Goal: Task Accomplishment & Management: Complete application form

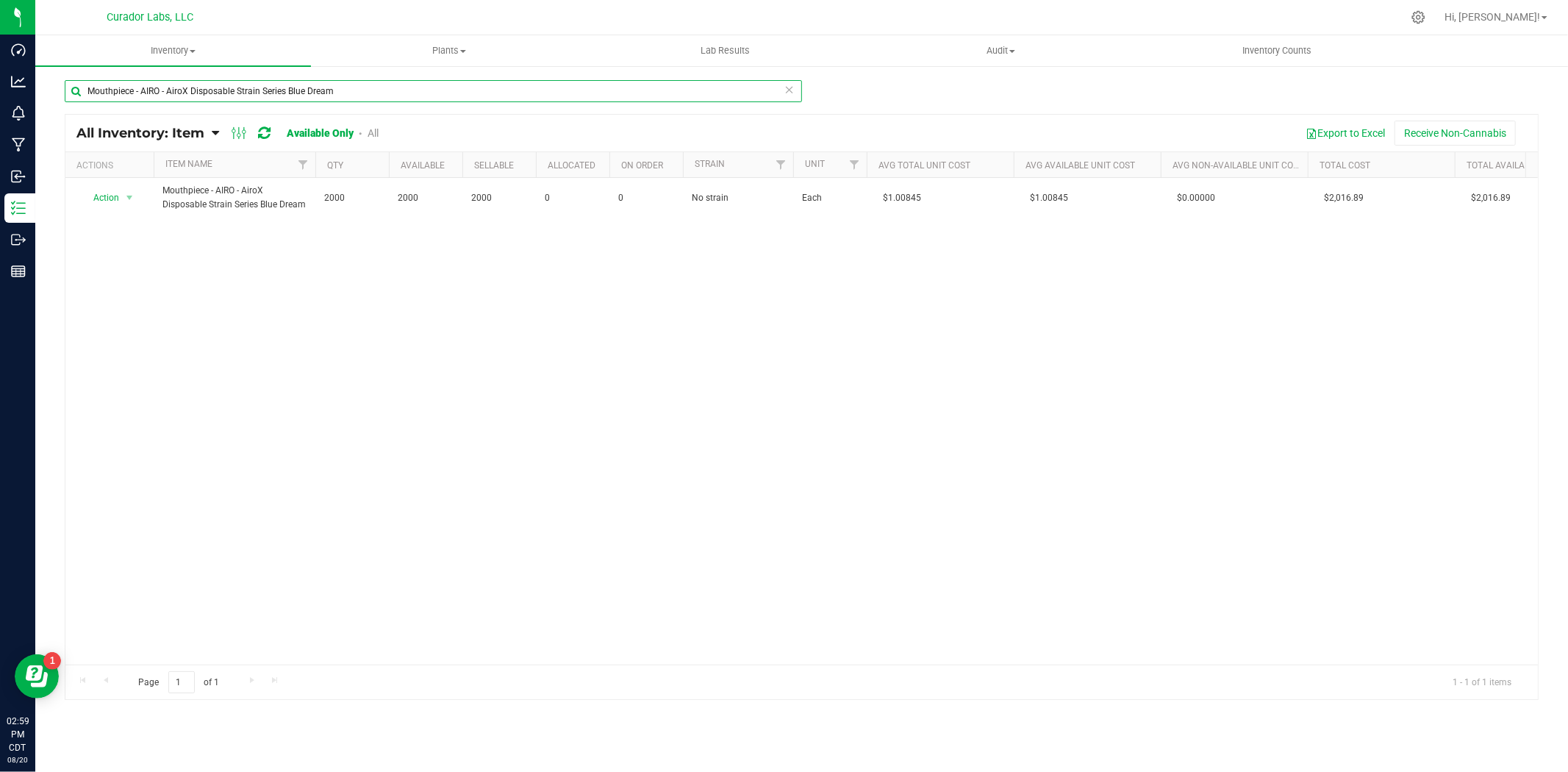
drag, startPoint x: 331, startPoint y: 89, endPoint x: -307, endPoint y: 108, distance: 638.3
click at [0, 108] on html "Dashboard Analytics Monitoring Manufacturing Inbound Inventory Outbound Reports…" at bounding box center [784, 386] width 1568 height 772
type input "bobbin"
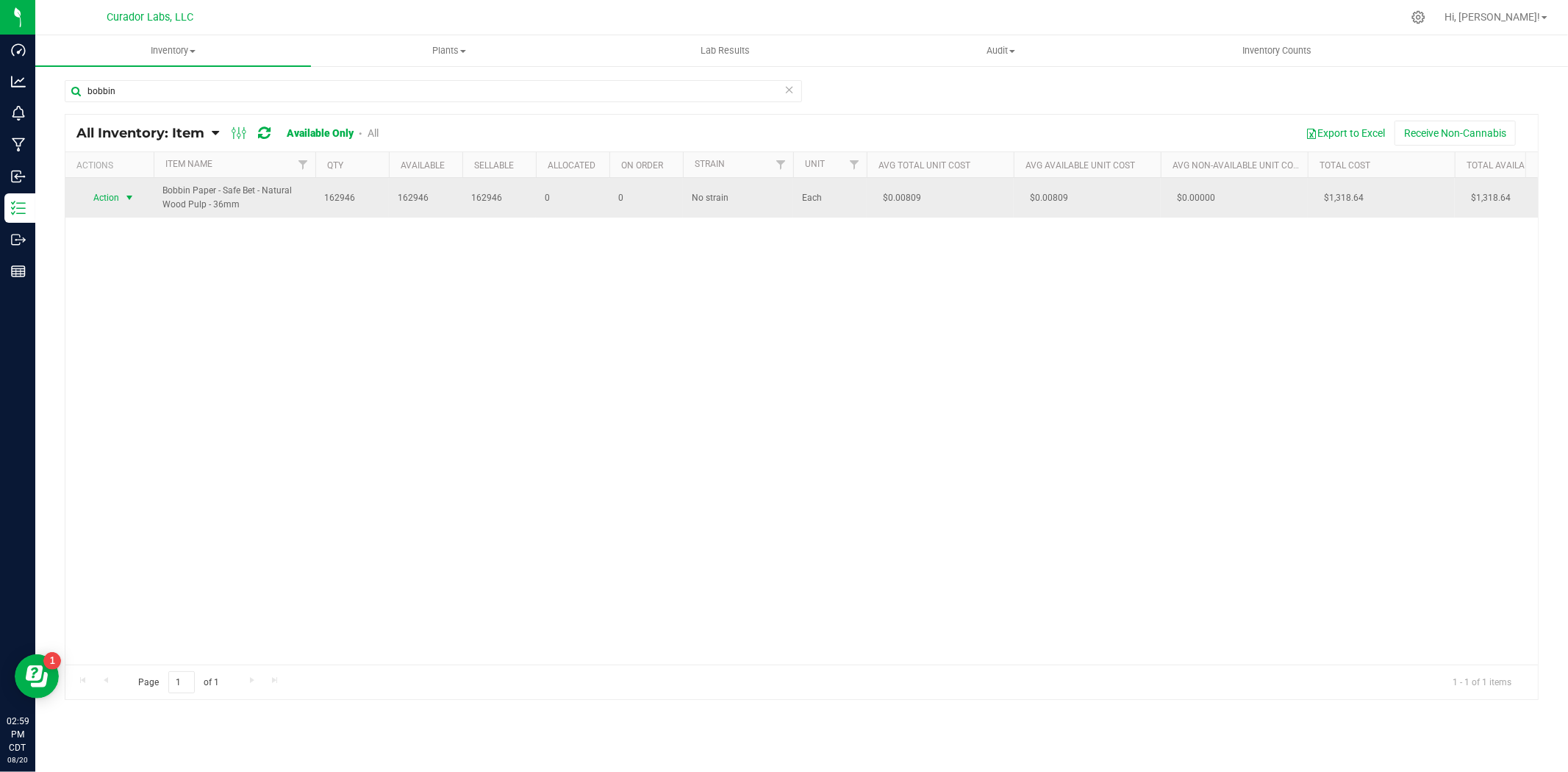
click at [113, 202] on span "Action" at bounding box center [100, 197] width 40 height 20
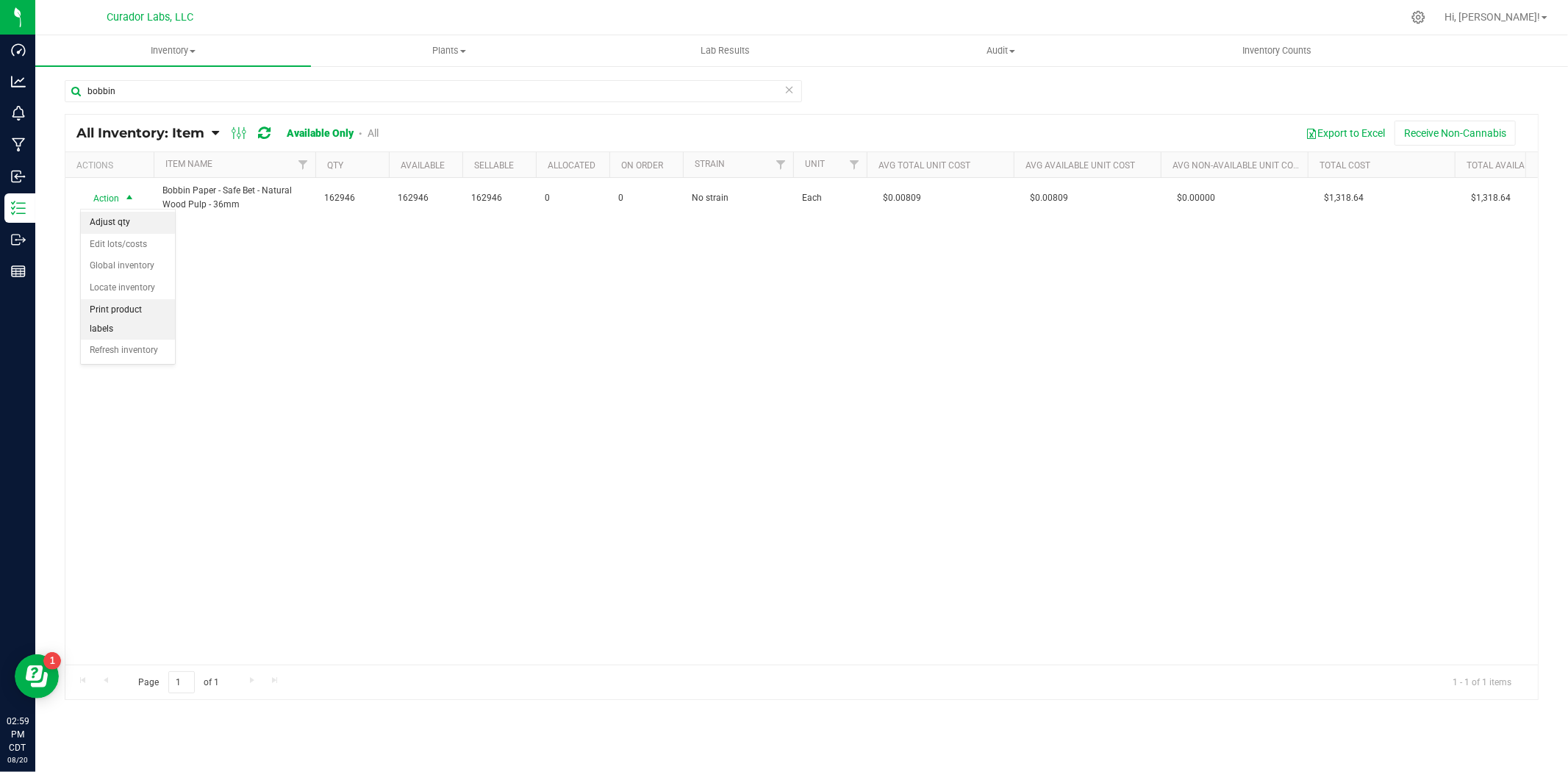
click at [118, 233] on li "Adjust qty" at bounding box center [128, 222] width 94 height 22
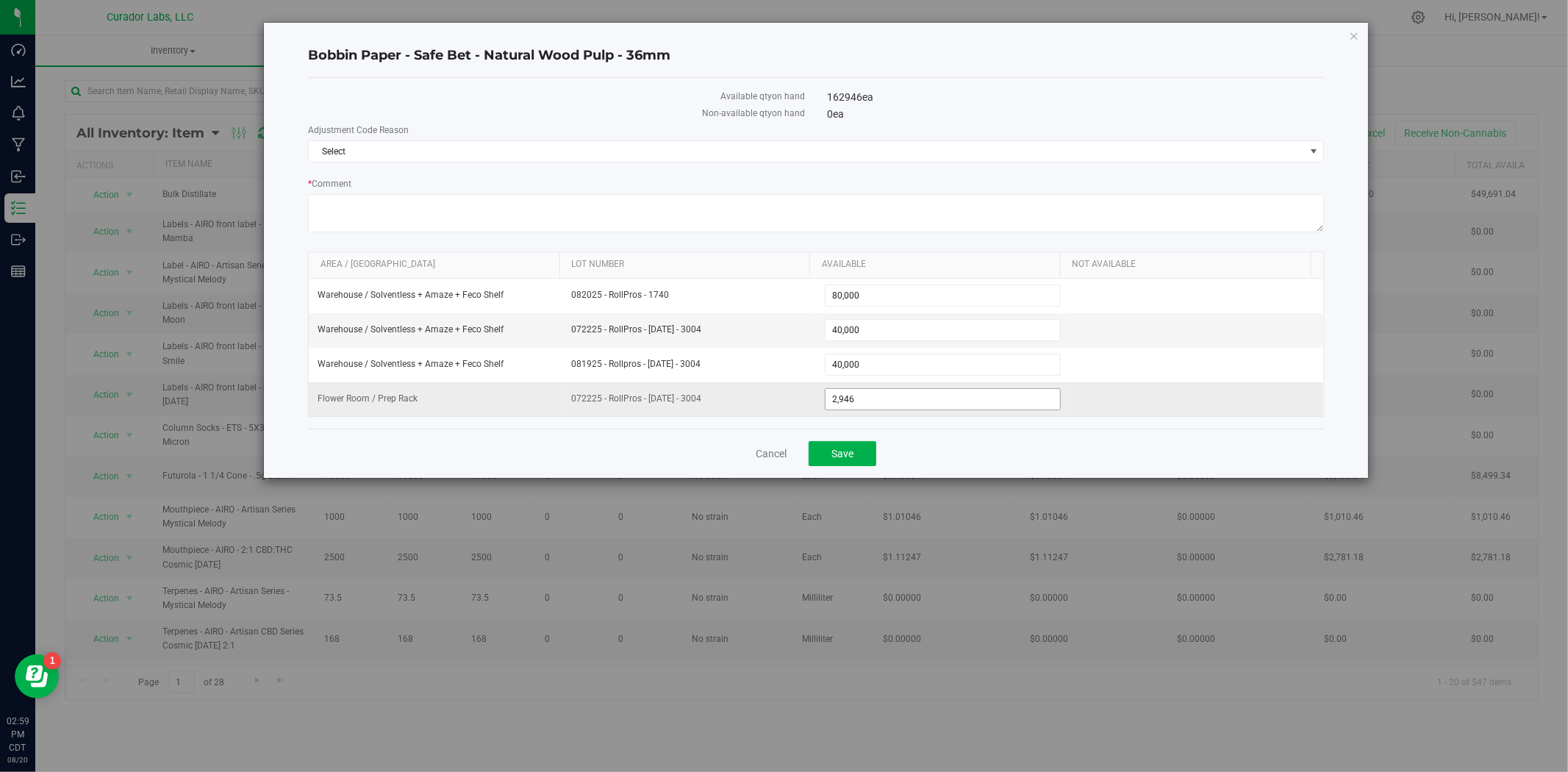
drag, startPoint x: 827, startPoint y: 405, endPoint x: 854, endPoint y: 400, distance: 27.5
click at [826, 403] on span "2,946 2946" at bounding box center [943, 398] width 236 height 22
type input "12946"
type input "12,946"
click at [424, 145] on span "Select" at bounding box center [806, 151] width 996 height 20
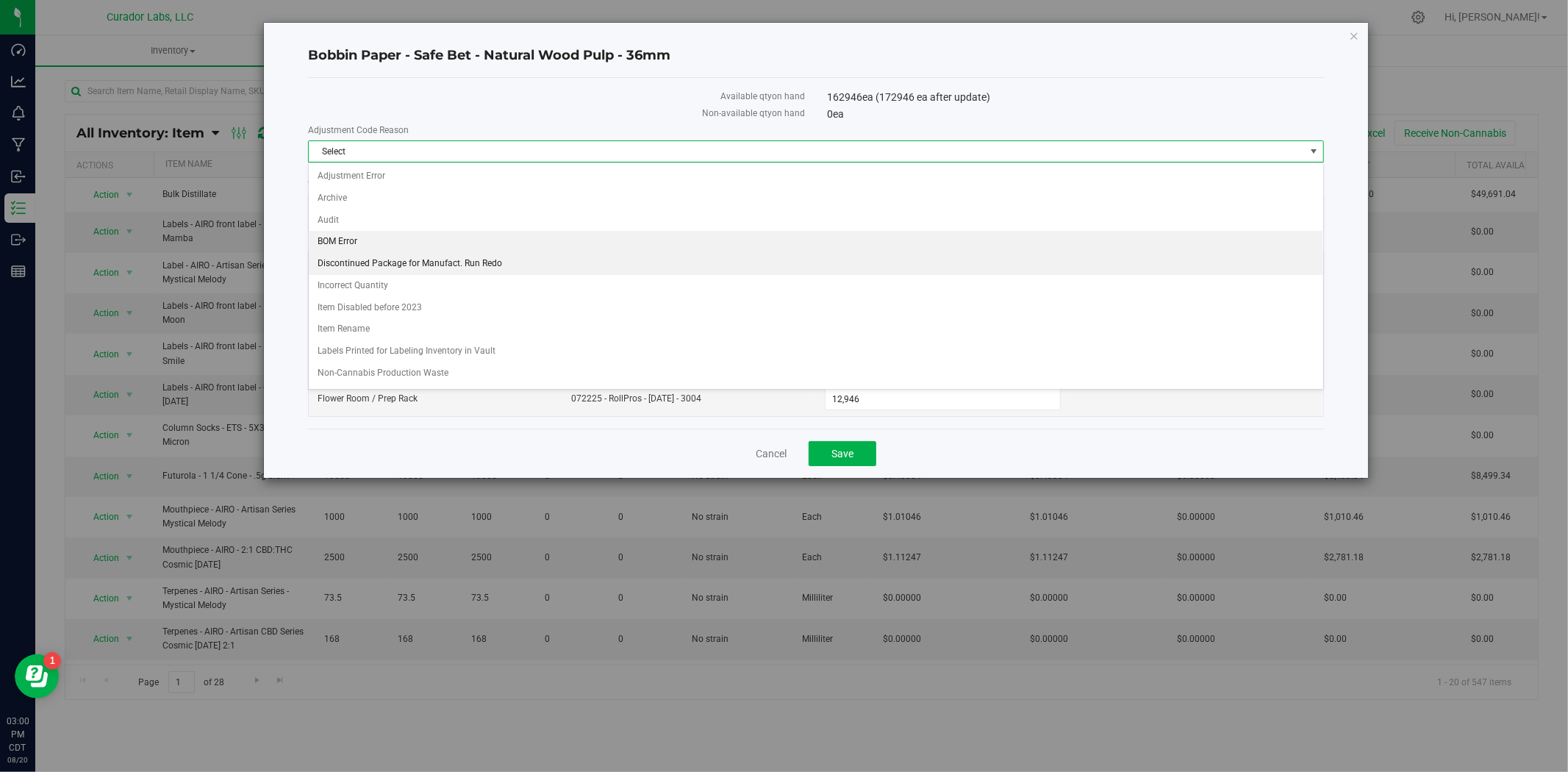
scroll to position [285, 0]
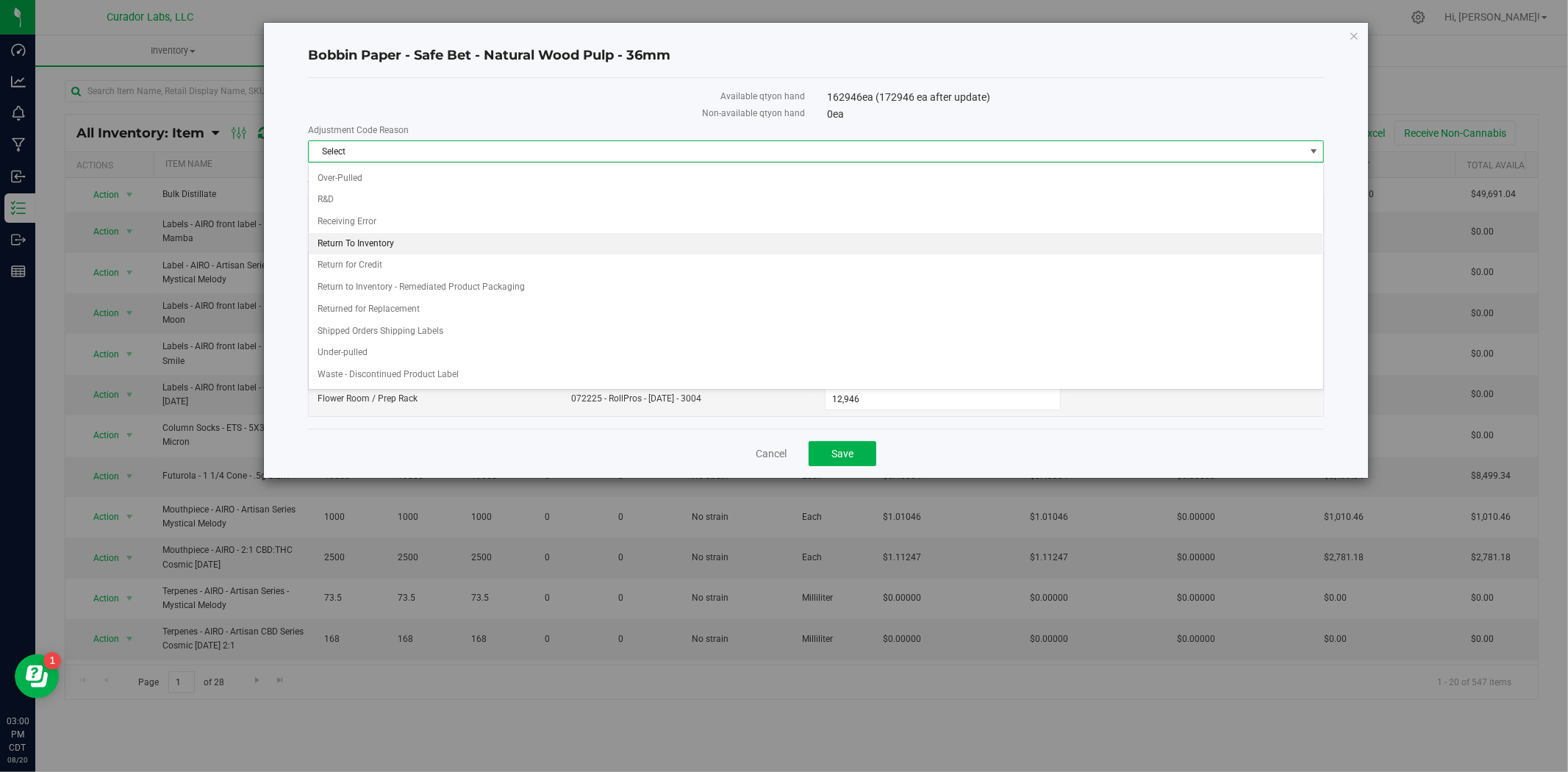
click at [400, 243] on li "Return To Inventory" at bounding box center [815, 243] width 1014 height 22
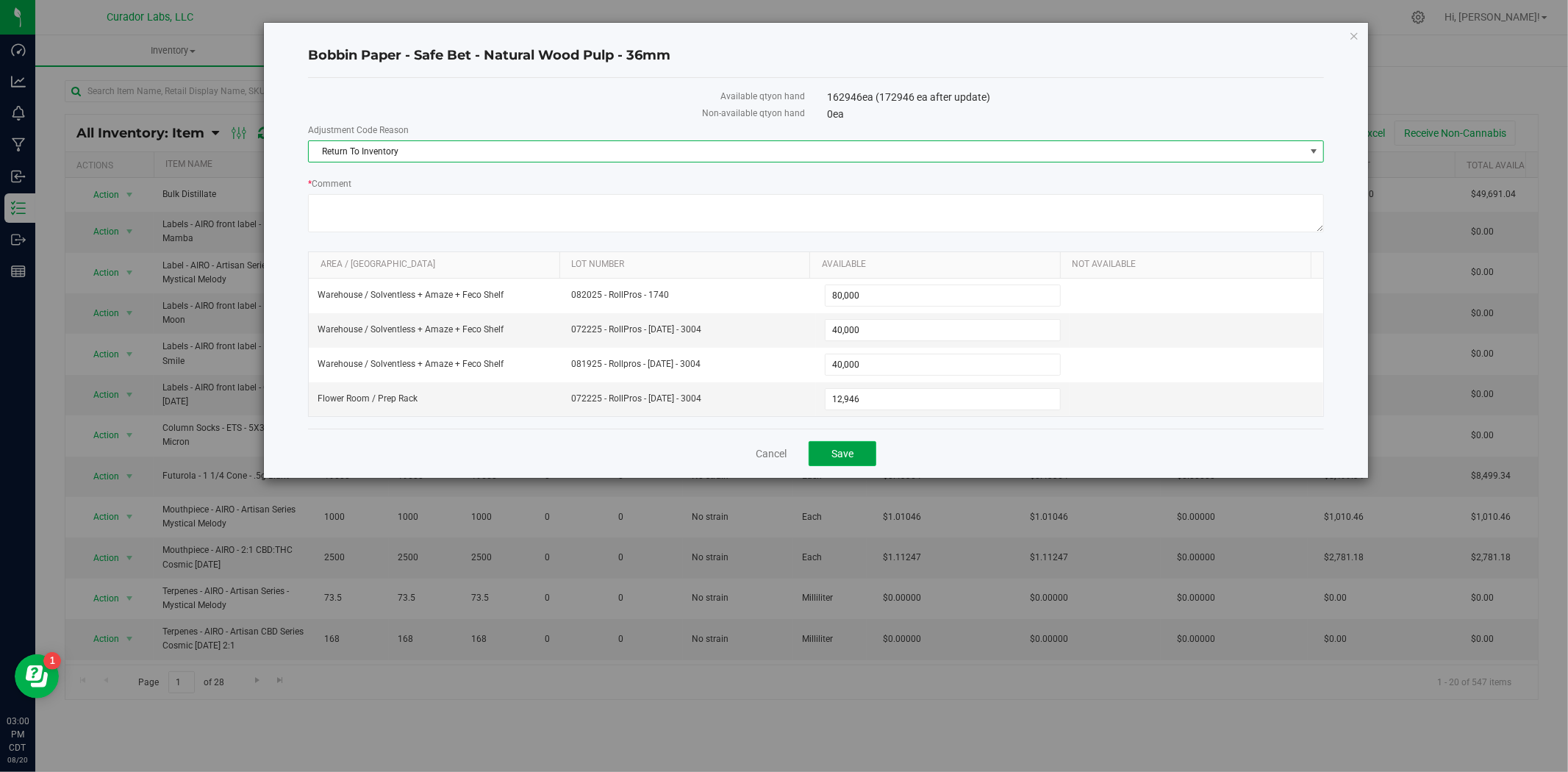
click at [851, 456] on span "Save" at bounding box center [843, 453] width 22 height 11
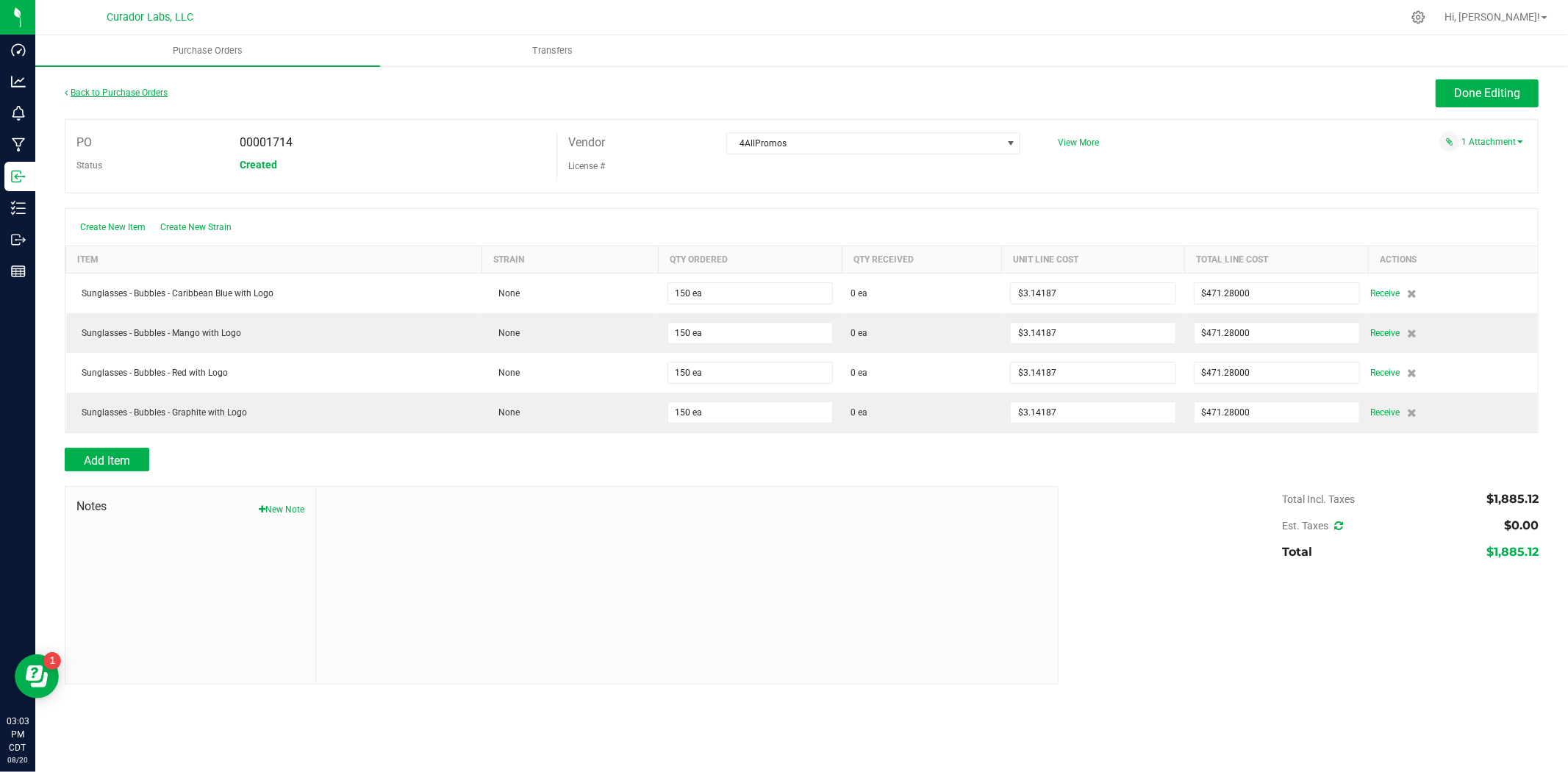
click at [152, 88] on link "Back to Purchase Orders" at bounding box center [115, 93] width 103 height 11
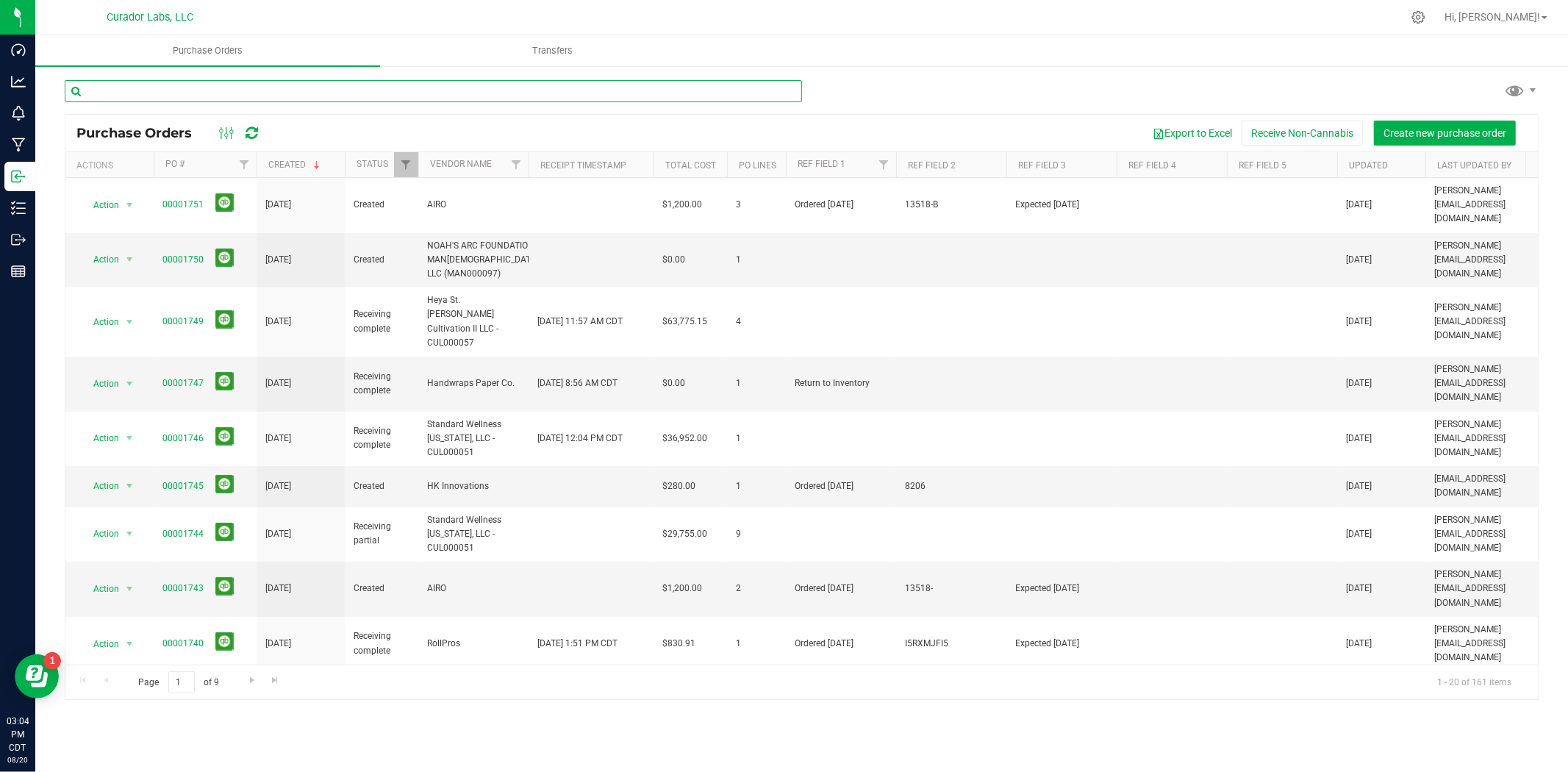
click at [286, 100] on input "text" at bounding box center [433, 91] width 738 height 22
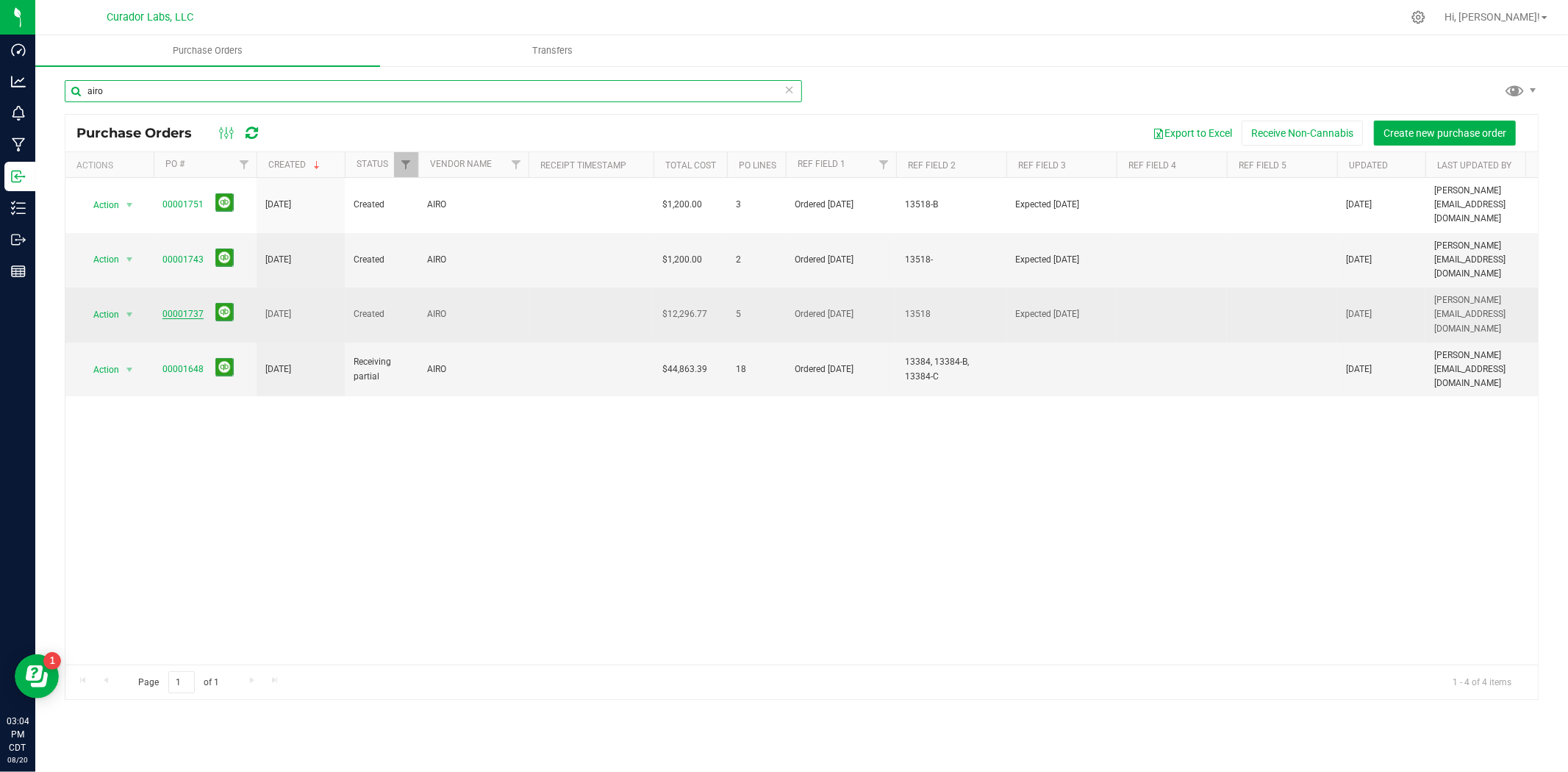
type input "airo"
click at [188, 308] on link "00001737" at bounding box center [182, 314] width 41 height 11
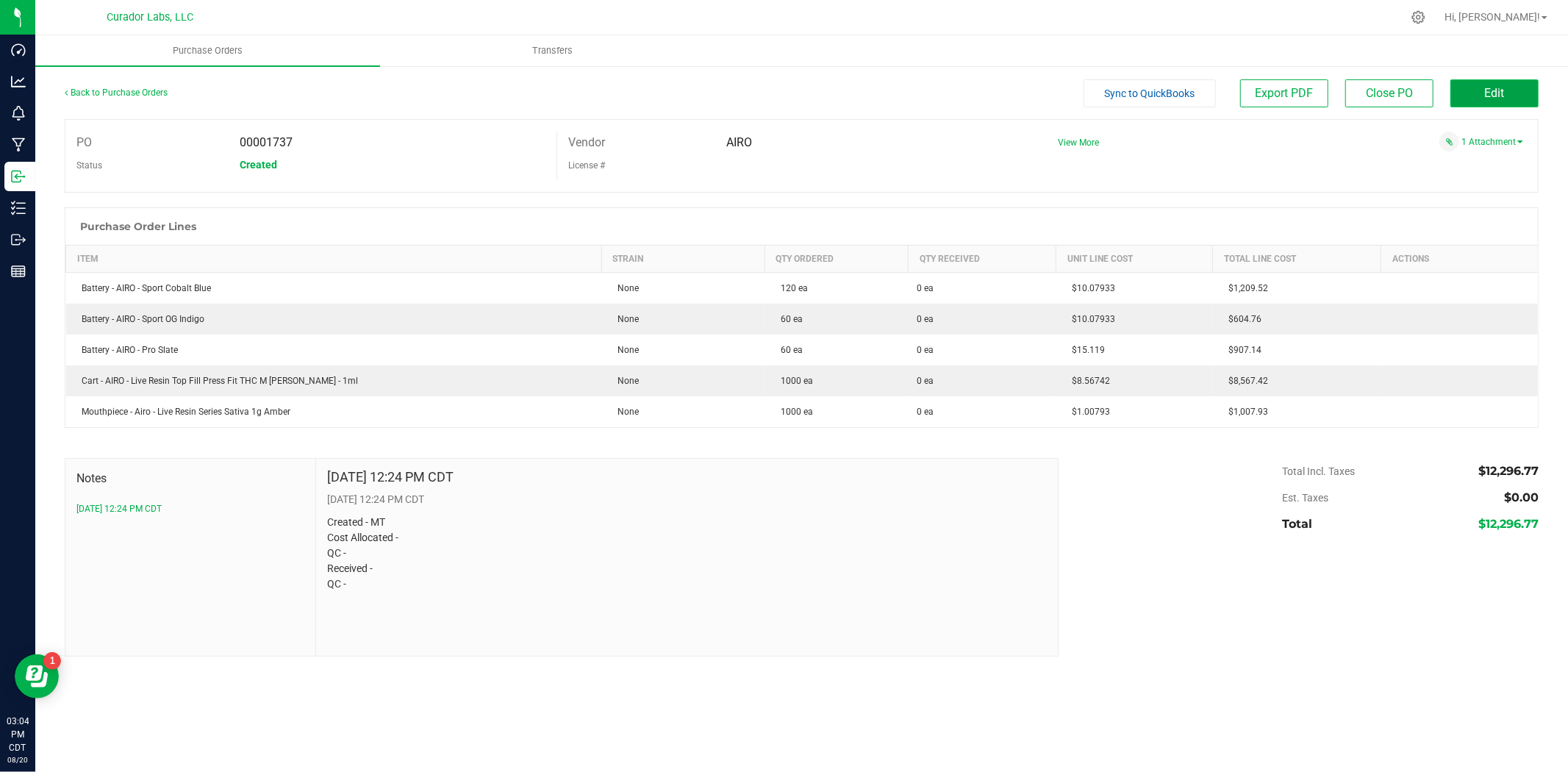
click at [1474, 92] on button "Edit" at bounding box center [1495, 93] width 88 height 28
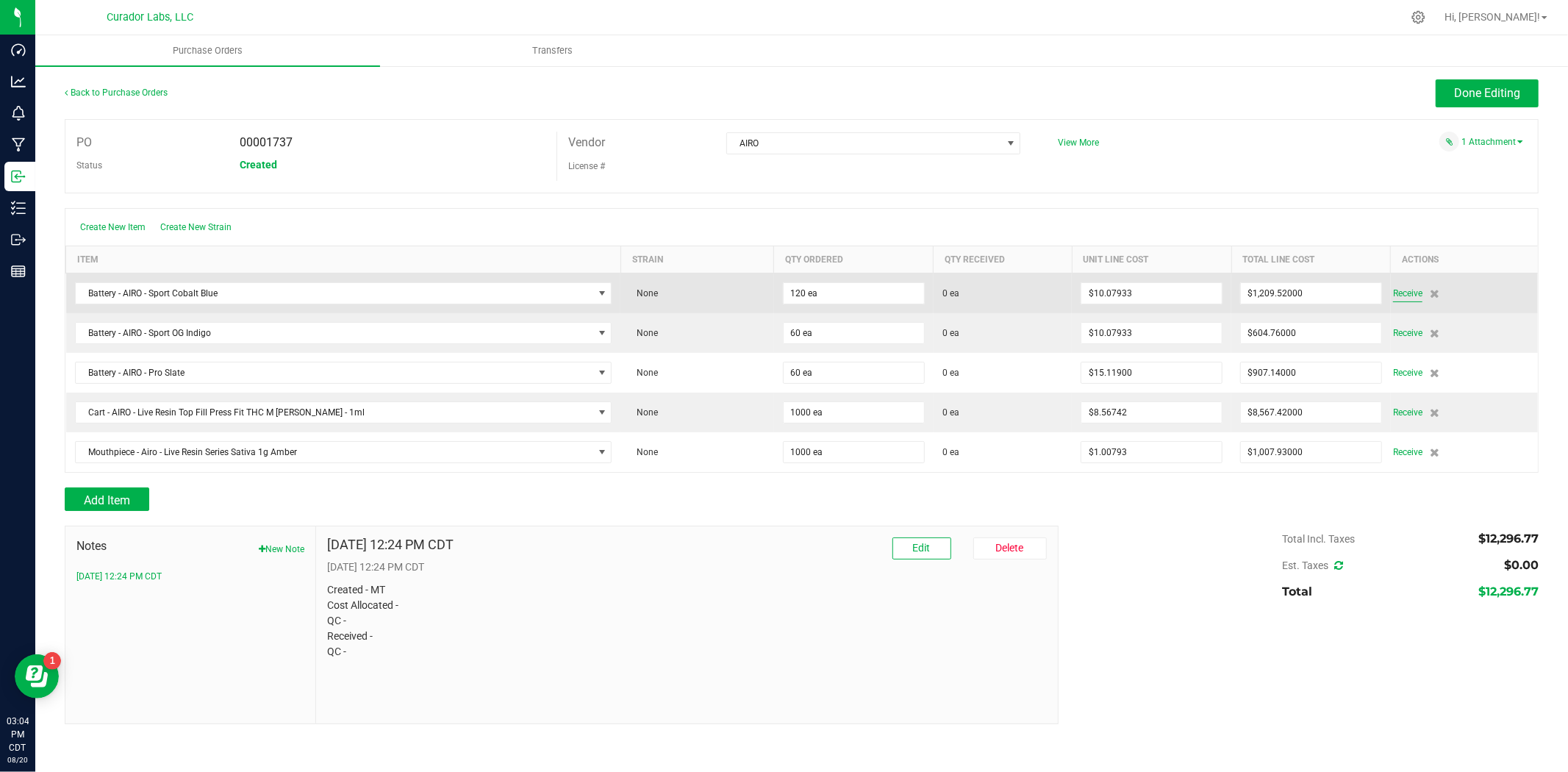
click at [1404, 293] on span "Receive" at bounding box center [1408, 293] width 29 height 18
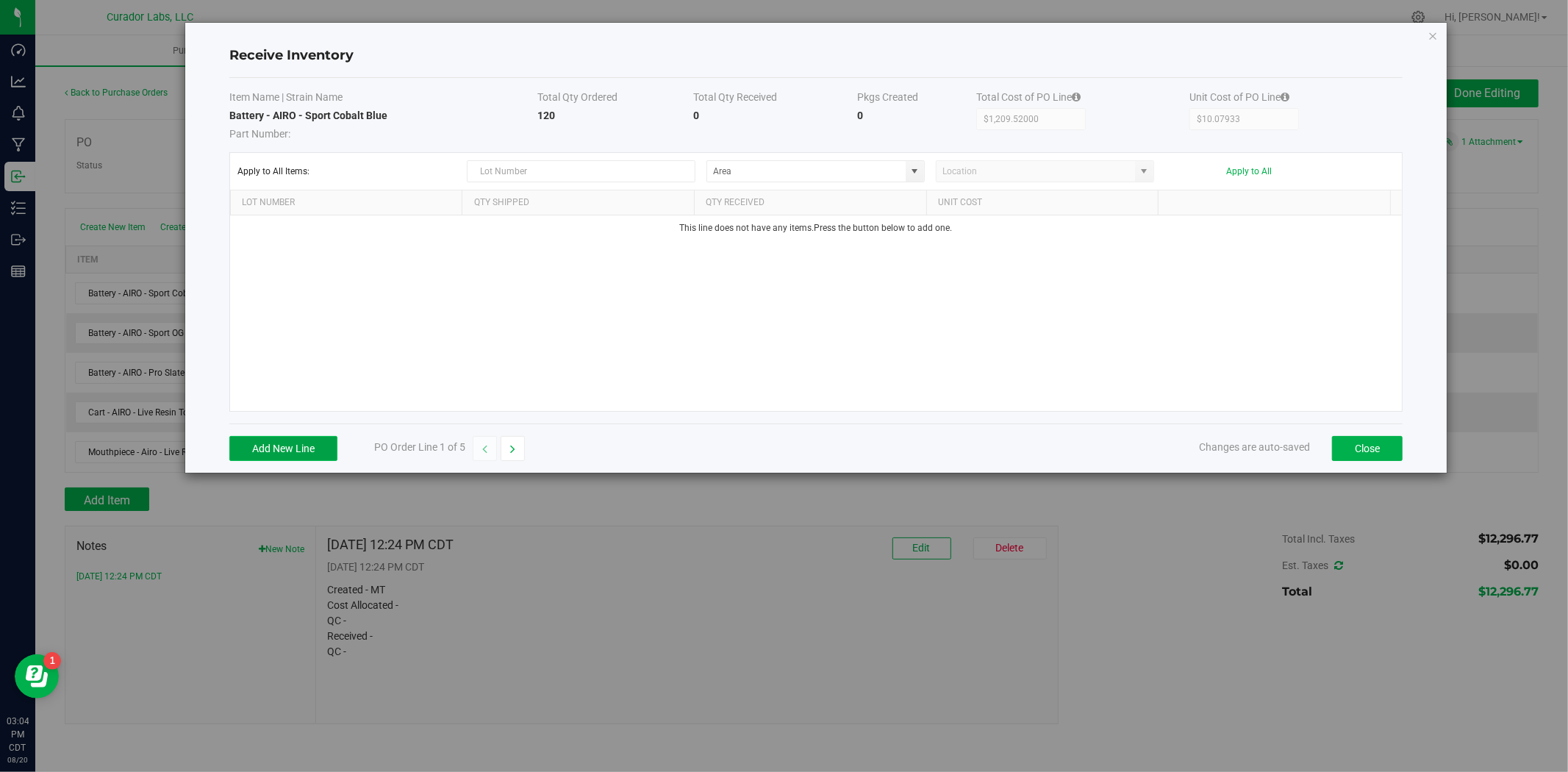
click at [332, 450] on button "Add New Line" at bounding box center [283, 449] width 108 height 25
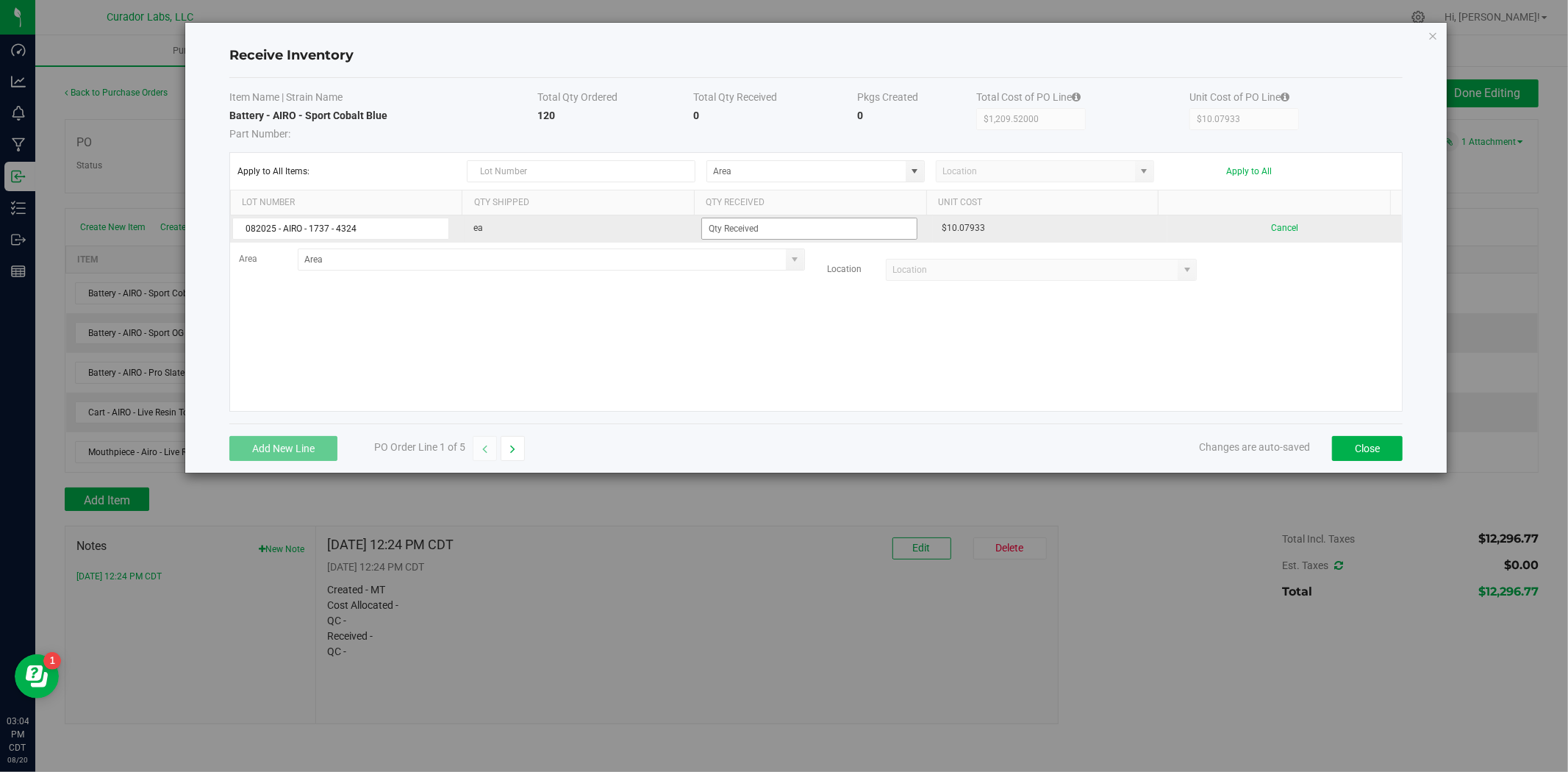
type input "082025 - AIRO - 1737 - 4324"
click at [747, 230] on input at bounding box center [810, 228] width 215 height 20
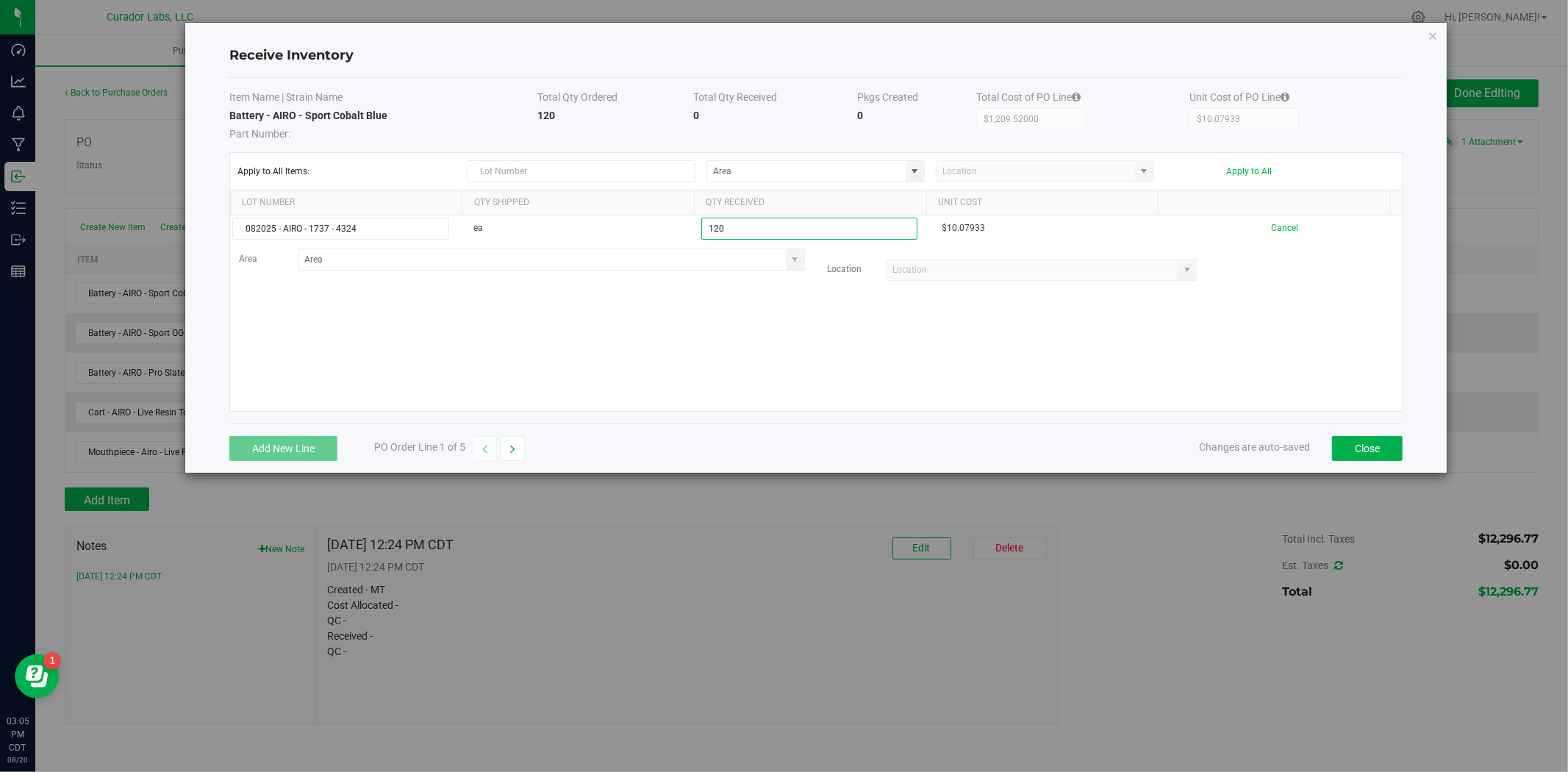
type input "120 ea"
click at [767, 372] on kendo-grid-list "082025 - AIRO - 1737 - 4324 ea 120 ea $10.07933 Cancel Area Location Loading" at bounding box center [816, 313] width 1172 height 196
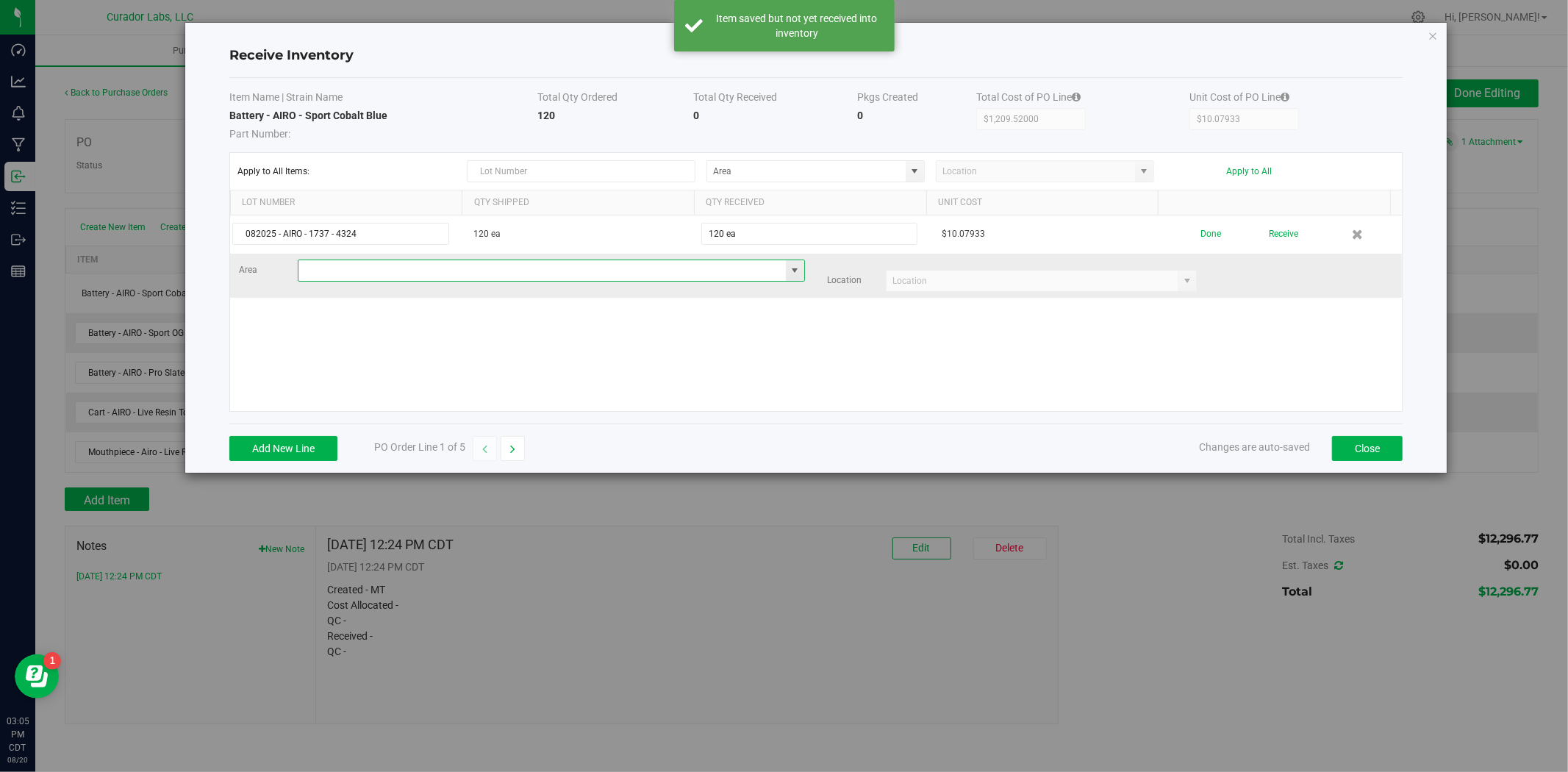
click at [711, 272] on input at bounding box center [542, 270] width 487 height 20
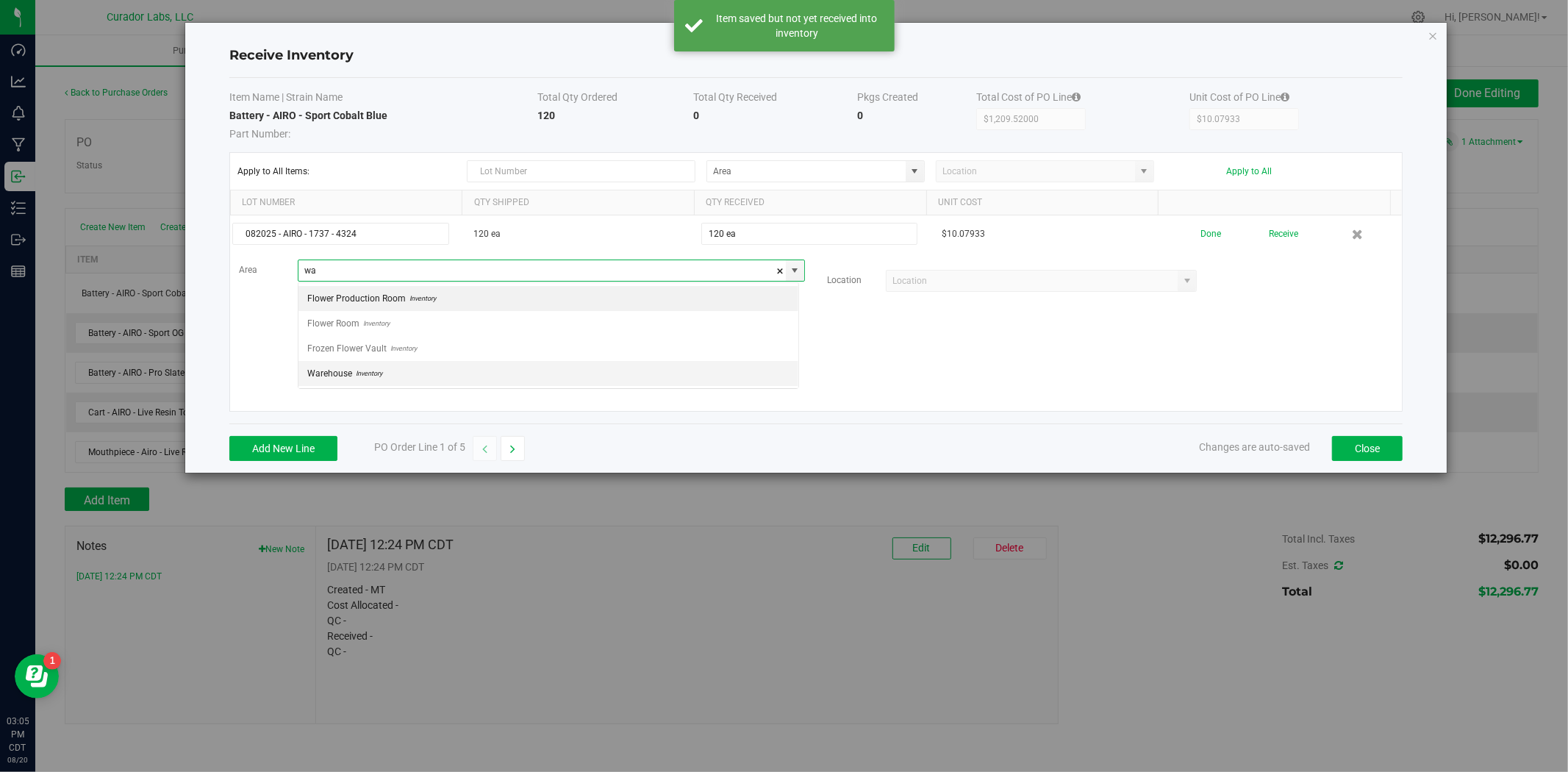
scroll to position [22, 501]
click at [672, 299] on li "Warehouse Inventory" at bounding box center [548, 299] width 500 height 25
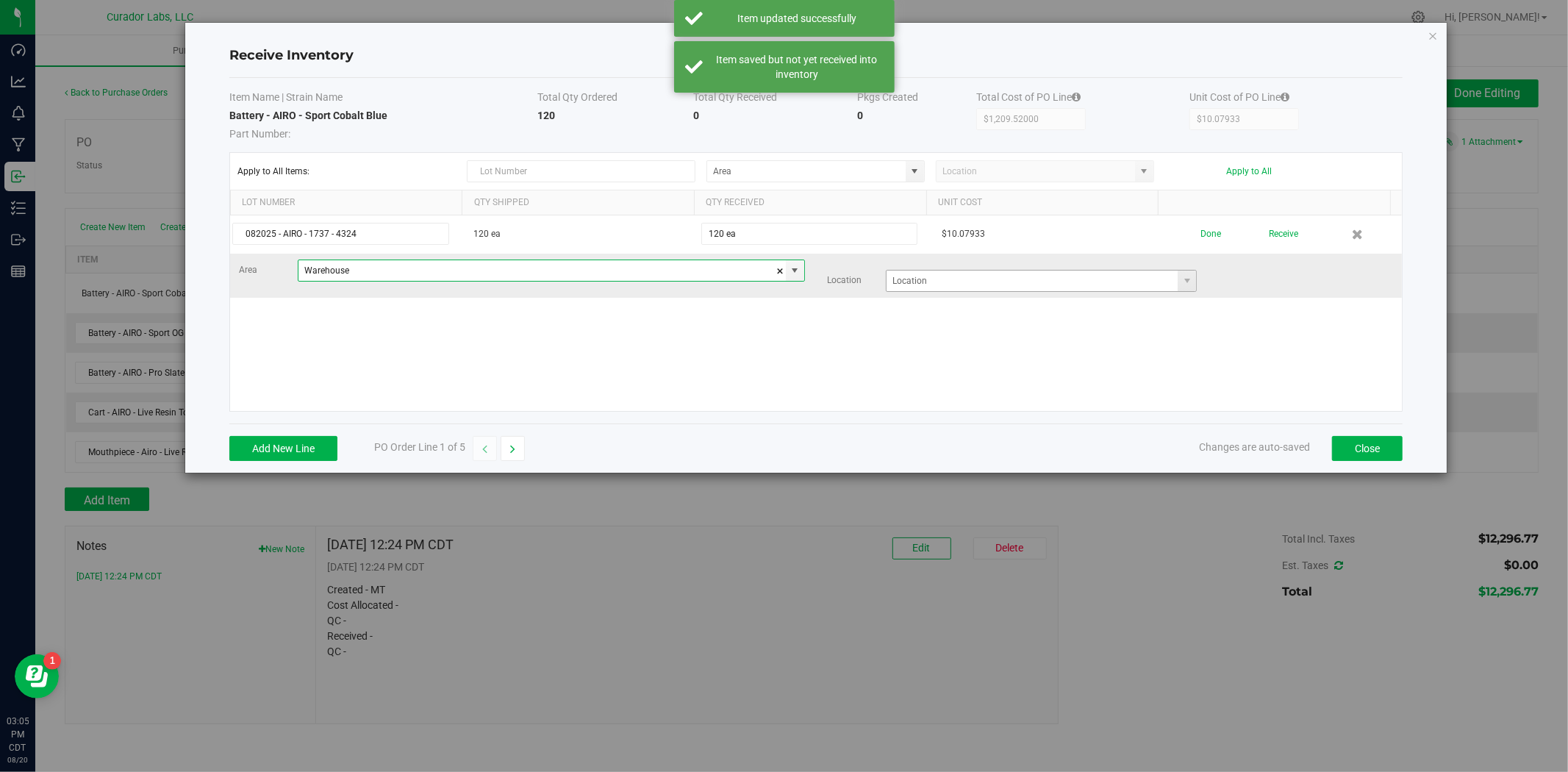
type input "Warehouse"
click at [1014, 287] on input at bounding box center [1032, 280] width 291 height 20
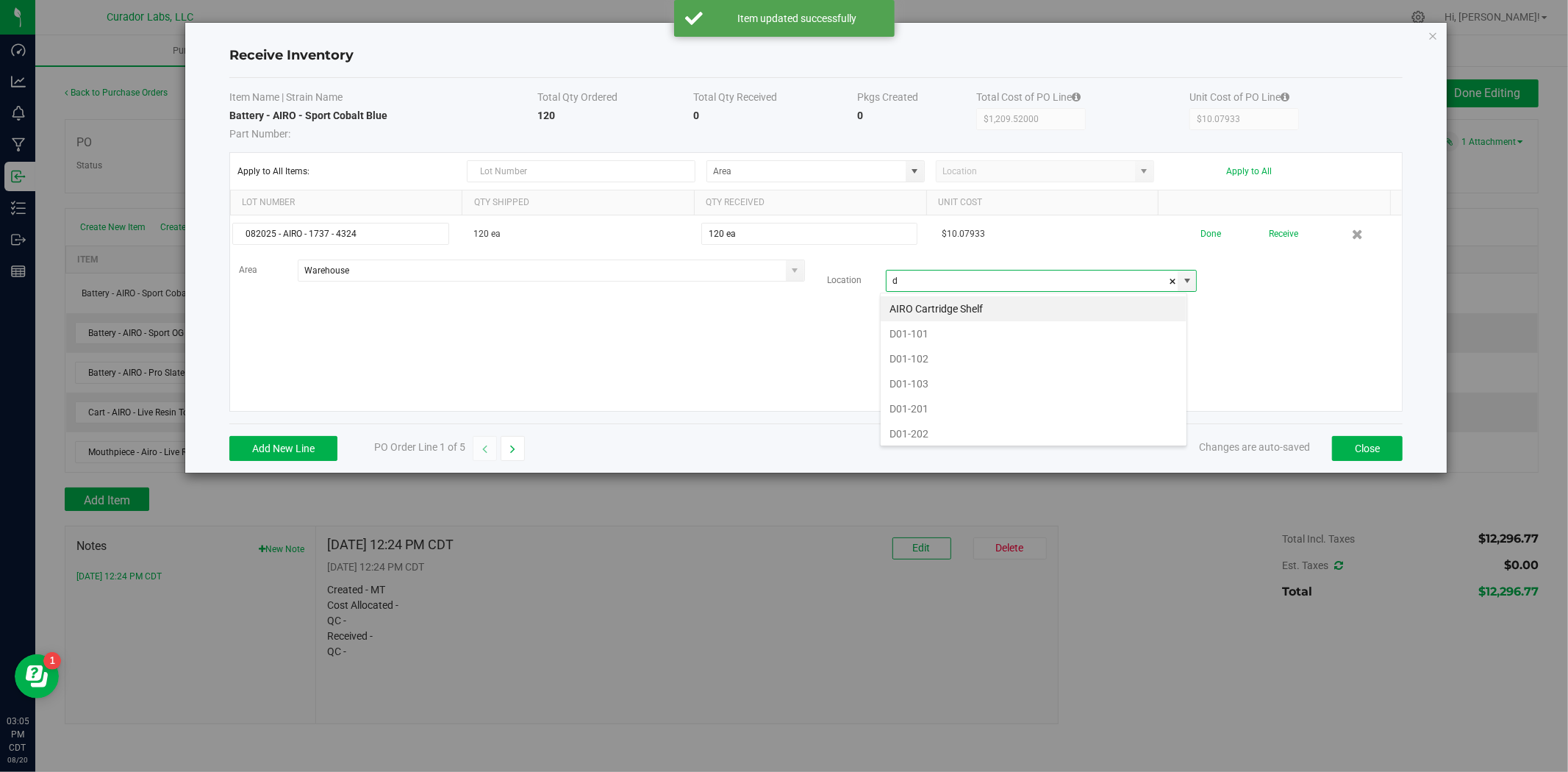
scroll to position [22, 307]
drag, startPoint x: 948, startPoint y: 419, endPoint x: 938, endPoint y: 412, distance: 12.2
click at [947, 419] on li "D01-201" at bounding box center [1033, 409] width 306 height 25
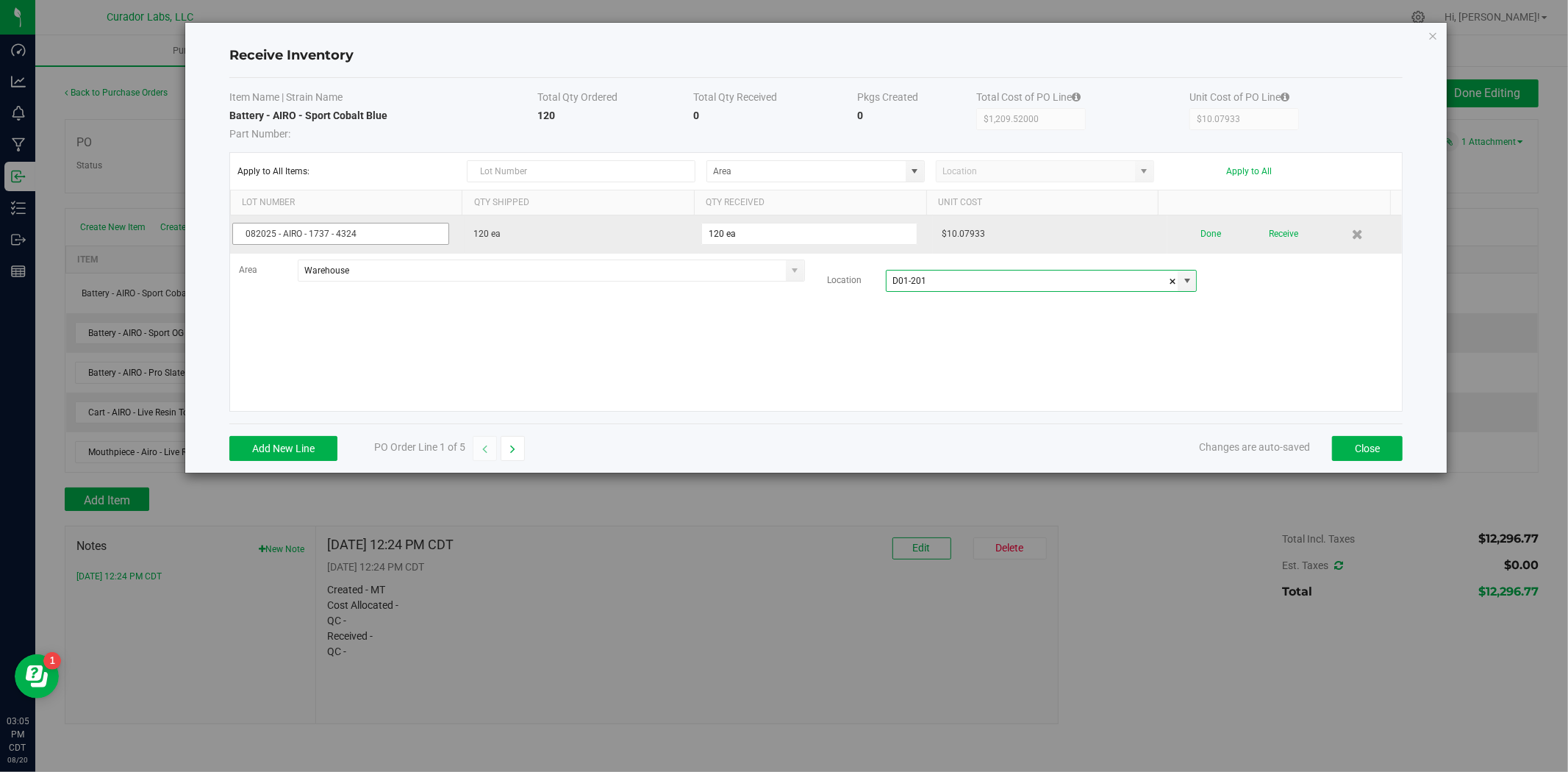
type input "D01-201"
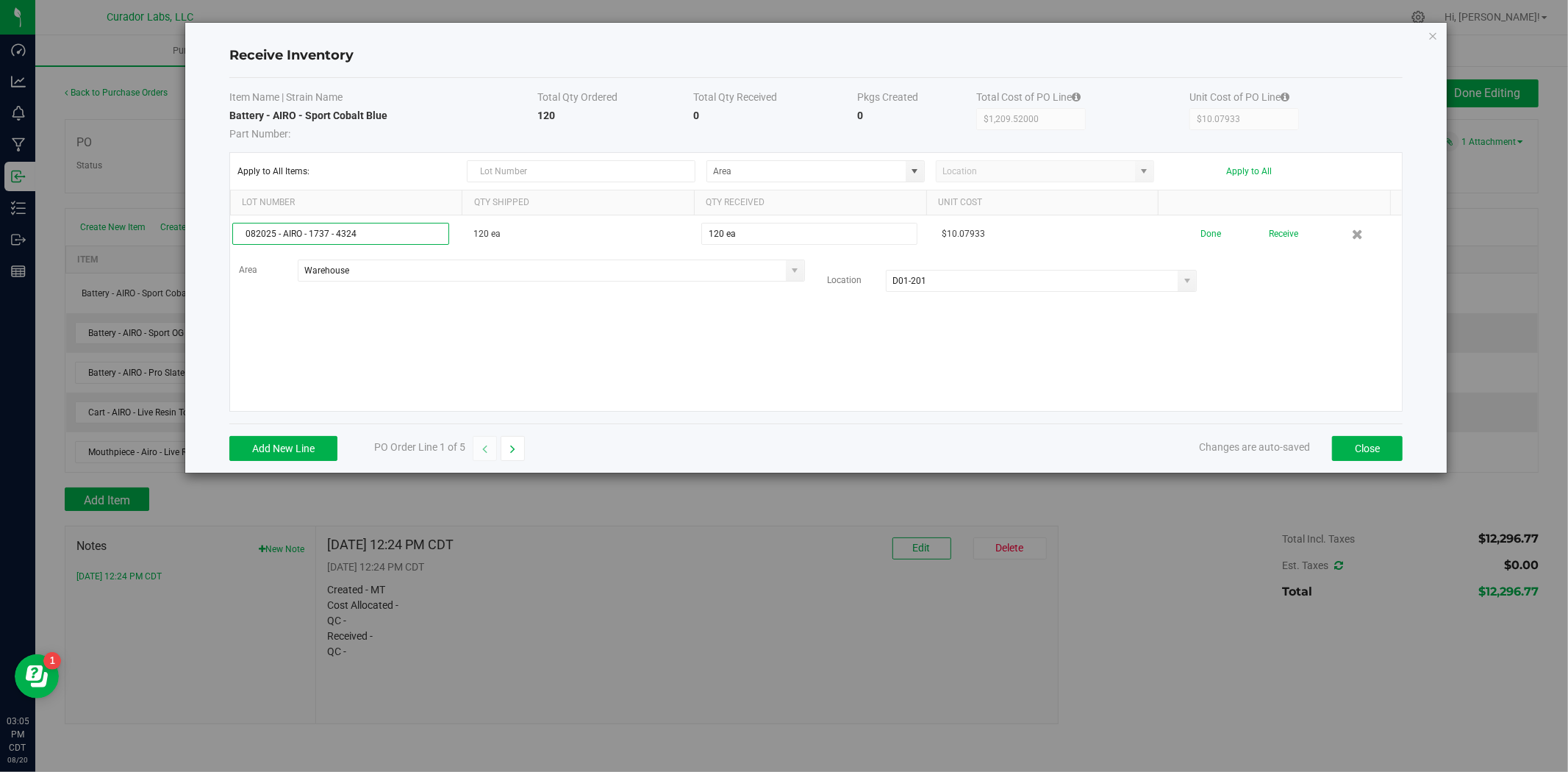
drag, startPoint x: 336, startPoint y: 238, endPoint x: 212, endPoint y: 252, distance: 124.8
click at [212, 252] on div "Receive Inventory Item Name | Strain Name Total Qty Ordered Total Qty Received …" at bounding box center [816, 248] width 1262 height 450
click at [511, 456] on button "button" at bounding box center [513, 449] width 25 height 25
type input "$604.76000"
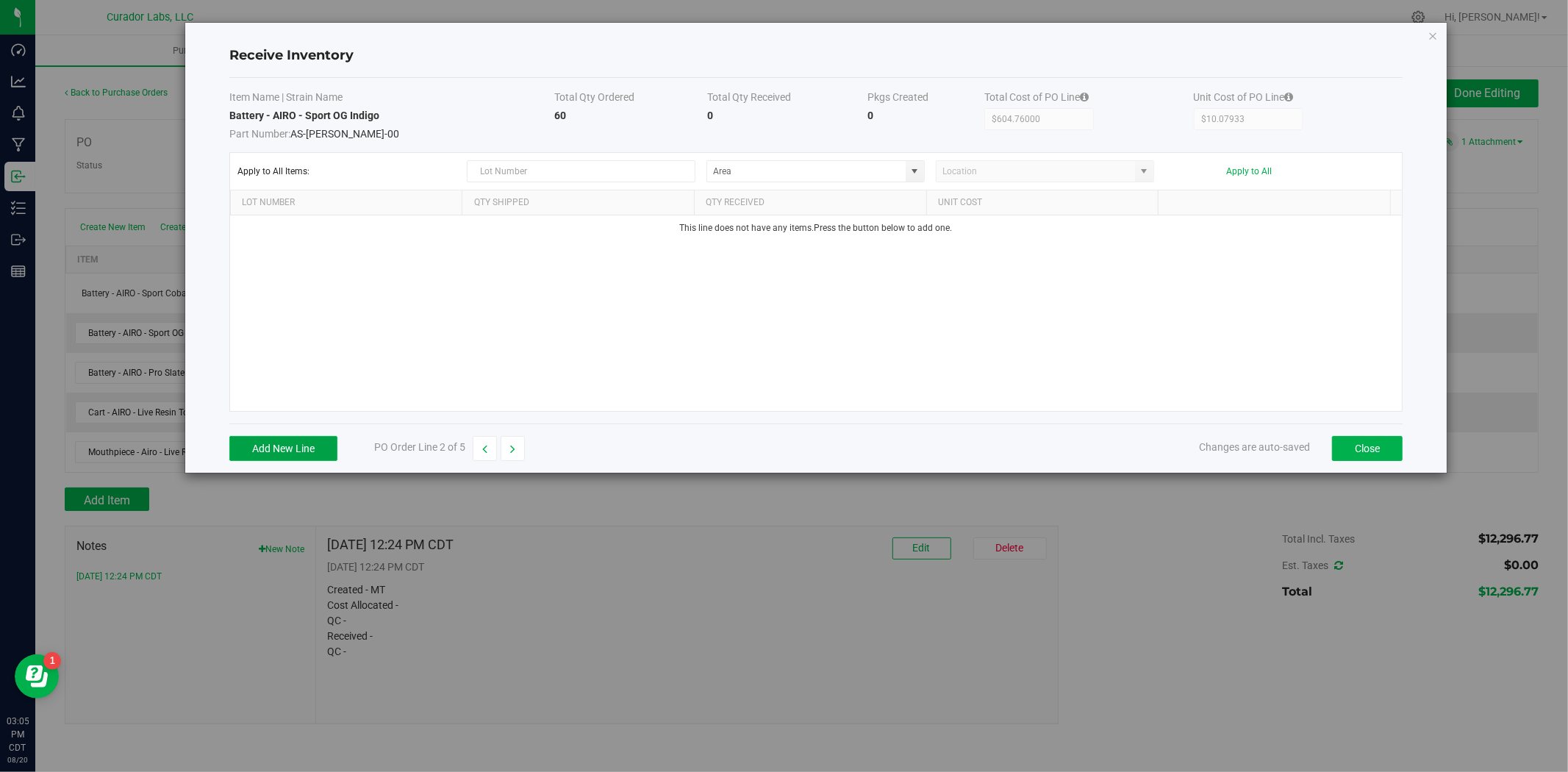
click at [287, 446] on button "Add New Line" at bounding box center [283, 449] width 108 height 25
type input "082025 - AIRO - 1737 - 4824"
click at [681, 296] on div "082025 - AIRO - 1737 - 4824 ea $10.07933 Cancel Area Location" at bounding box center [816, 313] width 1172 height 196
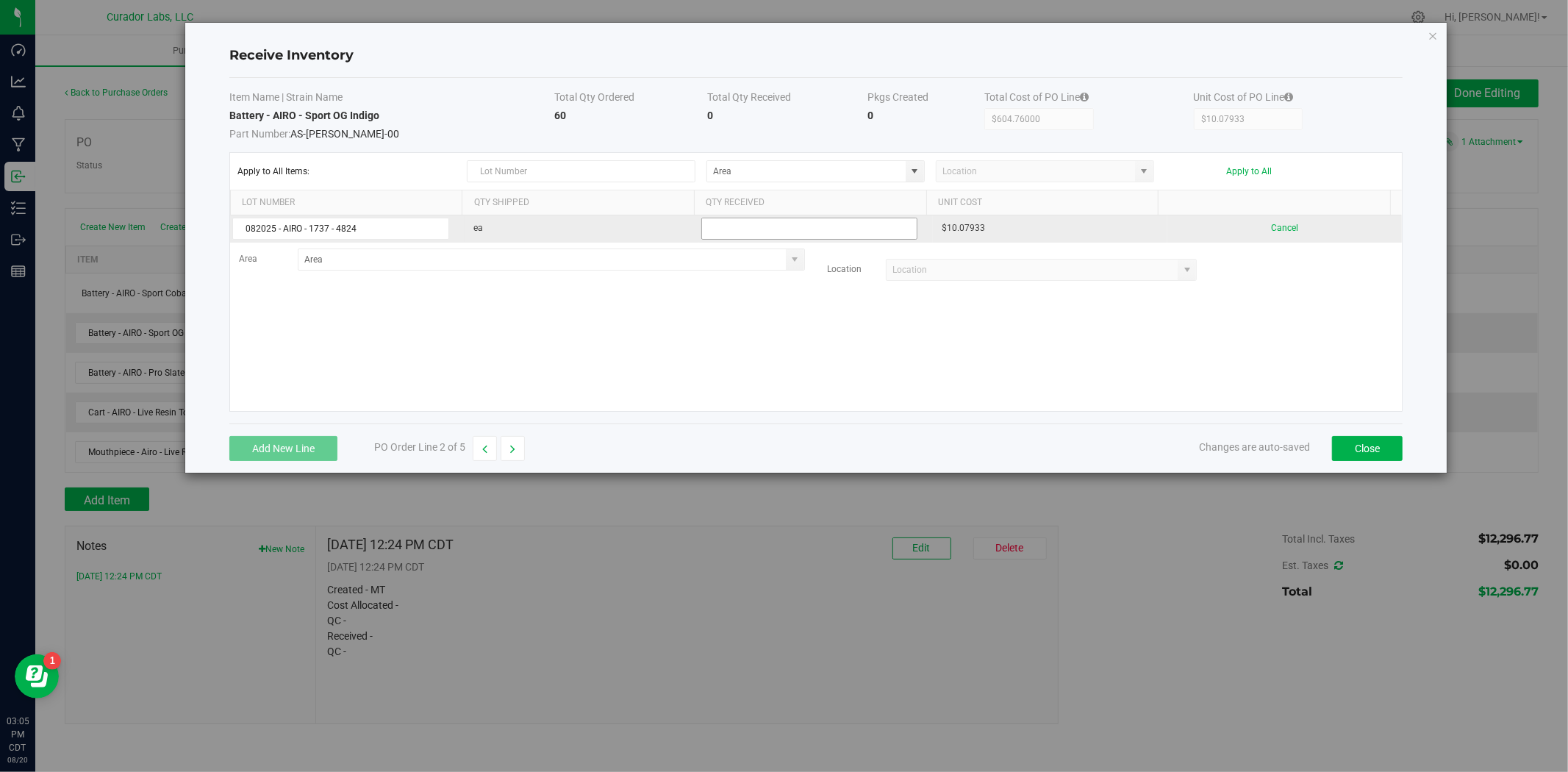
click at [796, 224] on input at bounding box center [810, 228] width 215 height 20
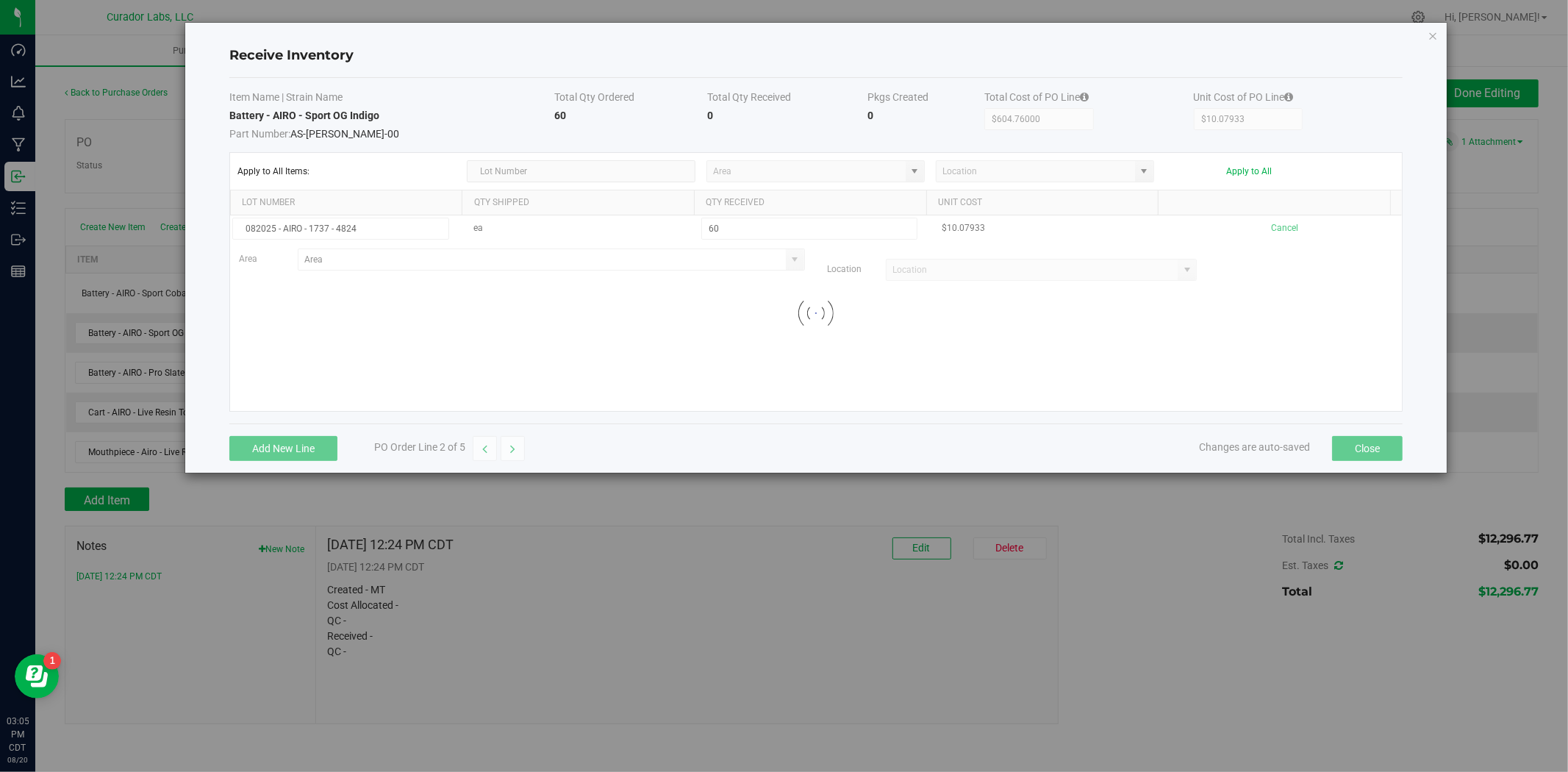
type input "60 ea"
drag, startPoint x: 737, startPoint y: 340, endPoint x: 712, endPoint y: 333, distance: 26.0
click at [728, 344] on kendo-grid-list "082025 - AIRO - 1737 - 4824 ea 60 ea $10.07933 Cancel Area Location Loading" at bounding box center [816, 313] width 1172 height 196
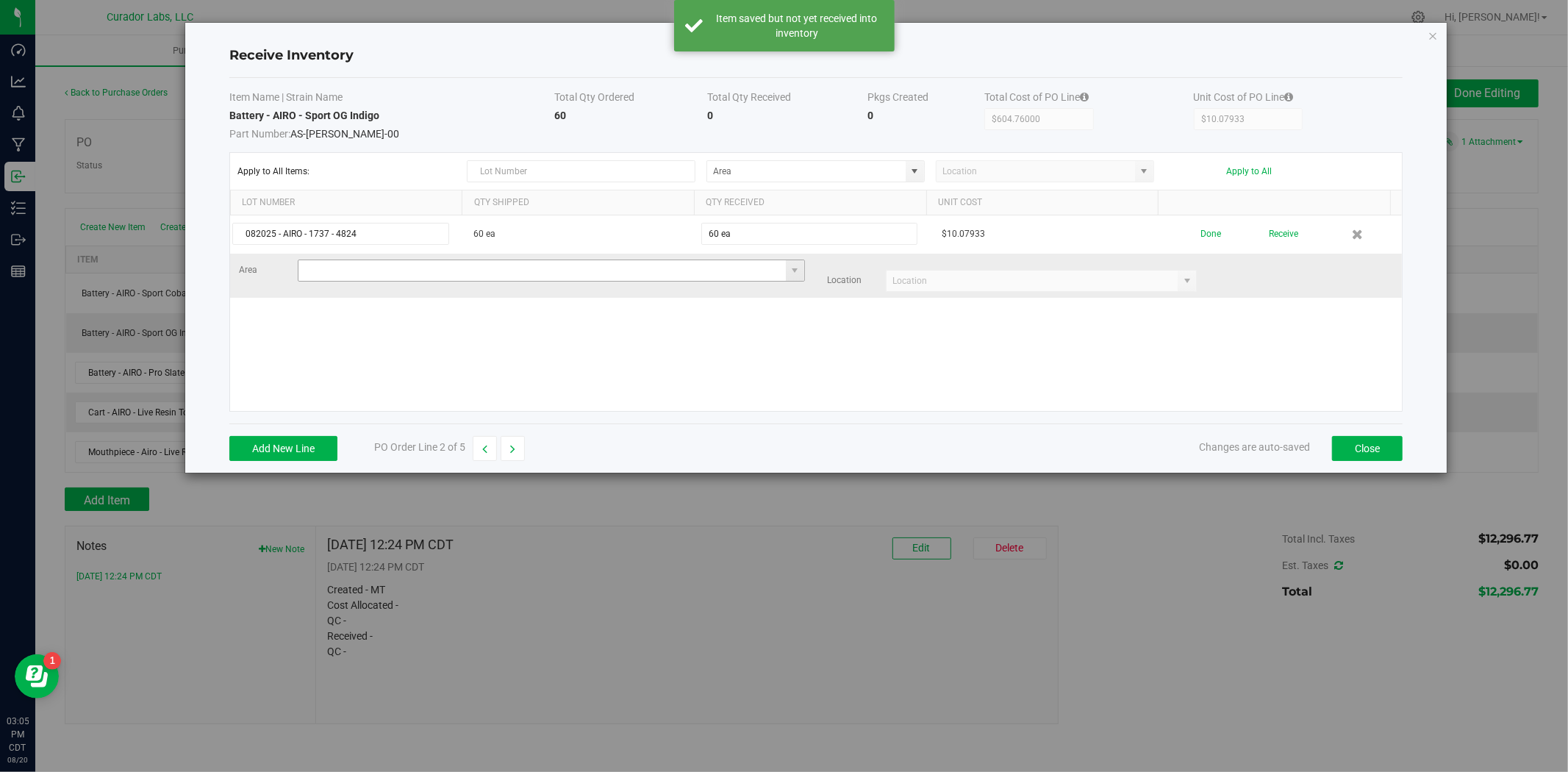
click at [500, 272] on input at bounding box center [542, 270] width 487 height 20
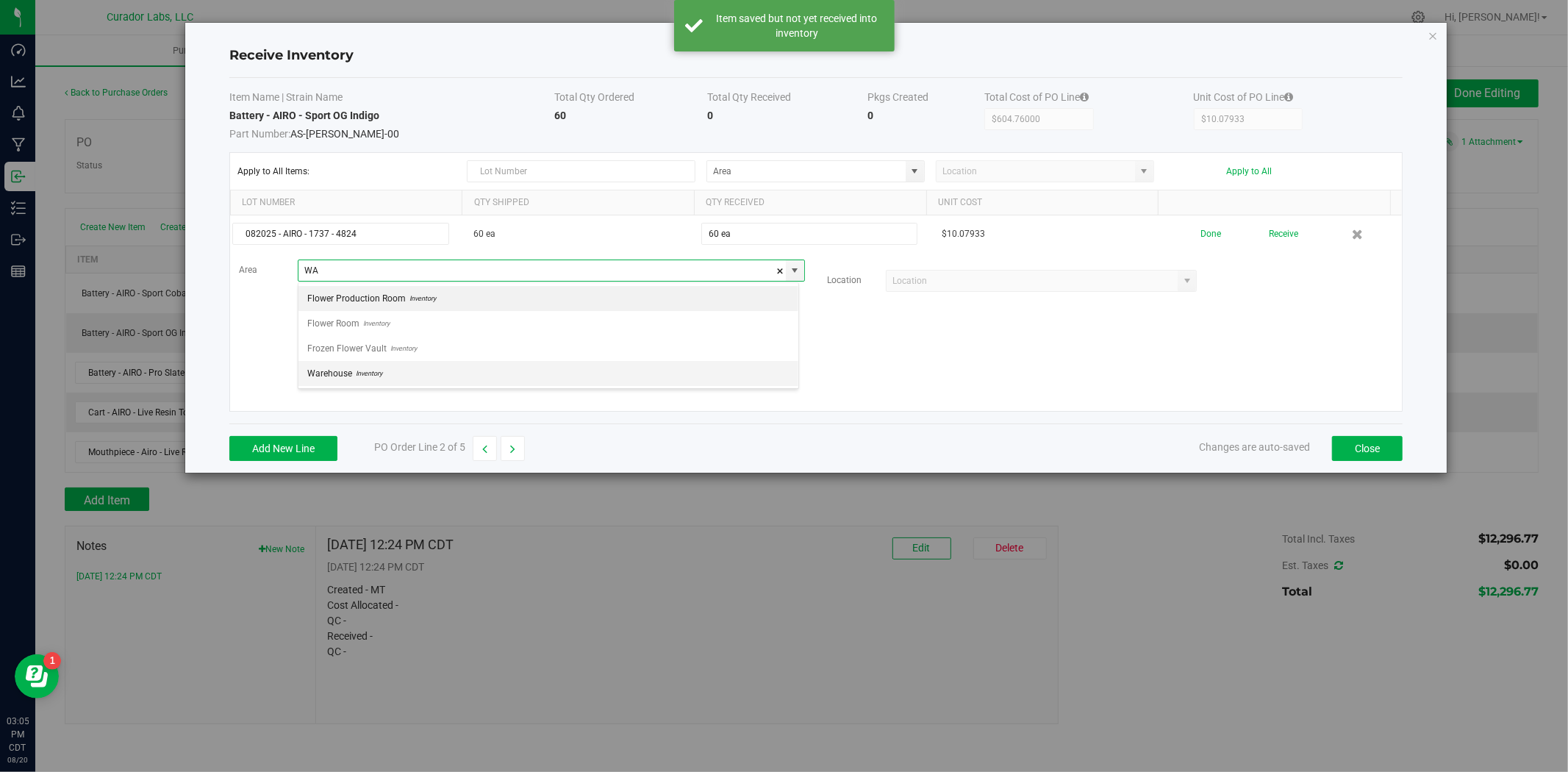
scroll to position [22, 501]
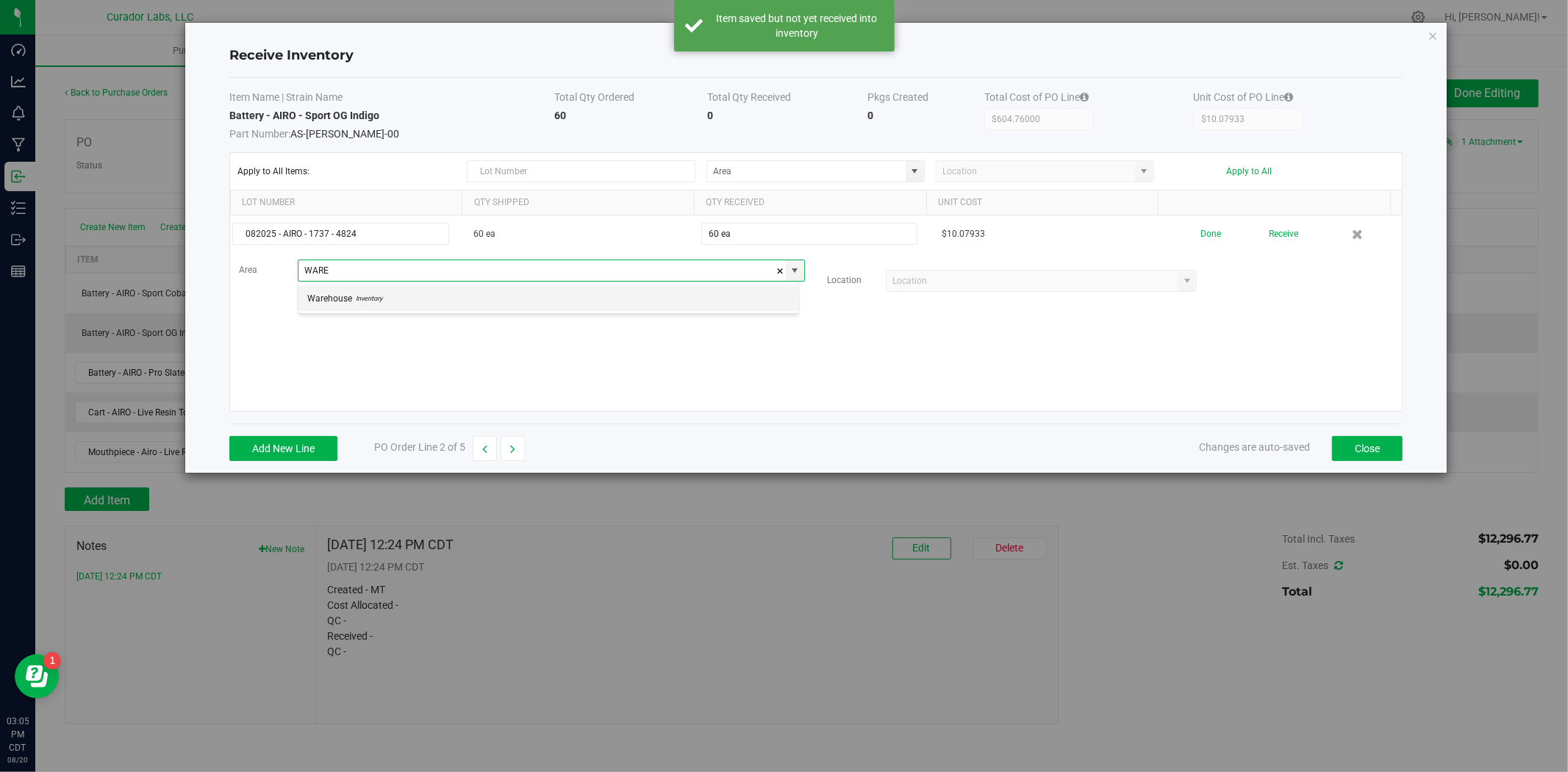
click at [489, 287] on li "Warehouse Inventory" at bounding box center [548, 299] width 500 height 25
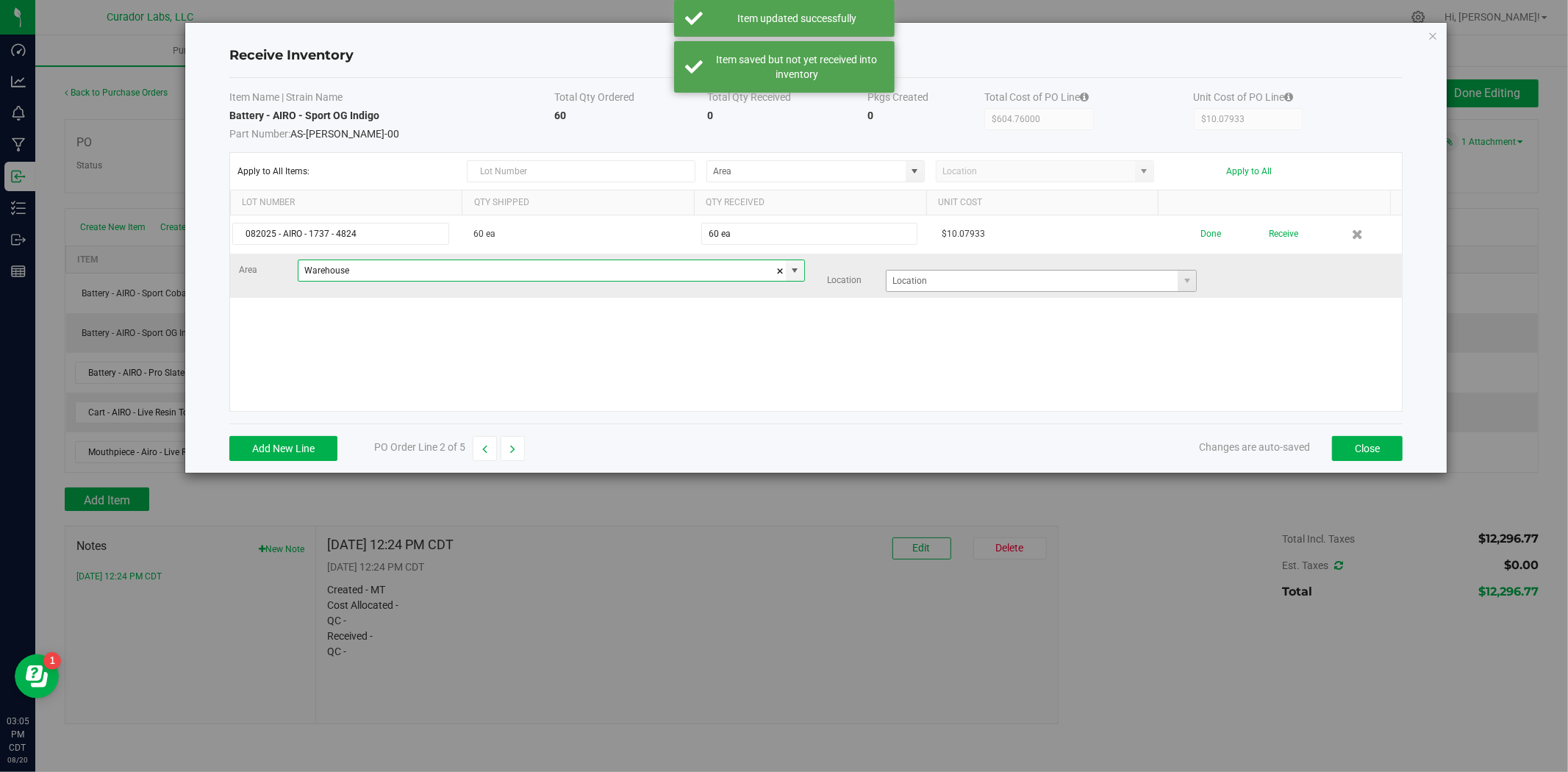
type input "Warehouse"
click at [1007, 284] on input at bounding box center [1032, 280] width 291 height 20
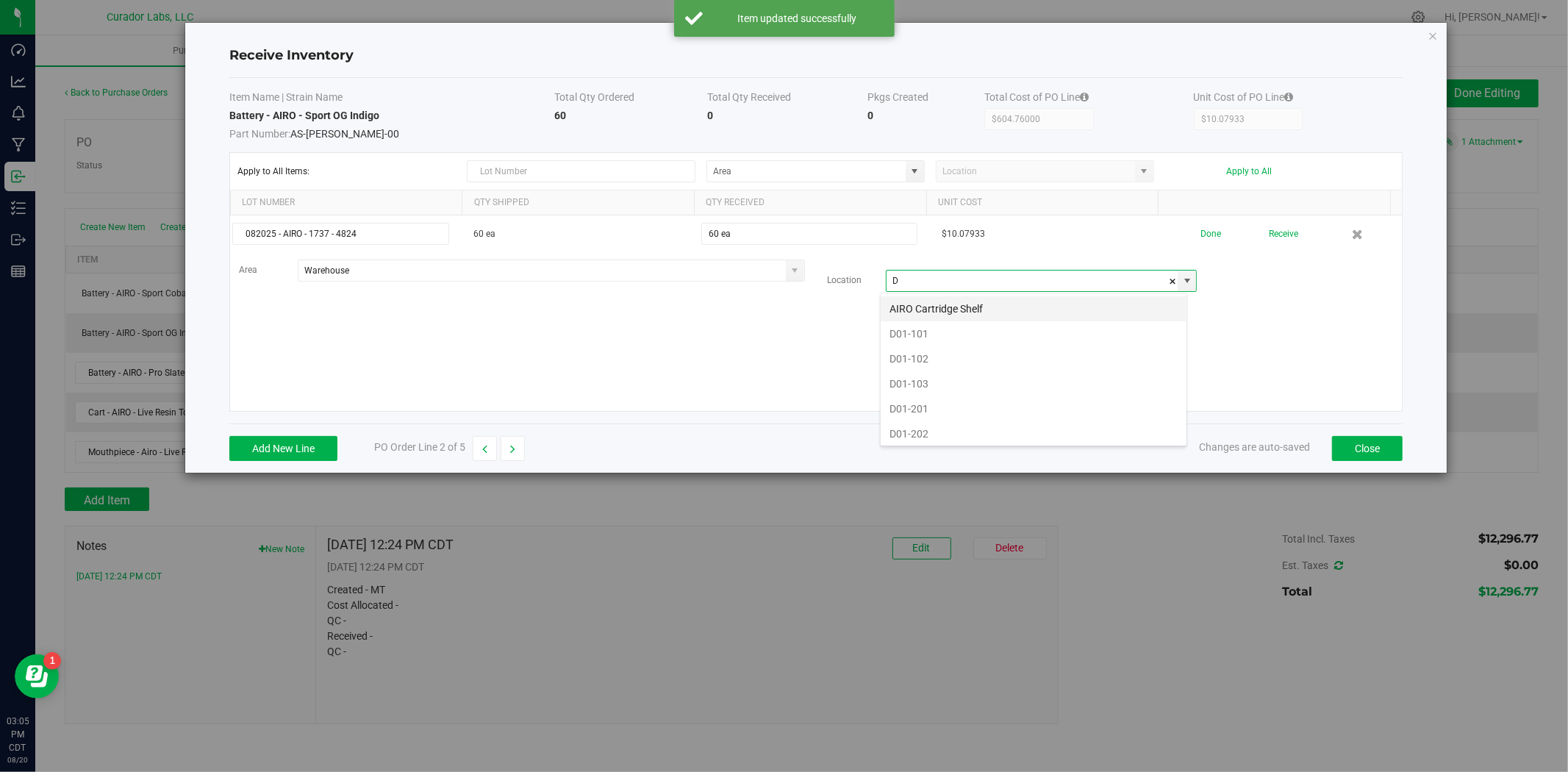
scroll to position [22, 307]
click at [940, 380] on li "D01-201" at bounding box center [1033, 383] width 306 height 25
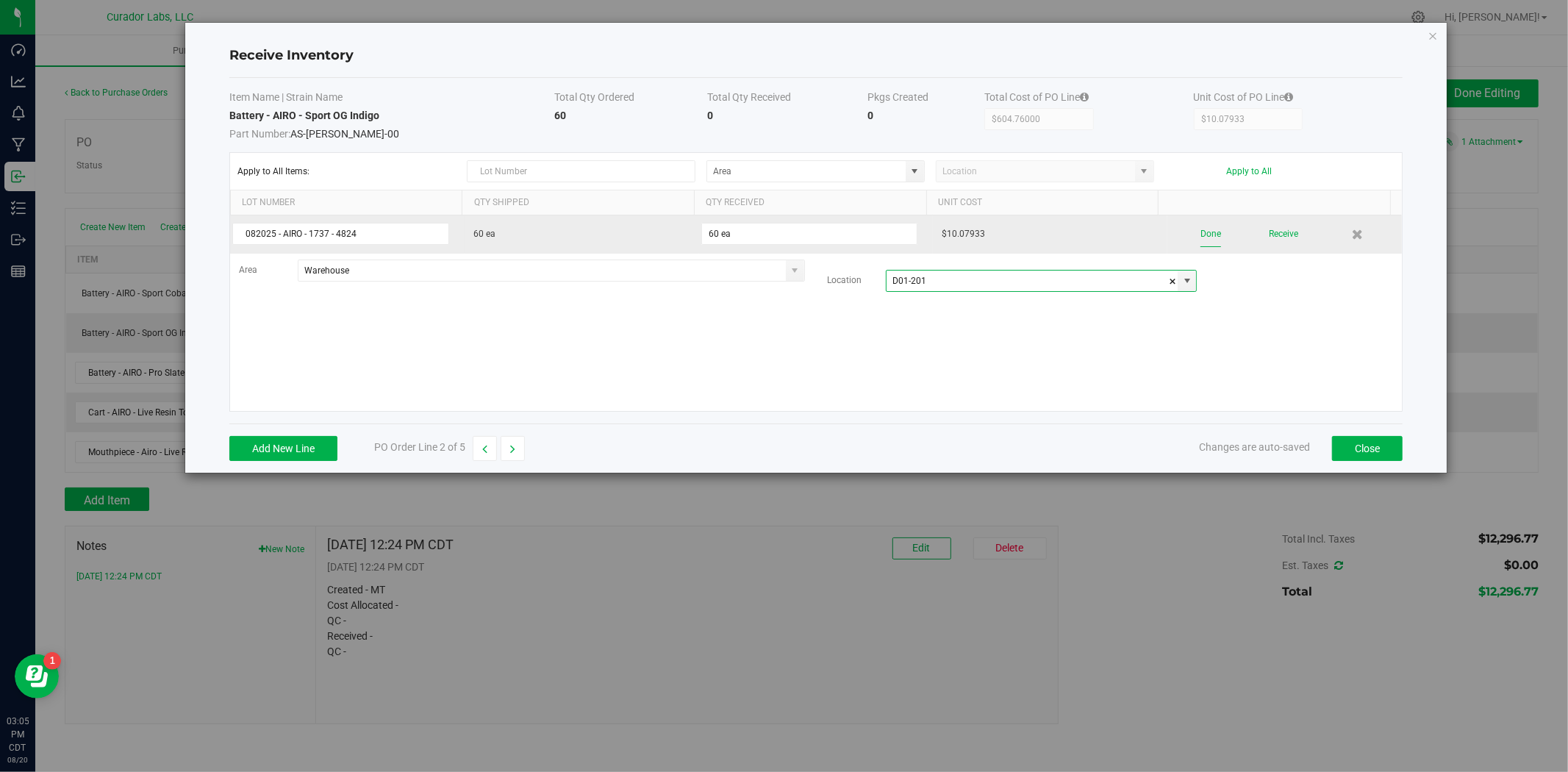
type input "D01-201"
click at [1204, 236] on button "Done" at bounding box center [1210, 234] width 20 height 26
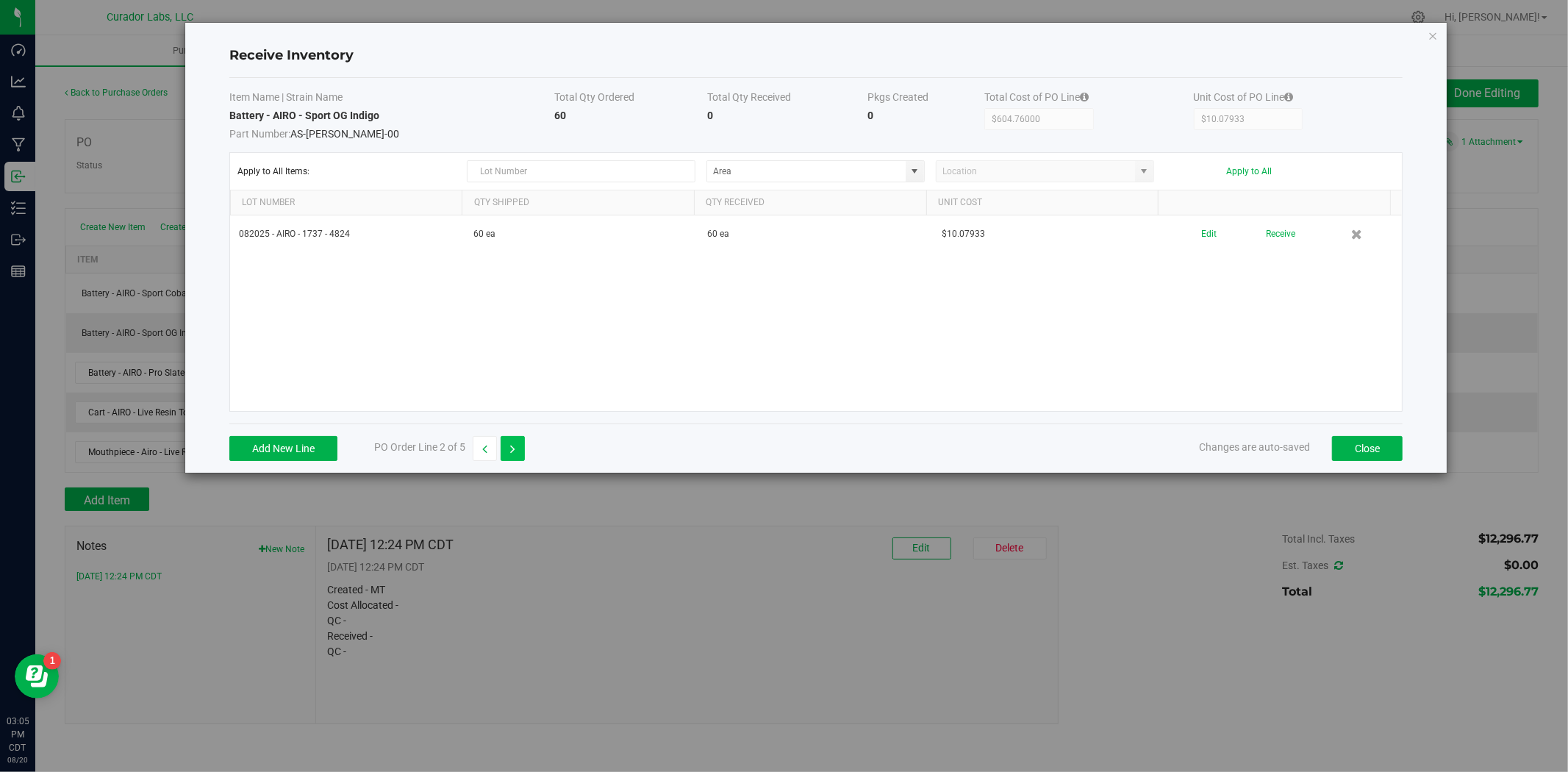
click at [509, 442] on button "button" at bounding box center [513, 449] width 25 height 25
type input "$907.14000"
type input "$15.11900"
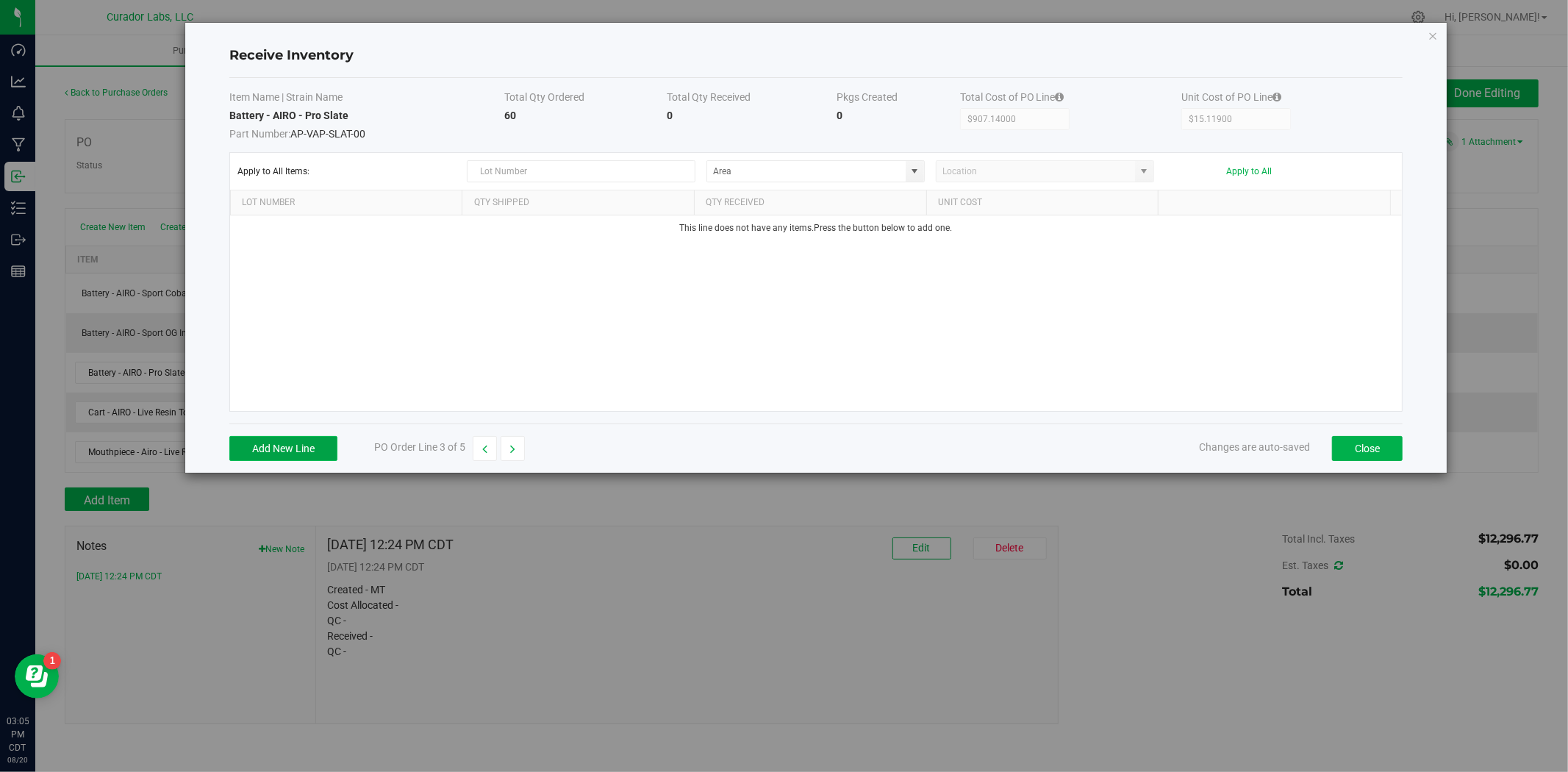
click at [298, 442] on button "Add New Line" at bounding box center [283, 449] width 108 height 25
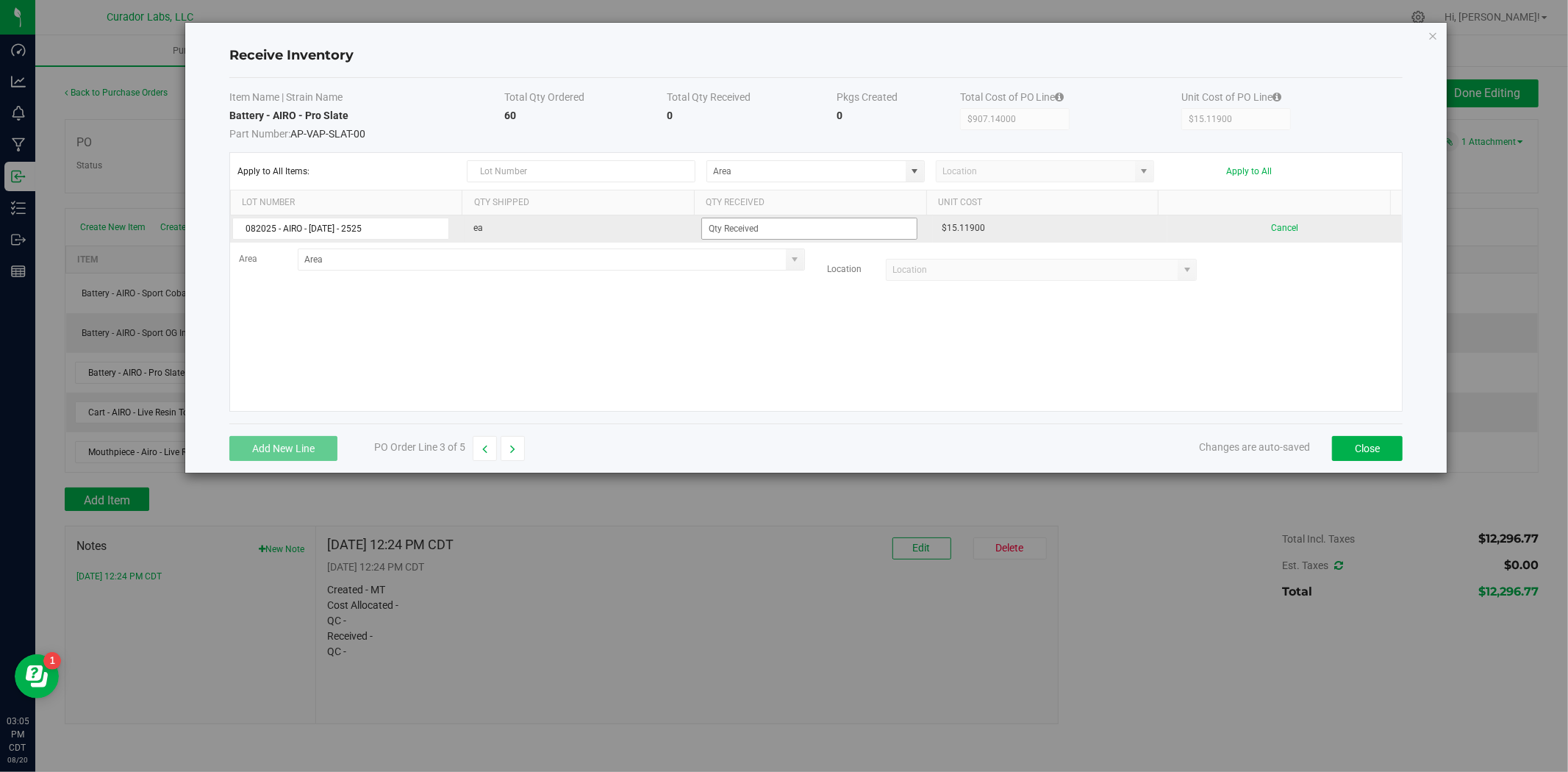
type input "082025 - AIRO - 1737 - 2525"
click at [803, 231] on input at bounding box center [810, 228] width 215 height 20
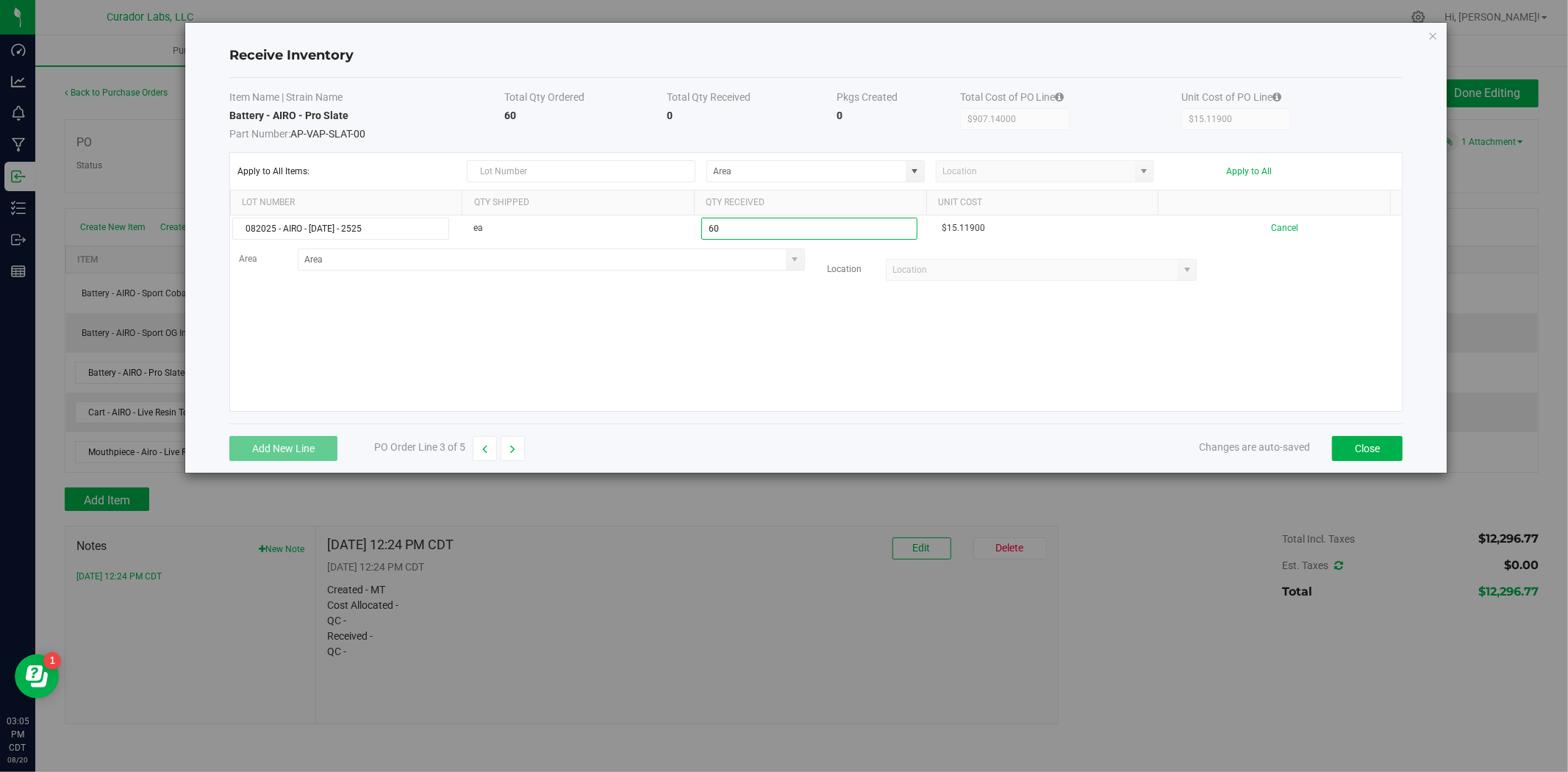
type input "60 ea"
click at [710, 303] on kendo-grid-list "082025 - AIRO - 1737 - 2525 ea 60 ea $15.11900 Cancel Area Location" at bounding box center [816, 313] width 1172 height 196
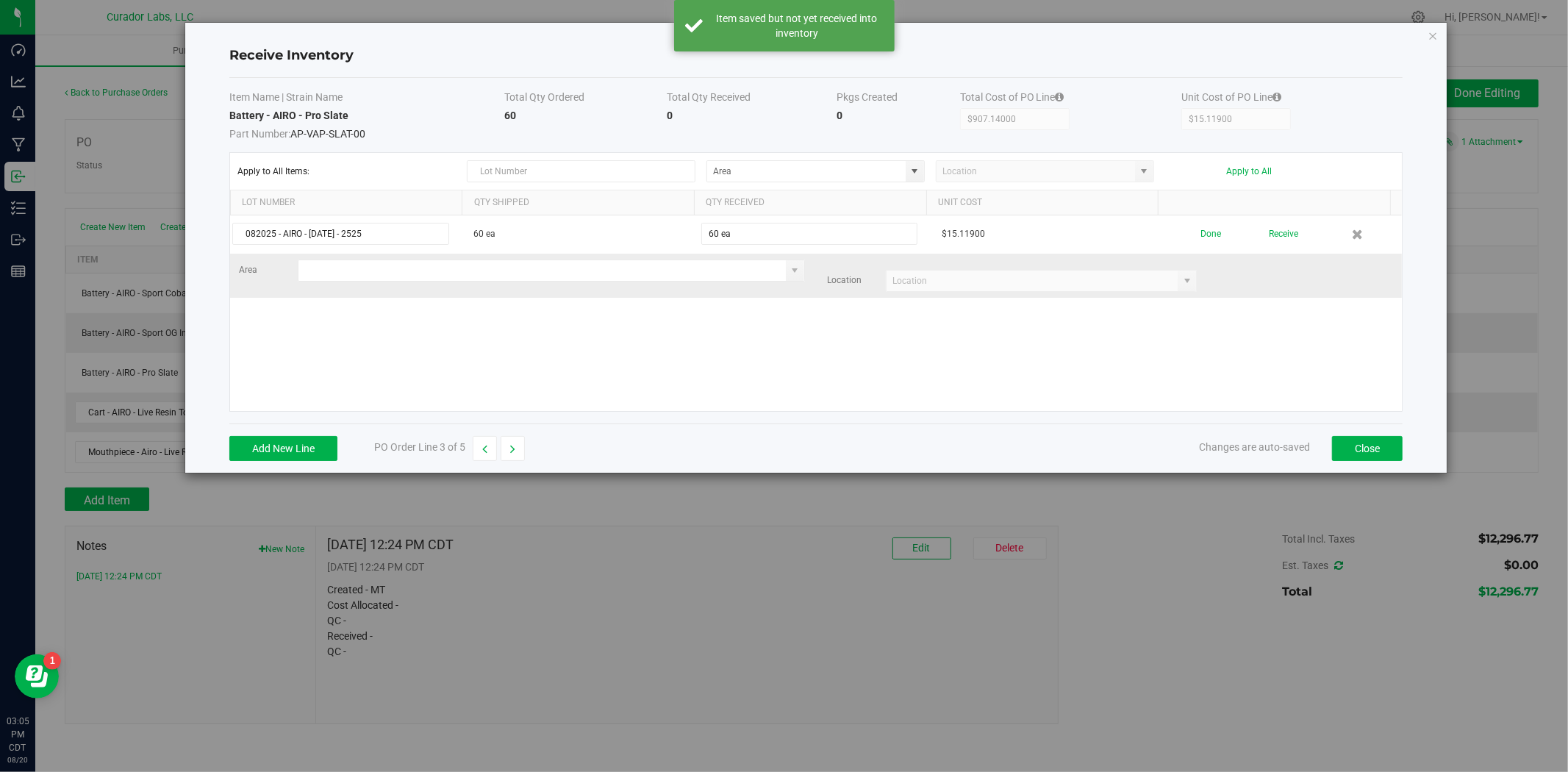
click at [645, 262] on input at bounding box center [542, 270] width 487 height 20
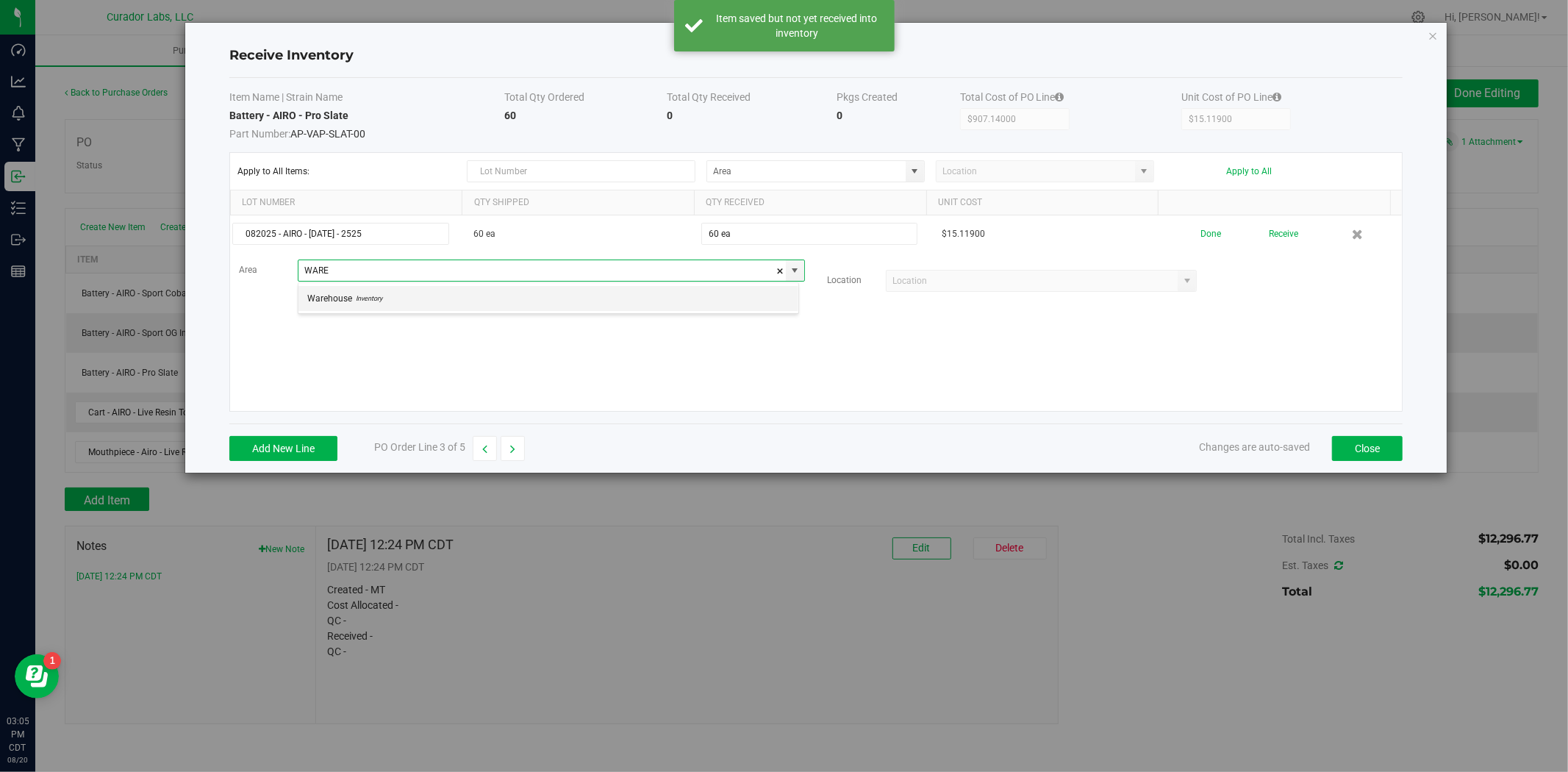
click at [608, 306] on li "Warehouse Inventory" at bounding box center [548, 299] width 500 height 25
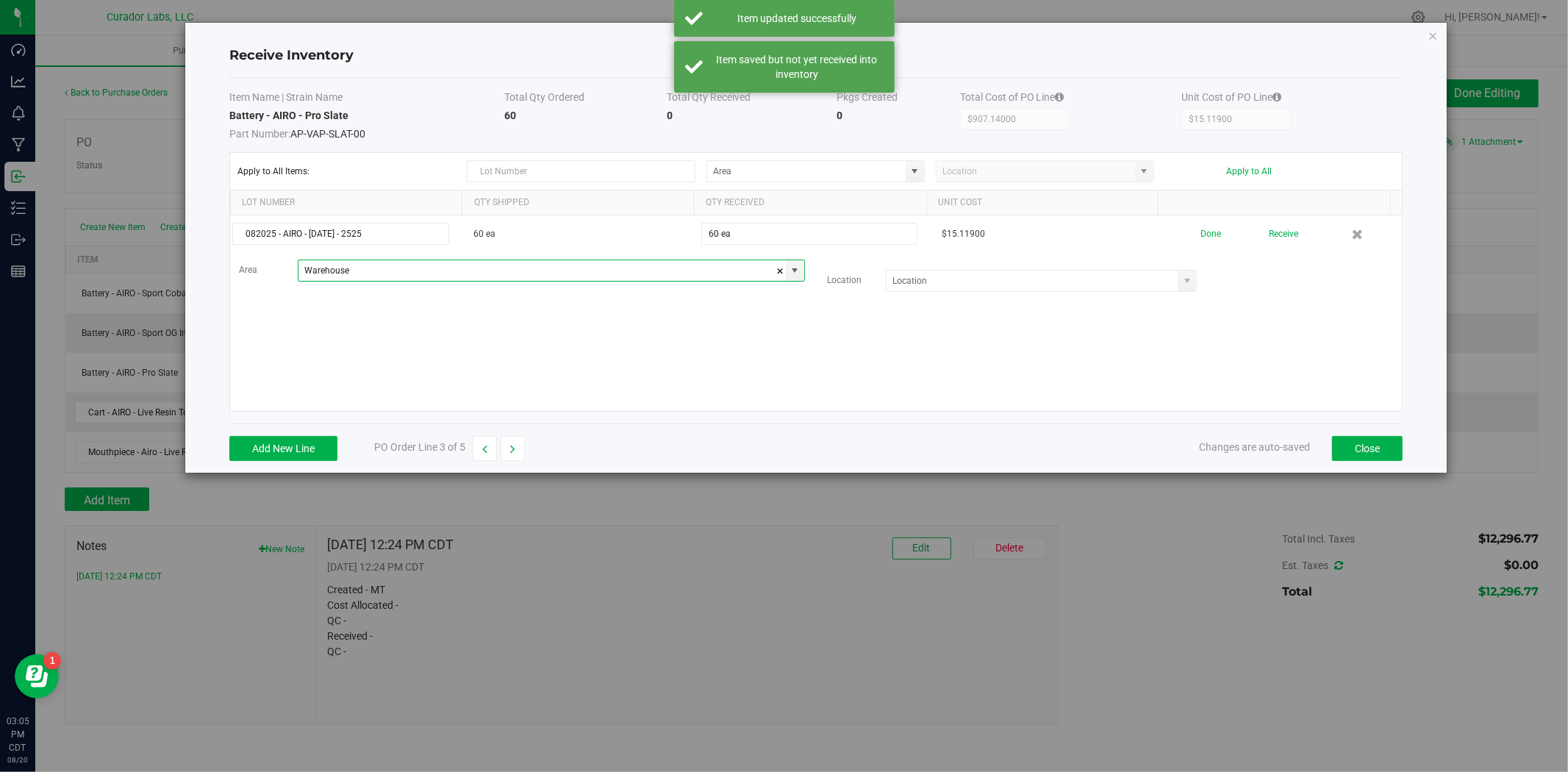
type input "Warehouse"
click at [733, 362] on div "082025 - AIRO - 1737 - 2525 60 ea 60 ea $15.11900 Done Receive Area Warehouse L…" at bounding box center [816, 313] width 1172 height 196
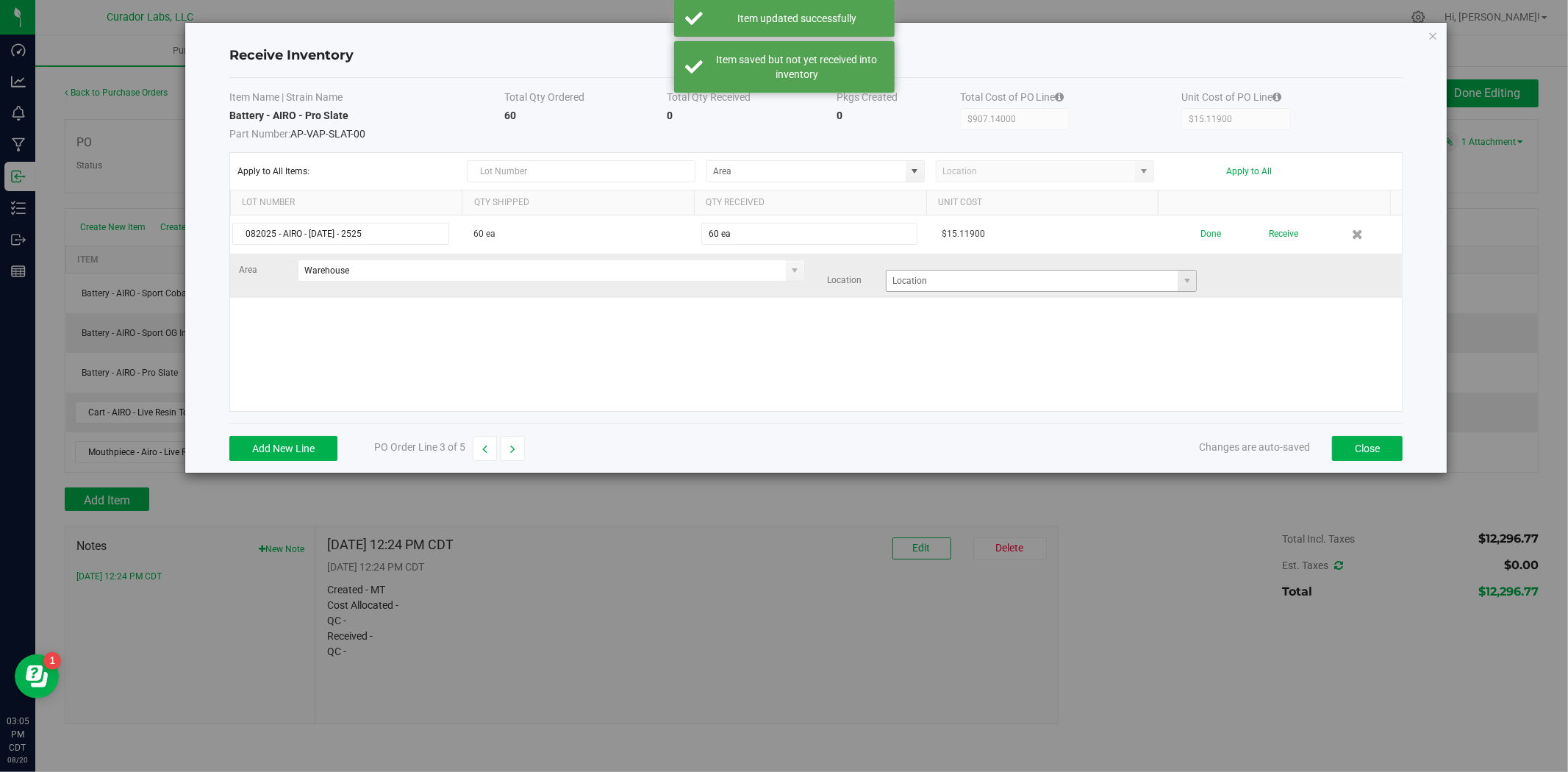
click at [919, 292] on span at bounding box center [1041, 280] width 311 height 22
click at [920, 282] on input at bounding box center [1032, 280] width 291 height 20
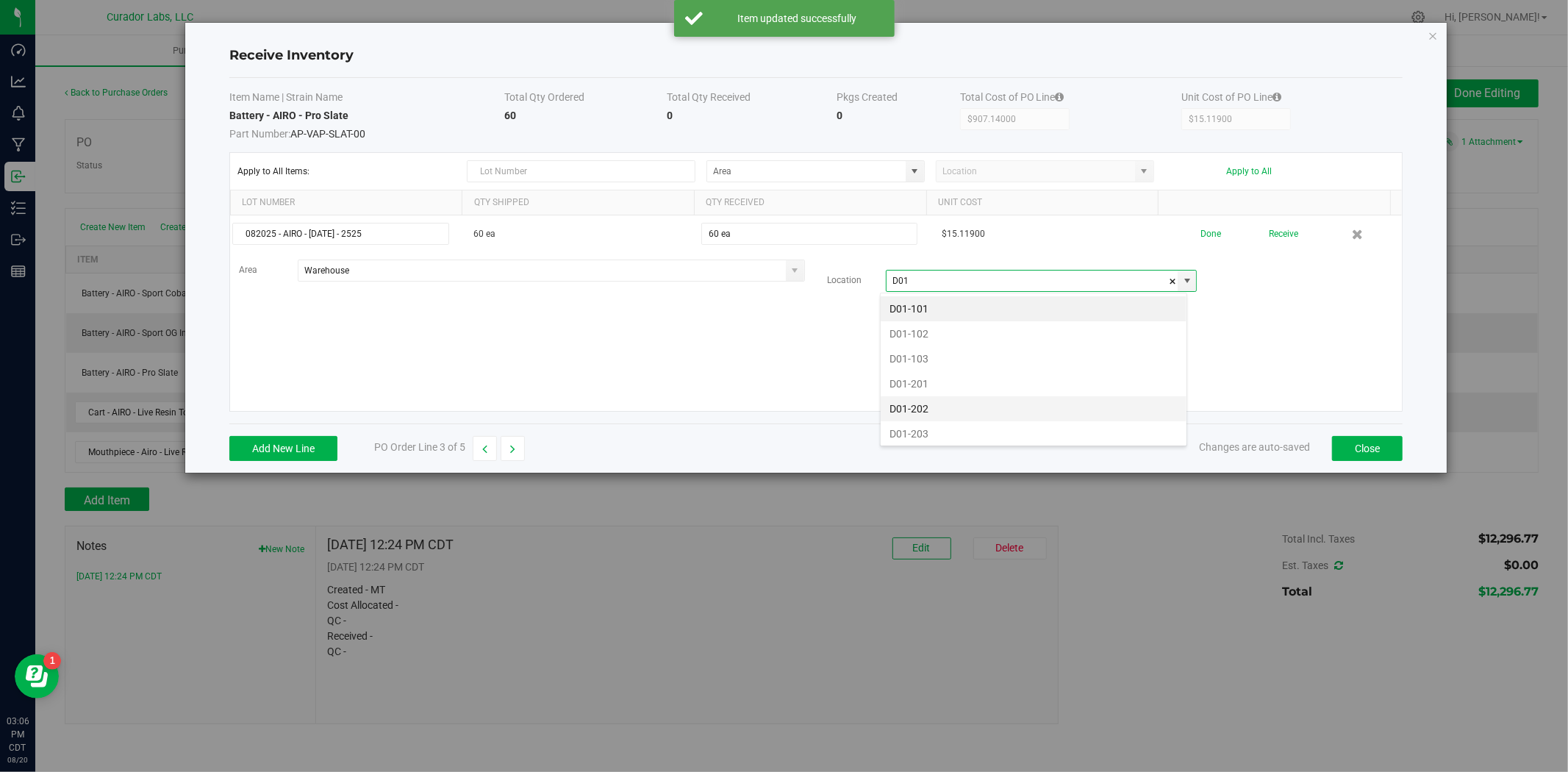
click at [926, 397] on li "D01-202" at bounding box center [1033, 409] width 306 height 25
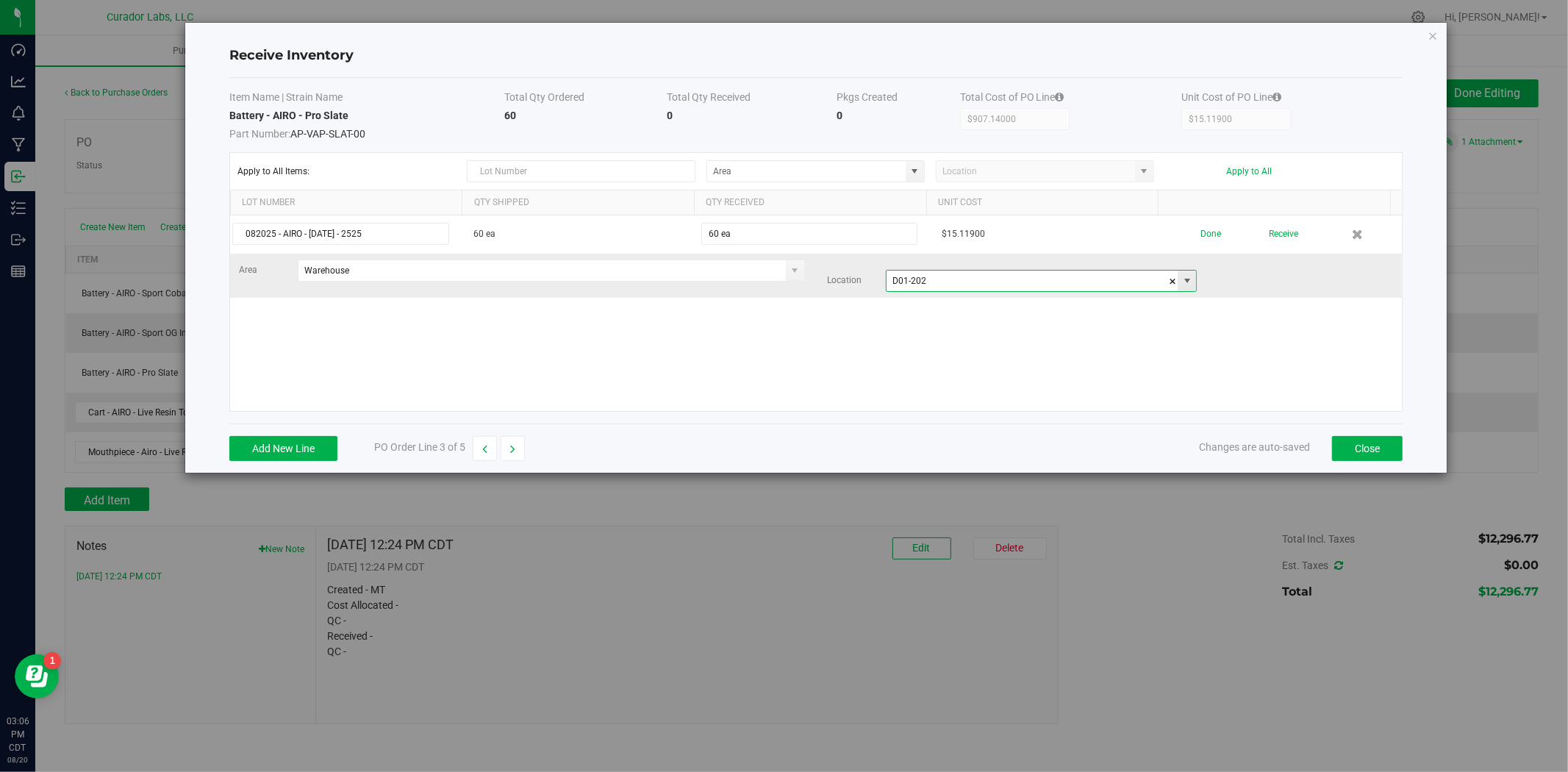
click at [943, 284] on input "D01-202" at bounding box center [1032, 280] width 291 height 20
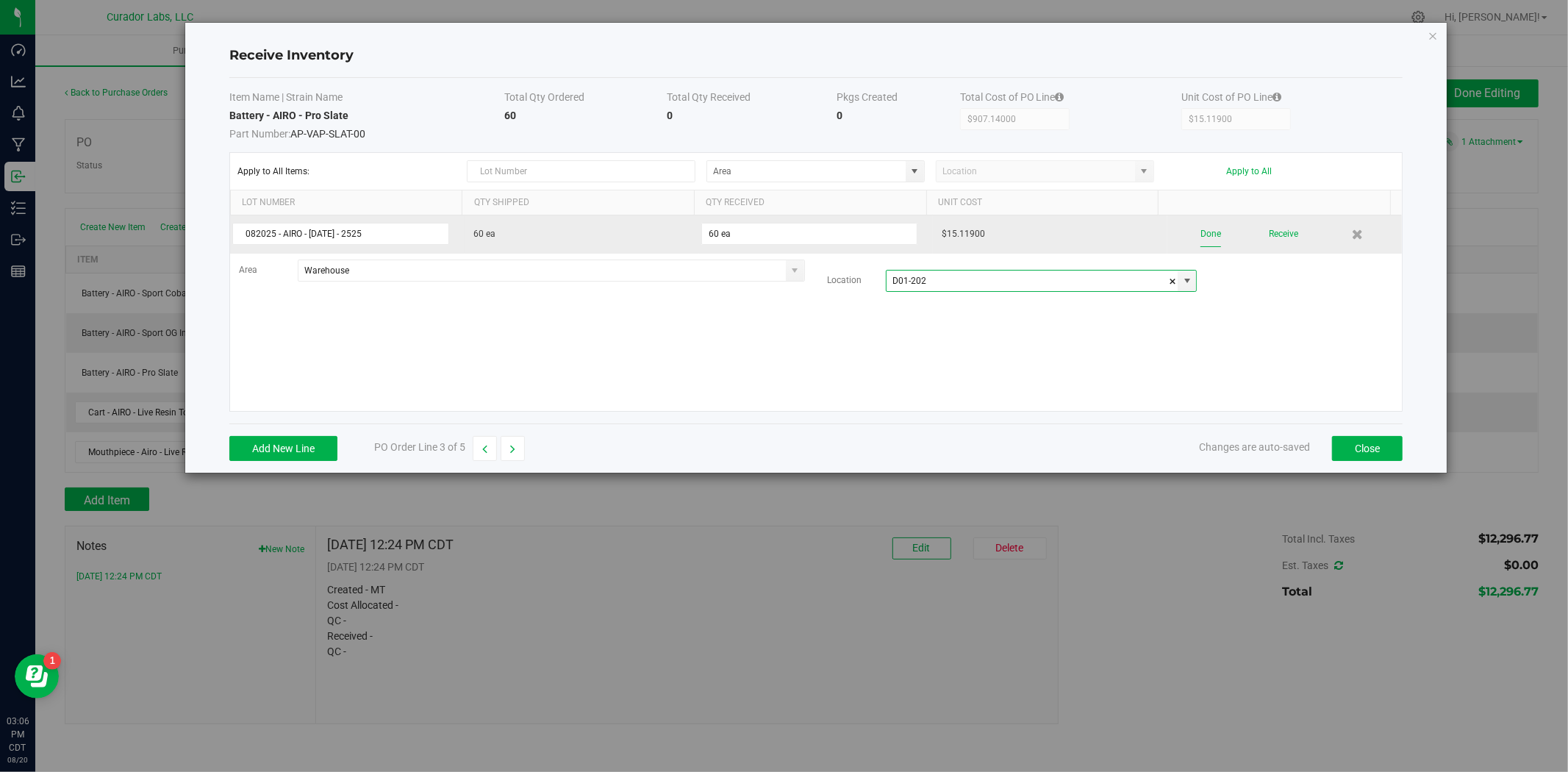
type input "D01-202"
click at [1210, 239] on button "Done" at bounding box center [1210, 234] width 20 height 26
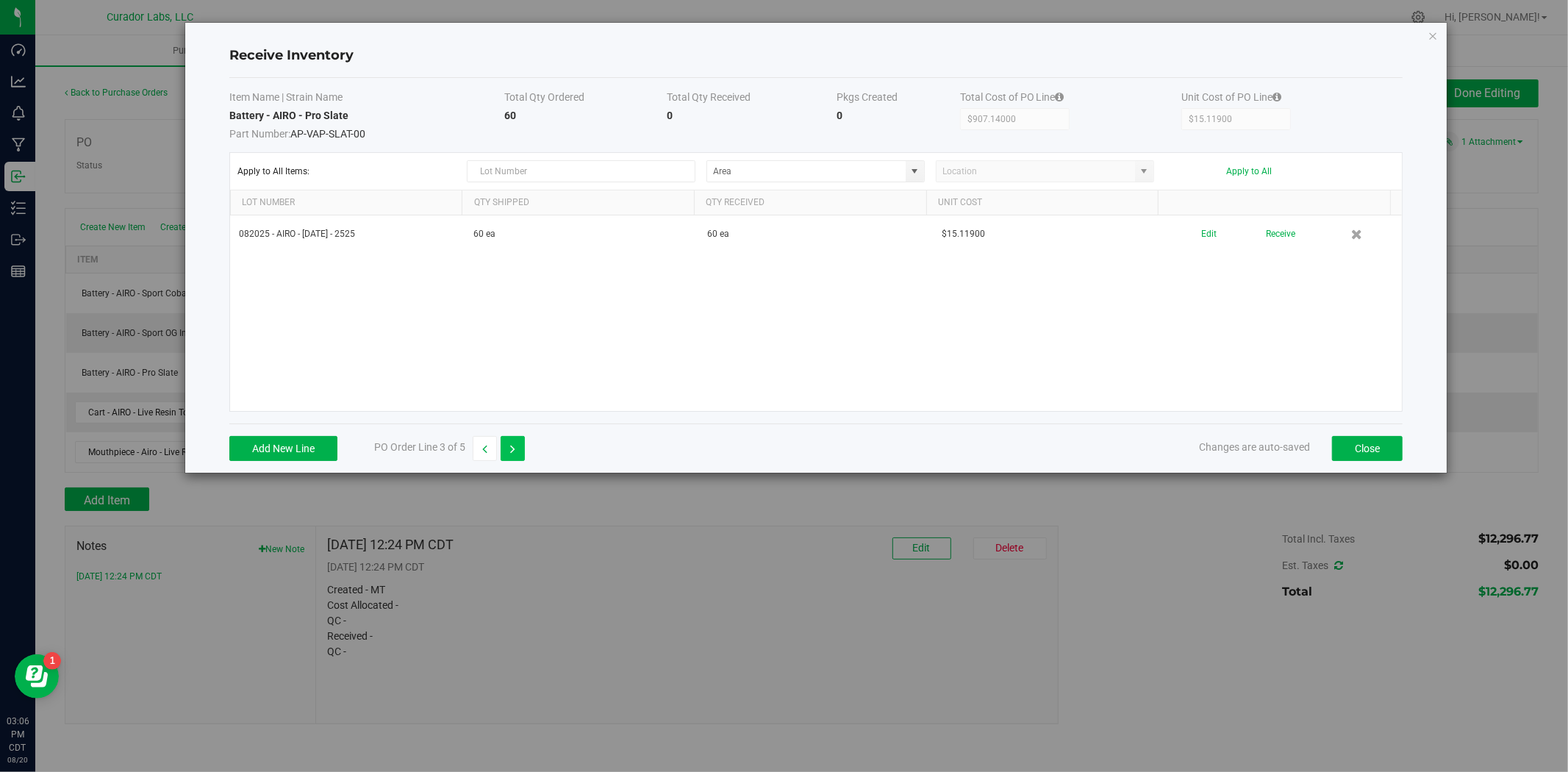
click at [509, 449] on button "button" at bounding box center [513, 449] width 25 height 25
type input "$8,567.42000"
type input "$8.56742"
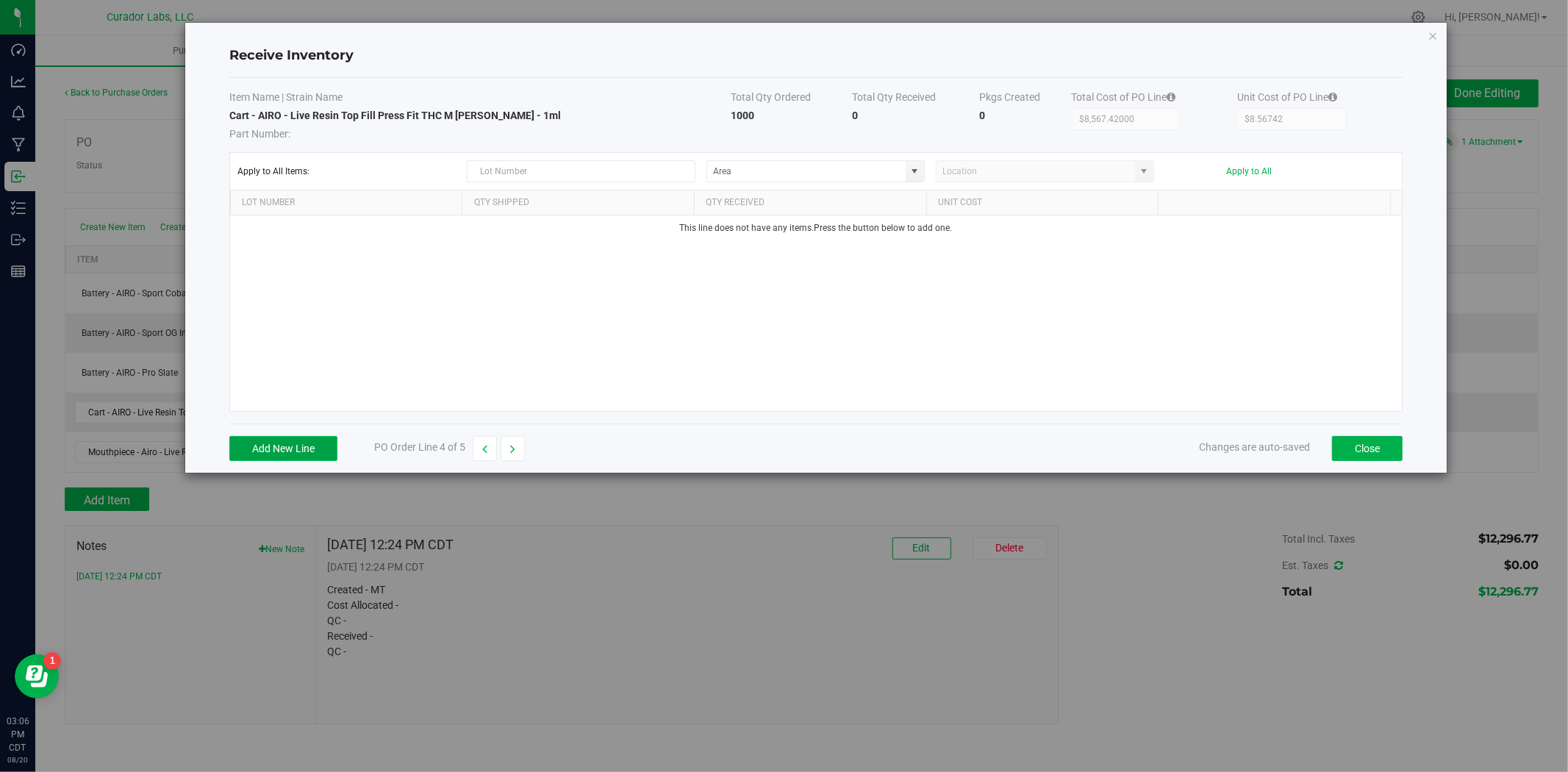
click at [268, 450] on button "Add New Line" at bounding box center [283, 449] width 108 height 25
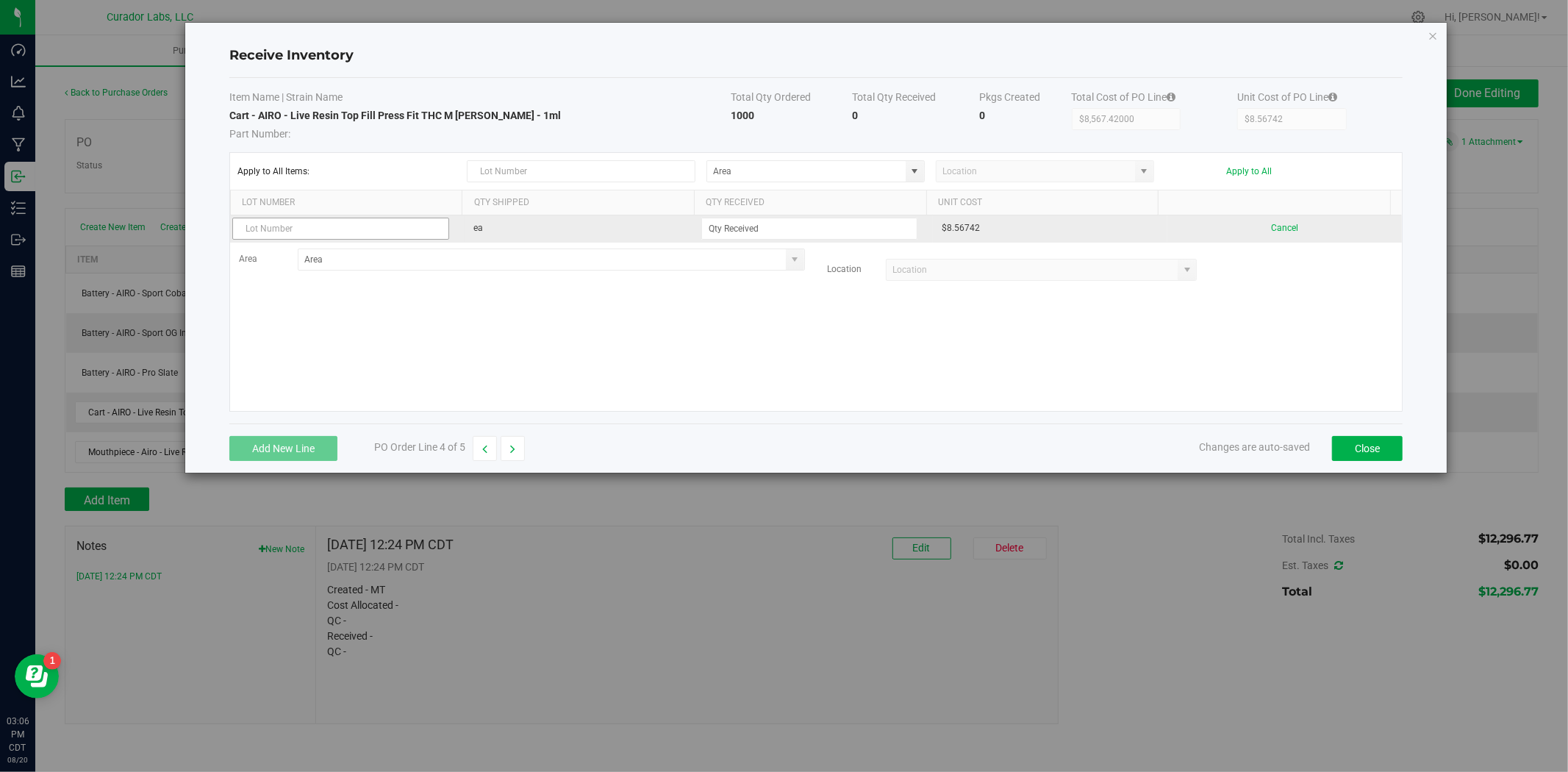
click at [338, 238] on input "text" at bounding box center [341, 228] width 217 height 22
type input "082025 - AIRO - 1737 - 2525"
click at [713, 239] on input at bounding box center [810, 228] width 215 height 20
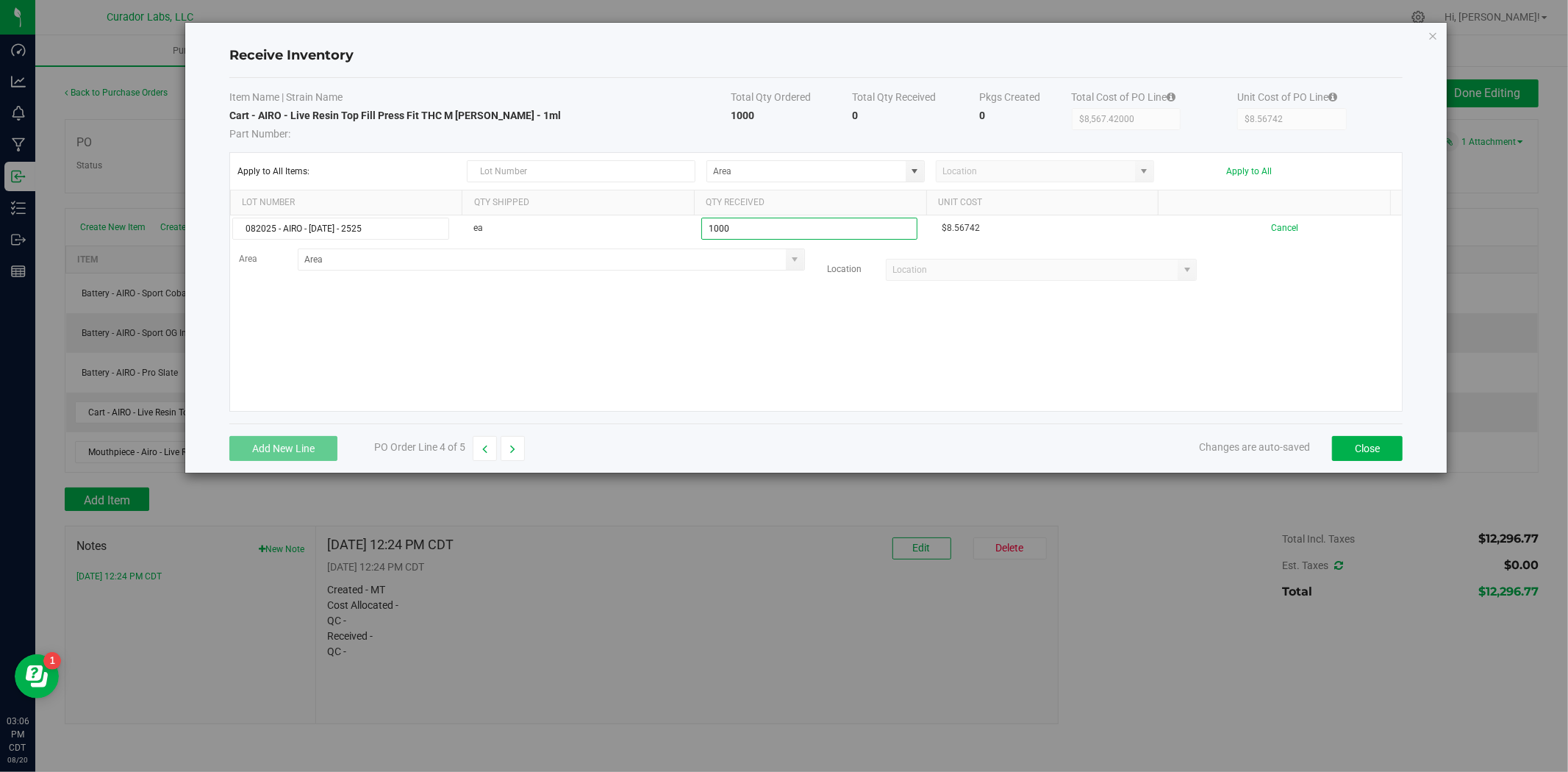
type input "1000 ea"
click at [480, 326] on kendo-grid-list "082025 - AIRO - 1737 - 2525 ea 1000 ea $8.56742 Cancel Area Location Loading" at bounding box center [816, 313] width 1172 height 196
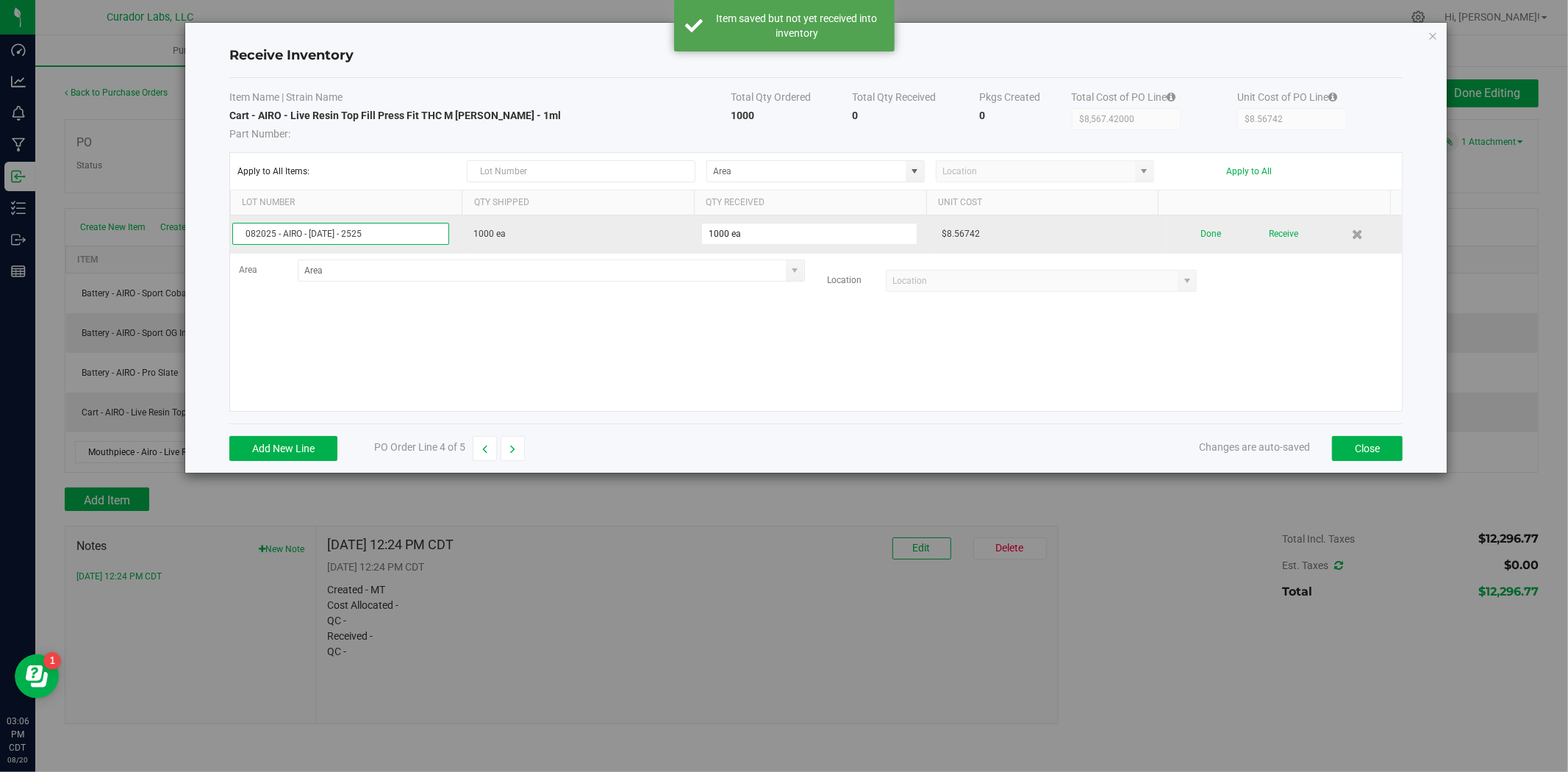
click at [339, 233] on input "082025 - AIRO - 1737 - 2525" at bounding box center [341, 234] width 217 height 22
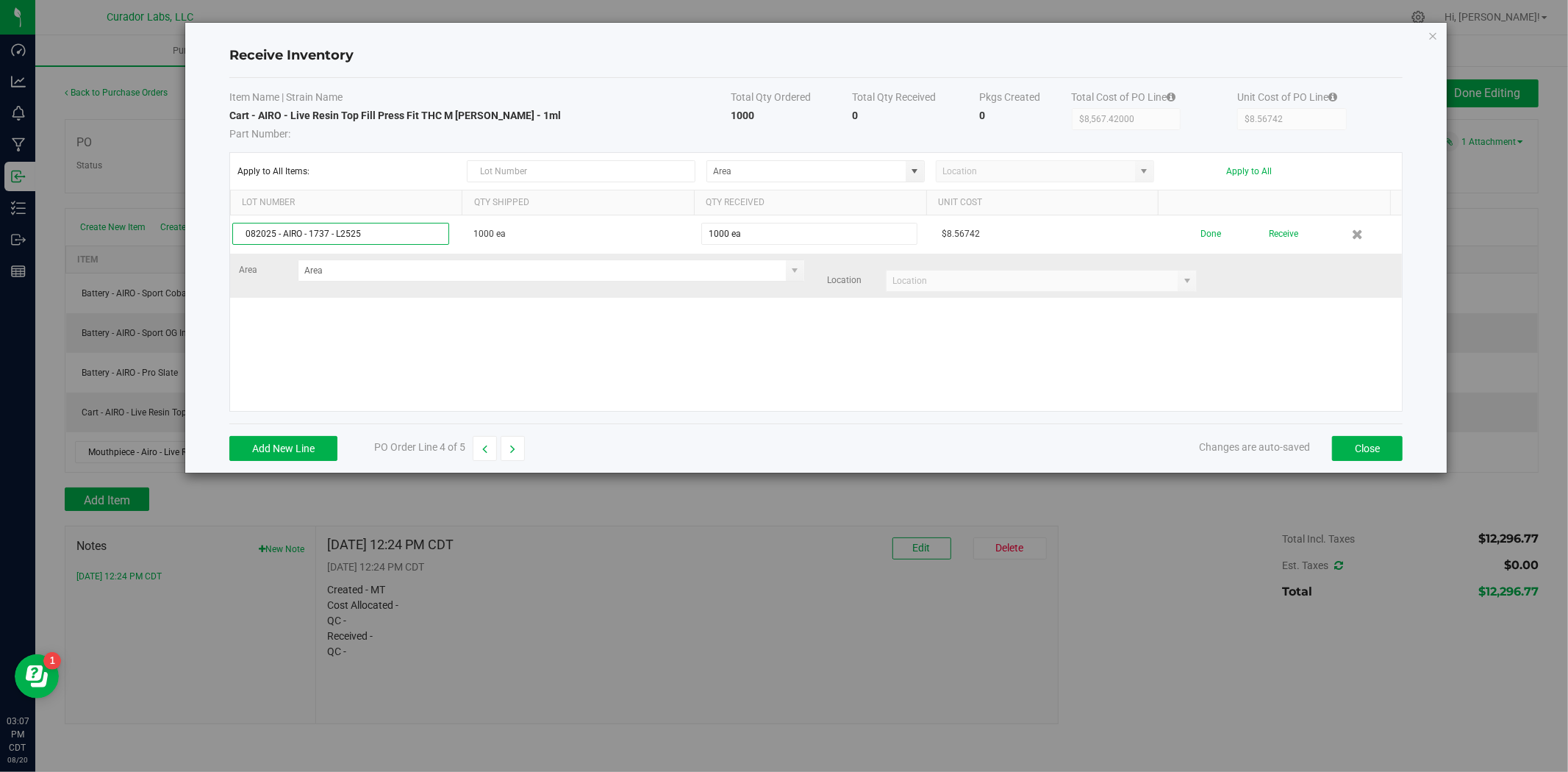
type input "082025 - AIRO - 1737 - L2525"
click at [650, 291] on kendo-grid-list "082025 - AIRO - 1737 - L2525 1000 ea 1000 ea $8.56742 Done Receive Area Locatio…" at bounding box center [816, 313] width 1172 height 196
click at [642, 286] on div "Area Location" at bounding box center [816, 275] width 1177 height 33
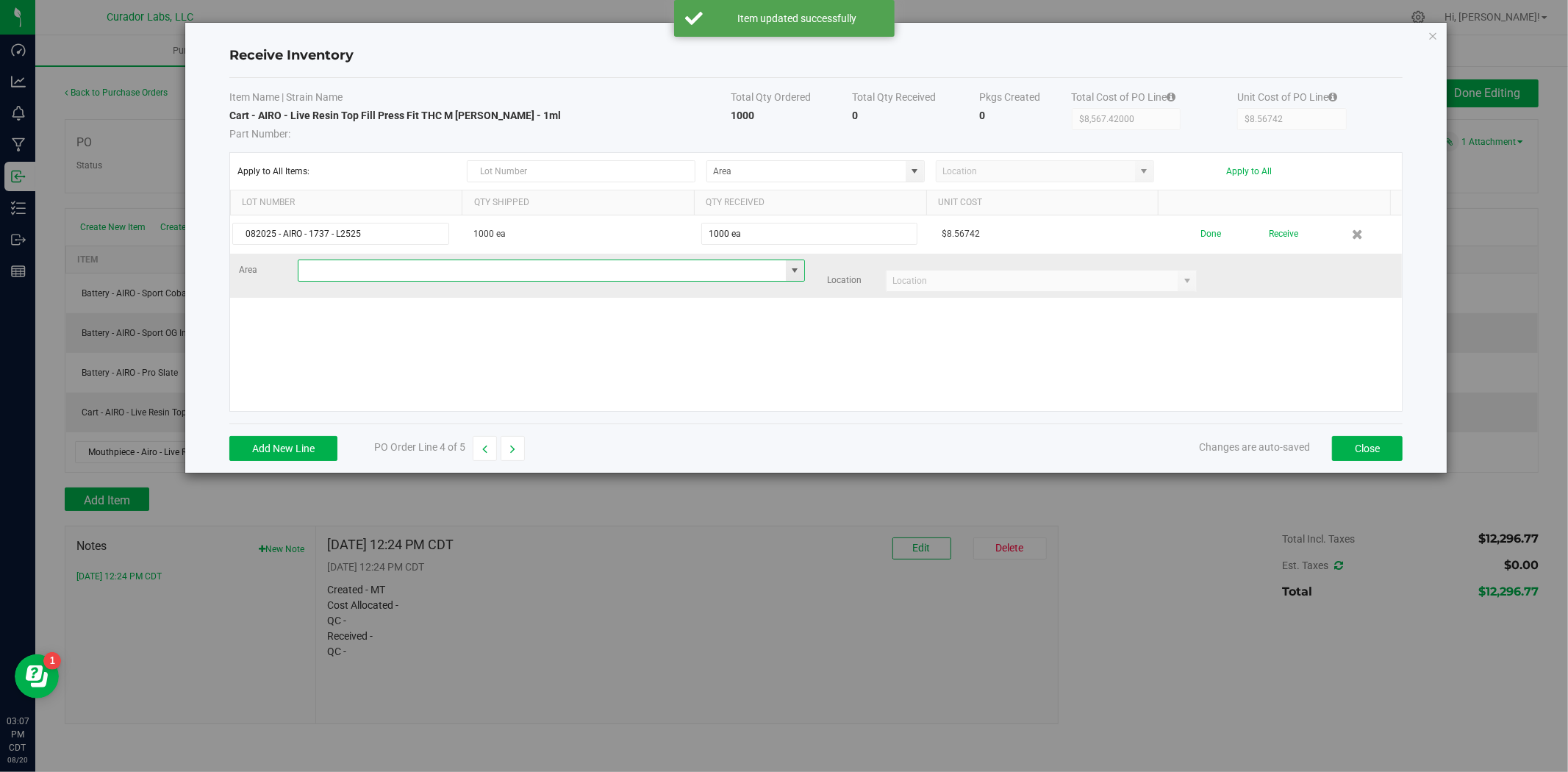
click at [635, 277] on input at bounding box center [542, 270] width 487 height 20
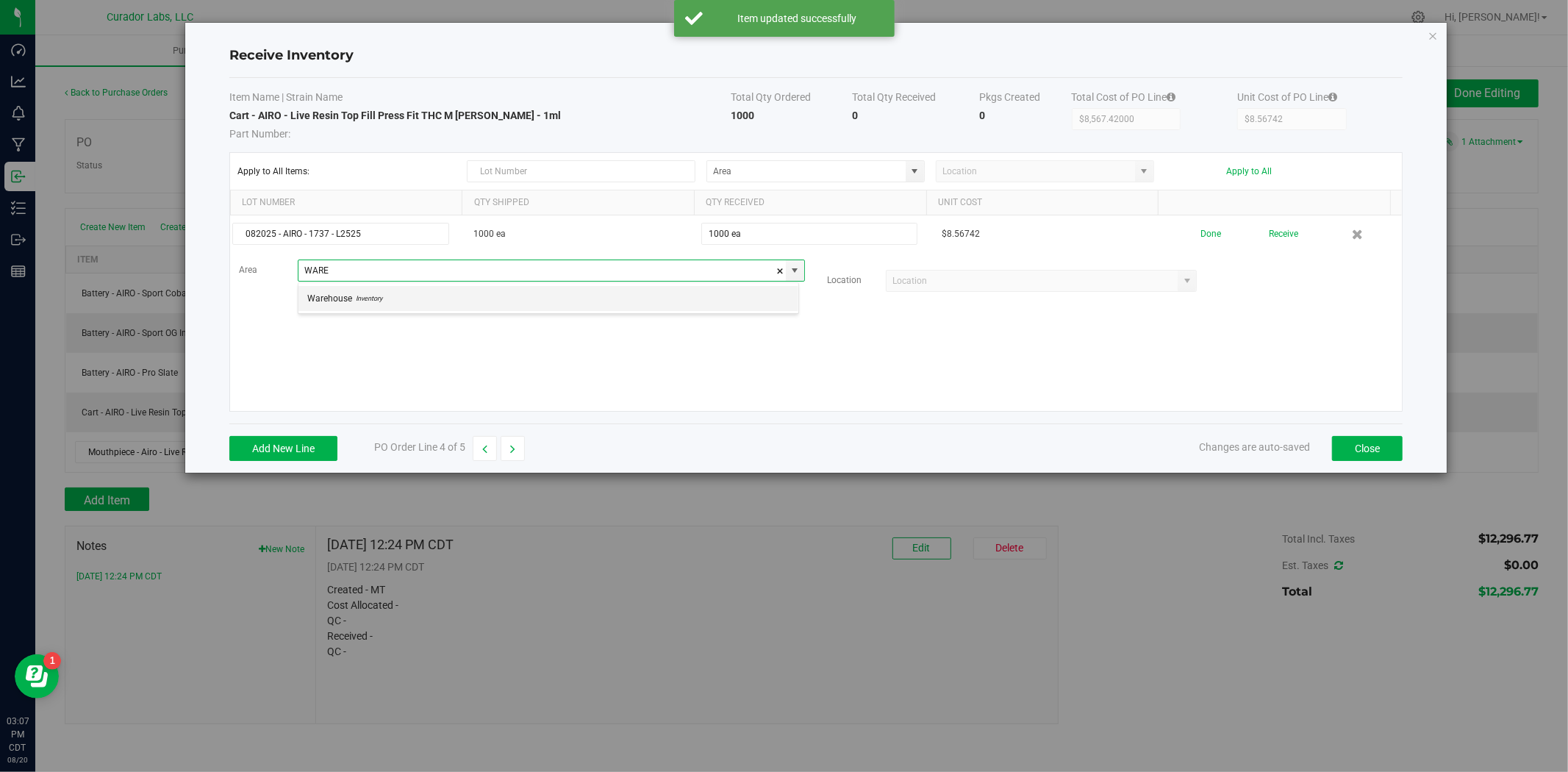
click at [614, 299] on li "Warehouse Inventory" at bounding box center [548, 299] width 500 height 25
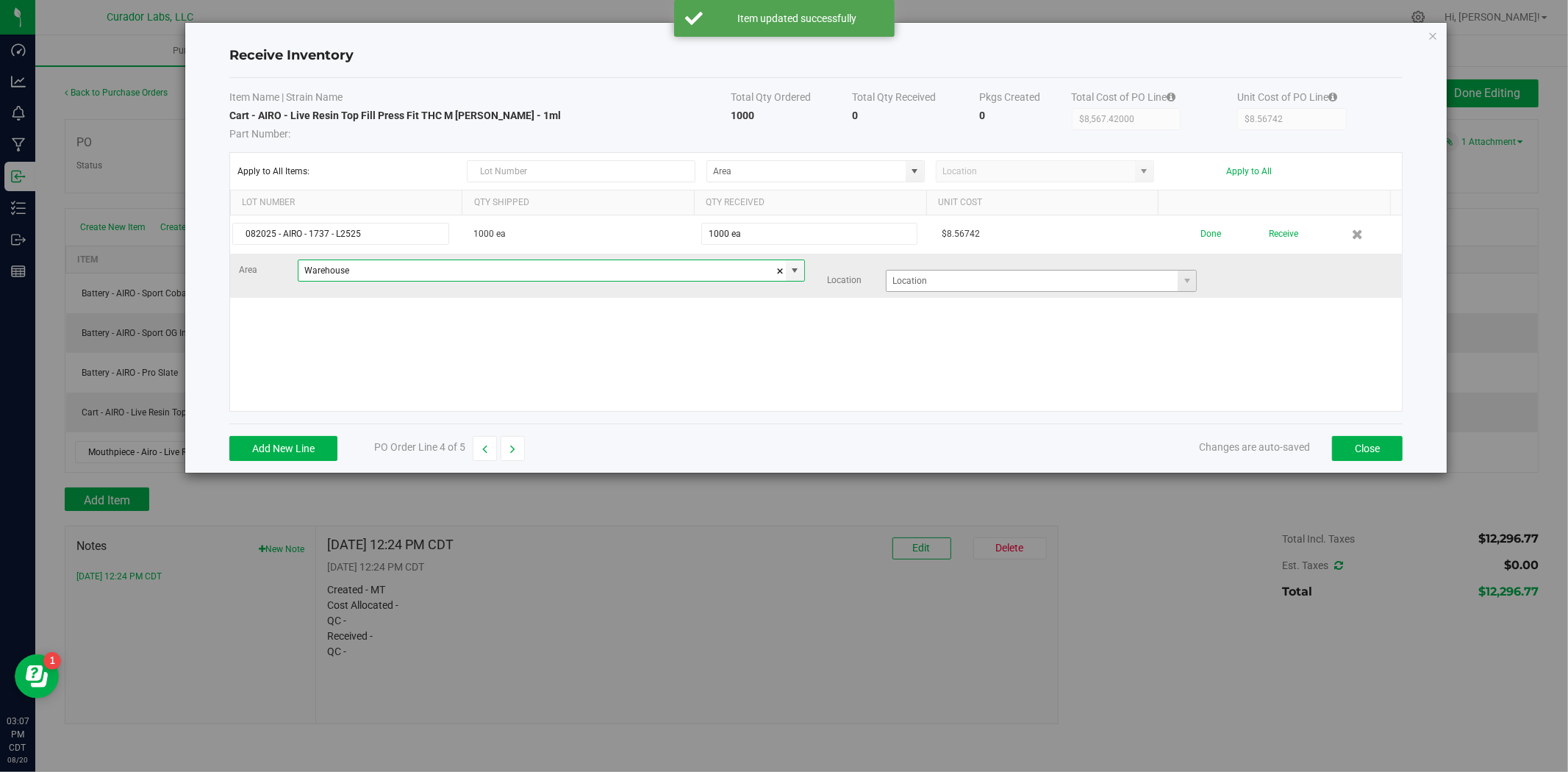
type input "Warehouse"
click at [908, 289] on input at bounding box center [1032, 280] width 291 height 20
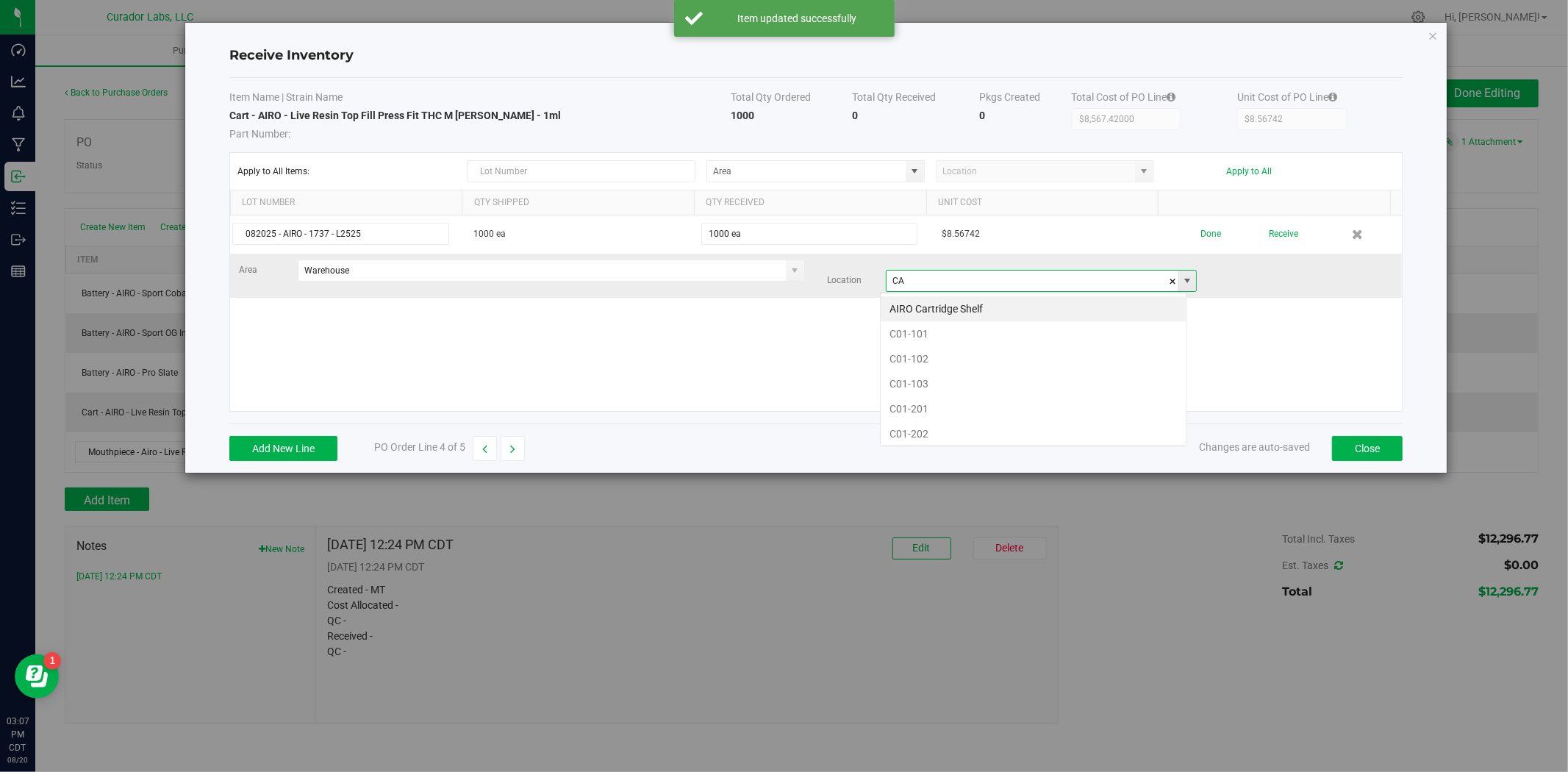
scroll to position [22, 307]
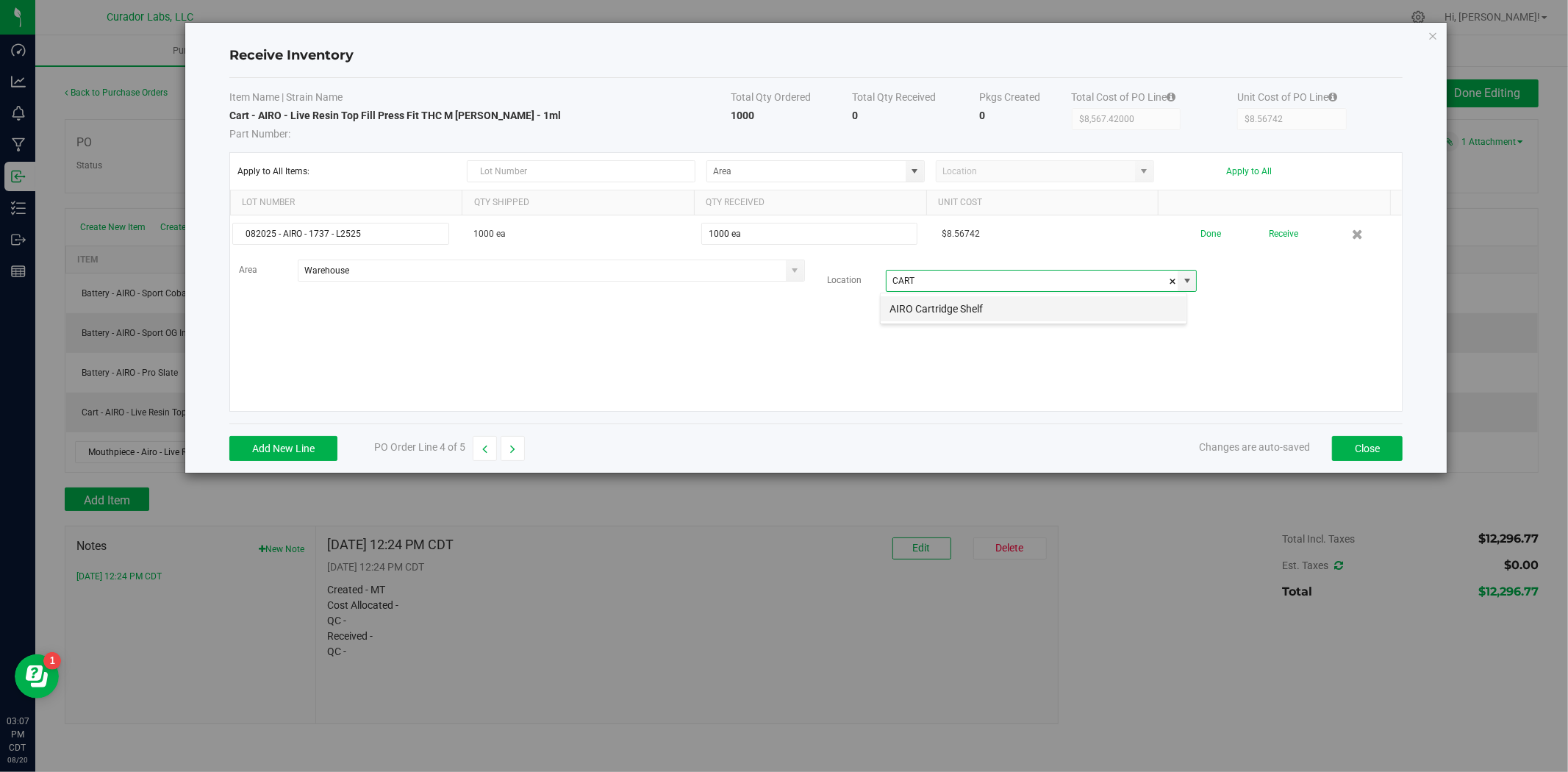
click at [914, 308] on li "AIRO Cartridge Shelf" at bounding box center [1033, 308] width 306 height 25
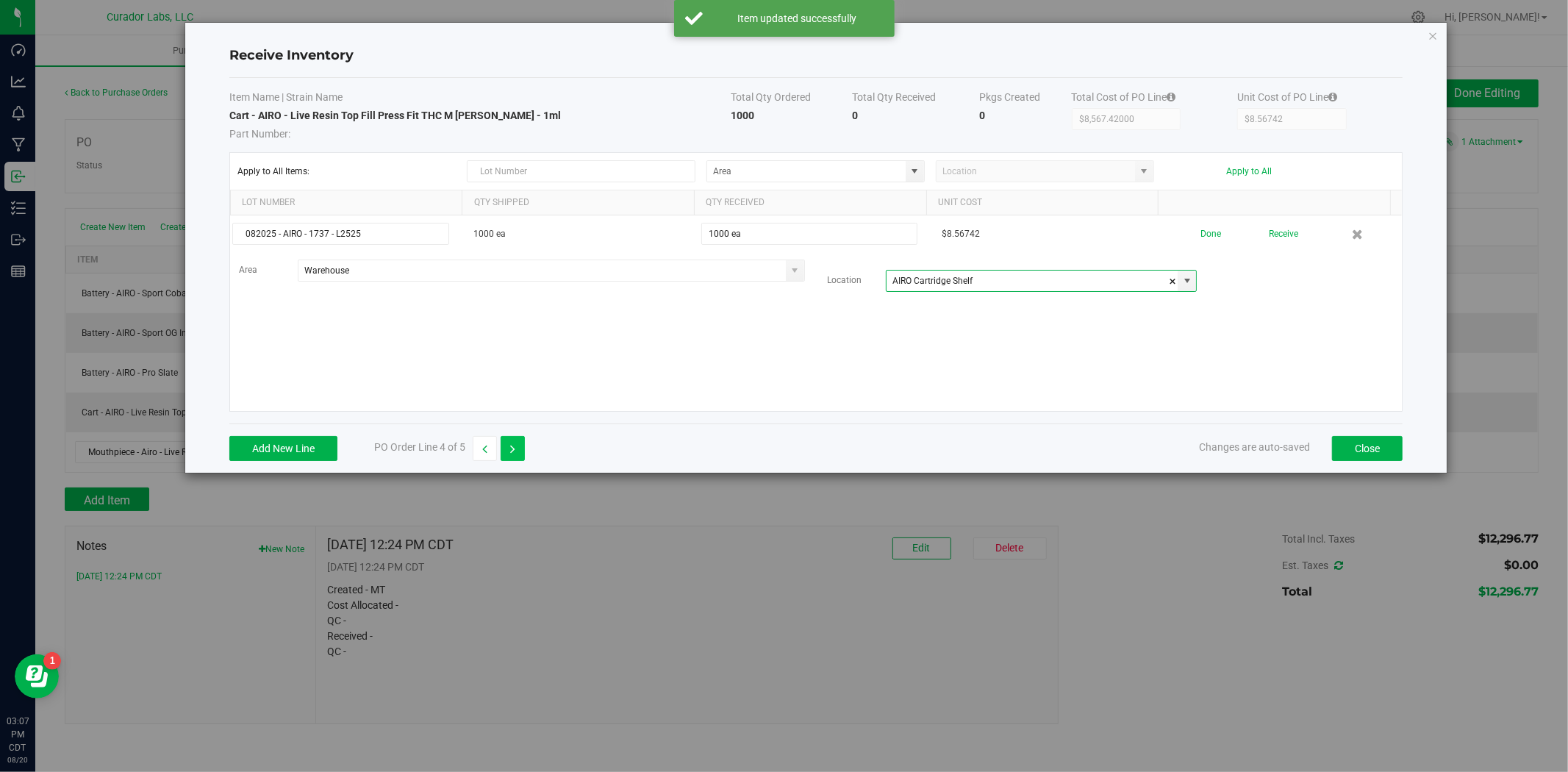
type input "AIRO Cartridge Shelf"
click at [512, 444] on icon "button" at bounding box center [513, 449] width 5 height 11
type input "$1,007.93000"
type input "$1.00793"
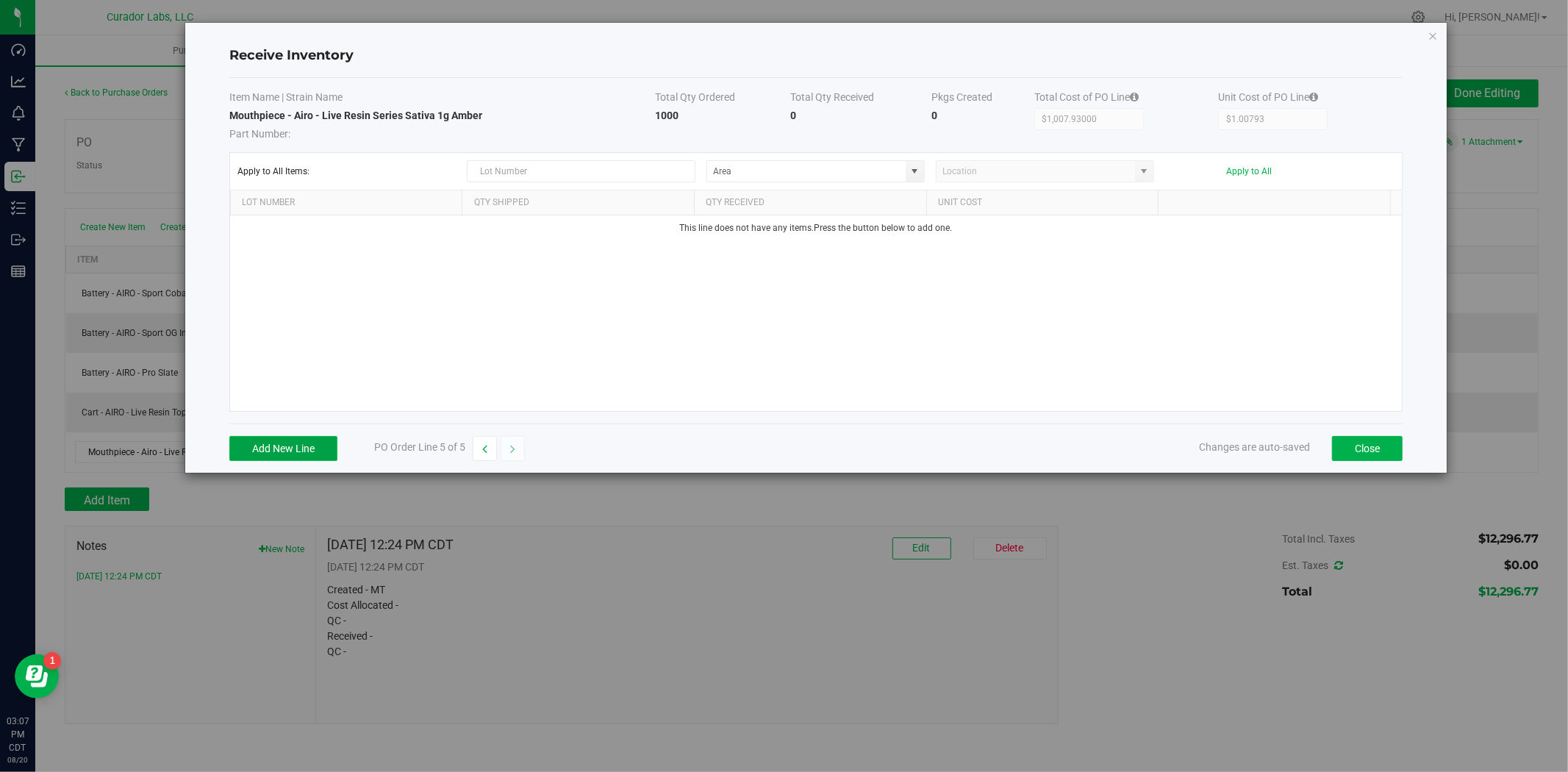
click at [255, 452] on button "Add New Line" at bounding box center [283, 449] width 108 height 25
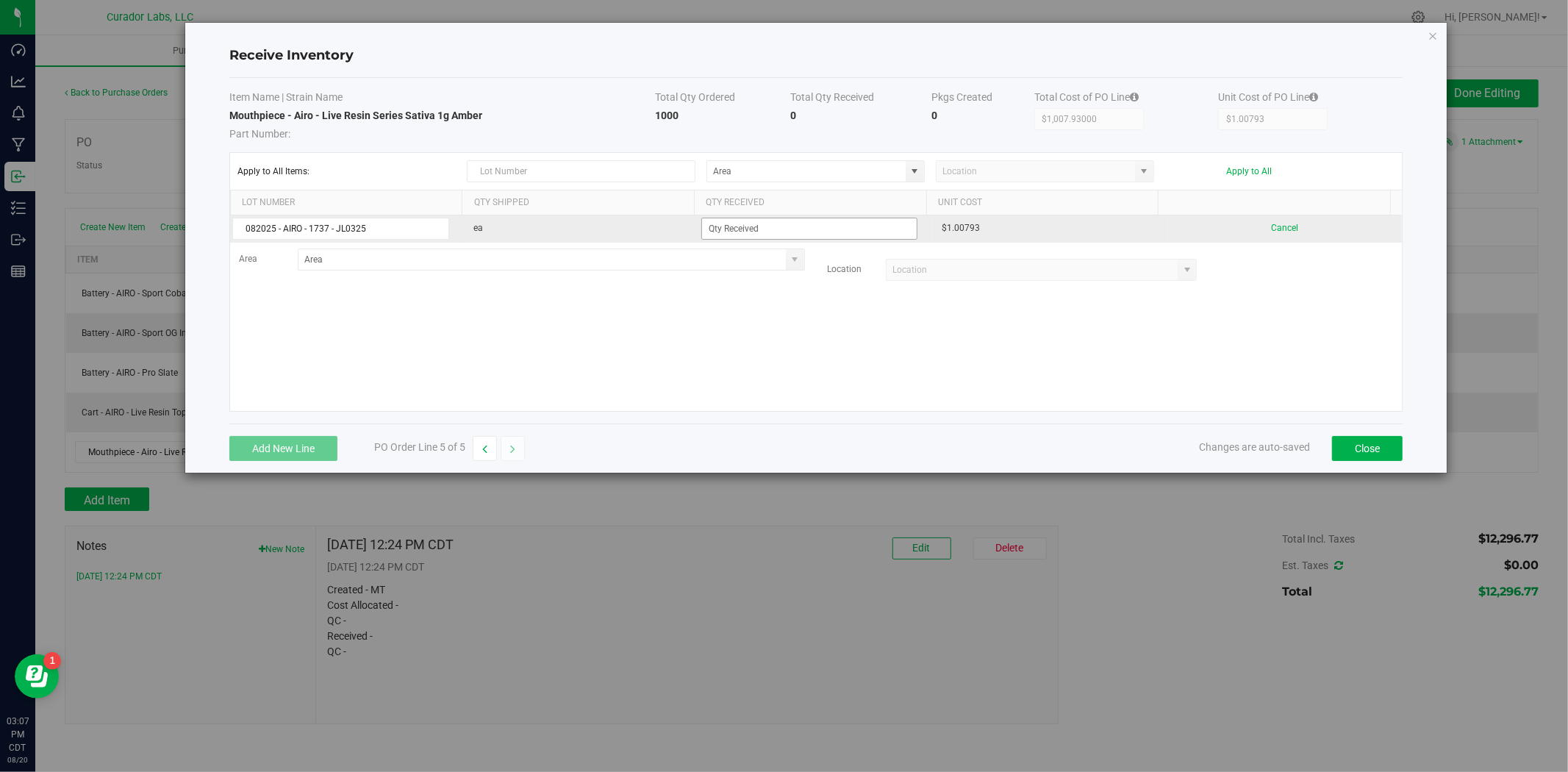
type input "082025 - AIRO - 1737 - JL0325"
click at [870, 218] on span at bounding box center [810, 228] width 217 height 22
click at [866, 226] on input at bounding box center [810, 228] width 215 height 20
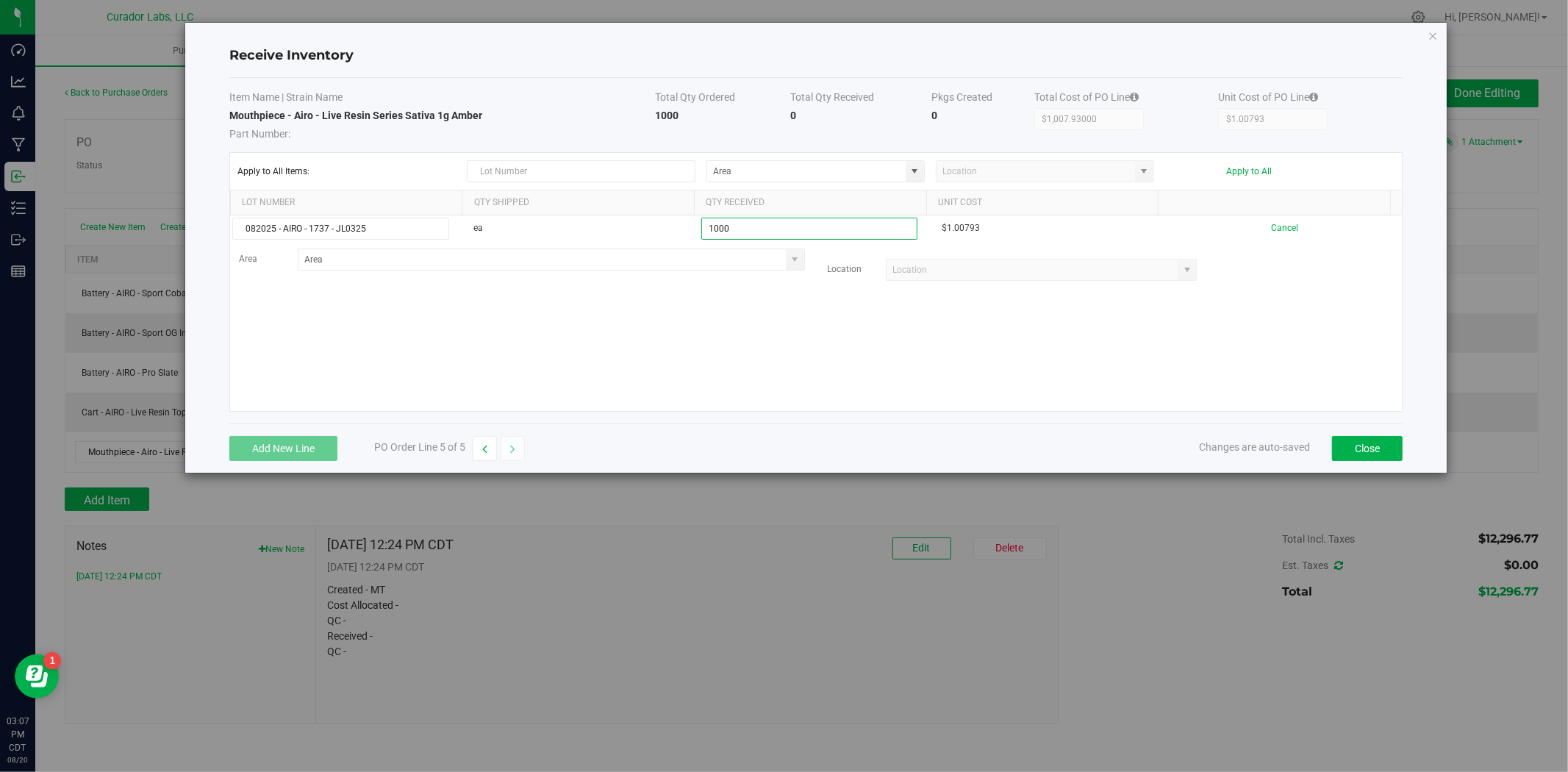
type input "1000 ea"
click at [616, 376] on kendo-grid-list "082025 - AIRO - 1737 - JL0325 ea 1000 ea $1.00793 Cancel Area Location" at bounding box center [816, 313] width 1172 height 196
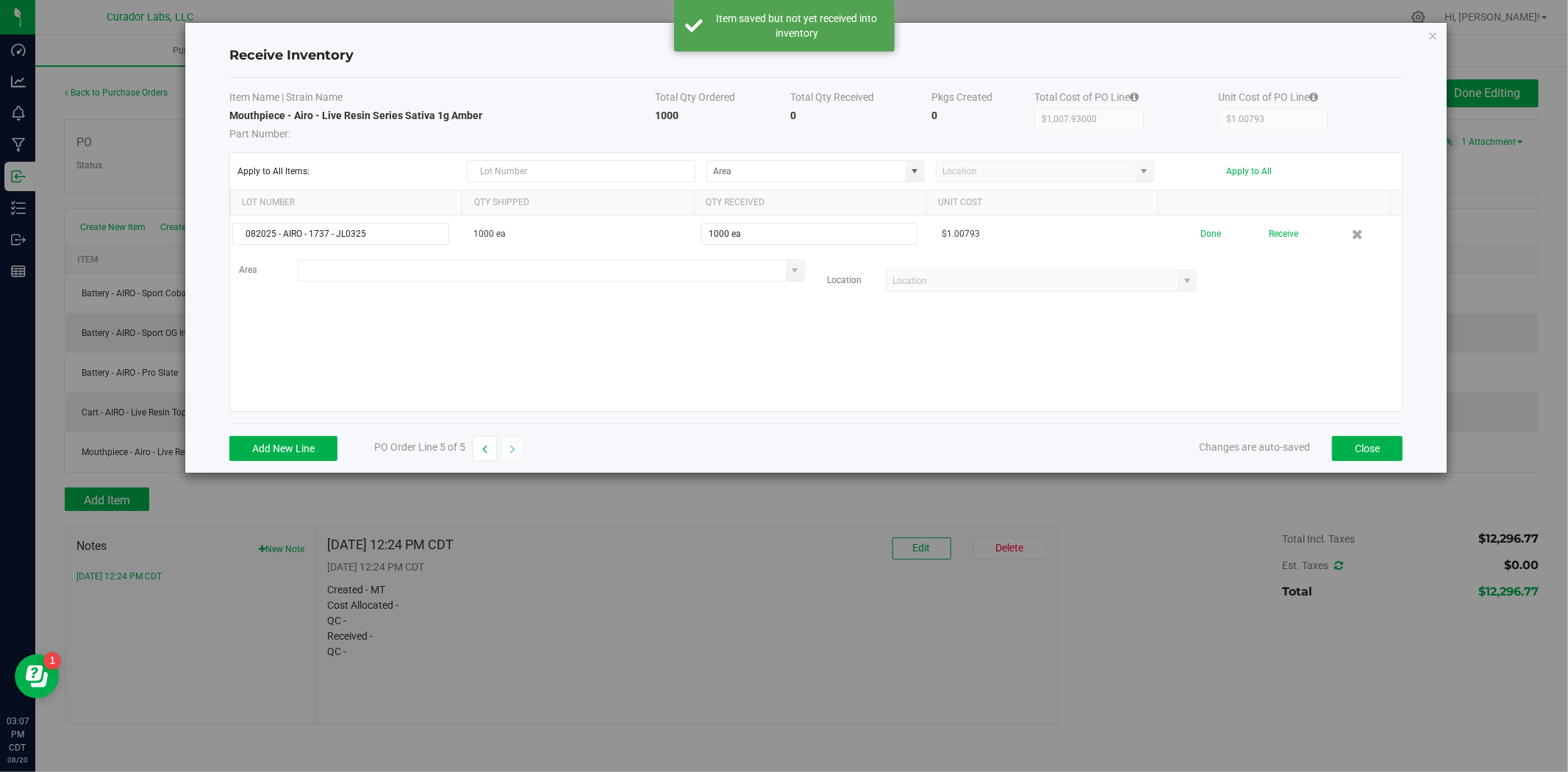
click at [568, 273] on input at bounding box center [542, 270] width 487 height 20
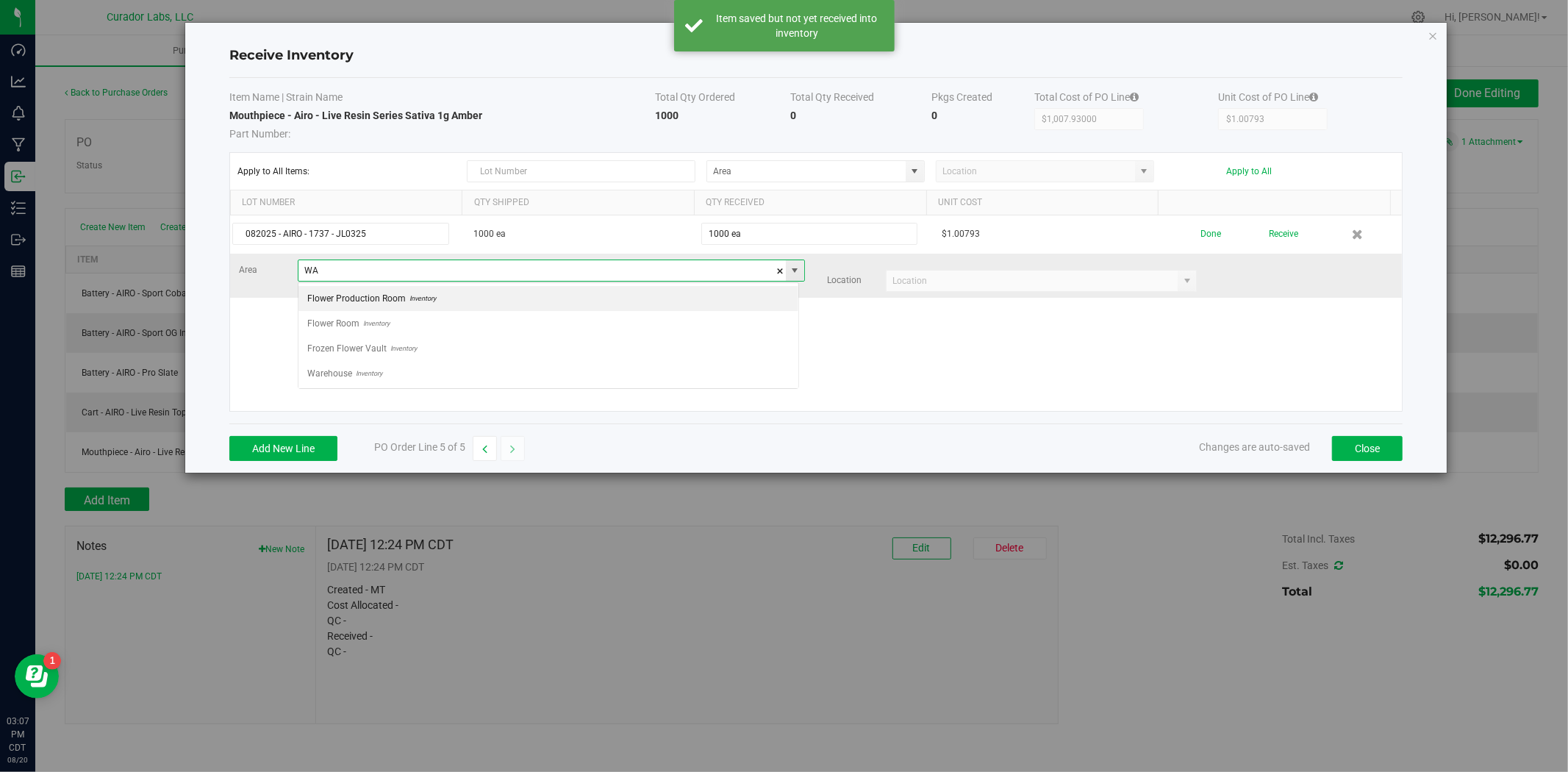
scroll to position [22, 501]
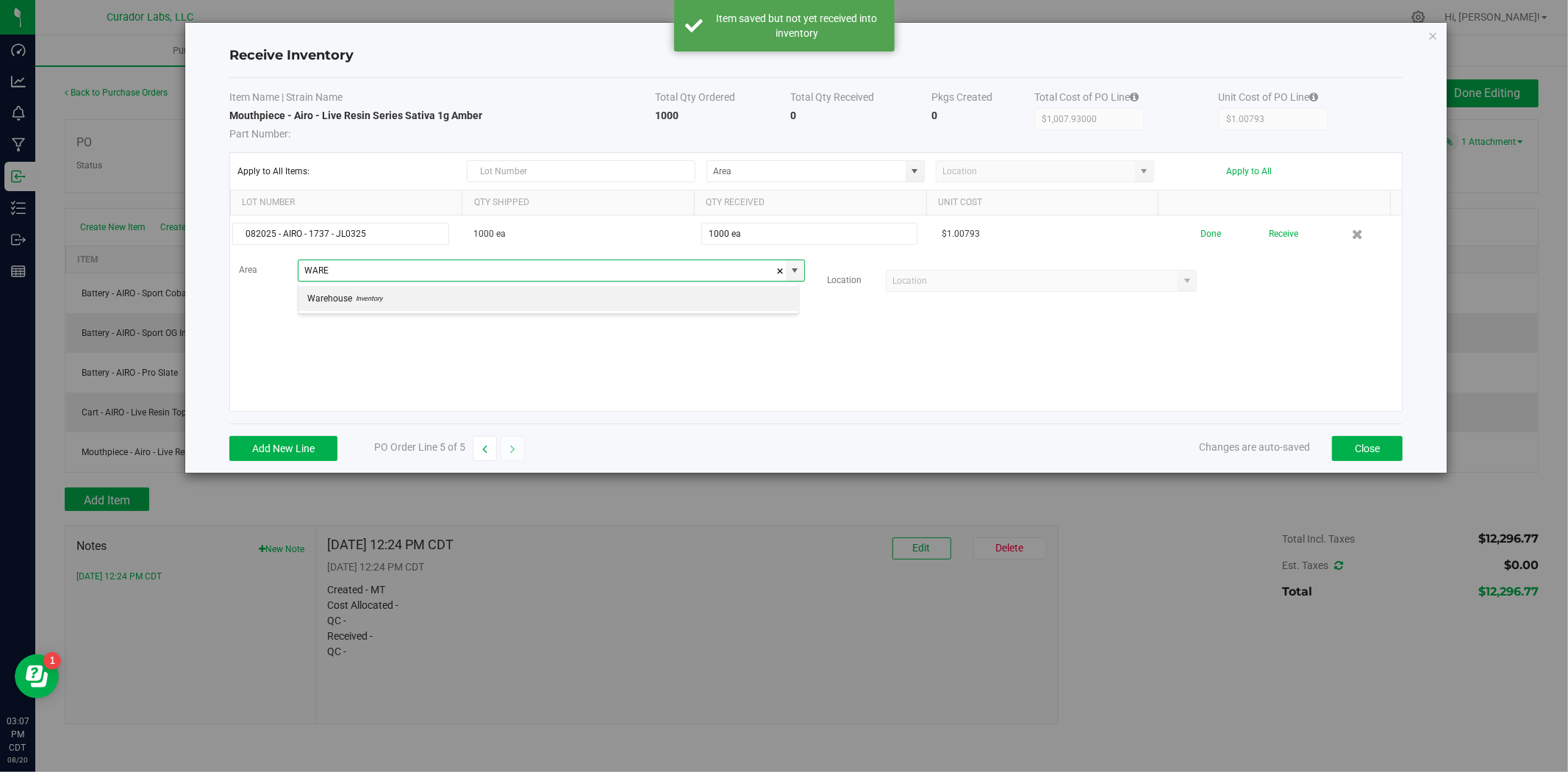
type input "WARE"
click at [525, 317] on kendo-grid-list "082025 - AIRO - 1737 - JL0325 1000 ea 1000 ea $1.00793 Done Receive Area Locati…" at bounding box center [816, 313] width 1172 height 196
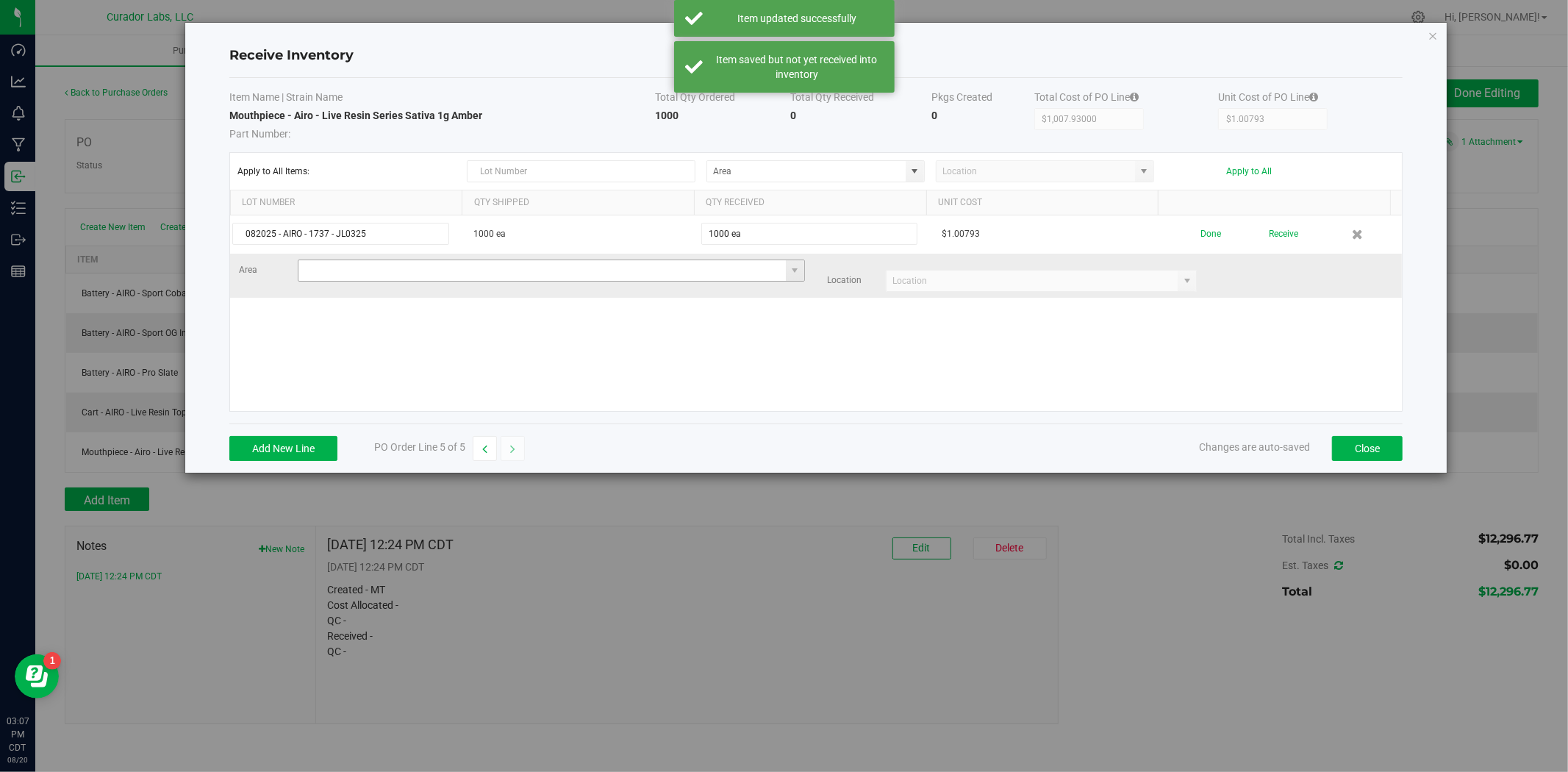
click at [699, 278] on input at bounding box center [542, 270] width 487 height 20
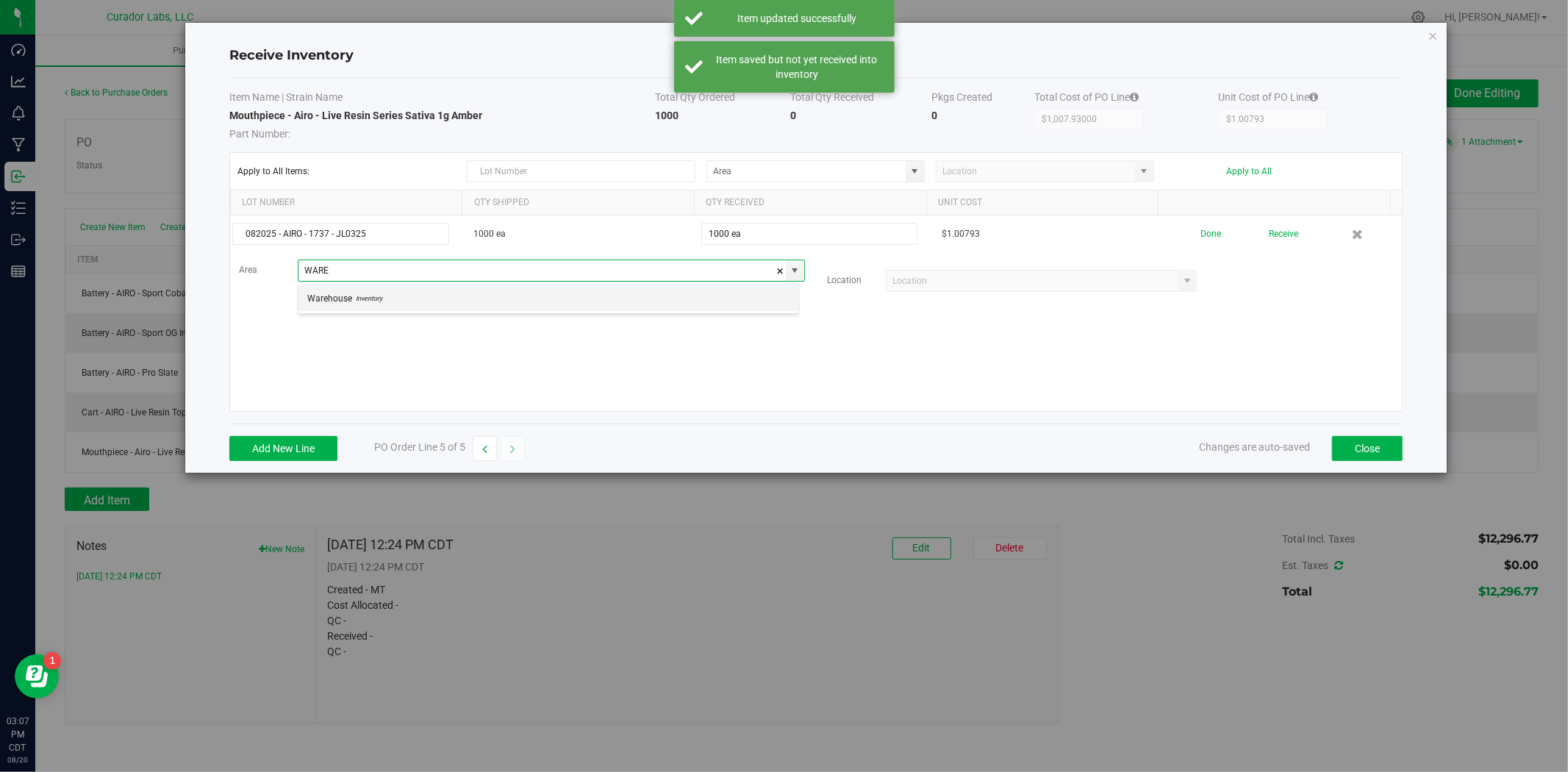
click at [638, 289] on li "Warehouse Inventory" at bounding box center [548, 299] width 500 height 25
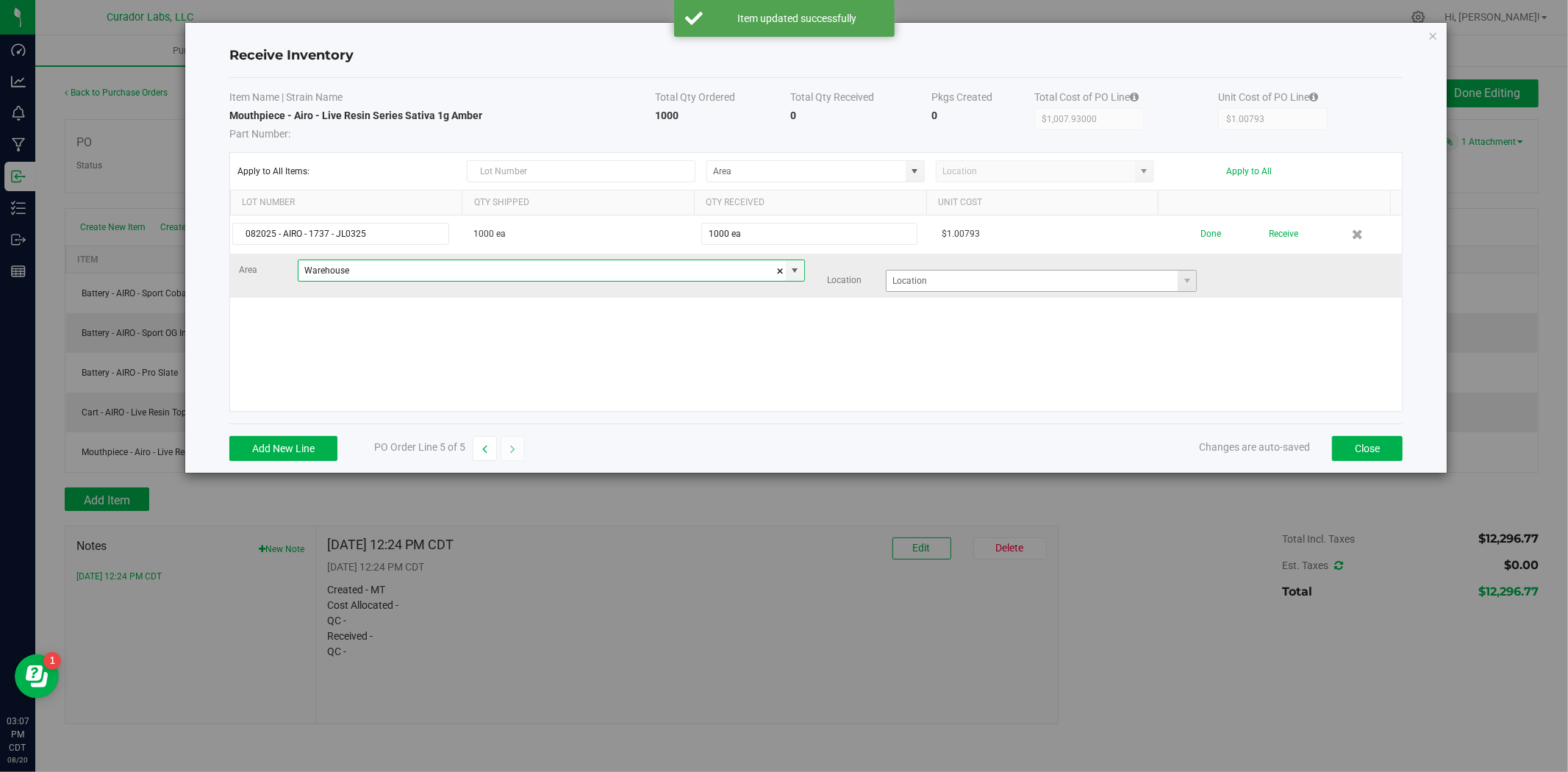
type input "Warehouse"
click at [961, 282] on input at bounding box center [1032, 280] width 291 height 20
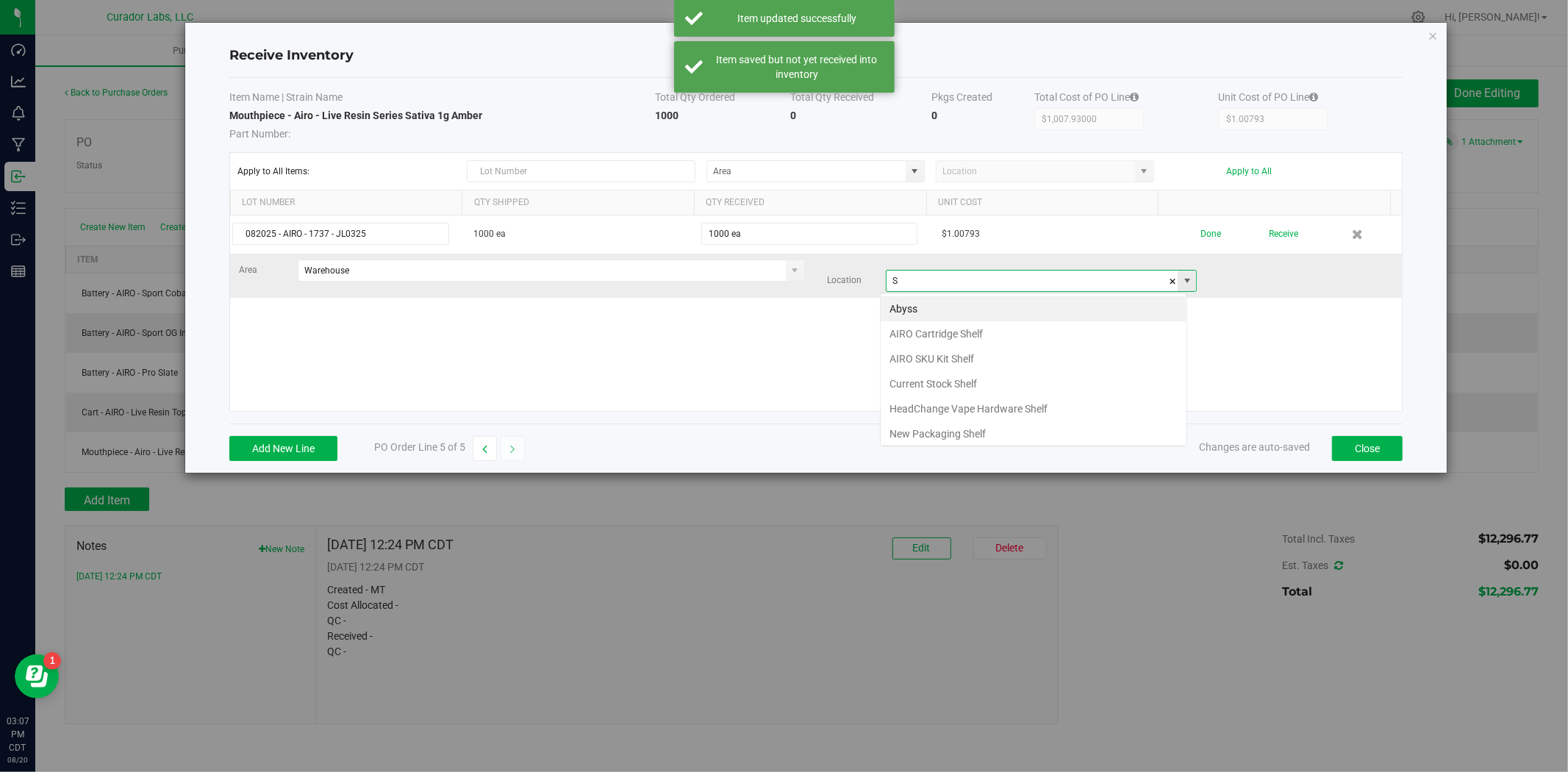
scroll to position [22, 307]
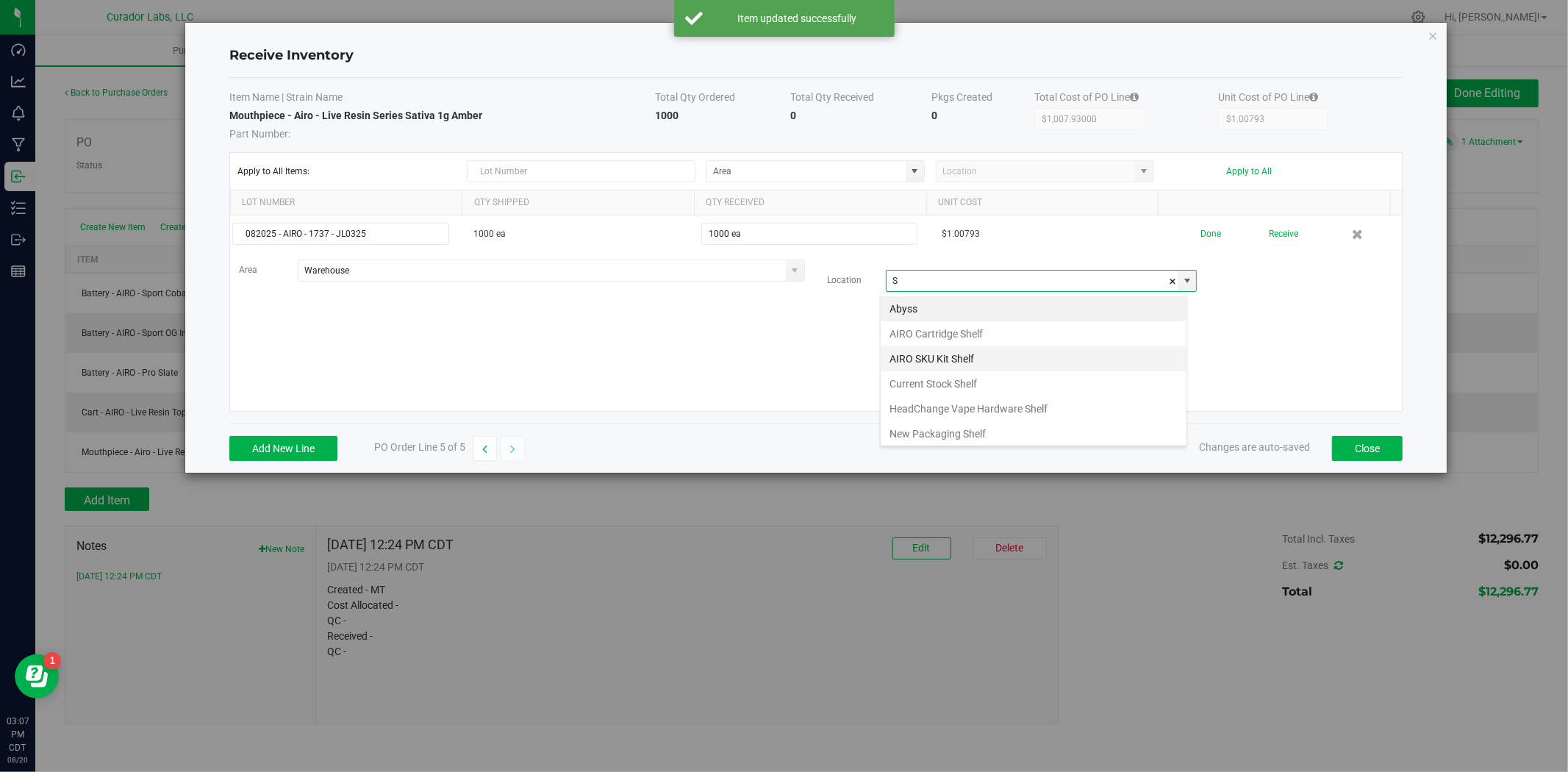
click at [938, 351] on li "AIRO SKU Kit Shelf" at bounding box center [1033, 359] width 306 height 25
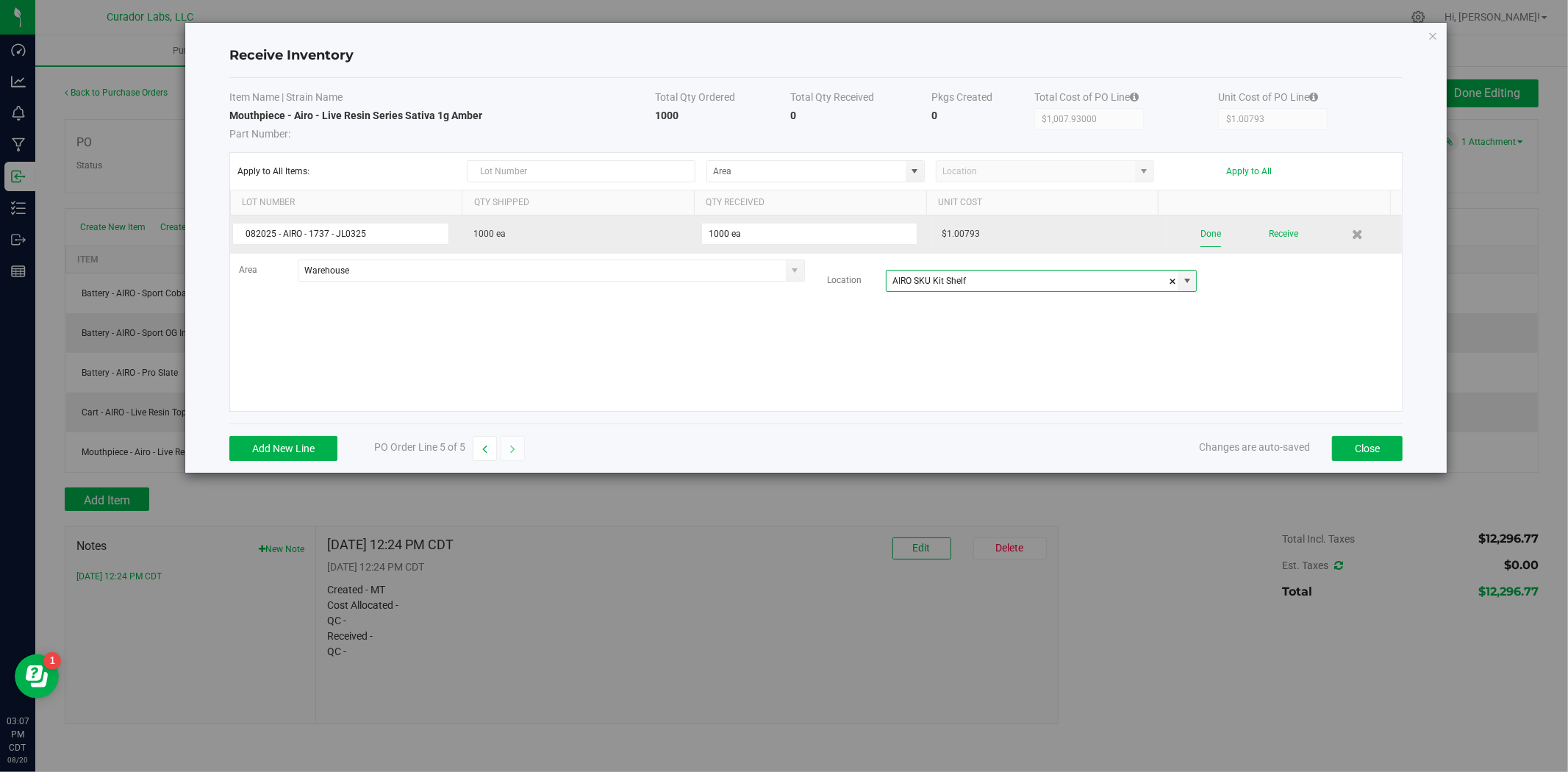
type input "AIRO SKU Kit Shelf"
click at [1204, 233] on button "Done" at bounding box center [1210, 234] width 20 height 26
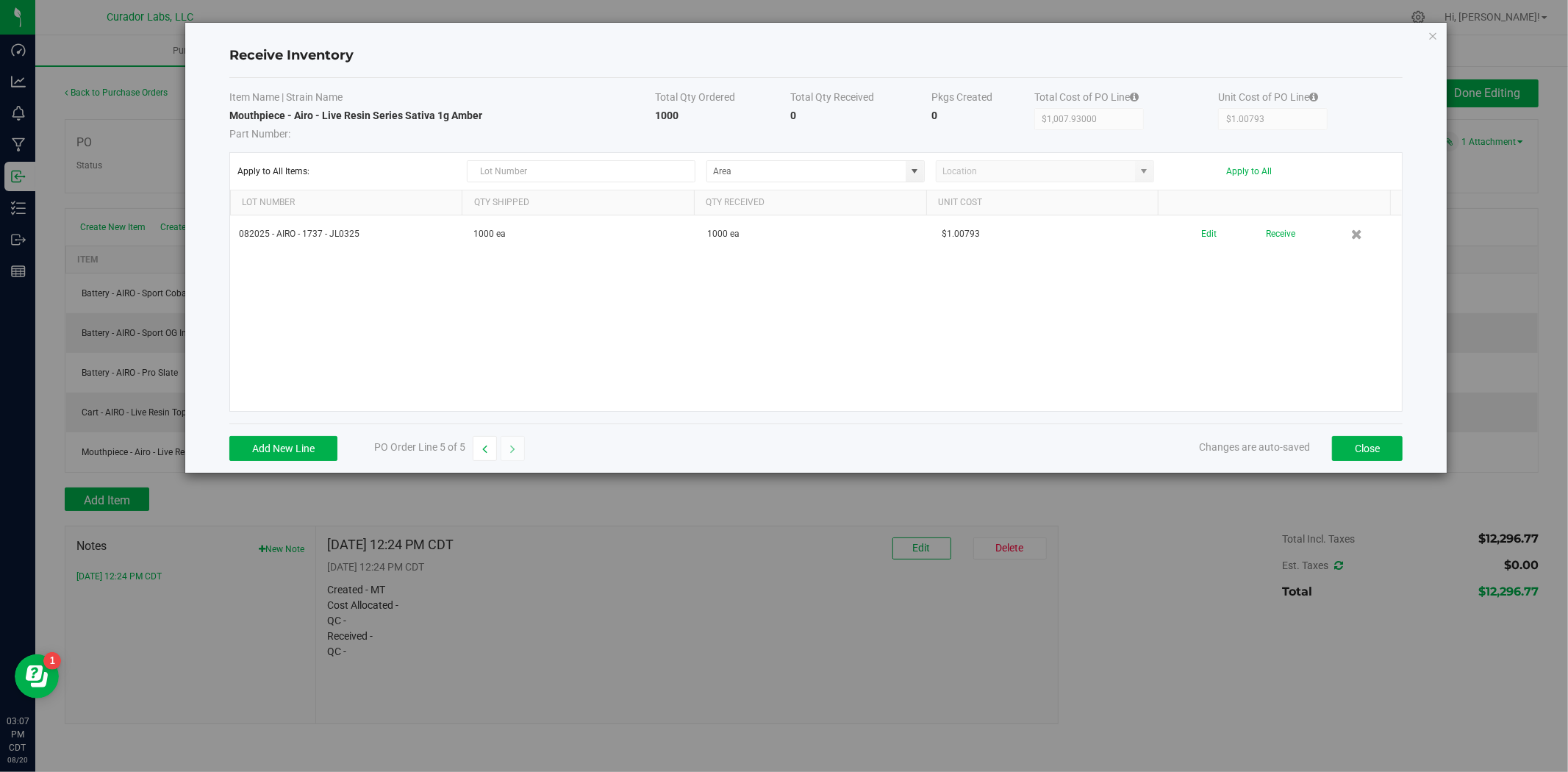
click at [476, 461] on div "Add New Line PO Order Line 5 of 5 Changes are auto-saved Close" at bounding box center [815, 449] width 1173 height 49
click at [479, 451] on button "button" at bounding box center [485, 449] width 25 height 25
type input "$8,567.42000"
type input "$8.56742"
click at [479, 451] on button "button" at bounding box center [485, 449] width 25 height 25
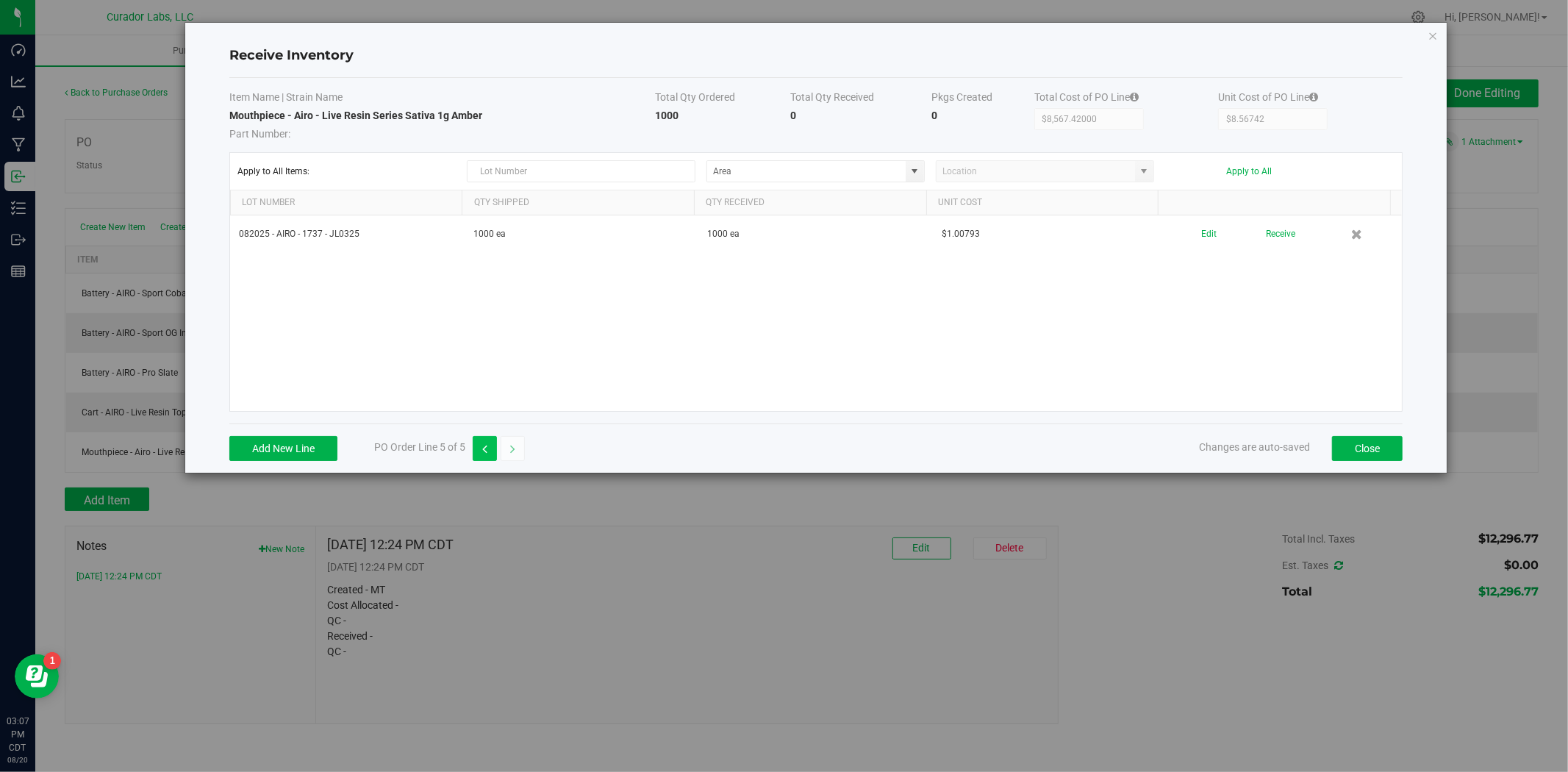
type input "$907.14000"
type input "$15.11900"
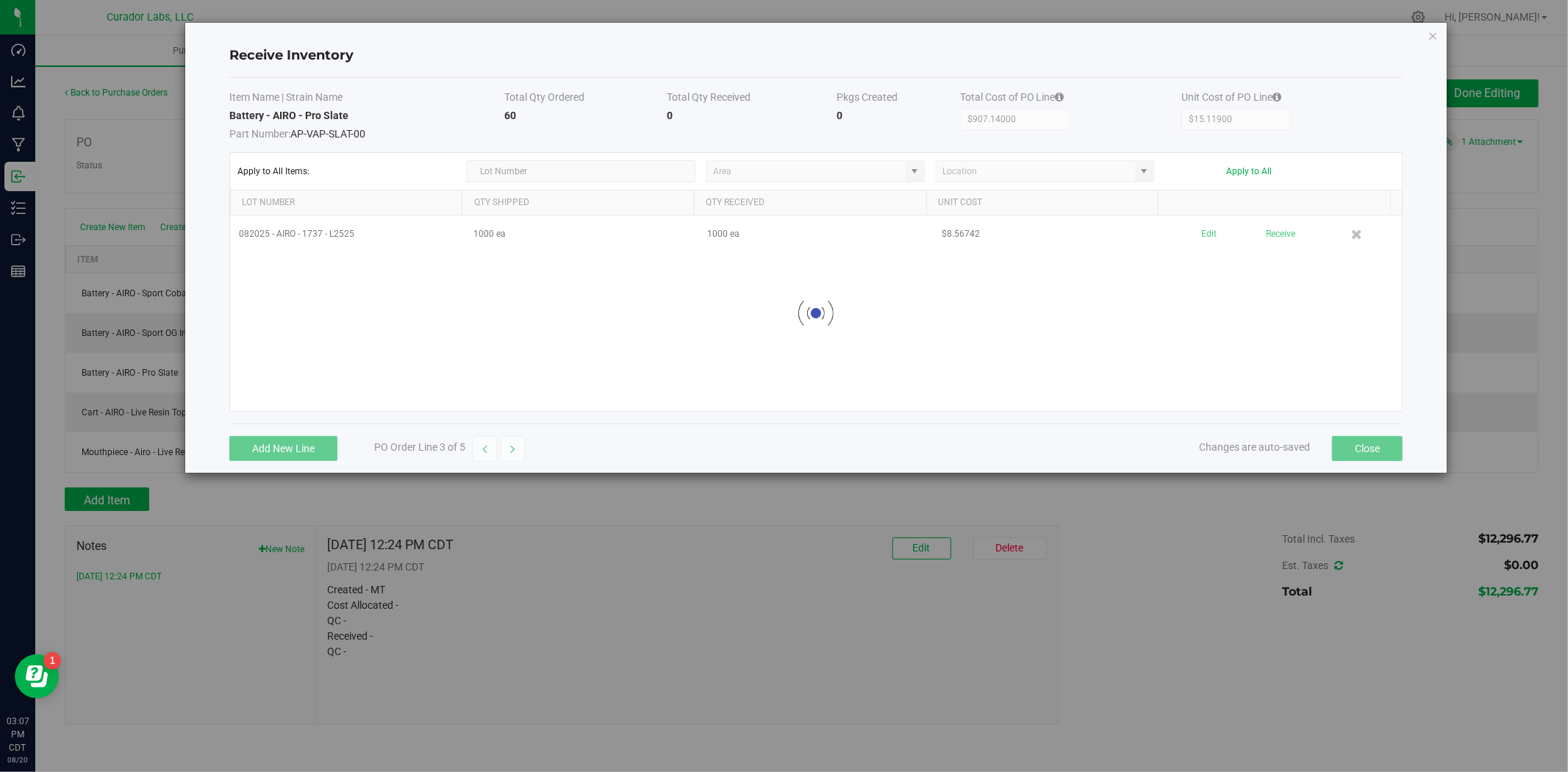
click at [479, 451] on button "button" at bounding box center [485, 449] width 25 height 25
type input "$604.76000"
type input "$10.07933"
click at [473, 452] on button "button" at bounding box center [485, 449] width 25 height 25
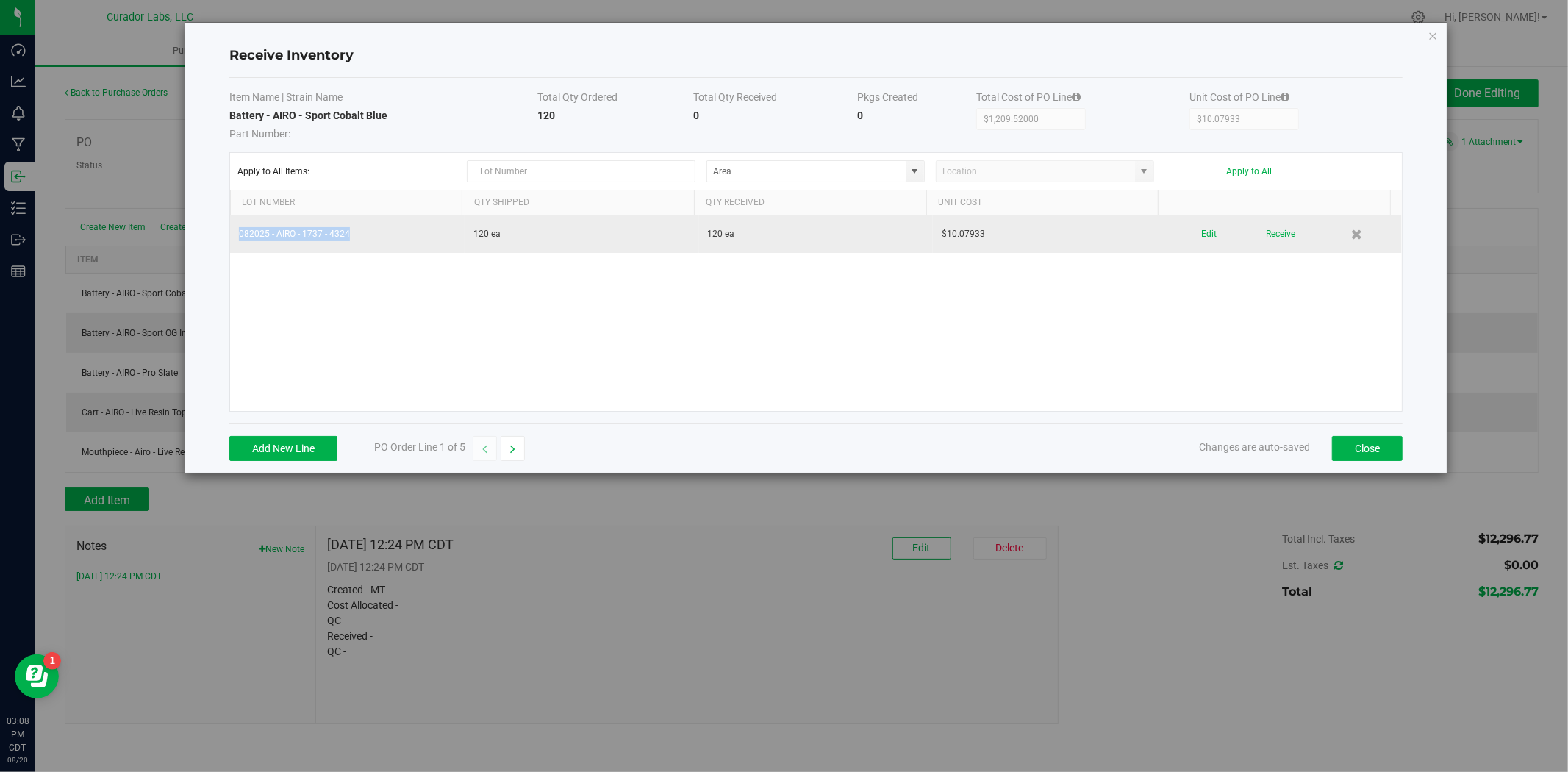
drag, startPoint x: 373, startPoint y: 236, endPoint x: 232, endPoint y: 236, distance: 141.0
click at [232, 236] on td "082025 - AIRO - 1737 - 4324" at bounding box center [347, 234] width 234 height 38
copy td "082025 - AIRO - 1737 - 4324"
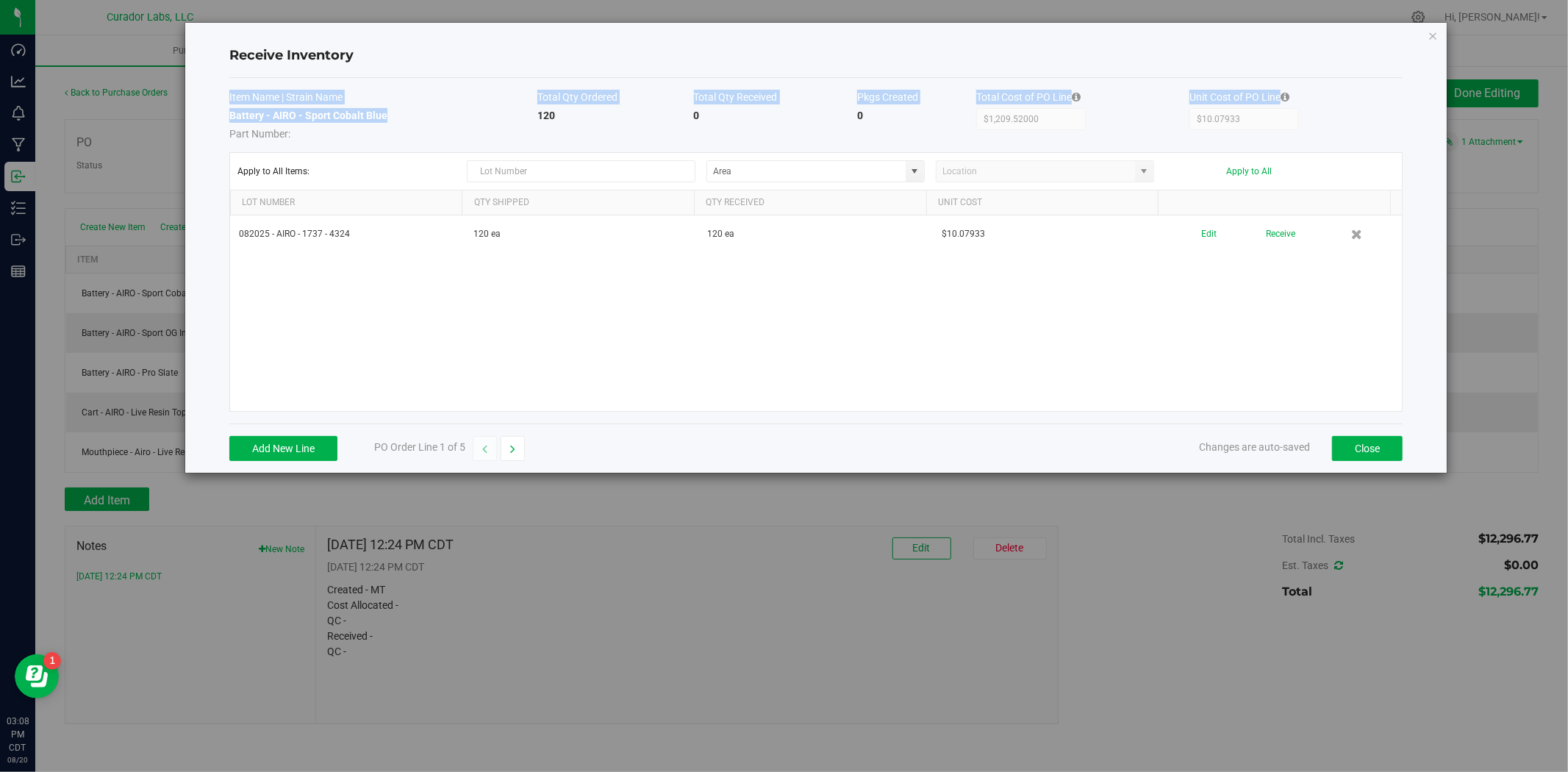
drag, startPoint x: 385, startPoint y: 115, endPoint x: 198, endPoint y: 115, distance: 187.0
click at [198, 115] on div "Receive Inventory Item Name | Strain Name Total Qty Ordered Total Qty Received …" at bounding box center [816, 248] width 1262 height 450
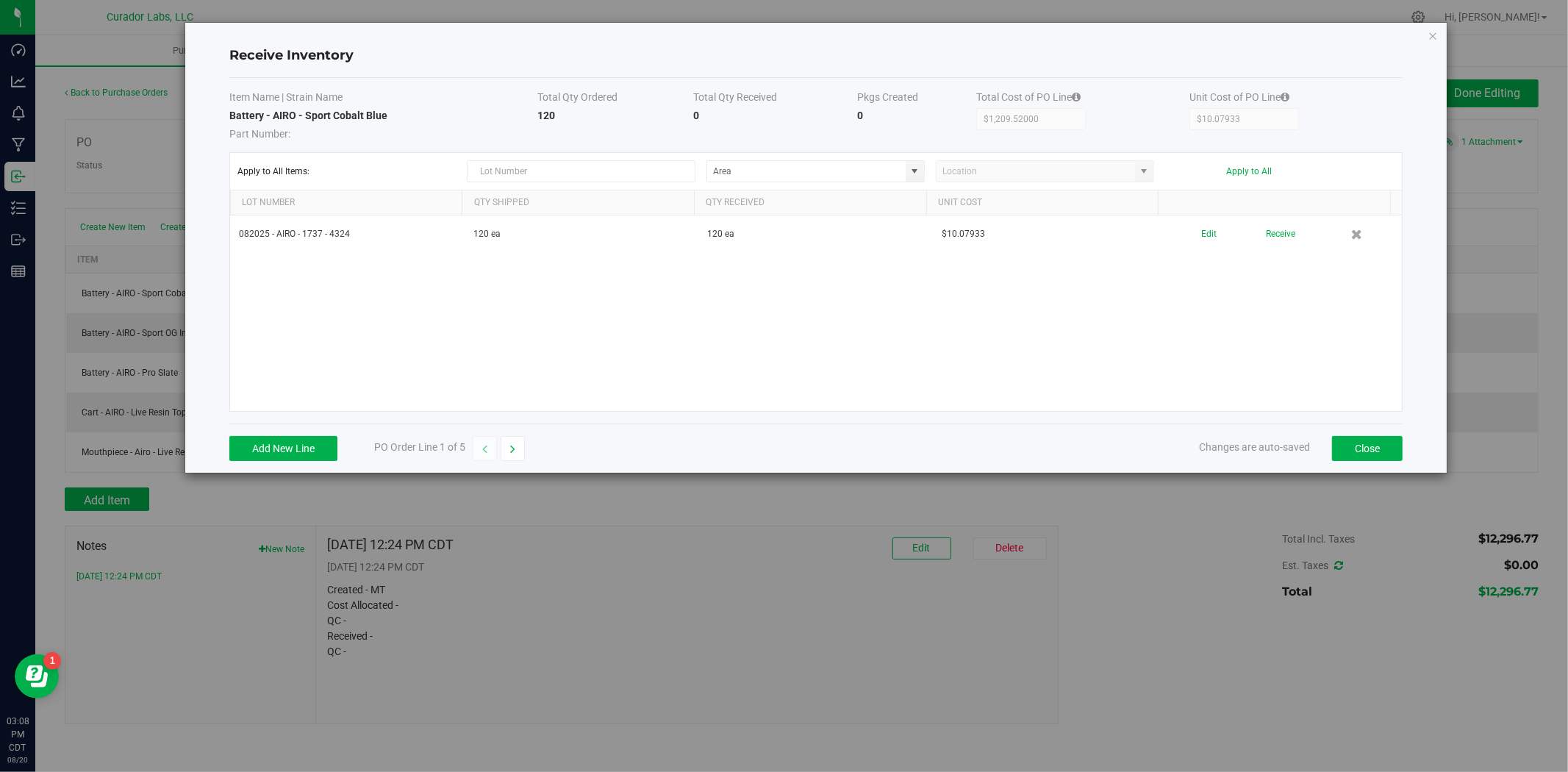
click at [429, 143] on div "Item Name | Strain Name Total Qty Ordered Total Qty Received Pkgs Created Total…" at bounding box center [815, 250] width 1173 height 345
drag, startPoint x: 375, startPoint y: 113, endPoint x: 231, endPoint y: 113, distance: 144.0
click at [231, 113] on td "Battery - AIRO - Sport Cobalt Blue Part Number:" at bounding box center [383, 125] width 308 height 33
copy strong "Battery - AIRO - Sport Cobalt Blue"
click at [509, 452] on button "button" at bounding box center [513, 449] width 25 height 25
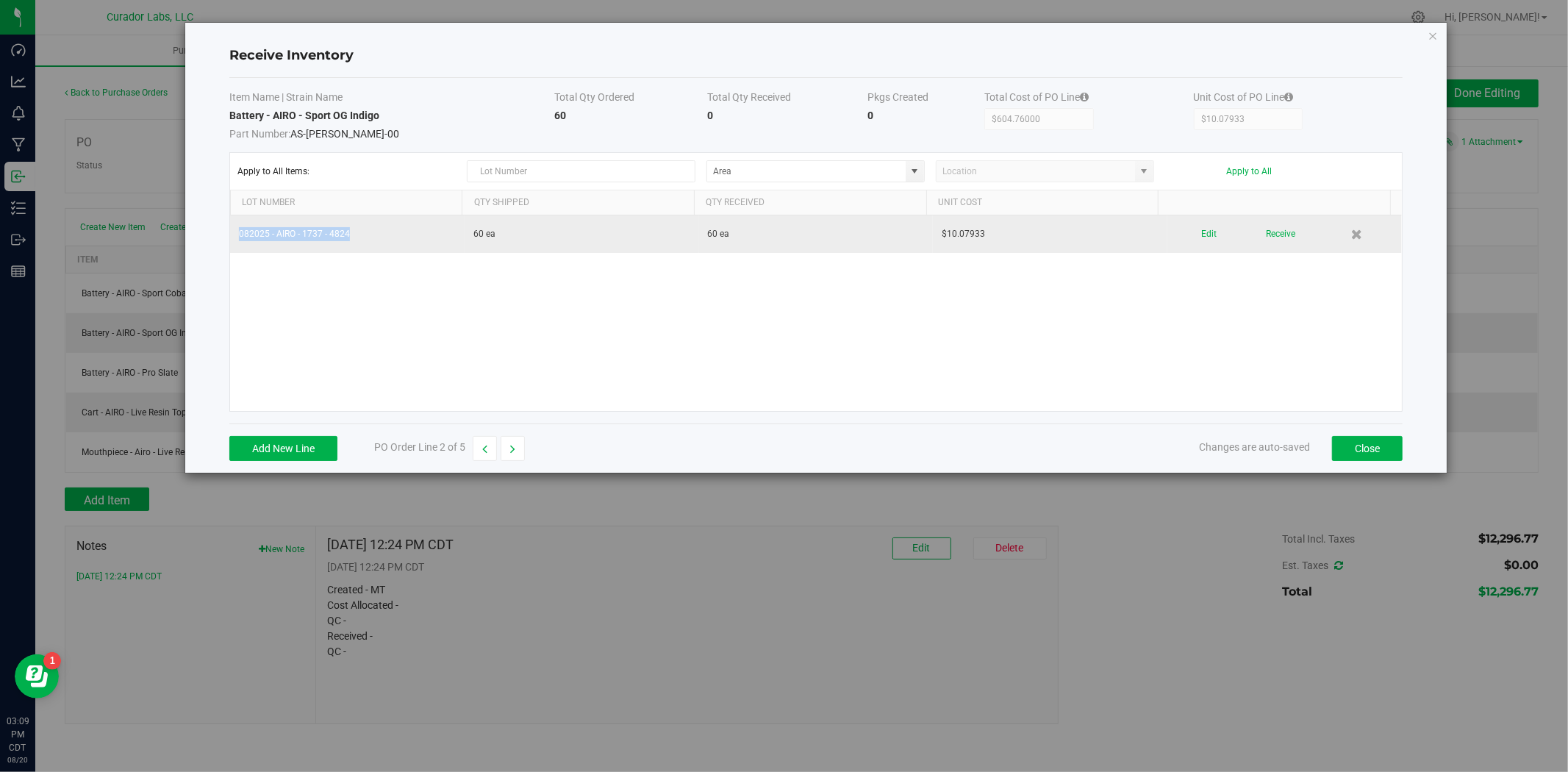
drag, startPoint x: 366, startPoint y: 238, endPoint x: 230, endPoint y: 244, distance: 136.1
click at [230, 244] on td "082025 - AIRO - 1737 - 4824" at bounding box center [347, 234] width 234 height 38
copy td "082025 - AIRO - 1737 - 4824"
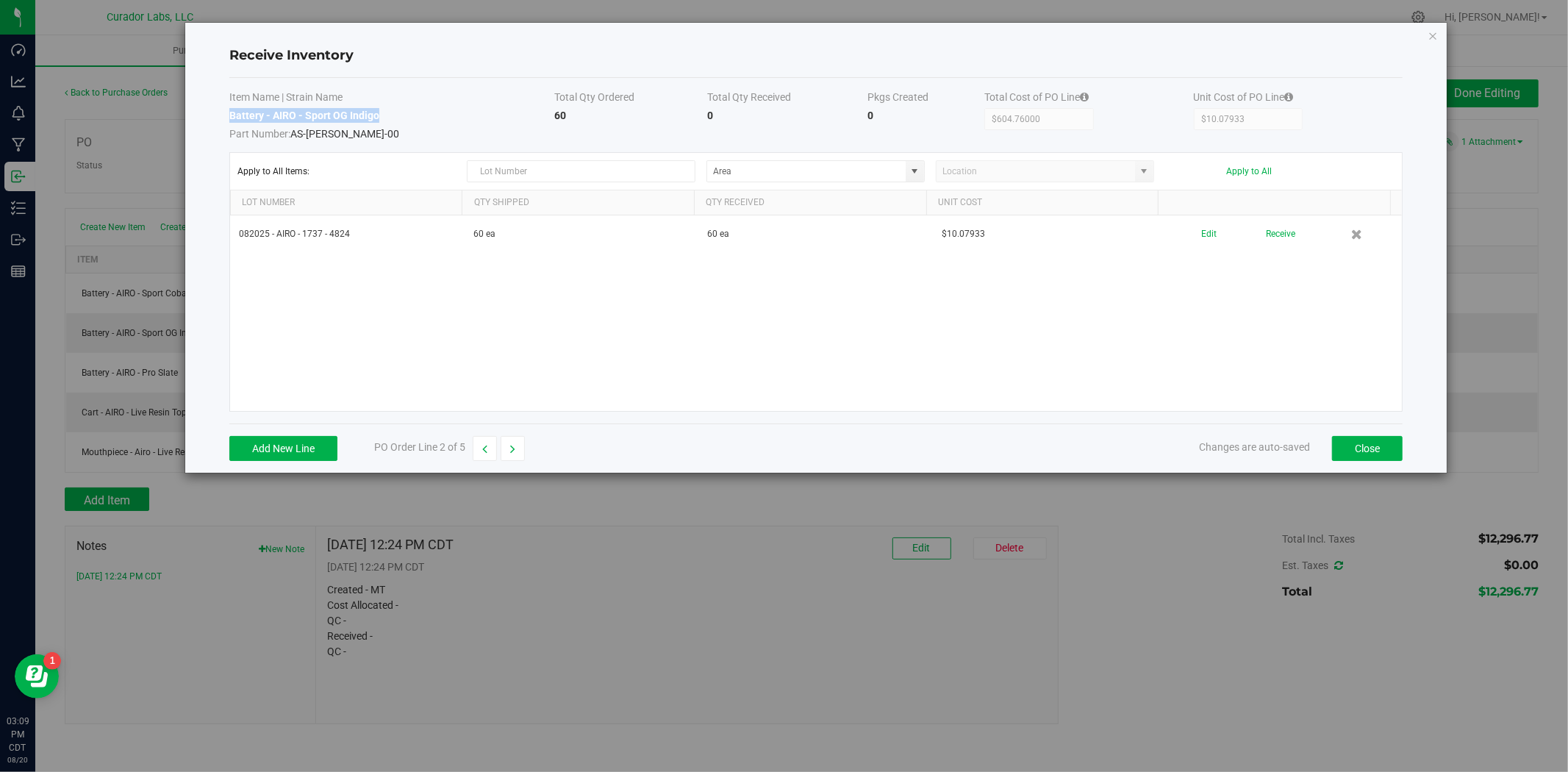
drag, startPoint x: 383, startPoint y: 118, endPoint x: 231, endPoint y: 117, distance: 152.0
click at [231, 117] on td "Battery - AIRO - Sport OG Indigo Part Number: AS-VAP-OGIN-00" at bounding box center [391, 125] width 325 height 33
copy strong "Battery - AIRO - Sport OG Indigo"
drag, startPoint x: 517, startPoint y: 451, endPoint x: 510, endPoint y: 442, distance: 11.4
click at [517, 451] on button "button" at bounding box center [513, 449] width 25 height 25
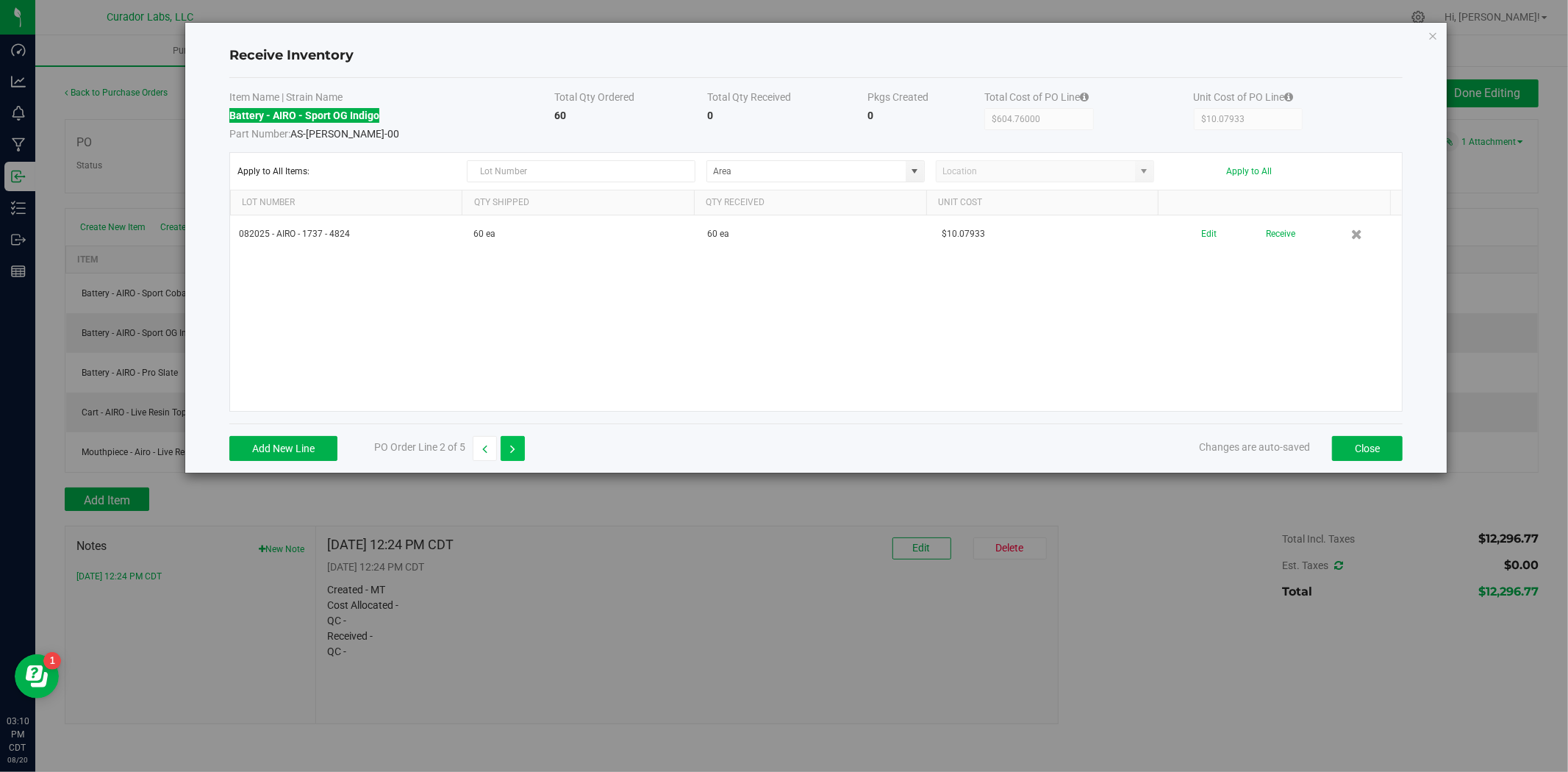
type input "$907.14000"
type input "$15.11900"
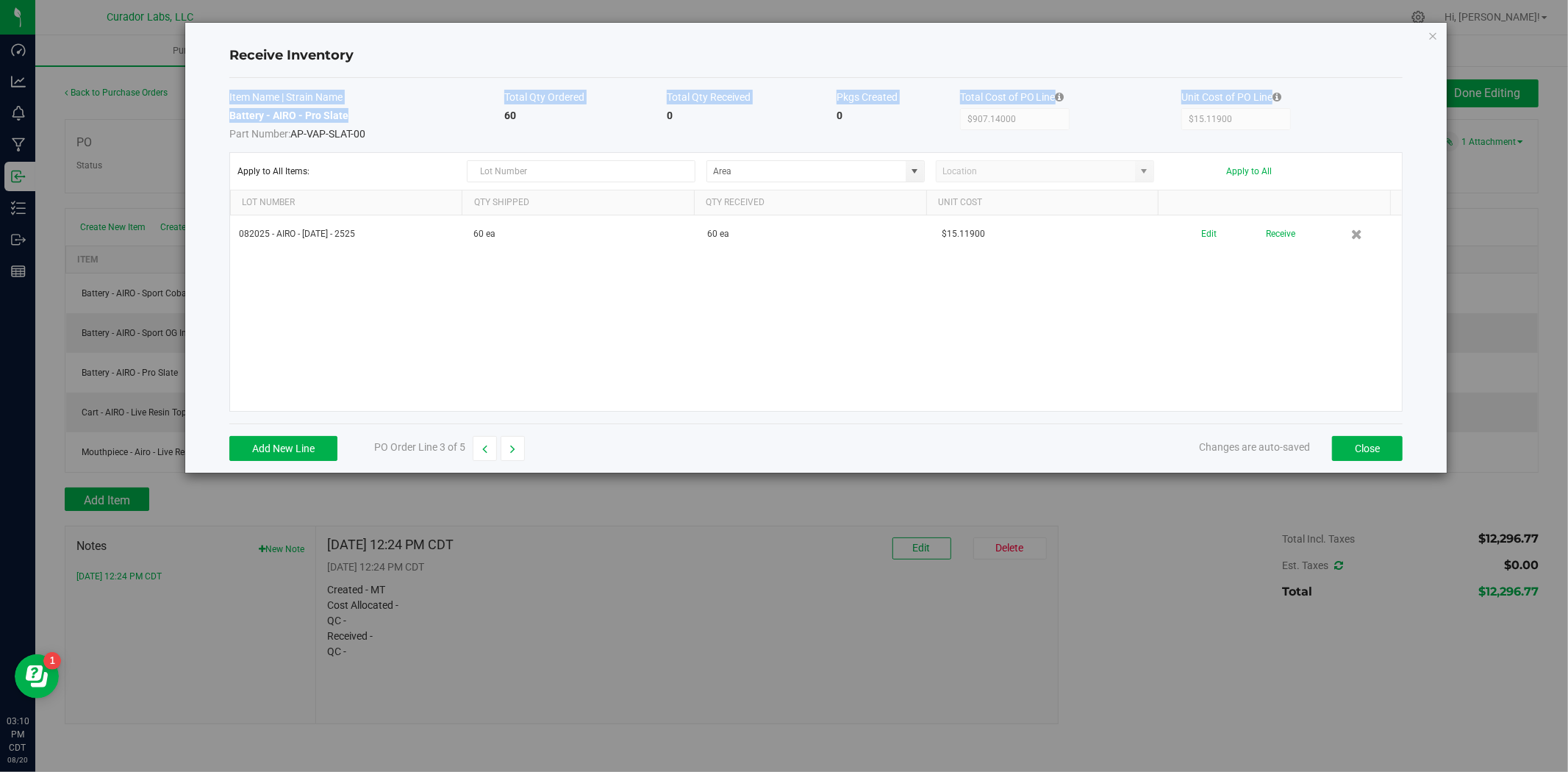
drag, startPoint x: 350, startPoint y: 115, endPoint x: 223, endPoint y: 116, distance: 127.0
click at [223, 116] on div "Receive Inventory Item Name | Strain Name Total Qty Ordered Total Qty Received …" at bounding box center [816, 248] width 1262 height 450
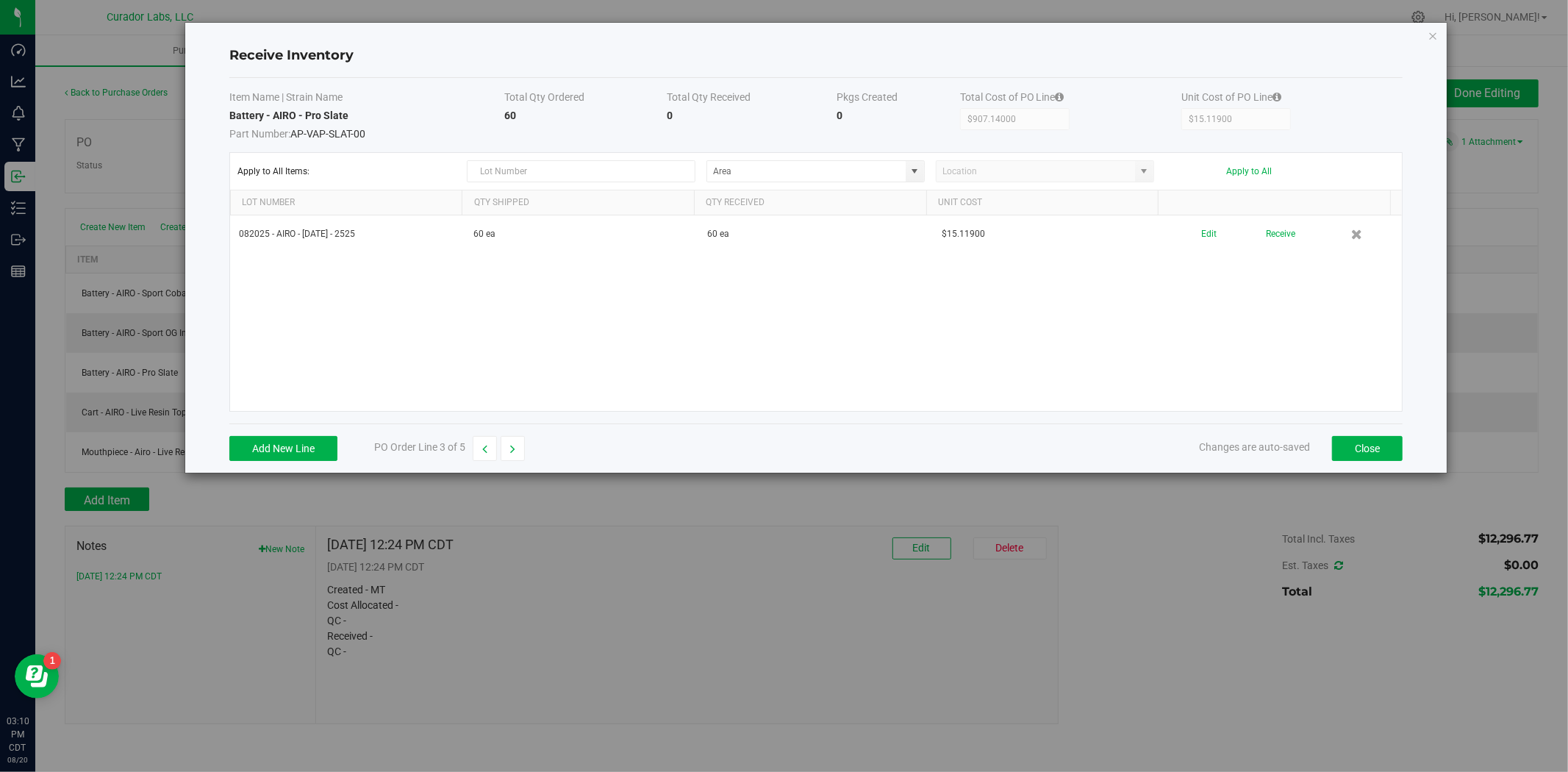
click at [305, 132] on span "Part Number: AP-VAP-SLAT-00" at bounding box center [367, 131] width 276 height 19
drag, startPoint x: 353, startPoint y: 225, endPoint x: 221, endPoint y: 231, distance: 132.1
click at [221, 231] on div "Receive Inventory Item Name | Strain Name Total Qty Ordered Total Qty Received …" at bounding box center [816, 248] width 1262 height 450
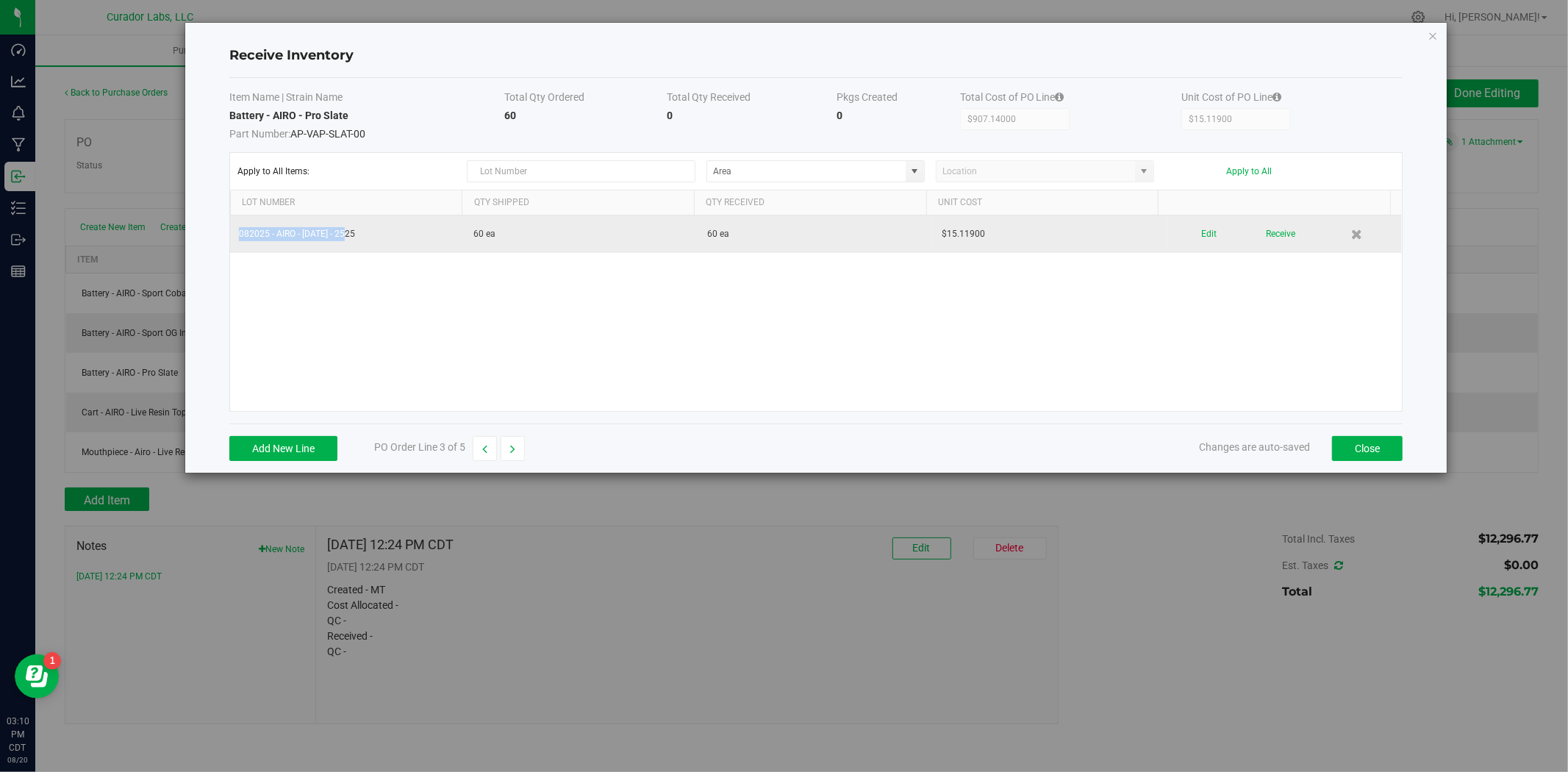
copy table "082025 - AIRO - 1737 - 2525"
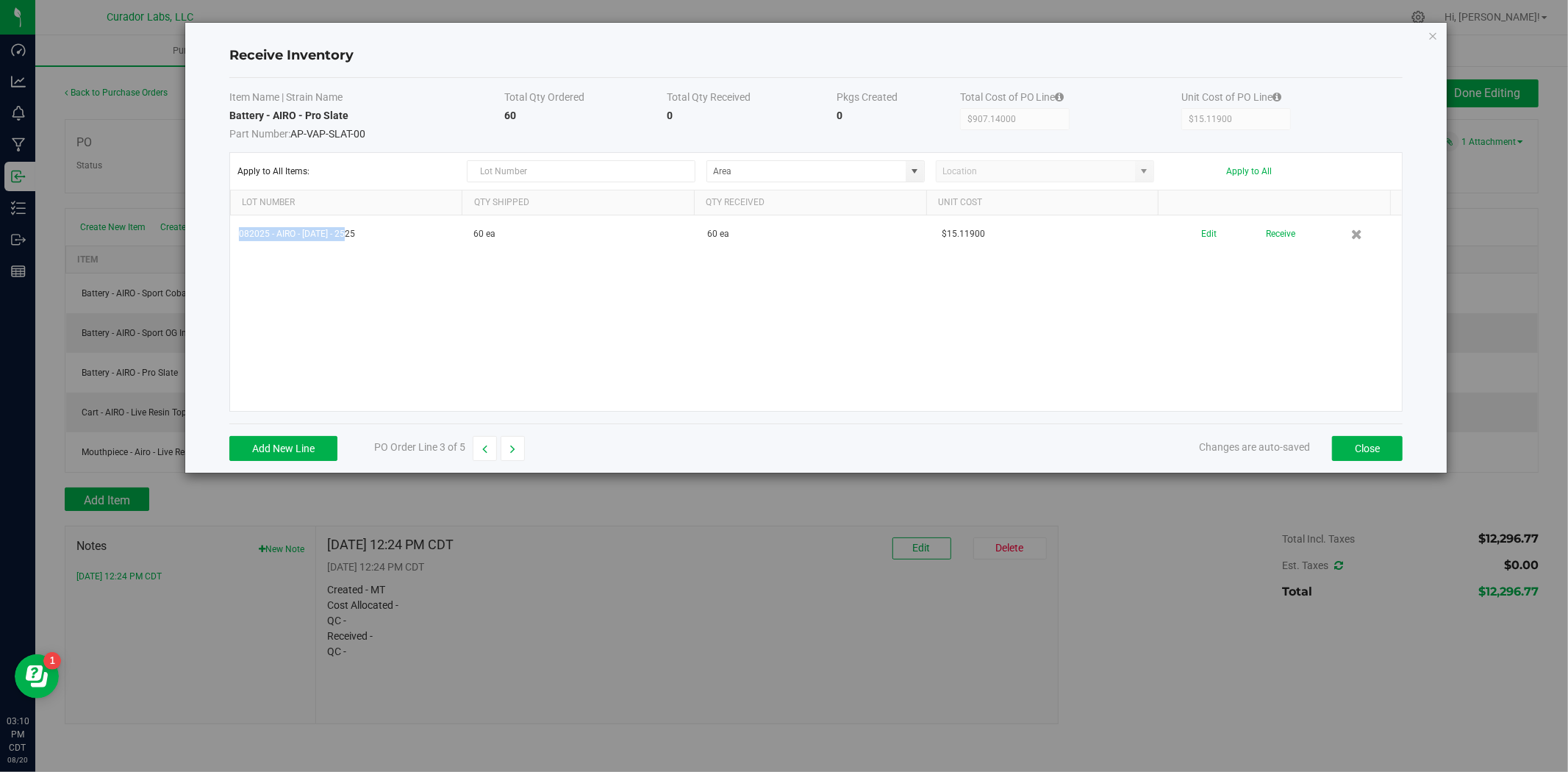
drag, startPoint x: 346, startPoint y: 142, endPoint x: 293, endPoint y: 129, distance: 54.6
click at [259, 140] on span "Part Number: AP-VAP-SLAT-00" at bounding box center [367, 131] width 276 height 19
click at [349, 108] on td "Battery - AIRO - Pro Slate Part Number: AP-VAP-SLAT-00" at bounding box center [367, 125] width 276 height 33
drag, startPoint x: 348, startPoint y: 108, endPoint x: 230, endPoint y: 115, distance: 118.2
click at [230, 115] on td "Battery - AIRO - Pro Slate Part Number: AP-VAP-SLAT-00" at bounding box center [367, 125] width 276 height 33
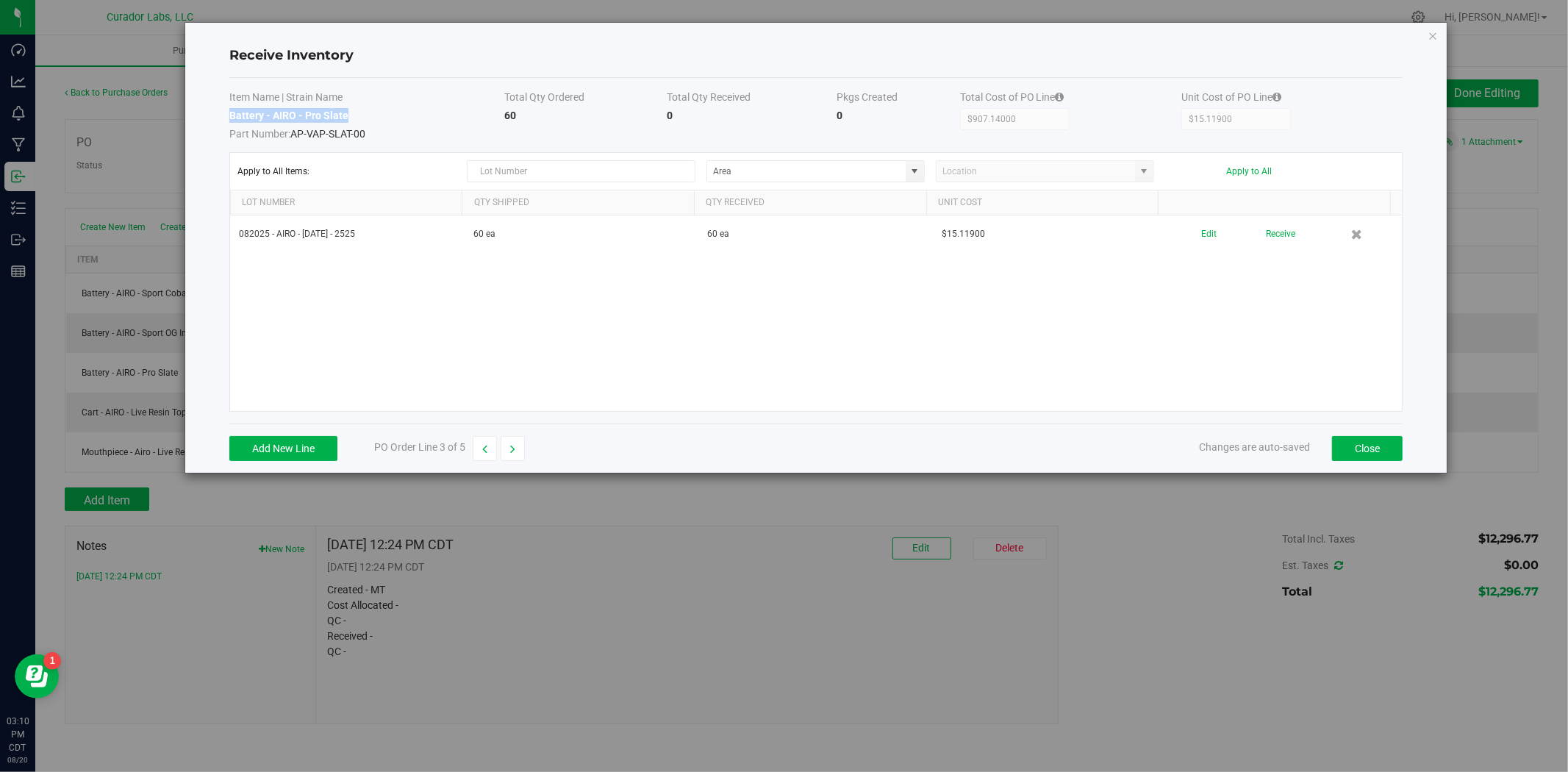
copy strong "Battery - AIRO - Pro Slate"
drag, startPoint x: 511, startPoint y: 446, endPoint x: 502, endPoint y: 444, distance: 9.2
click at [512, 446] on icon "button" at bounding box center [513, 449] width 5 height 11
type input "$8,567.42000"
type input "$8.56742"
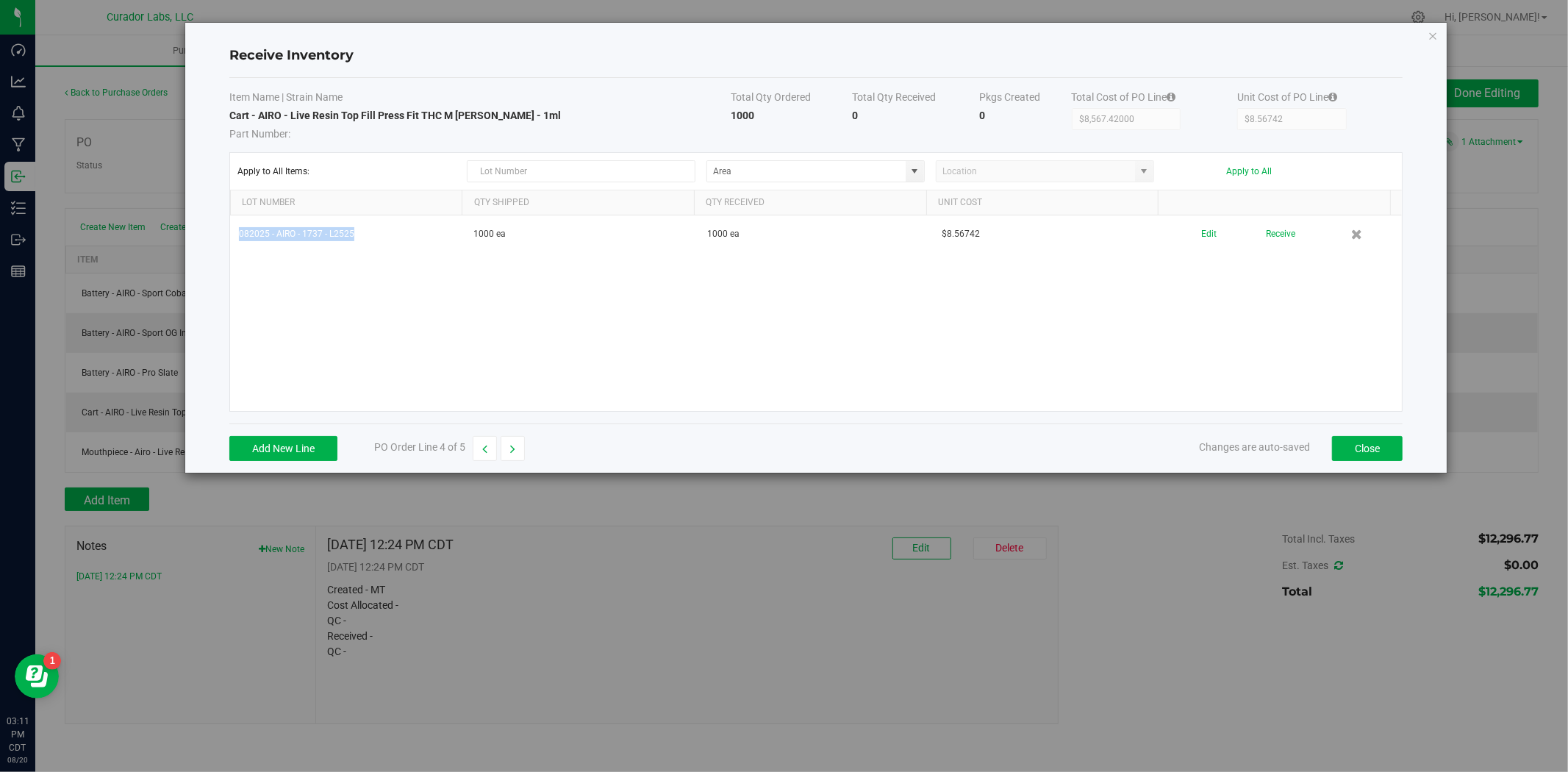
drag, startPoint x: 381, startPoint y: 244, endPoint x: 219, endPoint y: 242, distance: 162.0
click at [219, 242] on div "Receive Inventory Item Name | Strain Name Total Qty Ordered Total Qty Received …" at bounding box center [816, 248] width 1262 height 450
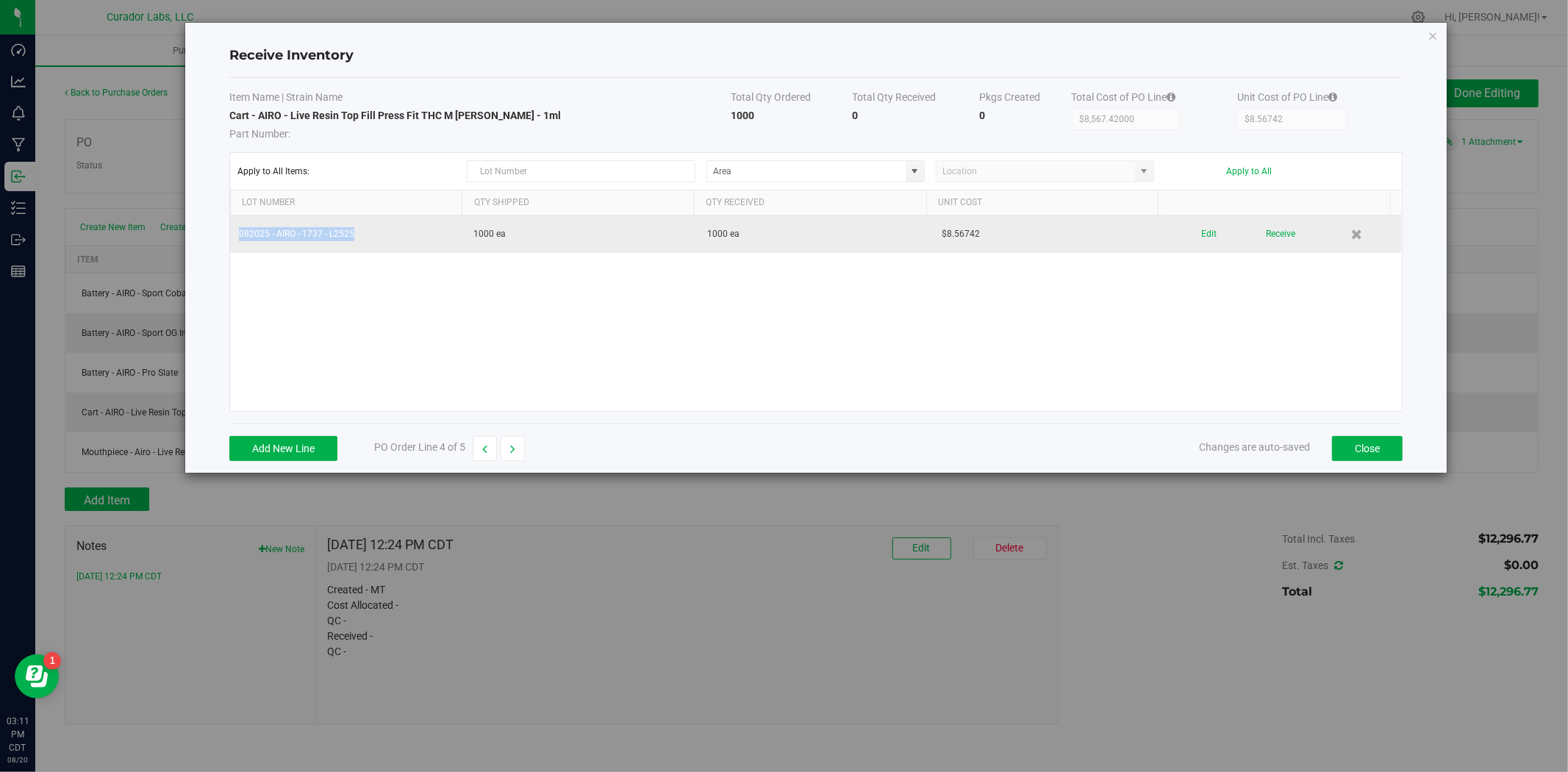
copy table "082025 - AIRO - 1737 - L2525"
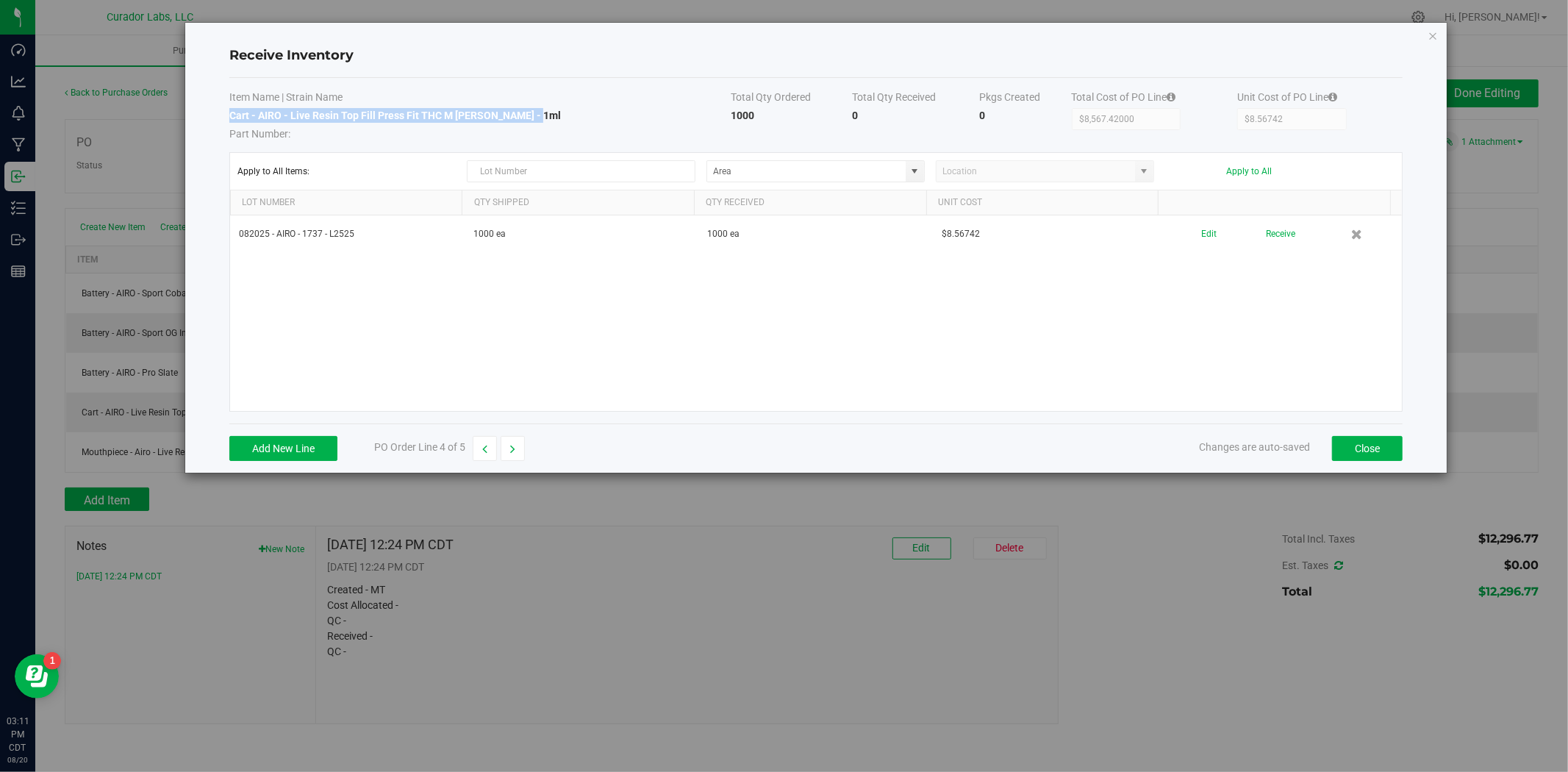
drag, startPoint x: 548, startPoint y: 115, endPoint x: 230, endPoint y: 118, distance: 318.0
click at [230, 118] on td "Cart - AIRO - Live Resin Top Fill Press Fit THC M Diamond MJ - 1ml Part Number:" at bounding box center [480, 125] width 502 height 33
copy strong "Cart - AIRO - Live Resin Top Fill Press Fit THC M Diamond MJ - 1ml"
click at [516, 446] on button "button" at bounding box center [513, 449] width 25 height 25
type input "$1,007.93000"
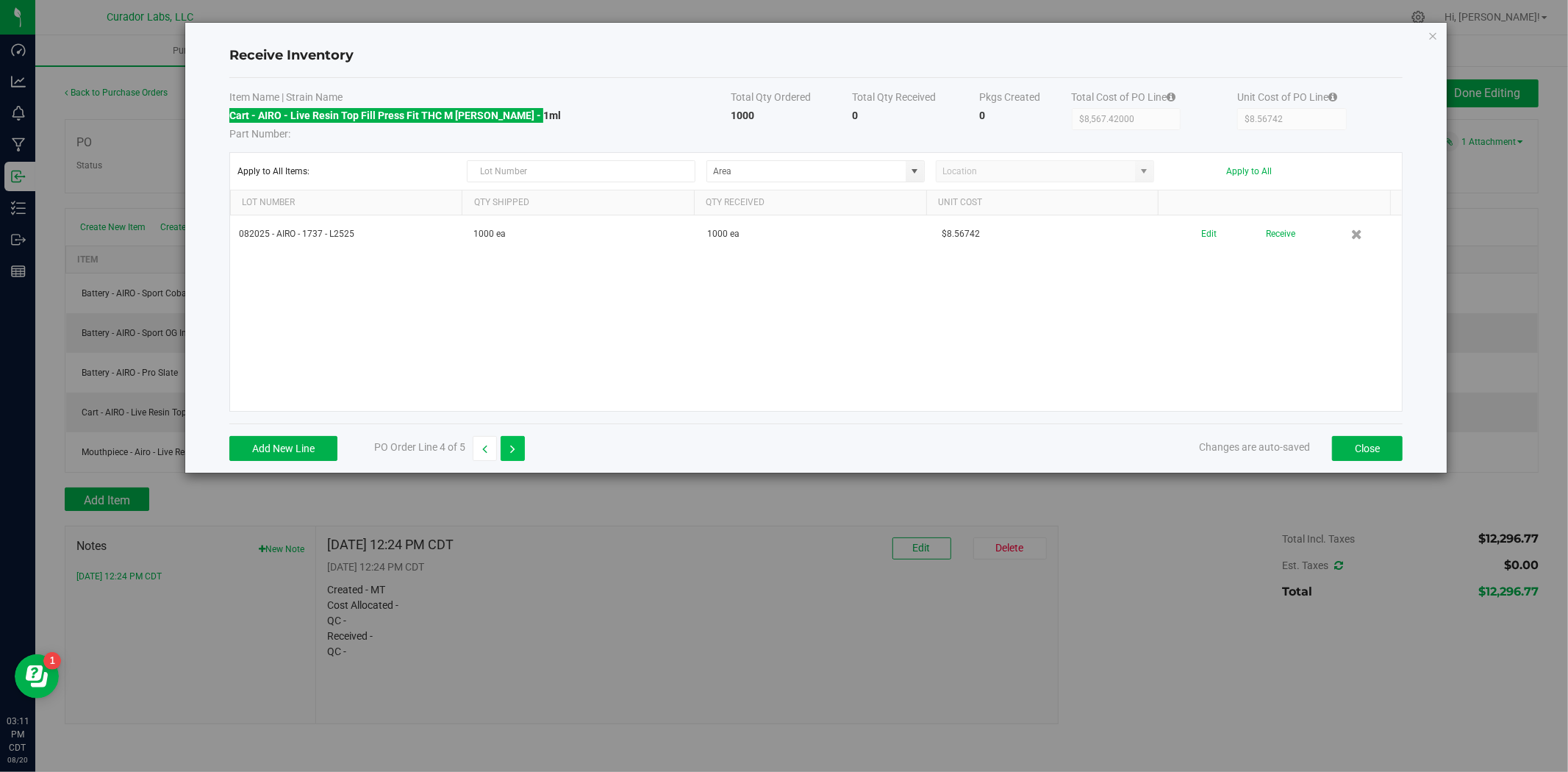
type input "$1.00793"
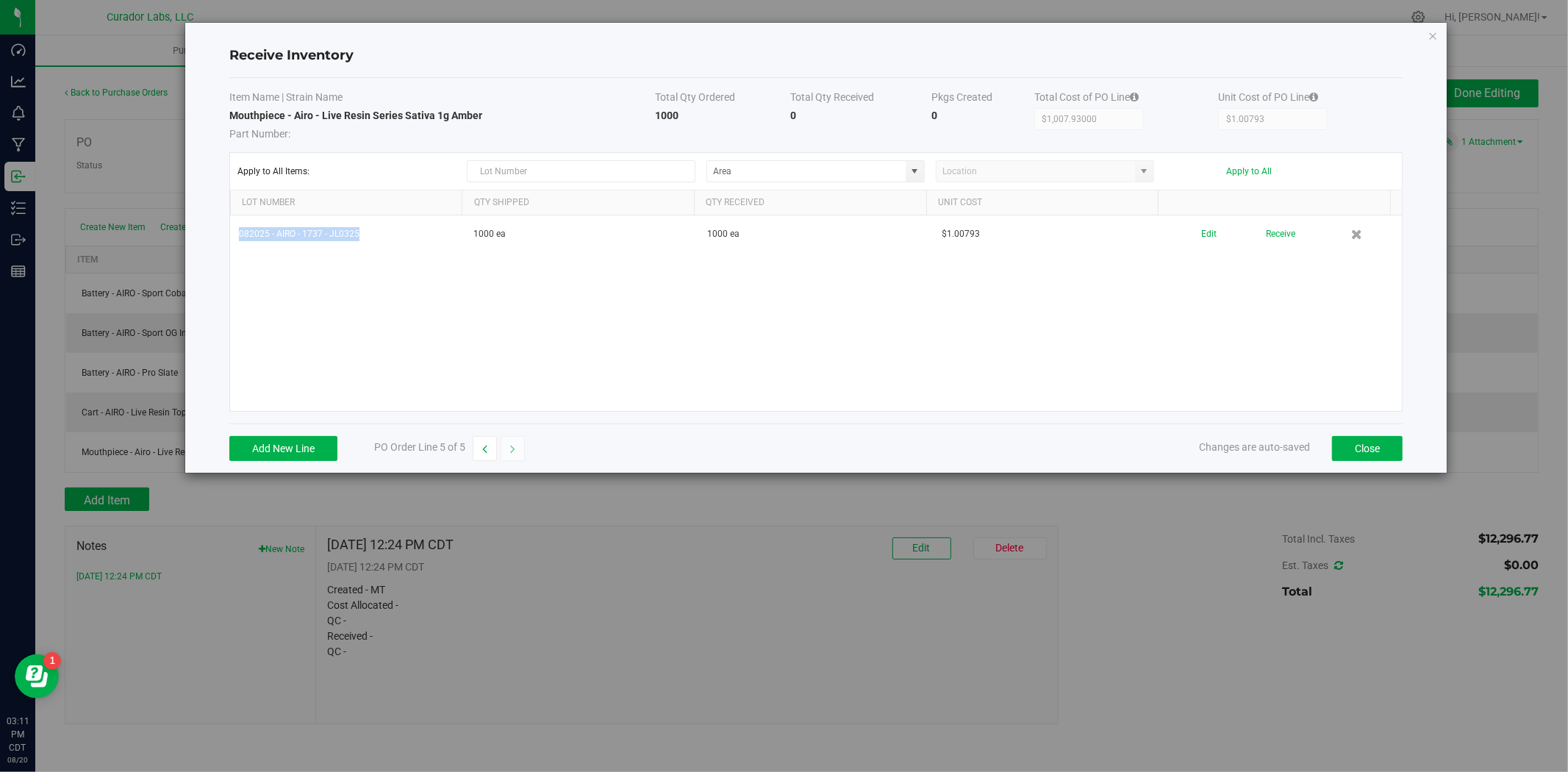
drag, startPoint x: 374, startPoint y: 234, endPoint x: 185, endPoint y: 228, distance: 189.1
click at [185, 228] on div "Receive Inventory Item Name | Strain Name Total Qty Ordered Total Qty Received …" at bounding box center [816, 248] width 1262 height 450
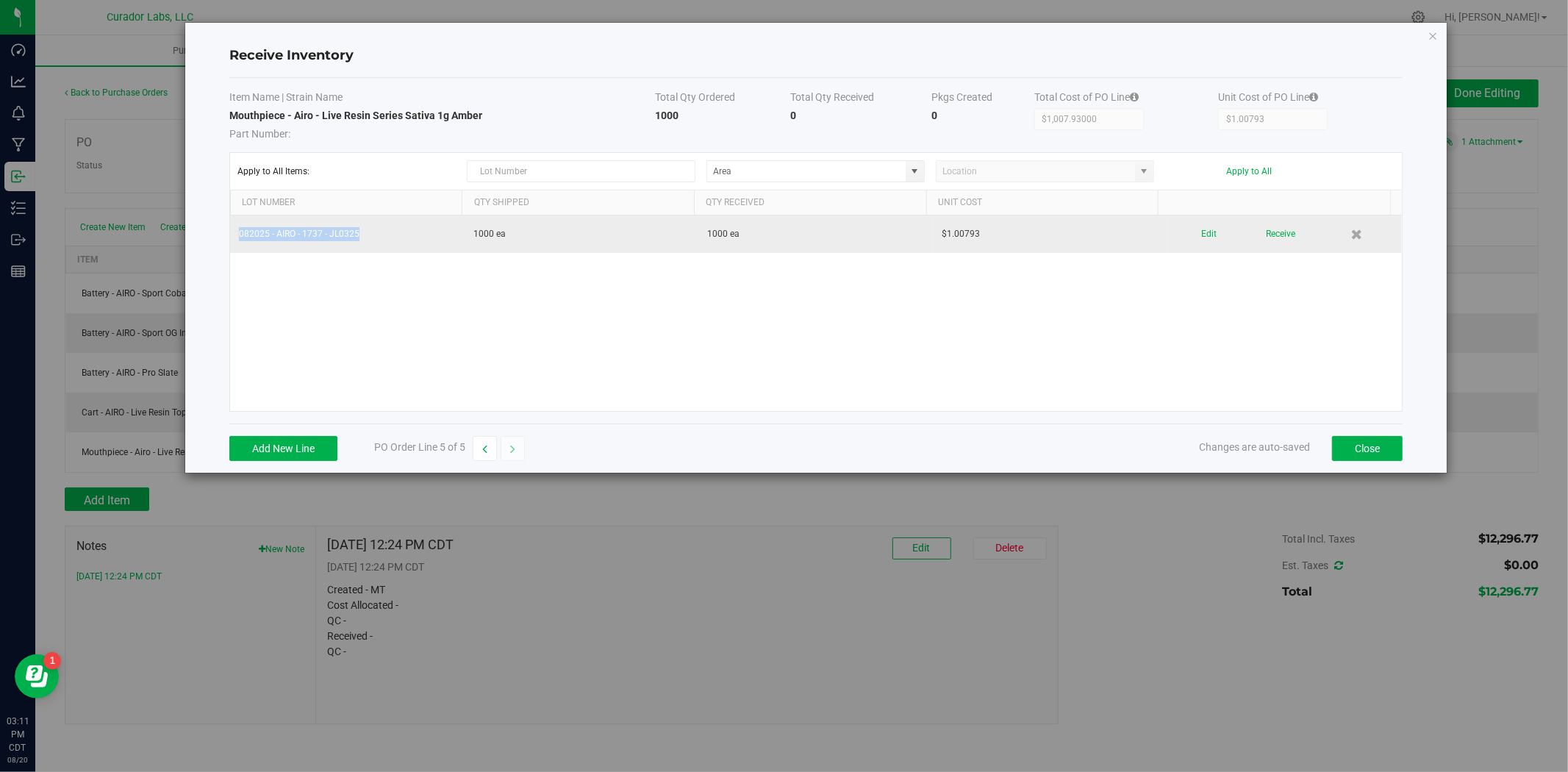
copy table "082025 - AIRO - 1737 - JL0325"
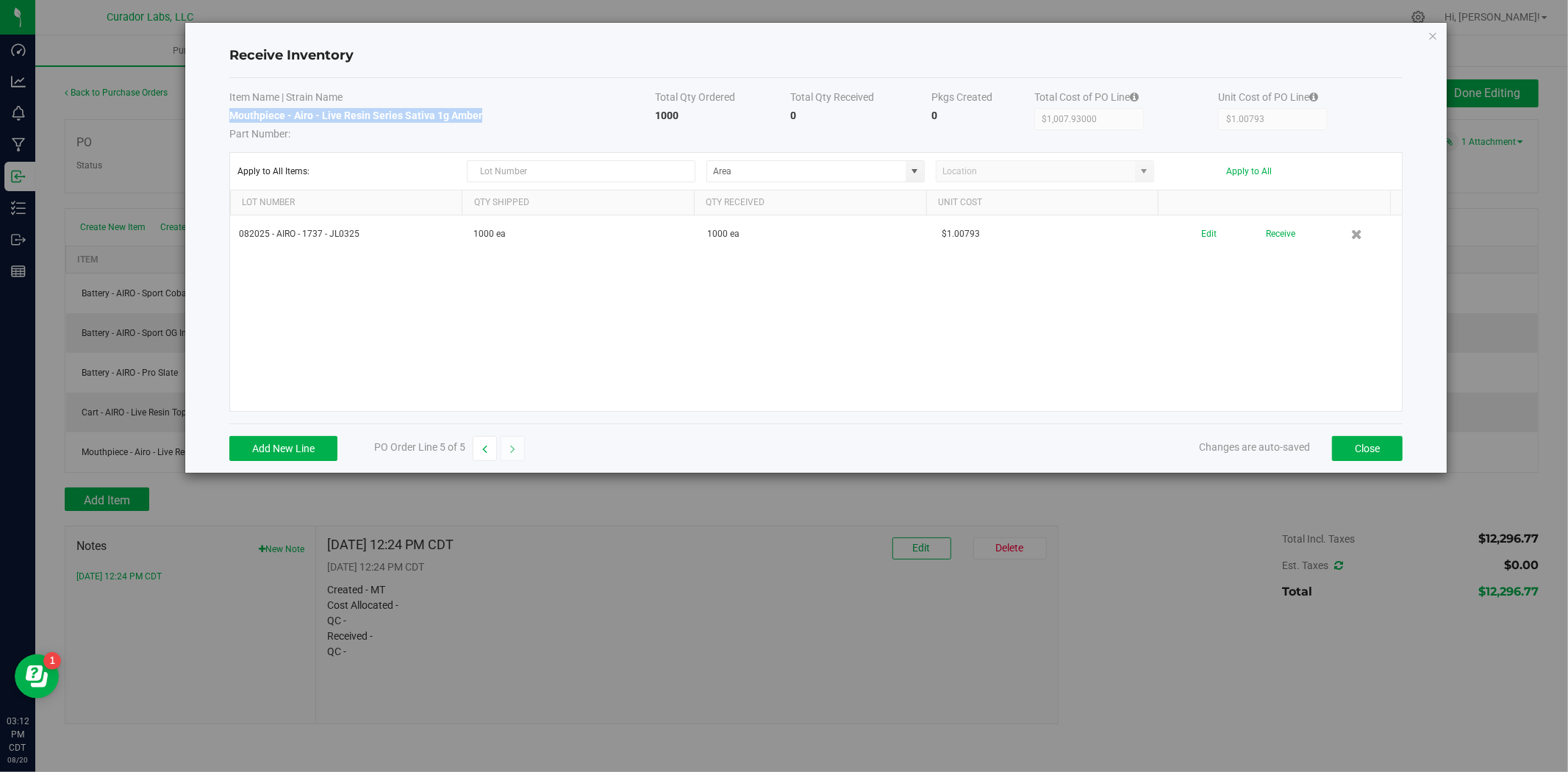
drag, startPoint x: 487, startPoint y: 115, endPoint x: 230, endPoint y: 122, distance: 257.1
click at [230, 122] on td "Mouthpiece - Airo - Live Resin Series Sativa 1g Amber Part Number:" at bounding box center [442, 125] width 427 height 33
copy strong "Mouthpiece - Airo - Live Resin Series Sativa 1g Amber"
click at [487, 444] on icon "button" at bounding box center [485, 449] width 5 height 11
type input "$8,567.42000"
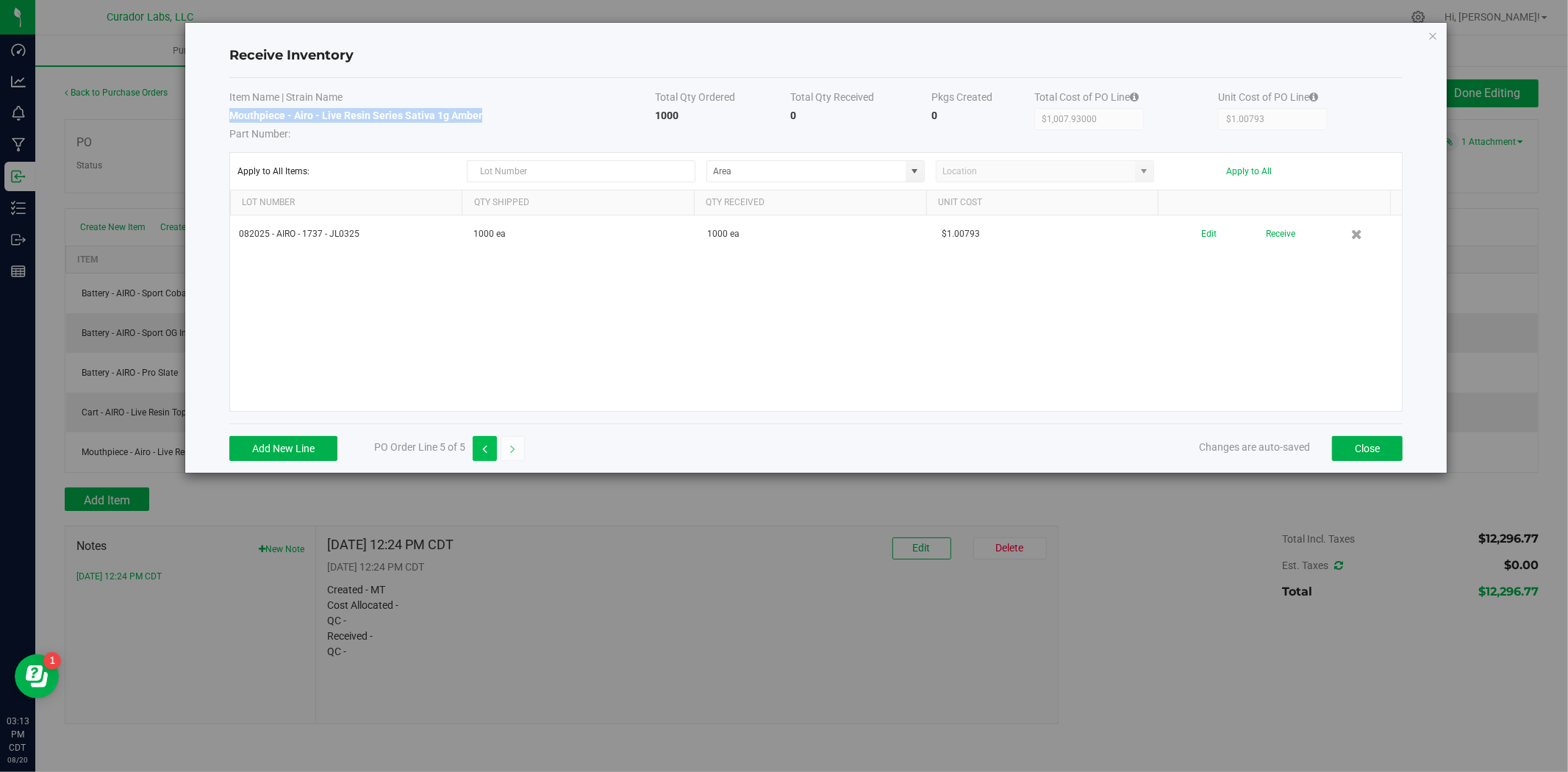
type input "$8.56742"
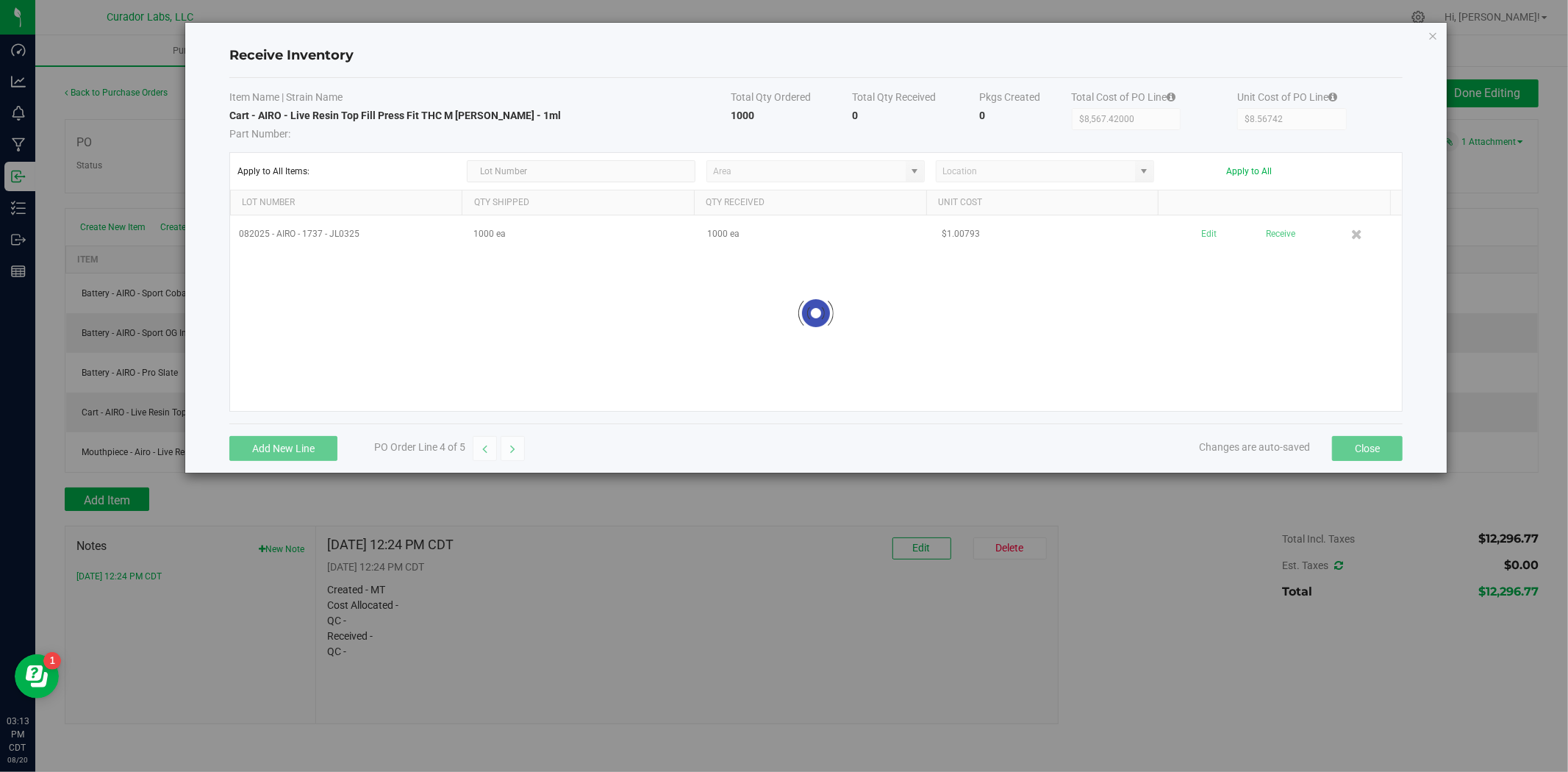
click at [487, 444] on icon "button" at bounding box center [485, 449] width 5 height 11
type input "$907.14000"
type input "$15.11900"
click at [487, 444] on icon "button" at bounding box center [485, 449] width 5 height 11
type input "$604.76000"
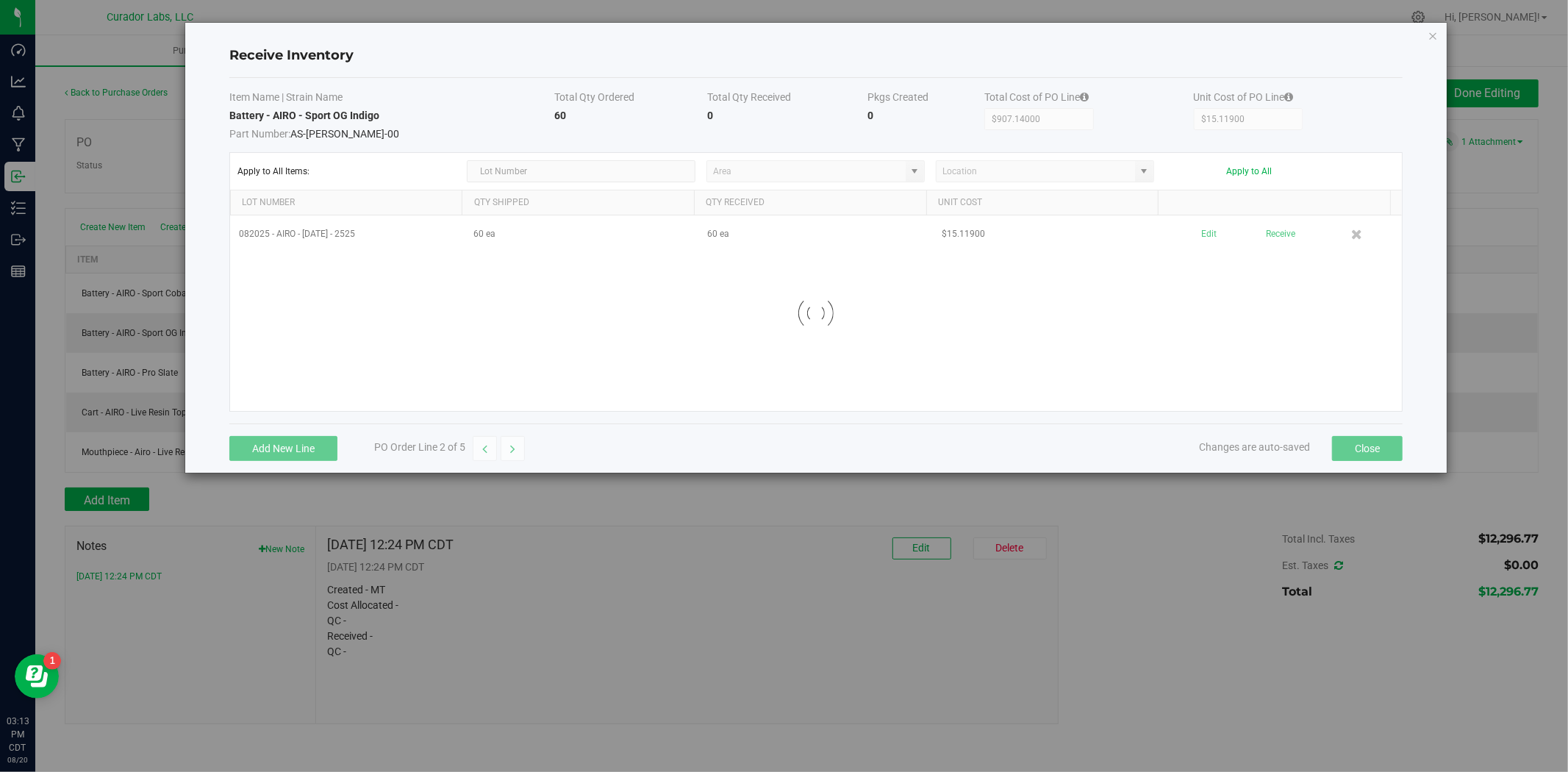
type input "$10.07933"
click at [487, 444] on icon "button" at bounding box center [485, 449] width 5 height 11
type input "$1,209.52000"
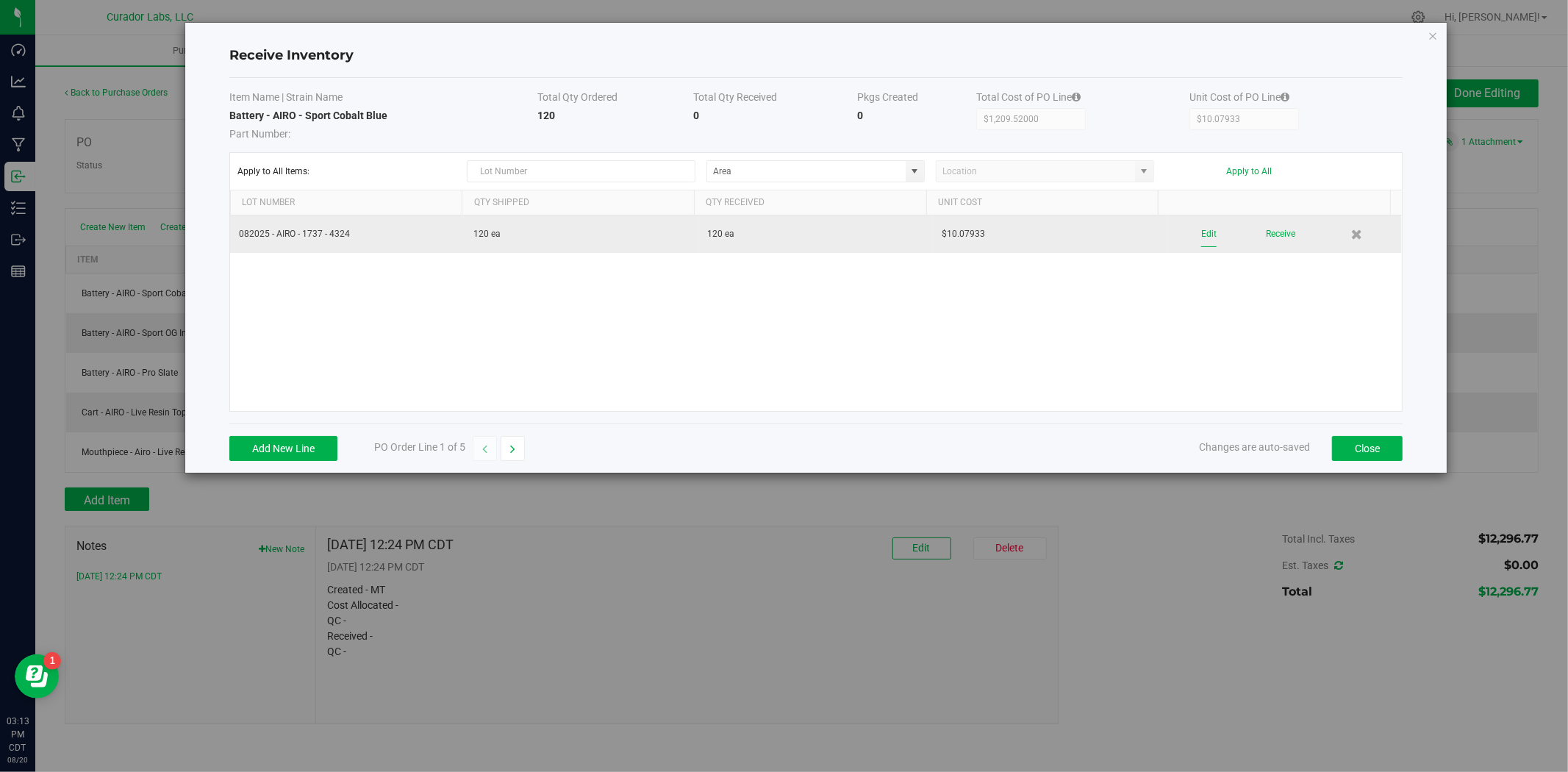
click at [1201, 233] on button "Edit" at bounding box center [1209, 234] width 16 height 26
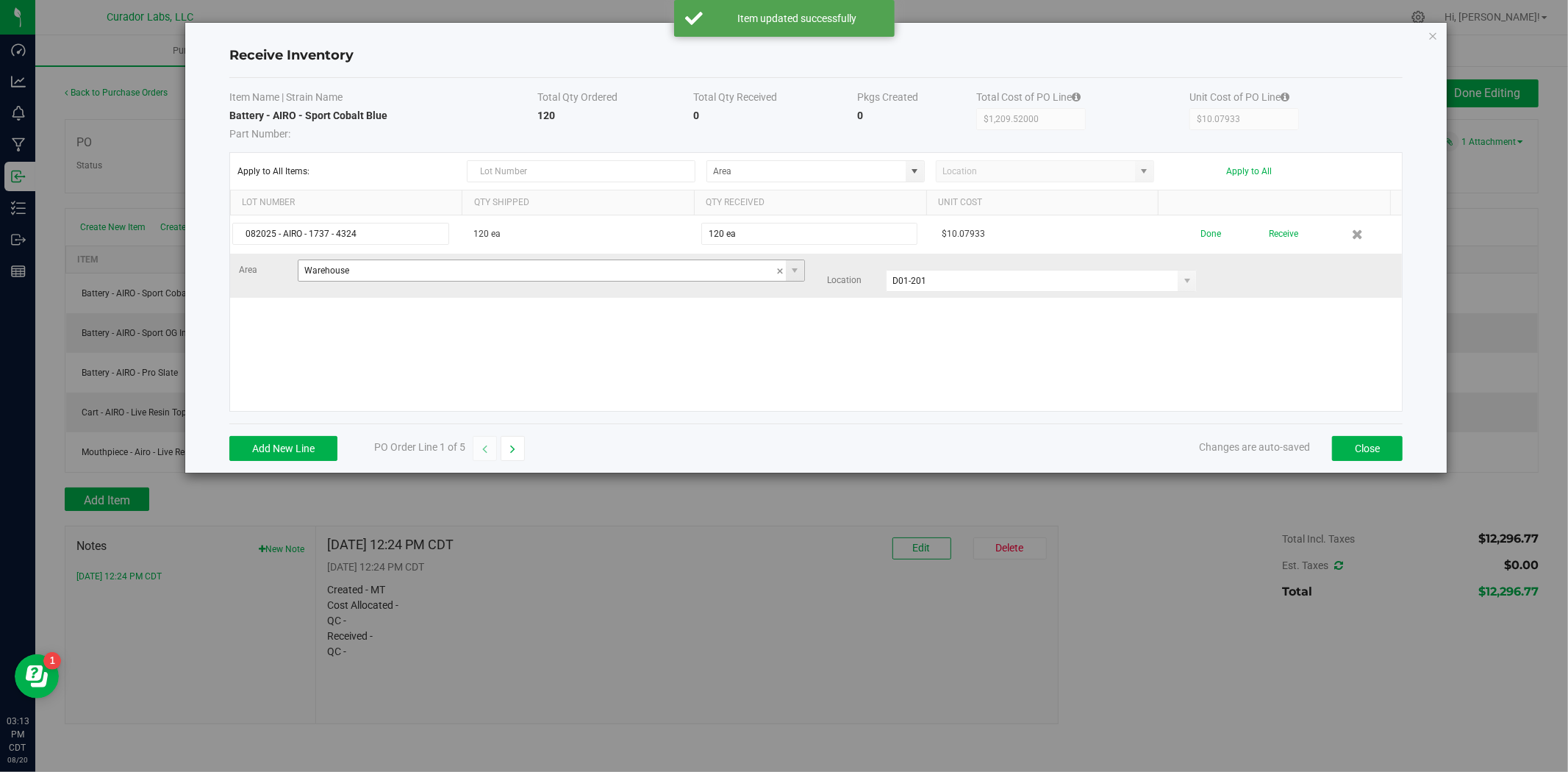
click at [509, 276] on input "Warehouse" at bounding box center [542, 270] width 487 height 20
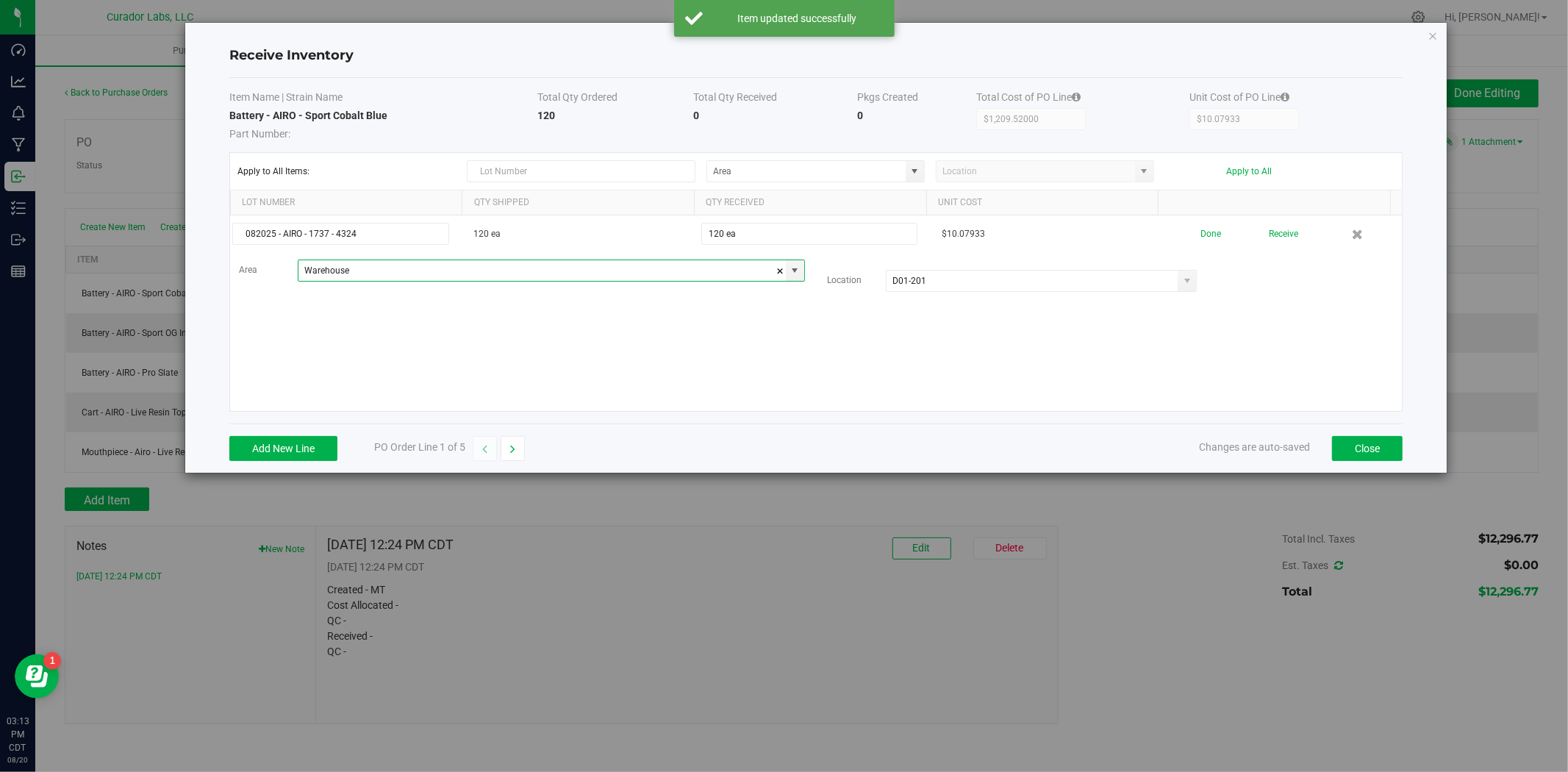
drag, startPoint x: 405, startPoint y: 276, endPoint x: 228, endPoint y: 278, distance: 177.0
click at [229, 278] on kendo-grid "Apply to All Items: Apply to All Lot Number Qty Shipped Qty Received Unit Cost …" at bounding box center [815, 282] width 1173 height 259
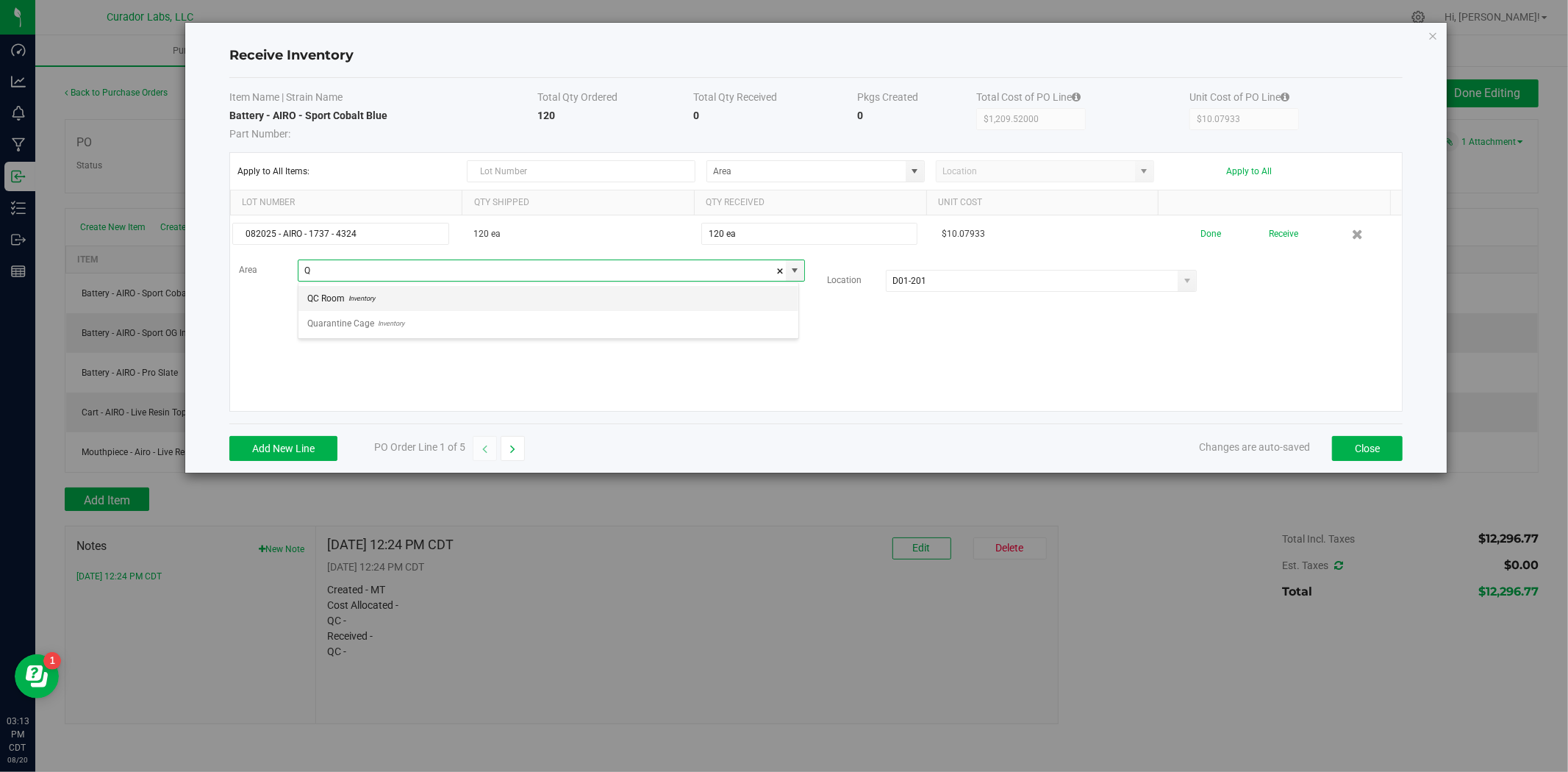
click at [377, 301] on li "QC Room Inventory" at bounding box center [548, 299] width 500 height 25
type input "QC Room"
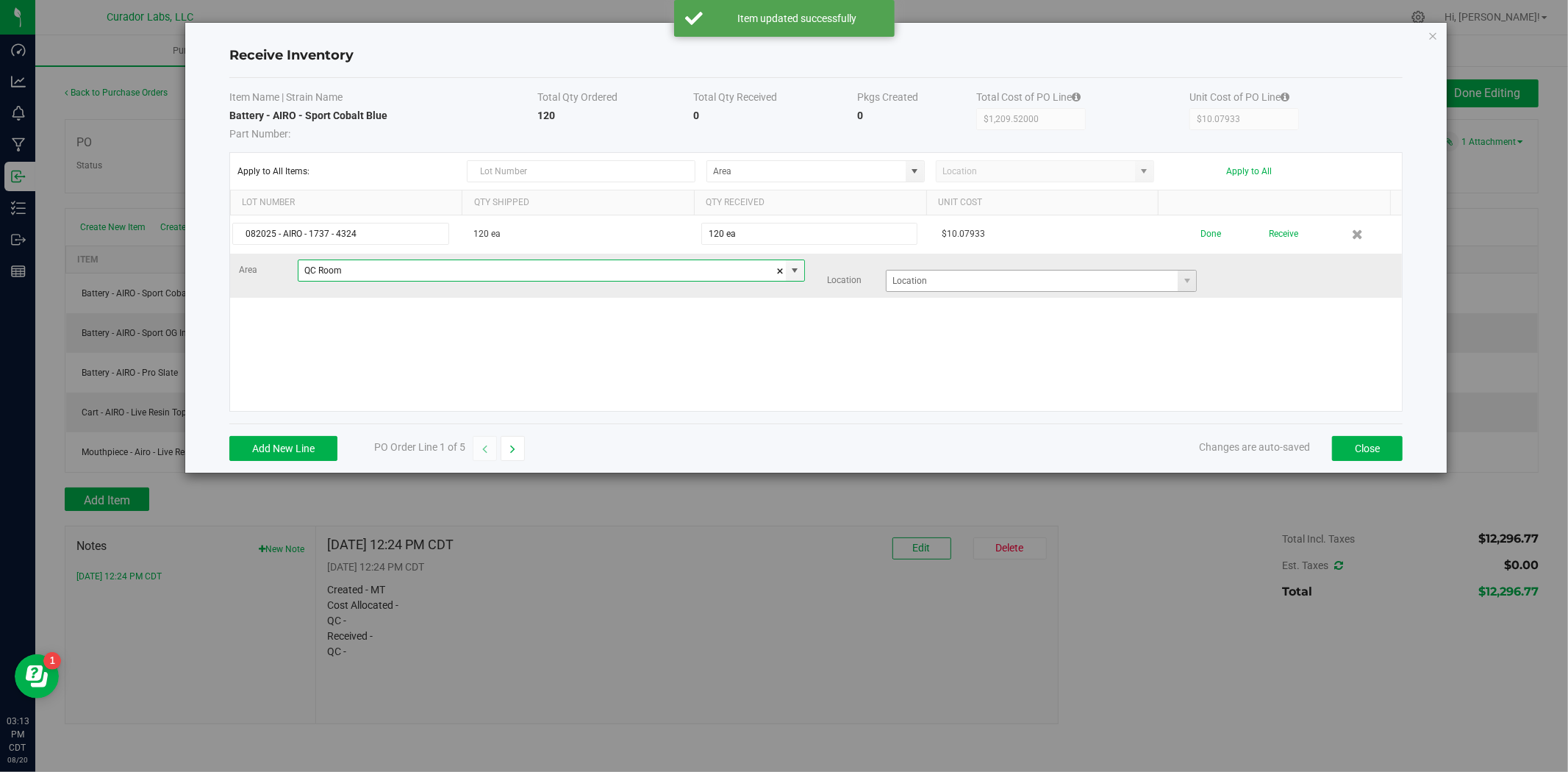
type input "QC Room"
click at [931, 278] on input at bounding box center [1032, 280] width 291 height 20
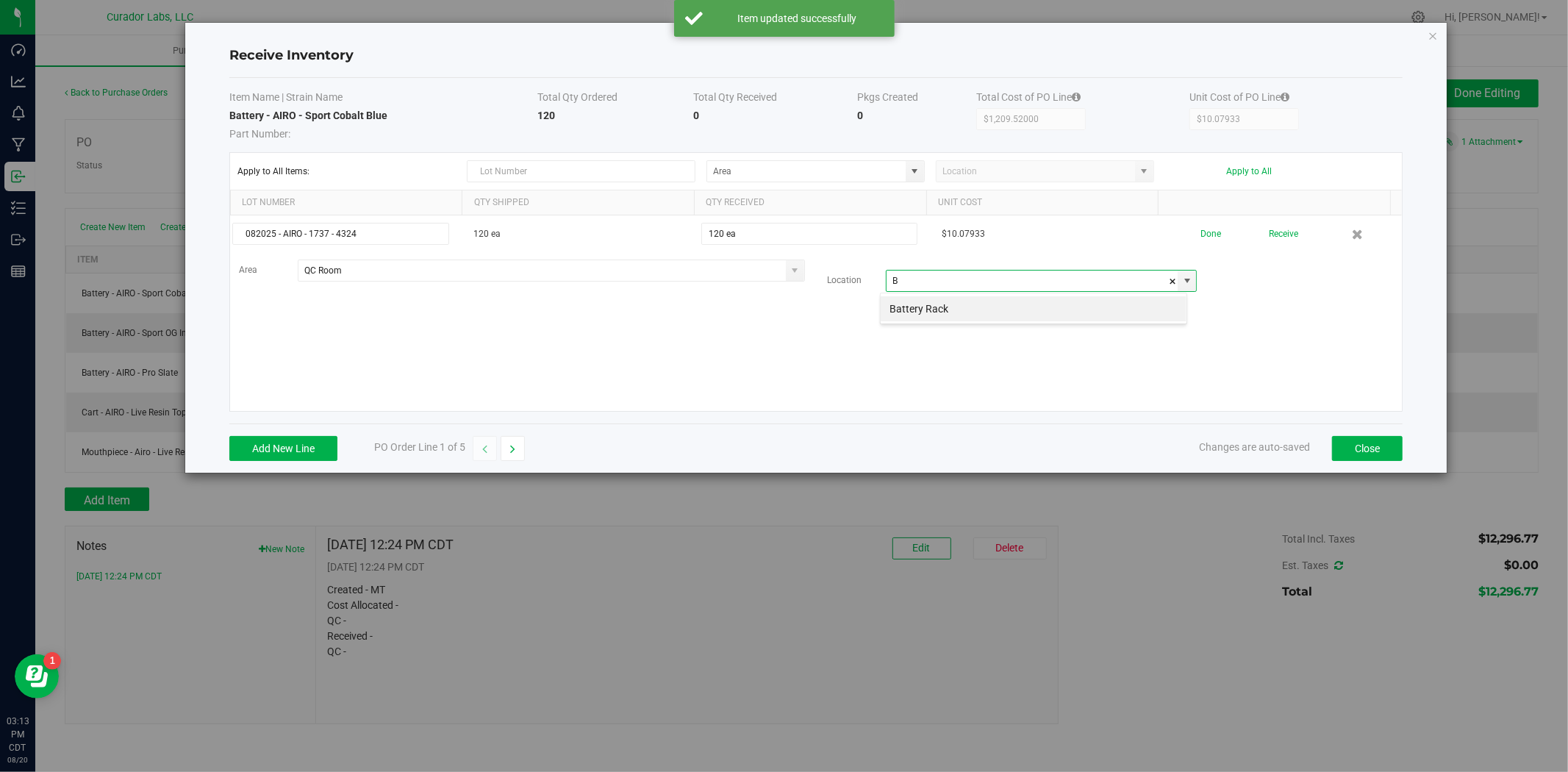
scroll to position [22, 307]
click at [948, 310] on li "Battery Rack" at bounding box center [1033, 308] width 306 height 25
type input "Battery Rack"
click at [524, 450] on button "button" at bounding box center [513, 449] width 25 height 25
type input "$604.76000"
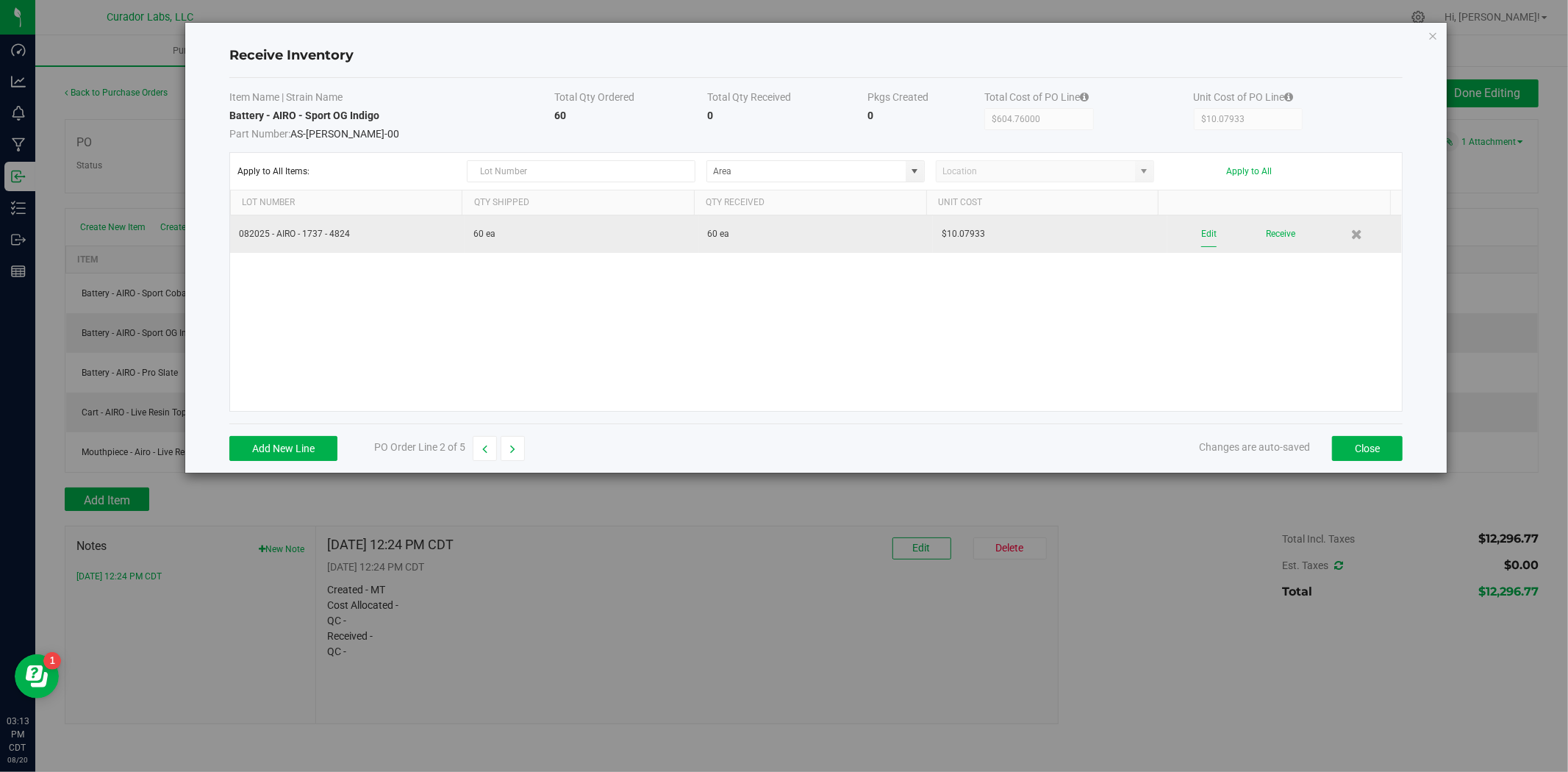
click at [1201, 230] on button "Edit" at bounding box center [1209, 234] width 16 height 26
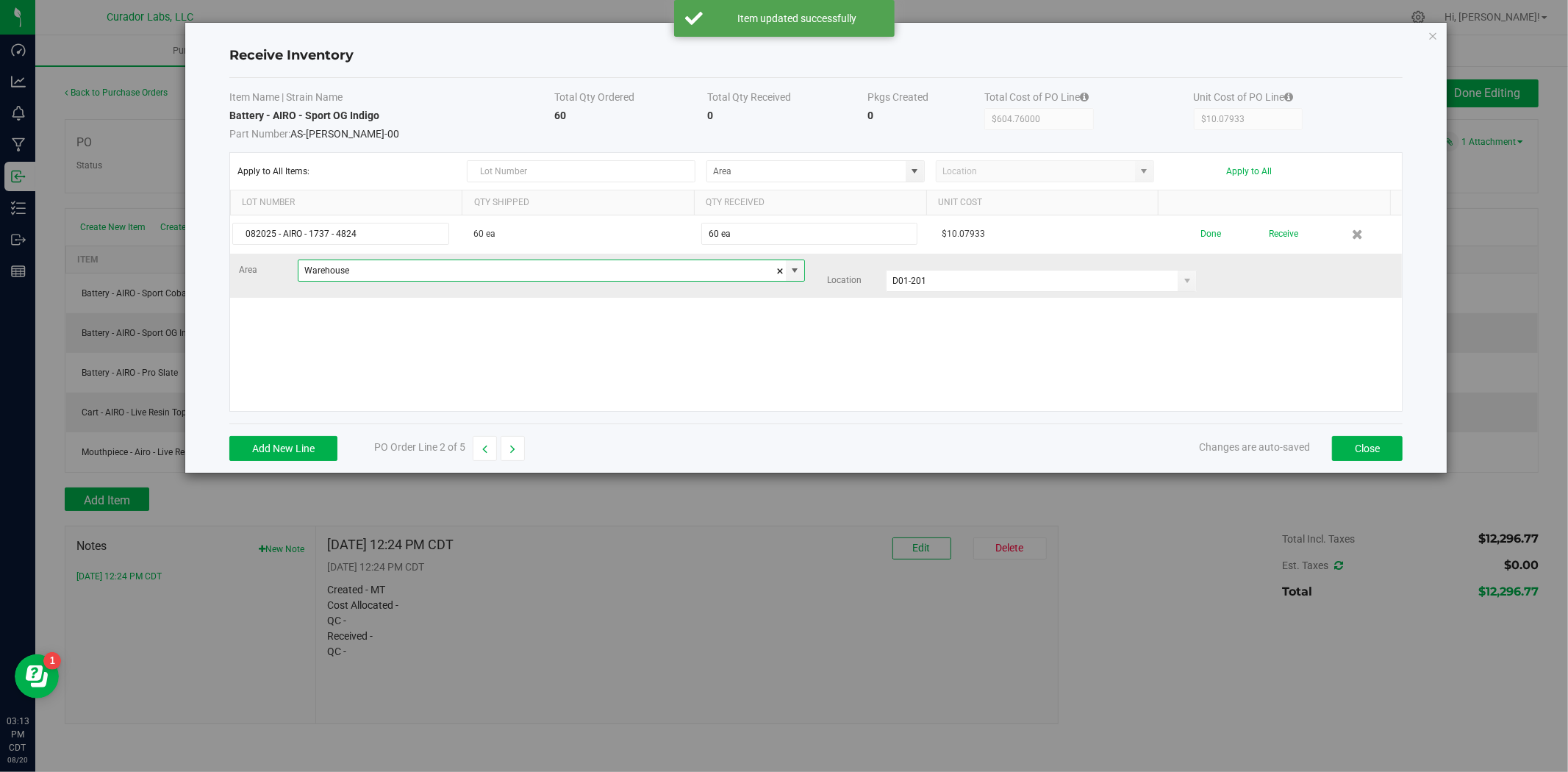
drag, startPoint x: 449, startPoint y: 271, endPoint x: 286, endPoint y: 270, distance: 163.0
click at [286, 270] on div "Area Warehouse" at bounding box center [522, 270] width 566 height 22
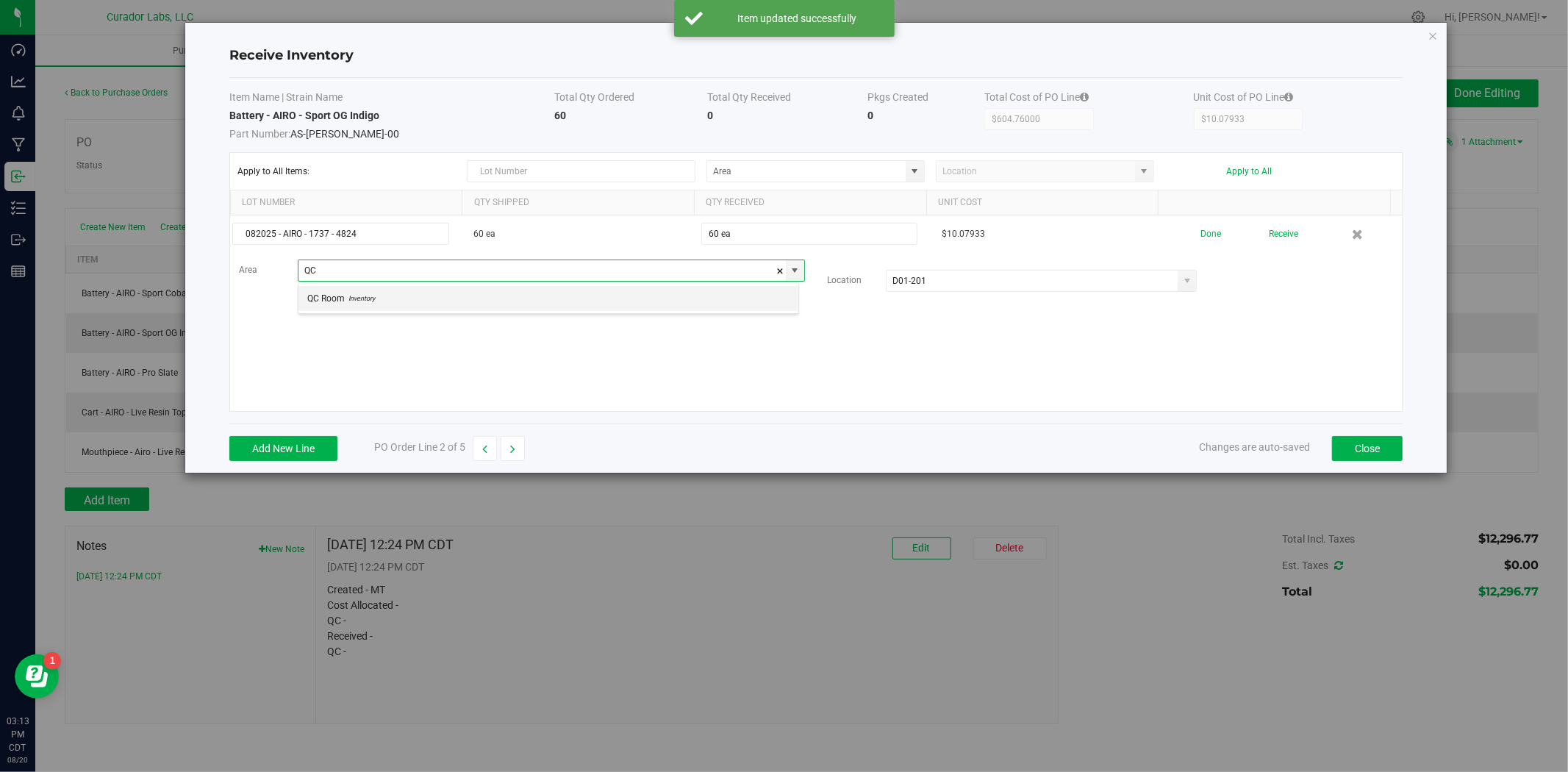
click at [336, 304] on span "QC Room" at bounding box center [326, 298] width 38 height 22
type input "QC Room"
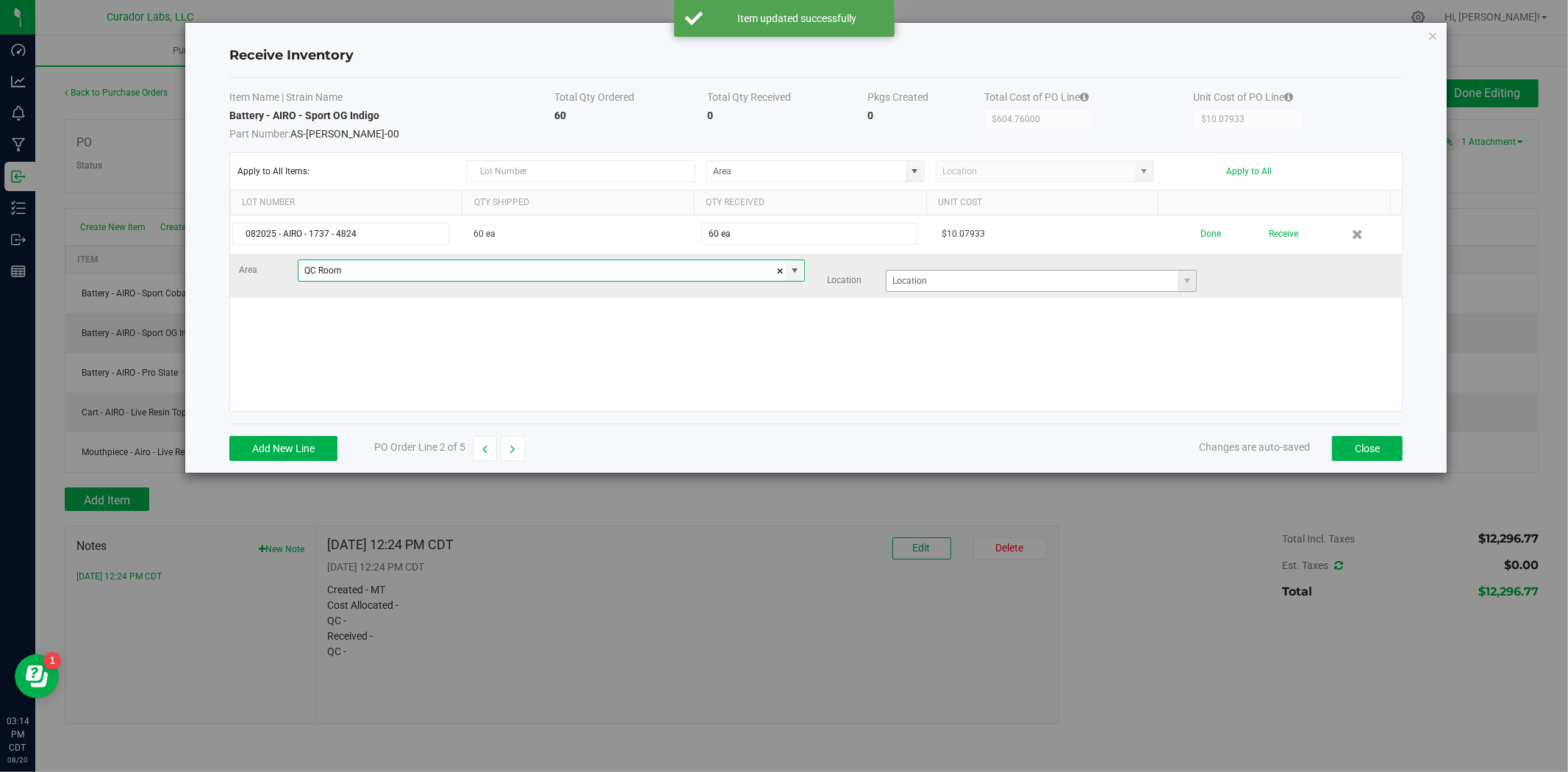
type input "QC Room"
click at [950, 280] on input at bounding box center [1032, 280] width 291 height 20
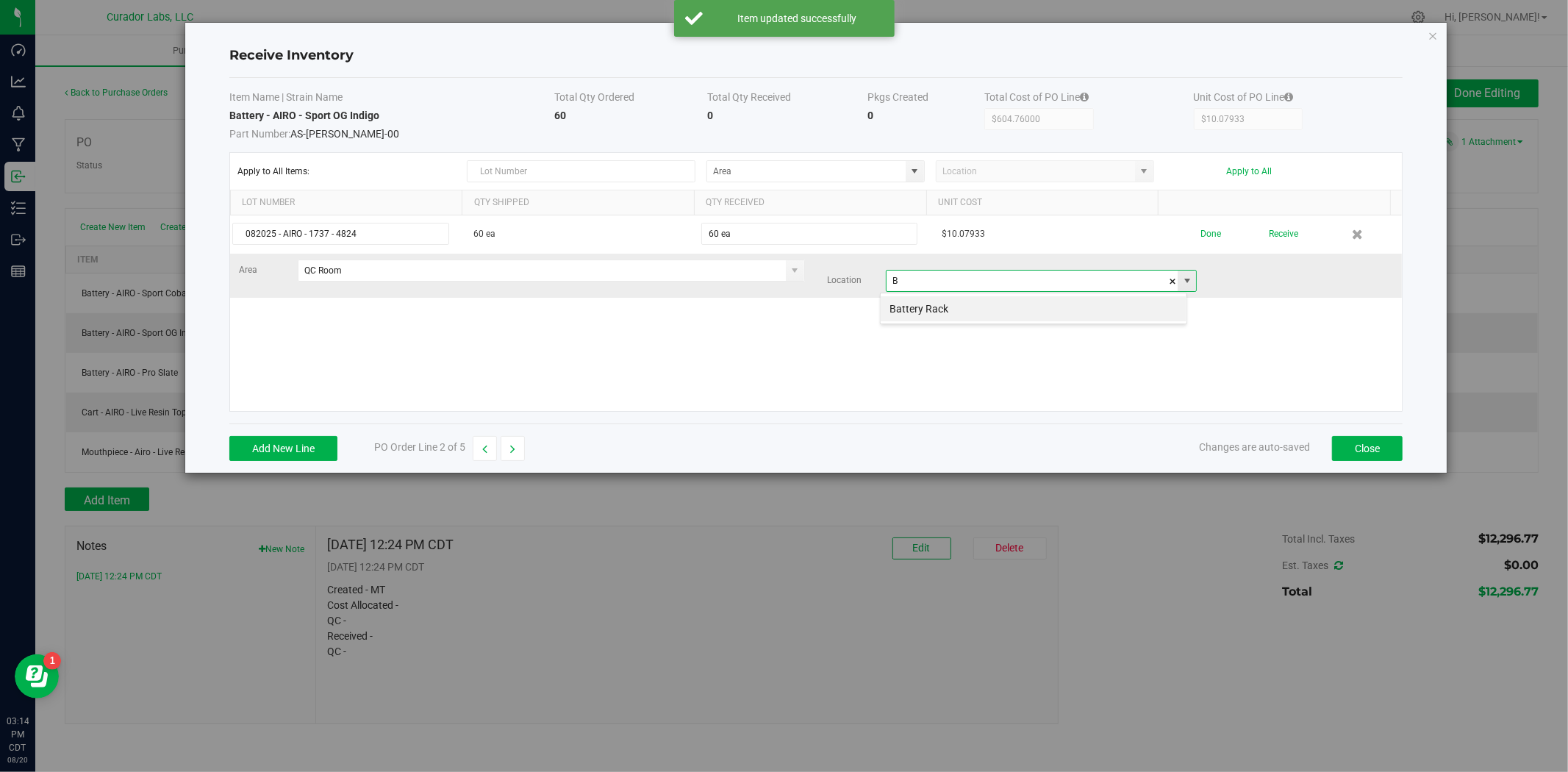
scroll to position [22, 307]
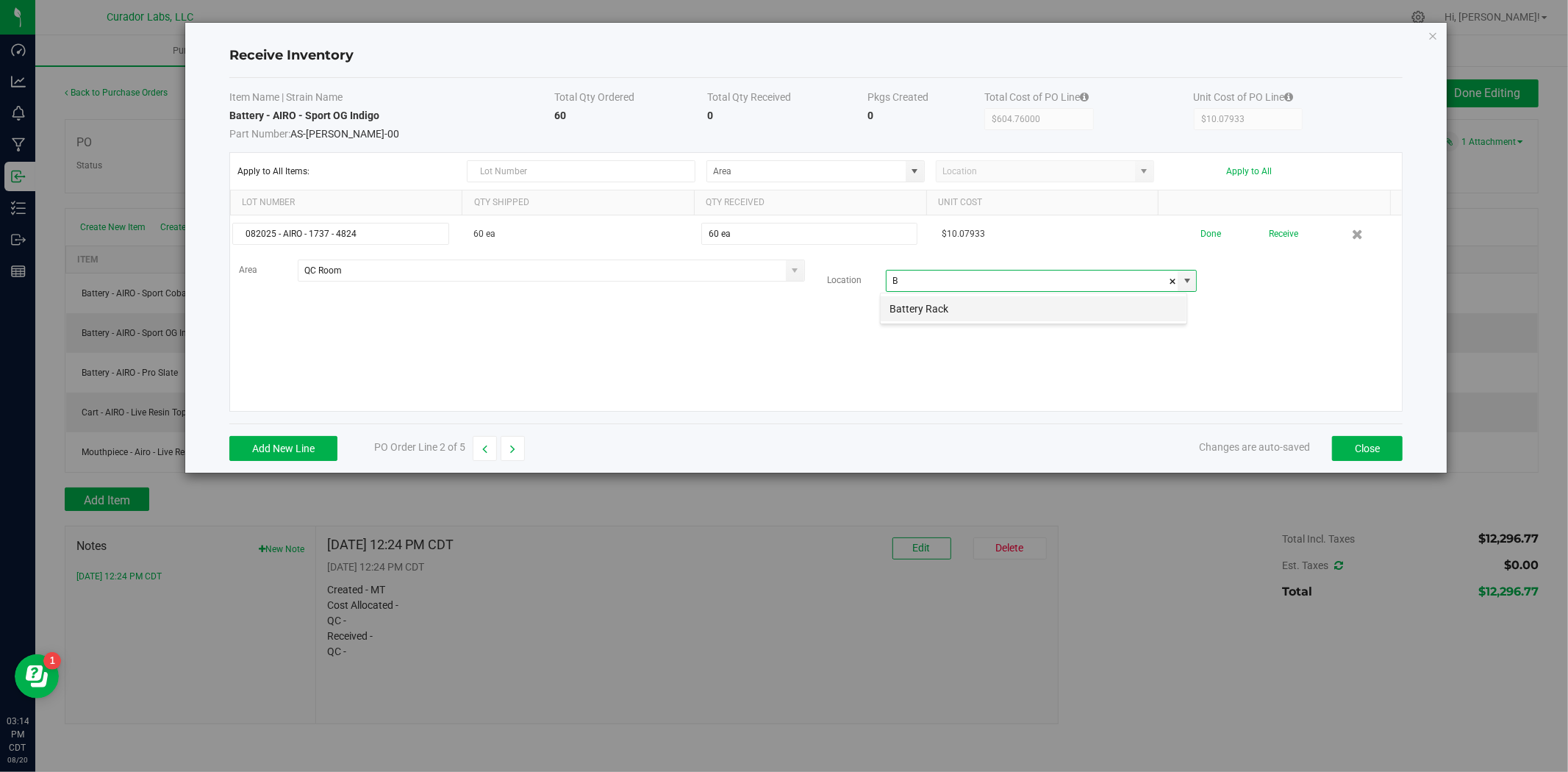
click at [944, 311] on li "Battery Rack" at bounding box center [1033, 308] width 306 height 25
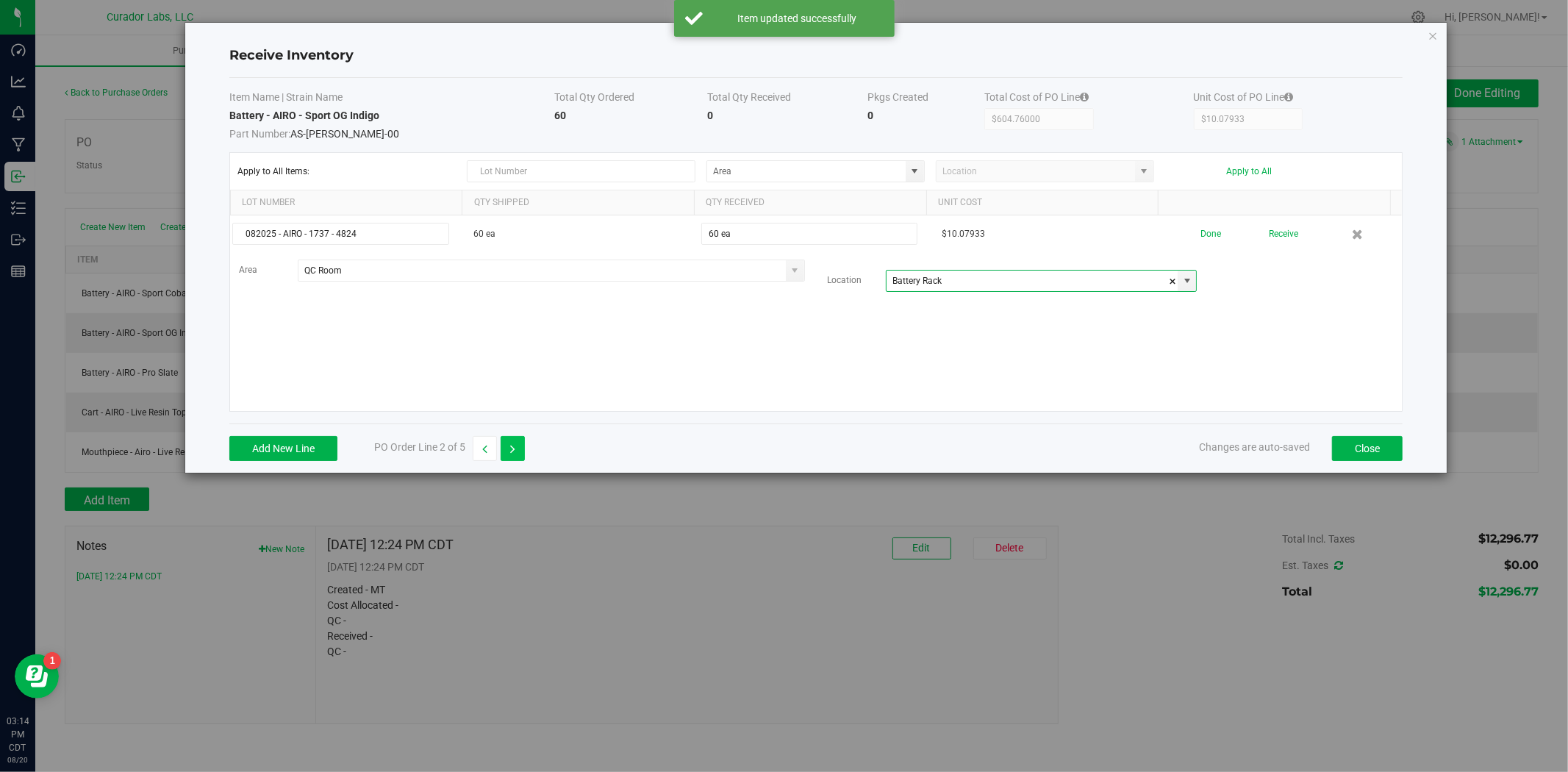
type input "Battery Rack"
click at [522, 446] on button "button" at bounding box center [513, 449] width 25 height 25
type input "$907.14000"
type input "$15.11900"
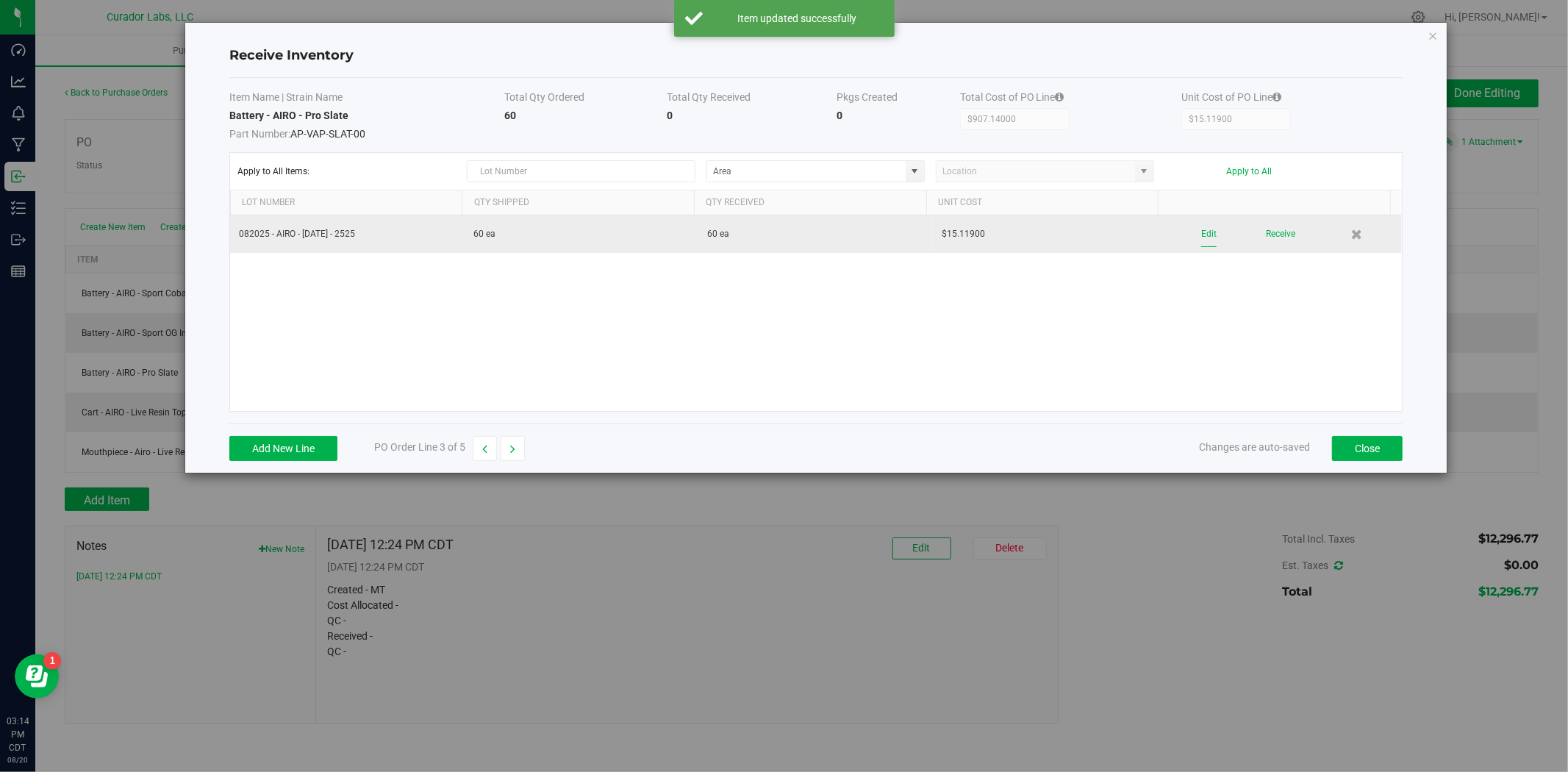
click at [1201, 231] on button "Edit" at bounding box center [1209, 234] width 16 height 26
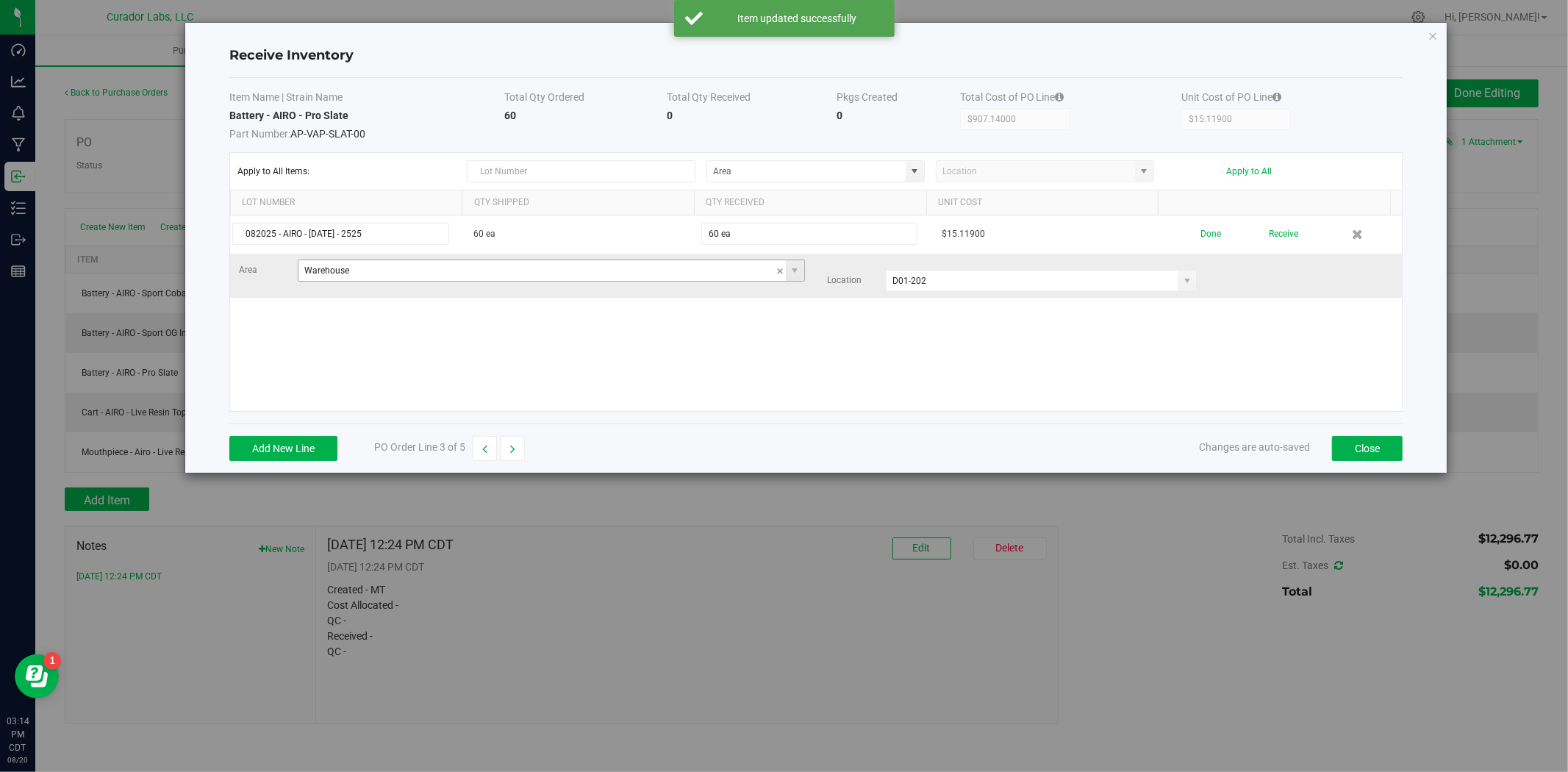
click at [353, 275] on input "Warehouse" at bounding box center [542, 270] width 487 height 20
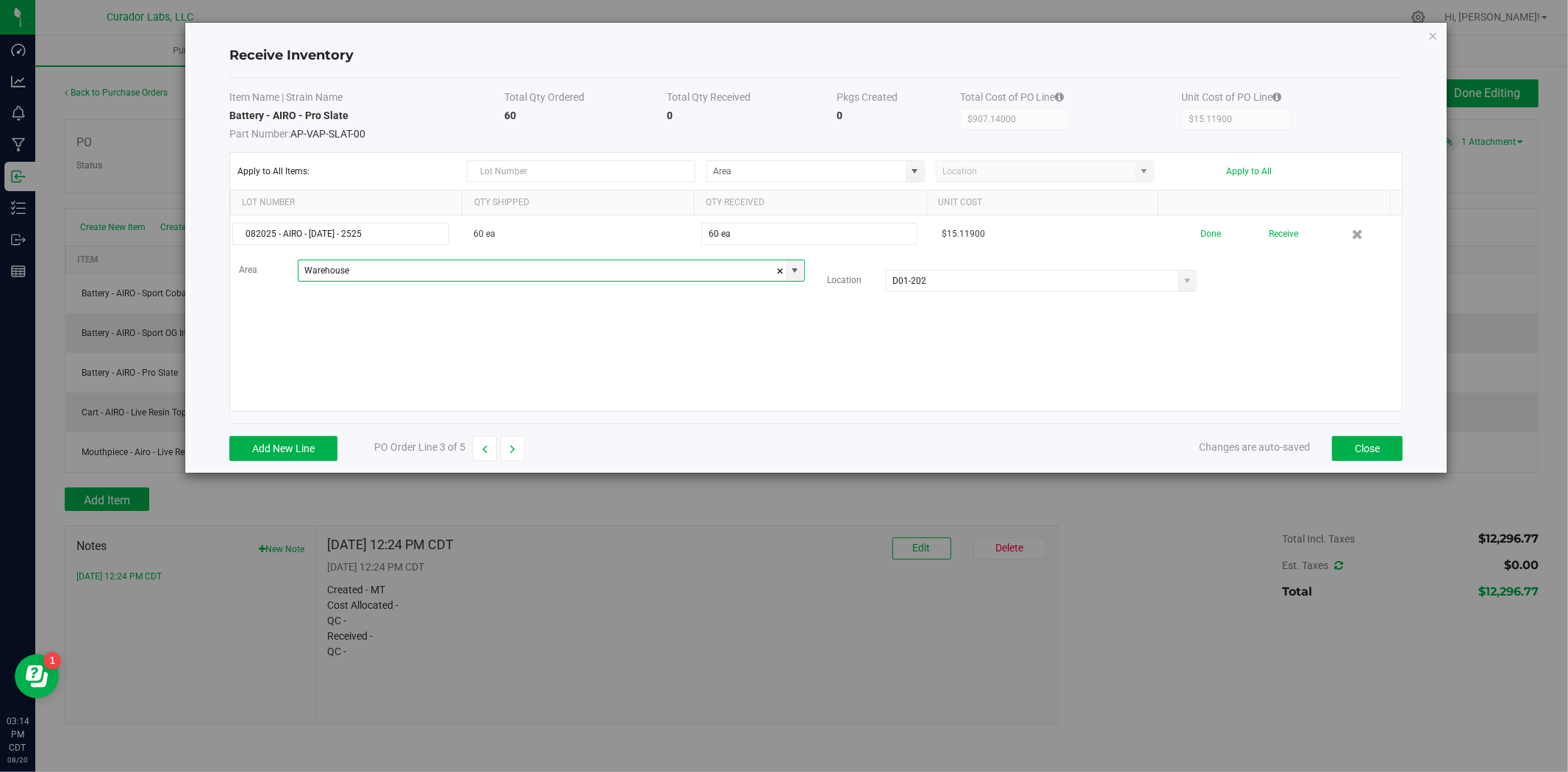
drag, startPoint x: 351, startPoint y: 273, endPoint x: 56, endPoint y: 266, distance: 295.1
click at [48, 272] on div "Receive Inventory Item Name | Strain Name Total Qty Ordered Total Qty Received …" at bounding box center [790, 386] width 1579 height 772
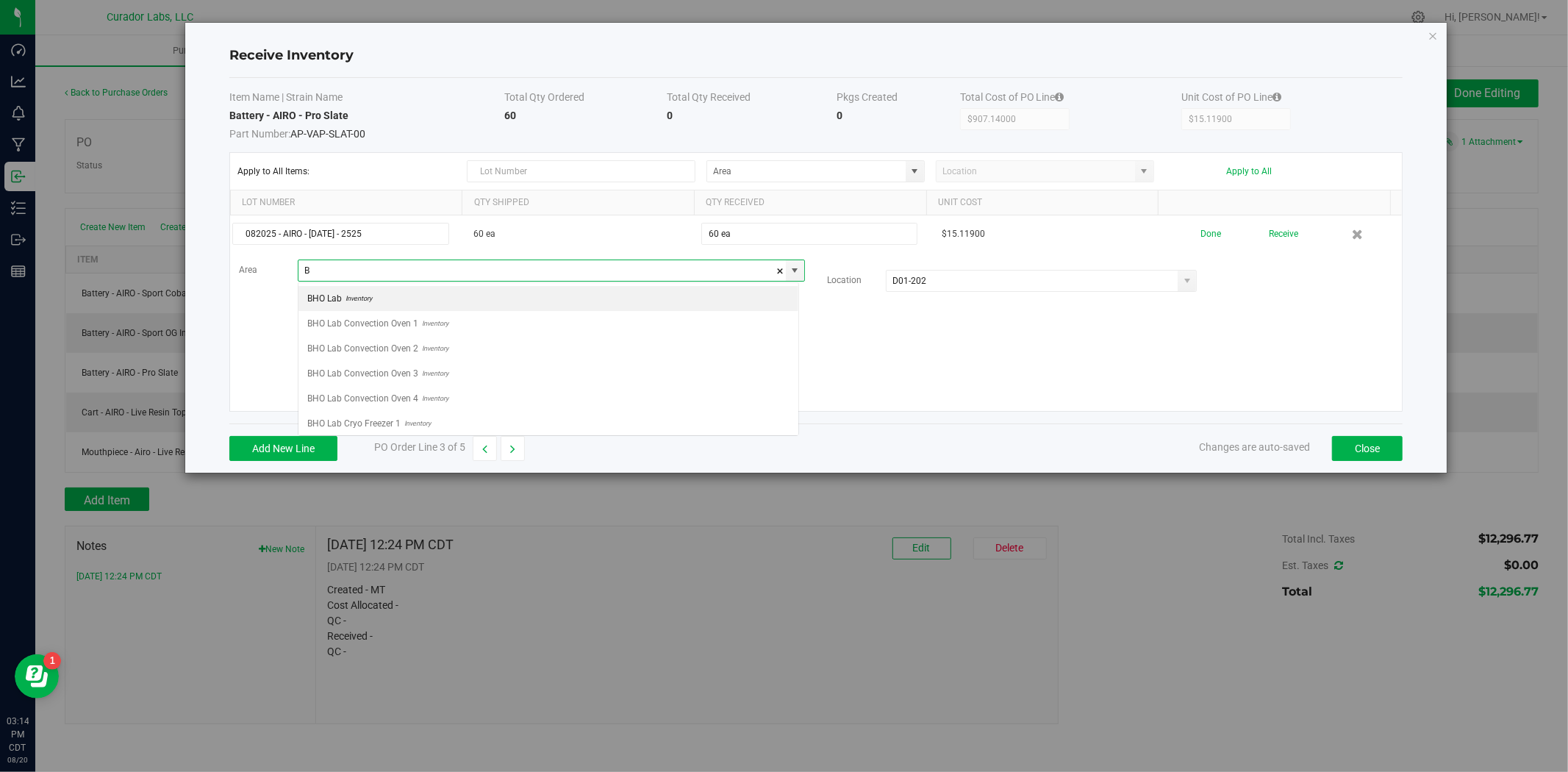
scroll to position [22, 501]
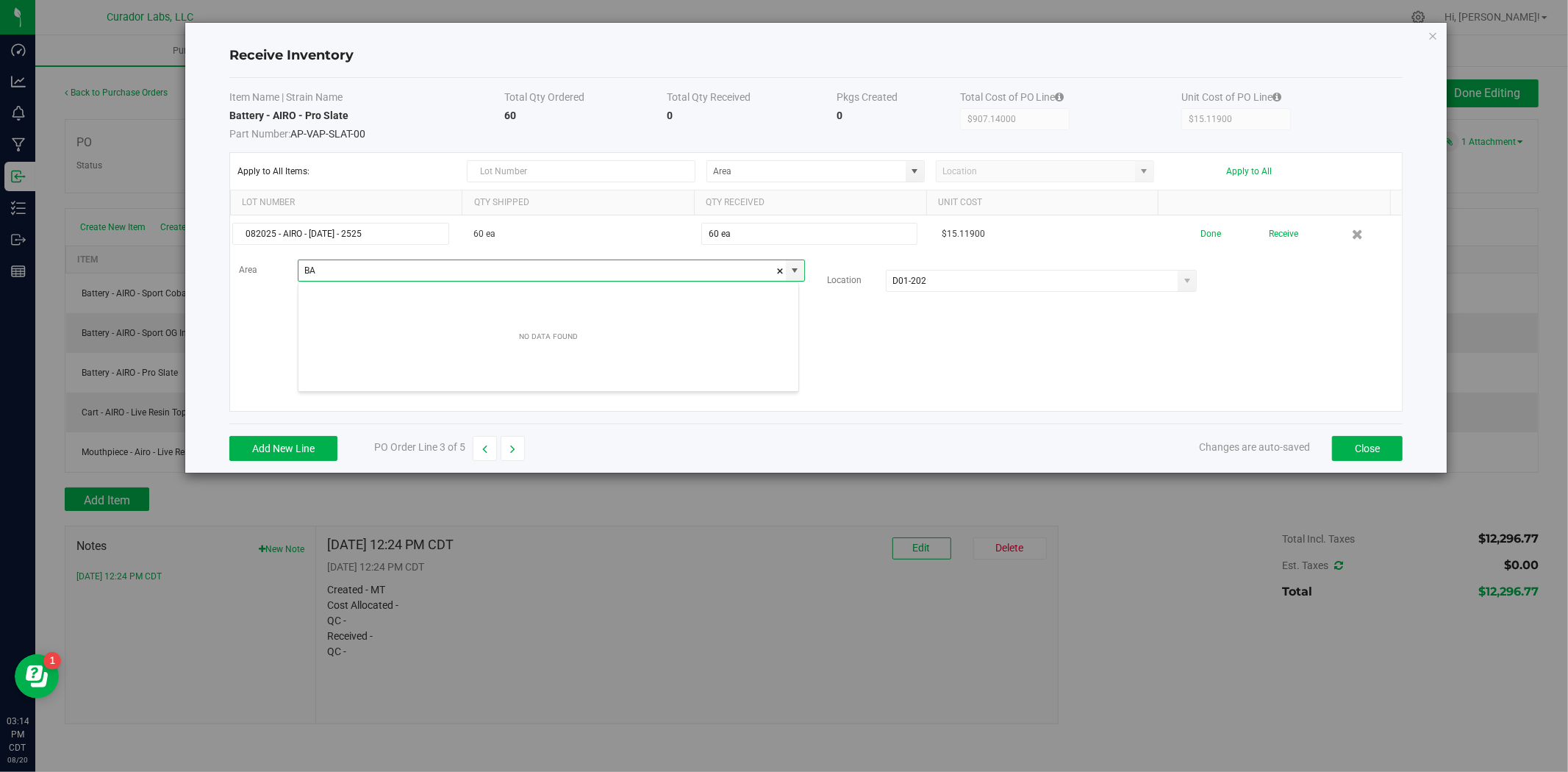
type input "B"
click at [334, 288] on span "QC Room" at bounding box center [326, 298] width 38 height 22
type input "QC Room"
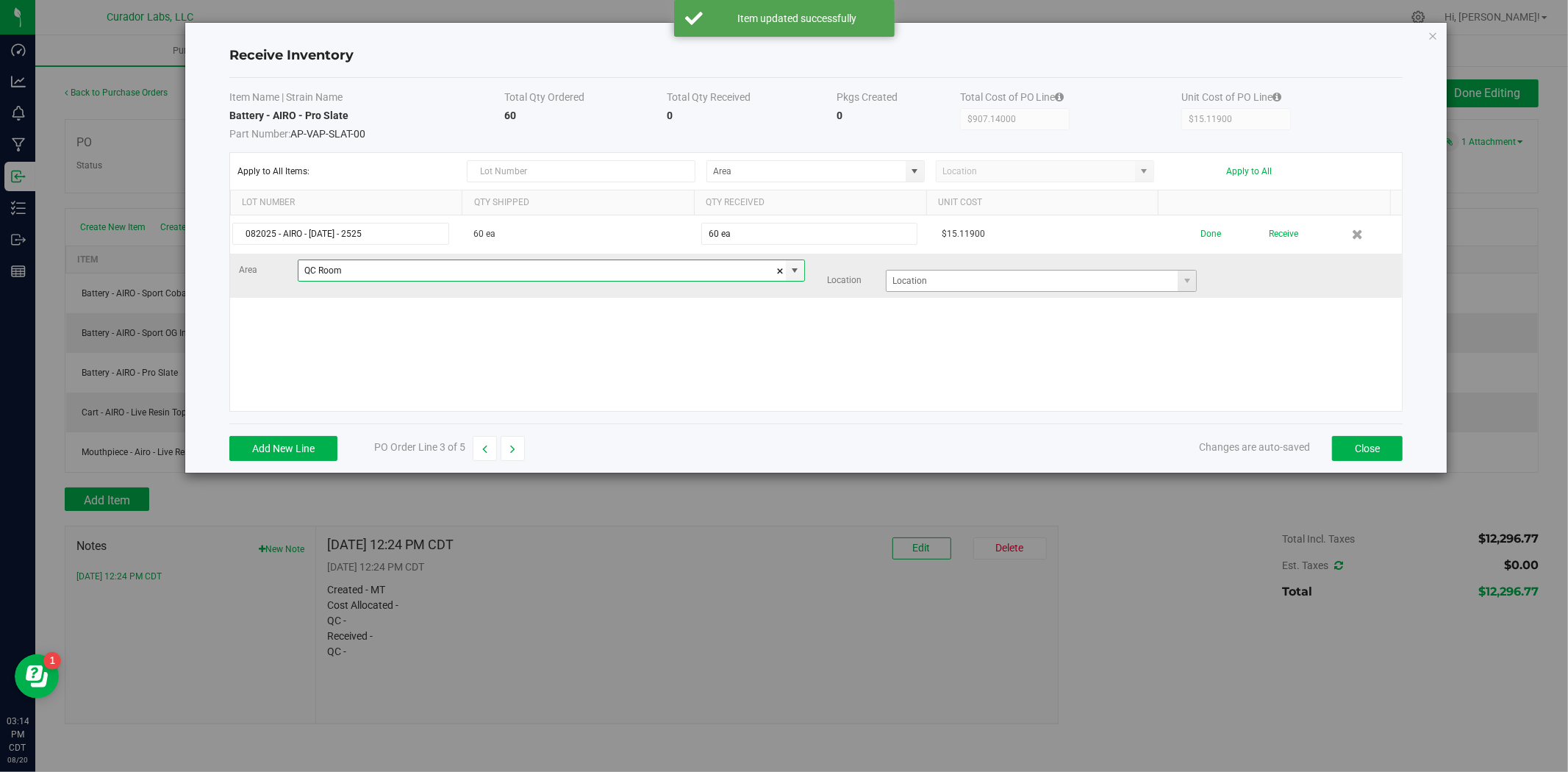
type input "QC Room"
click at [991, 278] on input at bounding box center [1032, 280] width 291 height 20
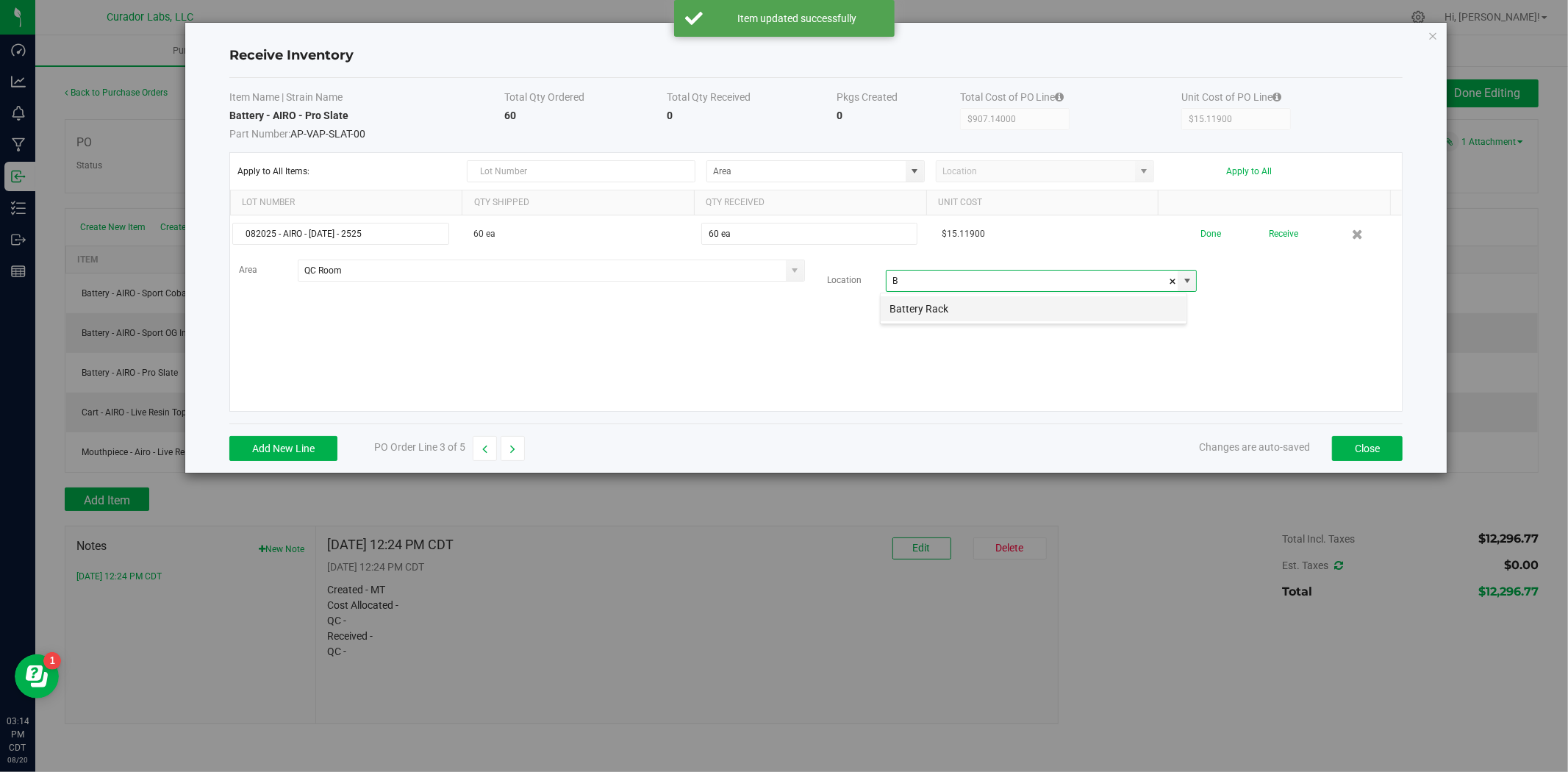
scroll to position [22, 307]
click at [975, 299] on li "Battery Rack" at bounding box center [1033, 308] width 306 height 25
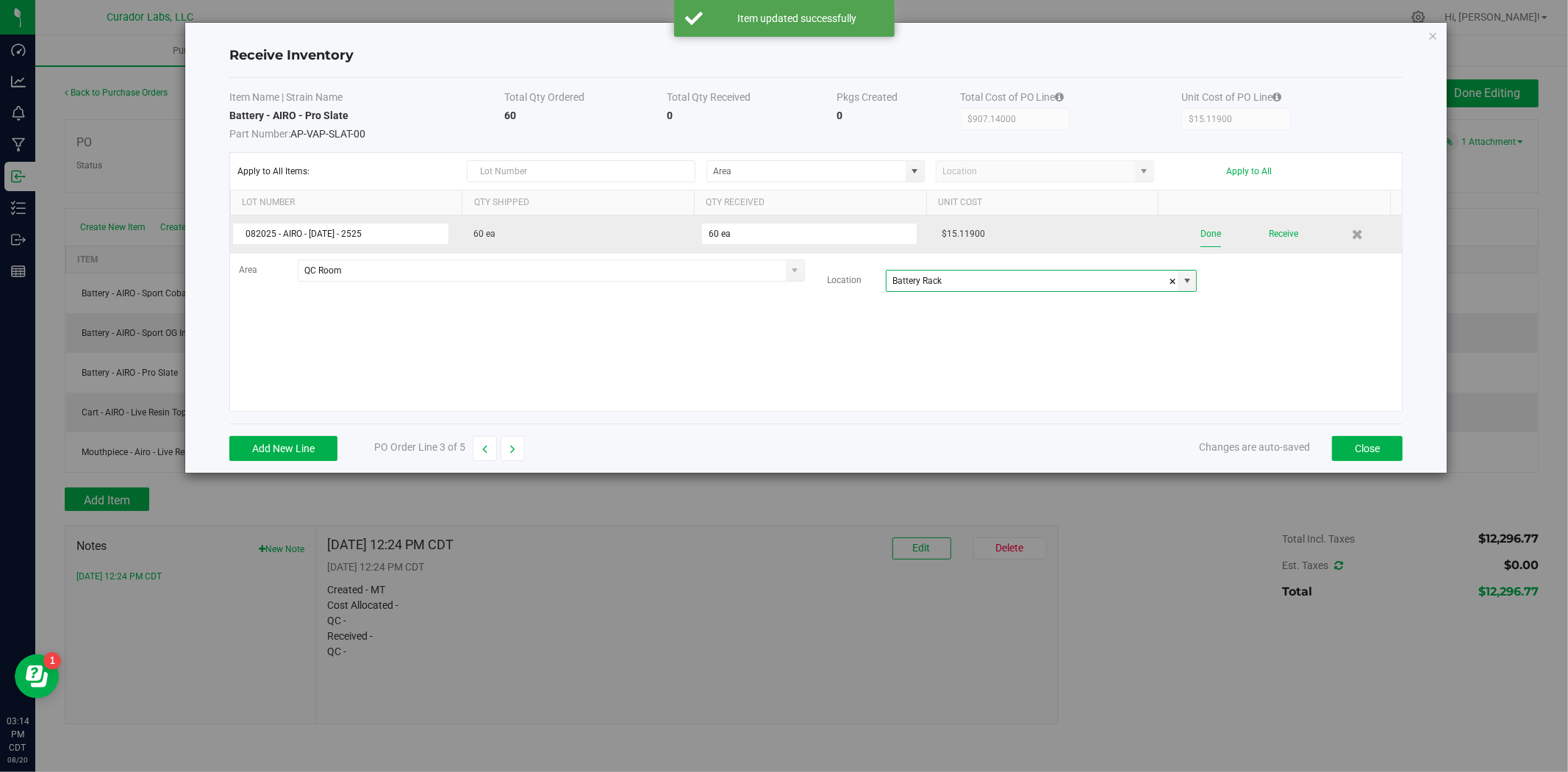
type input "Battery Rack"
click at [1200, 241] on button "Done" at bounding box center [1210, 234] width 20 height 26
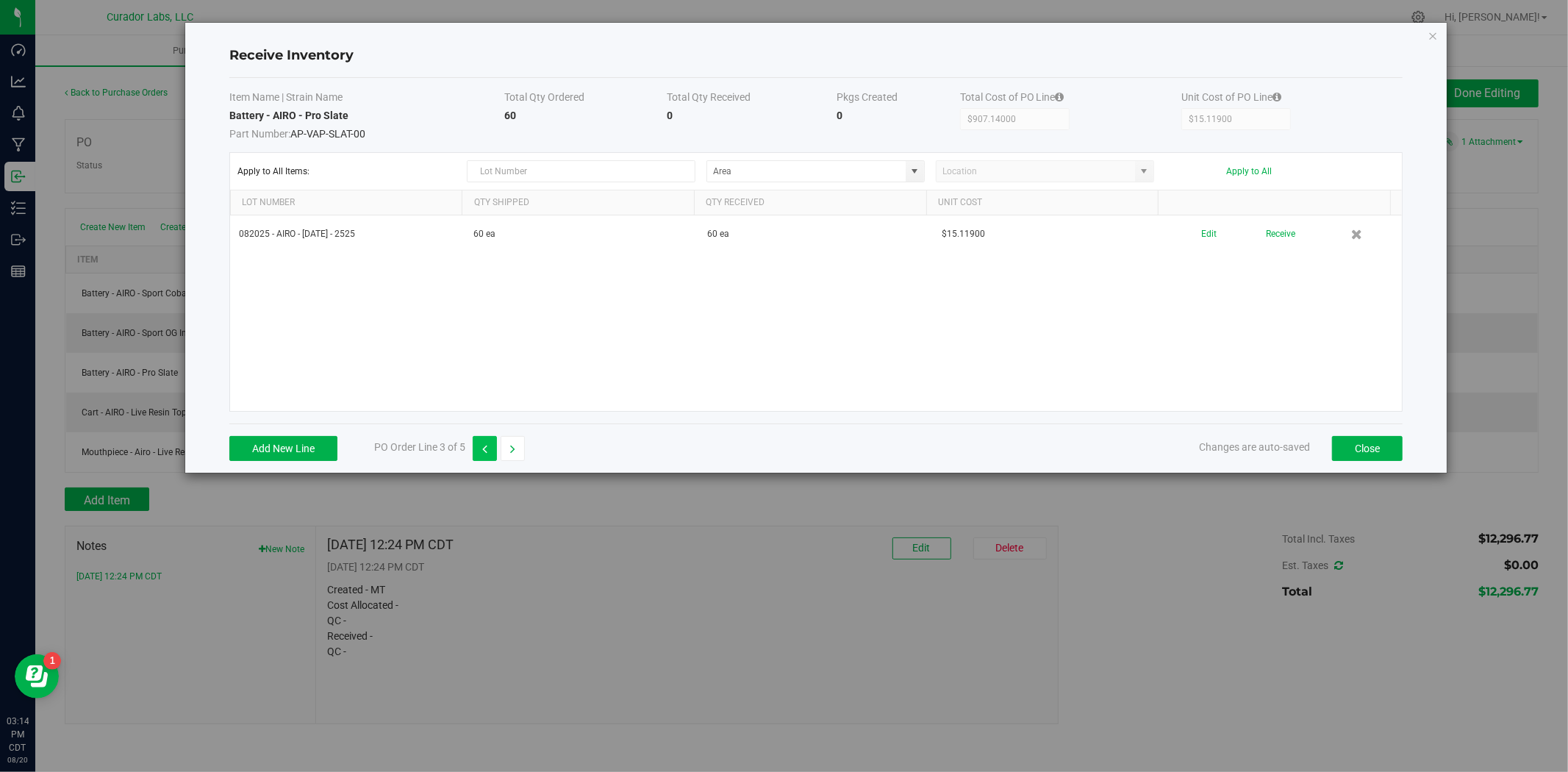
click at [489, 447] on button "button" at bounding box center [485, 449] width 25 height 25
type input "$604.76000"
type input "$10.07933"
click at [489, 445] on button "button" at bounding box center [485, 449] width 25 height 25
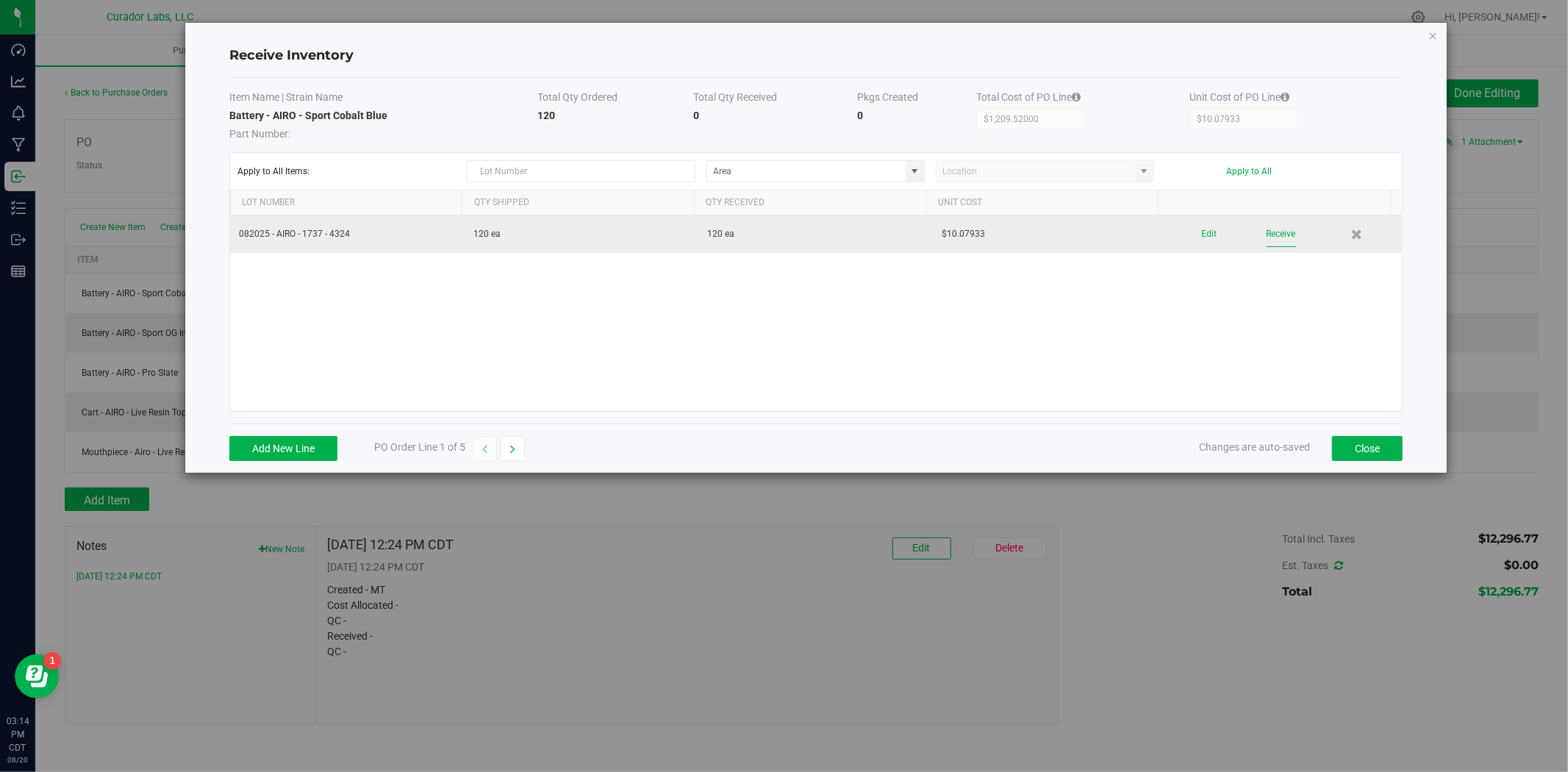
click at [1267, 241] on button "Receive" at bounding box center [1281, 234] width 29 height 26
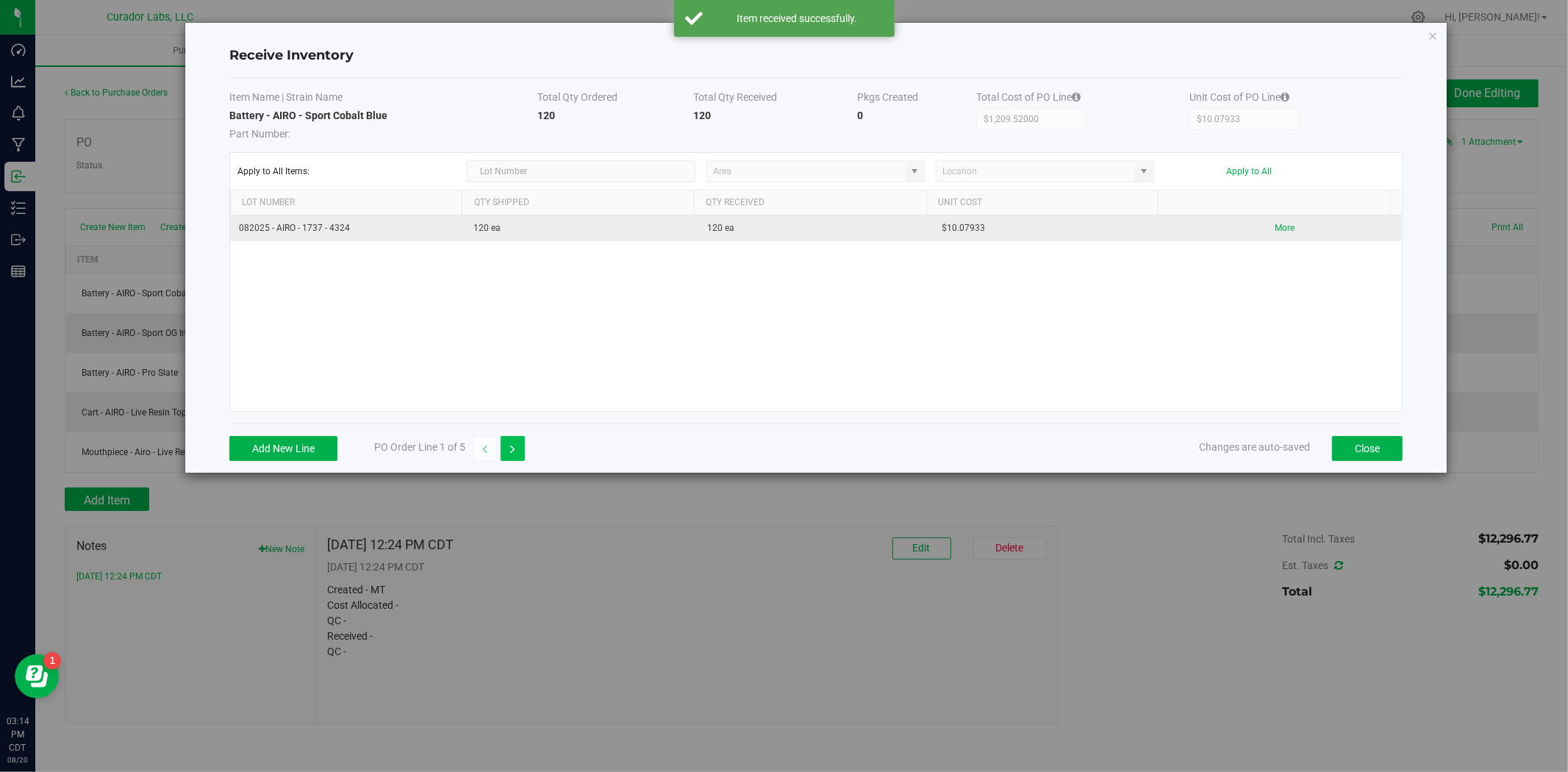
drag, startPoint x: 505, startPoint y: 442, endPoint x: 519, endPoint y: 436, distance: 15.2
click at [506, 442] on button "button" at bounding box center [513, 449] width 25 height 25
click at [1277, 233] on button "Receive" at bounding box center [1281, 234] width 29 height 26
click at [521, 443] on button "button" at bounding box center [513, 449] width 25 height 25
type input "$907.14000"
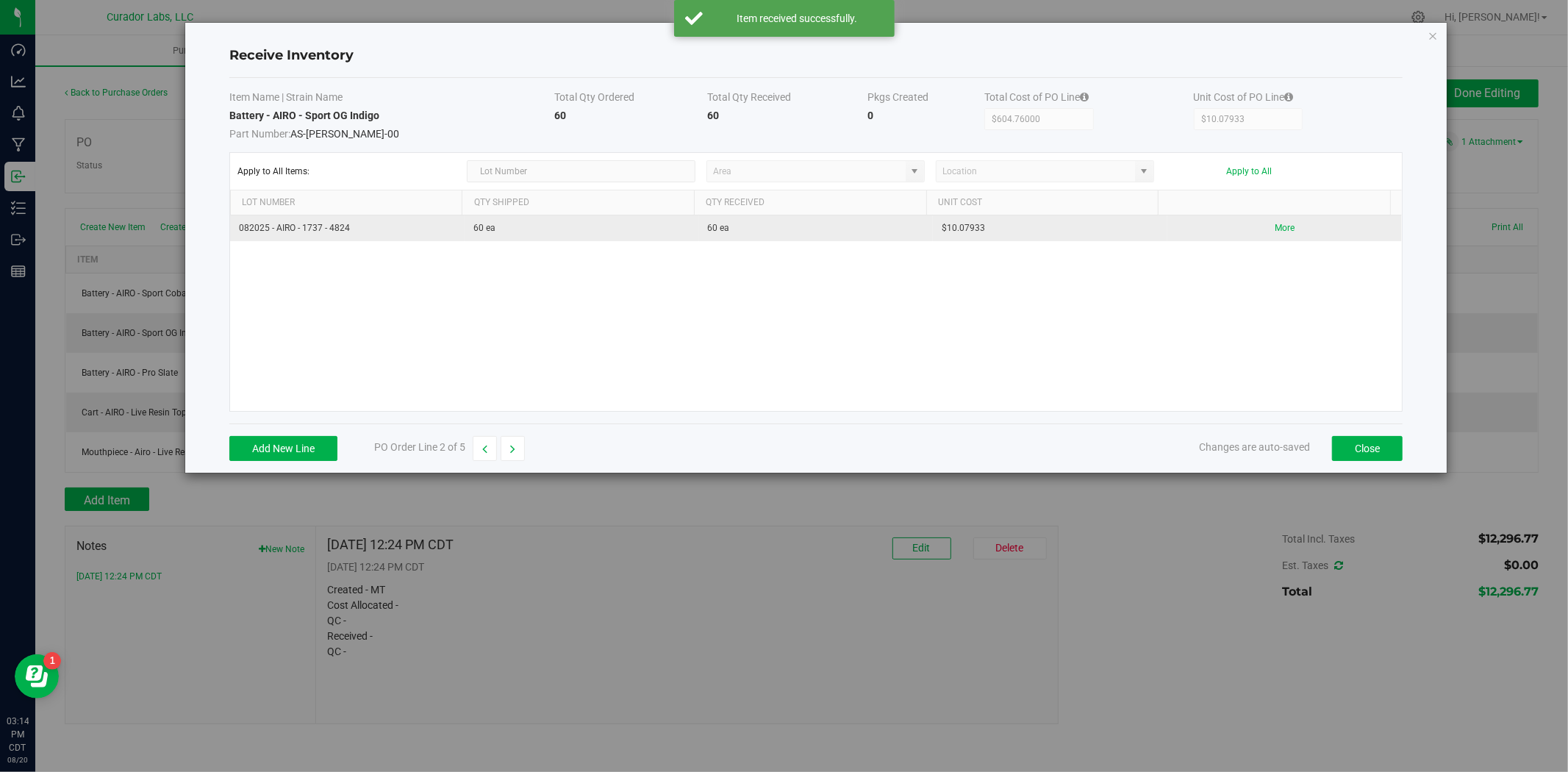
type input "$15.11900"
click at [1278, 240] on button "Receive" at bounding box center [1281, 234] width 29 height 26
click at [525, 446] on button "button" at bounding box center [513, 449] width 25 height 25
type input "$8,567.42000"
type input "$8.56742"
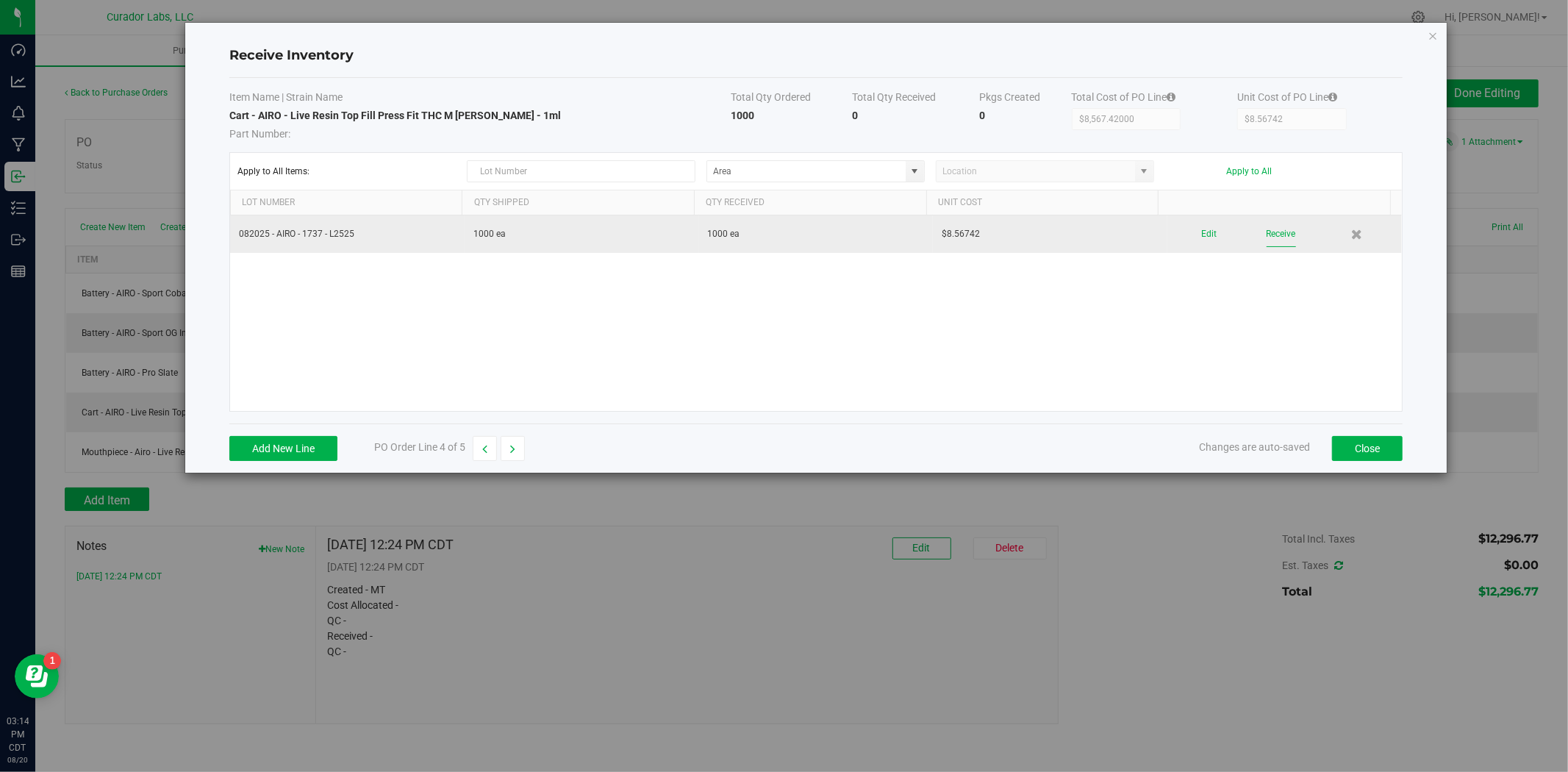
click at [1269, 226] on button "Receive" at bounding box center [1281, 234] width 29 height 26
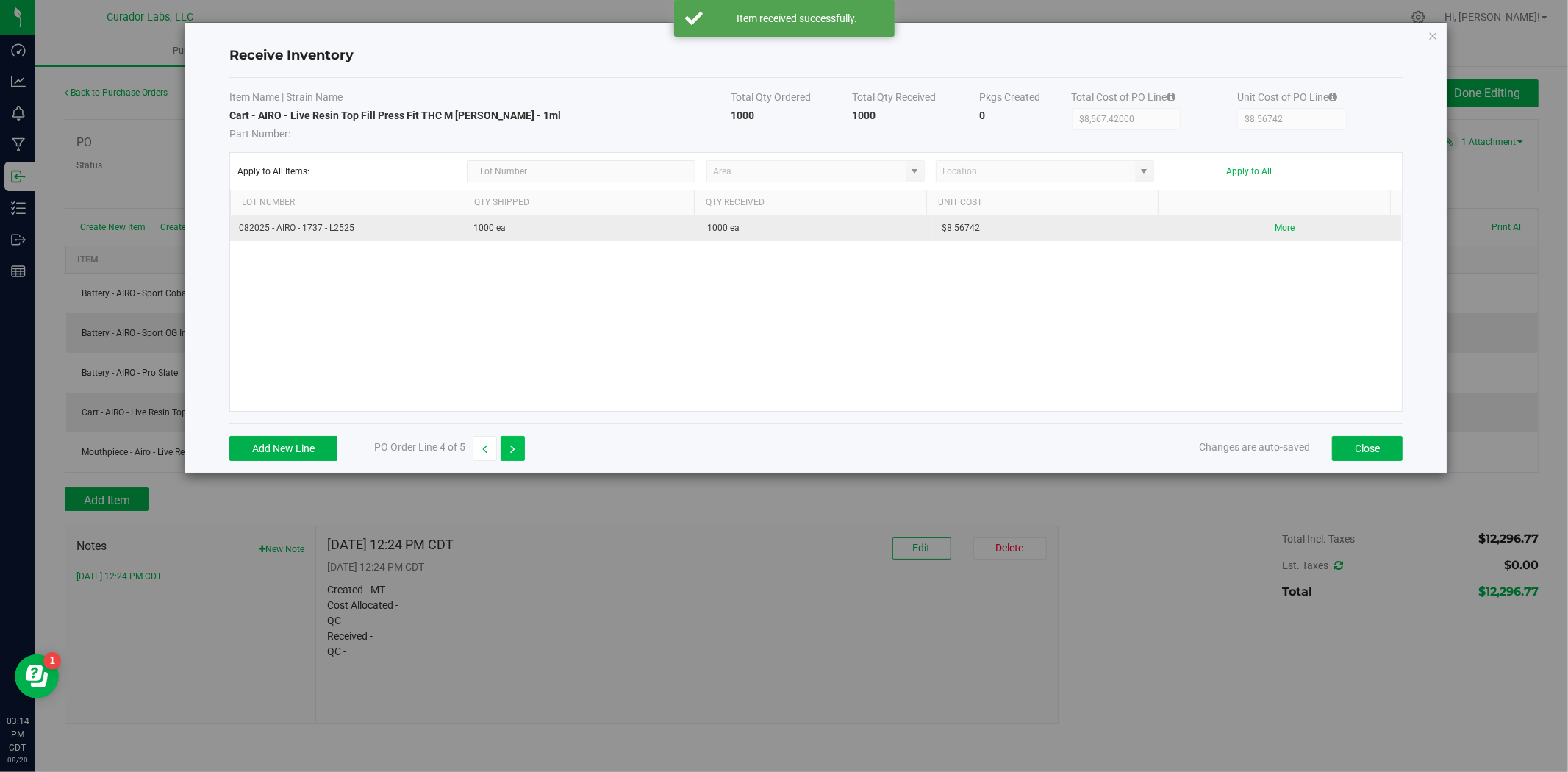
click at [524, 449] on button "button" at bounding box center [513, 449] width 25 height 25
type input "$1,007.93000"
type input "$1.00793"
click at [1267, 231] on button "Receive" at bounding box center [1281, 234] width 29 height 26
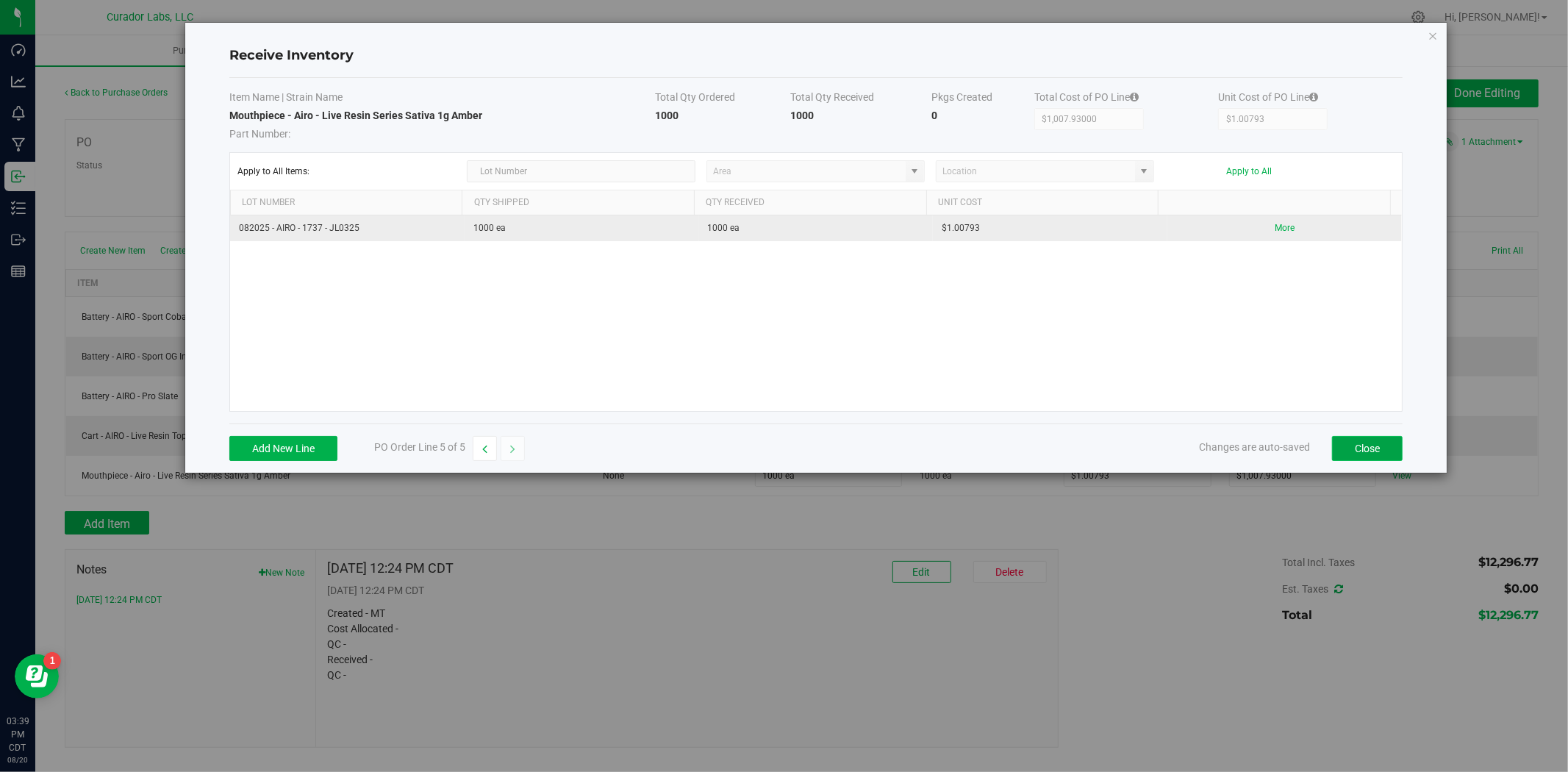
click at [1364, 447] on button "Close" at bounding box center [1368, 449] width 71 height 25
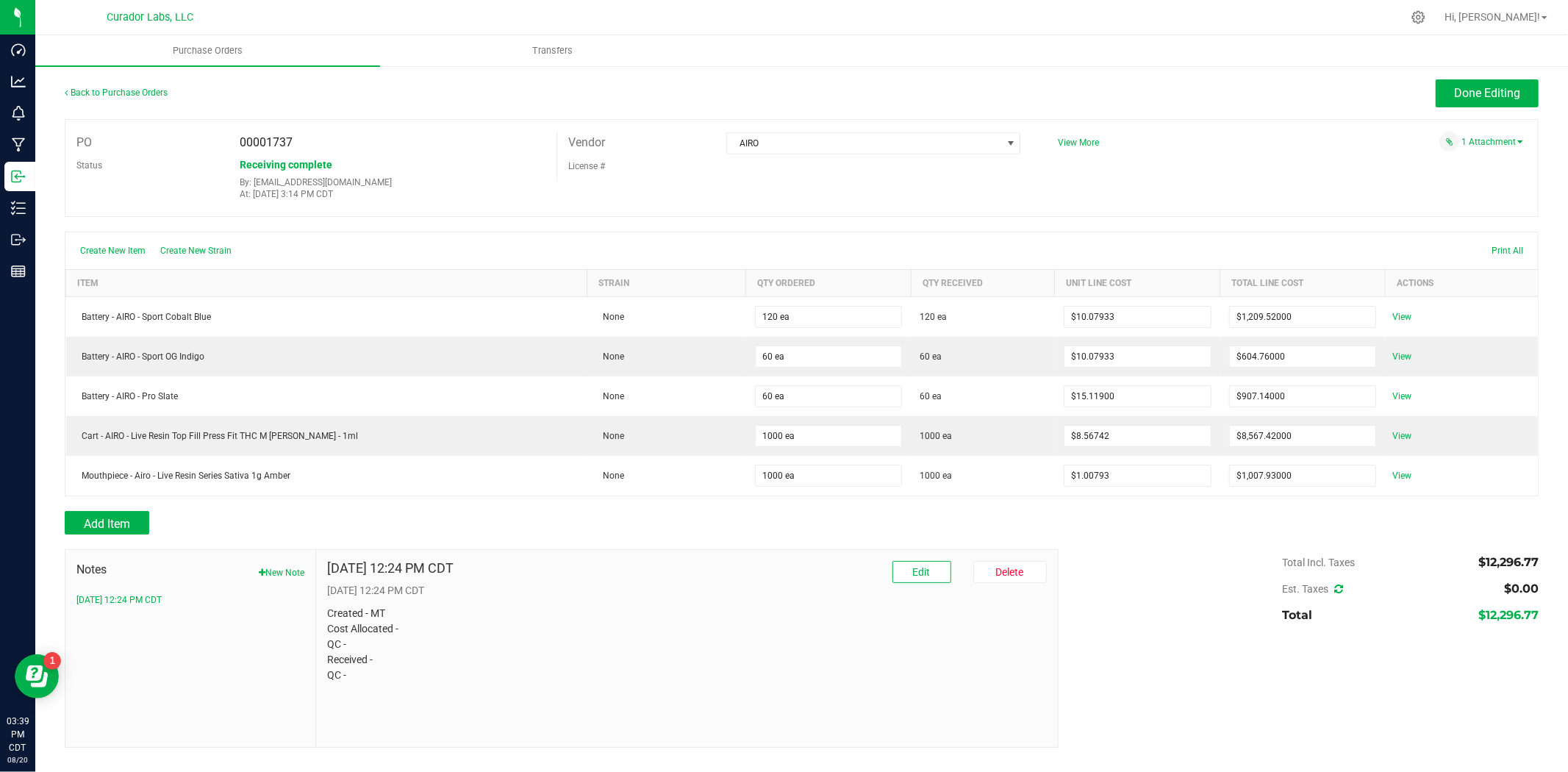
click at [125, 83] on div "Back to Purchase Orders" at bounding box center [249, 93] width 368 height 26
click at [122, 92] on link "Back to Purchase Orders" at bounding box center [115, 93] width 103 height 11
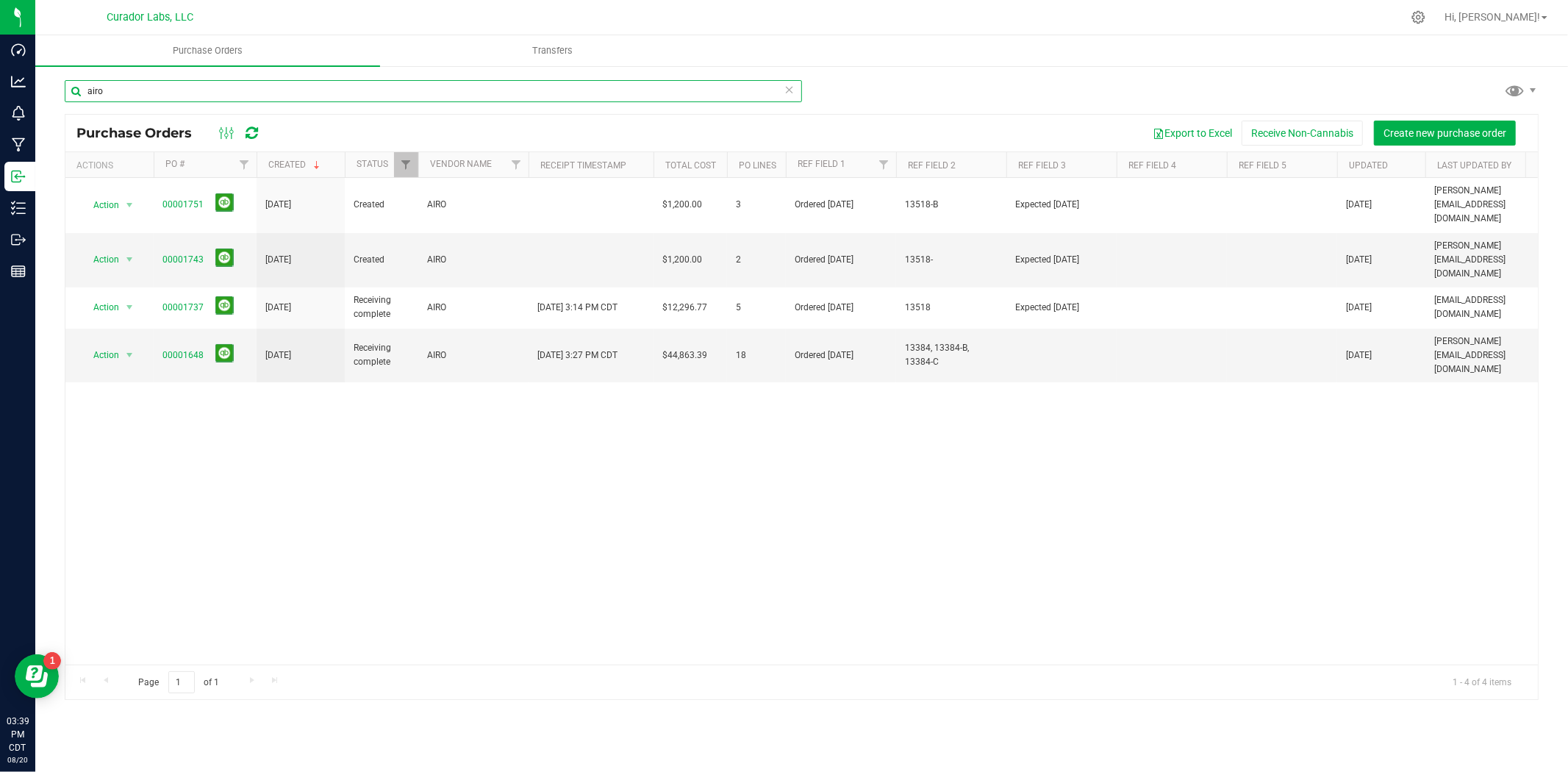
drag, startPoint x: 396, startPoint y: 95, endPoint x: 91, endPoint y: 95, distance: 305.0
click at [91, 95] on input "airo" at bounding box center [433, 91] width 738 height 22
click at [1379, 133] on button "Create new purchase order" at bounding box center [1445, 133] width 142 height 25
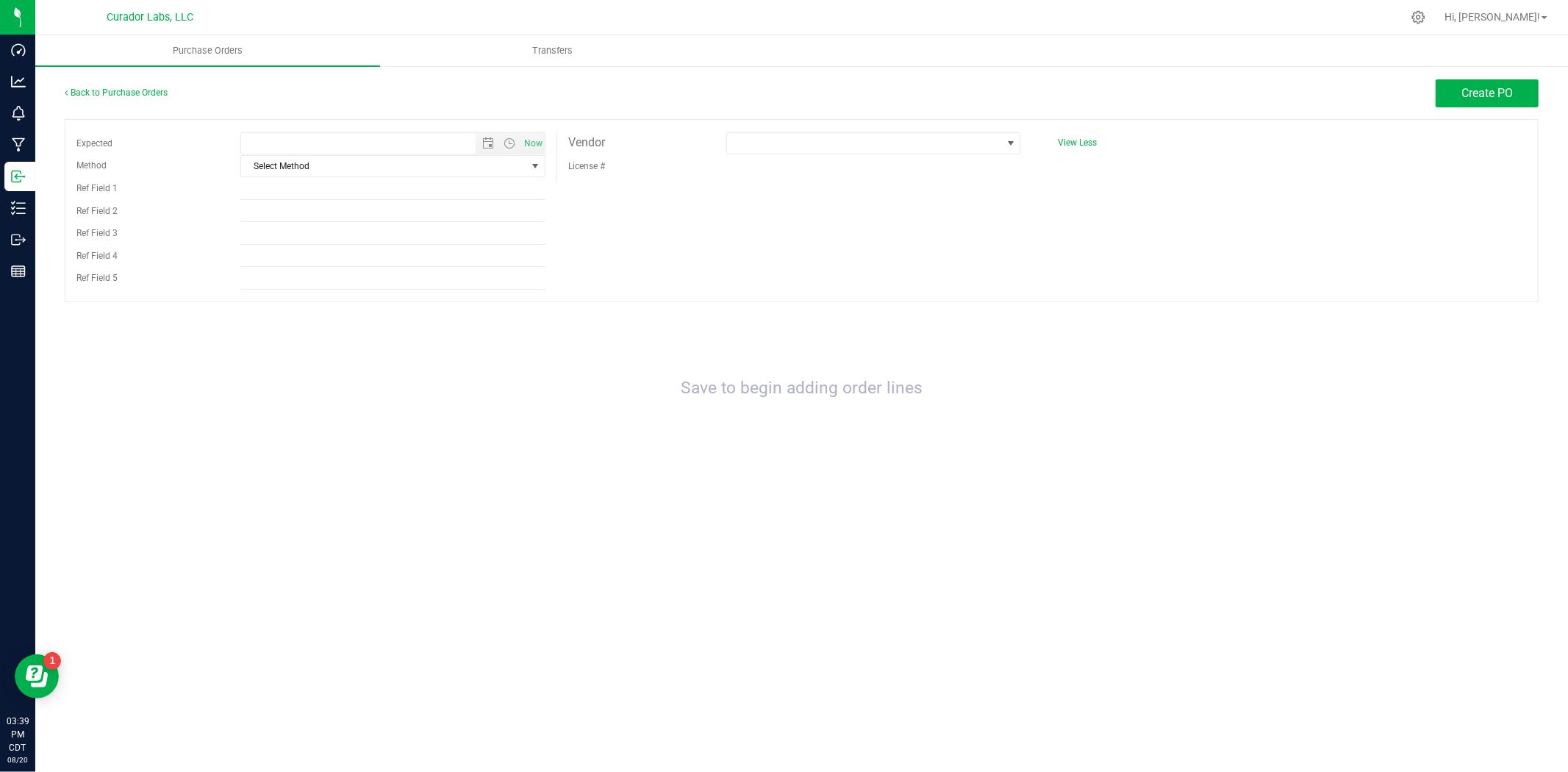
type input "8/20/2025 3:39 PM"
click at [442, 184] on input "Ref Field 1" at bounding box center [393, 189] width 305 height 22
type input "o"
type input "Ordered 08.20.25"
click at [843, 149] on span at bounding box center [864, 143] width 274 height 20
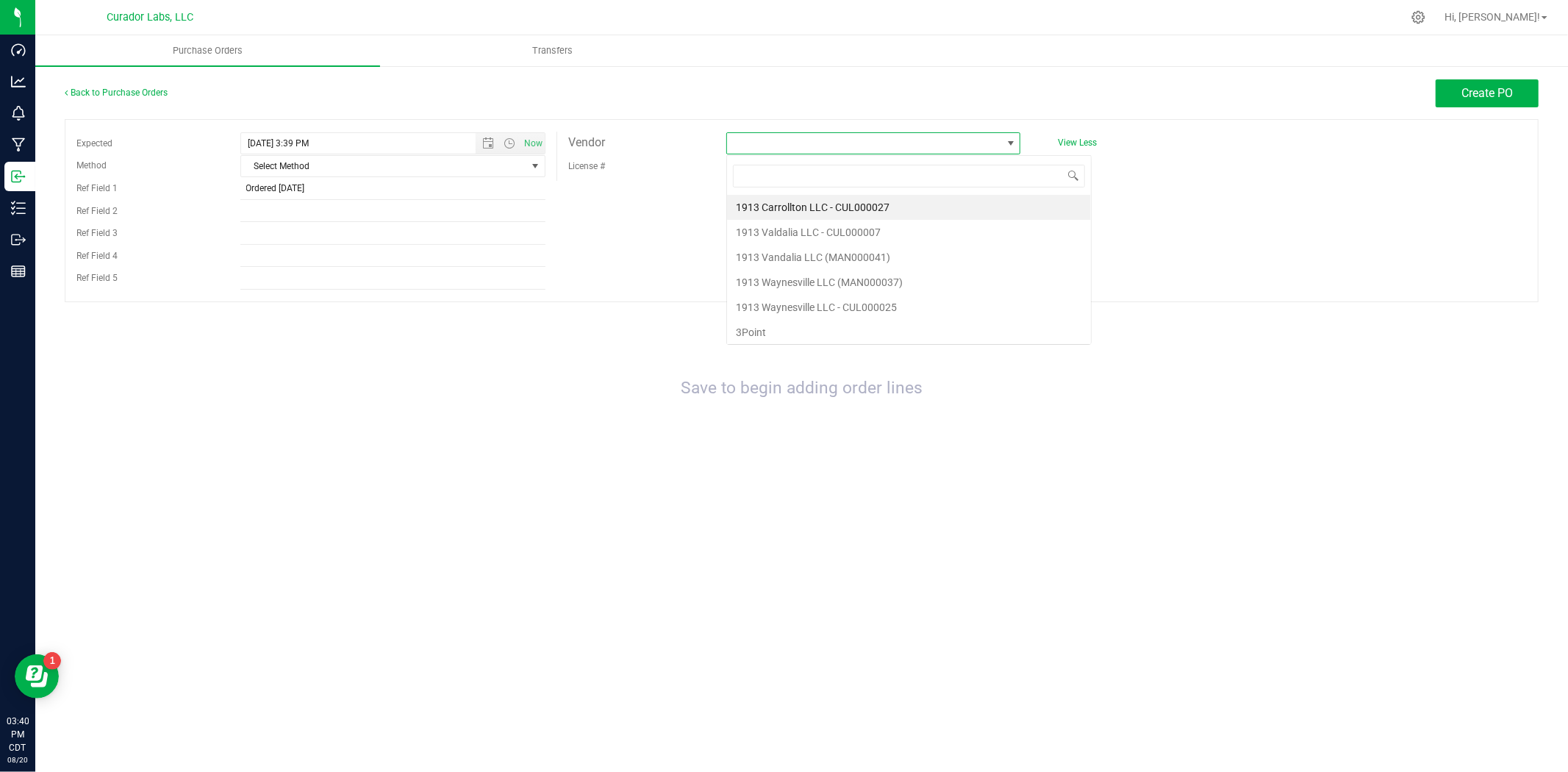
scroll to position [22, 295]
type input "air"
click at [766, 204] on li "AIRO" at bounding box center [873, 207] width 293 height 25
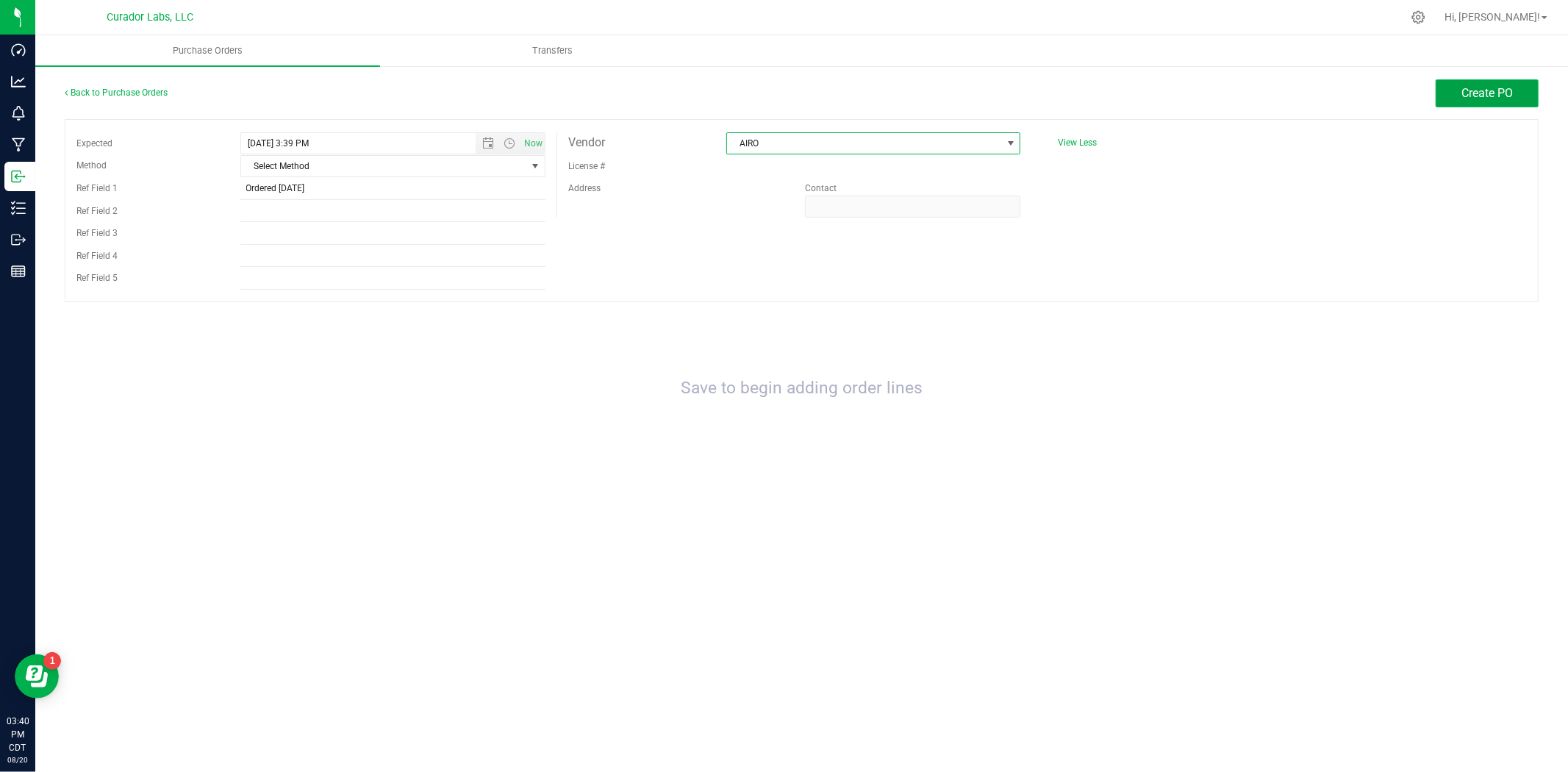
click at [1502, 101] on button "Create PO" at bounding box center [1487, 93] width 103 height 28
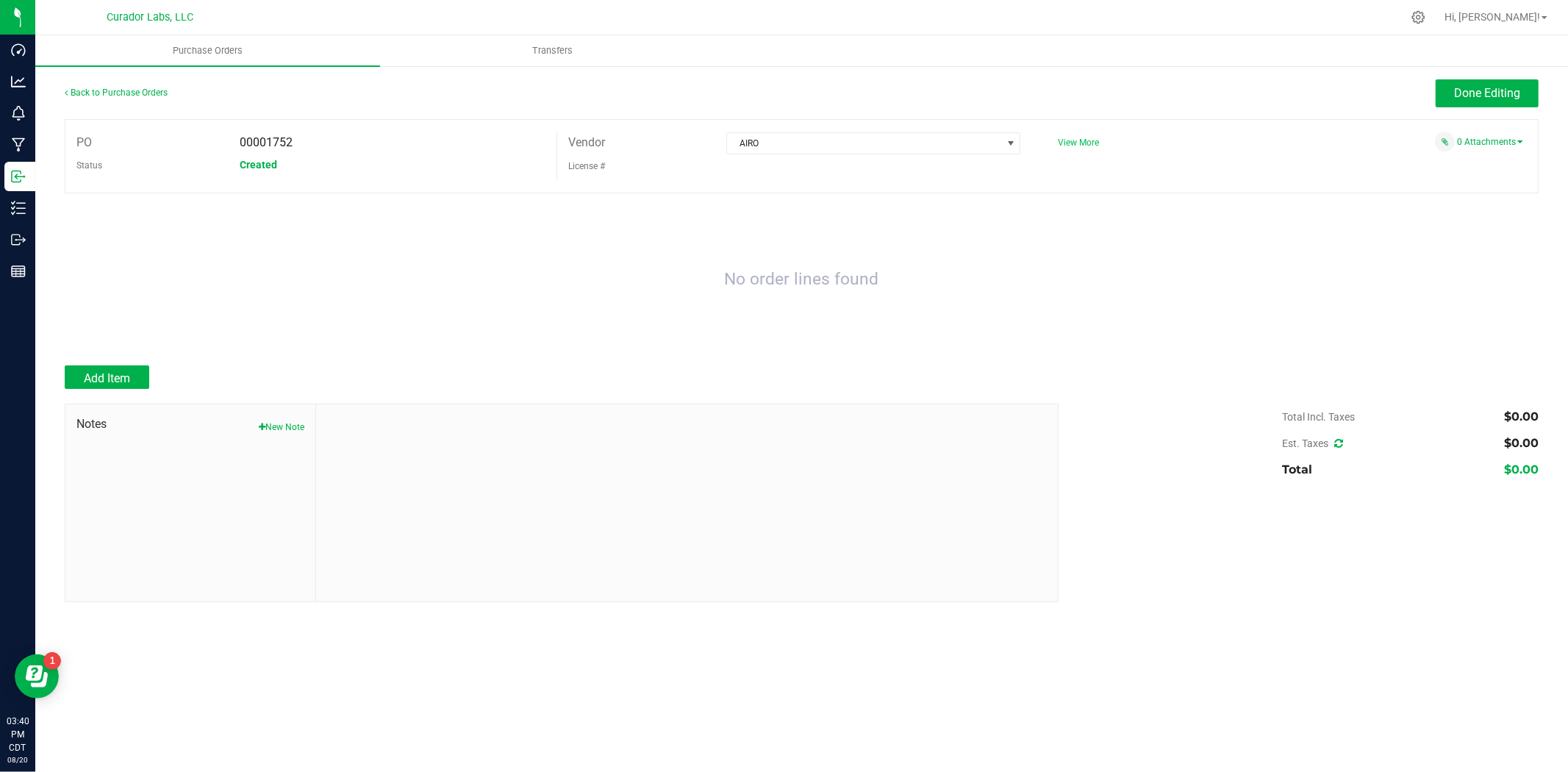
click at [1082, 142] on span "View More" at bounding box center [1078, 143] width 41 height 11
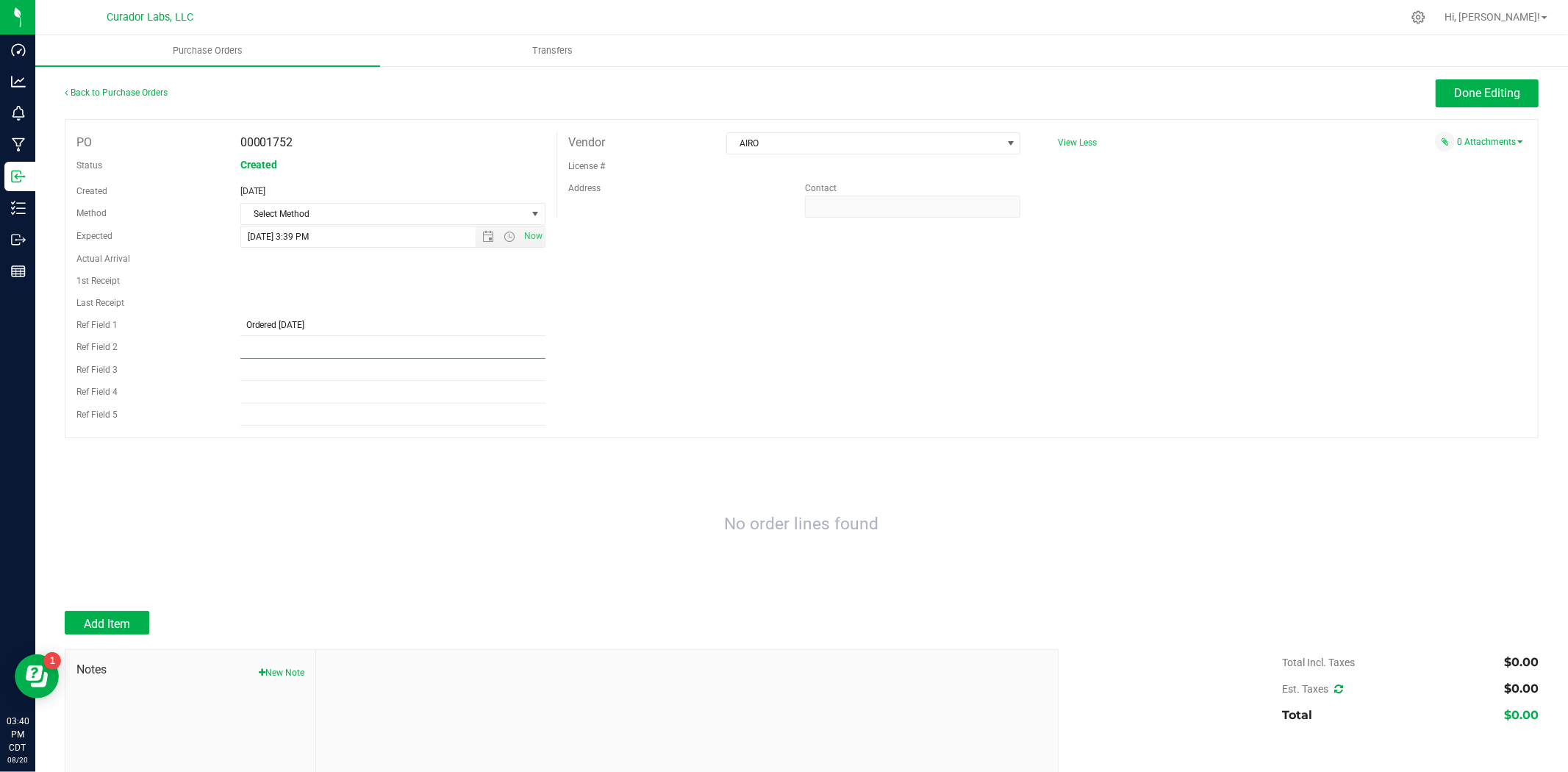
click at [320, 357] on input "Ref Field 2" at bounding box center [393, 347] width 305 height 22
type input "13542"
click at [780, 278] on div "PO 00001752 Status Created Created Aug 20, 2025 Method Select Method Select Met…" at bounding box center [801, 278] width 1475 height 319
click at [126, 626] on span "Add Item" at bounding box center [107, 624] width 47 height 14
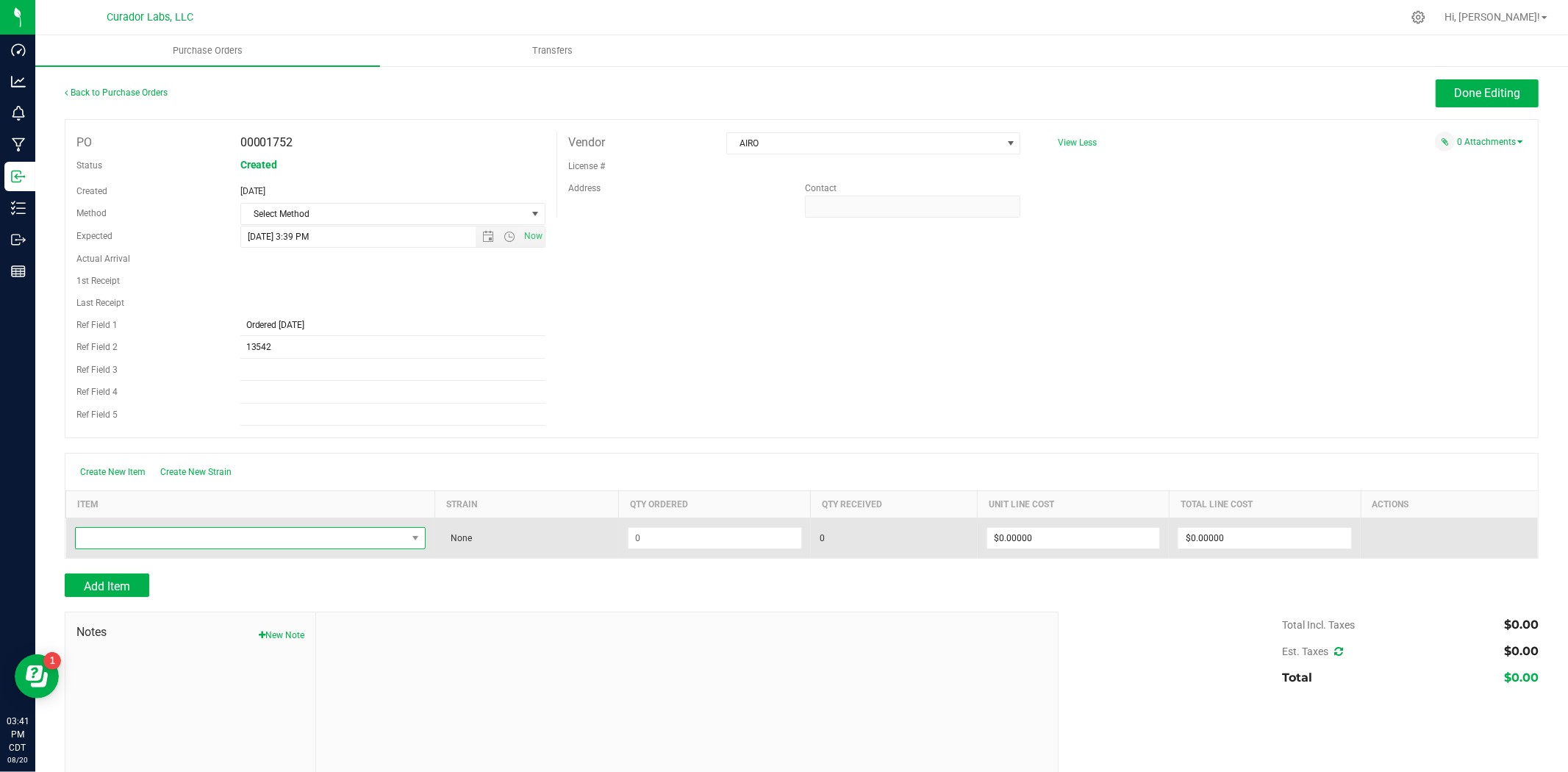
click at [299, 539] on span "NO DATA FOUND" at bounding box center [242, 538] width 331 height 20
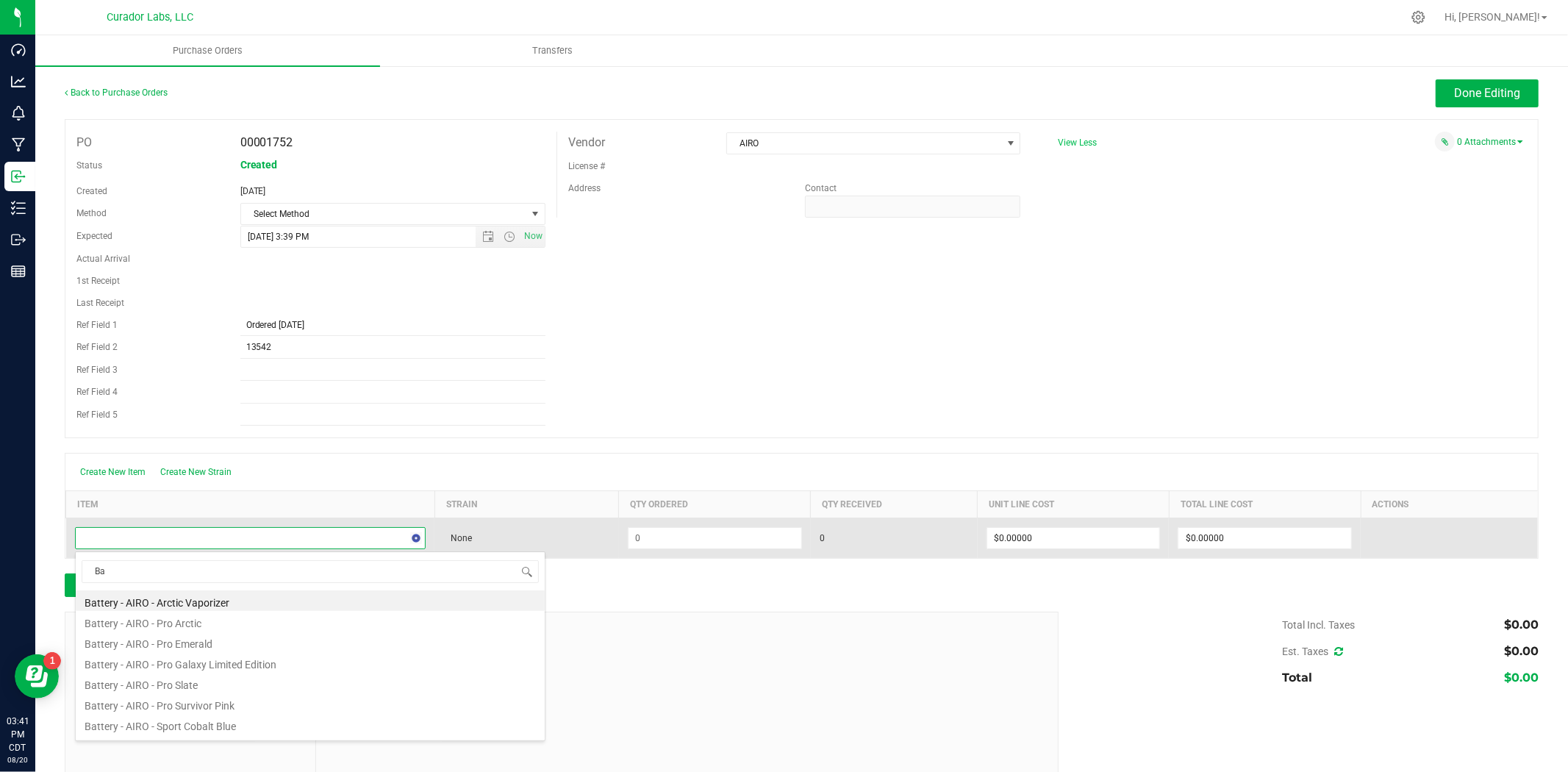
type input "B"
type input "slate"
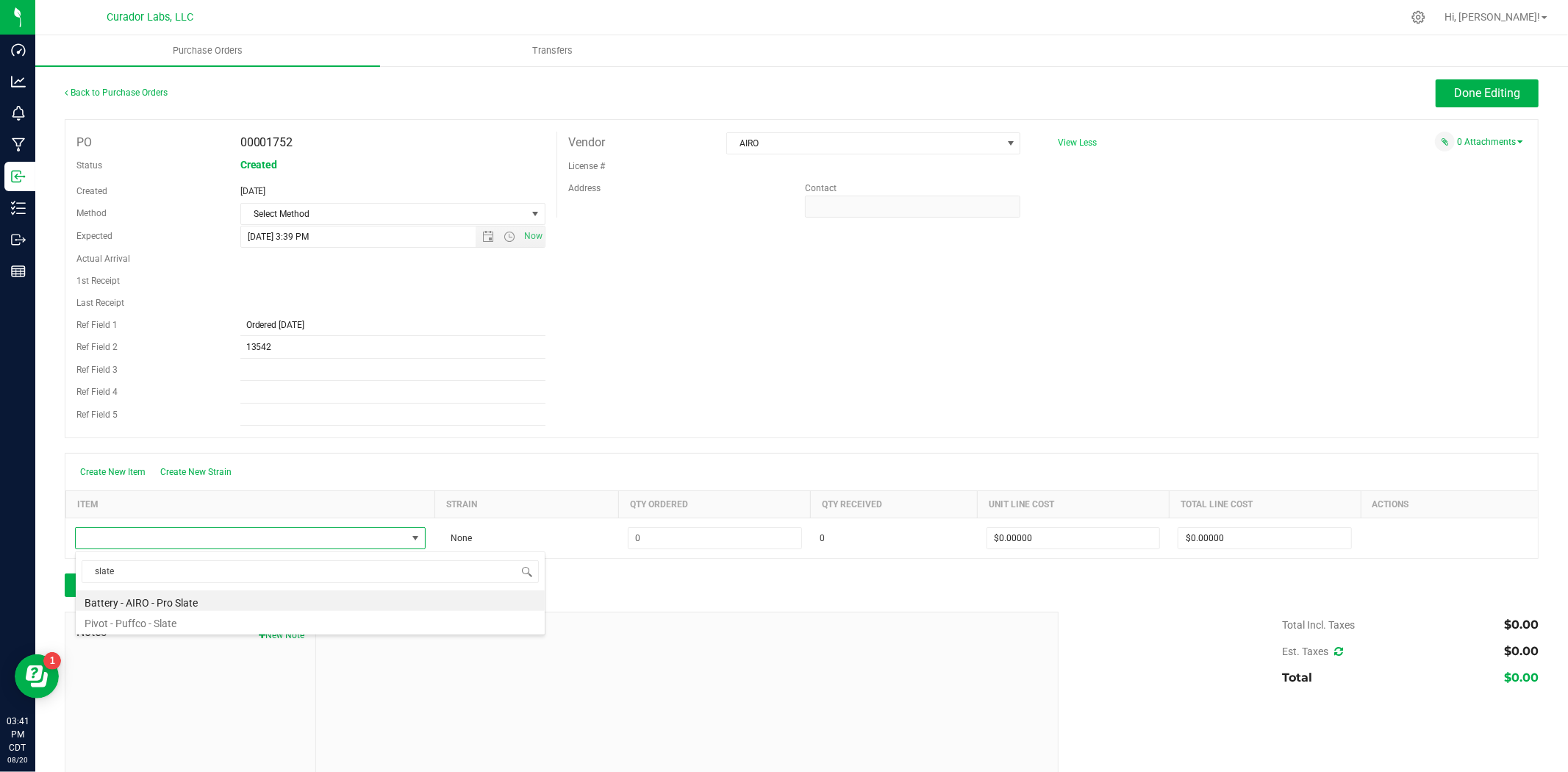
drag, startPoint x: 172, startPoint y: 605, endPoint x: 188, endPoint y: 599, distance: 17.1
click at [173, 604] on li "Battery - AIRO - Pro Slate" at bounding box center [310, 600] width 469 height 20
type input "$15.00000"
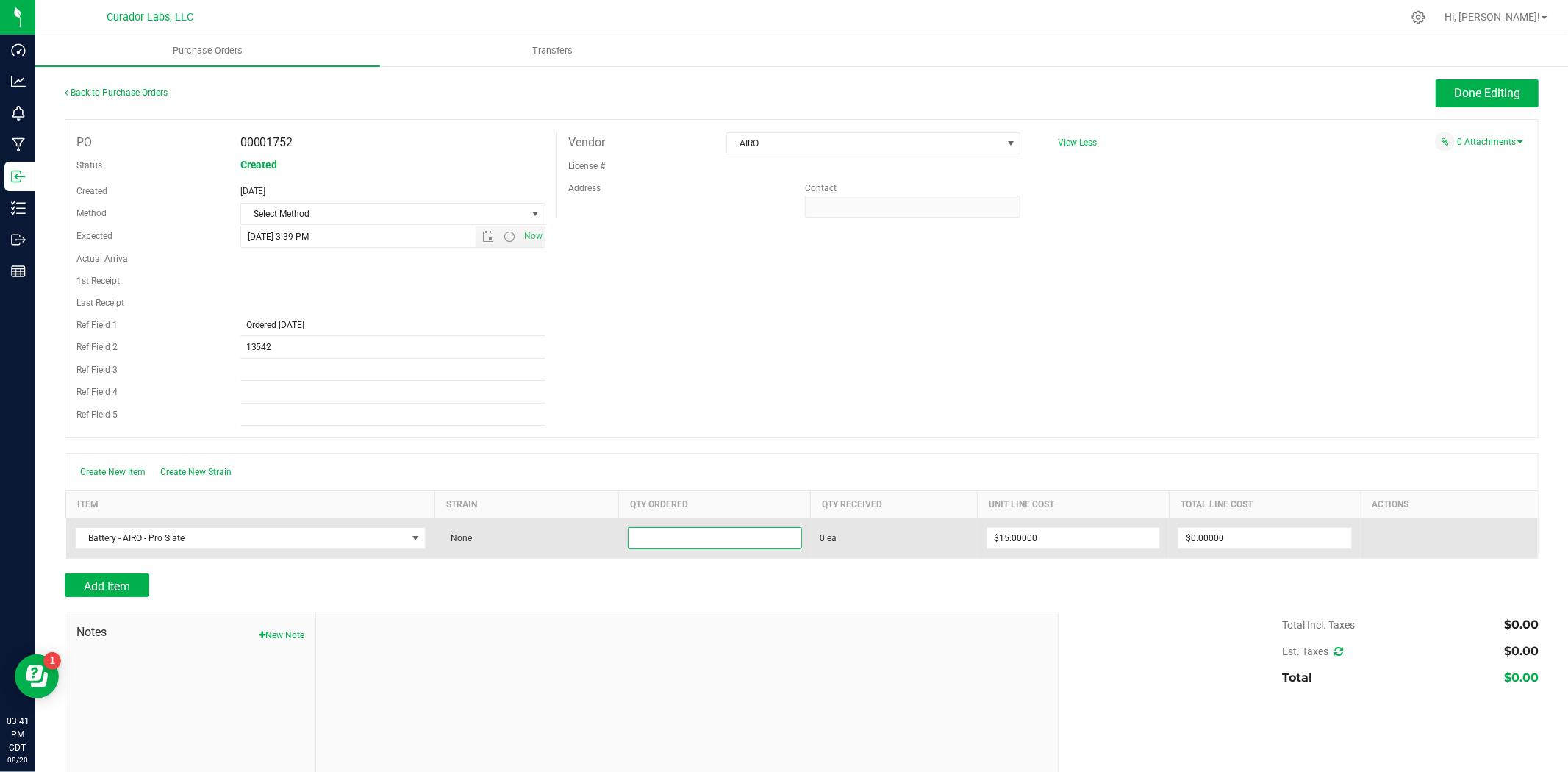
click at [725, 544] on input at bounding box center [715, 538] width 173 height 20
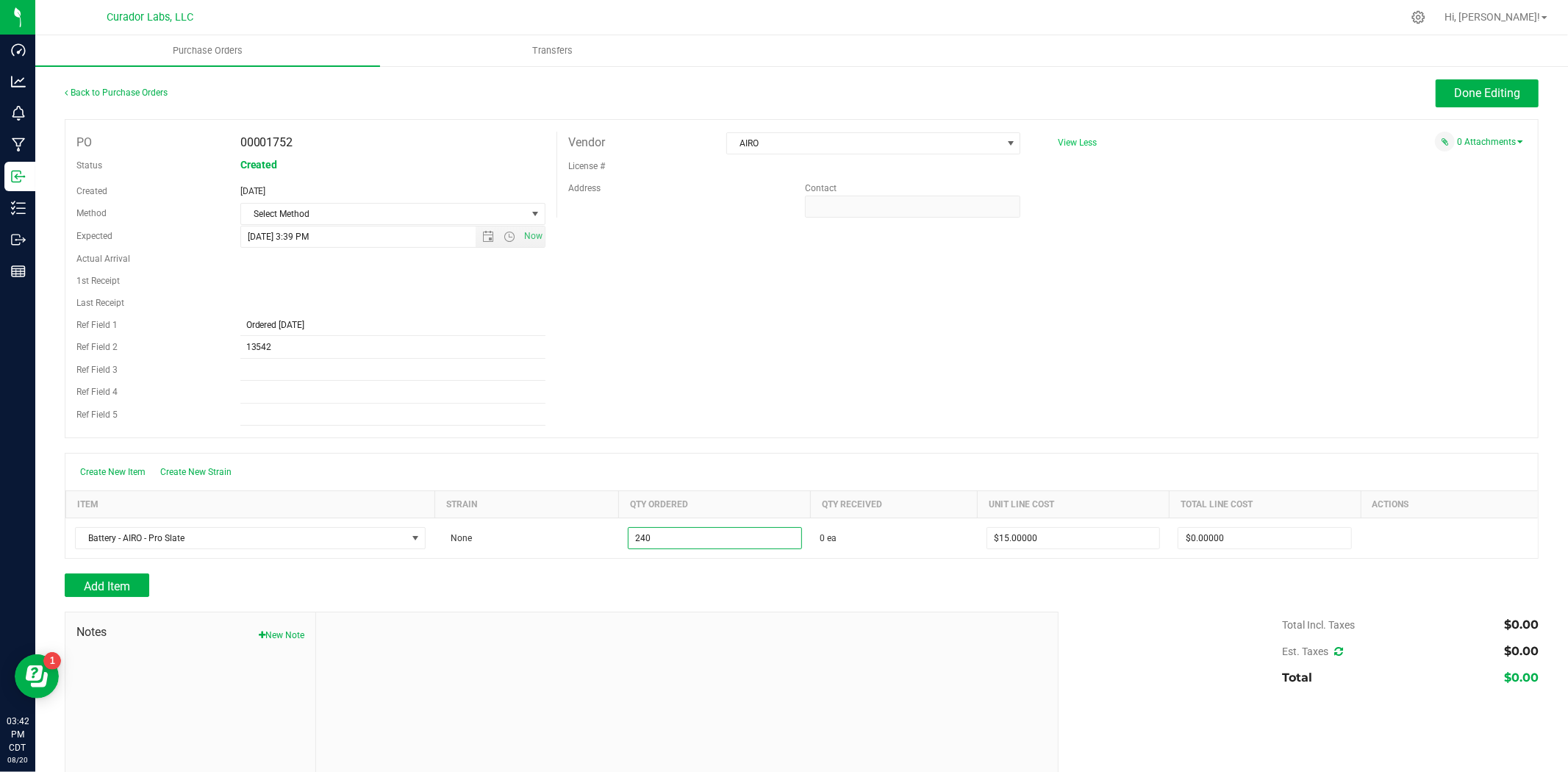
type input "240 ea"
click at [627, 343] on div "PO 00001752 Status Created Created Aug 20, 2025 Method Select Method Select Met…" at bounding box center [801, 278] width 1475 height 319
type input "$3,600.00000"
click at [126, 592] on span "Add Item" at bounding box center [107, 586] width 47 height 14
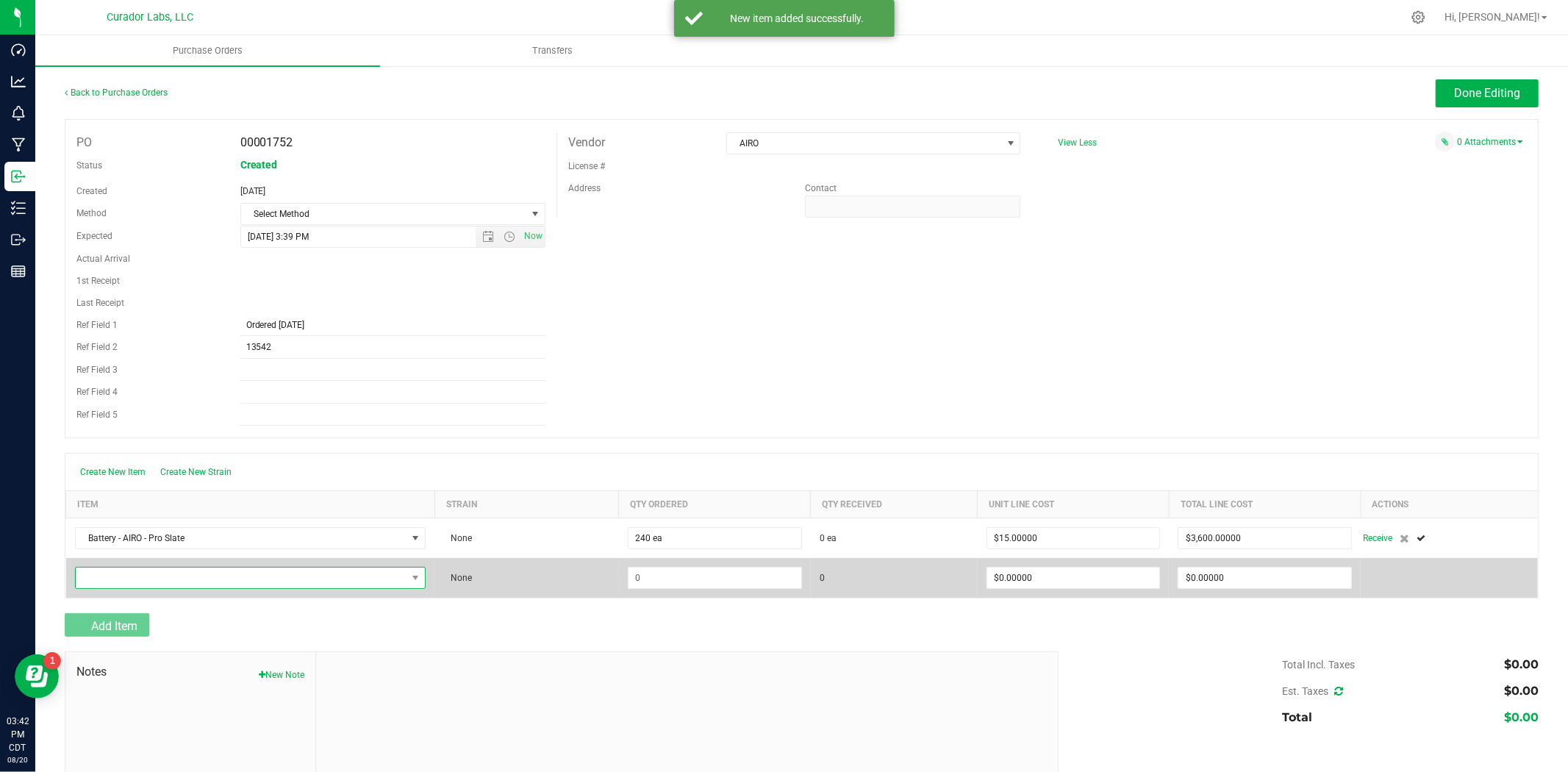
click at [152, 578] on span "NO DATA FOUND" at bounding box center [242, 577] width 331 height 20
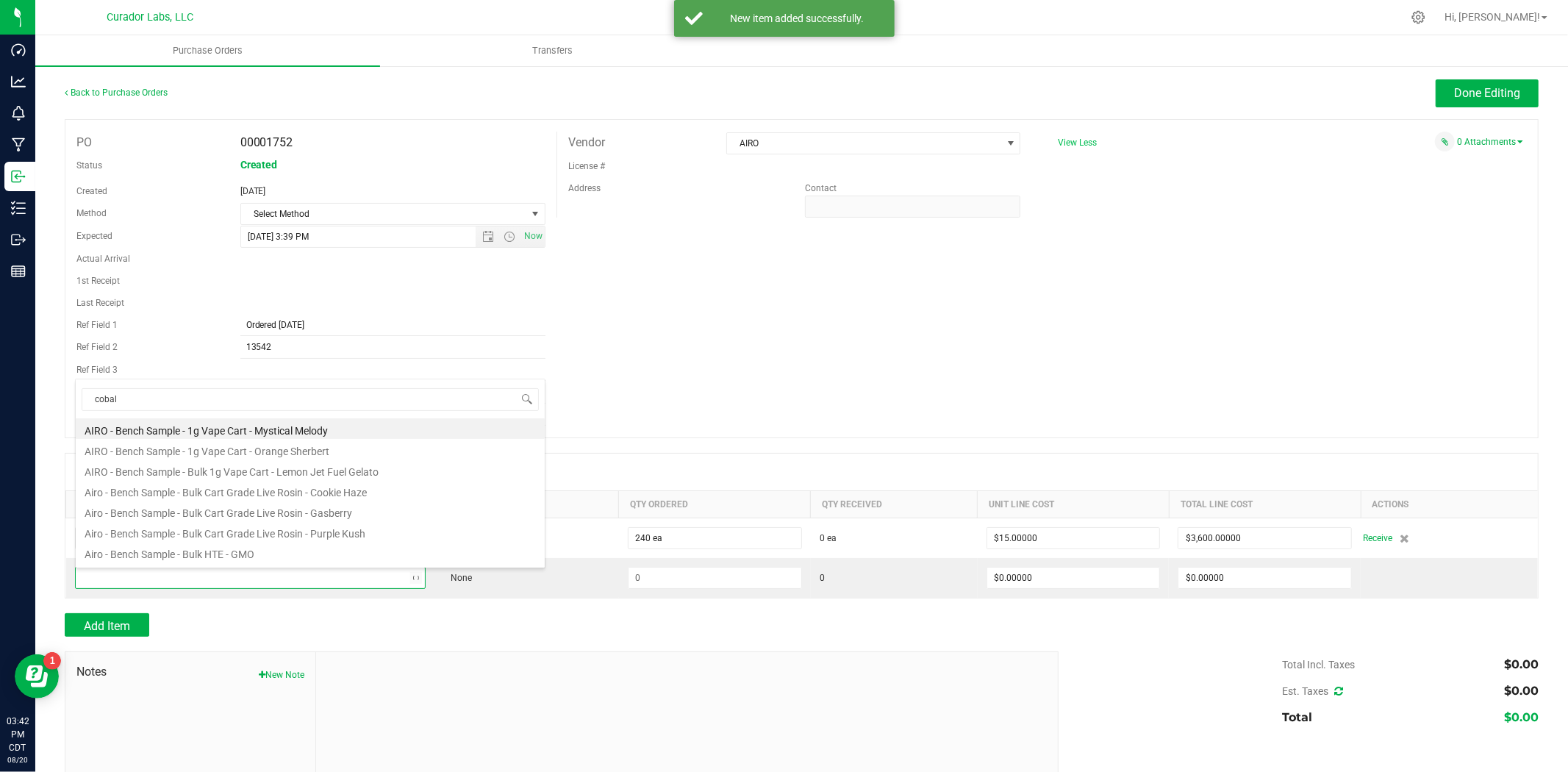
type input "cobalt"
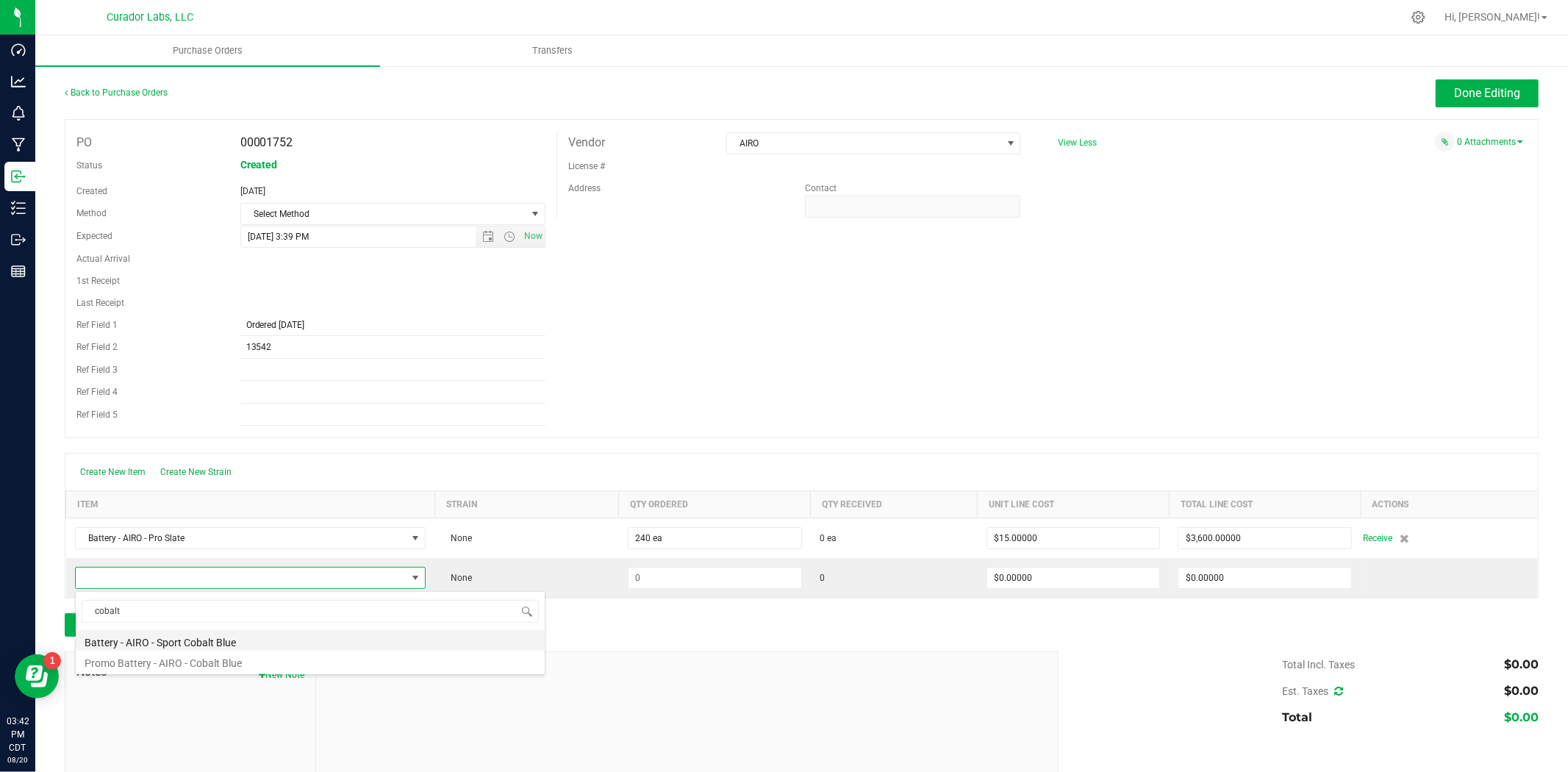
click at [344, 645] on li "Battery - AIRO - Sport Cobalt Blue" at bounding box center [310, 640] width 469 height 20
type input "$10.00000"
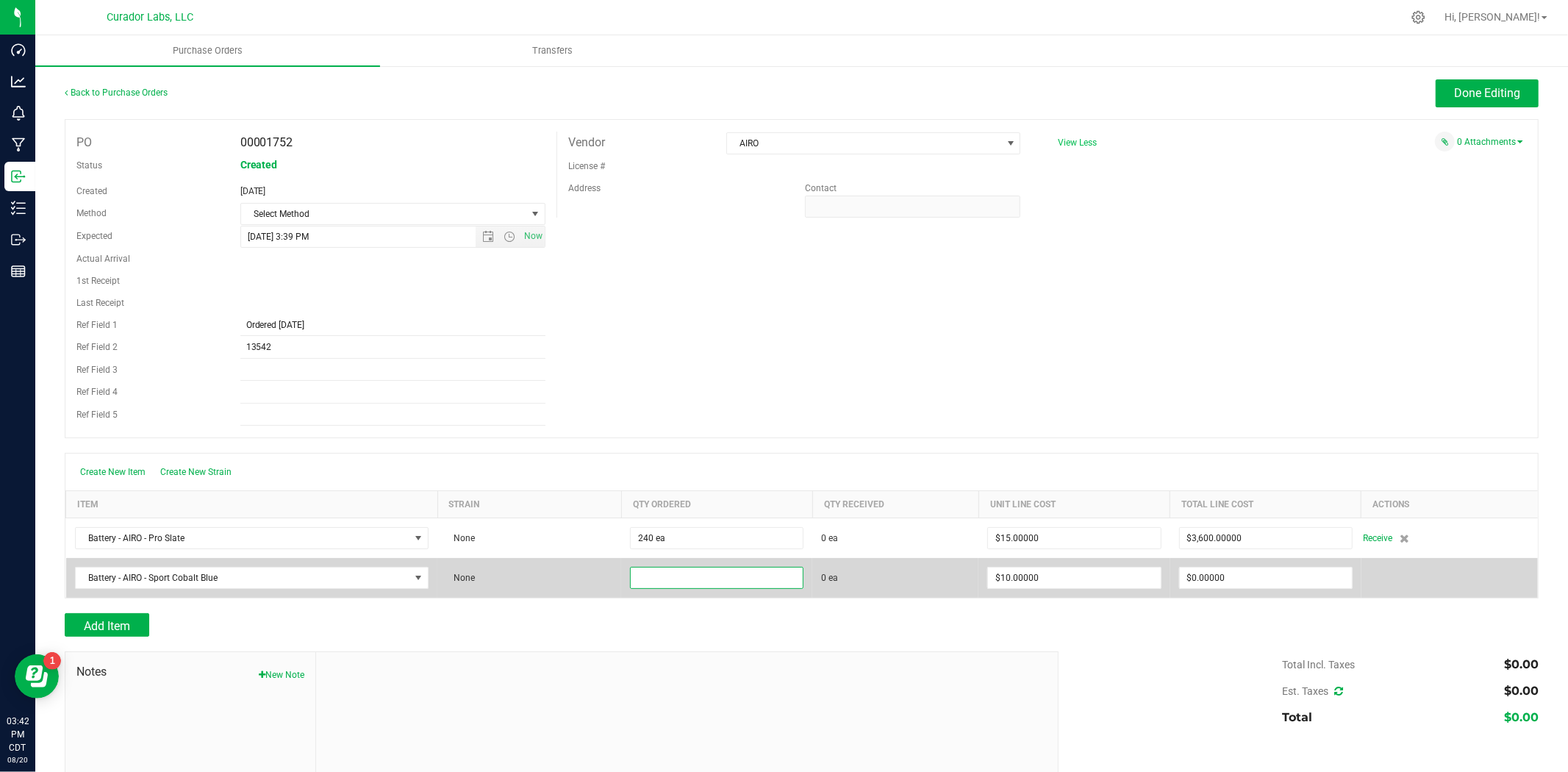
click at [654, 588] on input at bounding box center [717, 577] width 172 height 20
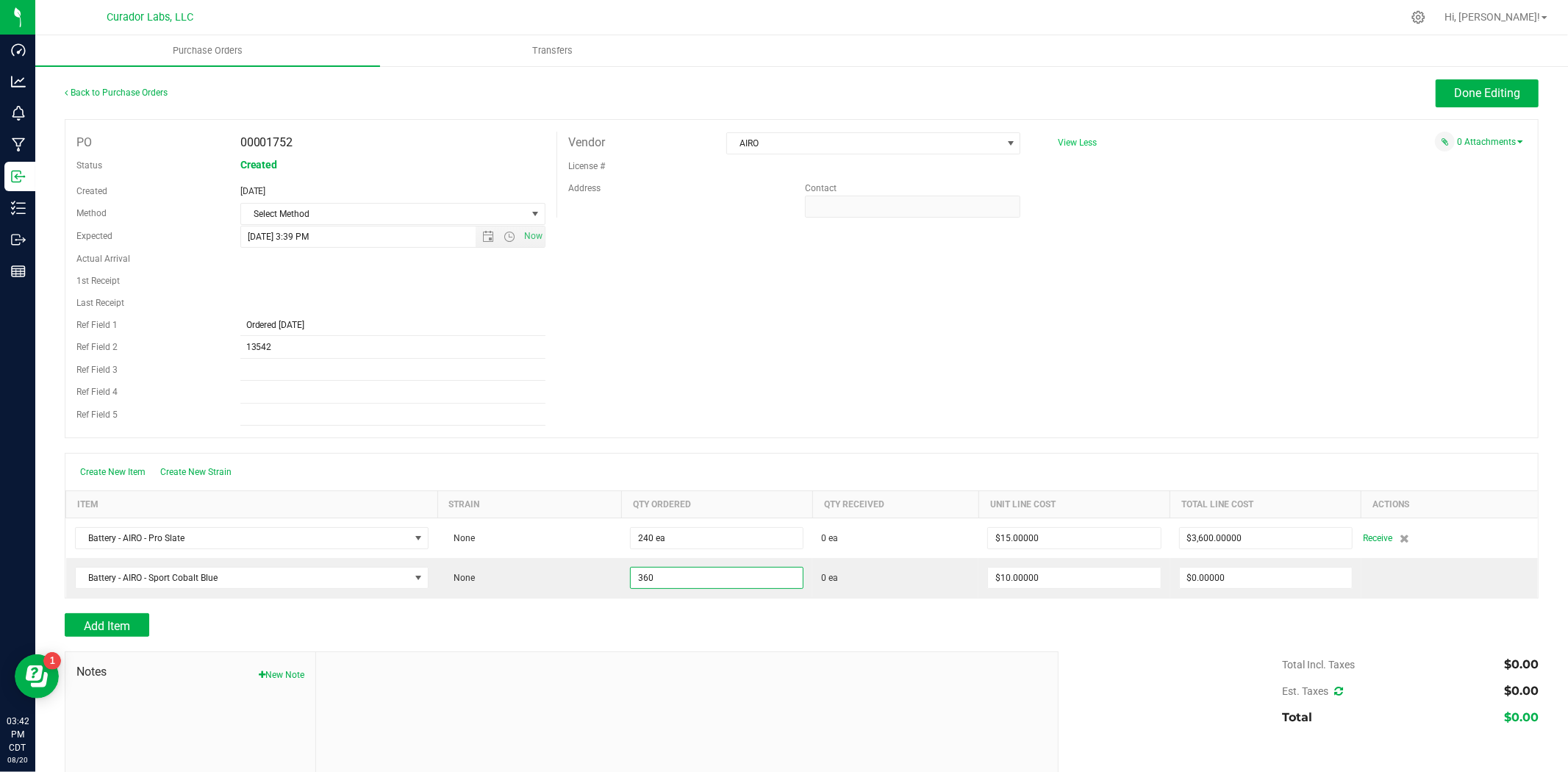
type input "360 ea"
click at [898, 343] on div "PO 00001752 Status Created Created Aug 20, 2025 Method Select Method Select Met…" at bounding box center [801, 278] width 1475 height 319
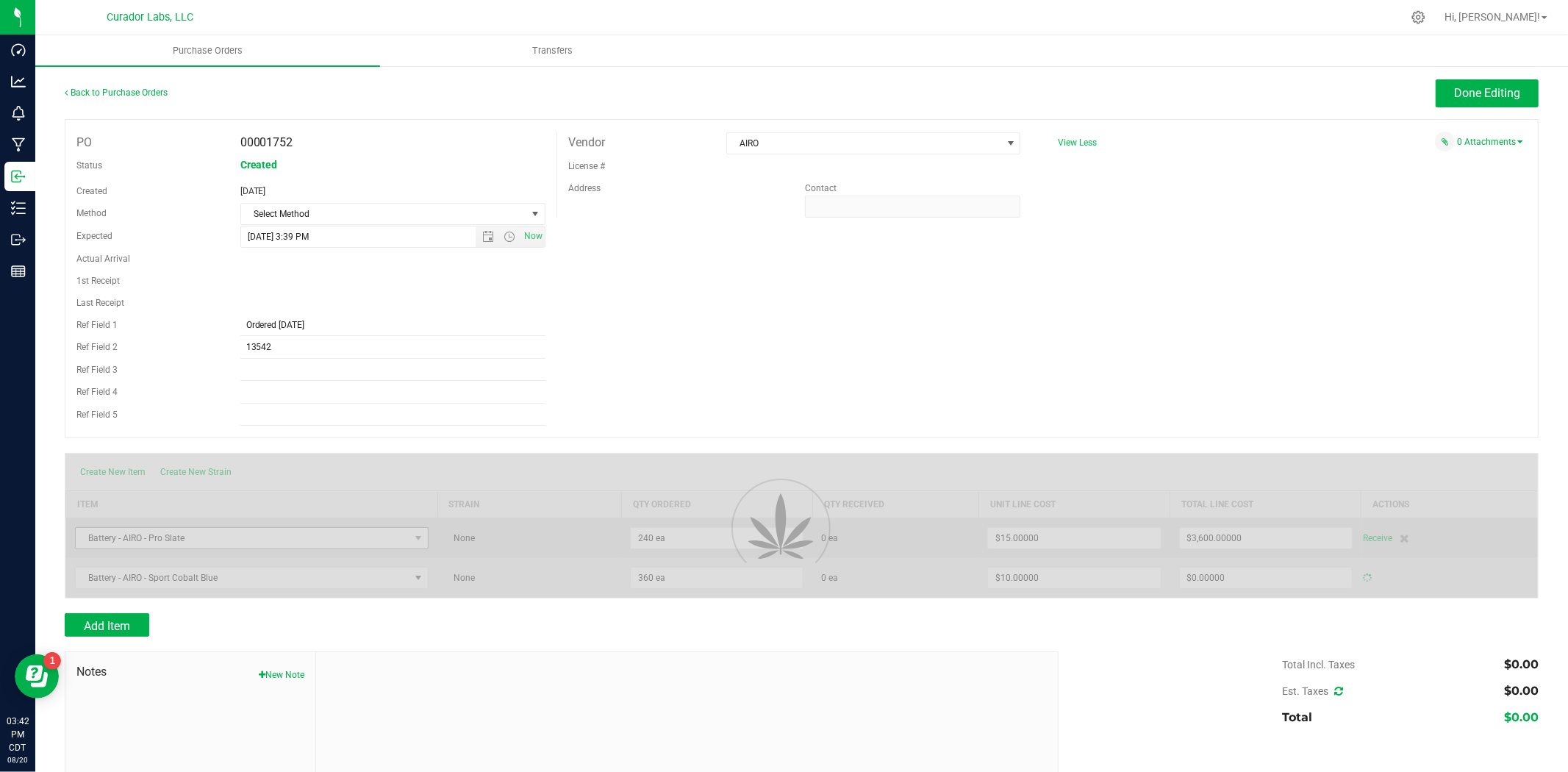
type input "$3,600.00000"
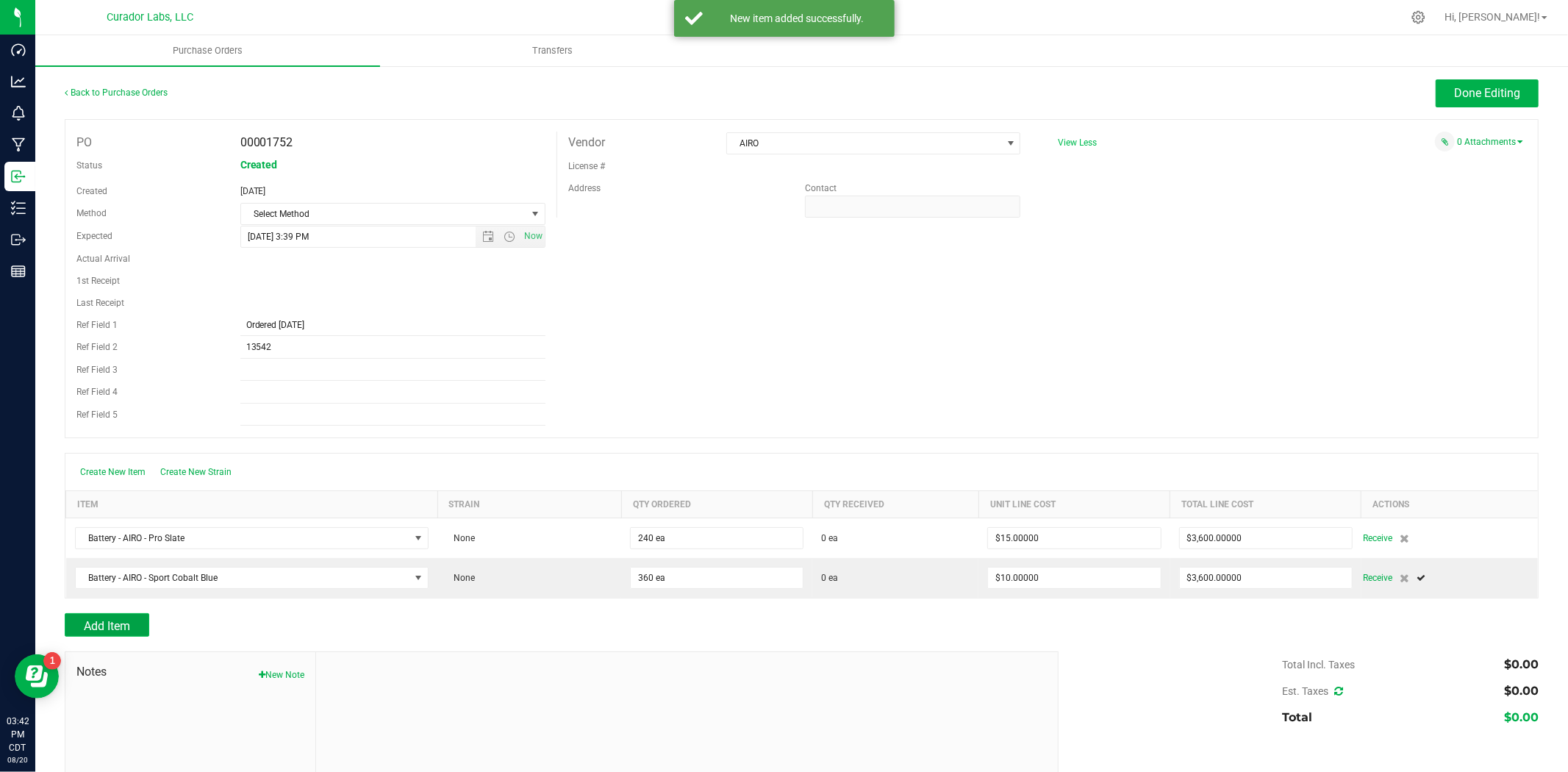
click at [93, 619] on button "Add Item" at bounding box center [107, 625] width 85 height 24
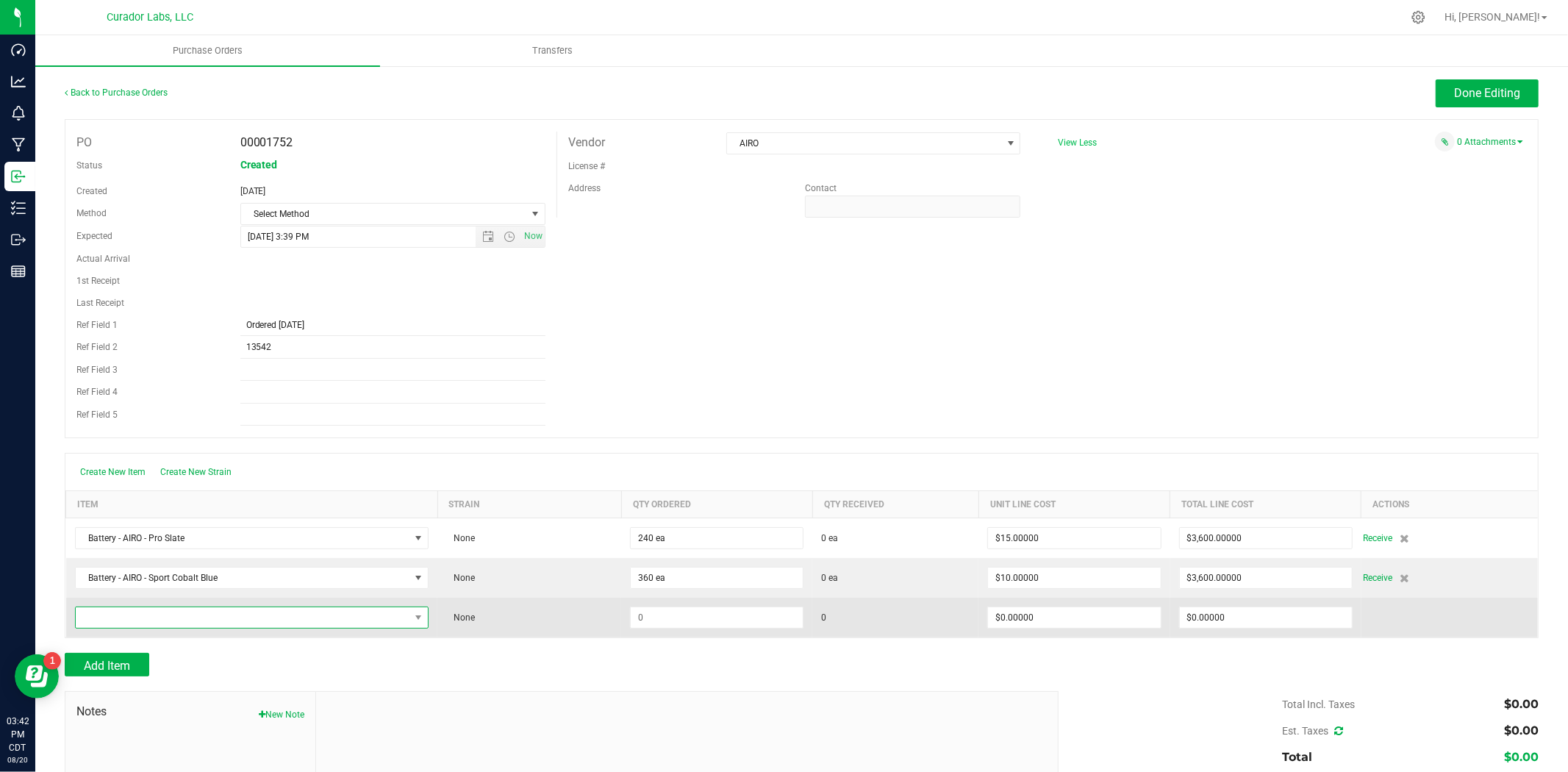
click at [244, 614] on span "NO DATA FOUND" at bounding box center [243, 617] width 335 height 20
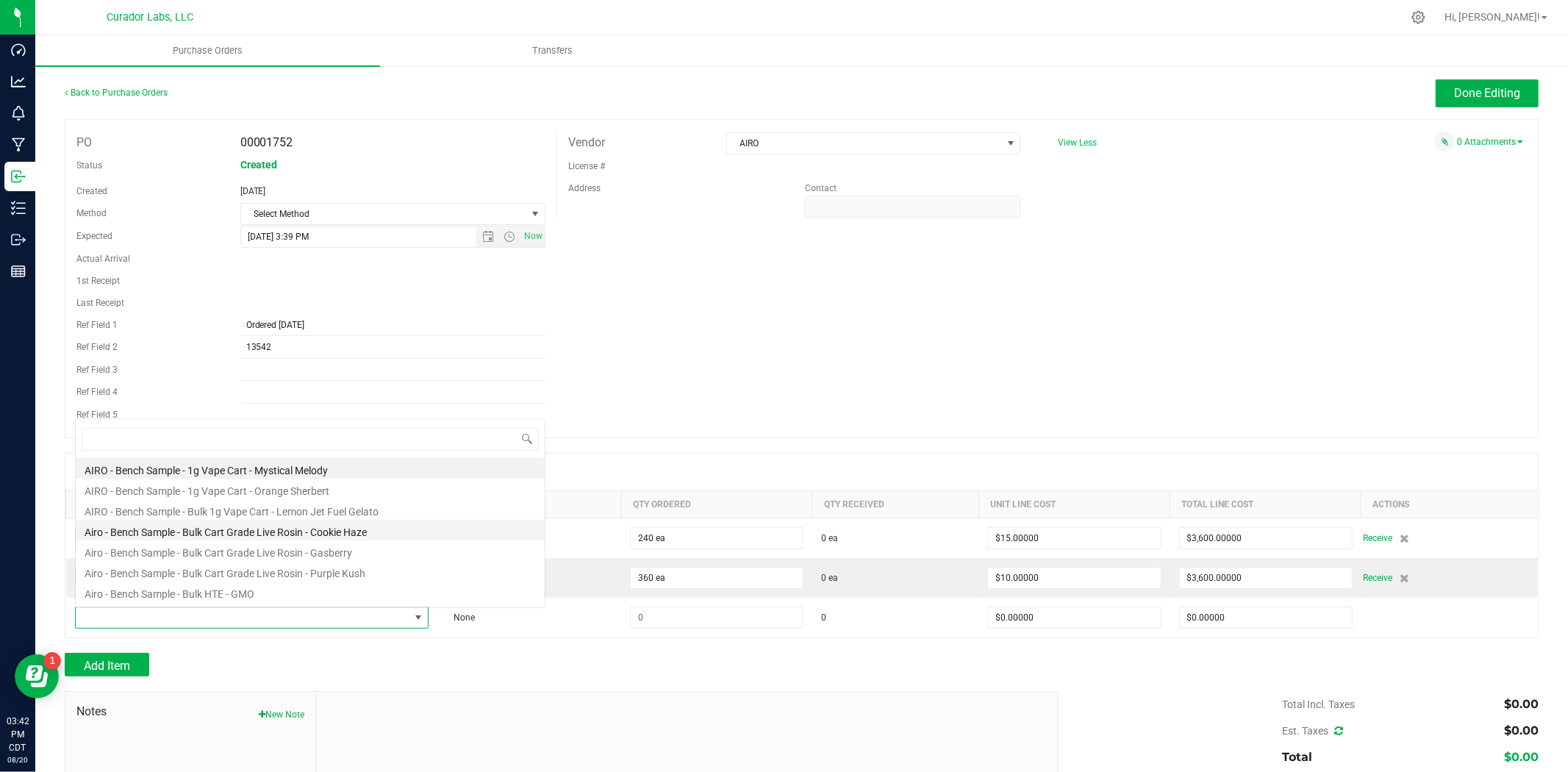
scroll to position [22, 348]
type input "electric g"
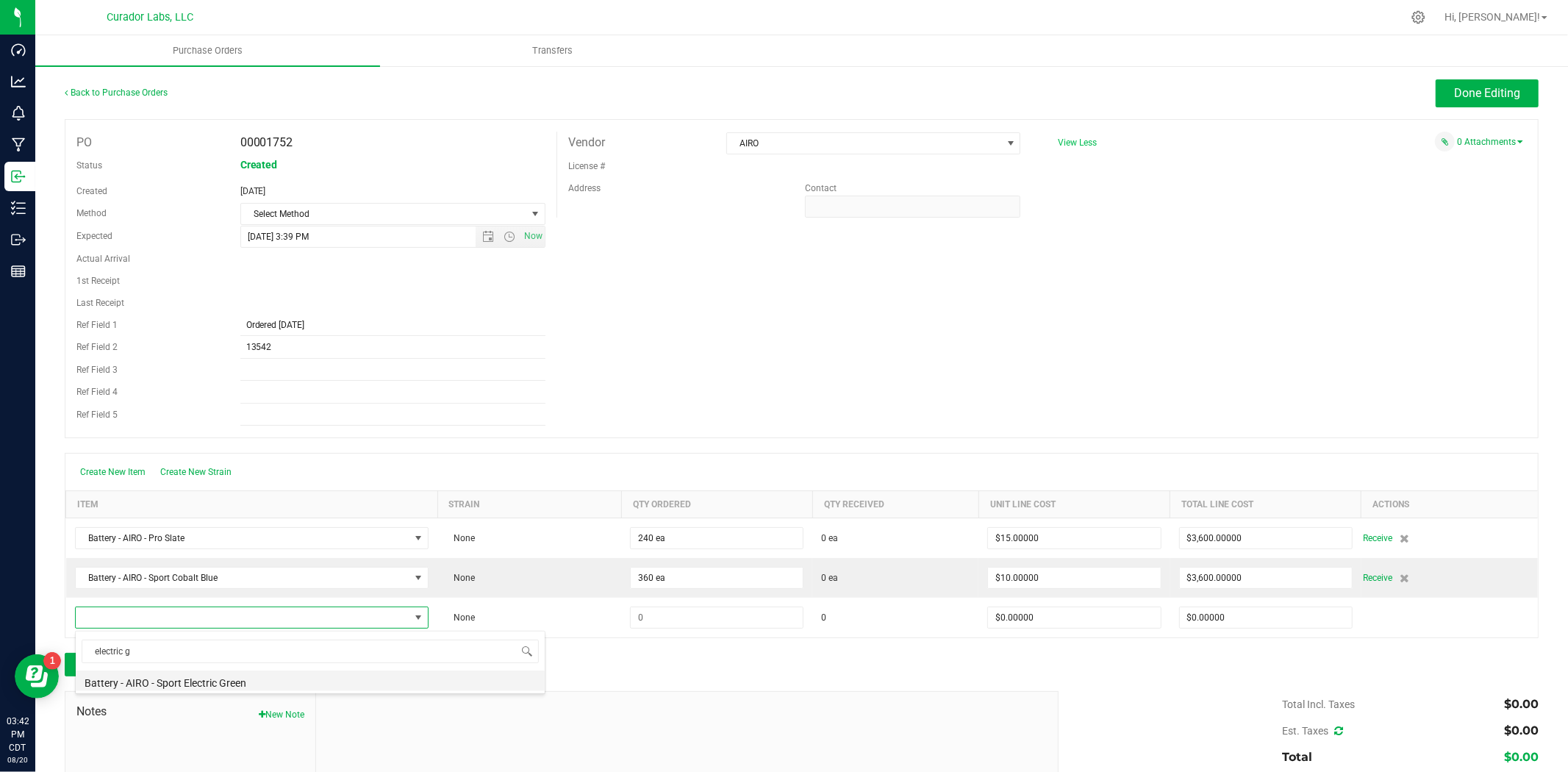
click at [282, 686] on li "Battery - AIRO - Sport Electric Green" at bounding box center [310, 680] width 469 height 20
type input "$10.00000"
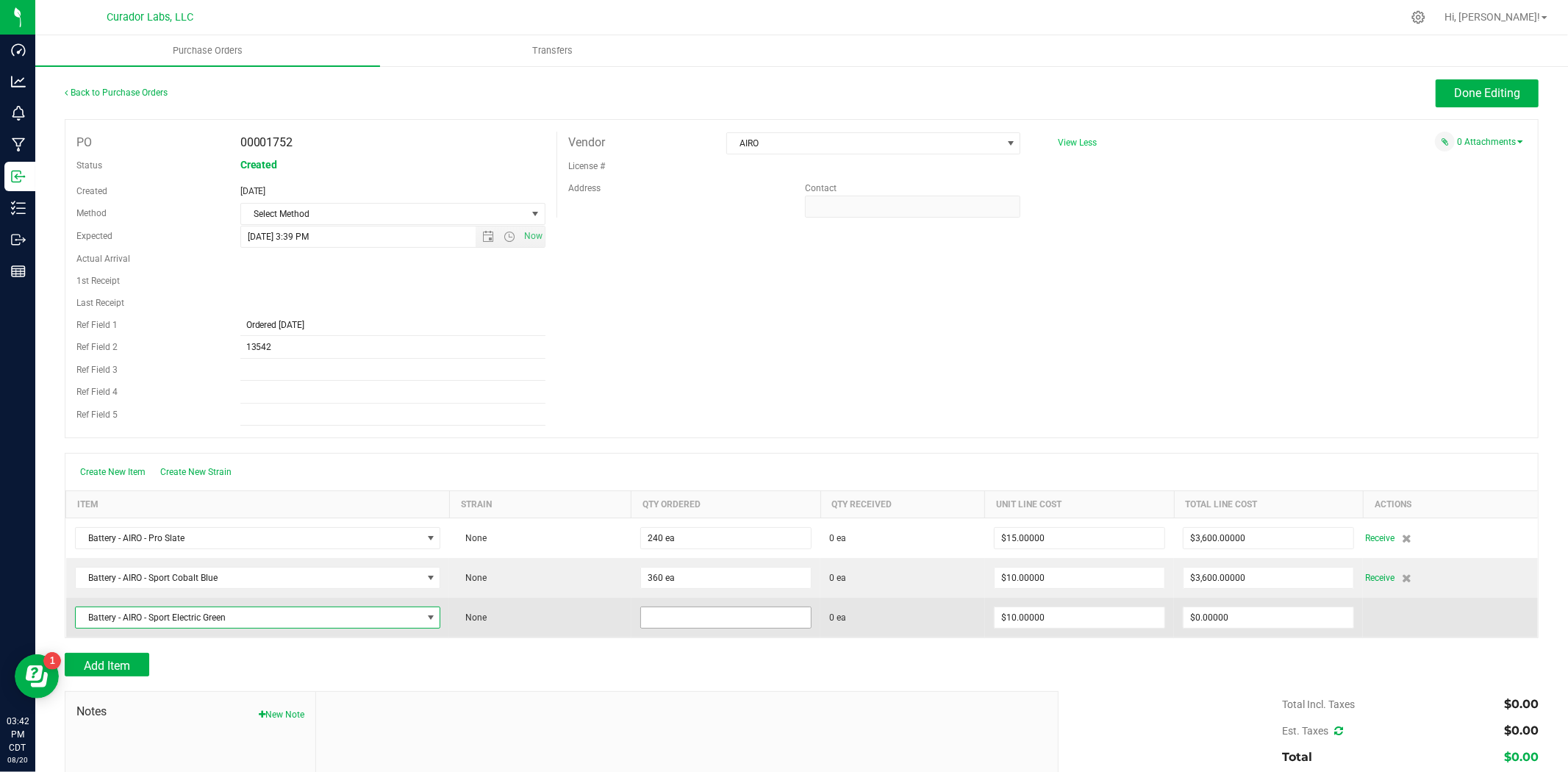
click at [689, 620] on input at bounding box center [725, 617] width 170 height 20
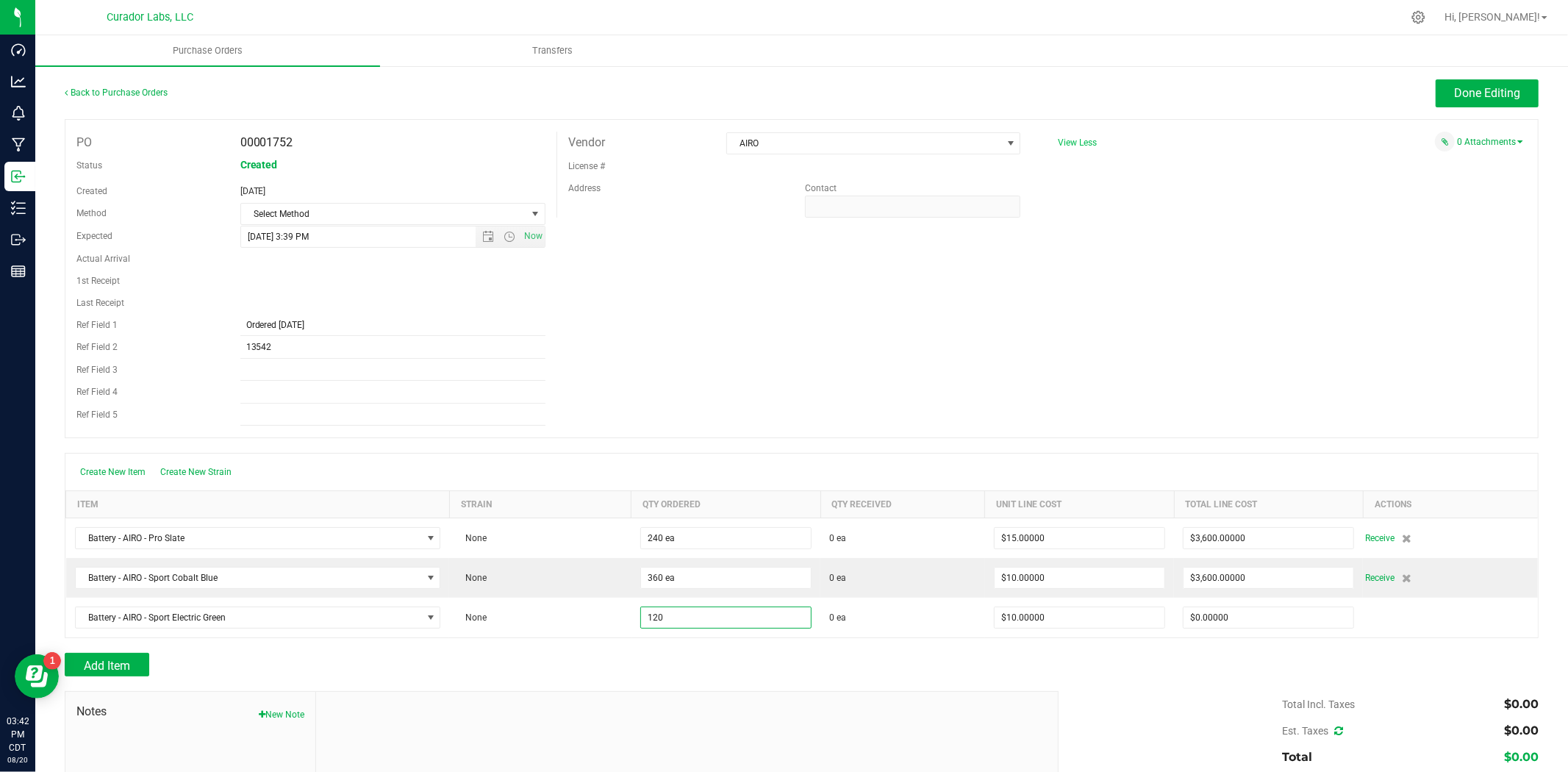
type input "120 ea"
type input "$1,200.00000"
click at [116, 656] on button "Add Item" at bounding box center [107, 664] width 85 height 24
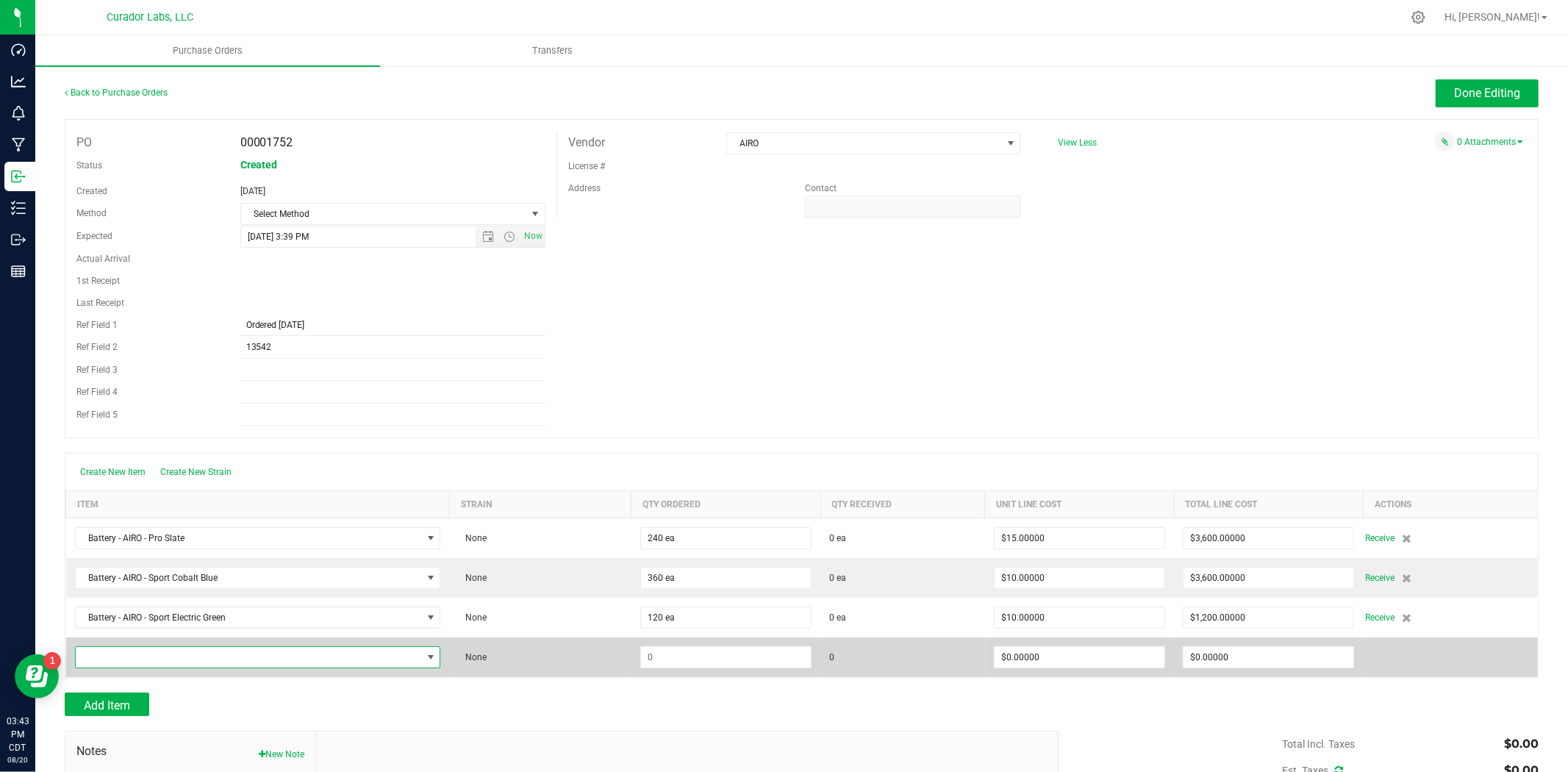
click at [351, 664] on span "NO DATA FOUND" at bounding box center [249, 657] width 346 height 20
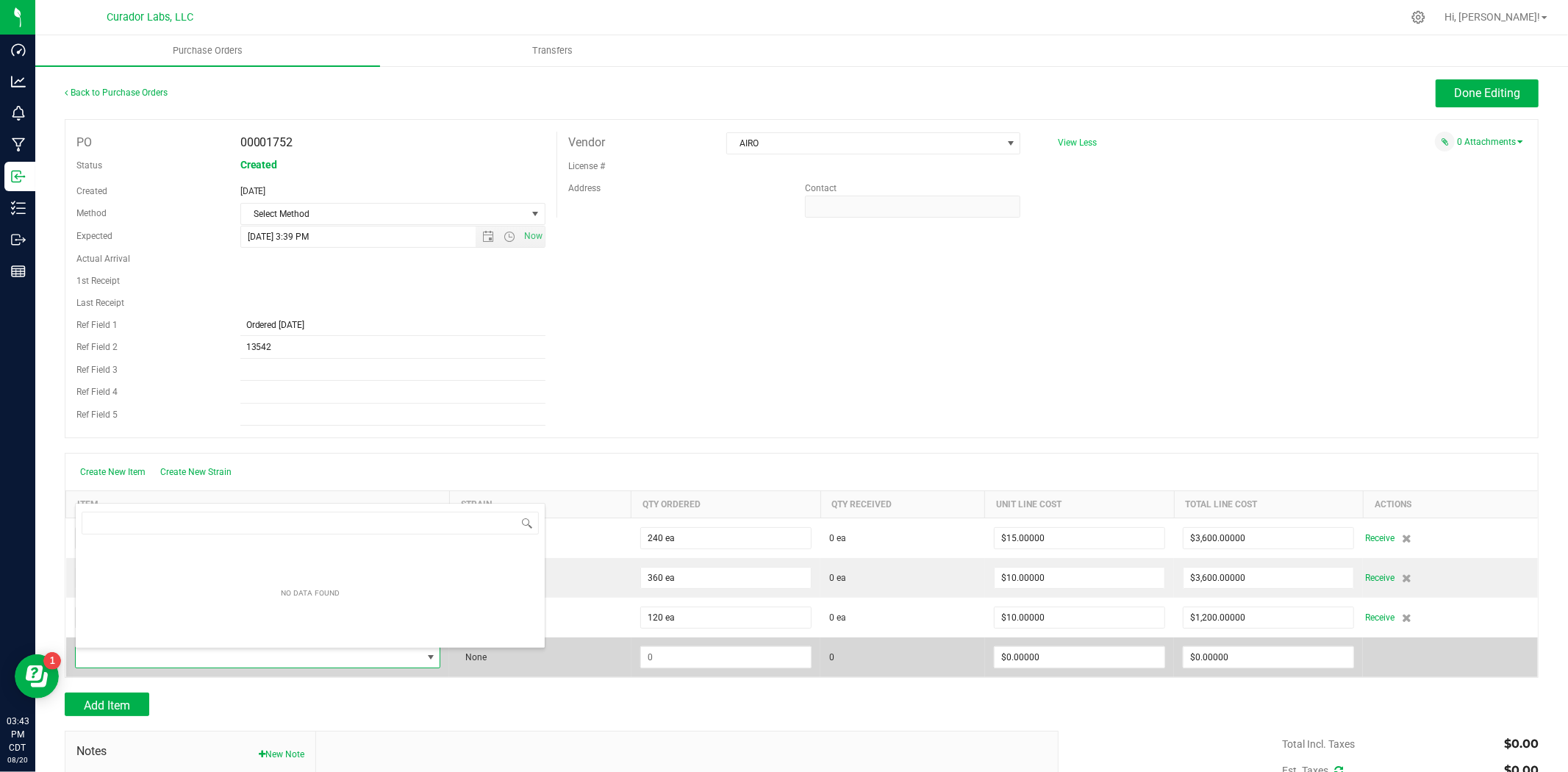
scroll to position [22, 361]
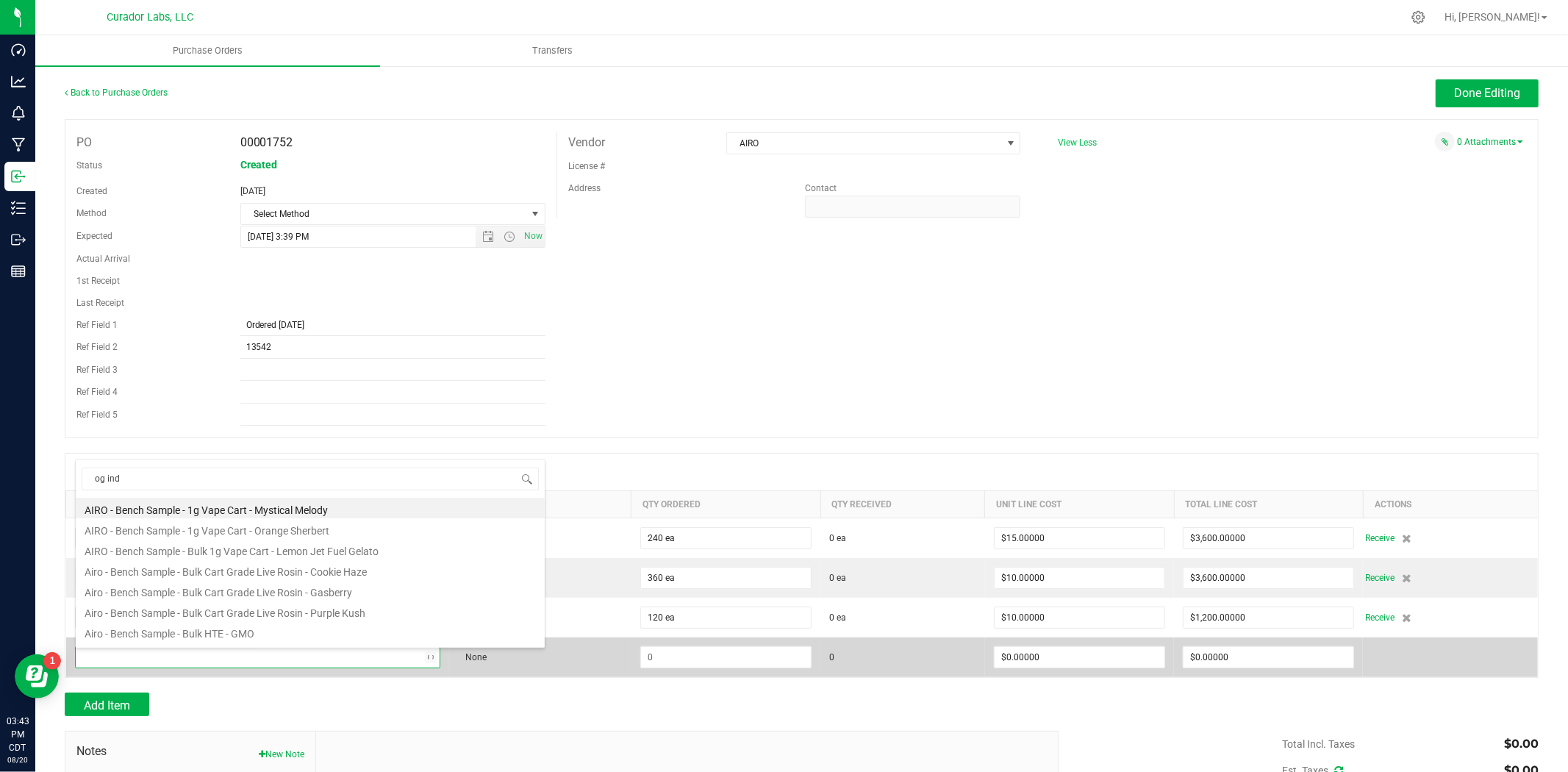
type input "og indi"
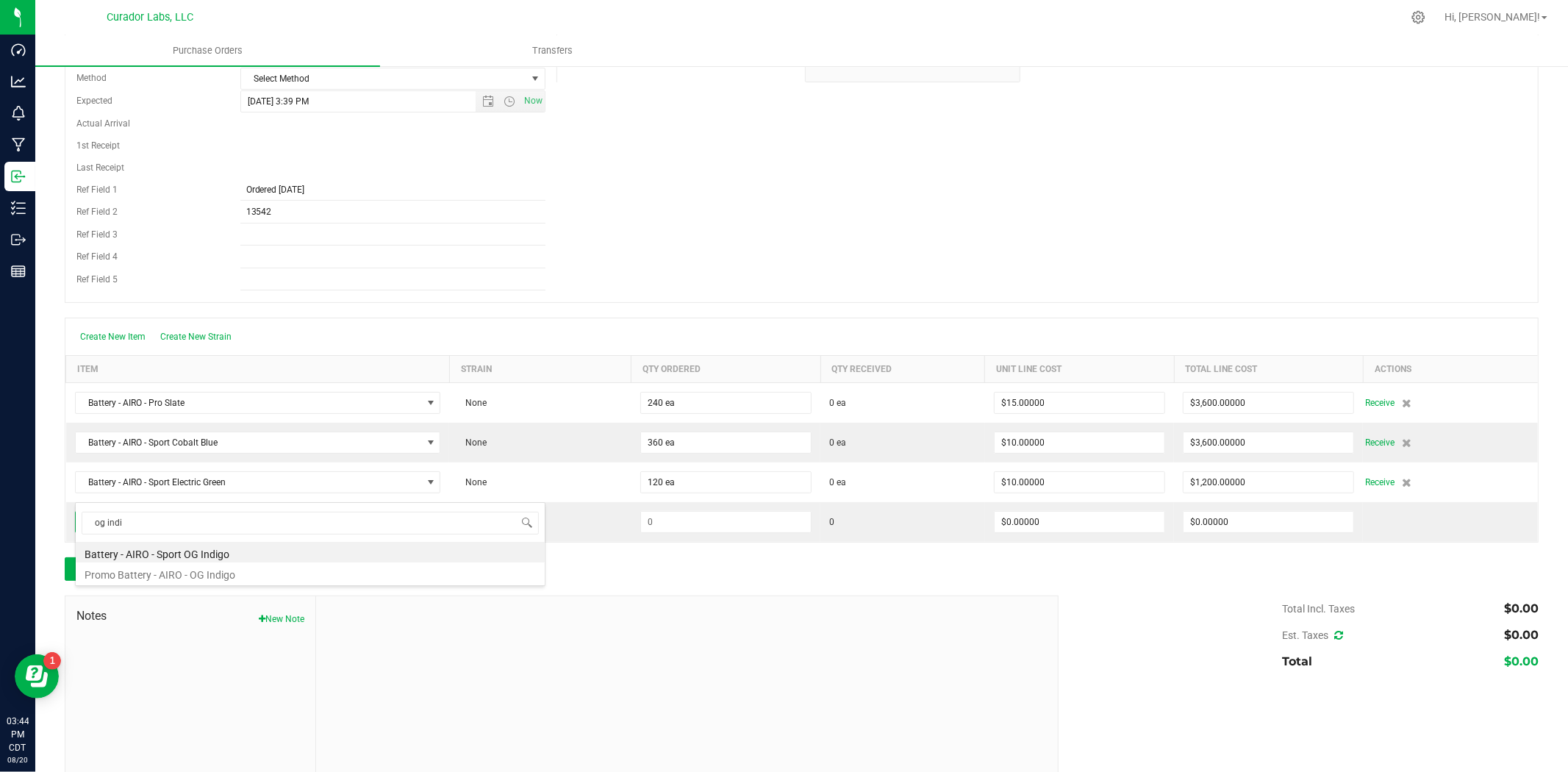
scroll to position [174, 0]
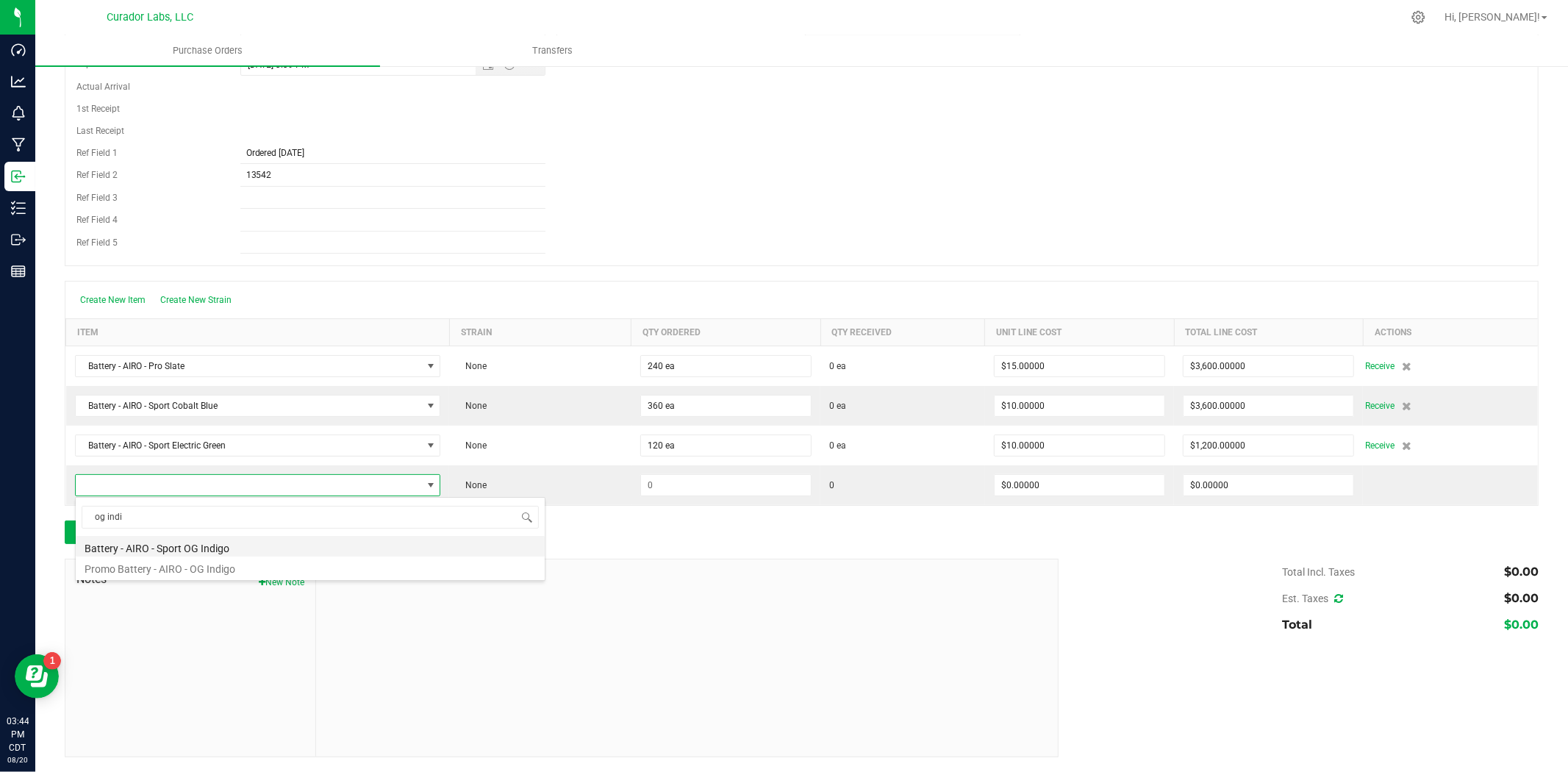
click at [202, 553] on li "Battery - AIRO - Sport OG Indigo" at bounding box center [310, 546] width 469 height 20
type input "$10.00000"
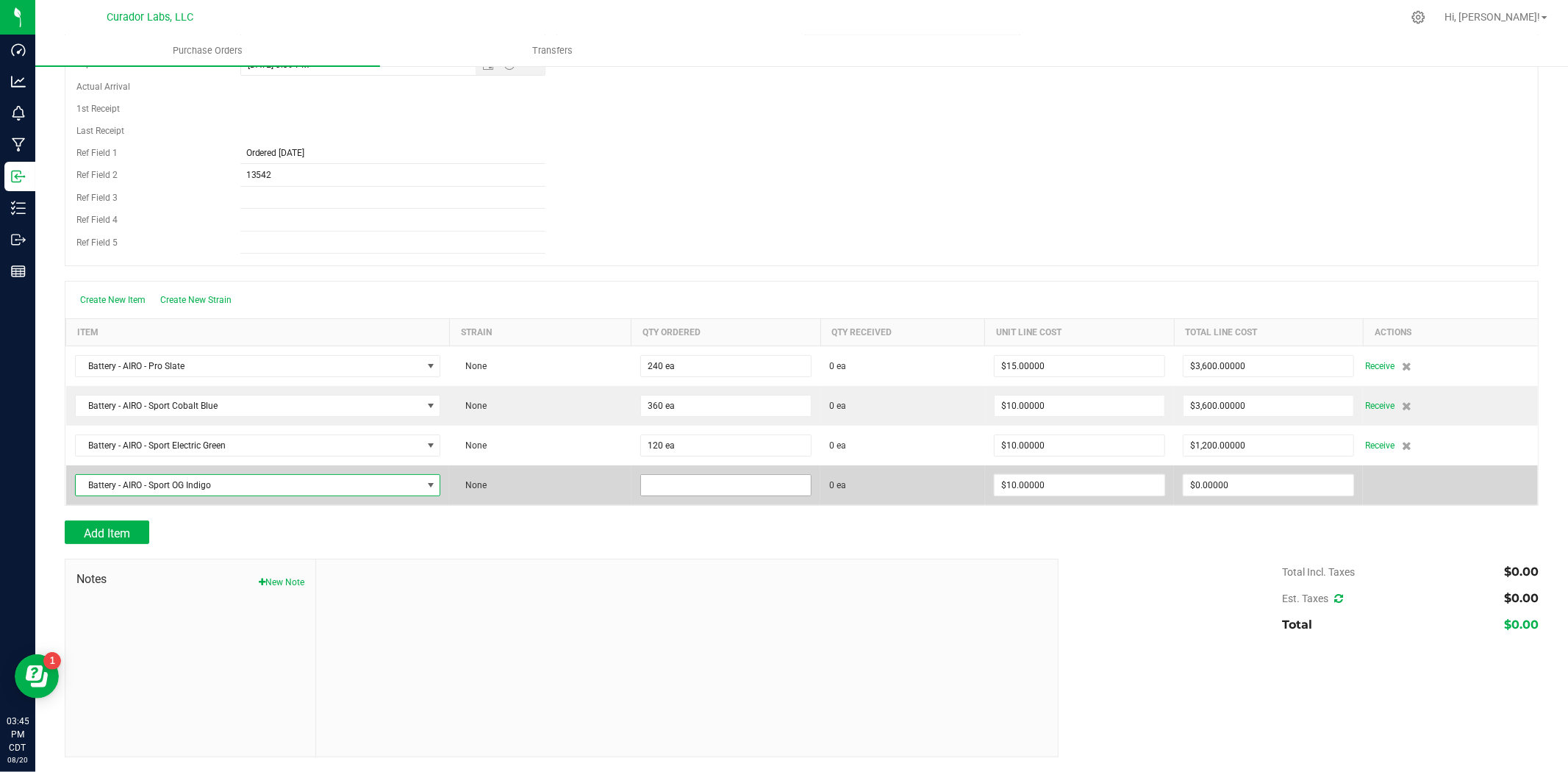
click at [674, 488] on input at bounding box center [725, 485] width 170 height 20
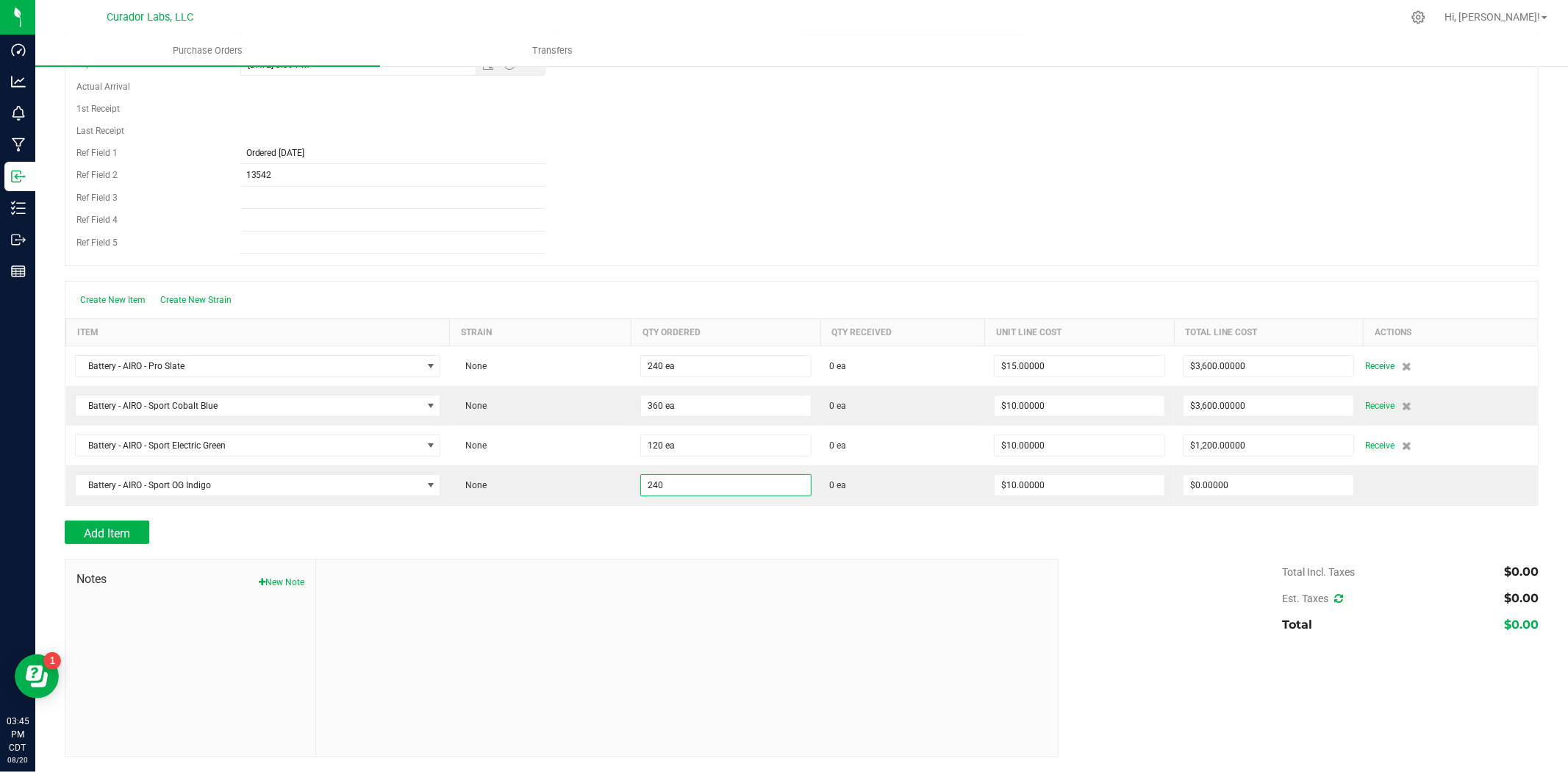
type input "240 ea"
click at [627, 604] on div at bounding box center [687, 658] width 741 height 197
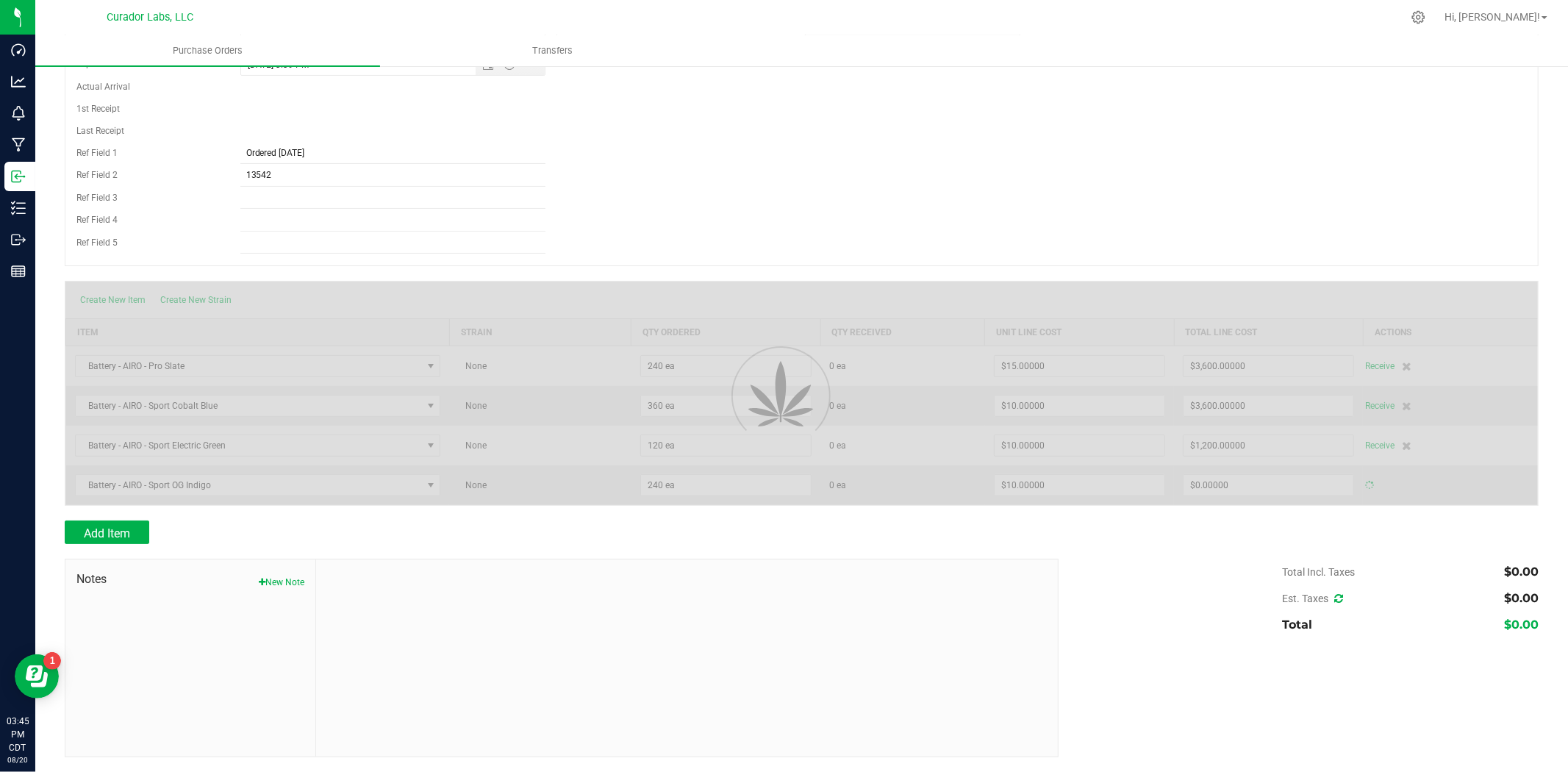
type input "$2,400.00000"
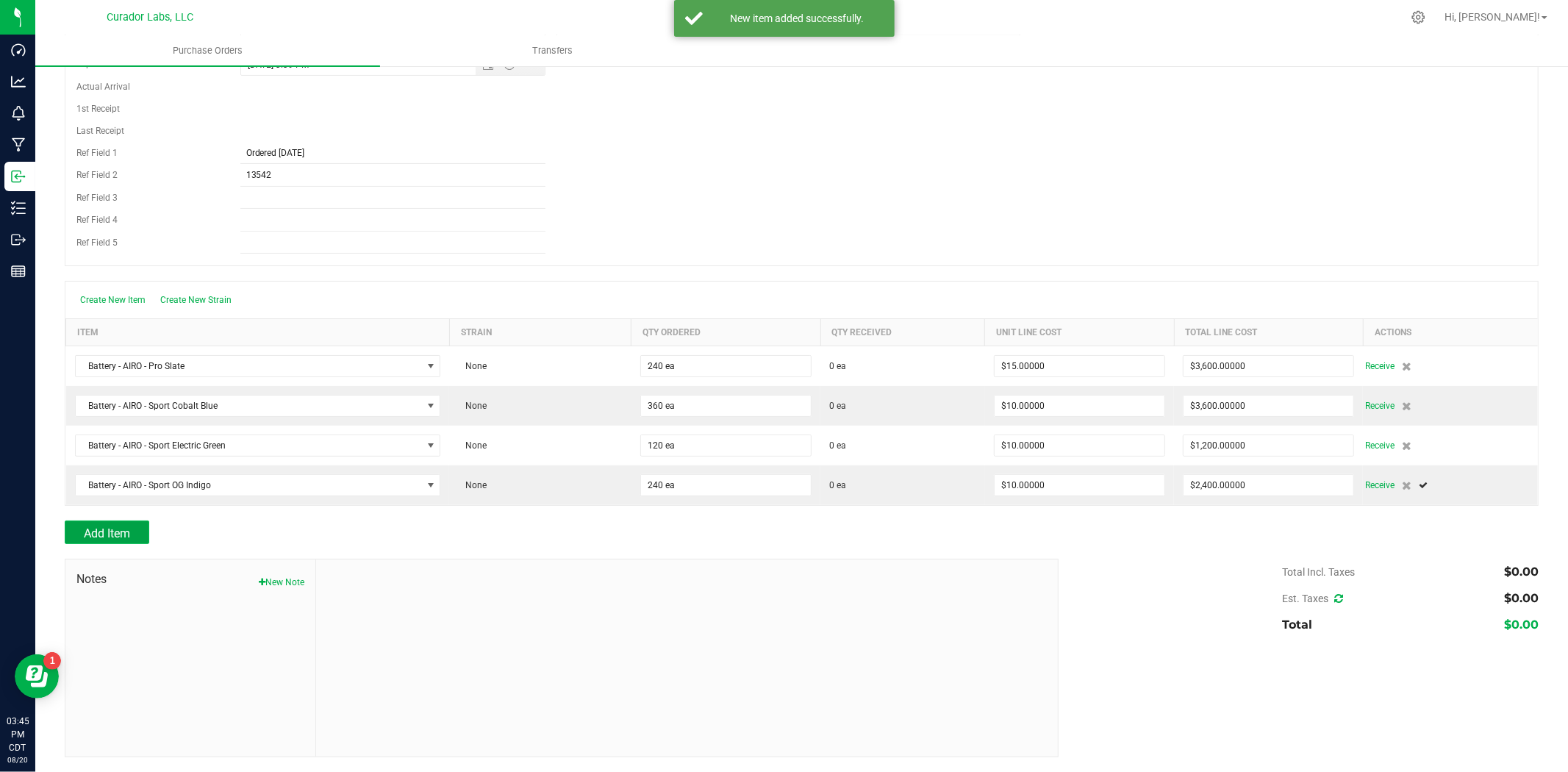
click at [128, 540] on span "Add Item" at bounding box center [107, 533] width 47 height 14
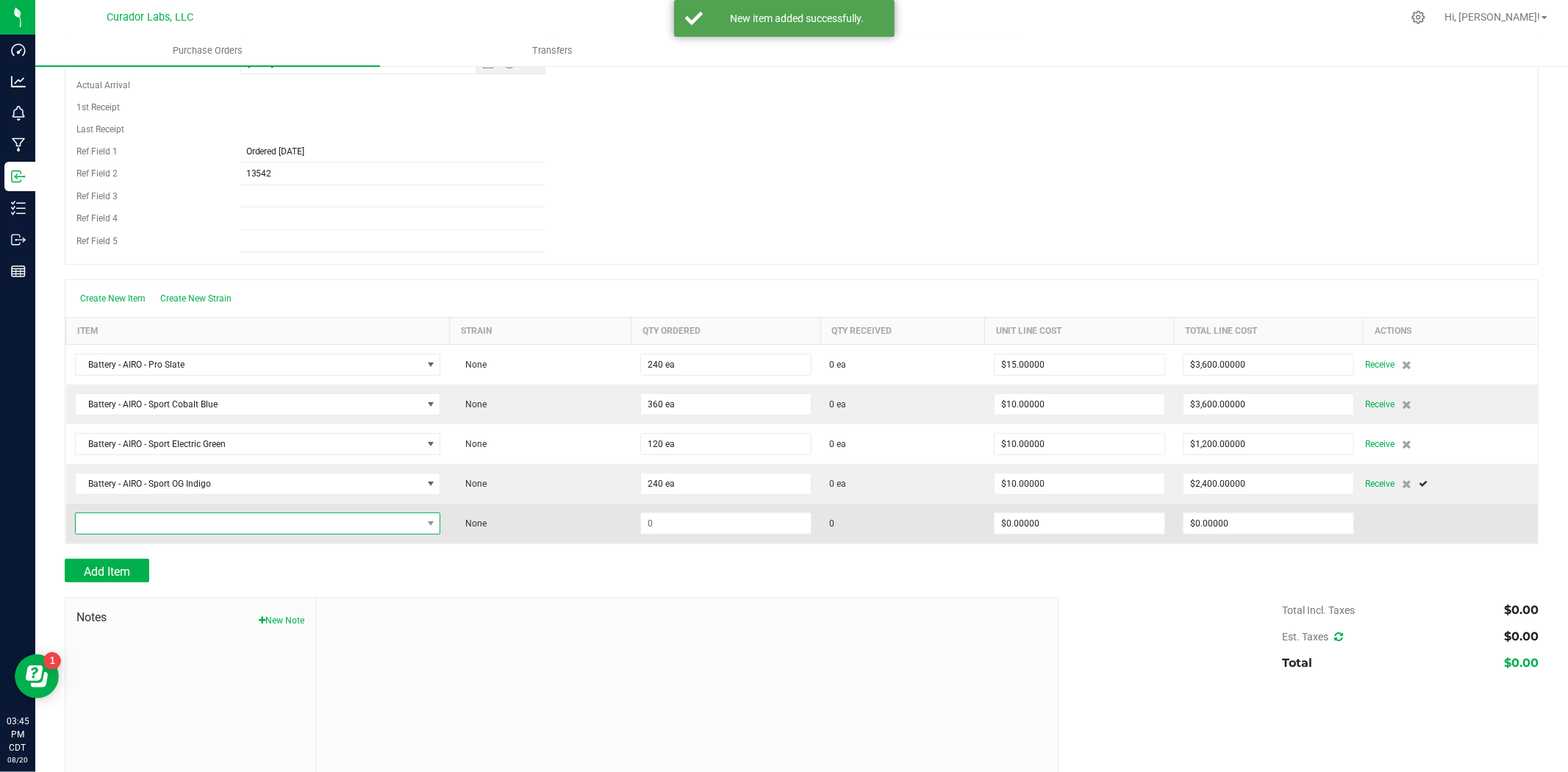
click at [163, 525] on span "NO DATA FOUND" at bounding box center [249, 523] width 346 height 20
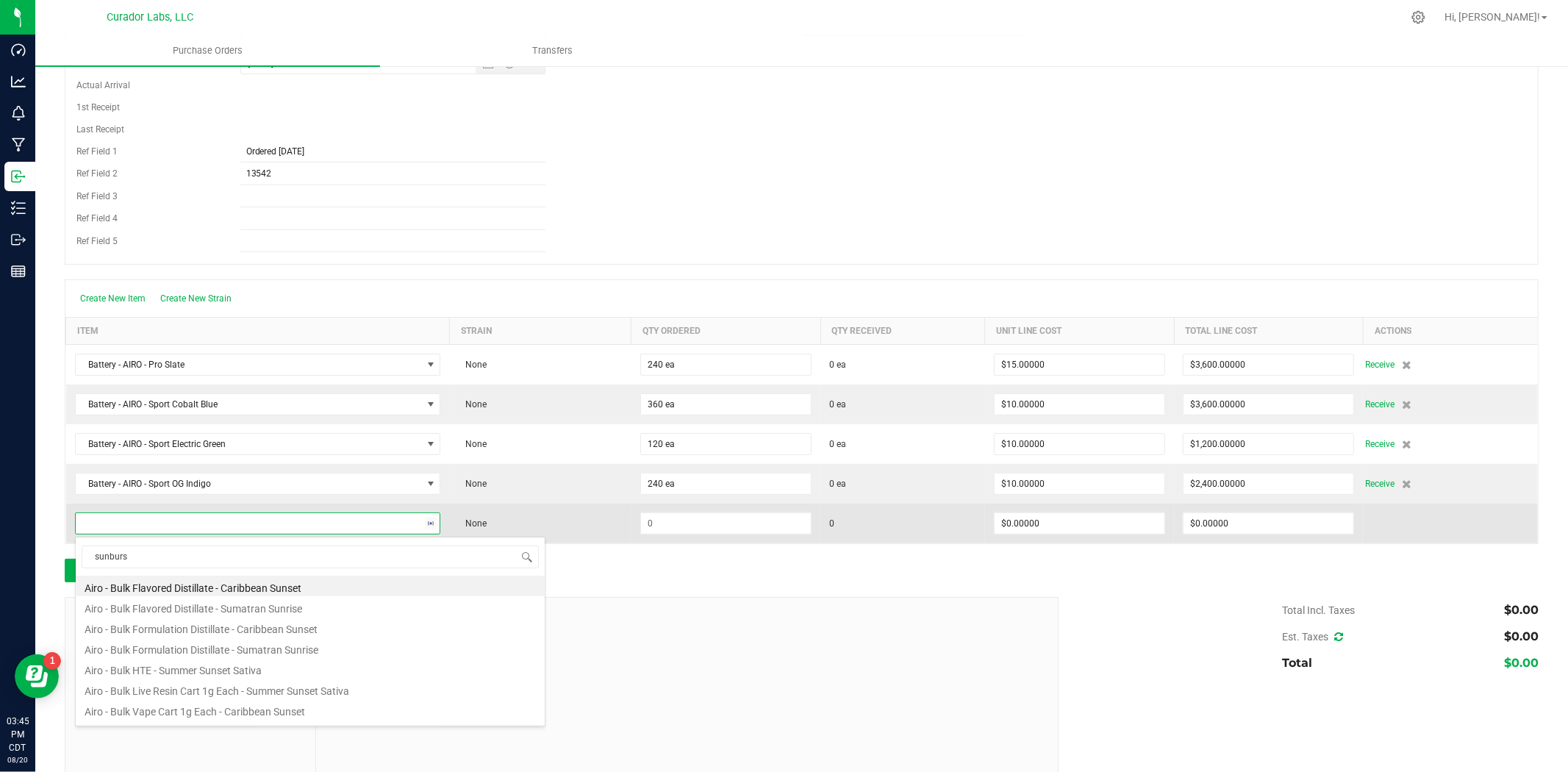
type input "sunburst"
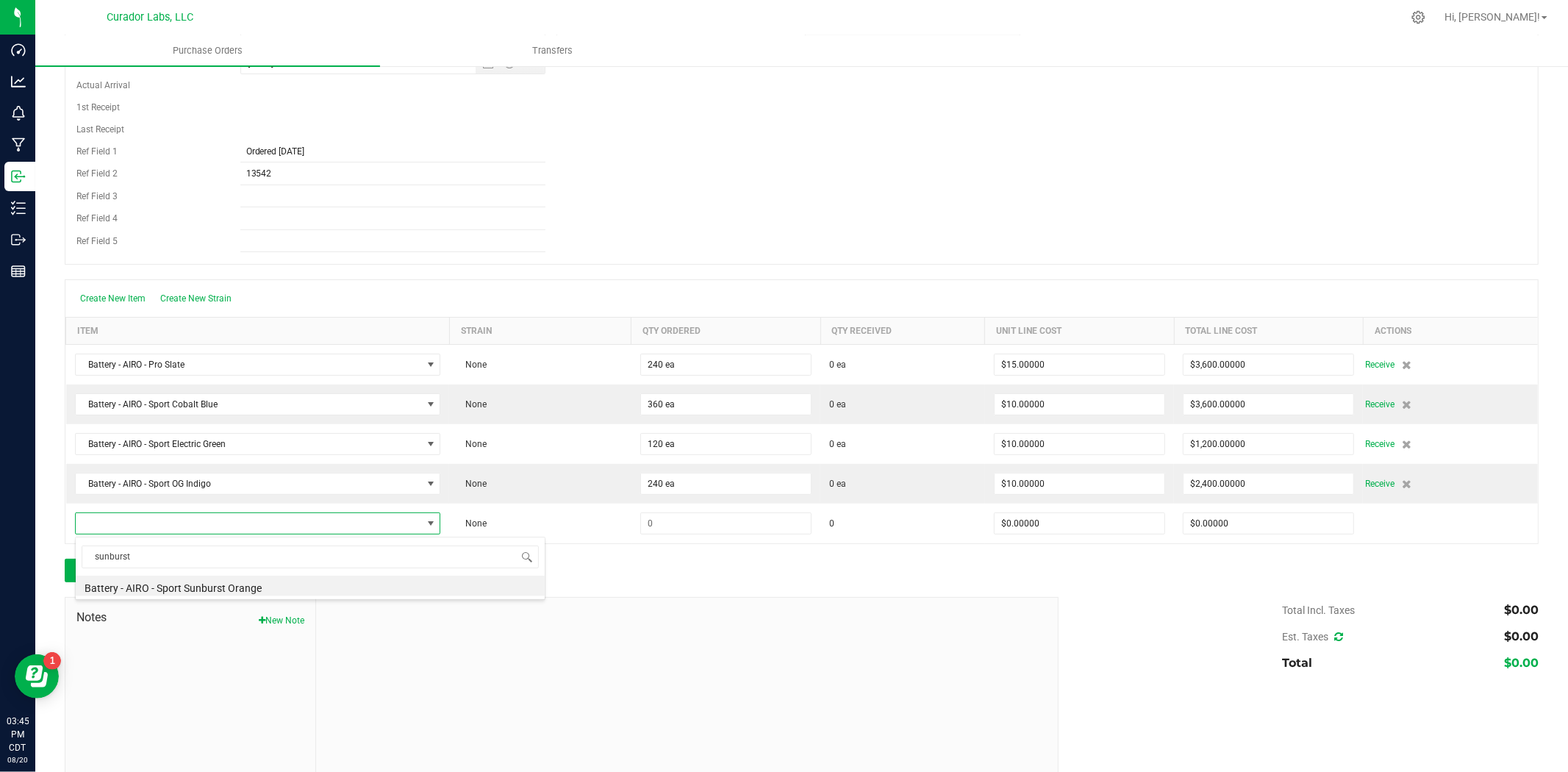
drag, startPoint x: 218, startPoint y: 591, endPoint x: 263, endPoint y: 575, distance: 47.8
click at [223, 590] on li "Battery - AIRO - Sport Sunburst Orange" at bounding box center [310, 585] width 469 height 20
type input "$10.00000"
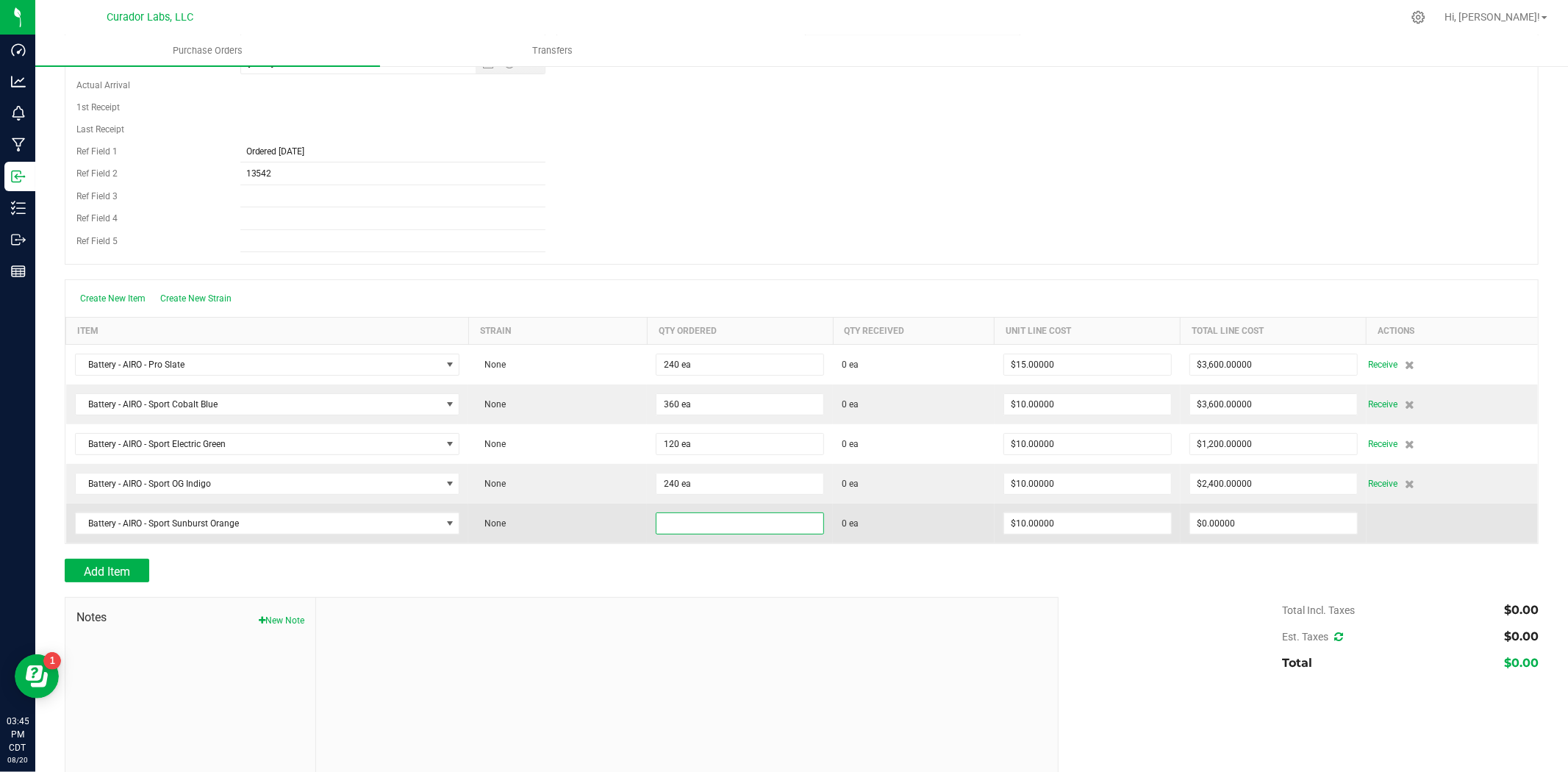
click at [710, 528] on input at bounding box center [739, 523] width 167 height 20
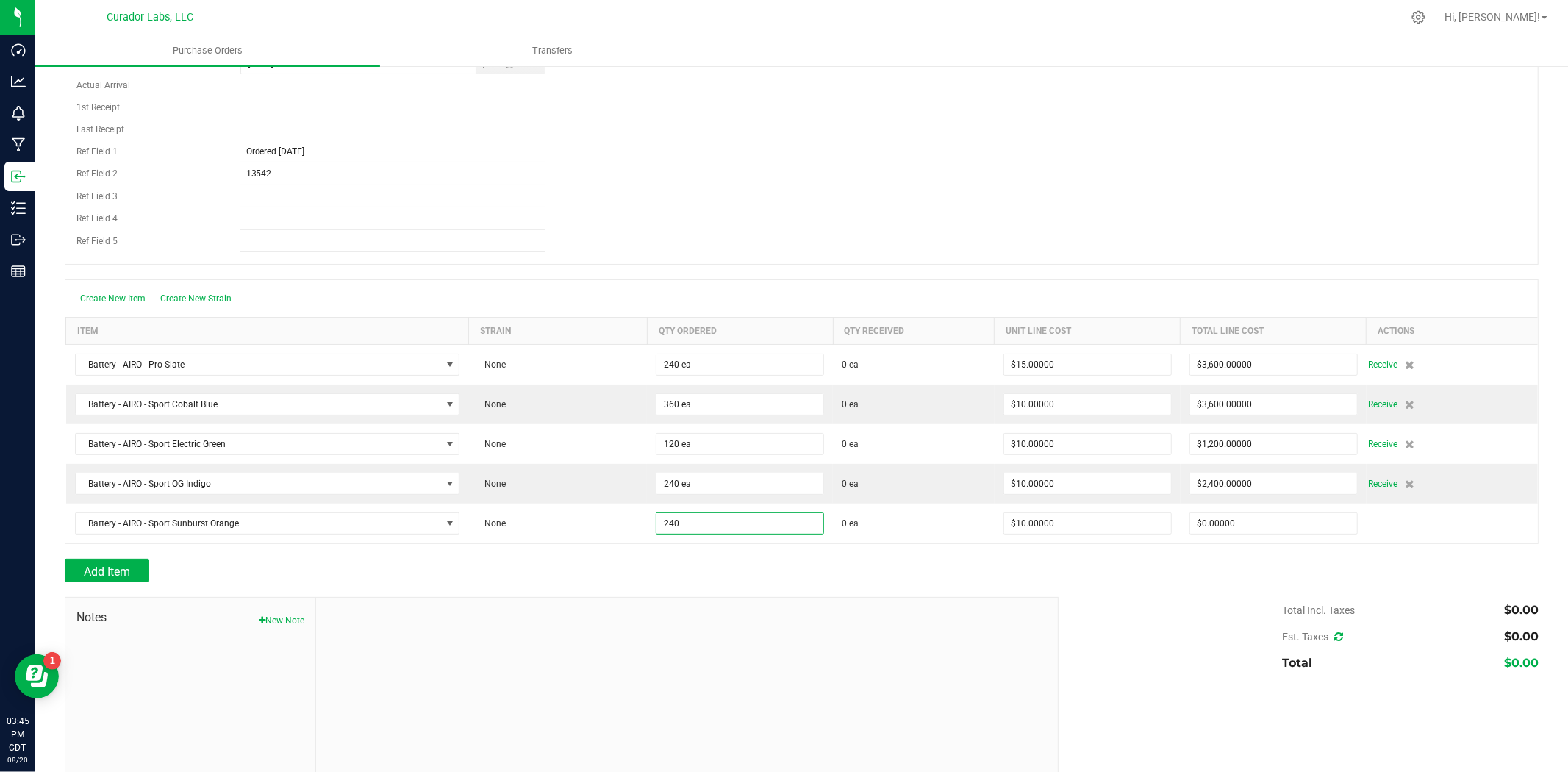
type input "240 ea"
click at [494, 579] on div "Add Item" at bounding box center [555, 570] width 983 height 24
type input "$2,400.00000"
click at [126, 576] on span "Add Item" at bounding box center [107, 572] width 47 height 14
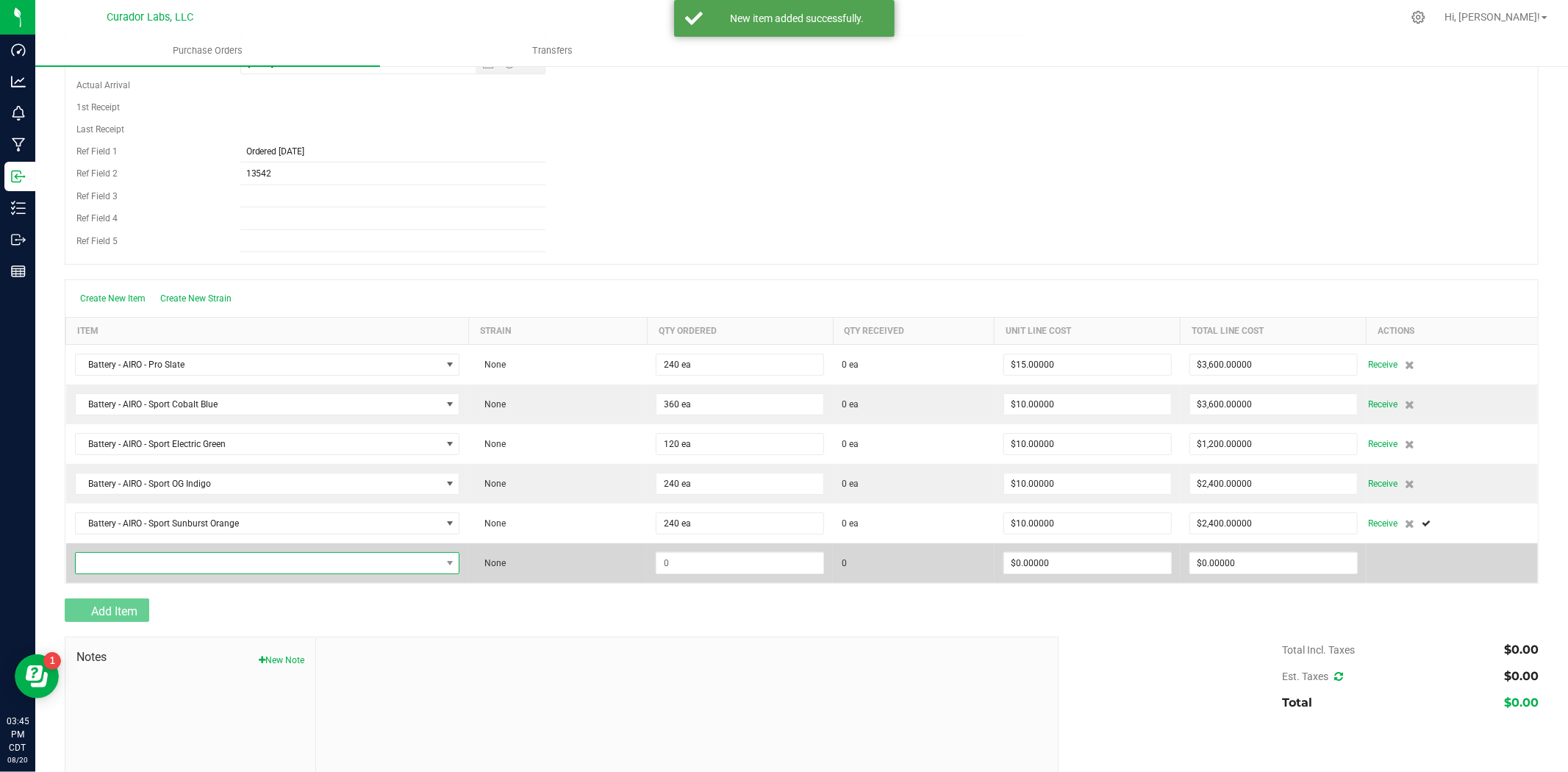
click at [150, 562] on span "NO DATA FOUND" at bounding box center [258, 562] width 366 height 20
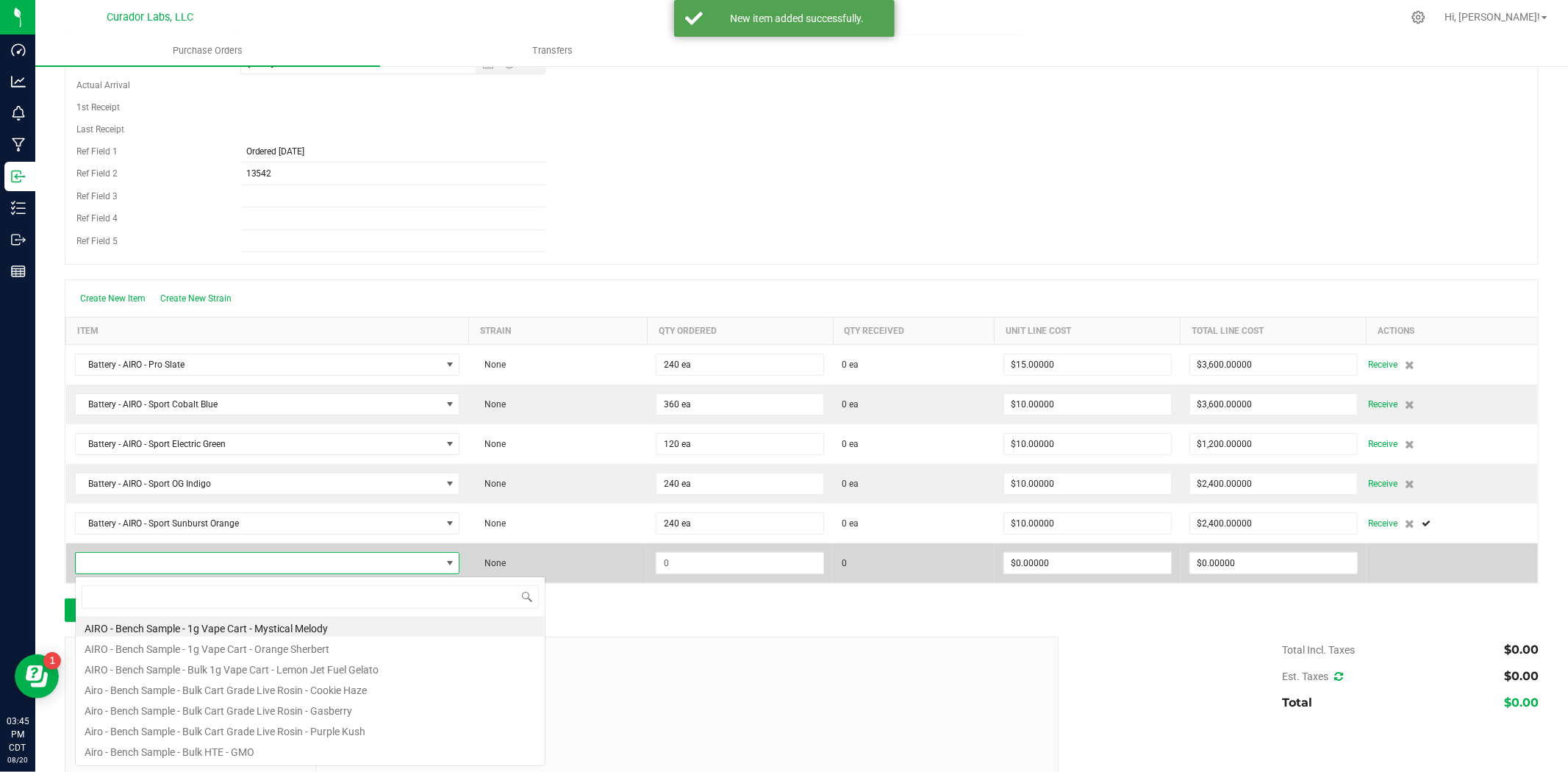
scroll to position [22, 378]
type input "bahama breeze"
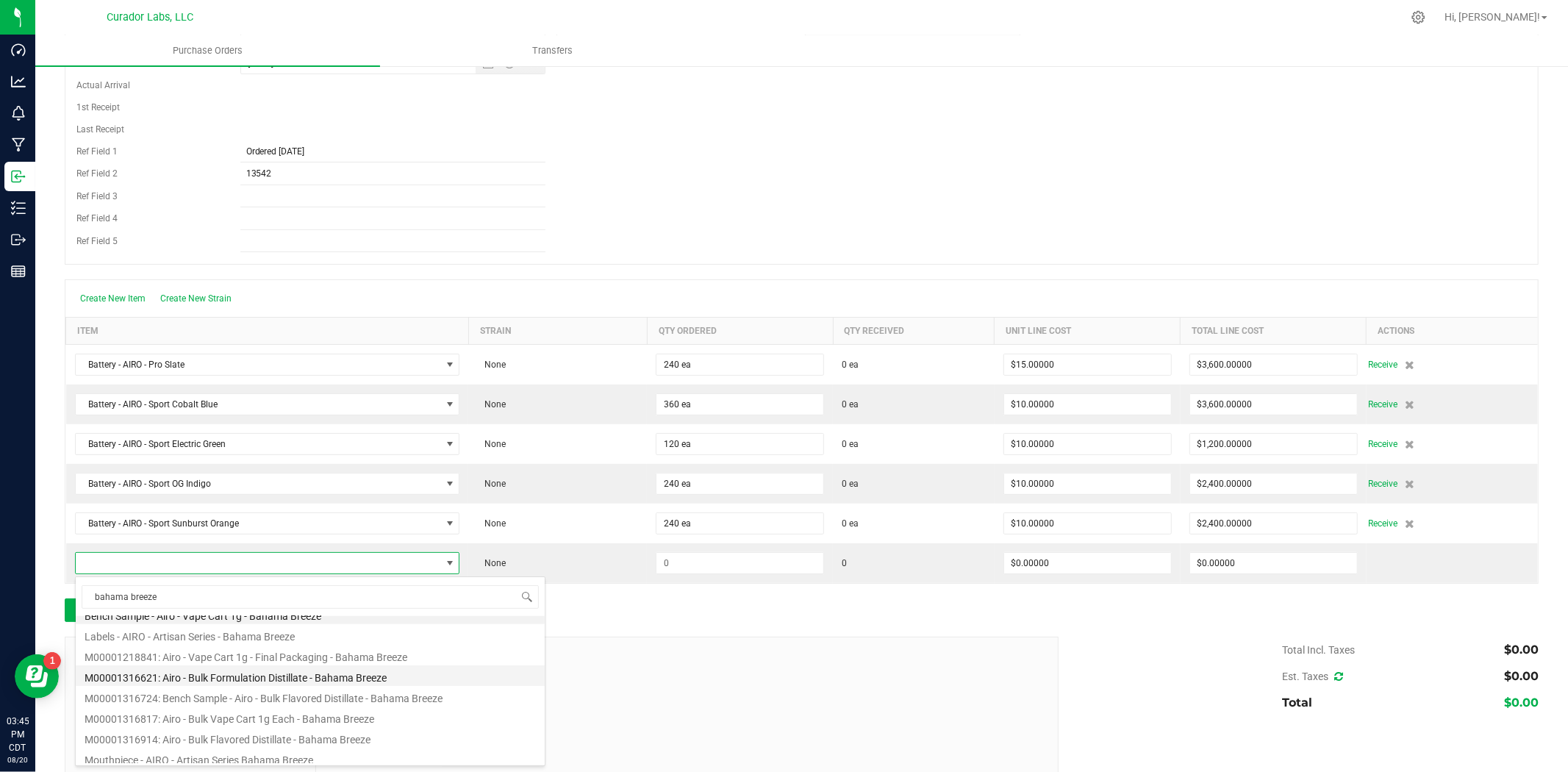
scroll to position [0, 0]
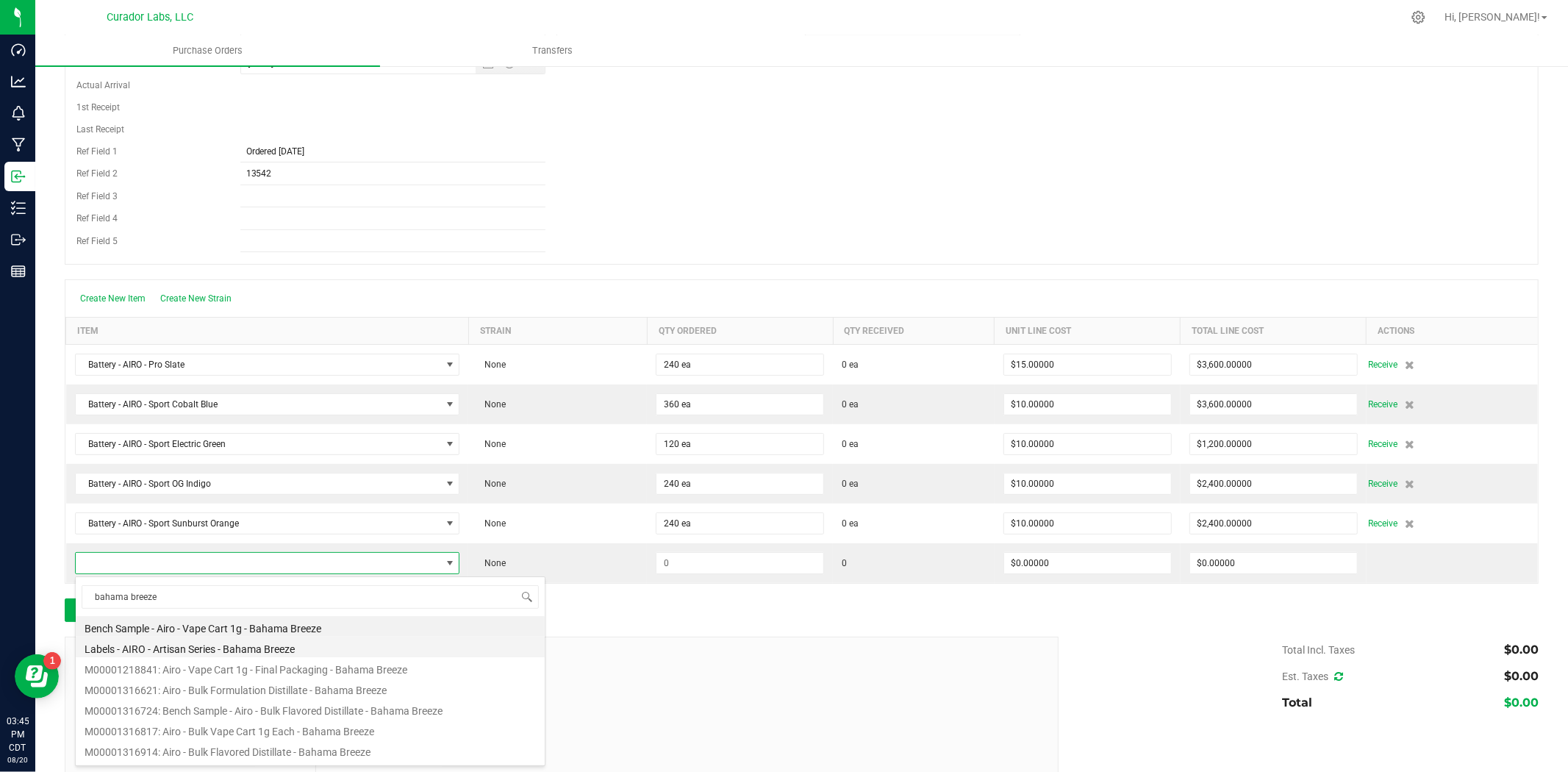
click at [189, 650] on li "Labels - AIRO - Artisan Series - Bahama Breeze" at bounding box center [310, 646] width 469 height 20
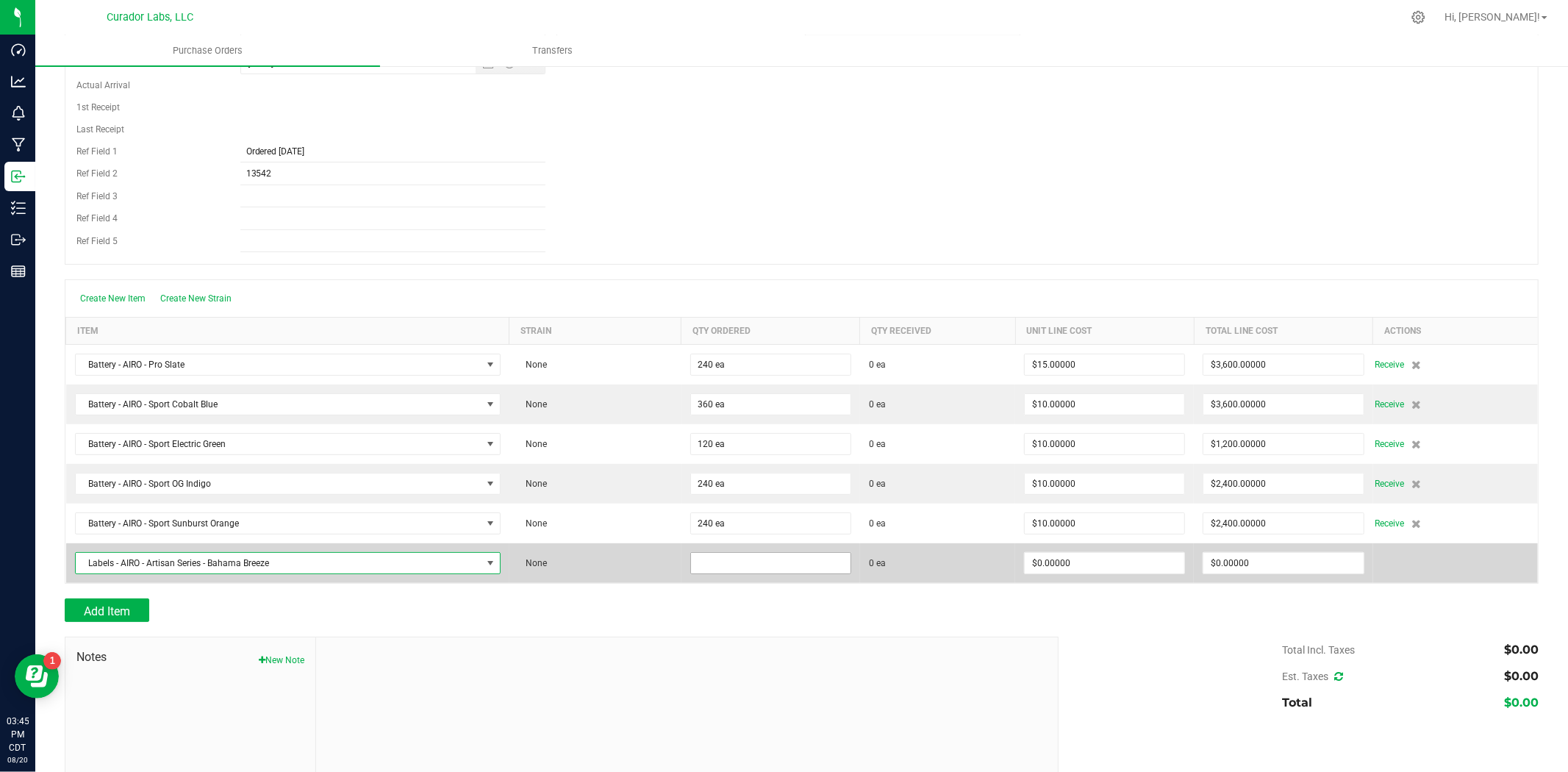
click at [733, 561] on input at bounding box center [770, 562] width 160 height 20
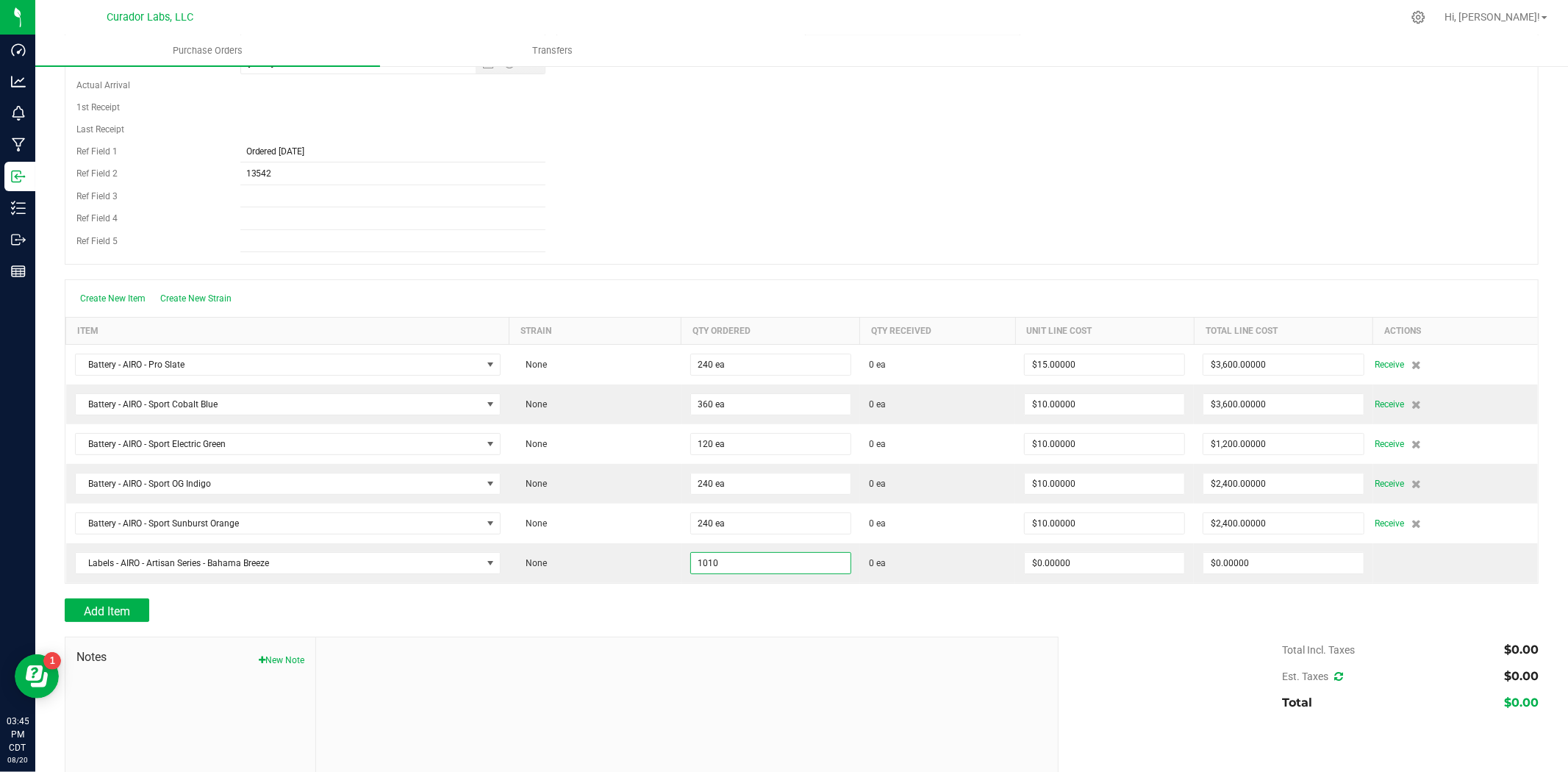
type input "1010 ea"
click at [731, 605] on div "Add Item" at bounding box center [555, 610] width 983 height 24
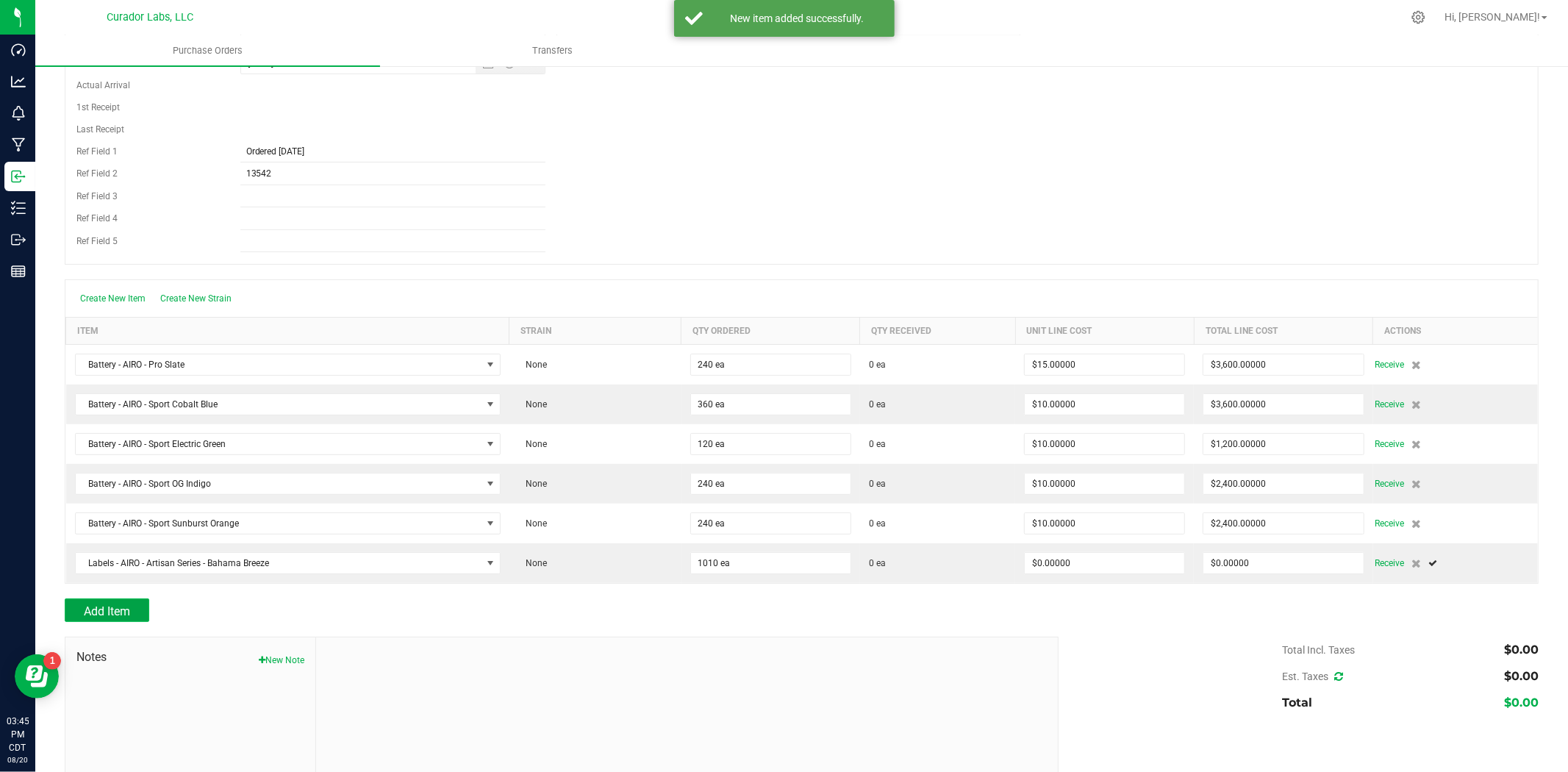
click at [118, 610] on span "Add Item" at bounding box center [107, 612] width 47 height 14
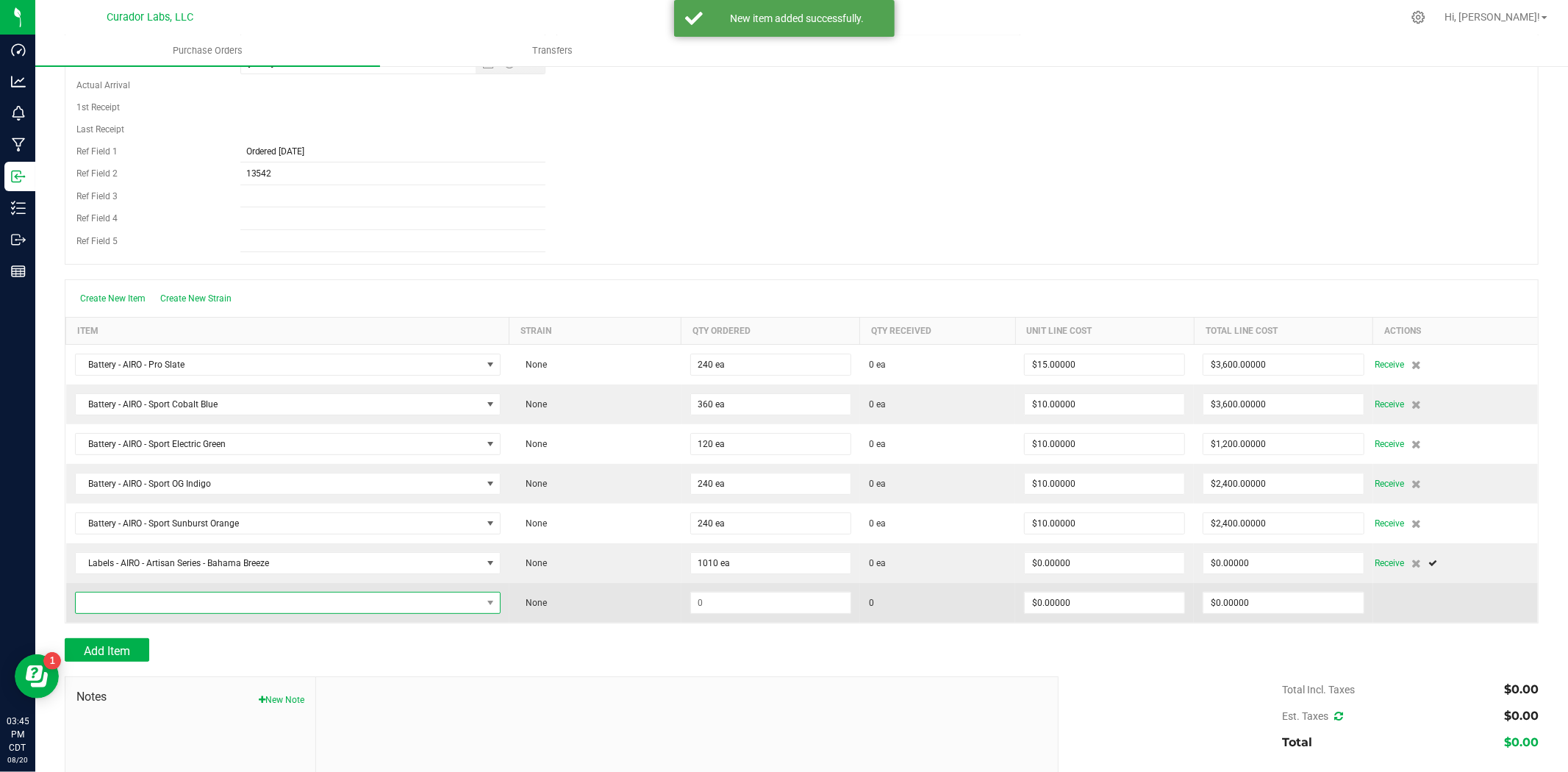
click at [151, 603] on span "NO DATA FOUND" at bounding box center [279, 602] width 405 height 20
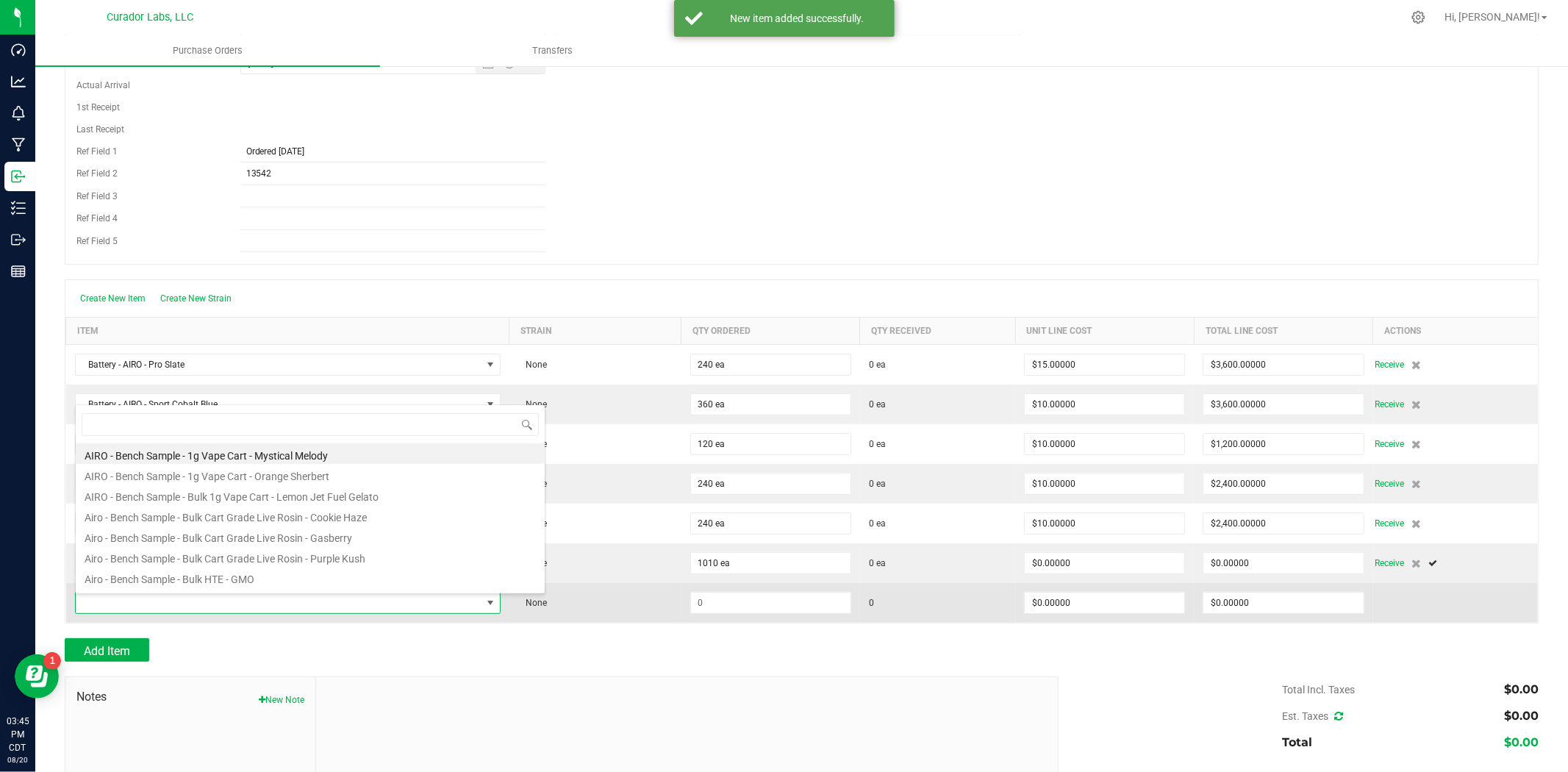
scroll to position [22, 420]
type input "bahama breeze"
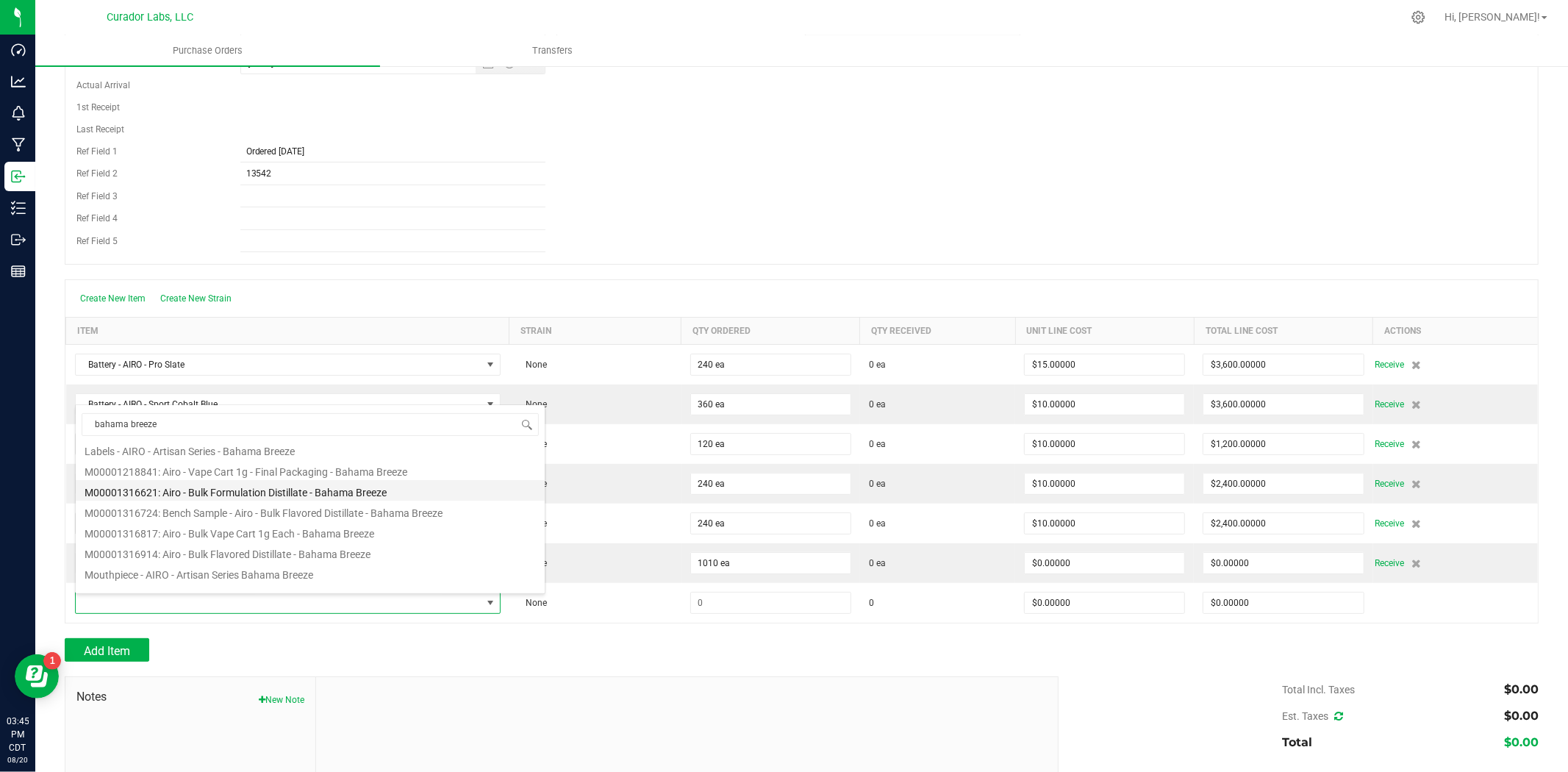
scroll to position [38, 0]
click at [233, 561] on li "Mouthpiece - AIRO - Artisan Series Bahama Breeze" at bounding box center [310, 559] width 469 height 20
type input "$1.00000"
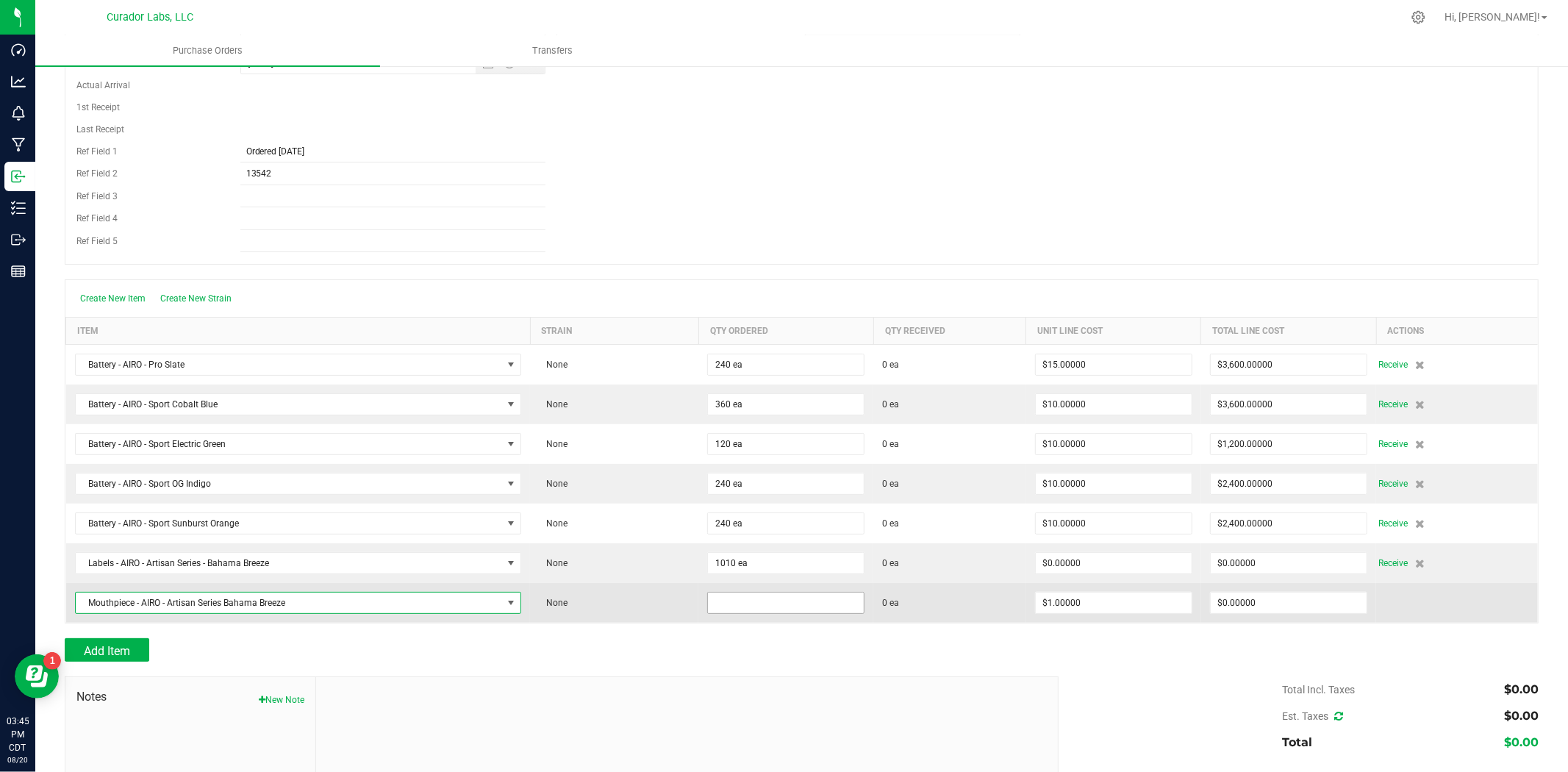
click at [740, 605] on input at bounding box center [785, 602] width 156 height 20
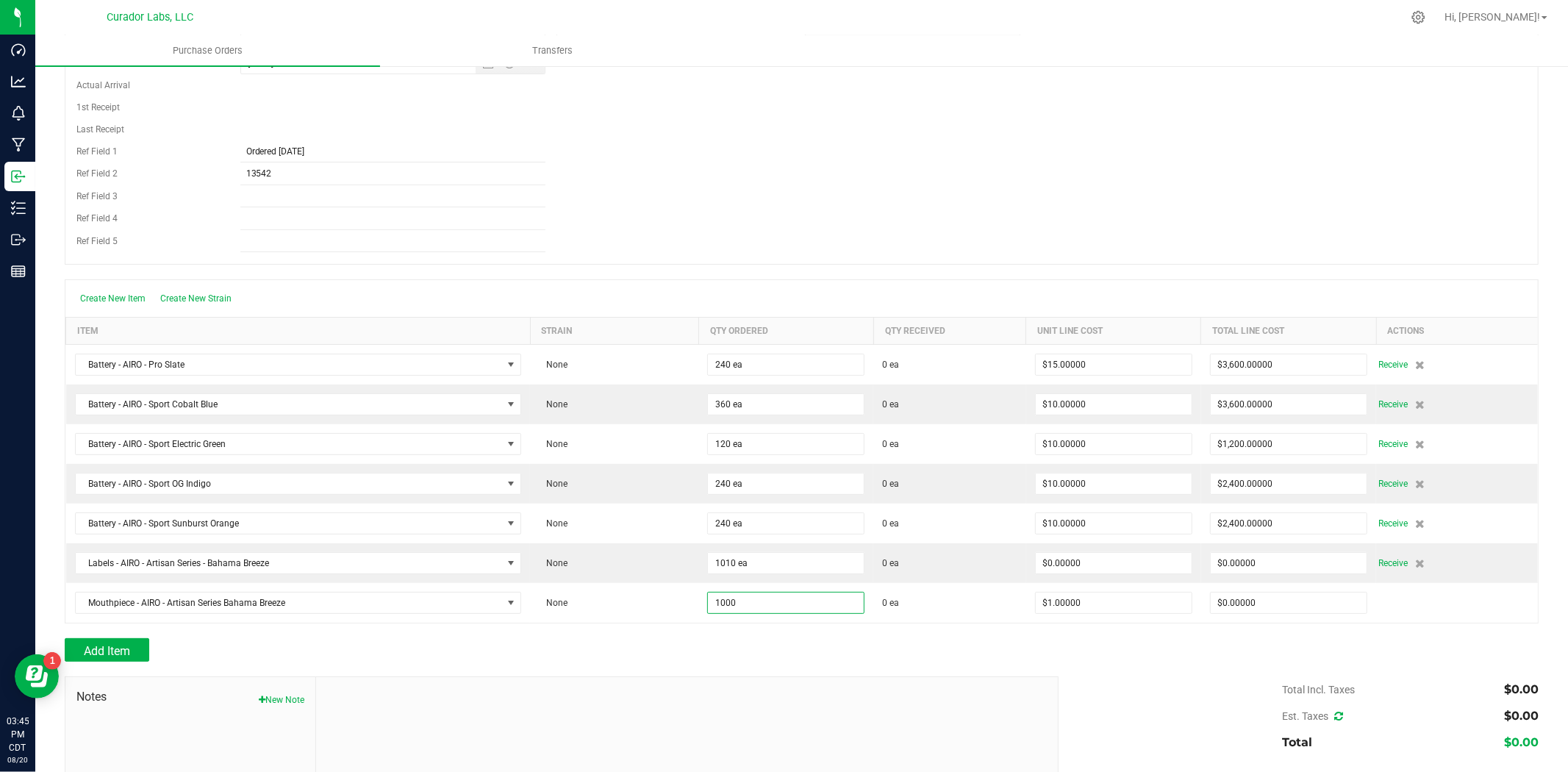
type input "1000 ea"
drag, startPoint x: 691, startPoint y: 689, endPoint x: 660, endPoint y: 663, distance: 40.5
click at [682, 699] on div at bounding box center [687, 776] width 741 height 197
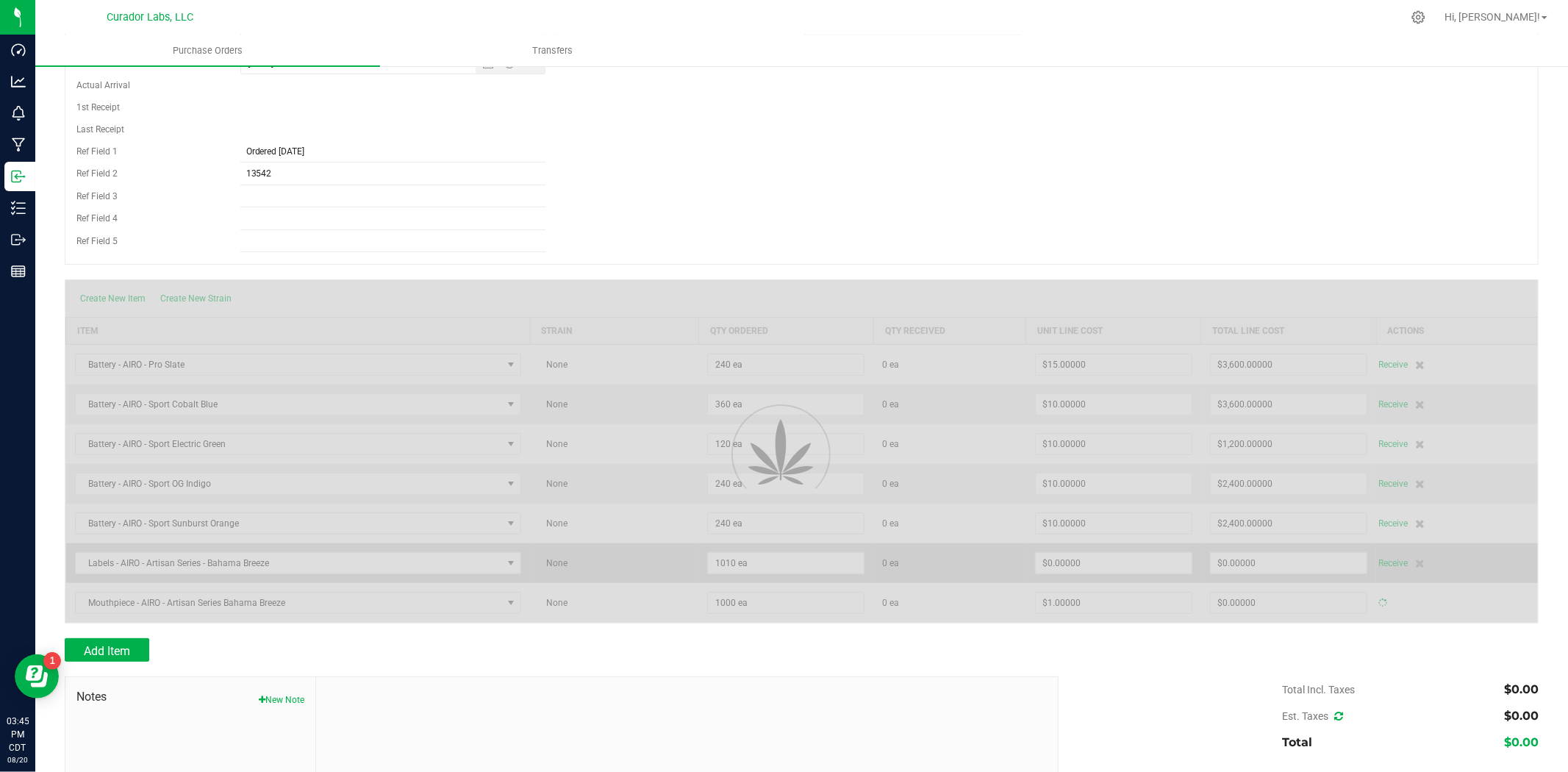
type input "$1,000.00000"
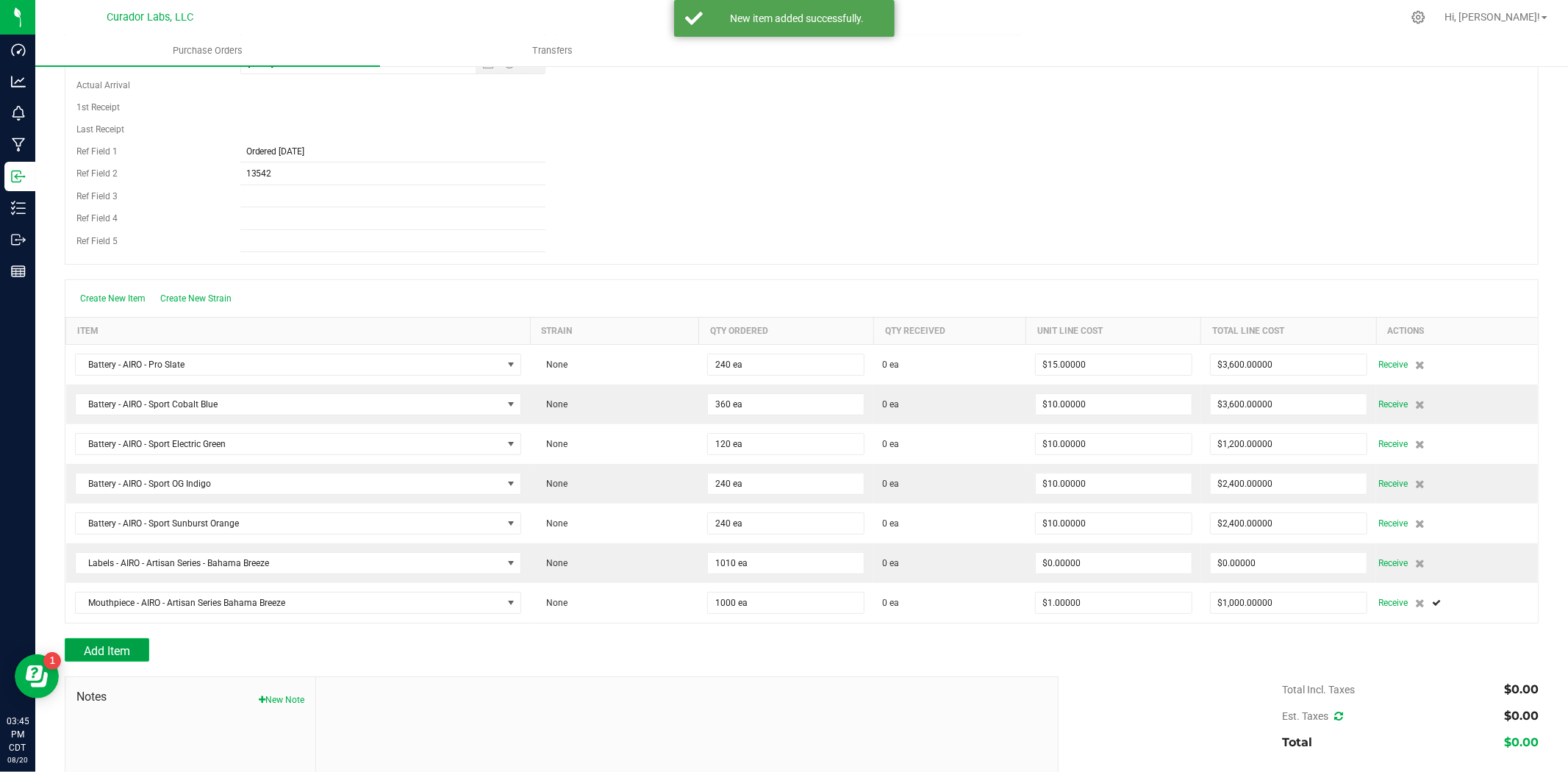
click at [101, 644] on button "Add Item" at bounding box center [107, 650] width 85 height 24
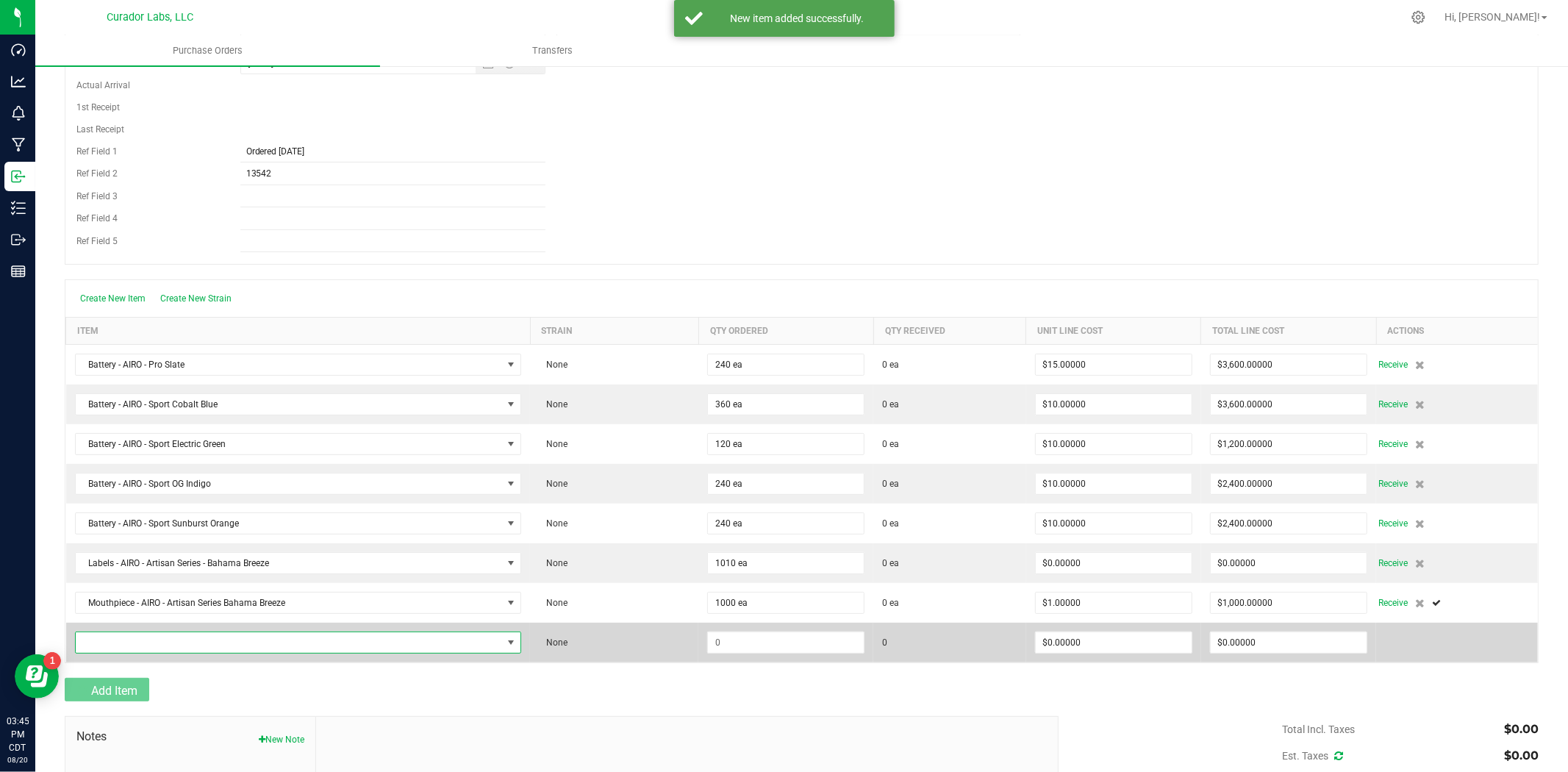
click at [122, 641] on span "NO DATA FOUND" at bounding box center [289, 642] width 427 height 20
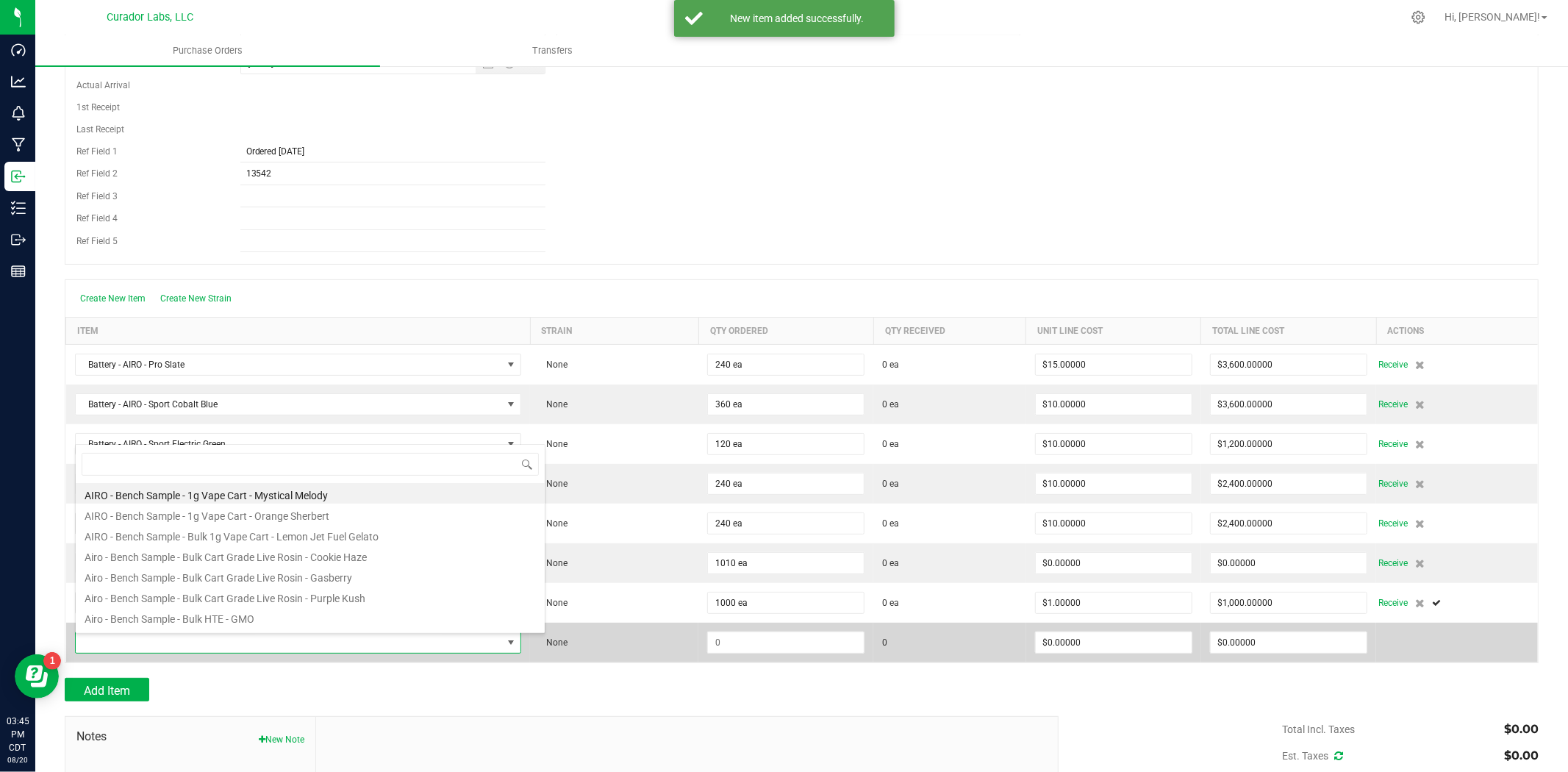
scroll to position [22, 442]
type input "bahama breeze"
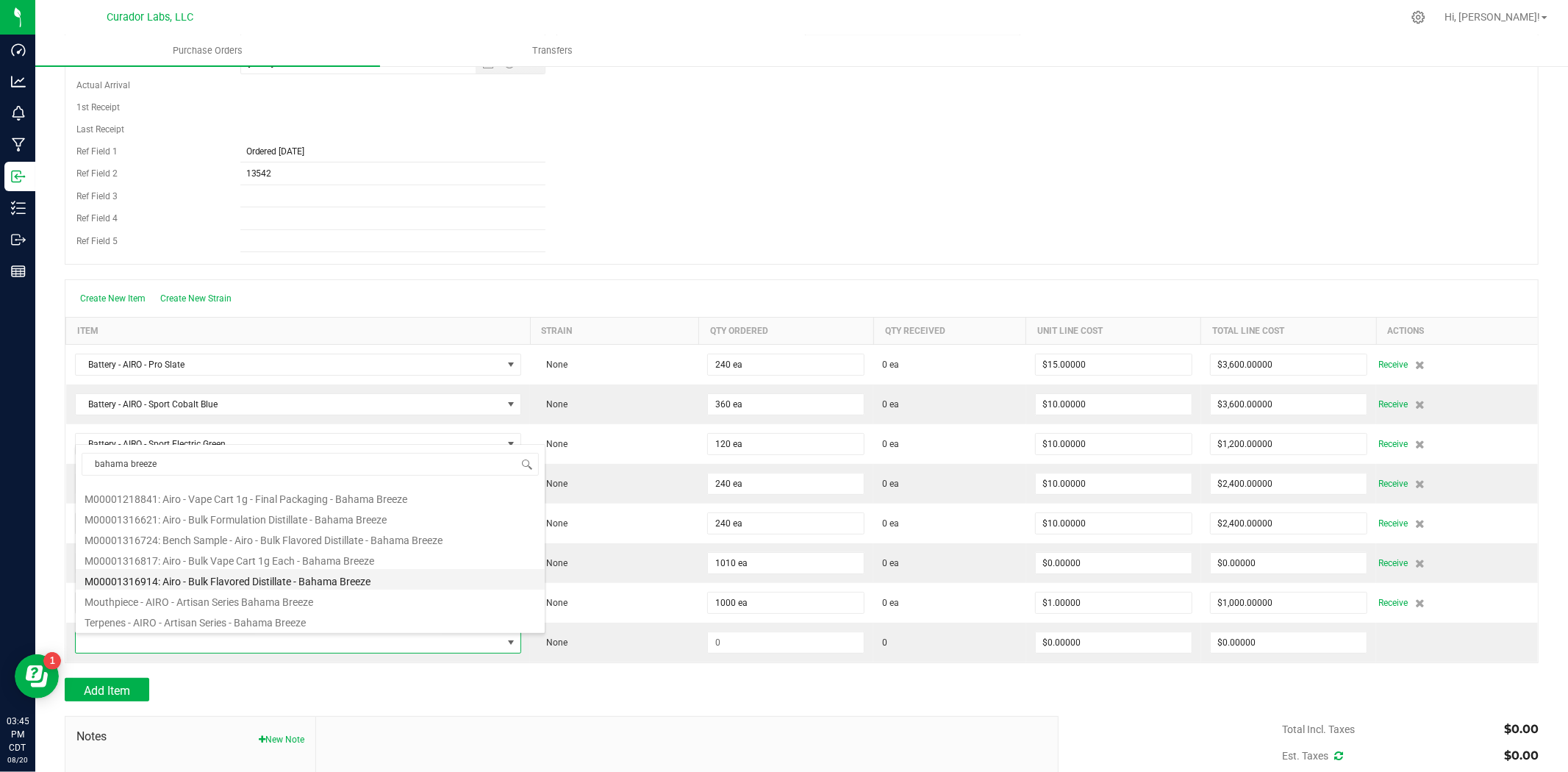
scroll to position [38, 0]
click at [210, 622] on li "Terpenes - AIRO - Artisan Series - Bahama Breeze" at bounding box center [310, 620] width 469 height 20
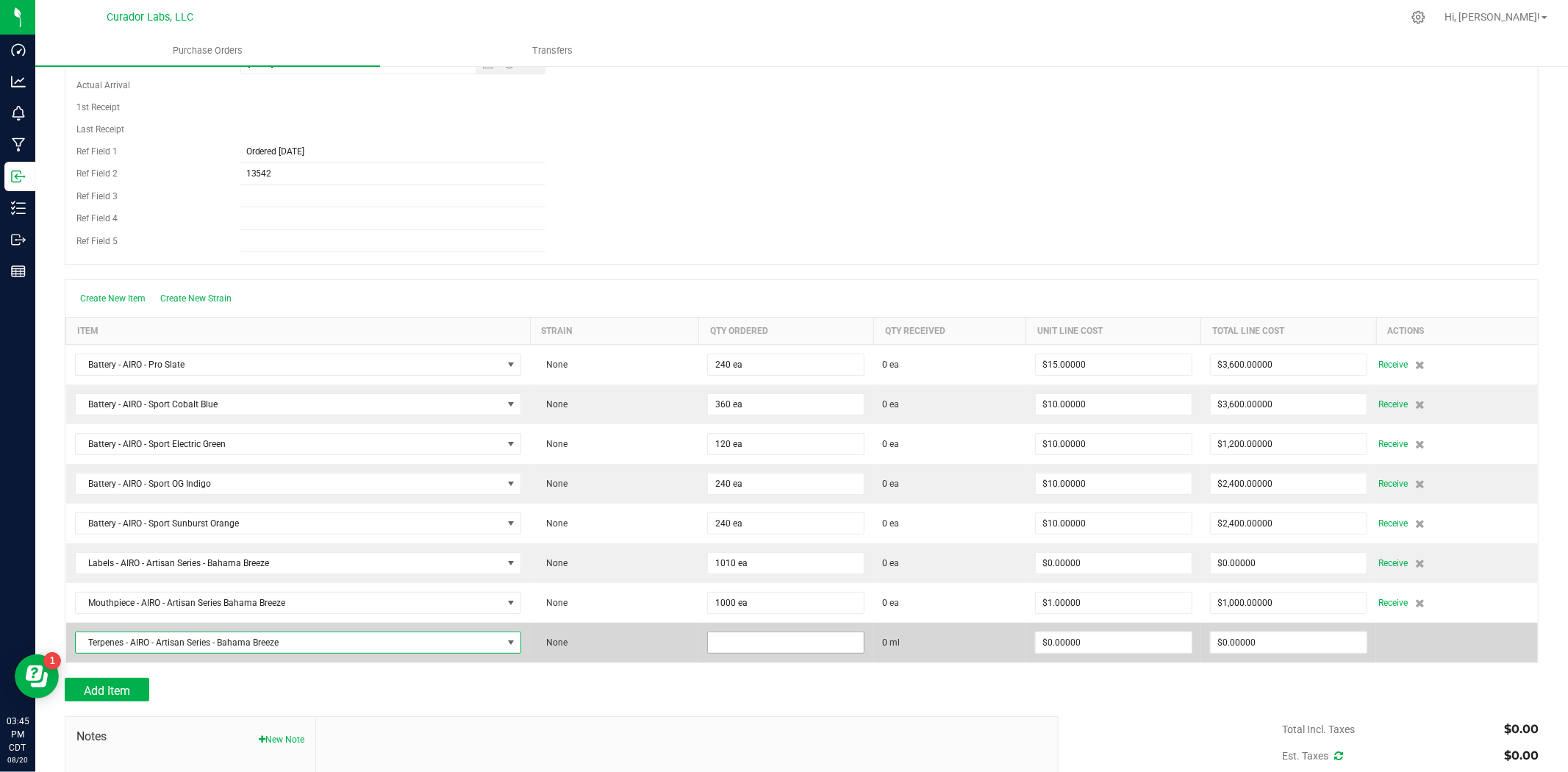
click at [751, 652] on input at bounding box center [785, 642] width 156 height 20
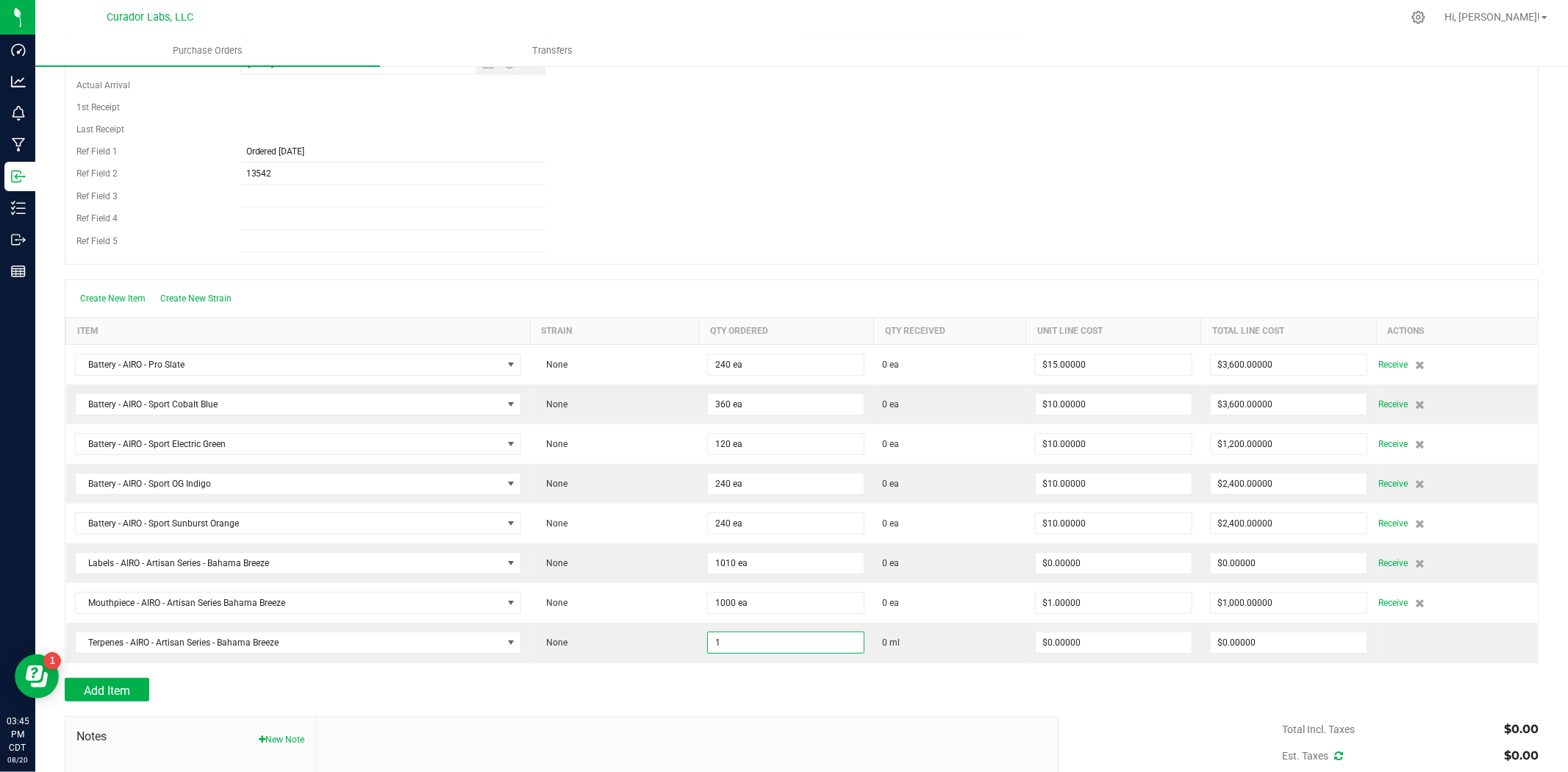
type input "1.0000 ml"
click at [712, 682] on div "Add Item" at bounding box center [555, 689] width 983 height 24
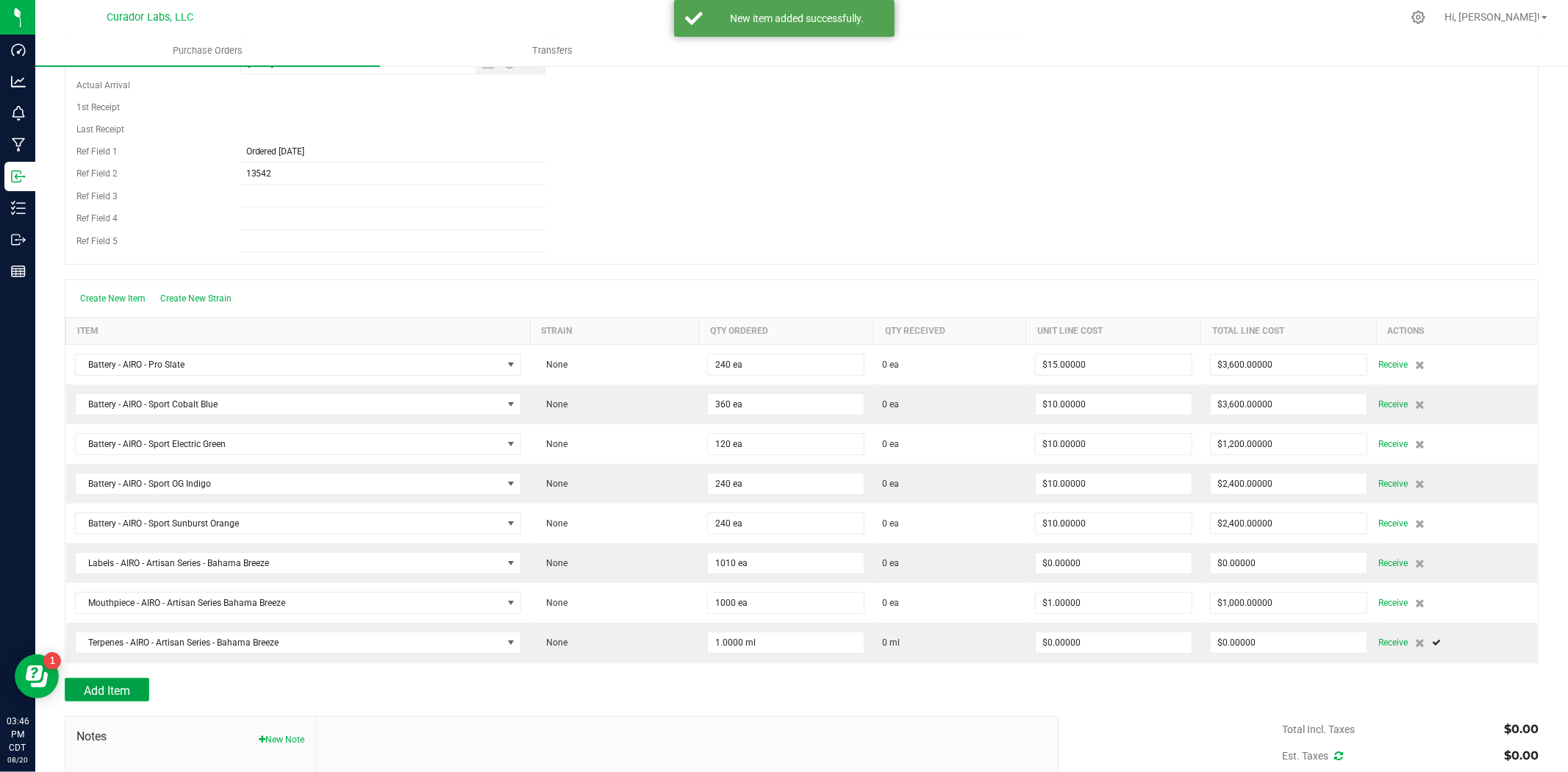
click at [83, 694] on button "Add Item" at bounding box center [107, 689] width 85 height 24
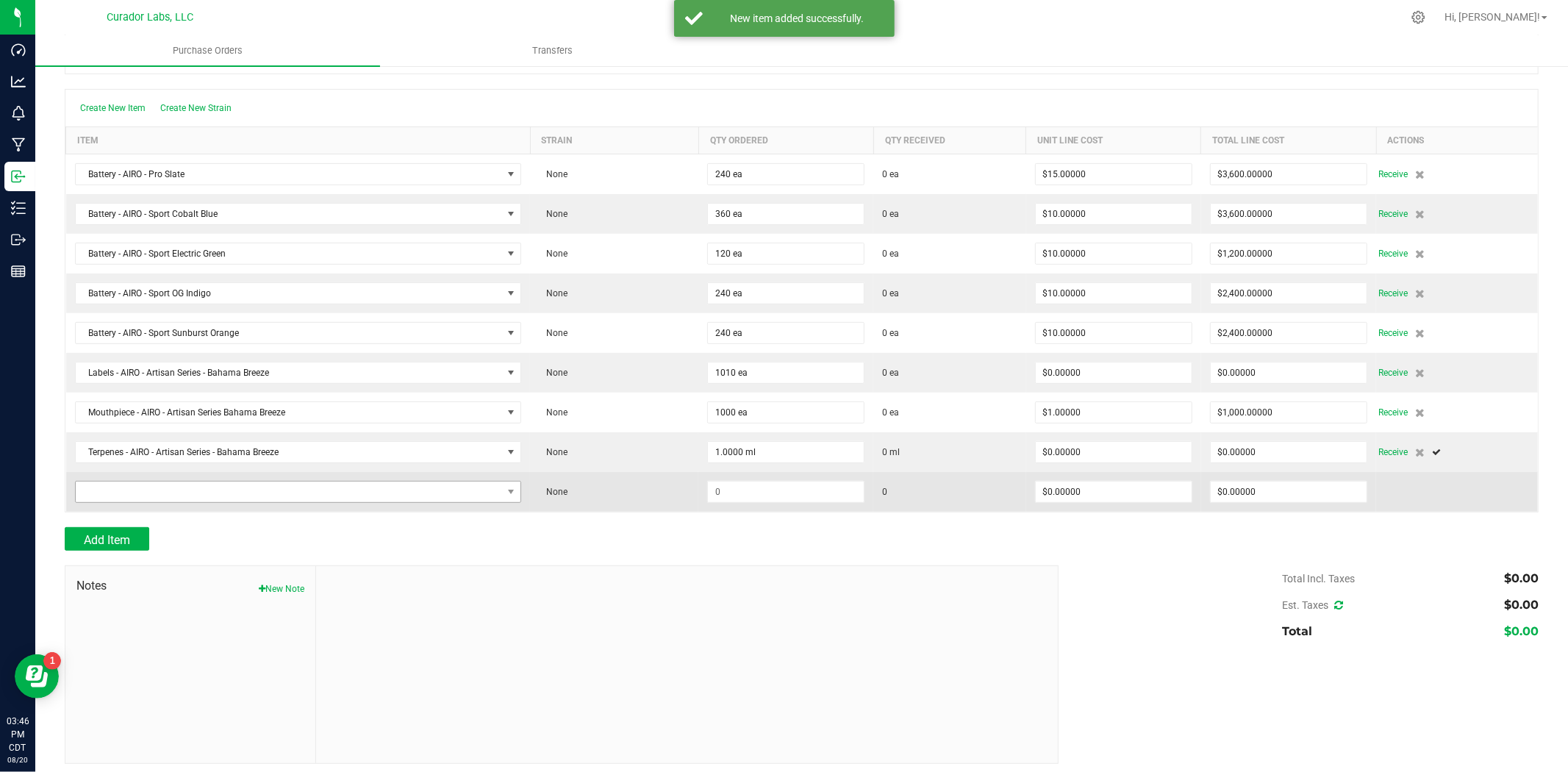
scroll to position [373, 0]
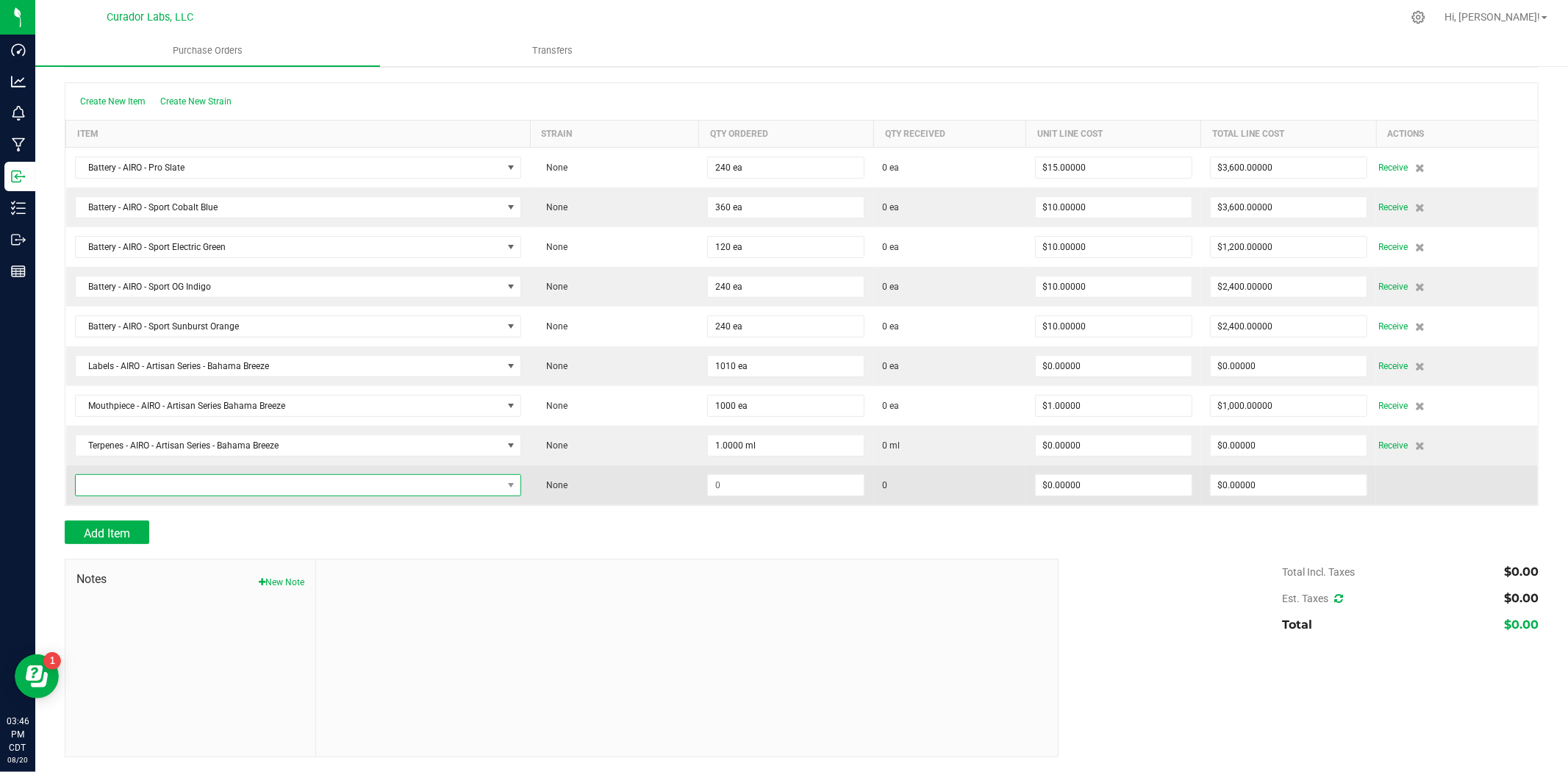
click at [346, 481] on span "NO DATA FOUND" at bounding box center [289, 485] width 427 height 20
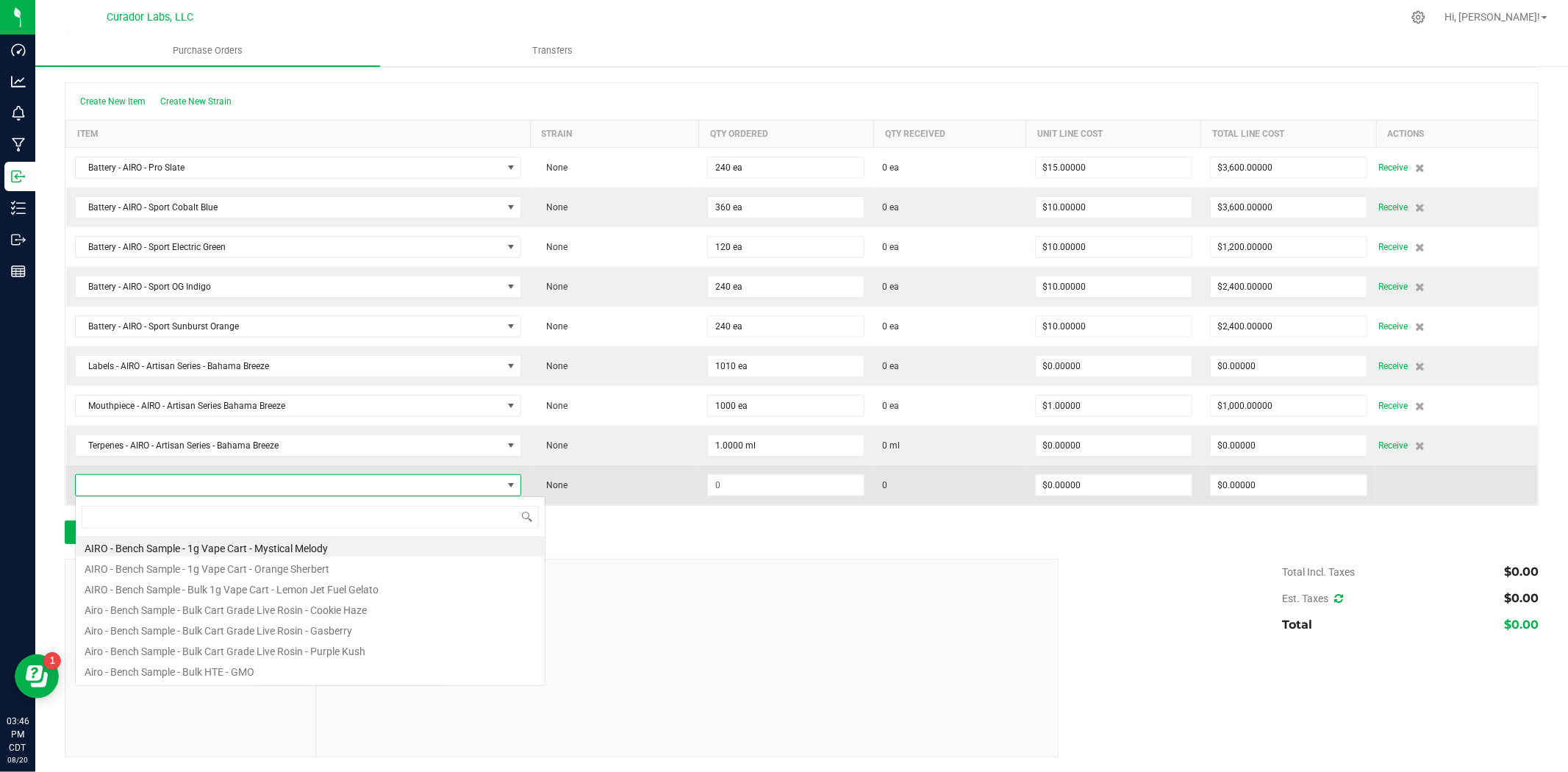
scroll to position [22, 442]
type input "blackberry"
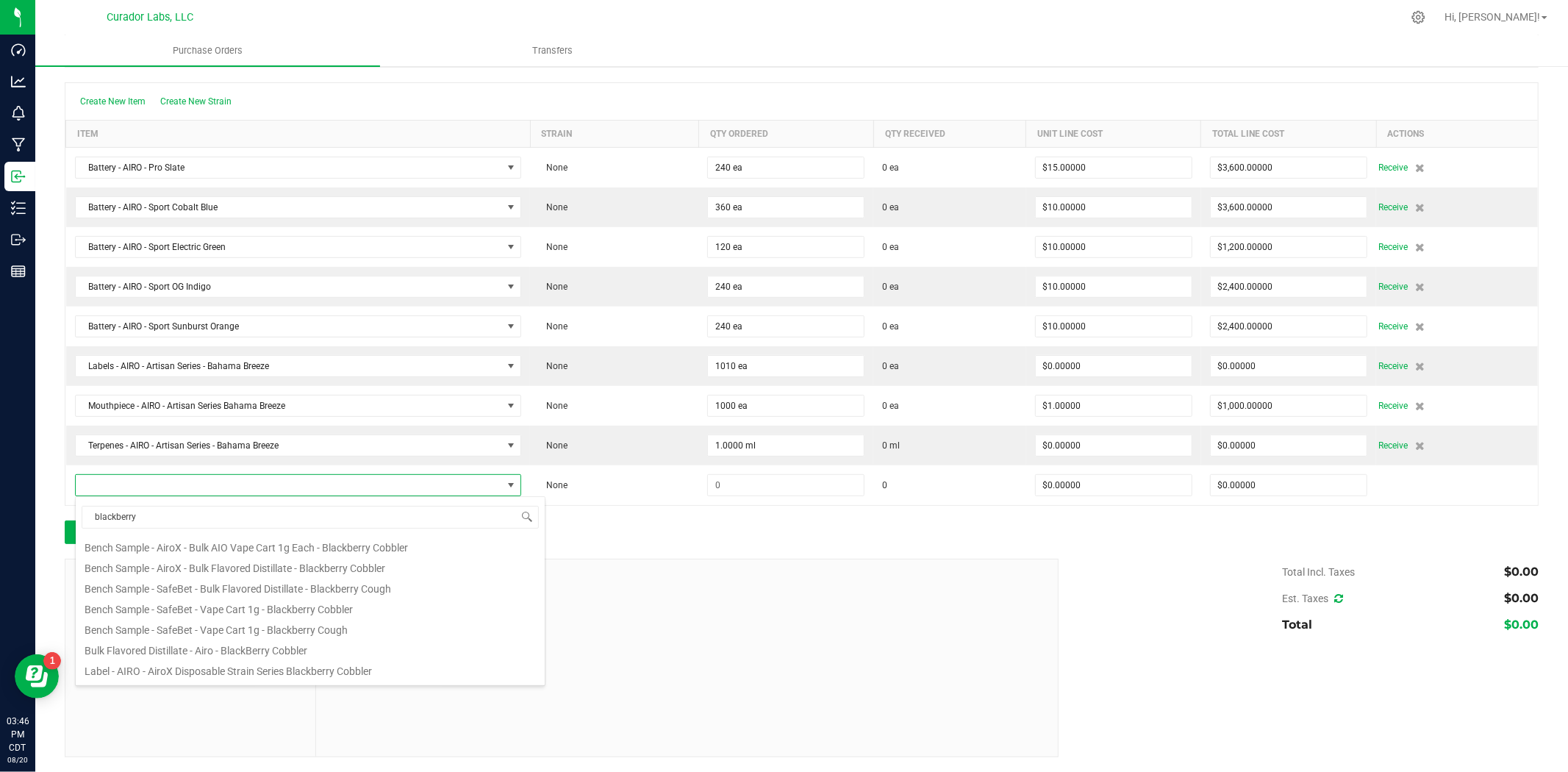
scroll to position [218, 0]
click at [335, 656] on li "Labels - AIRO front label - Blackberry Cobbler" at bounding box center [310, 657] width 469 height 20
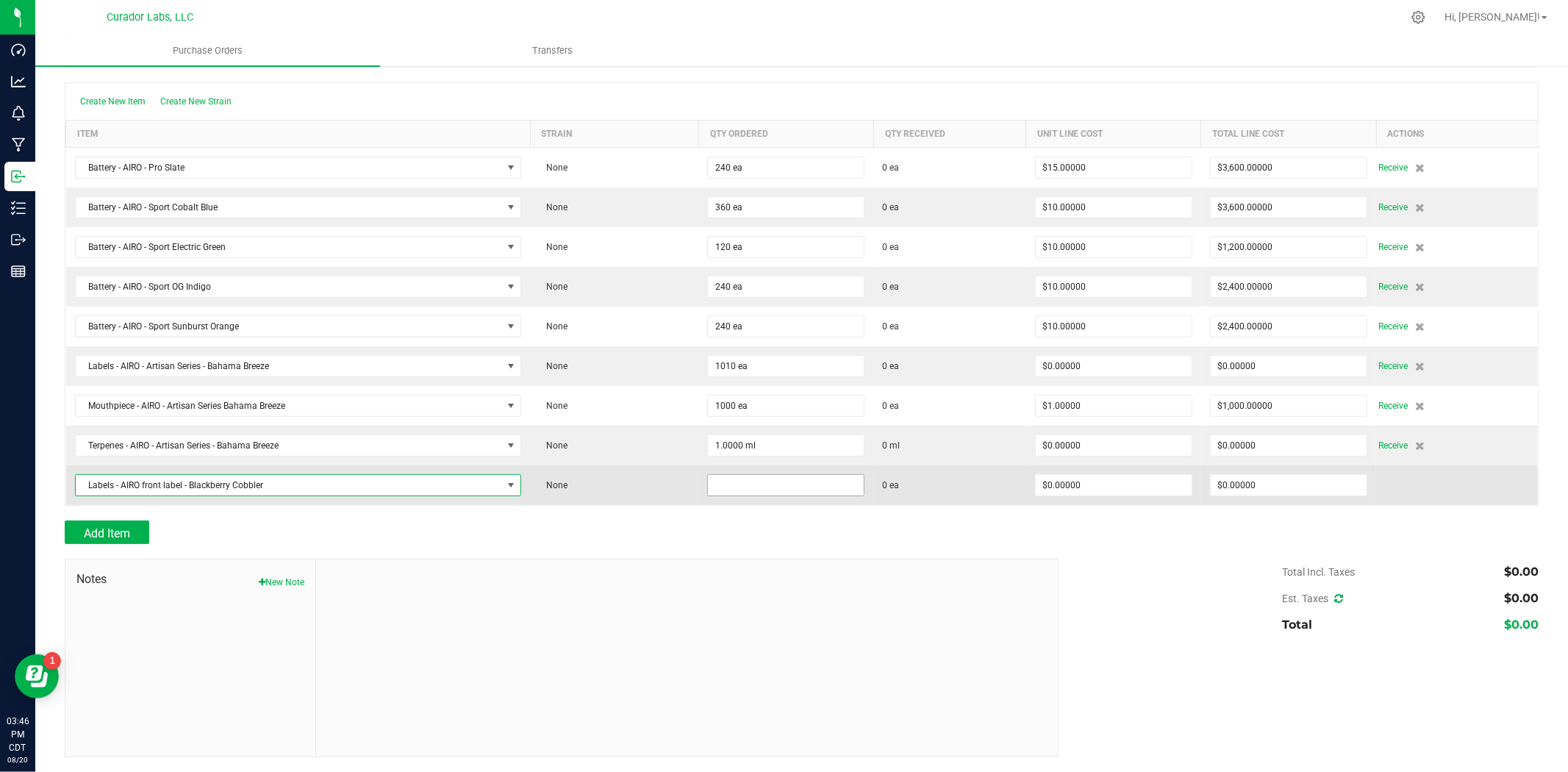
click at [802, 488] on input at bounding box center [785, 485] width 156 height 20
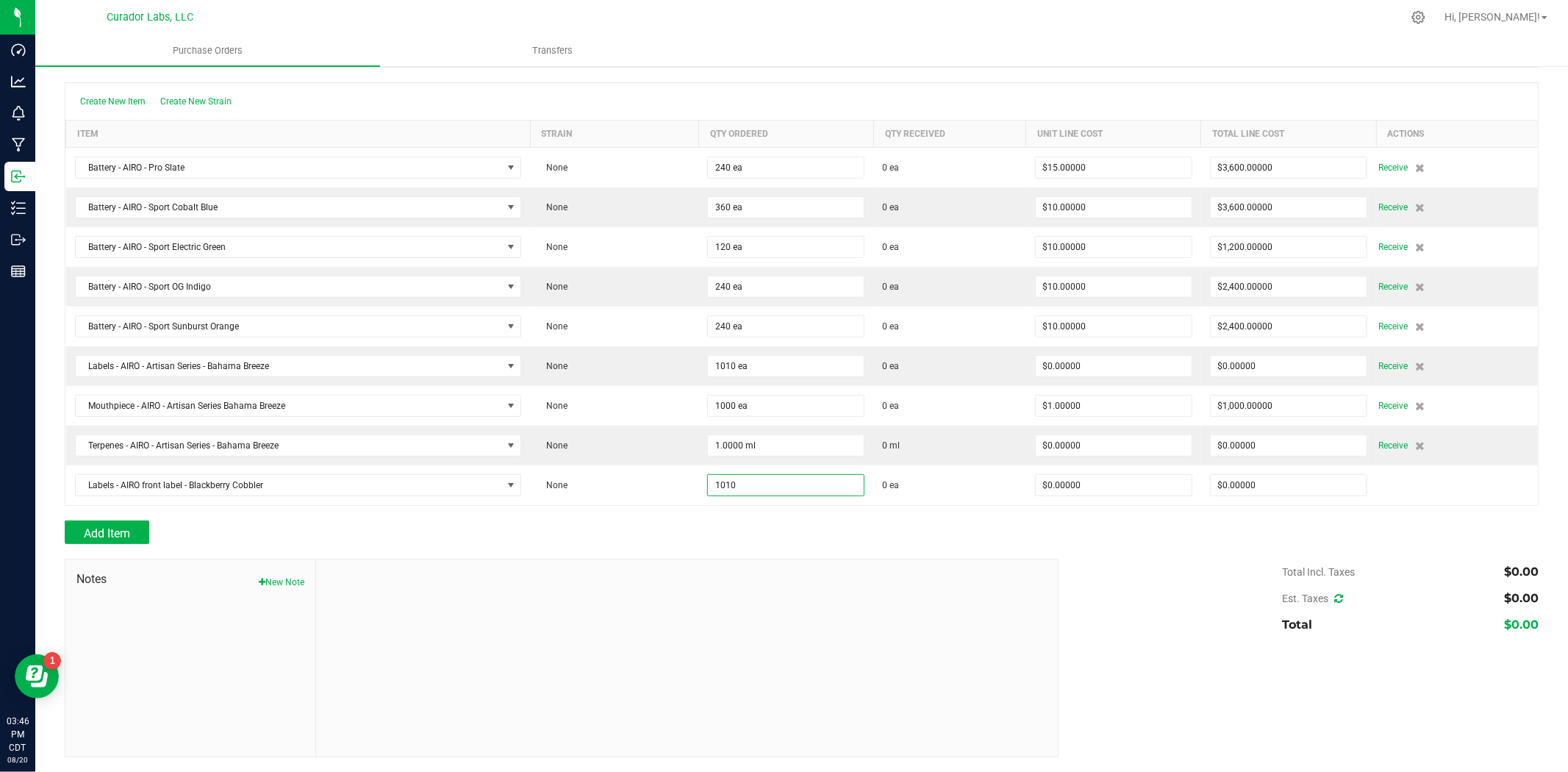
type input "1010 ea"
click at [245, 538] on div "Add Item" at bounding box center [555, 532] width 983 height 24
click at [91, 521] on button "Add Item" at bounding box center [107, 532] width 85 height 24
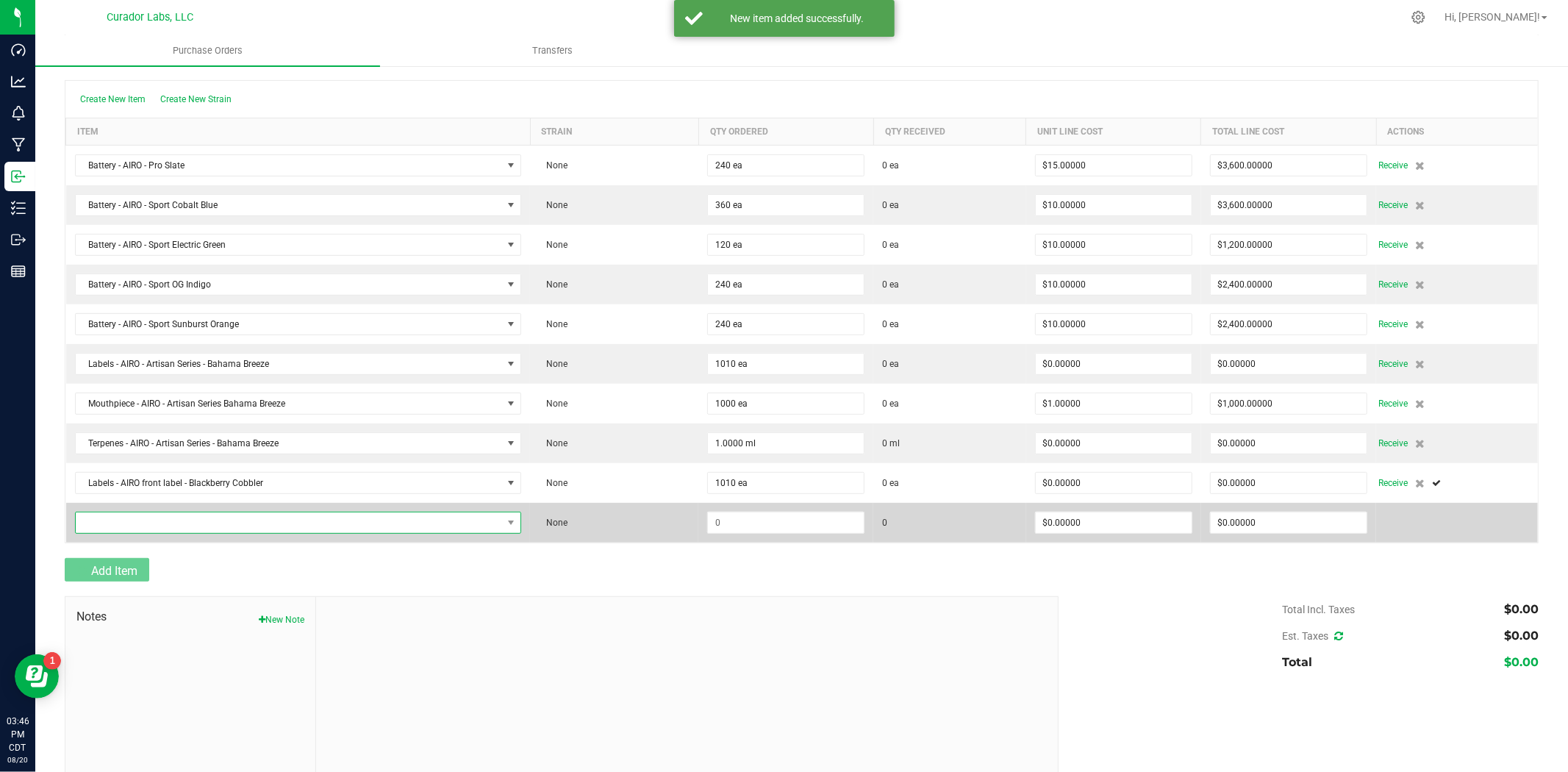
click at [110, 518] on span "NO DATA FOUND" at bounding box center [289, 522] width 427 height 20
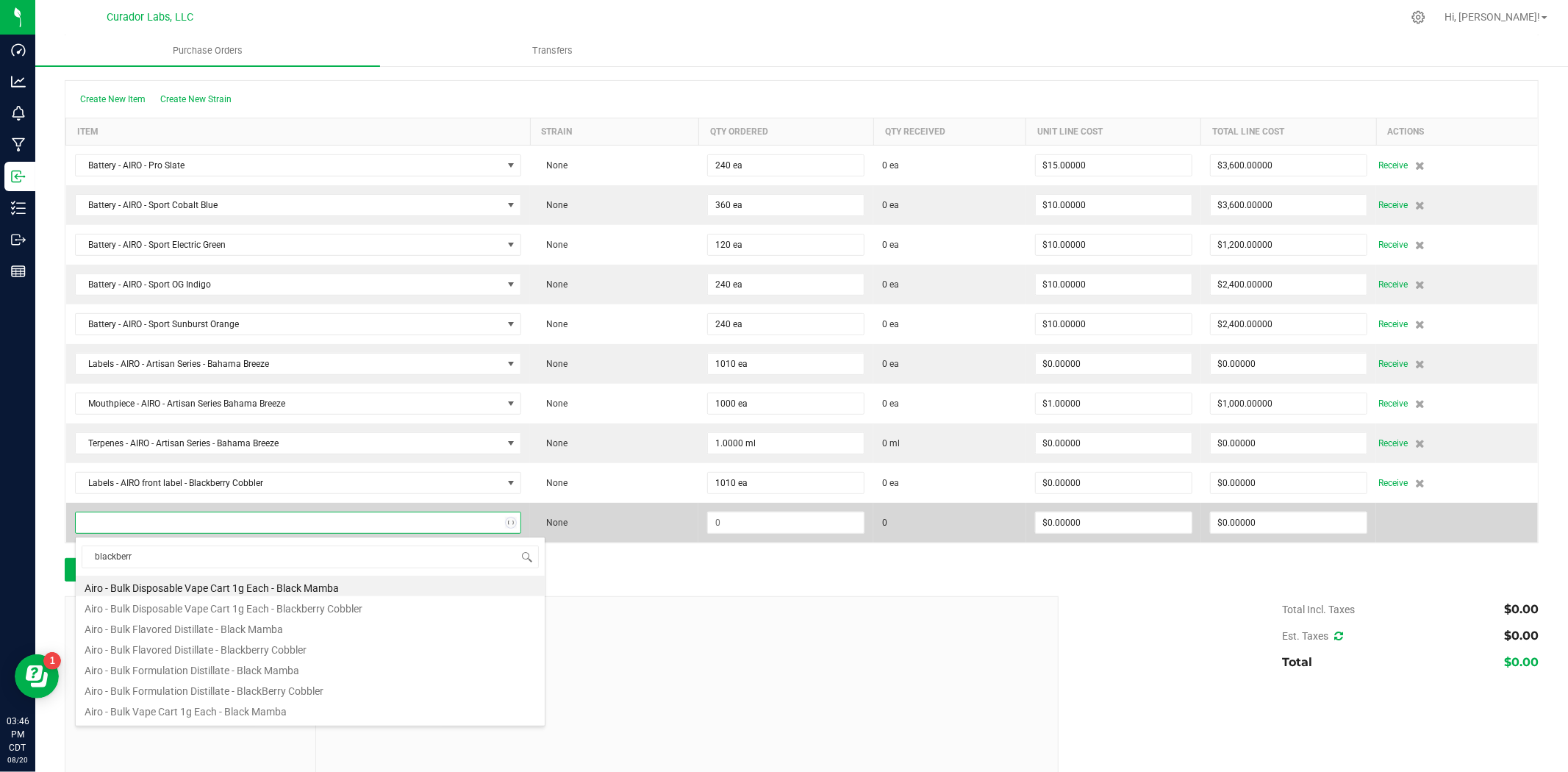
type input "blackberry"
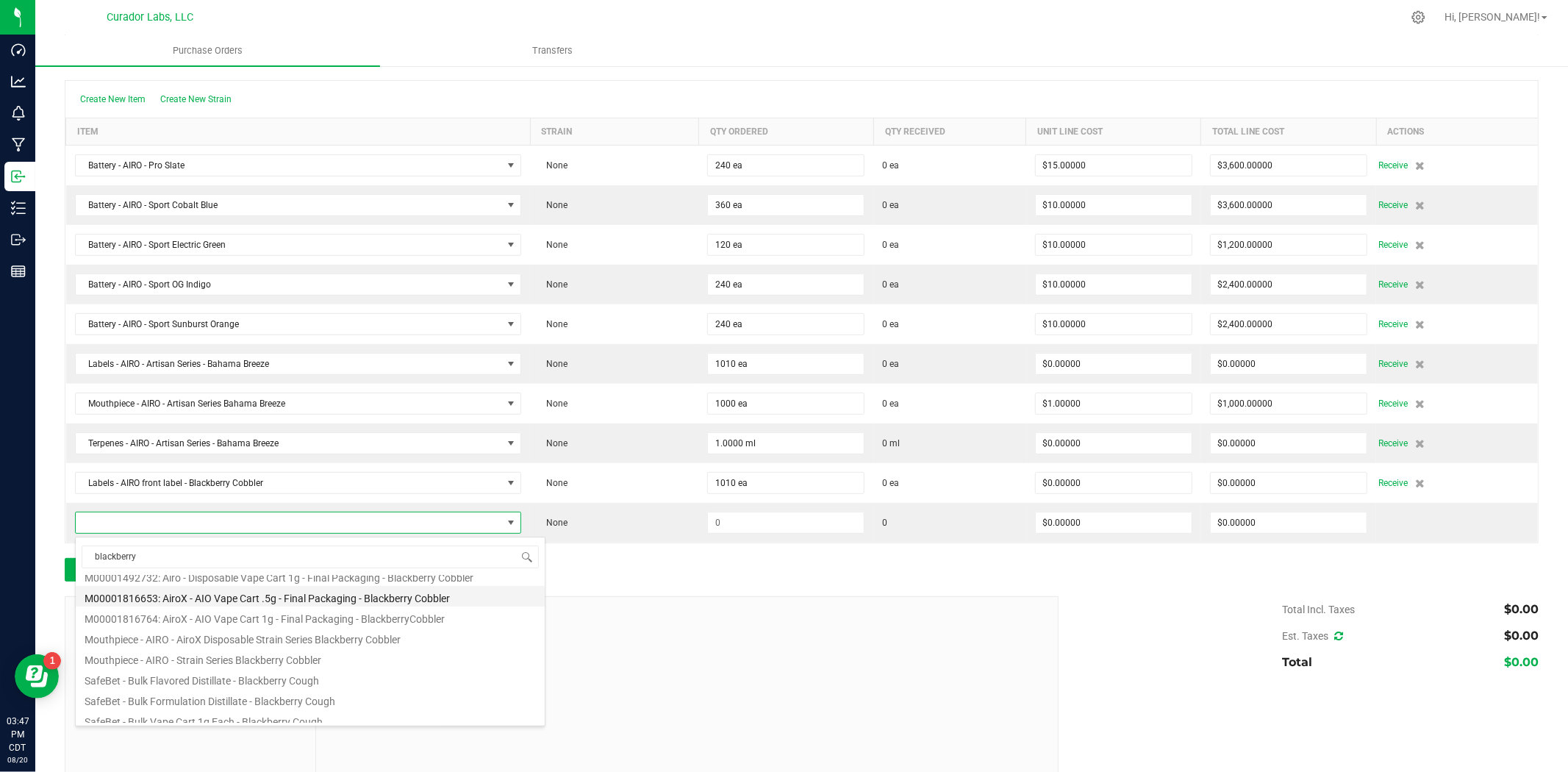
scroll to position [435, 0]
click at [176, 629] on li "Mouthpiece - AIRO - Strain Series Blackberry Cobbler" at bounding box center [310, 624] width 469 height 20
type input "$1.00000"
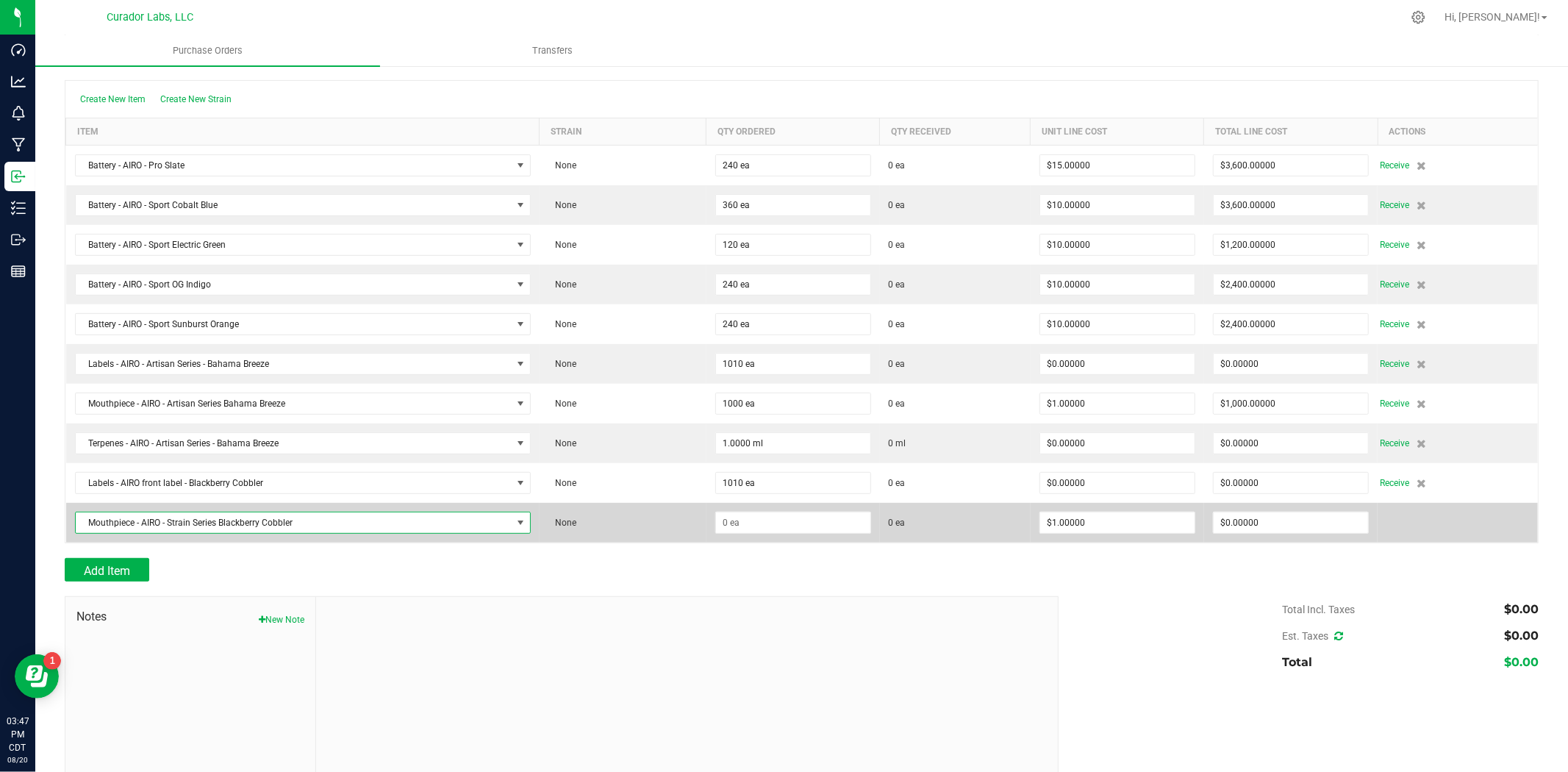
click at [768, 538] on td at bounding box center [793, 523] width 174 height 40
click at [769, 531] on input at bounding box center [793, 522] width 154 height 20
type input "1000 ea"
click at [766, 542] on td "1000 ea" at bounding box center [793, 523] width 174 height 40
type input "$1,000.00000"
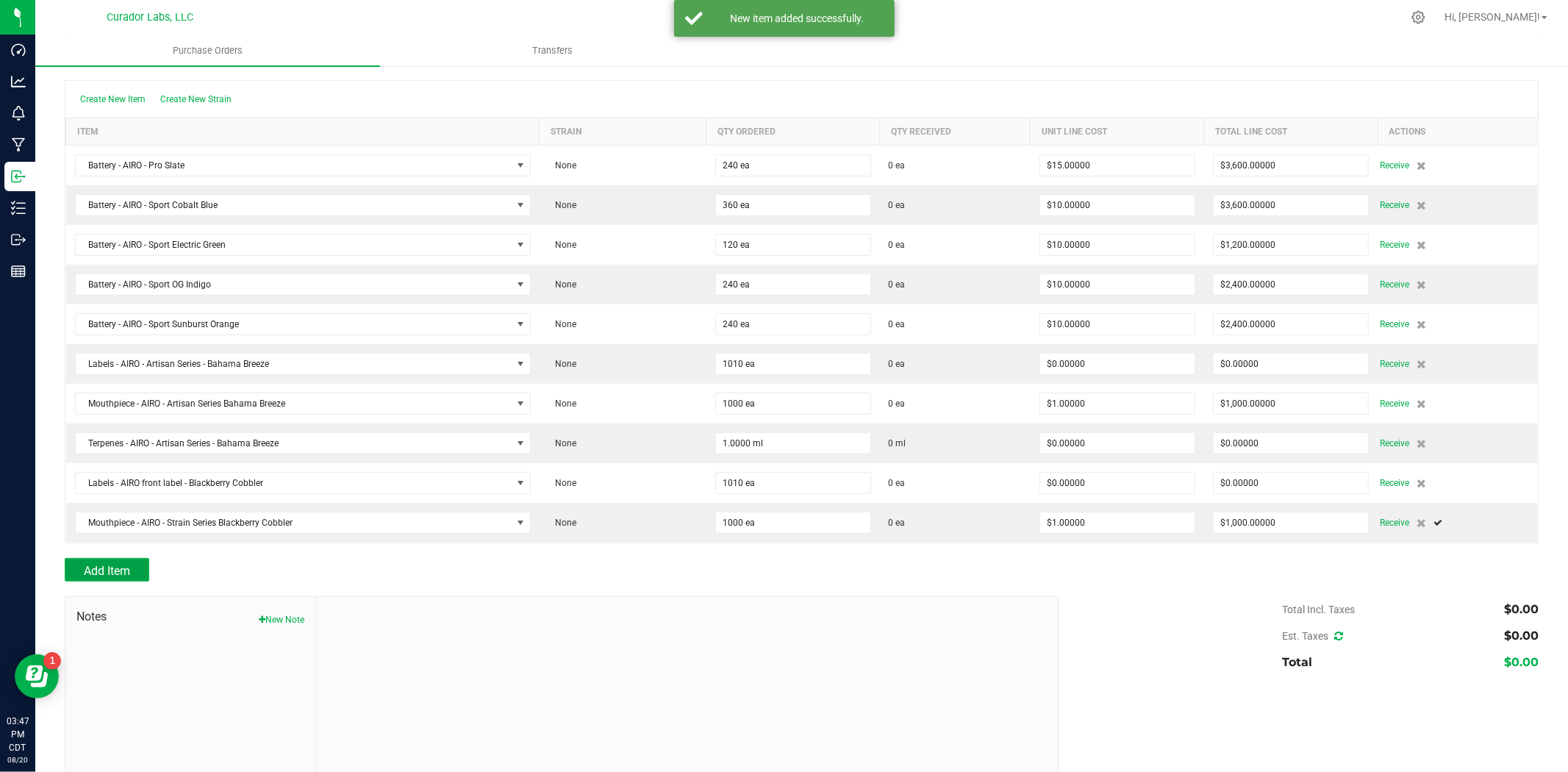
click at [121, 572] on span "Add Item" at bounding box center [107, 571] width 47 height 14
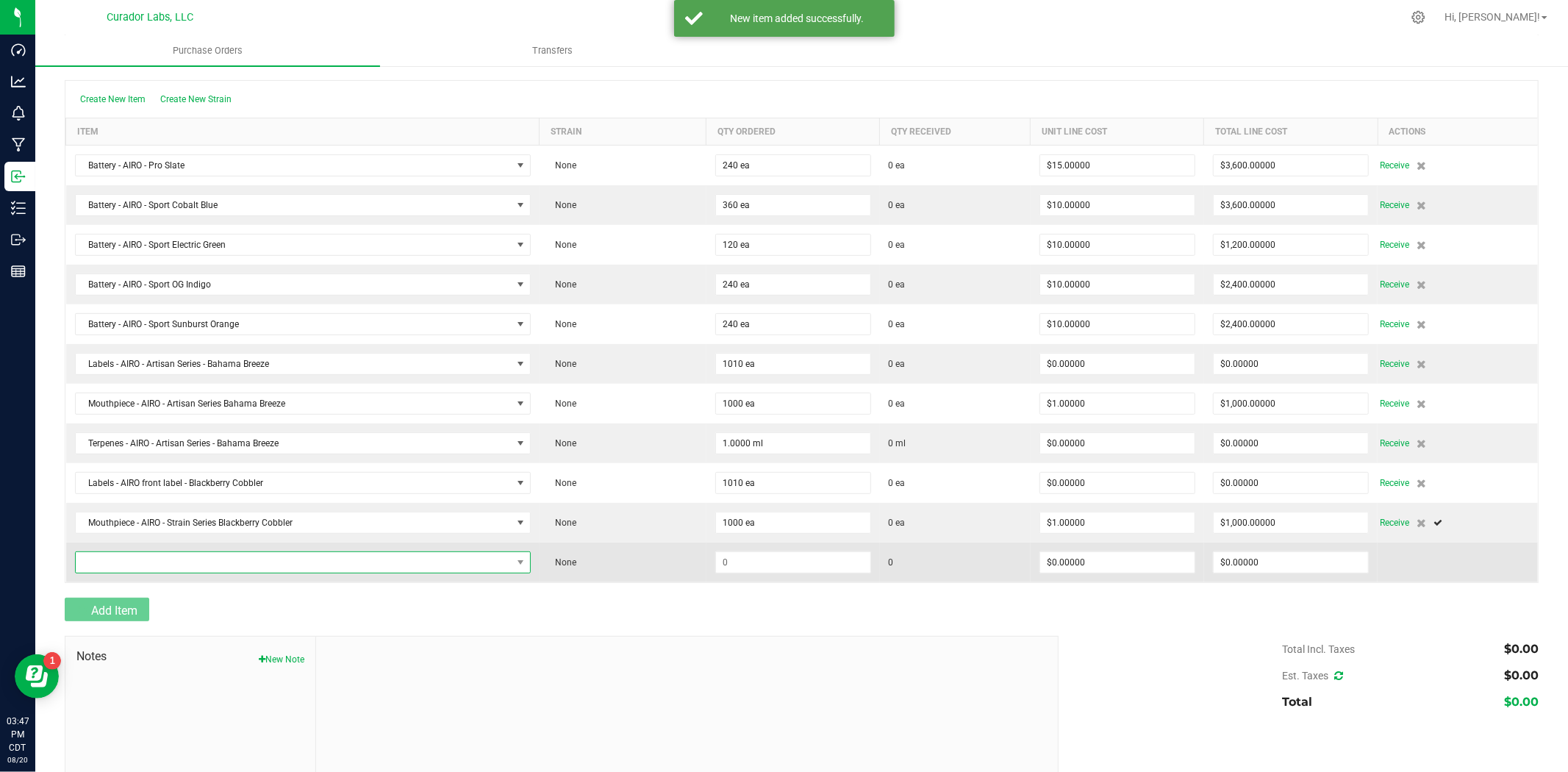
click at [123, 561] on span "NO DATA FOUND" at bounding box center [294, 562] width 436 height 20
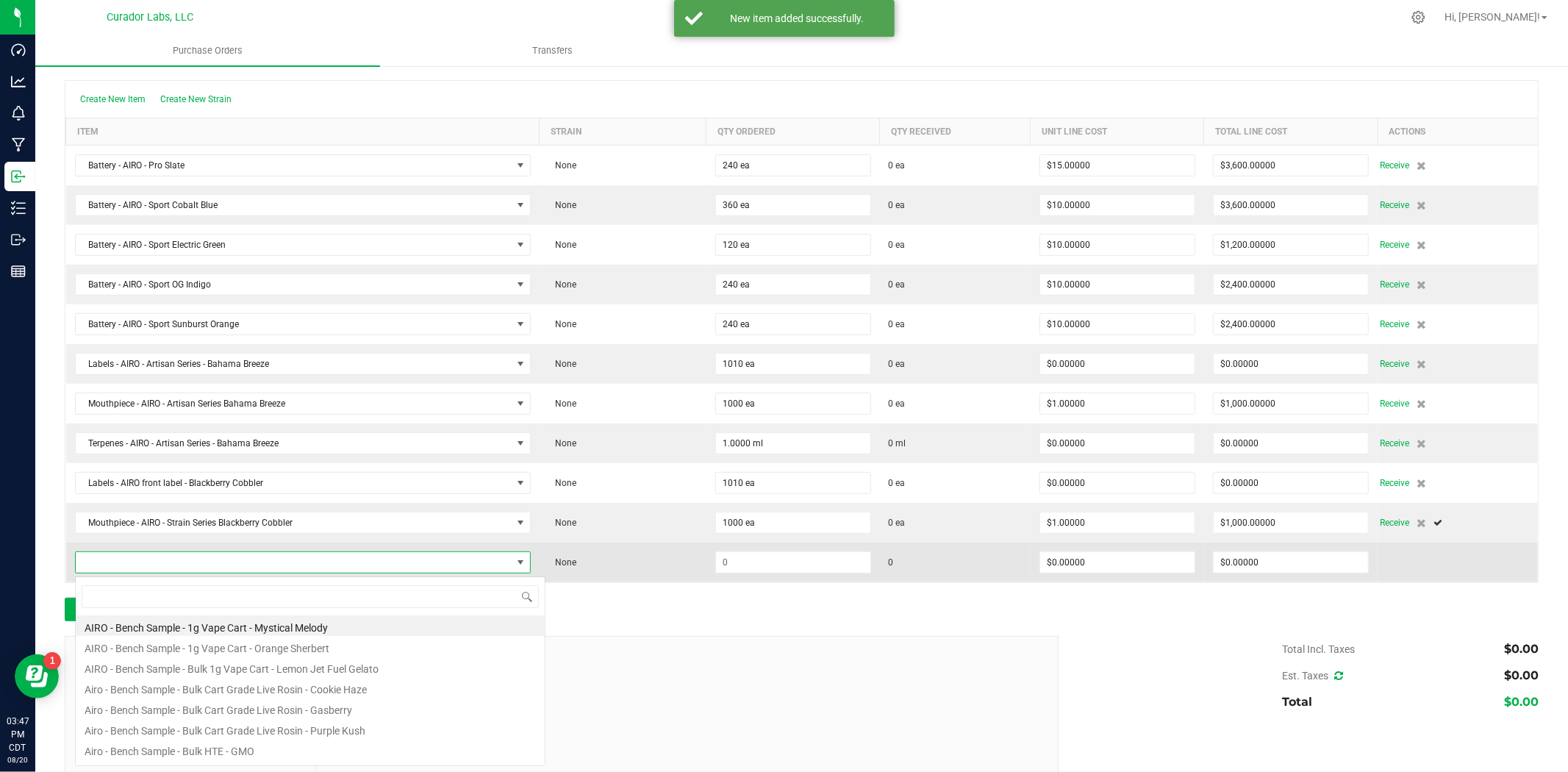
scroll to position [22, 450]
type input "blackberry"
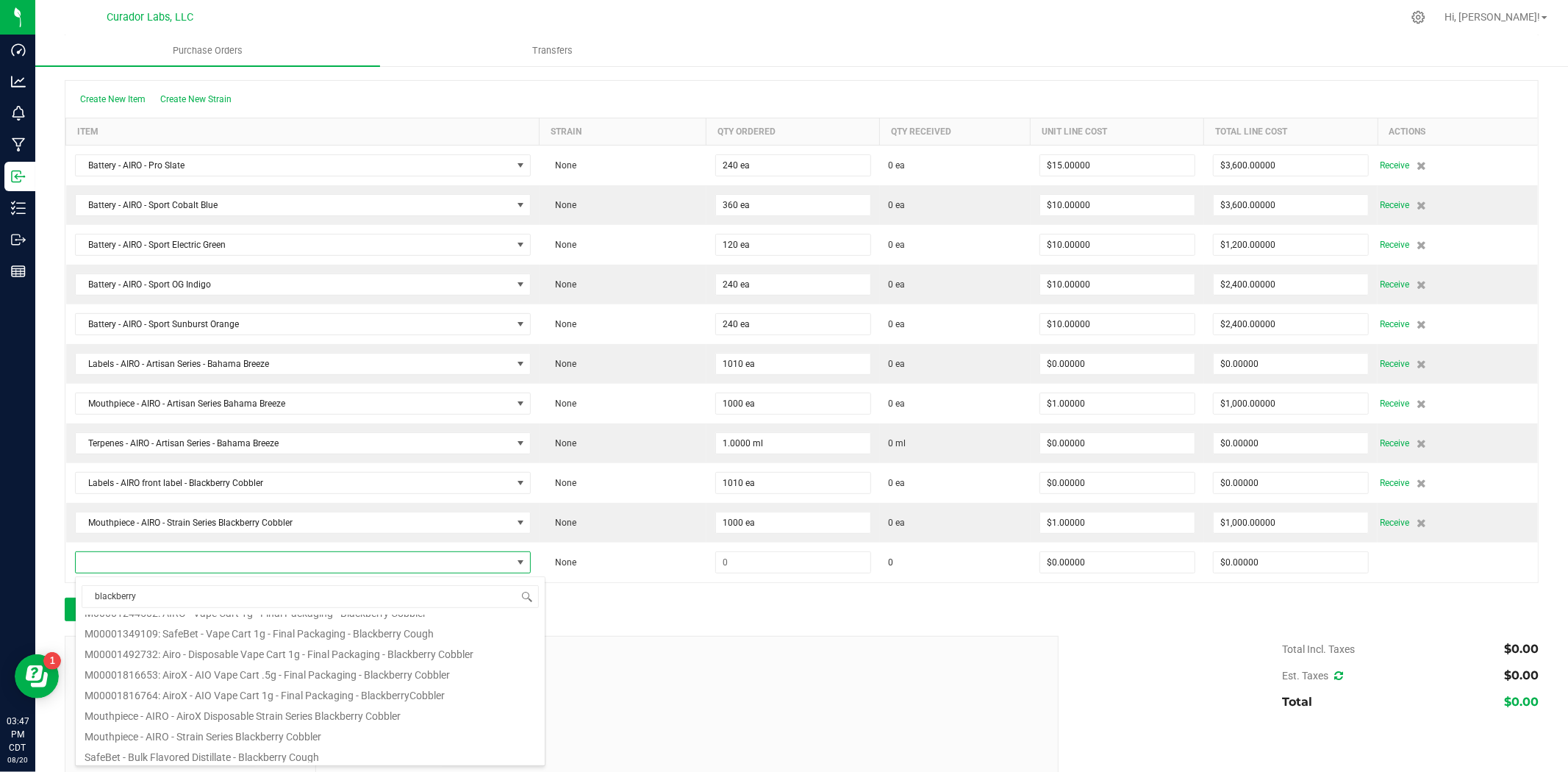
scroll to position [471, 0]
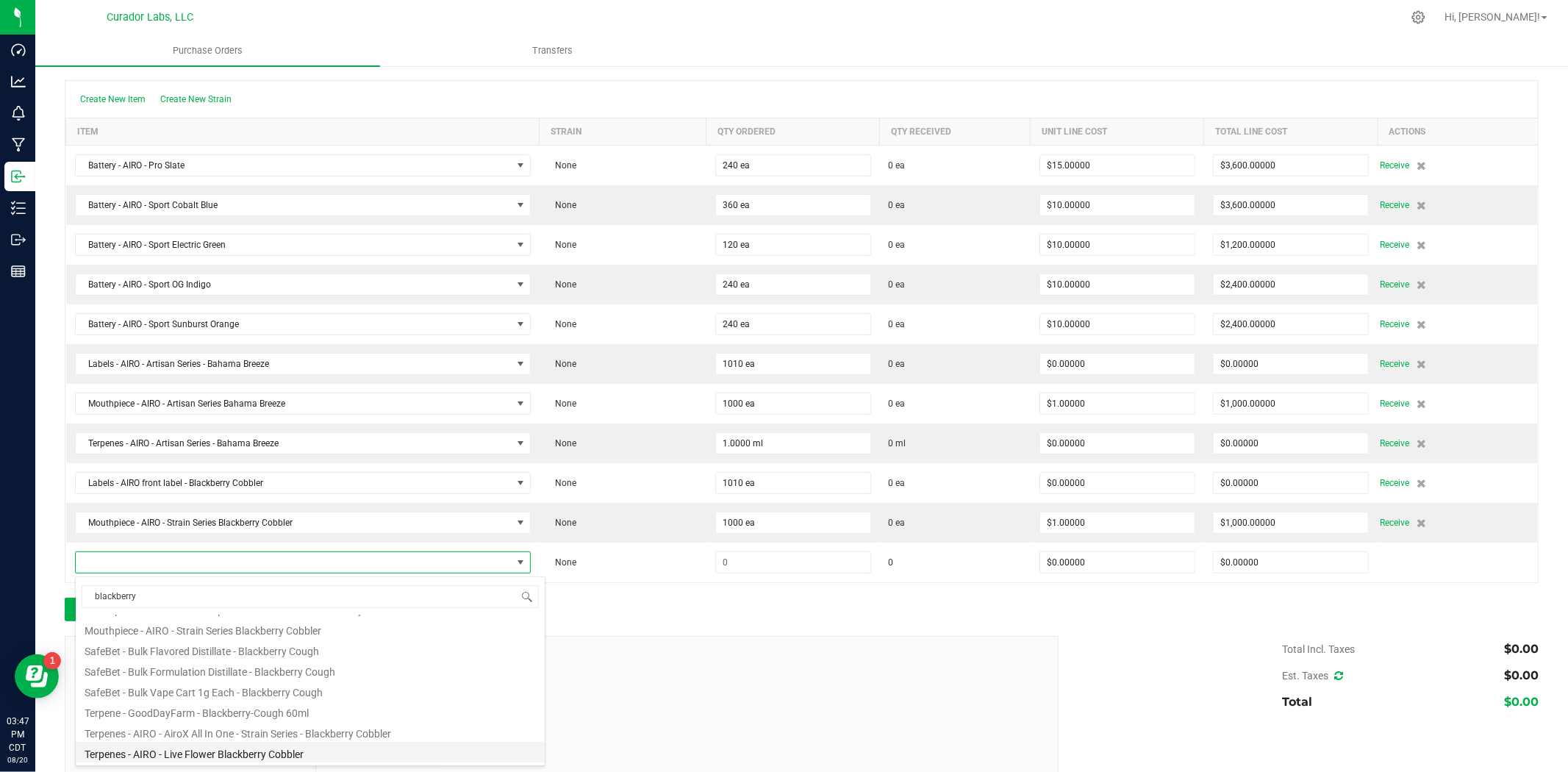
click at [207, 754] on li "Terpenes - AIRO - Live Flower Blackberry Cobbler" at bounding box center [310, 752] width 469 height 20
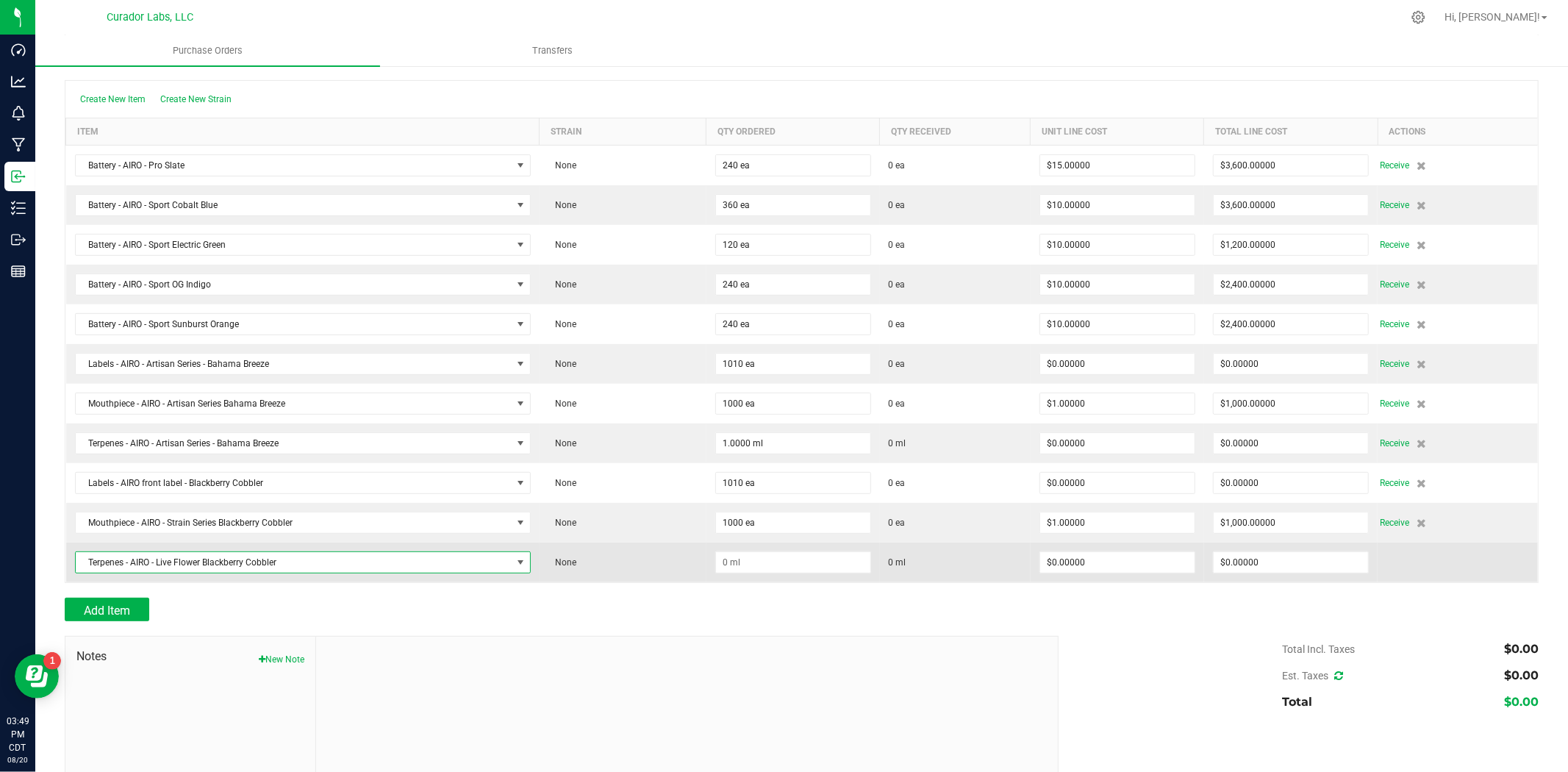
click at [331, 573] on span "Terpenes - AIRO - Live Flower Blackberry Cobbler" at bounding box center [294, 562] width 436 height 20
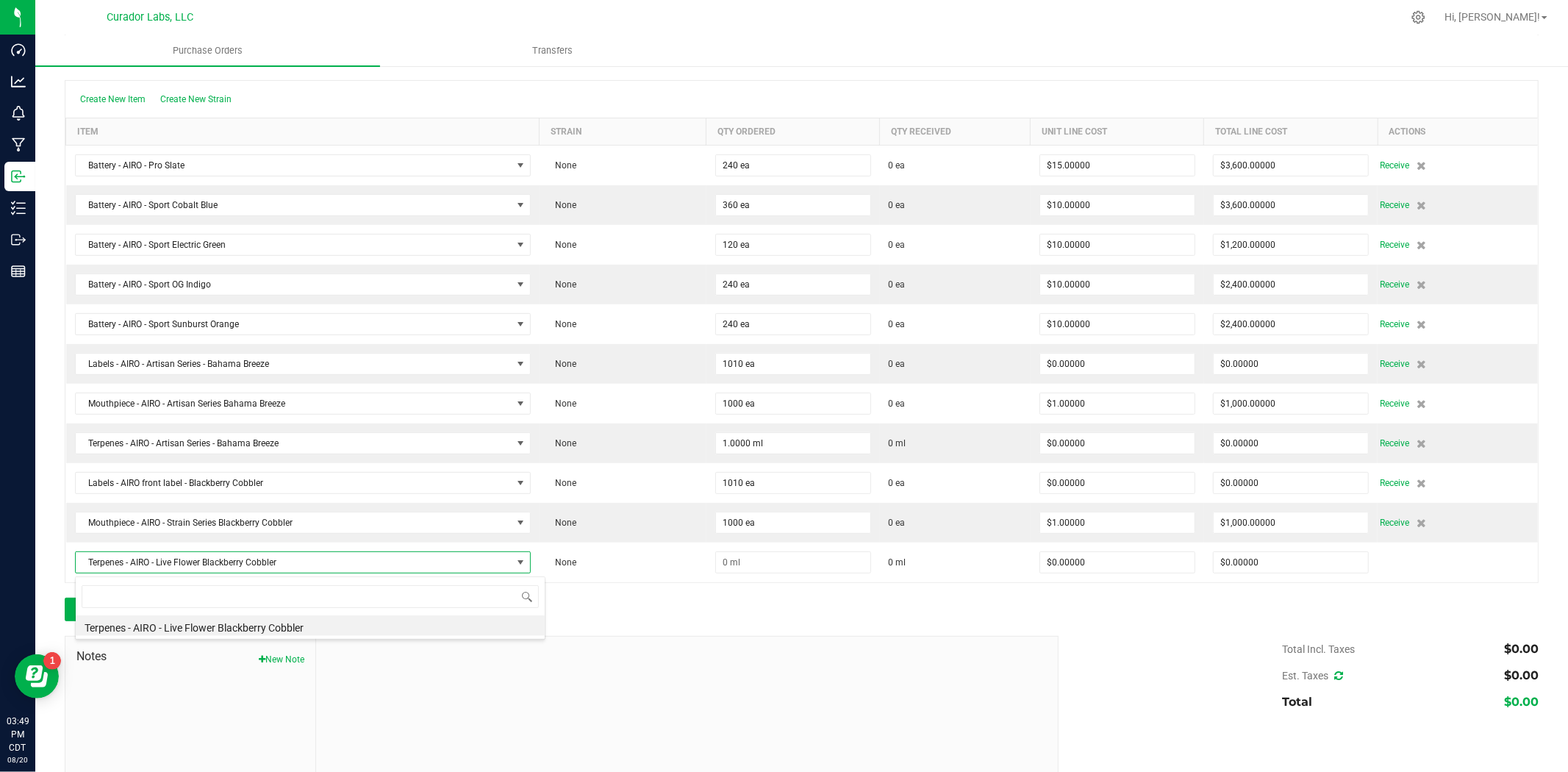
type input "Terpenes - AIRO - Strain Series Blackberry Cobbler"
click at [298, 623] on li "Terpenes - AIRO - Strain Series Blackberry Cobbler" at bounding box center [310, 625] width 469 height 20
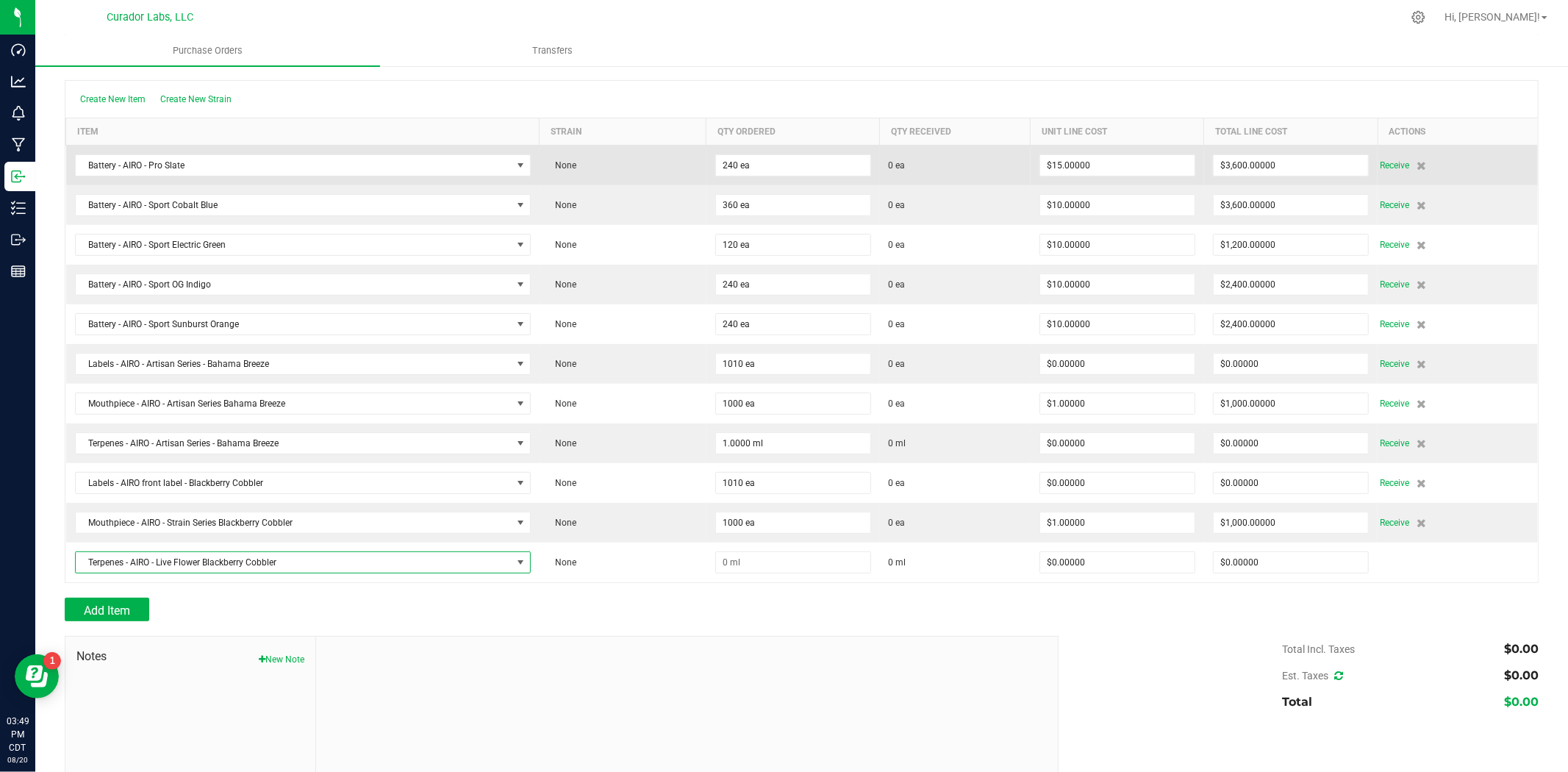
scroll to position [0, 0]
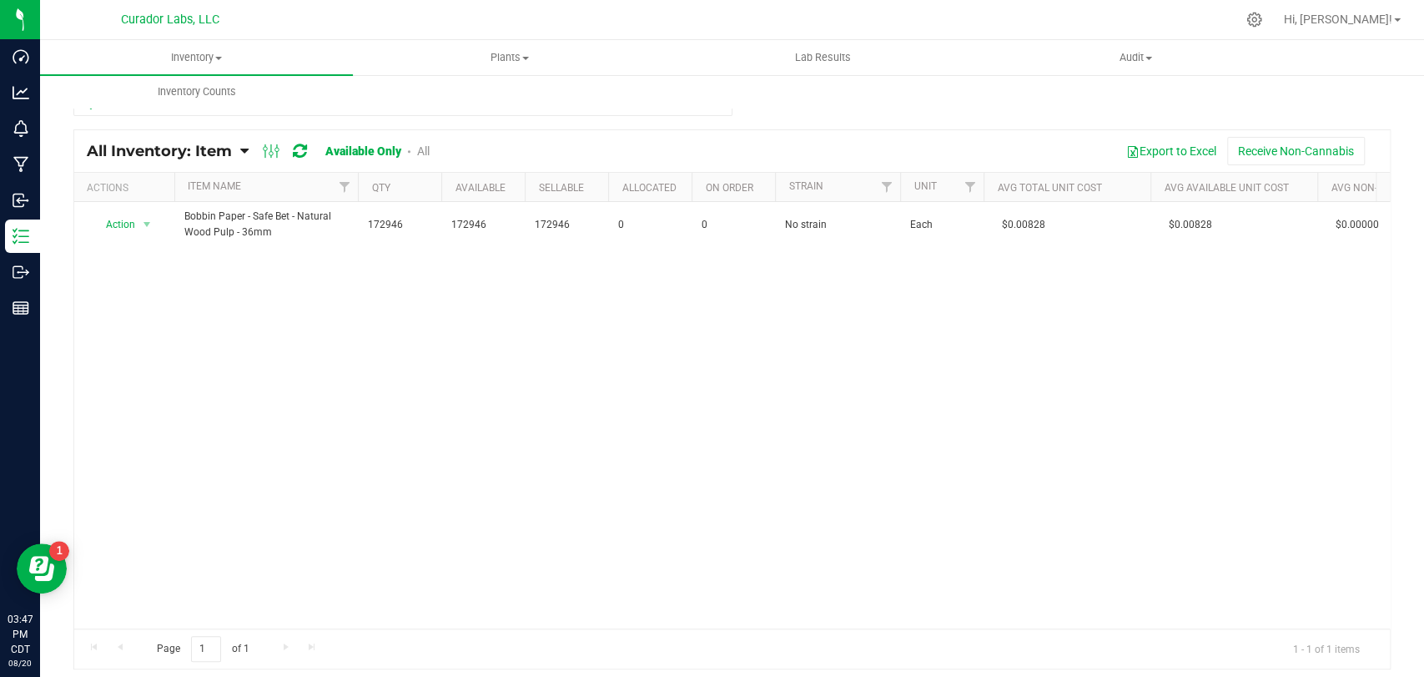
click at [301, 146] on icon at bounding box center [300, 151] width 14 height 17
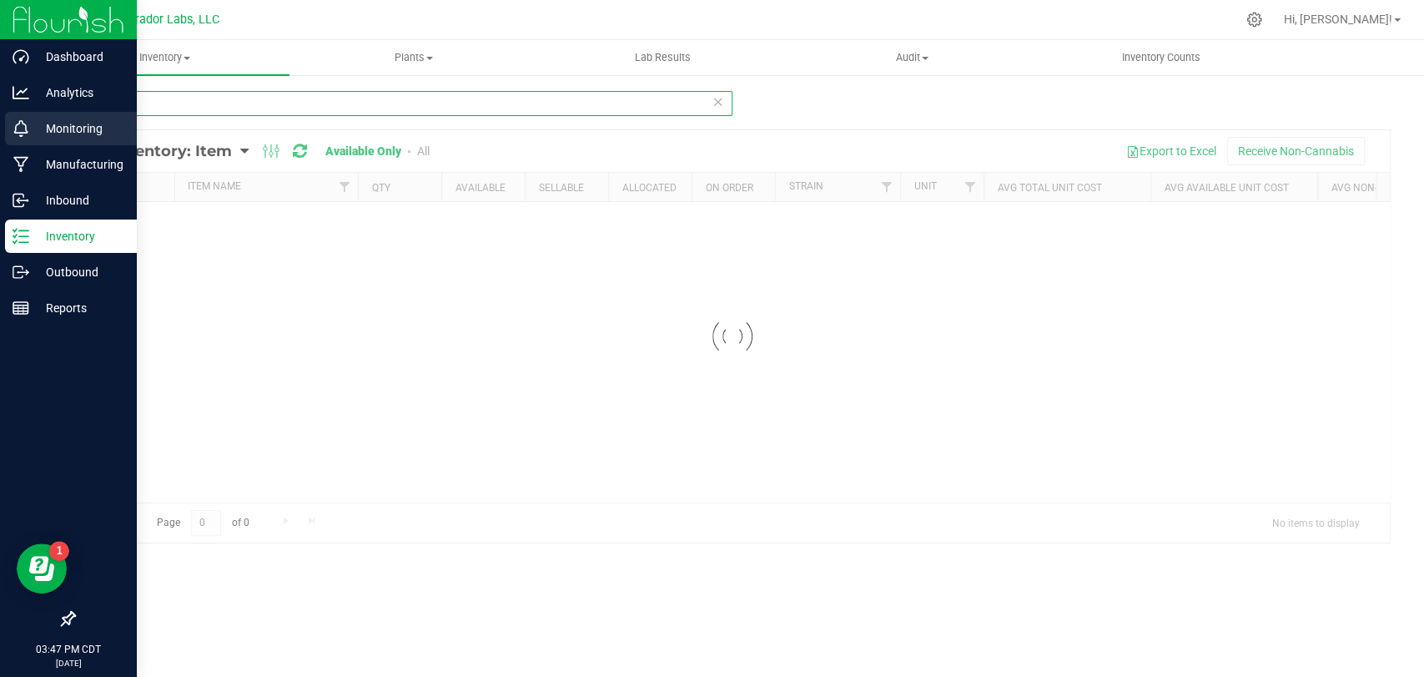
drag, startPoint x: 273, startPoint y: 108, endPoint x: 12, endPoint y: 112, distance: 261.1
click at [15, 111] on div "Dashboard Analytics Monitoring Manufacturing Inbound Inventory Outbound Reports…" at bounding box center [712, 338] width 1424 height 677
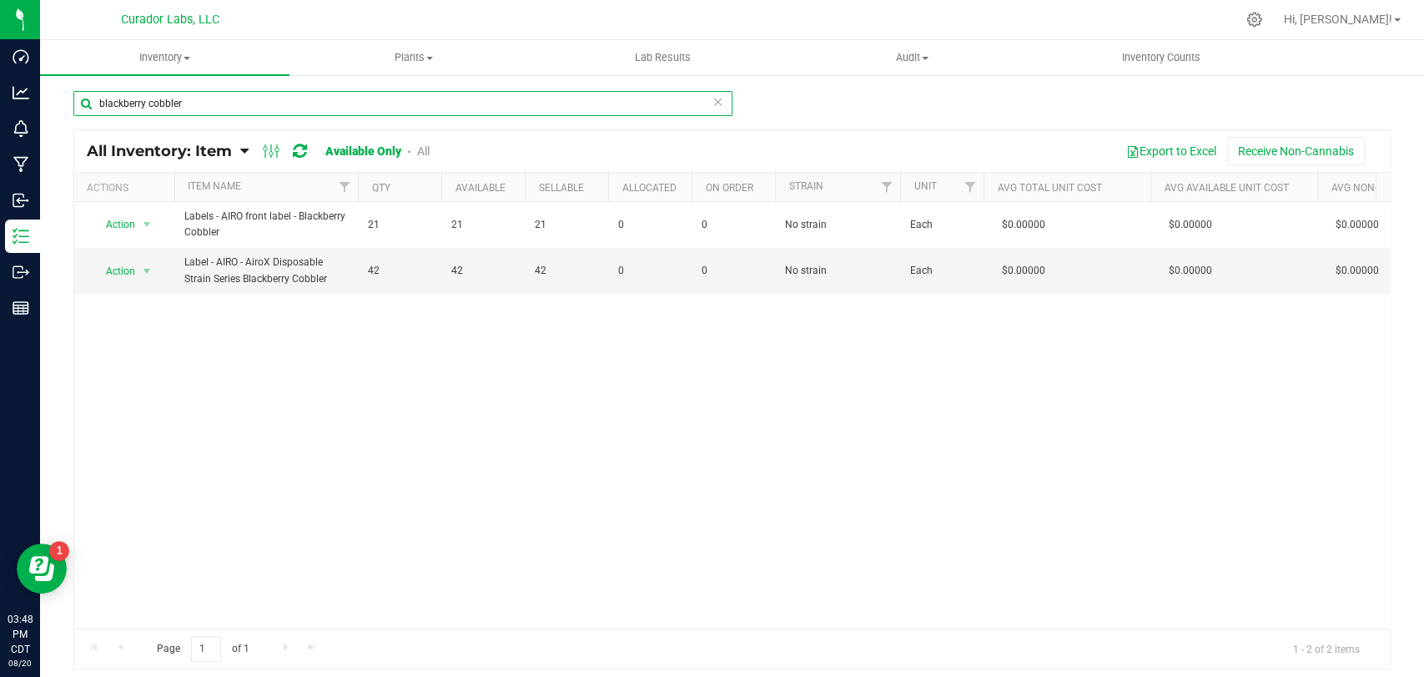
type input "blackberry cobbler"
click at [420, 153] on link "All" at bounding box center [423, 150] width 13 height 13
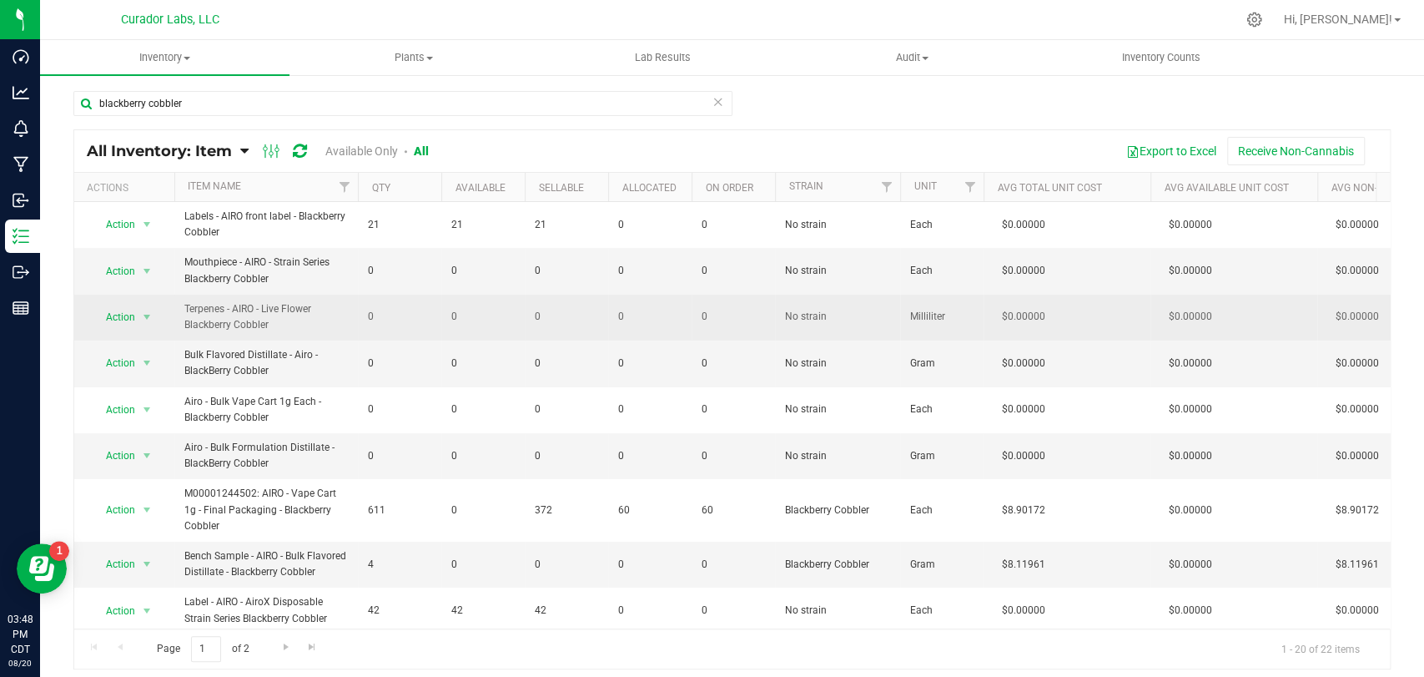
drag, startPoint x: 275, startPoint y: 337, endPoint x: 184, endPoint y: 315, distance: 93.5
click at [184, 315] on td "Terpenes - AIRO - Live Flower Blackberry Cobbler" at bounding box center [266, 317] width 184 height 46
copy span "Terpenes - AIRO - Live Flower Blackberry Cobbler"
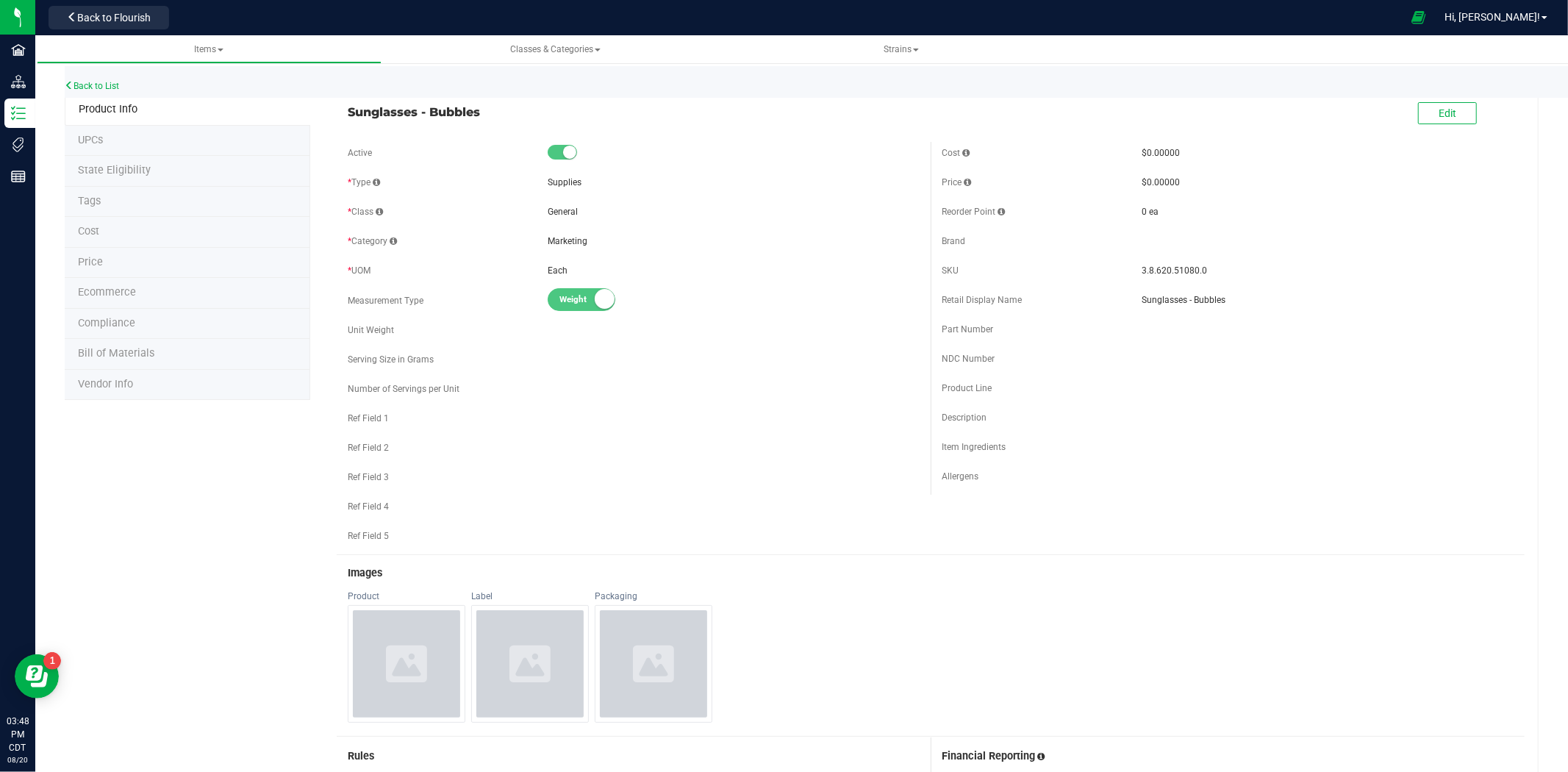
click at [108, 91] on div "Back to List" at bounding box center [848, 82] width 1568 height 32
click at [106, 85] on link "Back to List" at bounding box center [92, 86] width 55 height 11
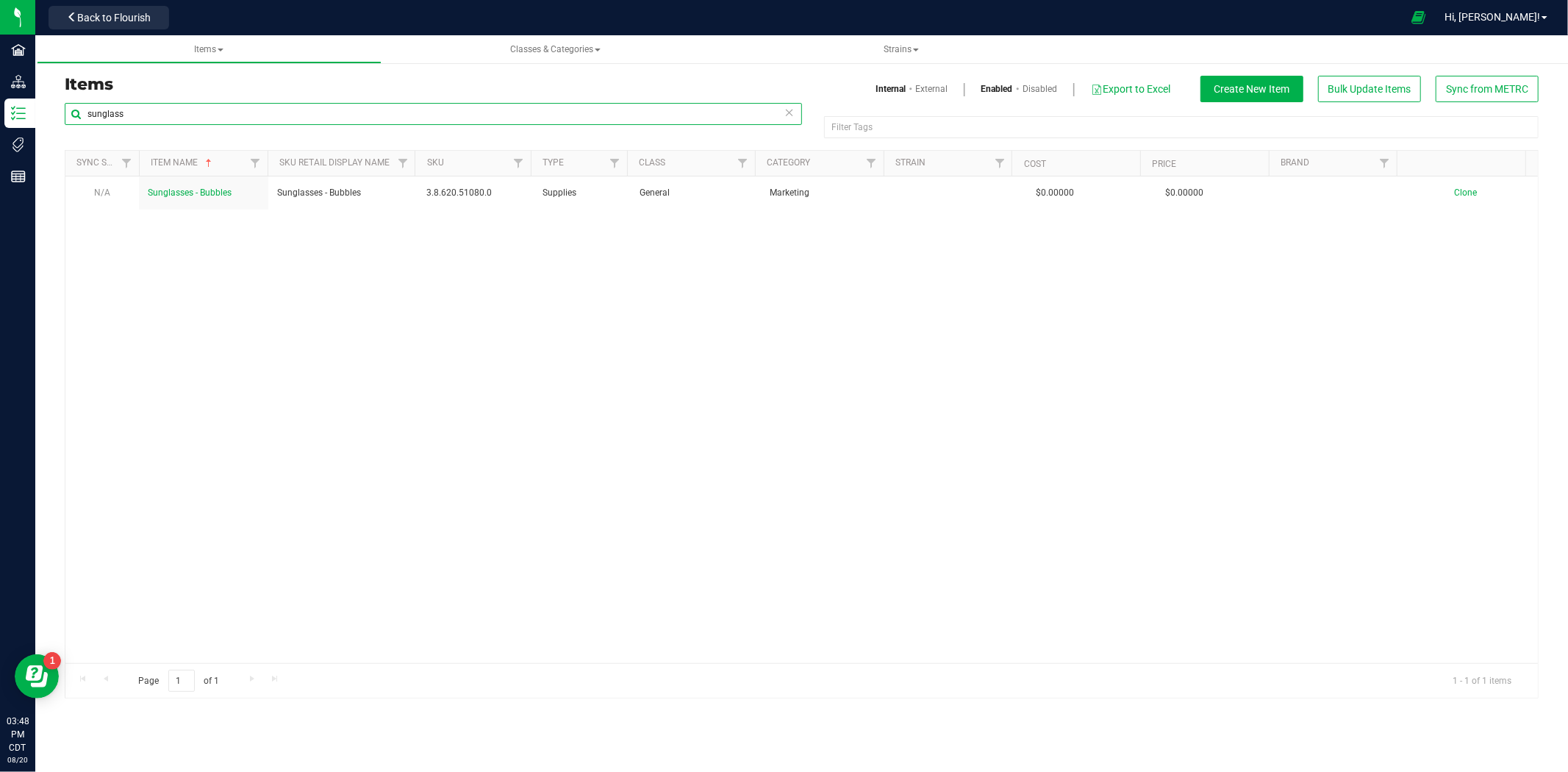
click at [0, 107] on html "Facilities Distribution Inventory Tags Reports 03:48 PM CDT [DATE] 08/20 Curado…" at bounding box center [784, 386] width 1568 height 772
paste input "Terpenes - AIRO - Live Flower Blackberry Cobbler"
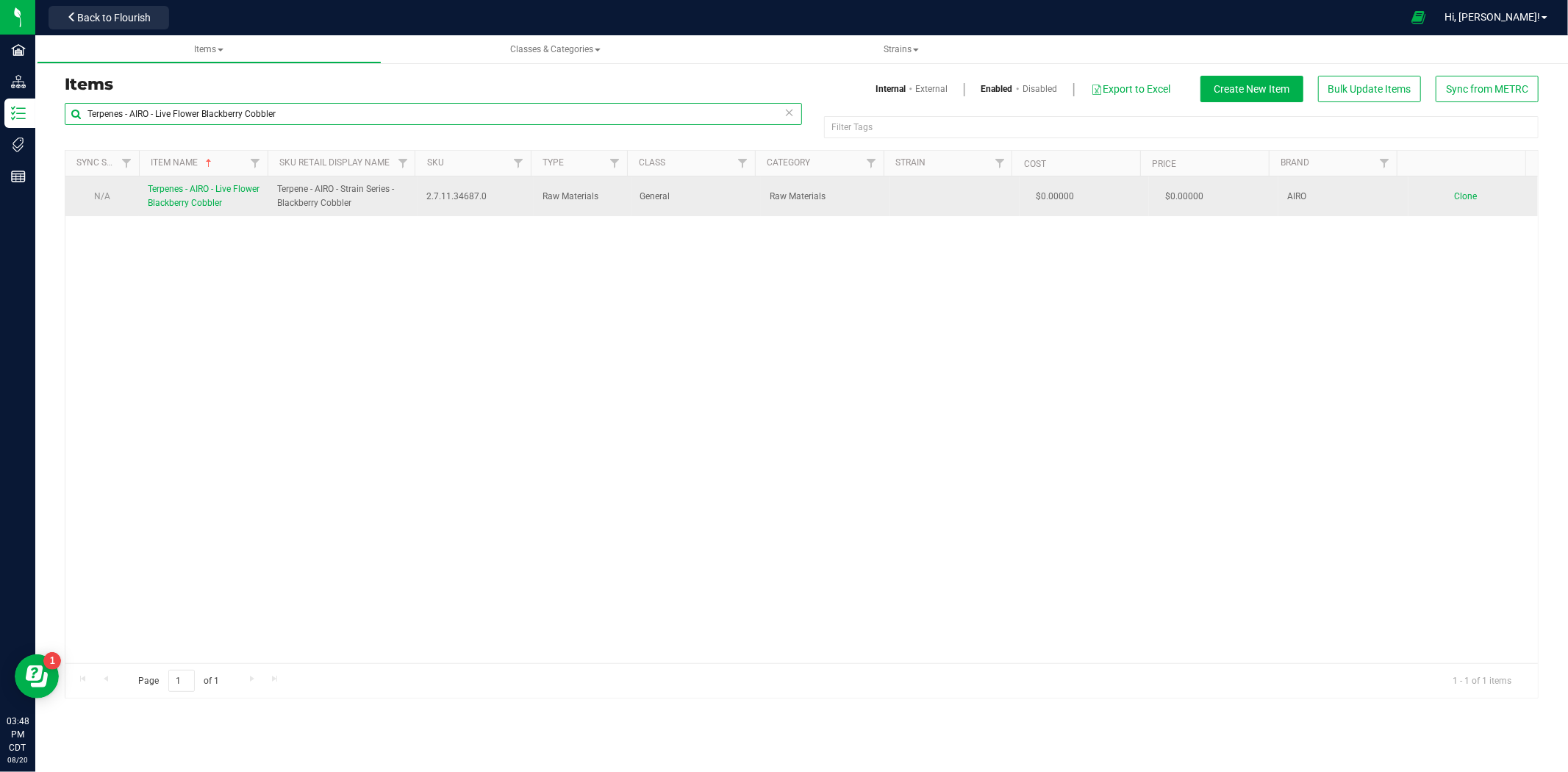
type input "Terpenes - AIRO - Live Flower Blackberry Cobbler"
click at [192, 204] on span "Terpenes - AIRO - Live Flower Blackberry Cobbler" at bounding box center [204, 197] width 112 height 25
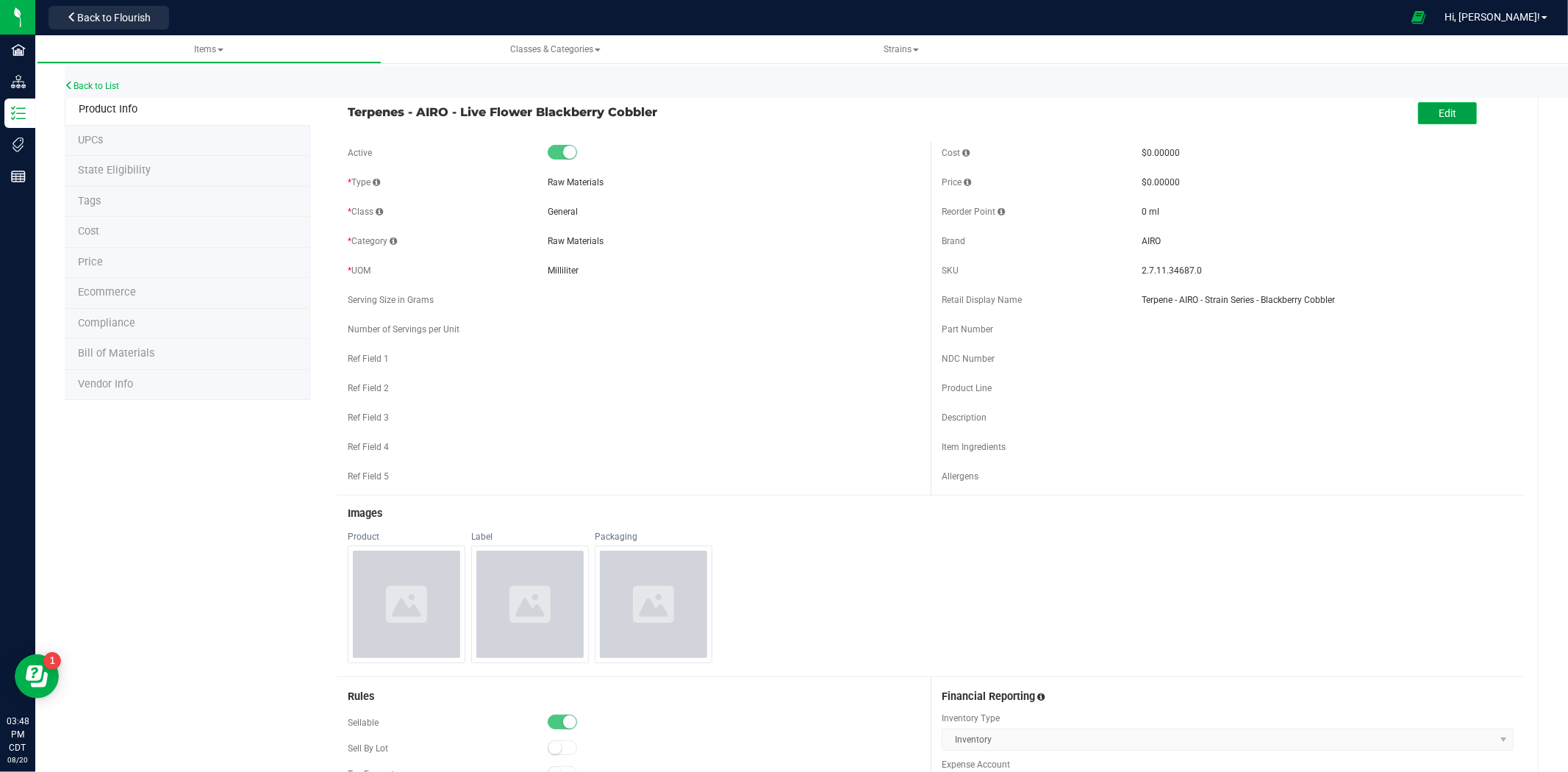
click at [1439, 113] on span "Edit" at bounding box center [1448, 113] width 18 height 11
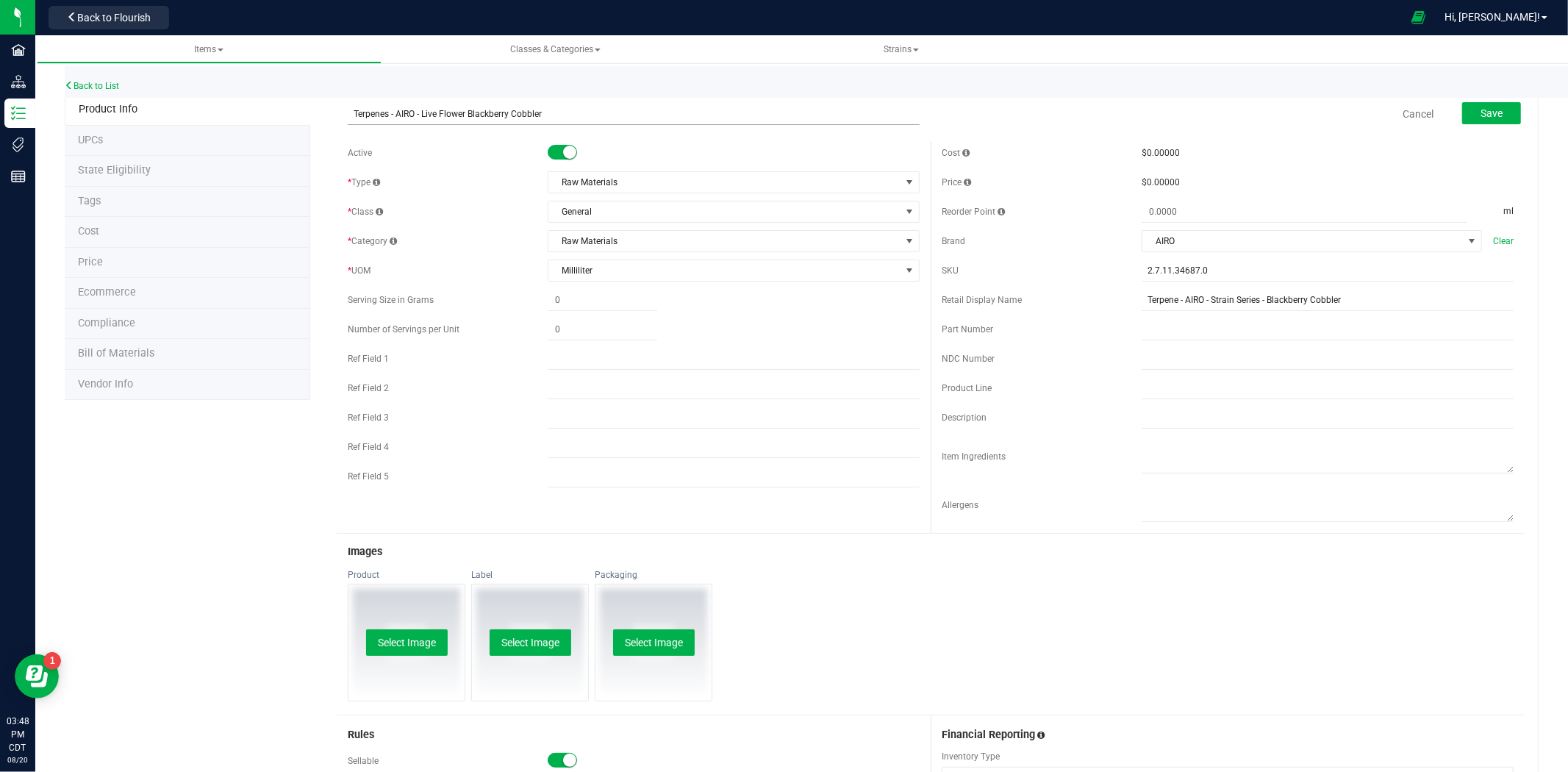
drag, startPoint x: 465, startPoint y: 116, endPoint x: 422, endPoint y: 118, distance: 43.0
click at [422, 118] on input "Terpenes - AIRO - Live Flower Blackberry Cobbler" at bounding box center [634, 114] width 572 height 22
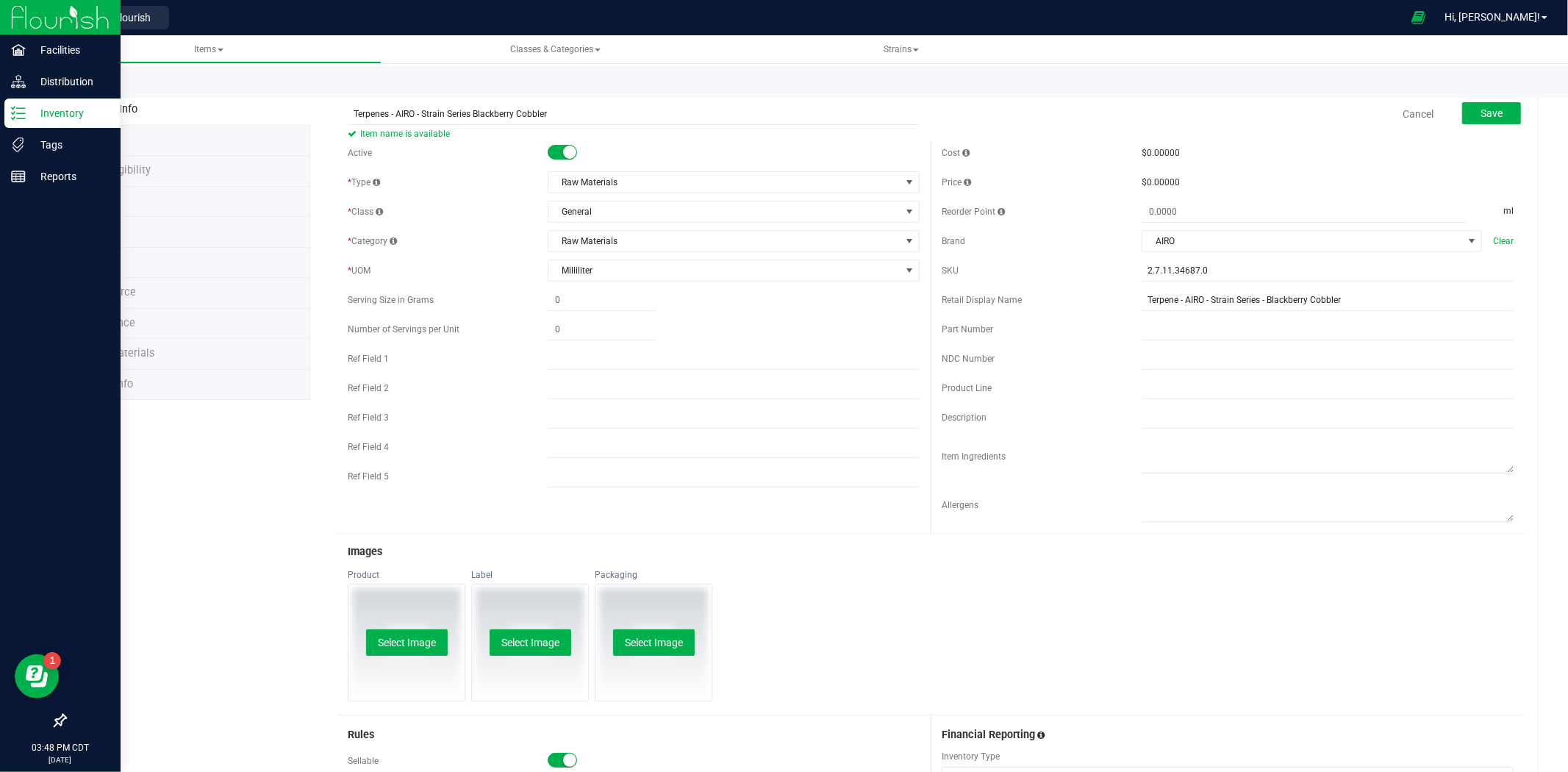
type input "Terpenes - AIRO - Strain Series Blackberry Cobbler"
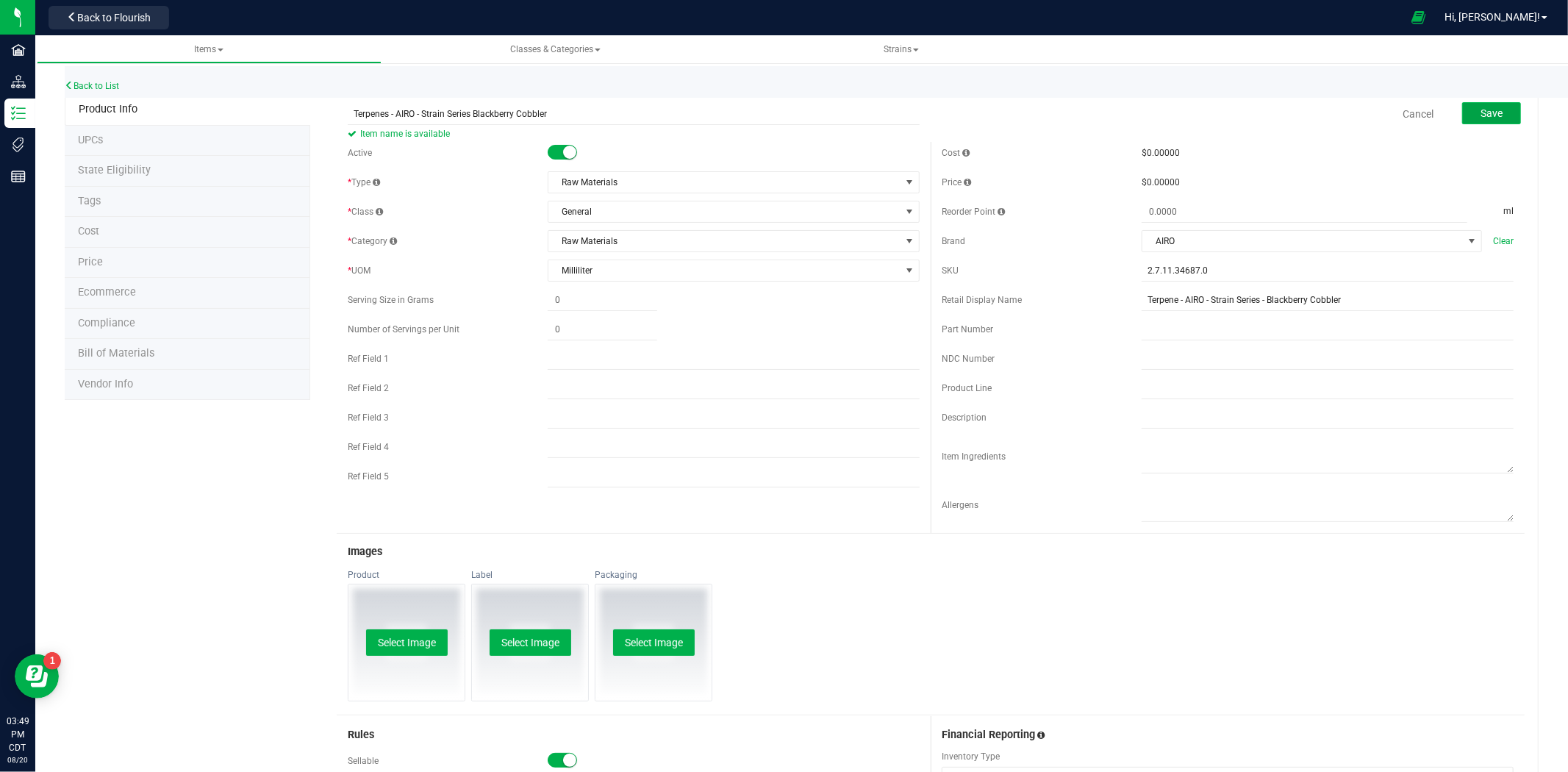
click at [1481, 118] on span "Save" at bounding box center [1491, 113] width 22 height 11
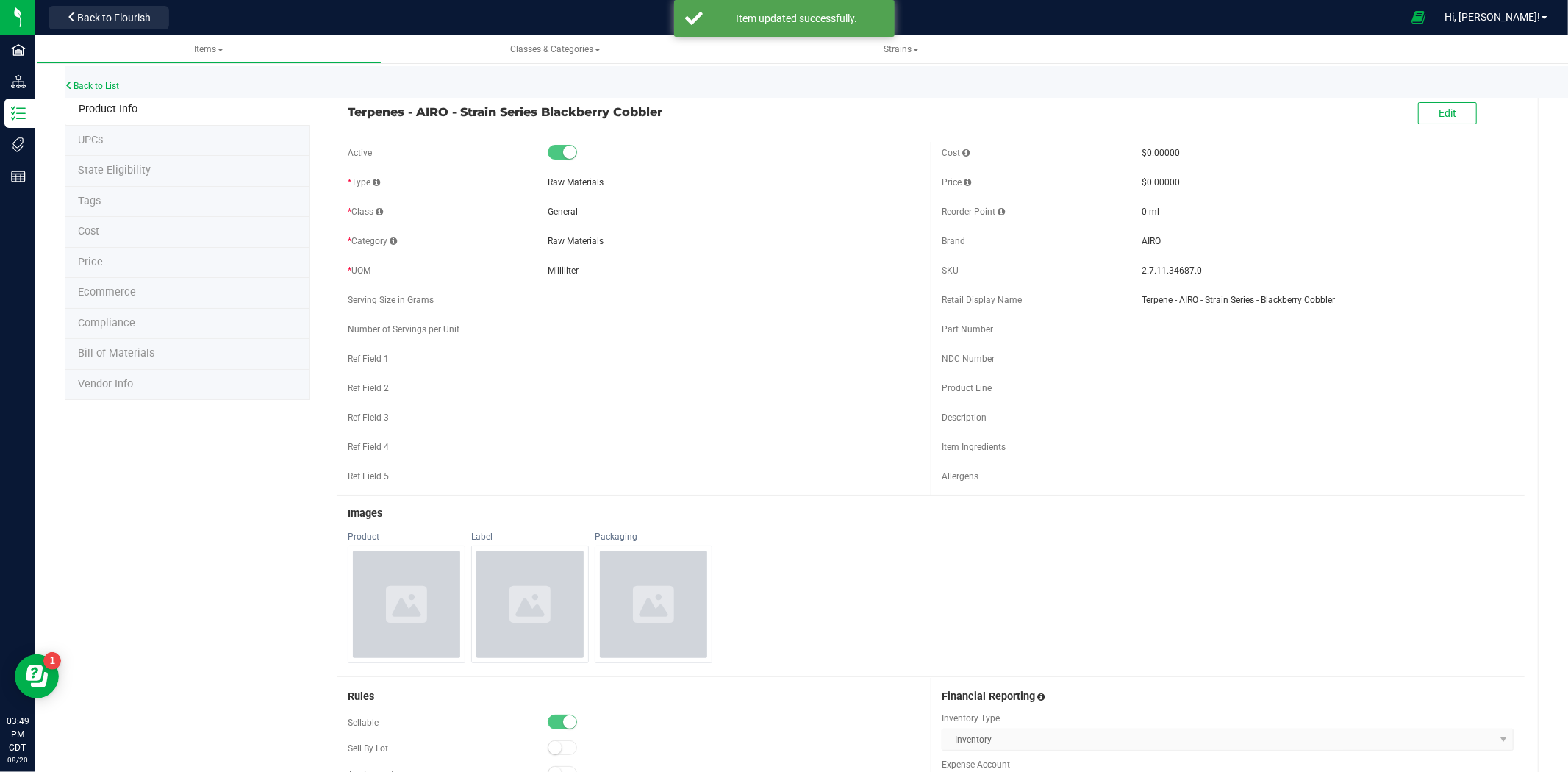
drag, startPoint x: 677, startPoint y: 116, endPoint x: 338, endPoint y: 113, distance: 339.0
click at [338, 113] on div "Terpenes - AIRO - Strain Series Blackberry Cobbler" at bounding box center [634, 108] width 594 height 25
copy span "Terpenes - AIRO - Strain Series Blackberry Cobbler"
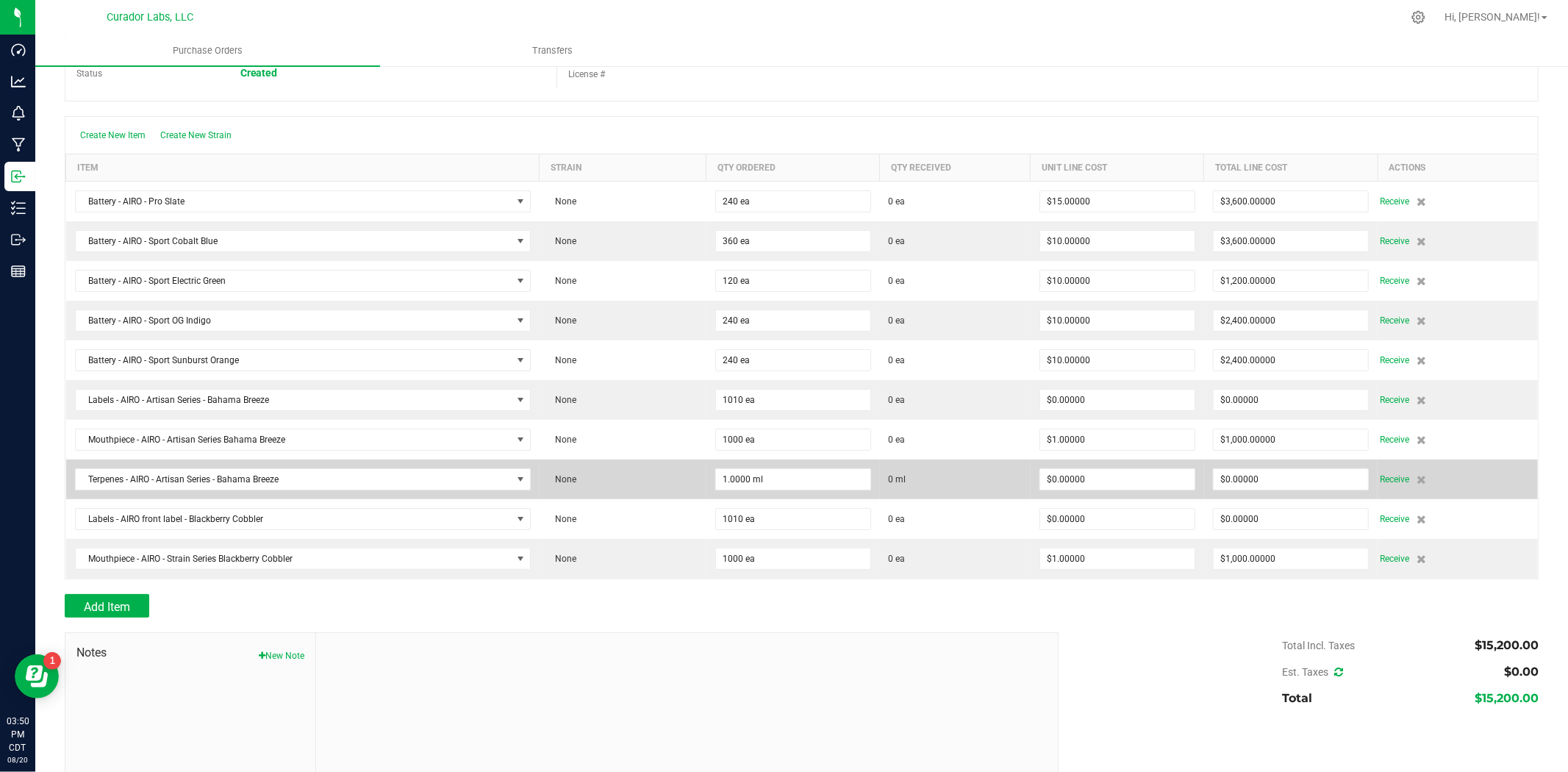
scroll to position [167, 0]
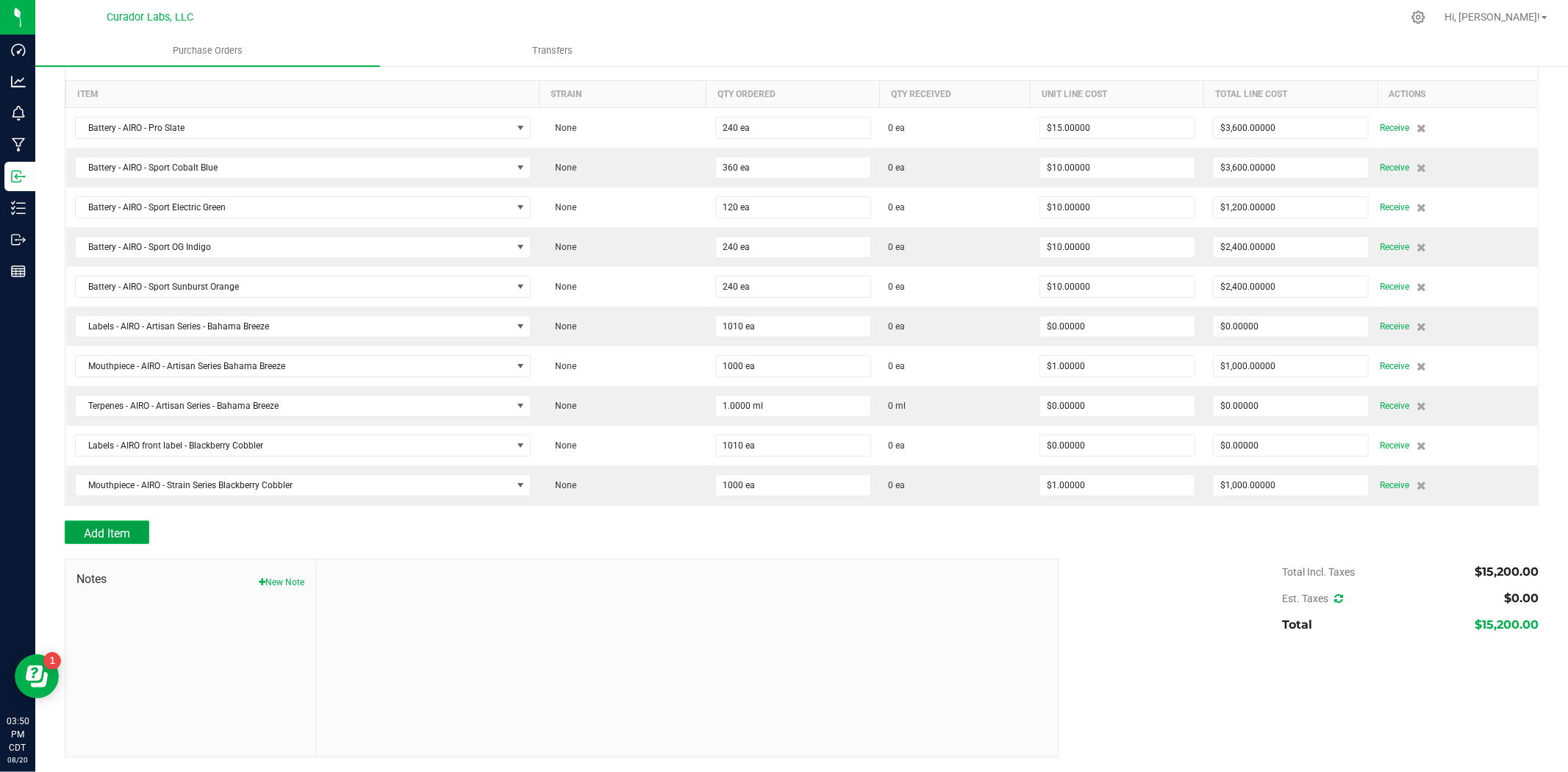
click at [130, 522] on button "Add Item" at bounding box center [107, 532] width 85 height 24
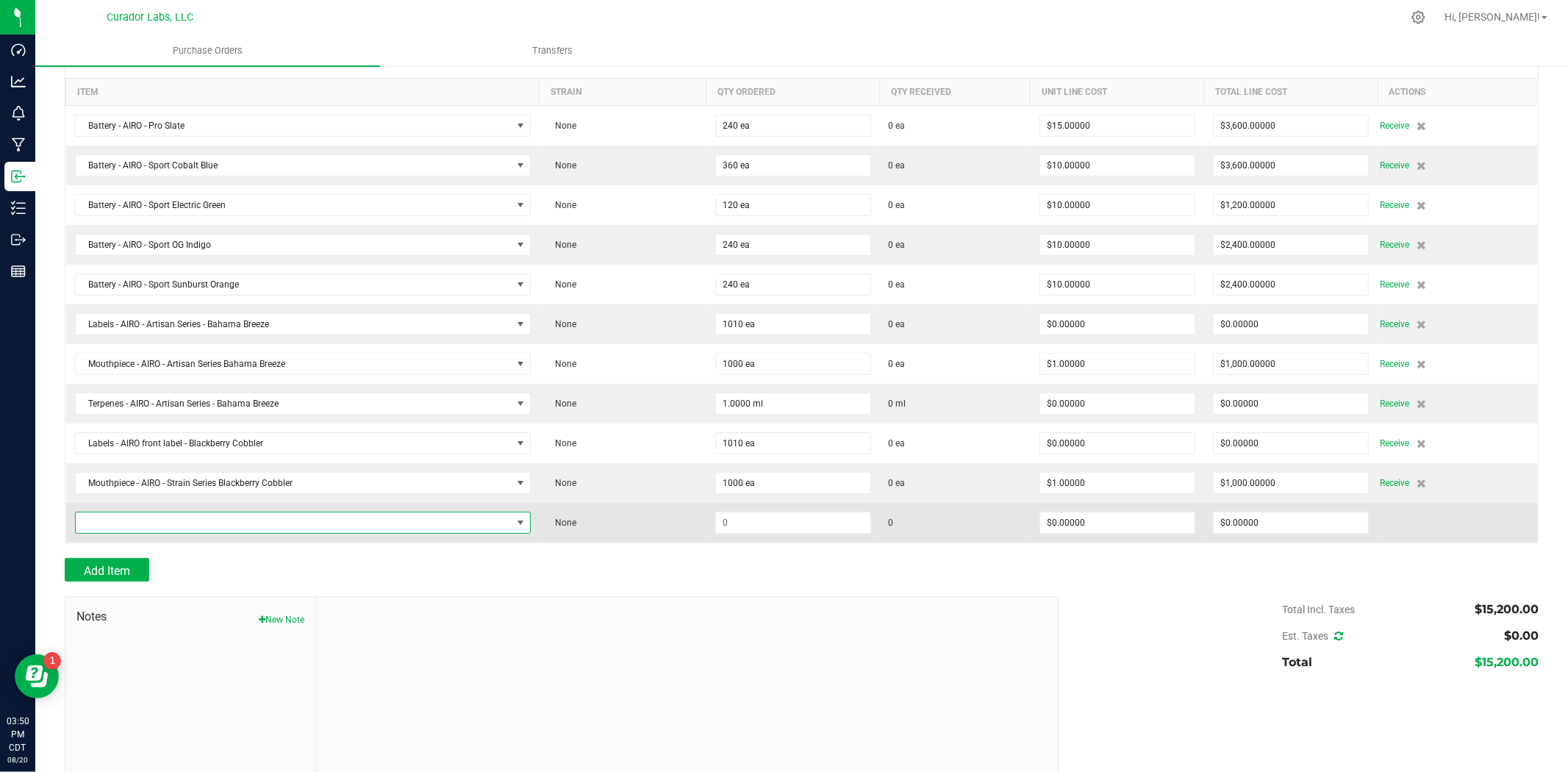
click at [322, 534] on span "NO DATA FOUND" at bounding box center [302, 523] width 456 height 22
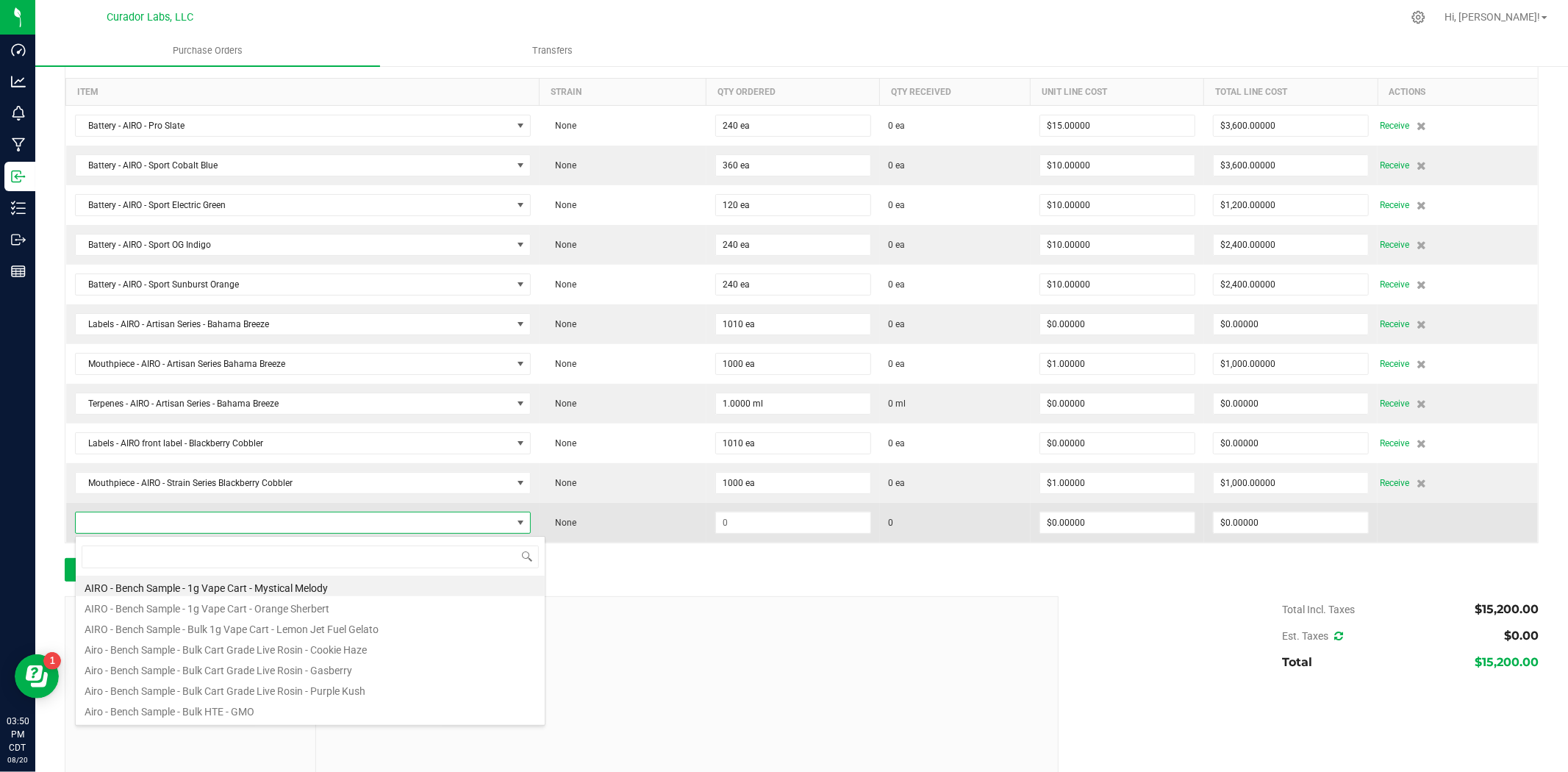
scroll to position [22, 450]
type input "blackberry cobbler"
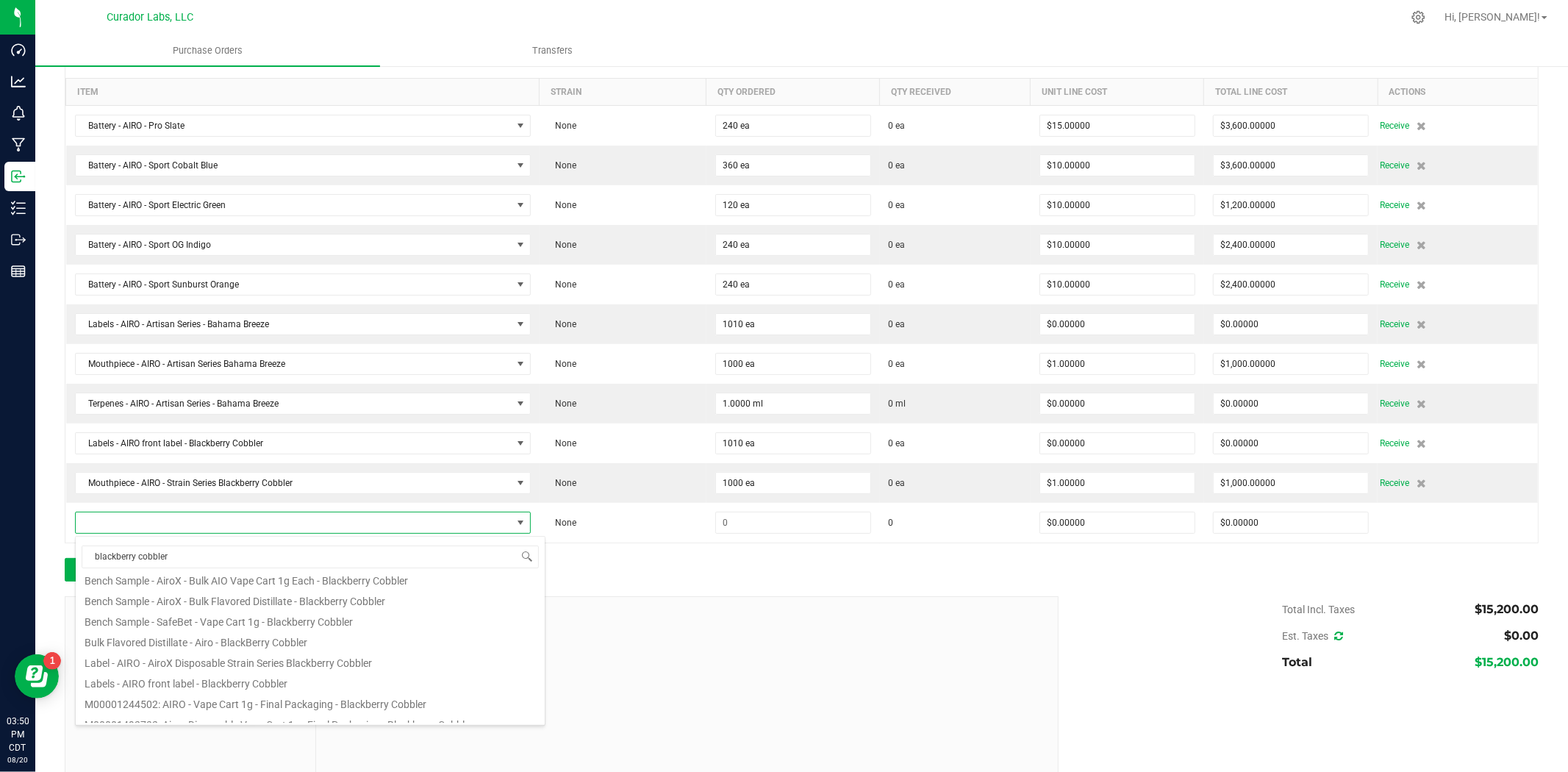
scroll to position [305, 0]
click at [300, 714] on li "Terpenes - AIRO - Strain Series Blackberry Cobbler" at bounding box center [310, 713] width 469 height 20
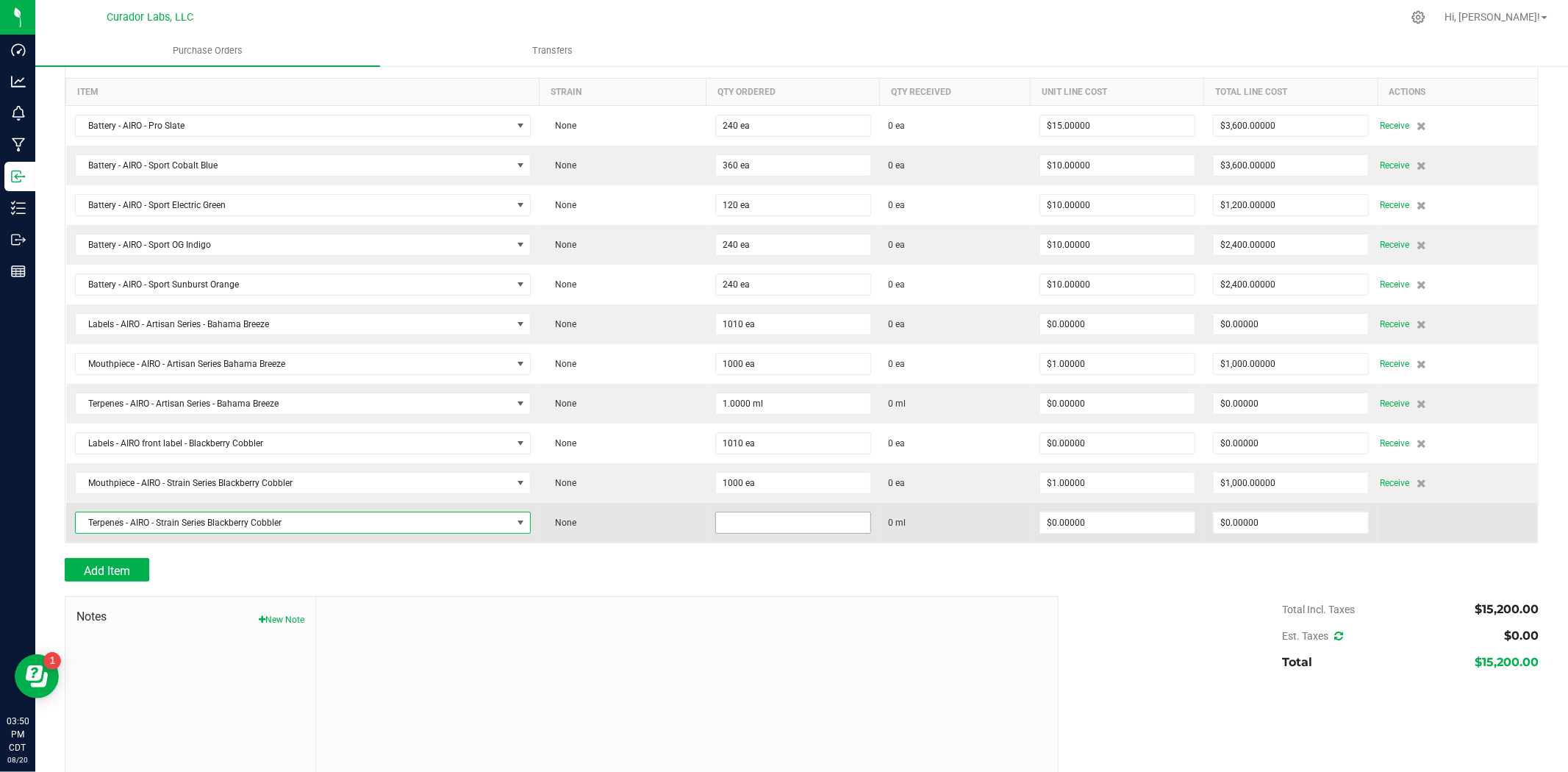
click at [760, 531] on input at bounding box center [793, 522] width 154 height 20
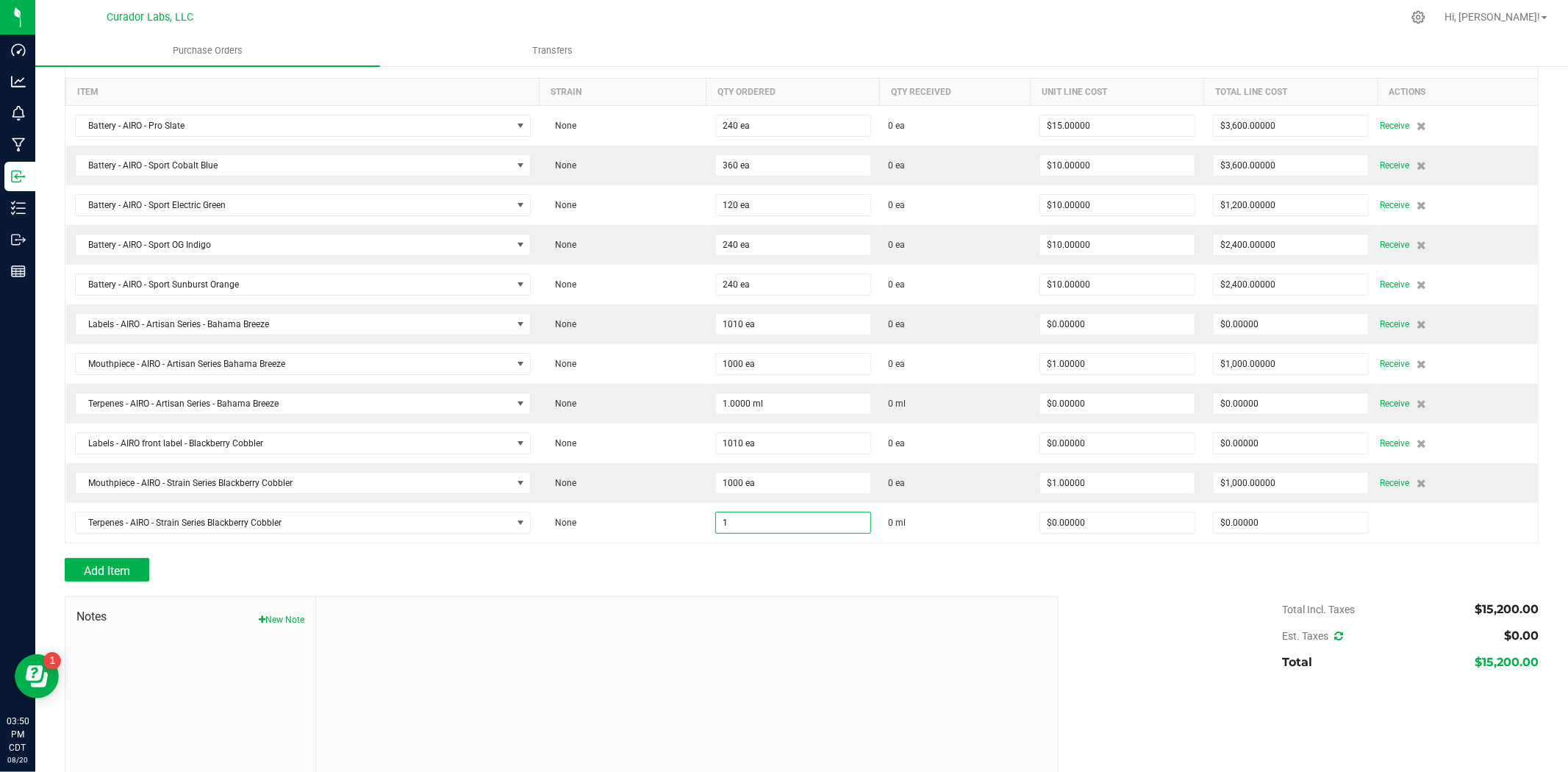
type input "1.0000 ml"
click at [747, 557] on div at bounding box center [801, 550] width 1475 height 15
click at [117, 574] on span "Add Item" at bounding box center [107, 571] width 47 height 14
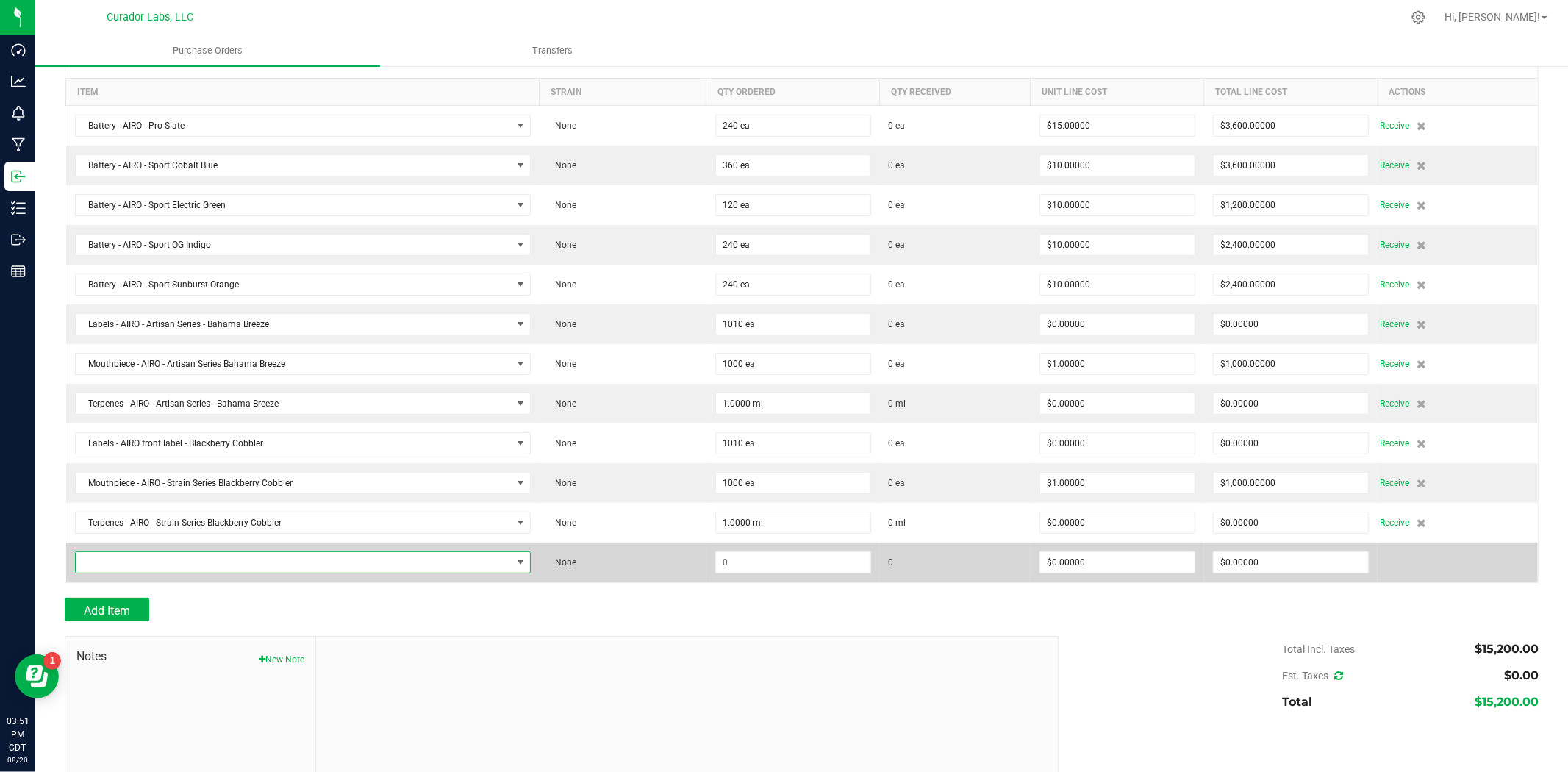
click at [240, 560] on span "NO DATA FOUND" at bounding box center [294, 562] width 436 height 20
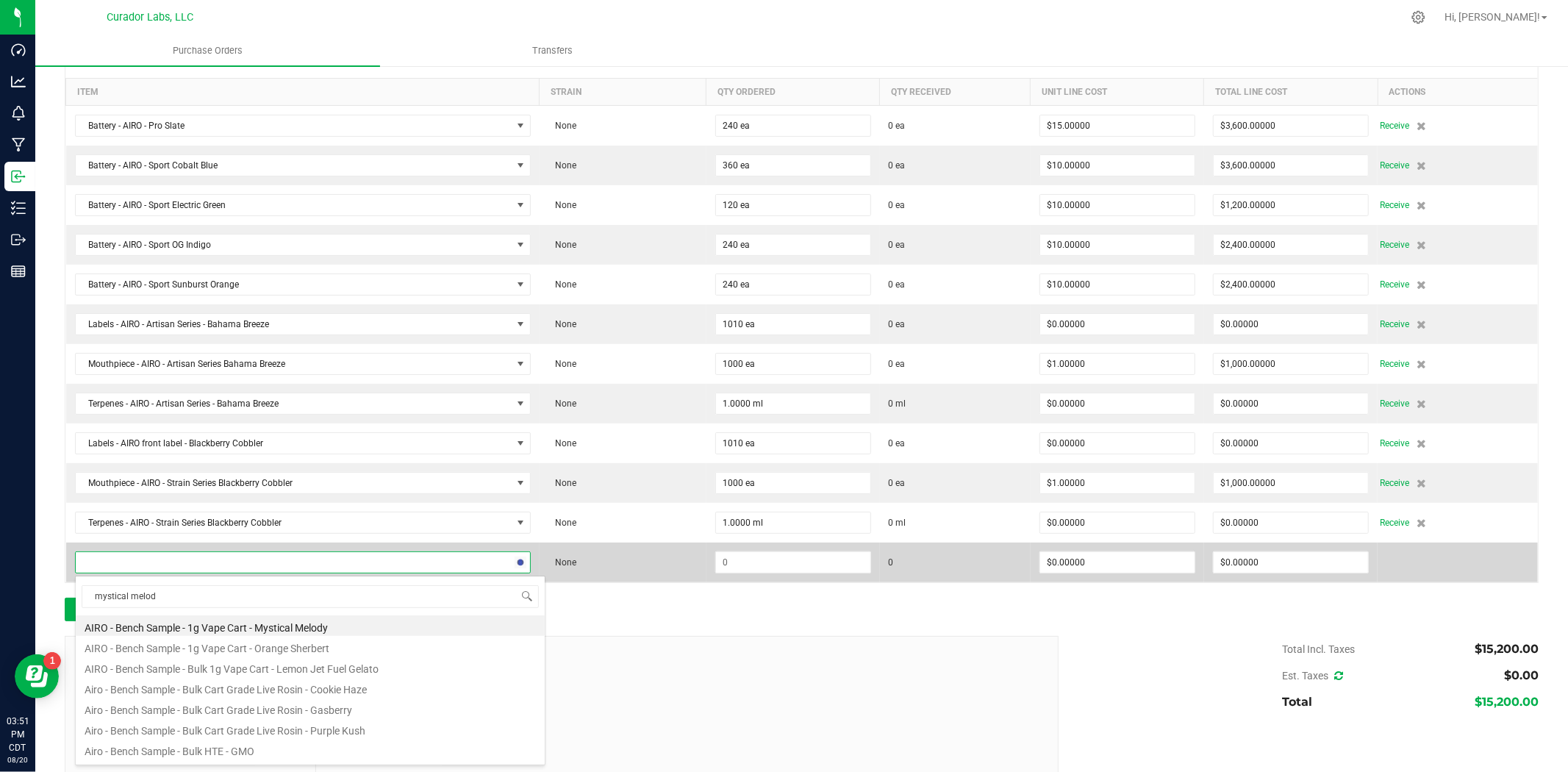
type input "mystical melody"
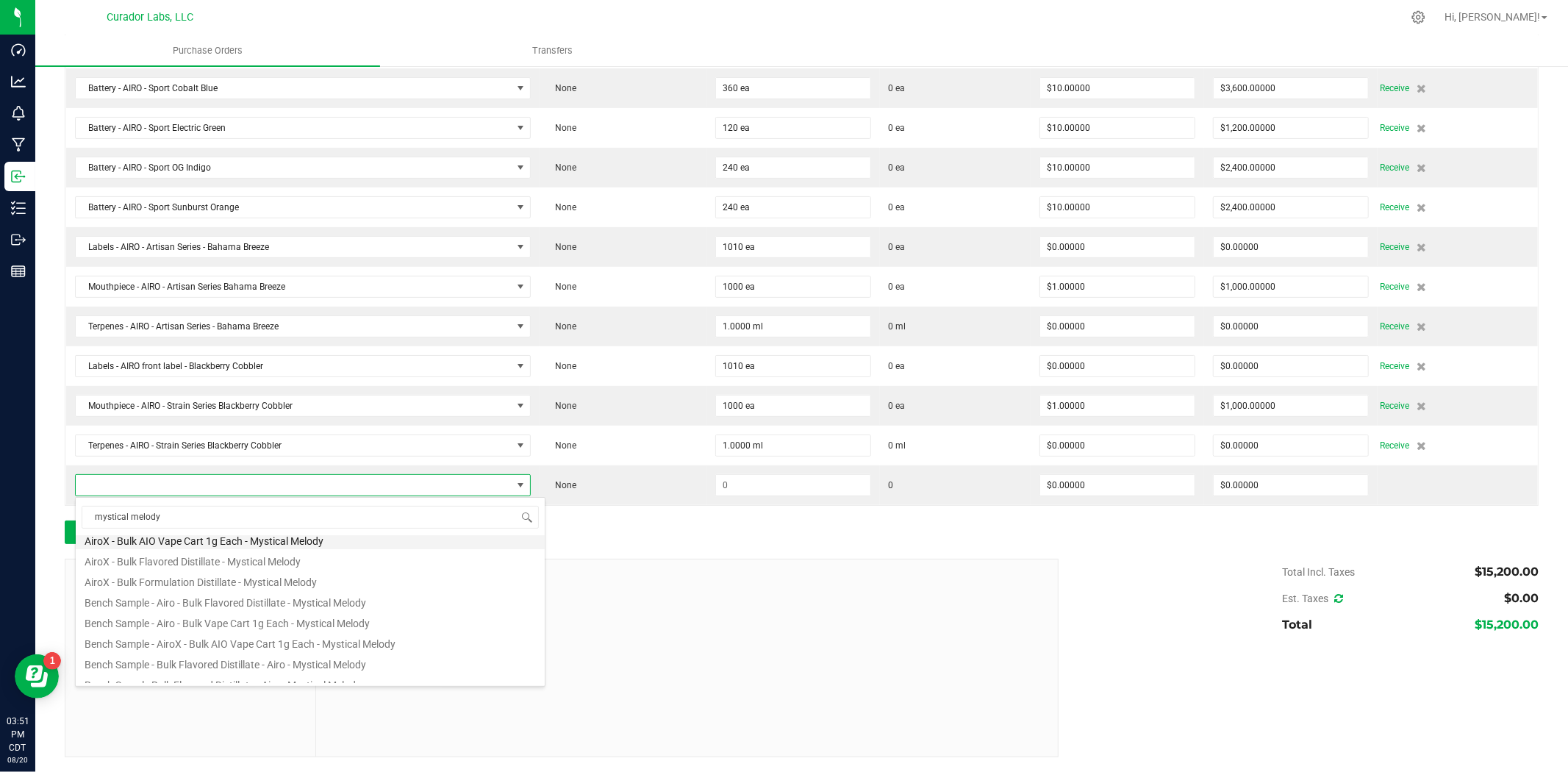
scroll to position [218, 0]
click at [279, 620] on li "Label - AIRO - Artisan Series - Mystical Melody" at bounding box center [310, 616] width 469 height 20
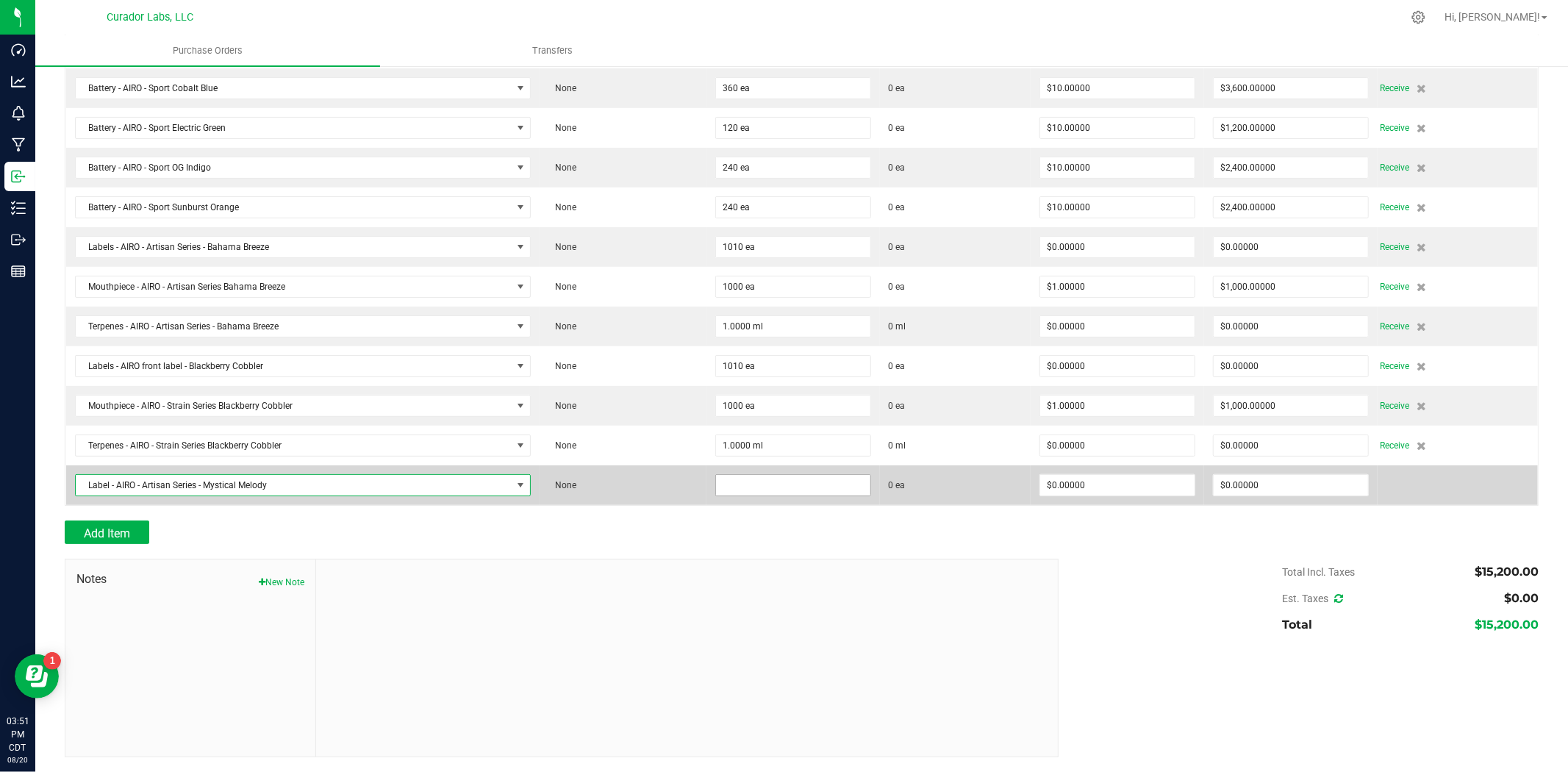
click at [821, 494] on input at bounding box center [793, 485] width 154 height 20
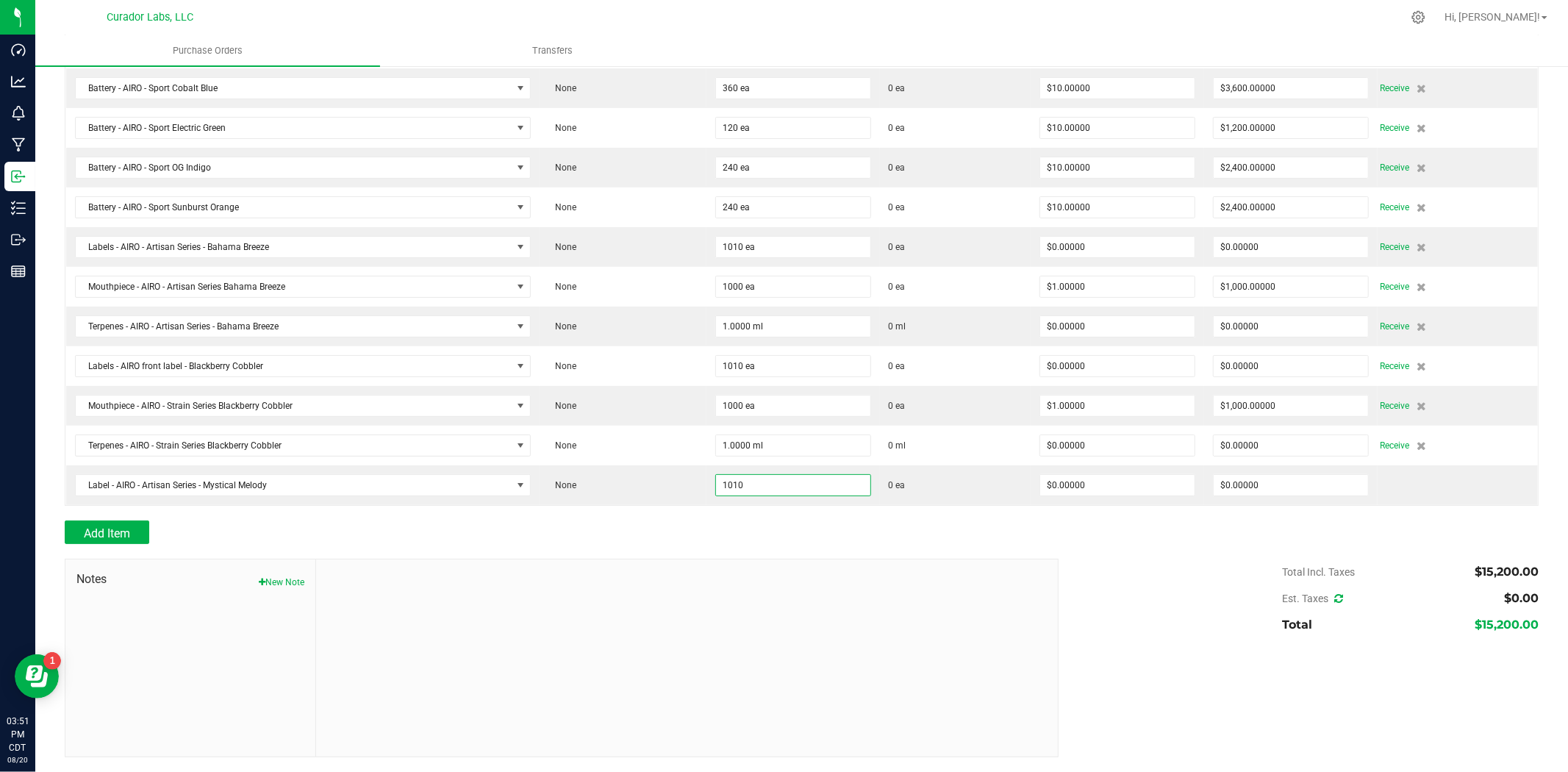
type input "1010 ea"
click at [769, 559] on div "Notes New Note" at bounding box center [561, 657] width 994 height 198
click at [104, 523] on button "Add Item" at bounding box center [107, 532] width 85 height 24
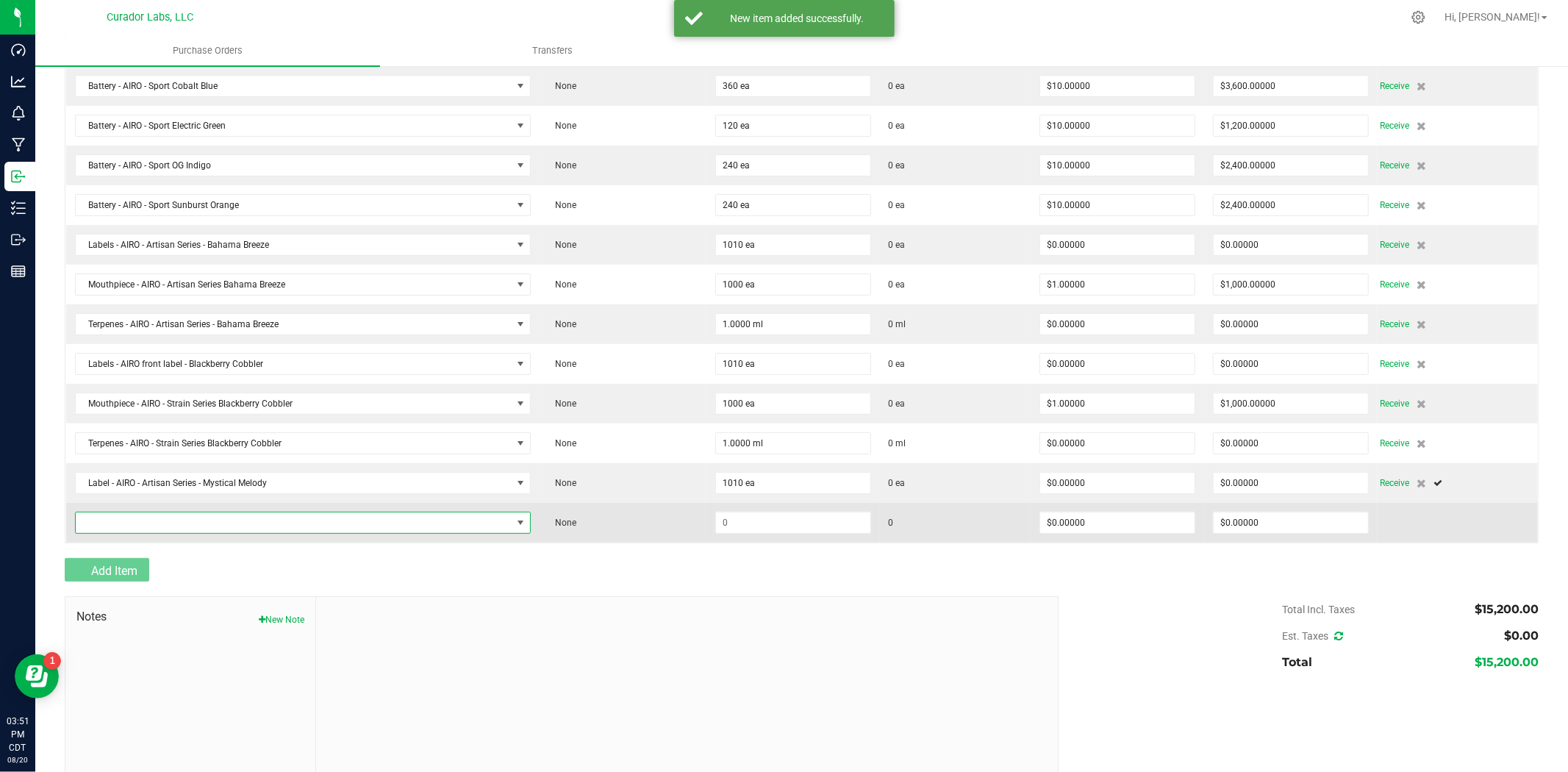
click at [110, 523] on span "NO DATA FOUND" at bounding box center [294, 522] width 436 height 20
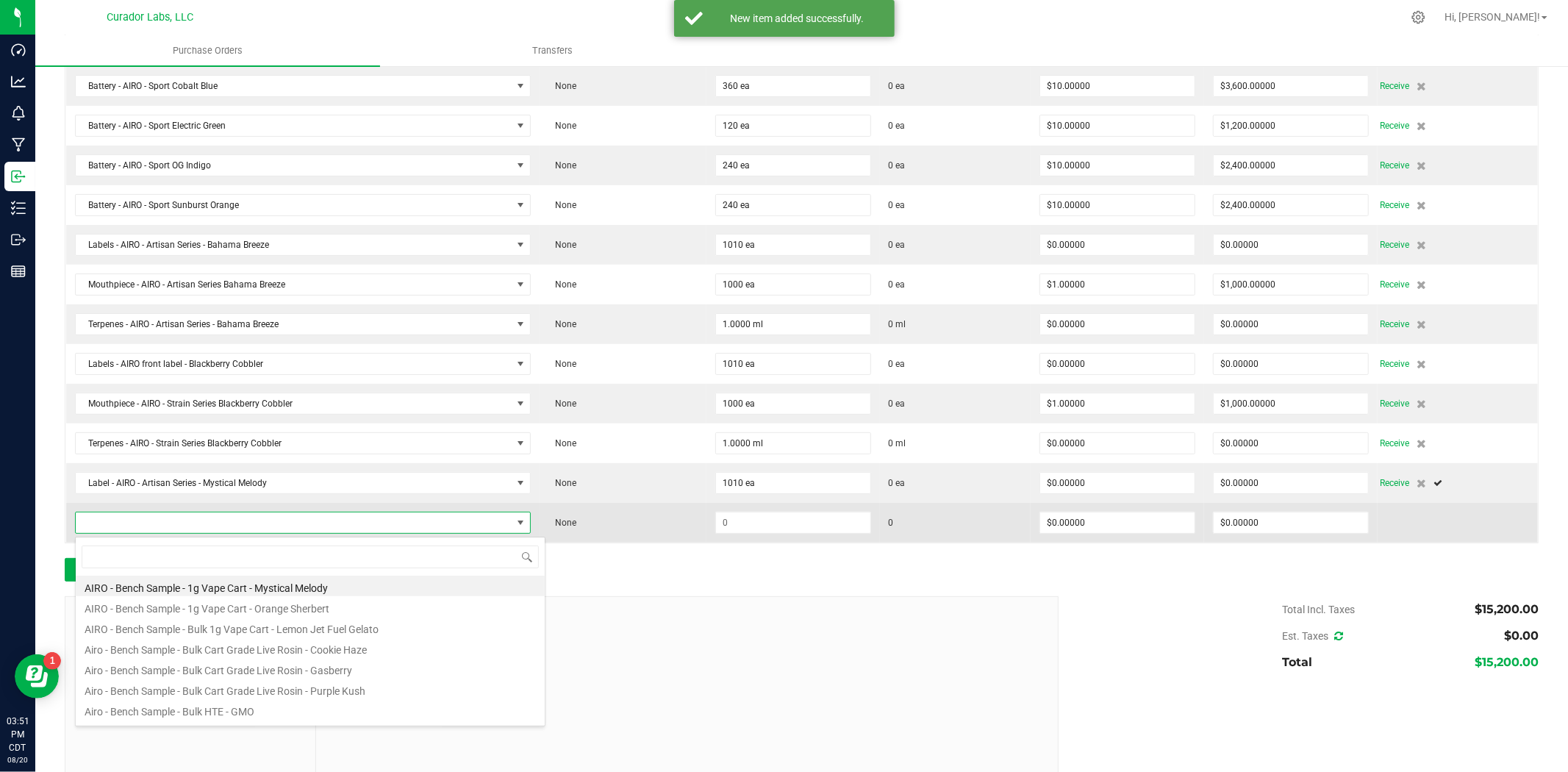
scroll to position [22, 450]
type input "mystical melody"
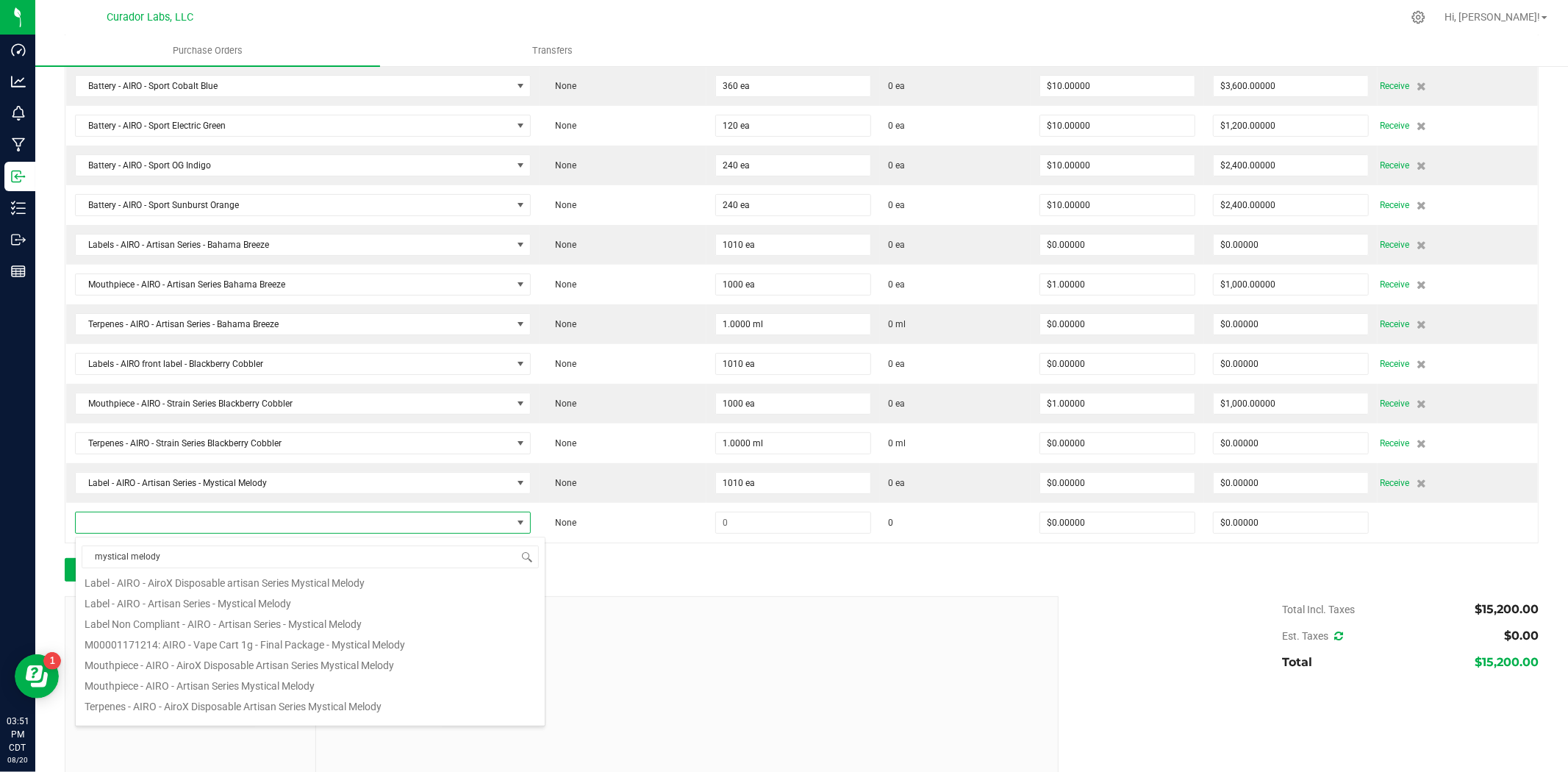
scroll to position [285, 0]
click at [250, 583] on li "Label - AIRO - Artisan Series - Mystical Melody" at bounding box center [310, 589] width 469 height 20
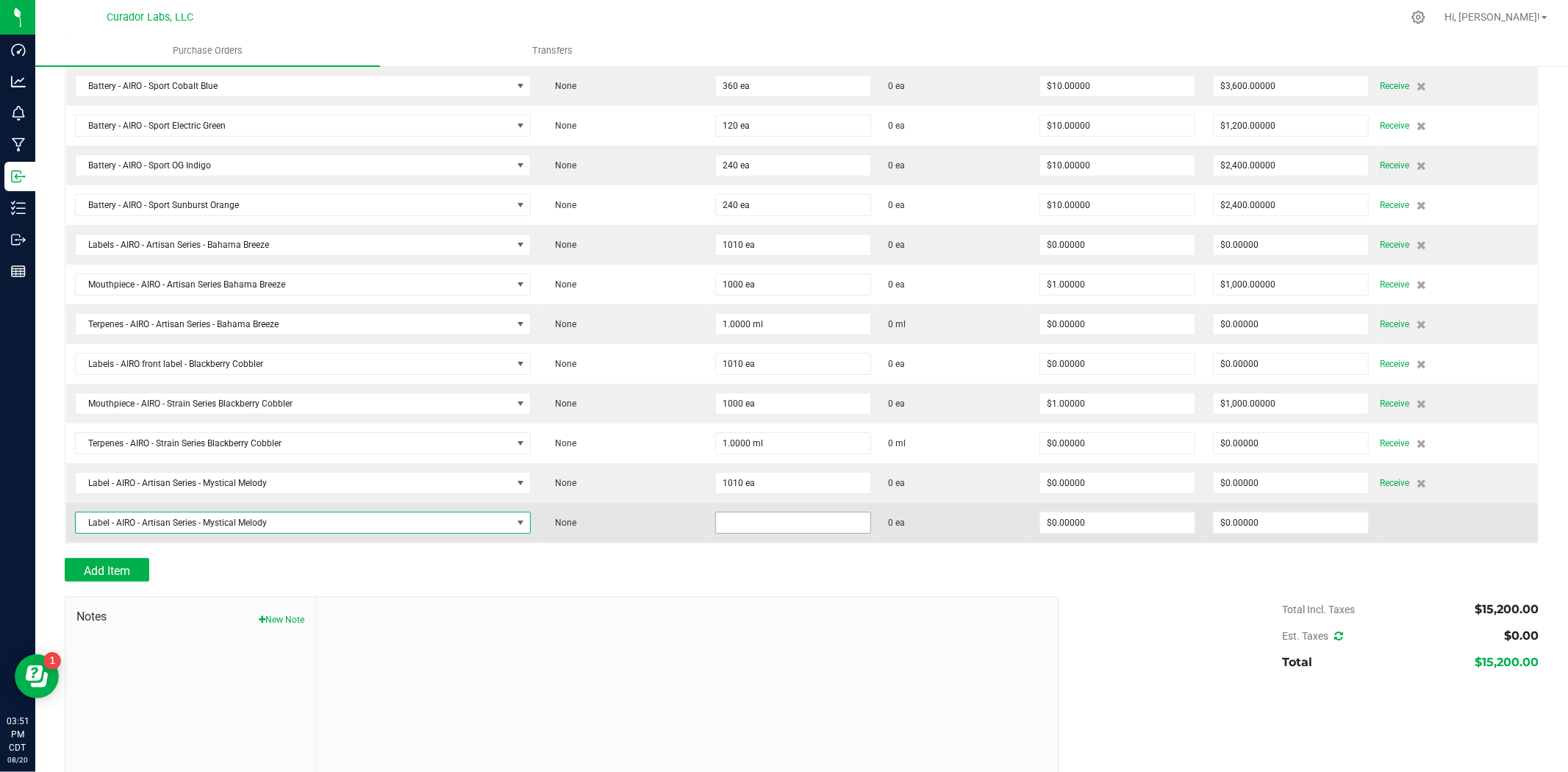
drag, startPoint x: 757, startPoint y: 517, endPoint x: 767, endPoint y: 524, distance: 12.2
click at [758, 517] on input at bounding box center [793, 522] width 154 height 20
type input "10 ea"
click at [396, 521] on span "Label - AIRO - Artisan Series - Mystical Melody" at bounding box center [294, 522] width 436 height 20
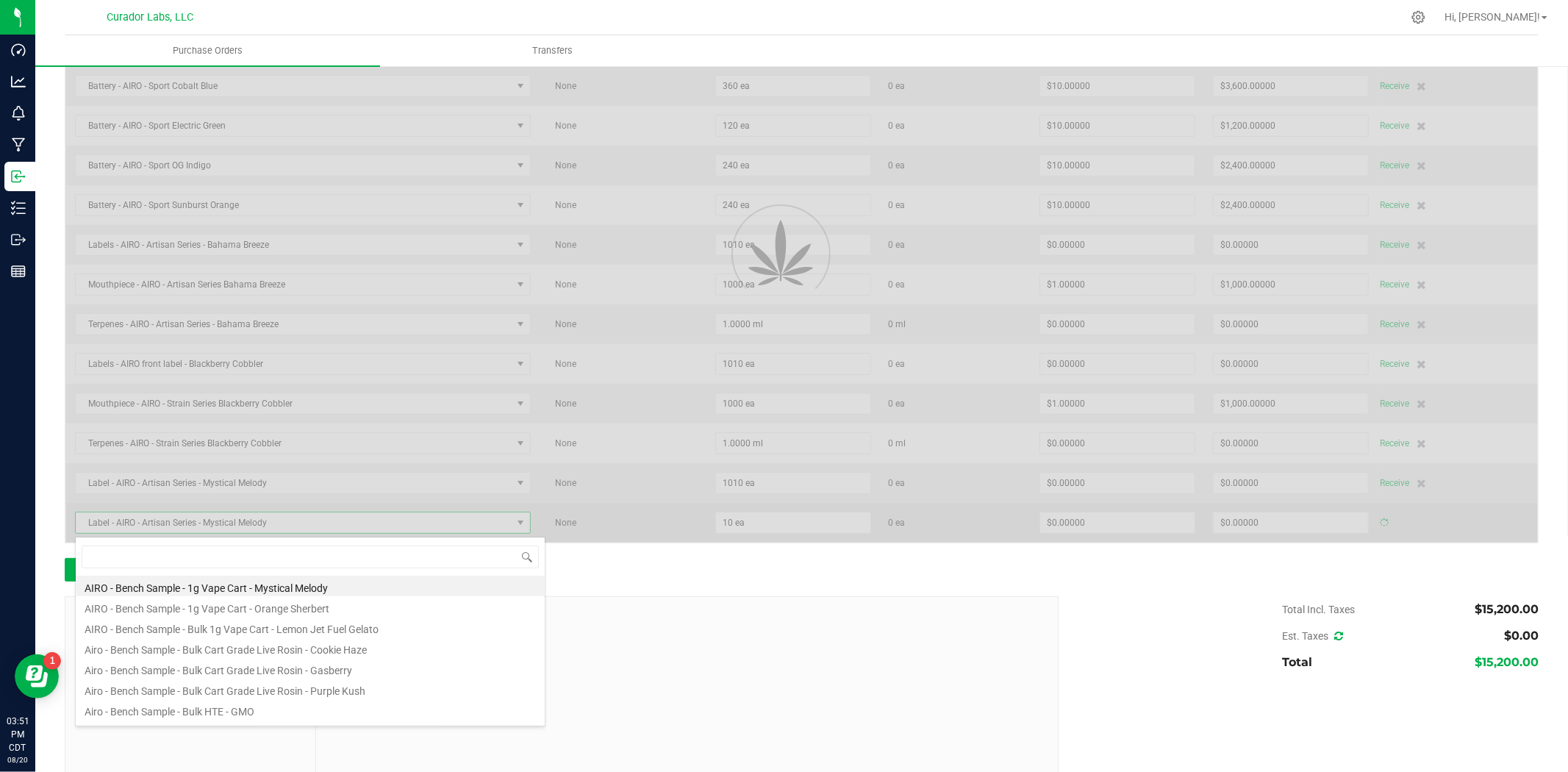
scroll to position [22, 453]
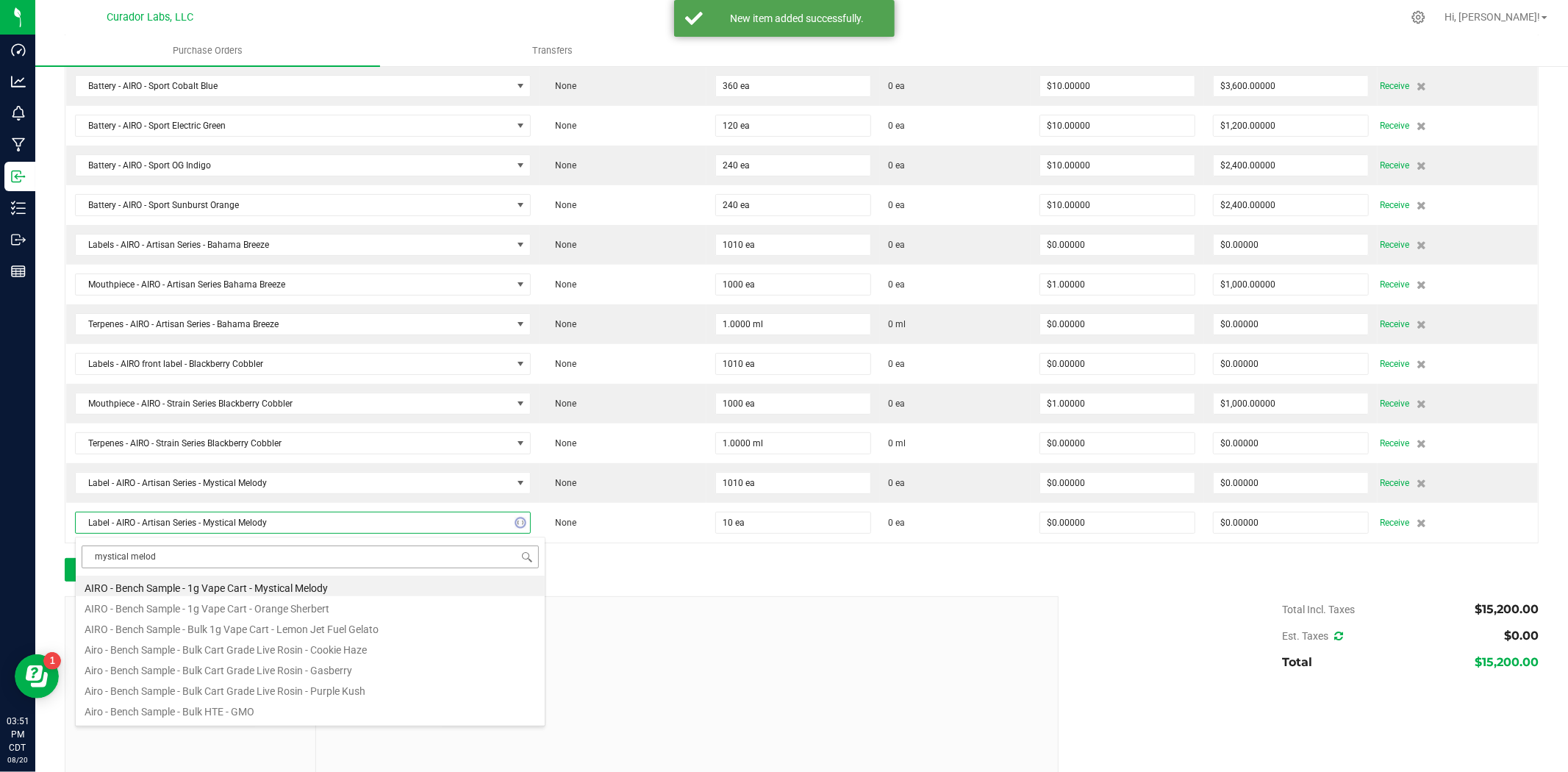
type input "mystical melody"
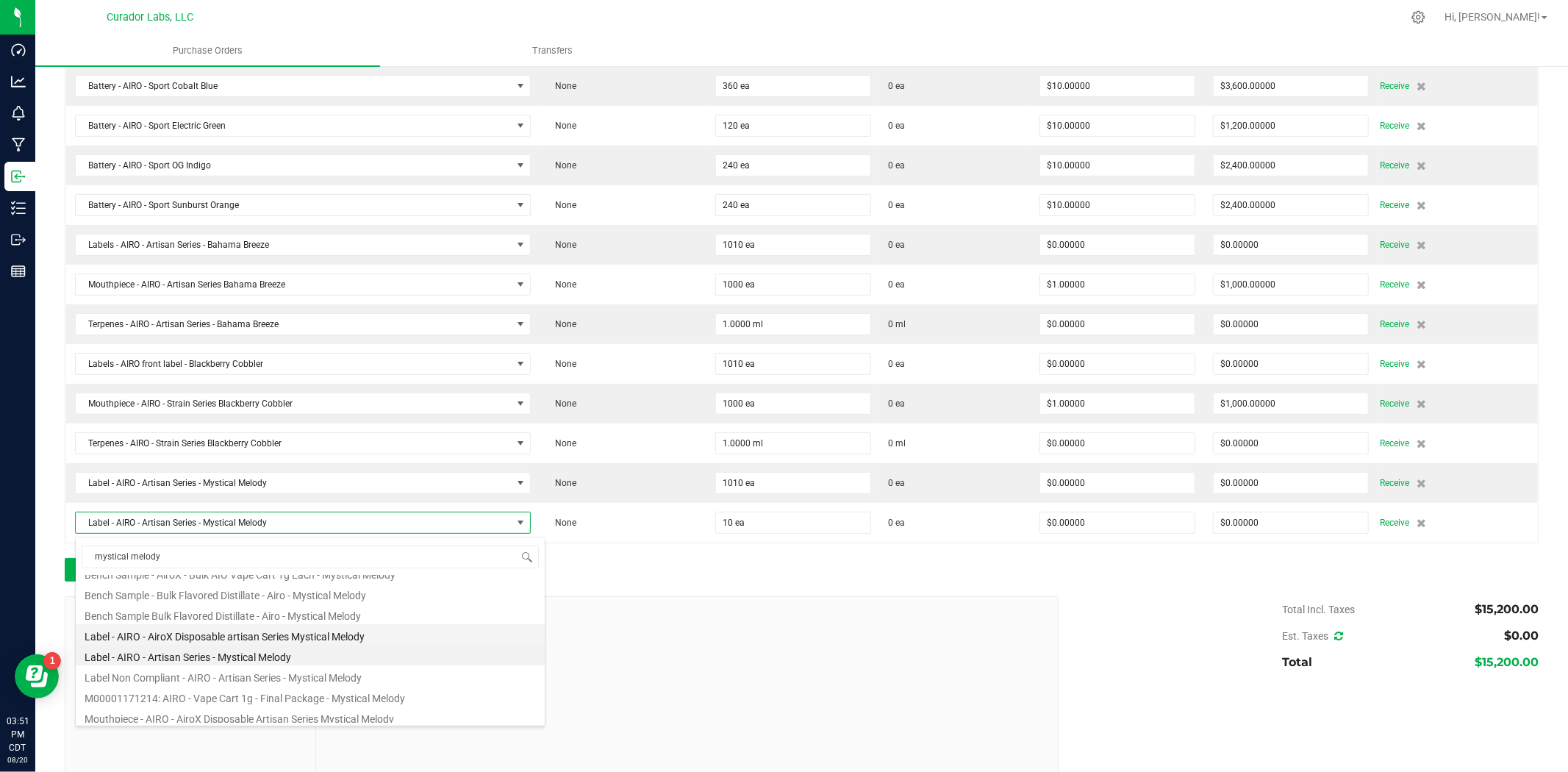
scroll to position [270, 0]
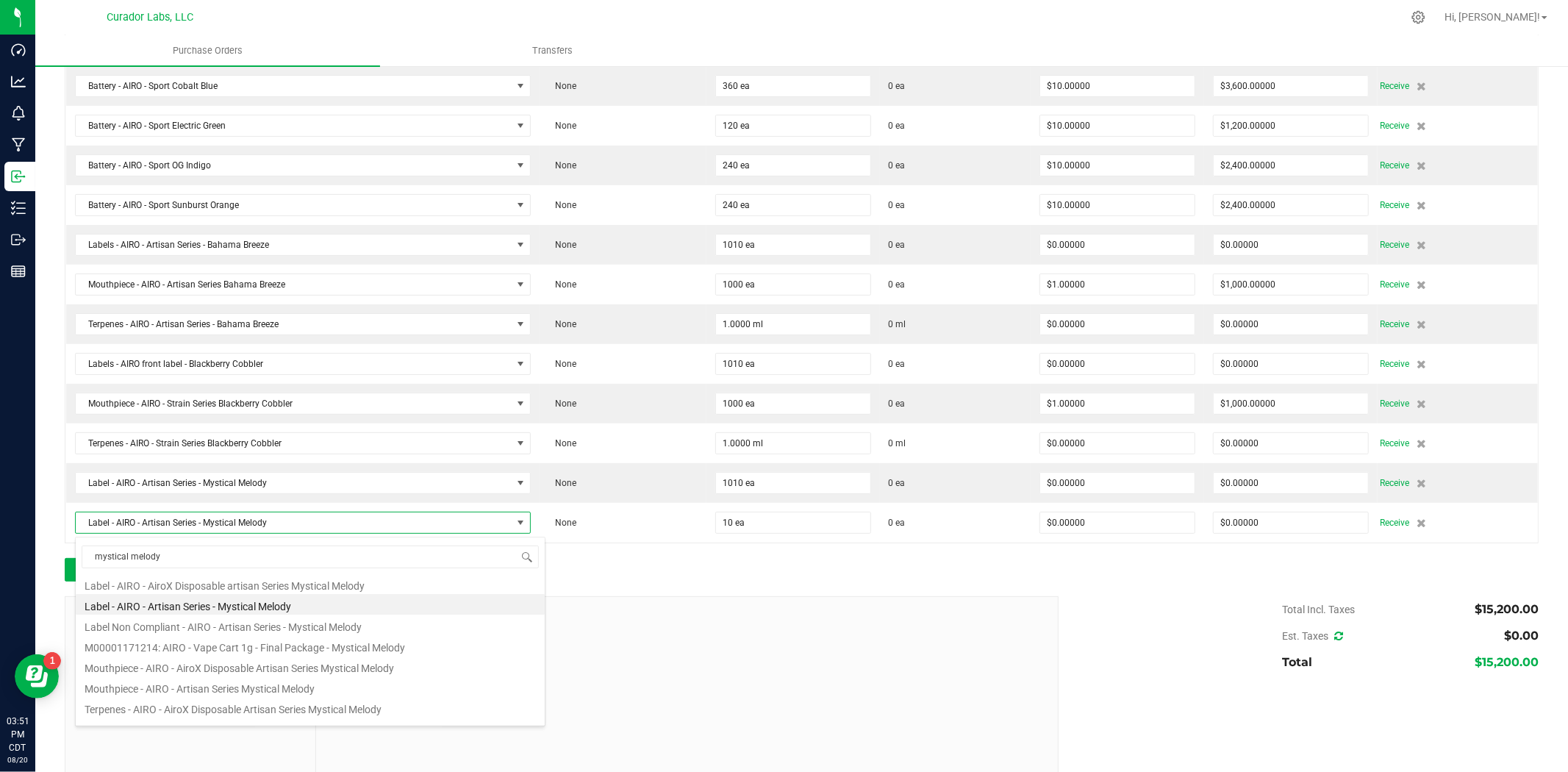
click at [305, 694] on li "Mouthpiece - AIRO - Artisan Series Mystical Melody" at bounding box center [310, 686] width 469 height 20
type input "$1.00000"
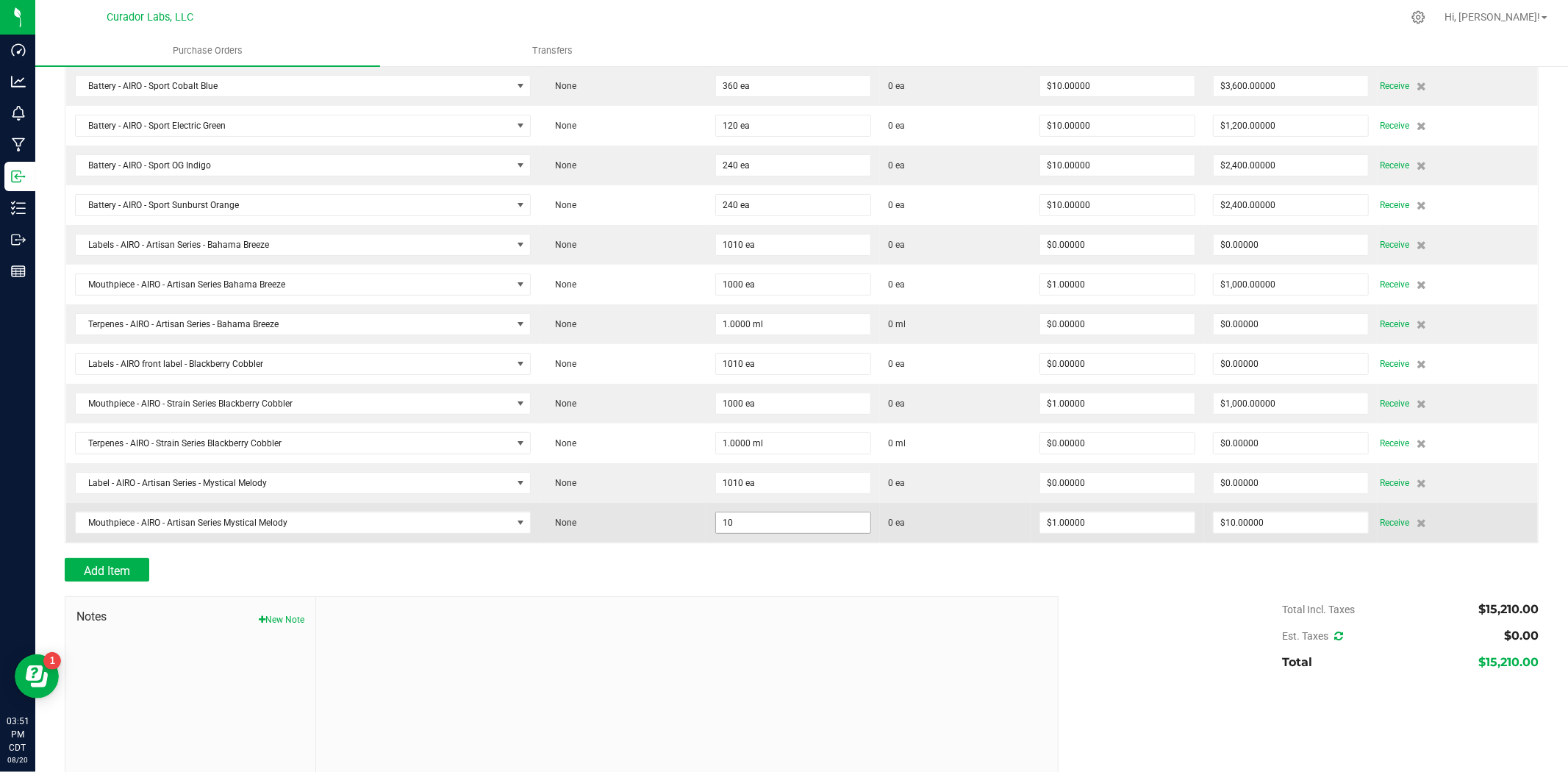
click at [778, 527] on input "10" at bounding box center [793, 522] width 154 height 20
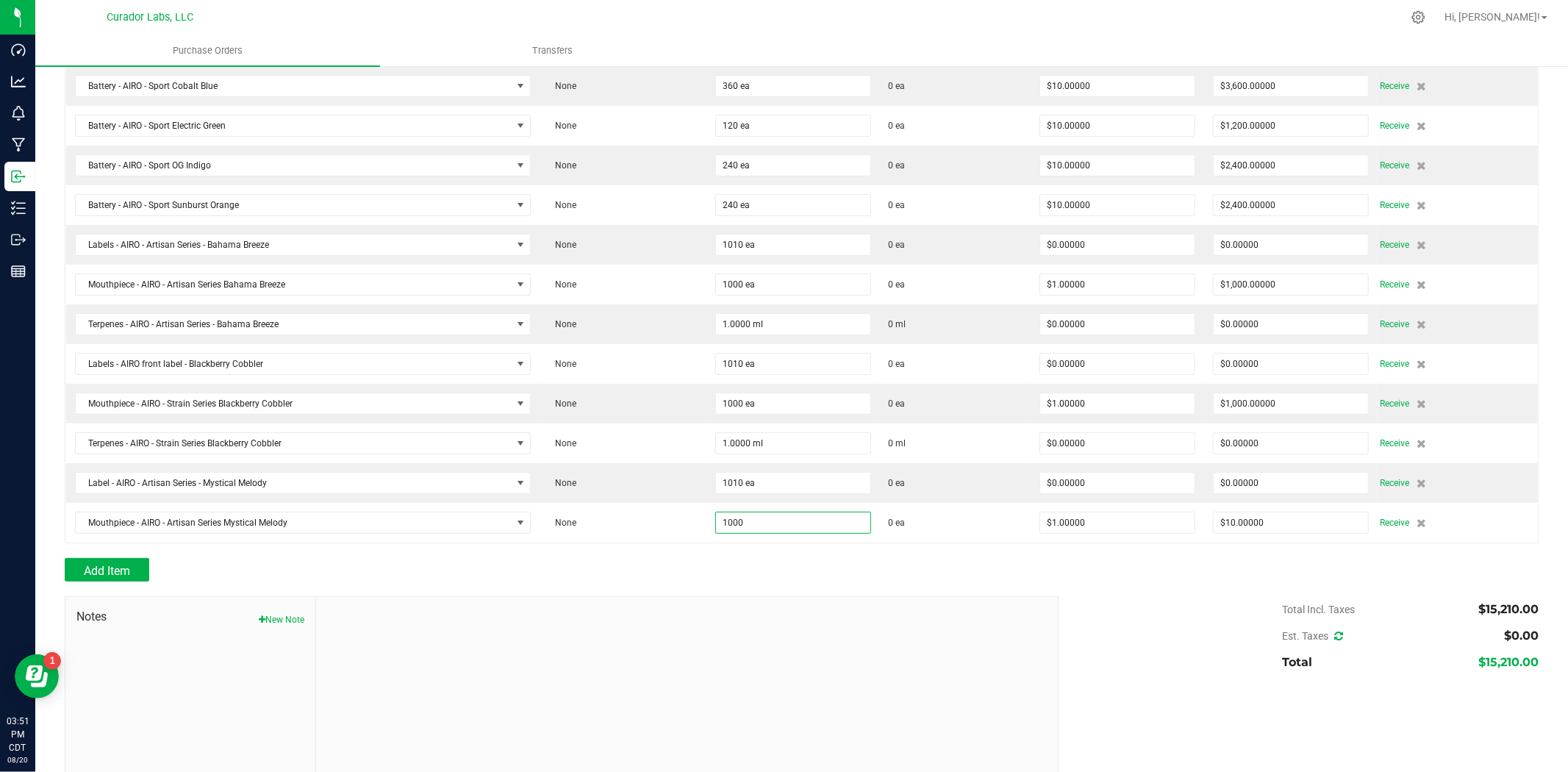
type input "1000 ea"
type input "$1,000.00000"
click at [743, 557] on div at bounding box center [801, 550] width 1475 height 15
click at [132, 579] on button "Add Item" at bounding box center [107, 569] width 85 height 24
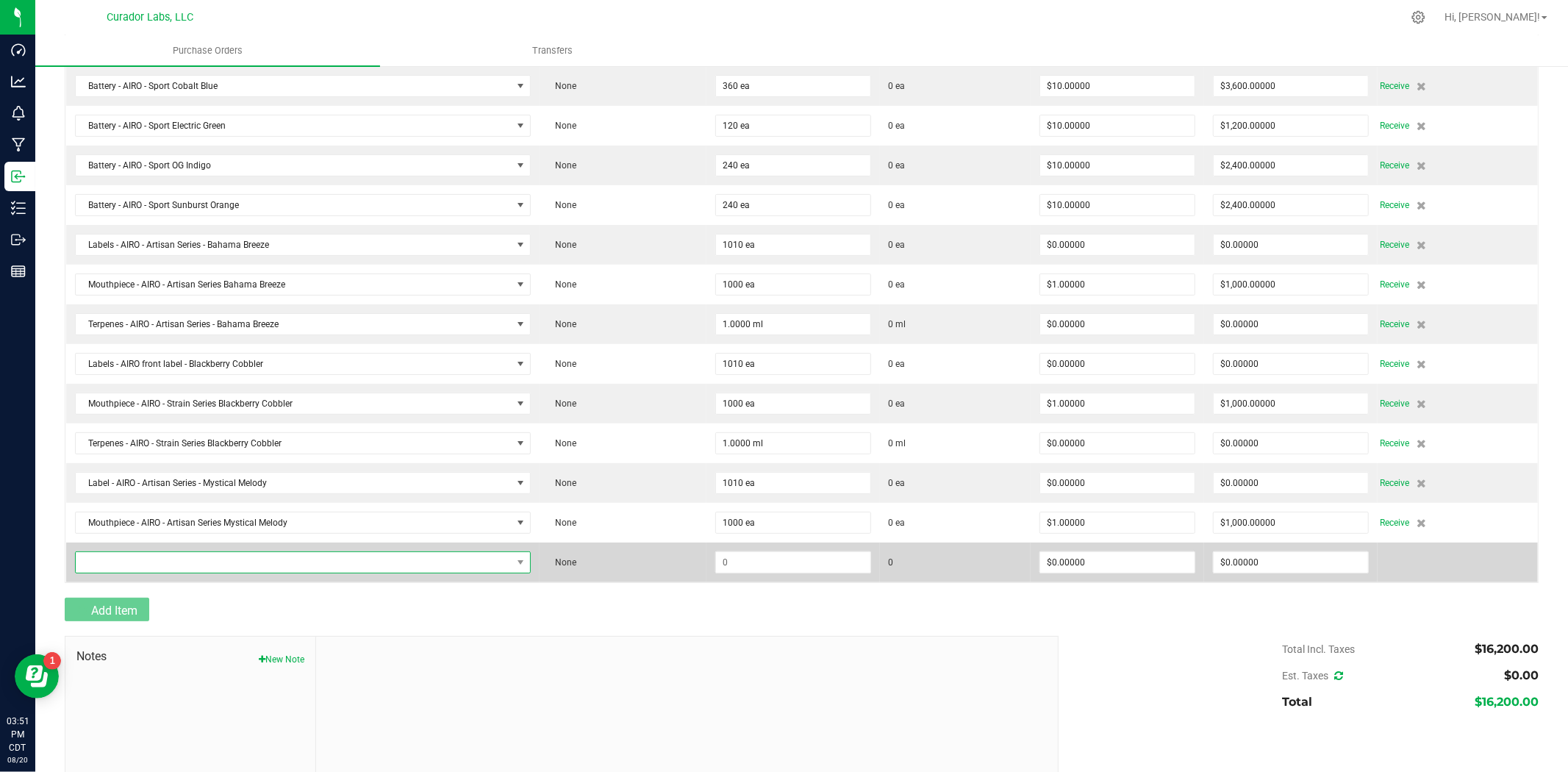
click at [154, 570] on span "NO DATA FOUND" at bounding box center [294, 562] width 436 height 20
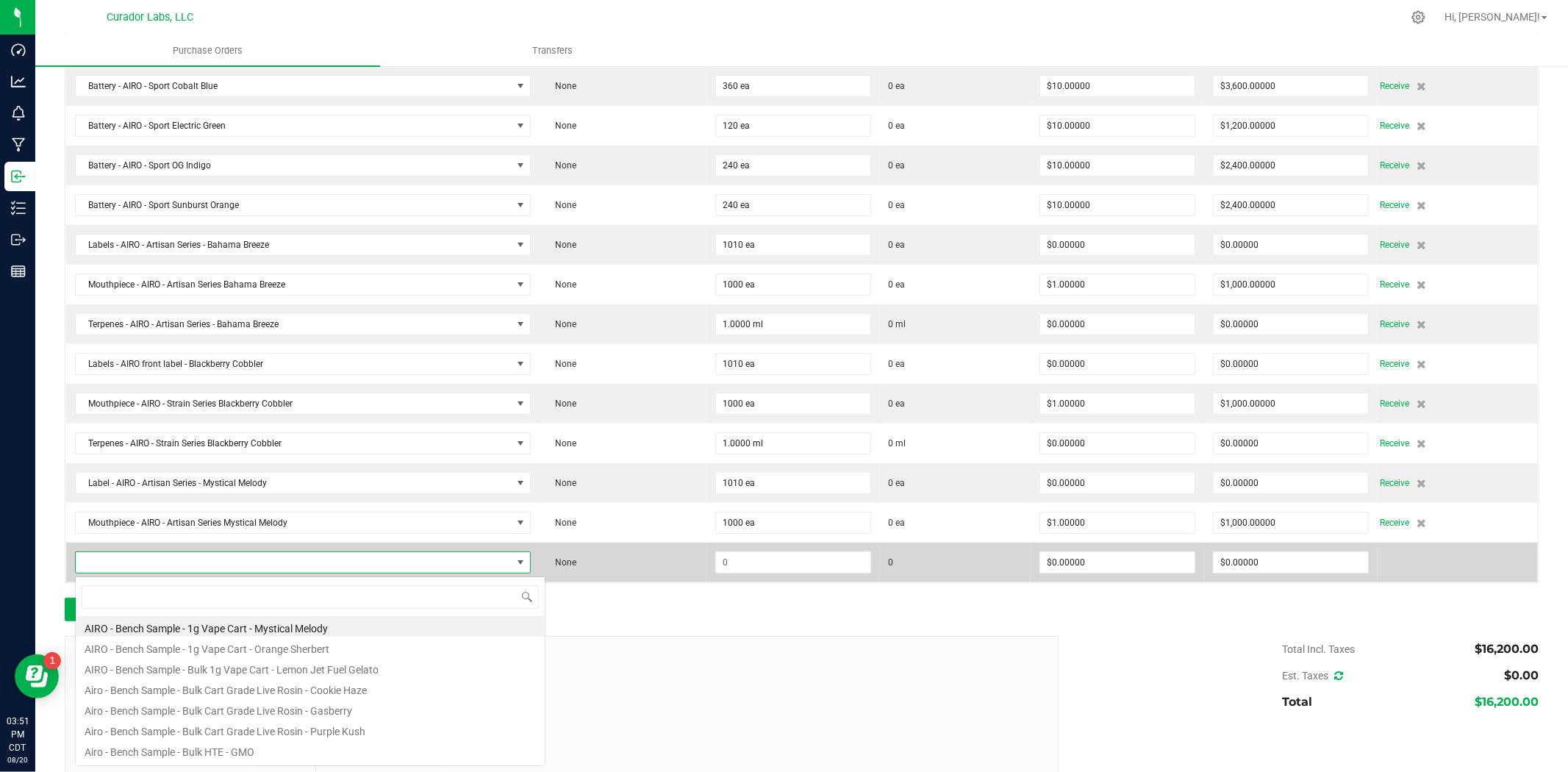
scroll to position [22, 450]
type input "mystical melody"
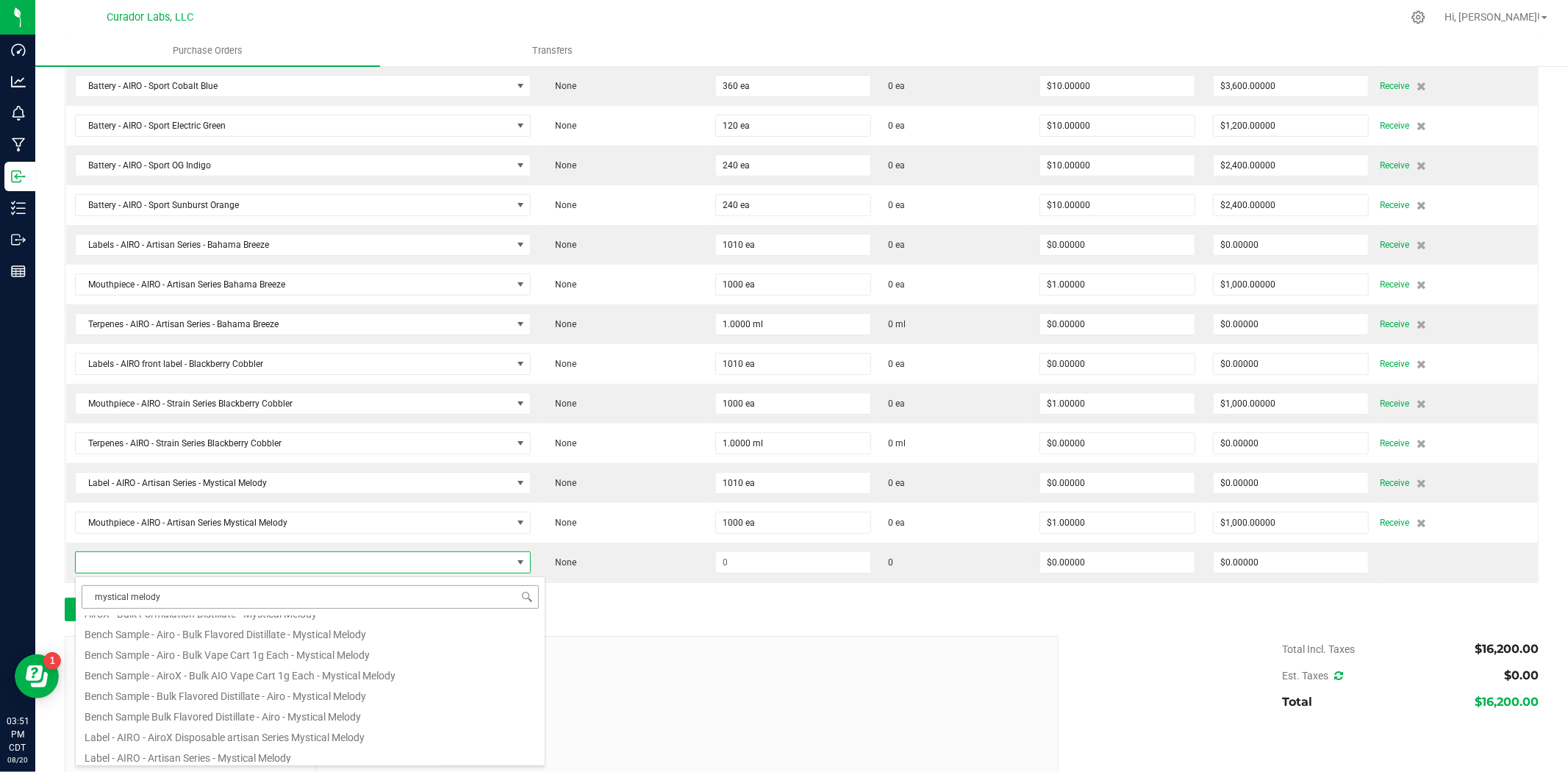
scroll to position [285, 0]
click at [186, 757] on li "Terpenes - AIRO - Artisan Series - Mystical Melody" at bounding box center [310, 753] width 469 height 20
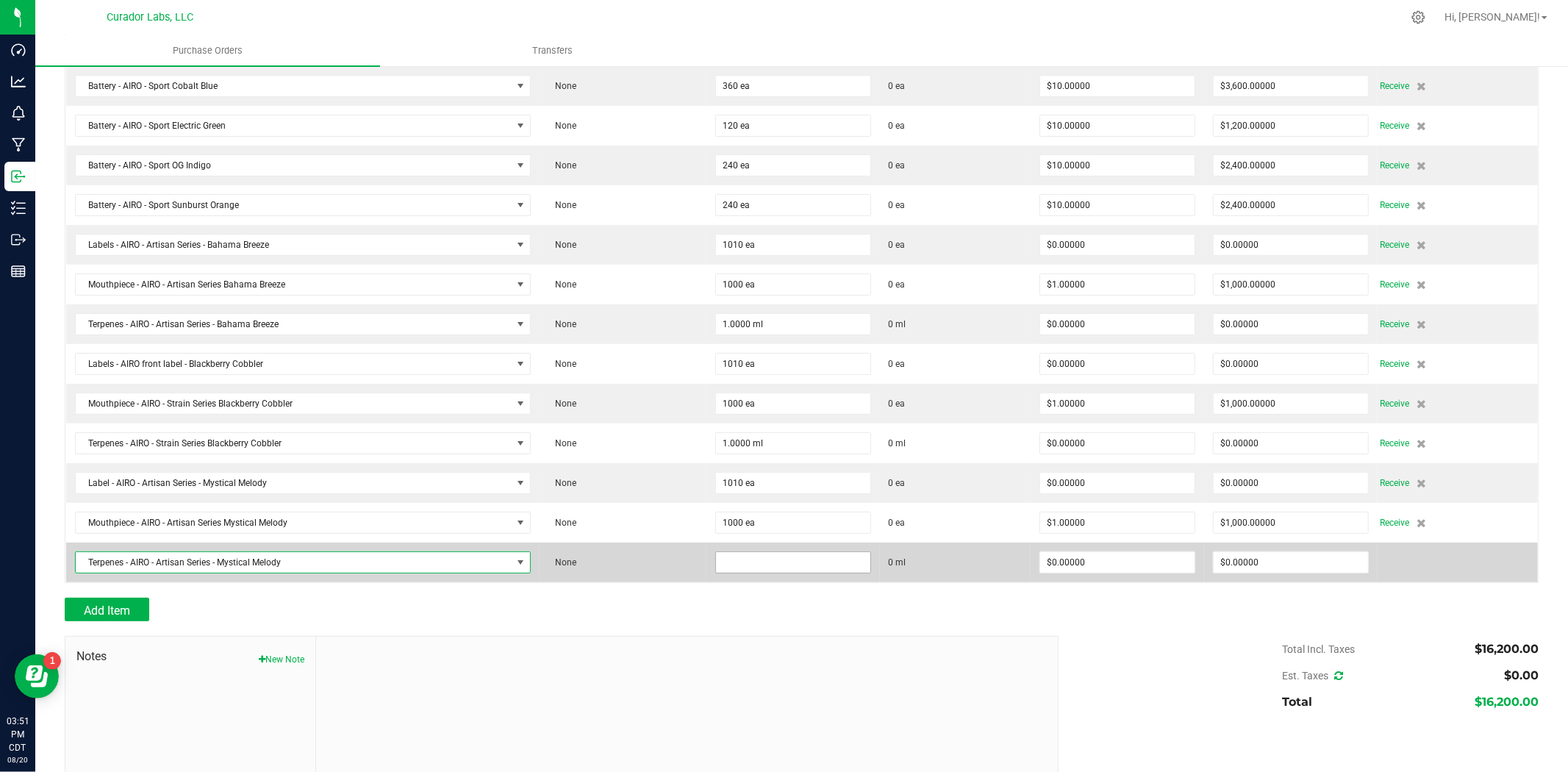
click at [800, 556] on input at bounding box center [793, 562] width 154 height 20
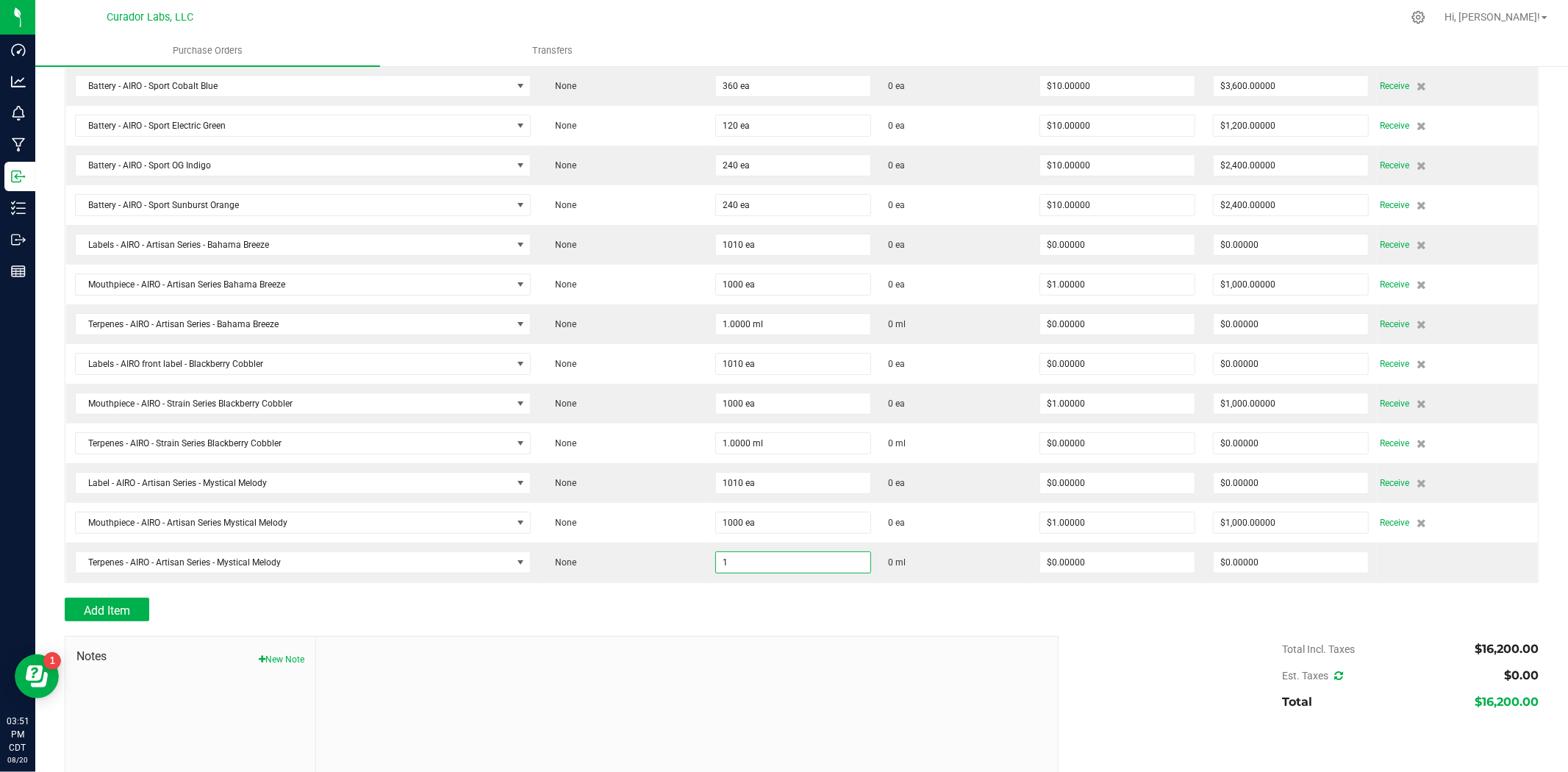
type input "1.0000 ml"
click at [706, 635] on div at bounding box center [801, 628] width 1475 height 15
click at [84, 610] on span "Add Item" at bounding box center [107, 611] width 47 height 14
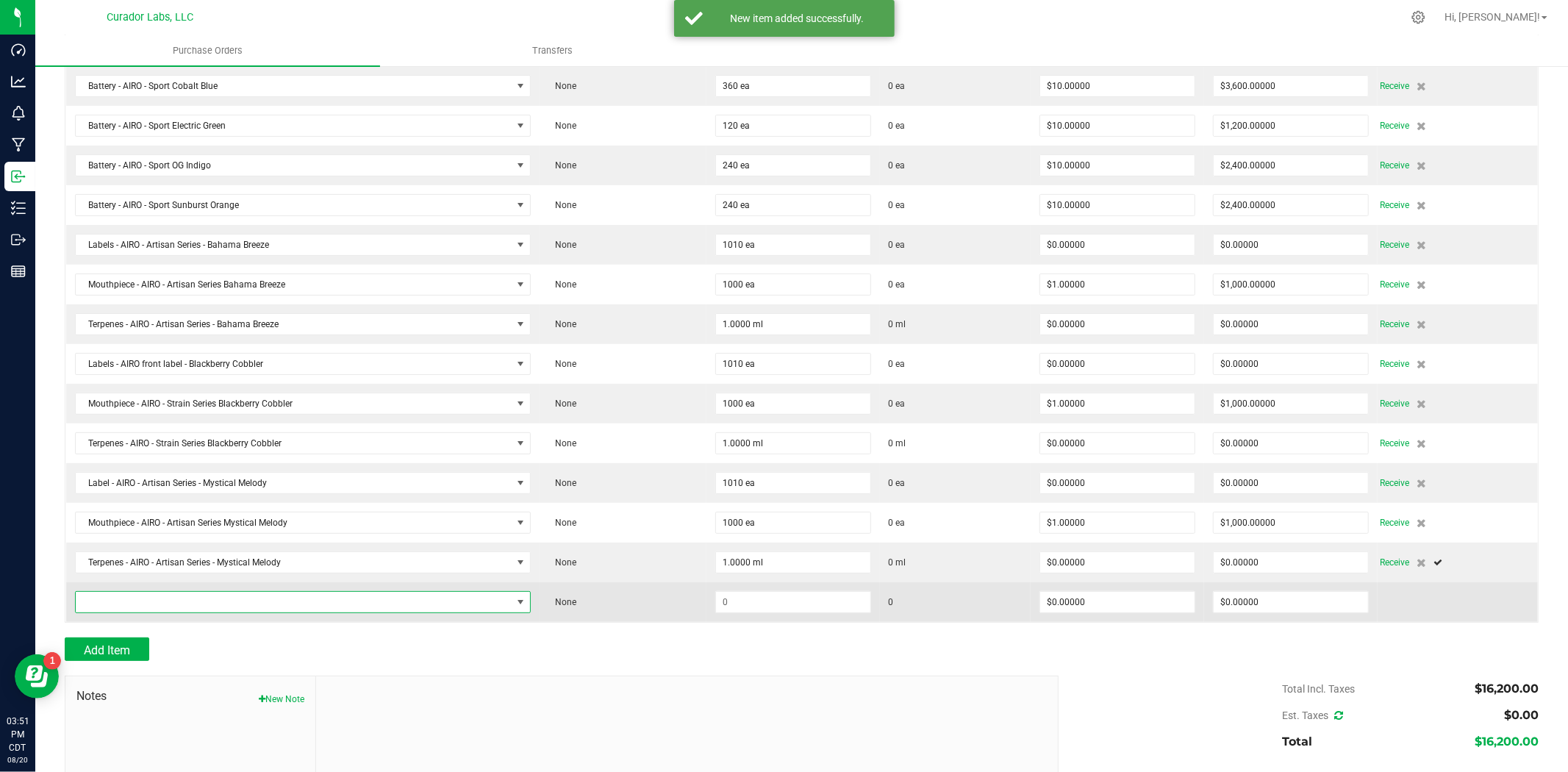
click at [228, 604] on span "NO DATA FOUND" at bounding box center [294, 602] width 436 height 20
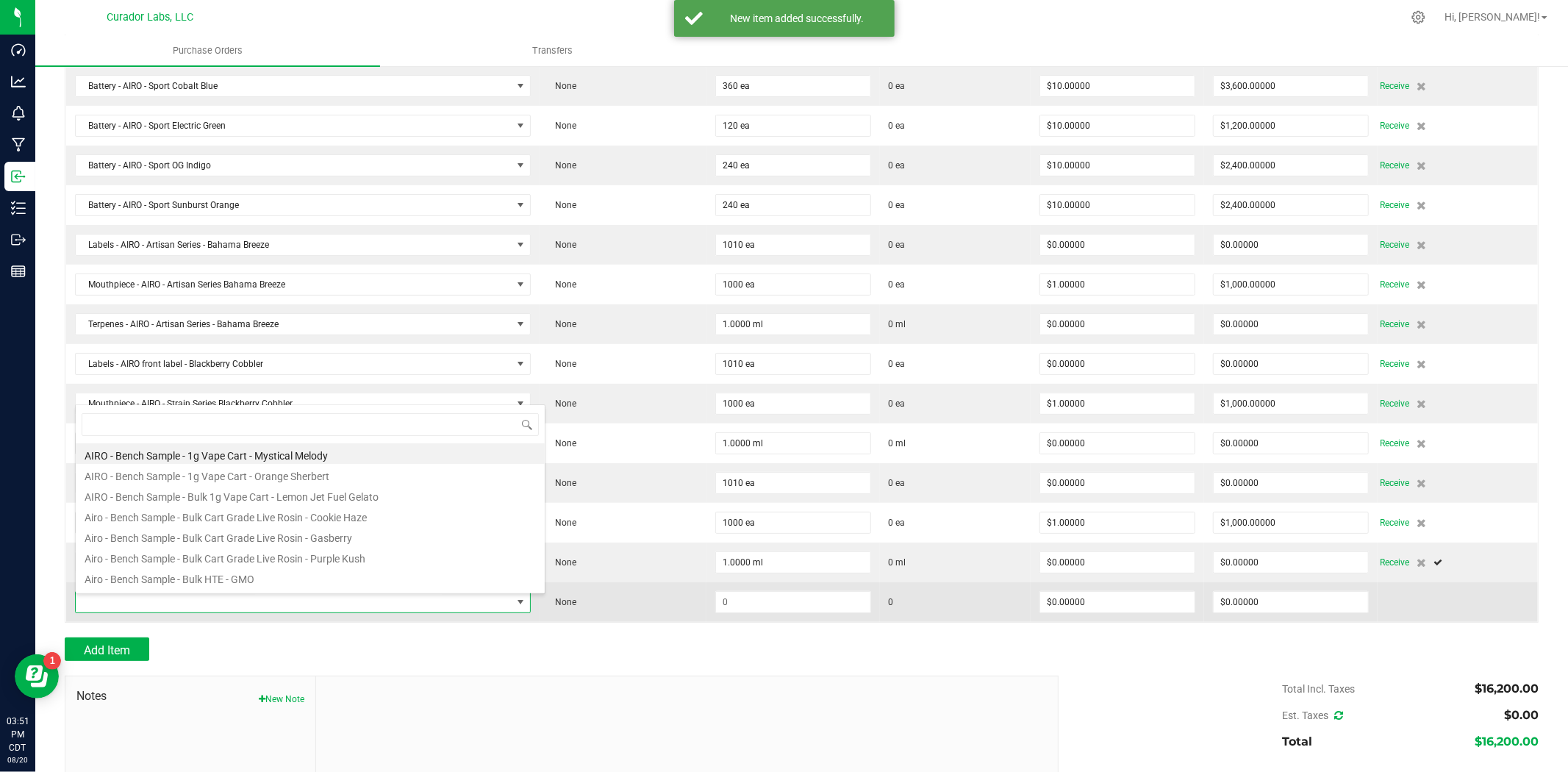
scroll to position [22, 450]
type input "black mamba"
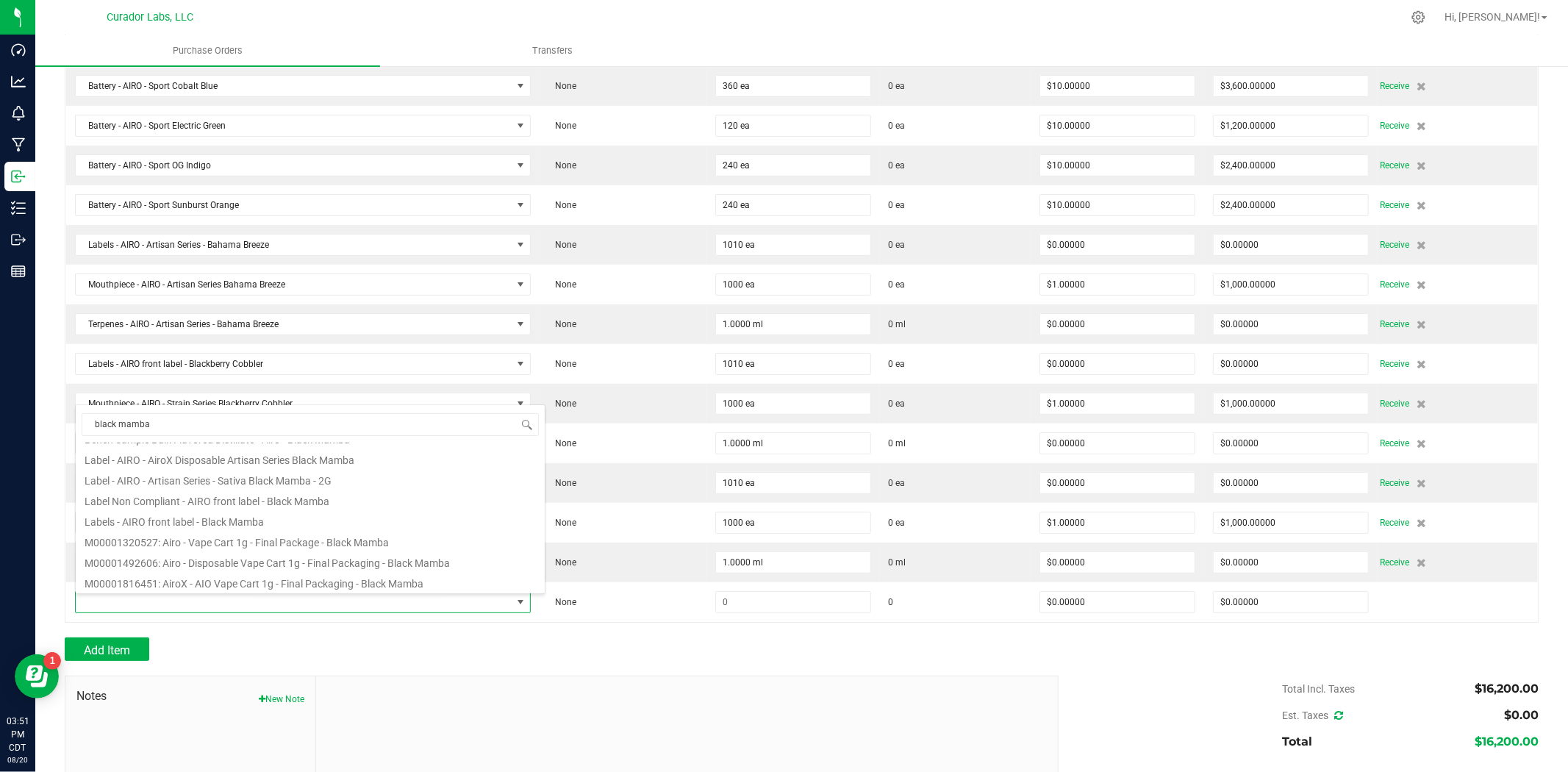
scroll to position [435, 0]
click at [276, 516] on li "Labels - AIRO front label - Black Mamba" at bounding box center [310, 512] width 469 height 20
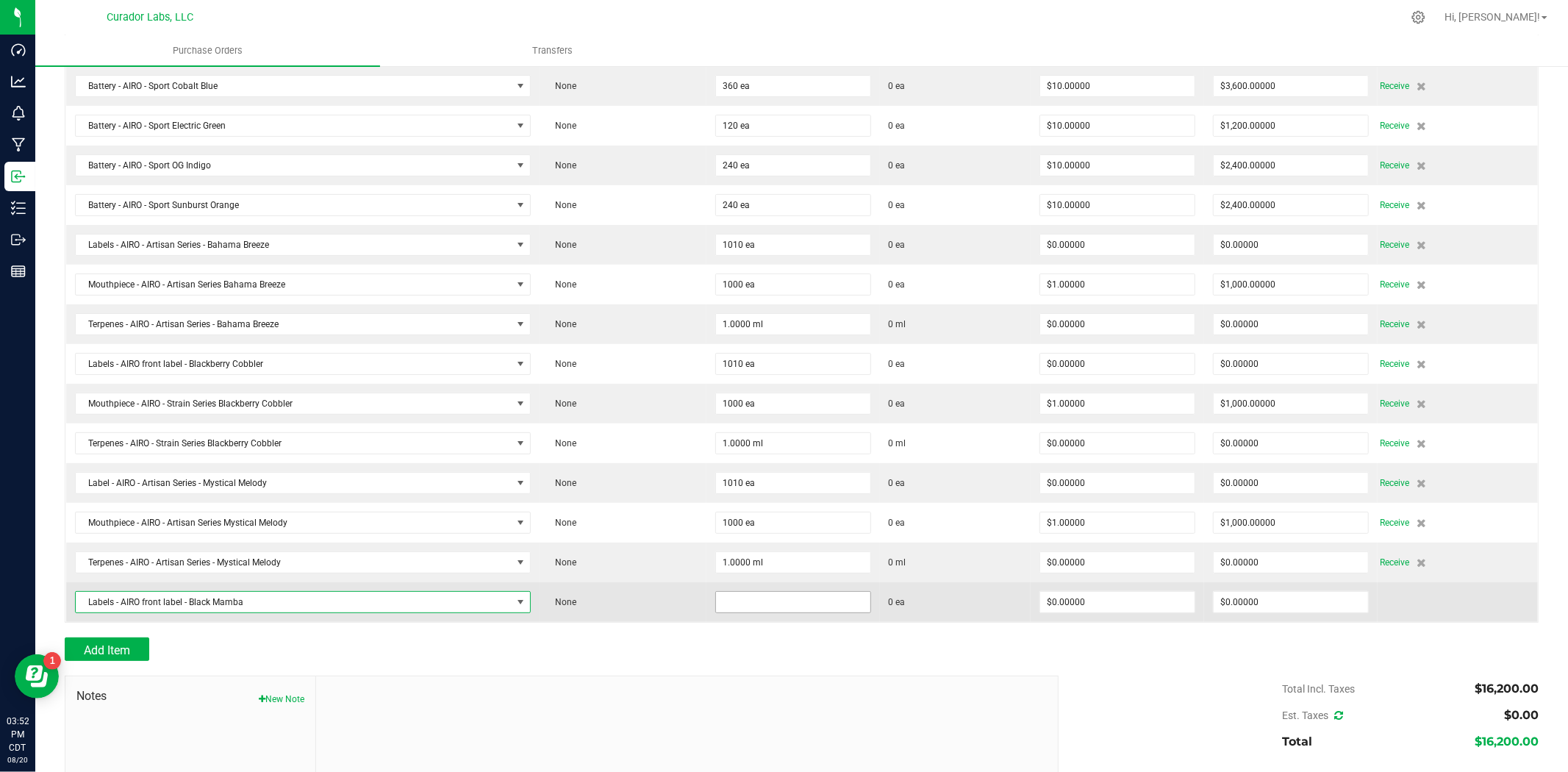
click at [810, 601] on input at bounding box center [793, 602] width 154 height 20
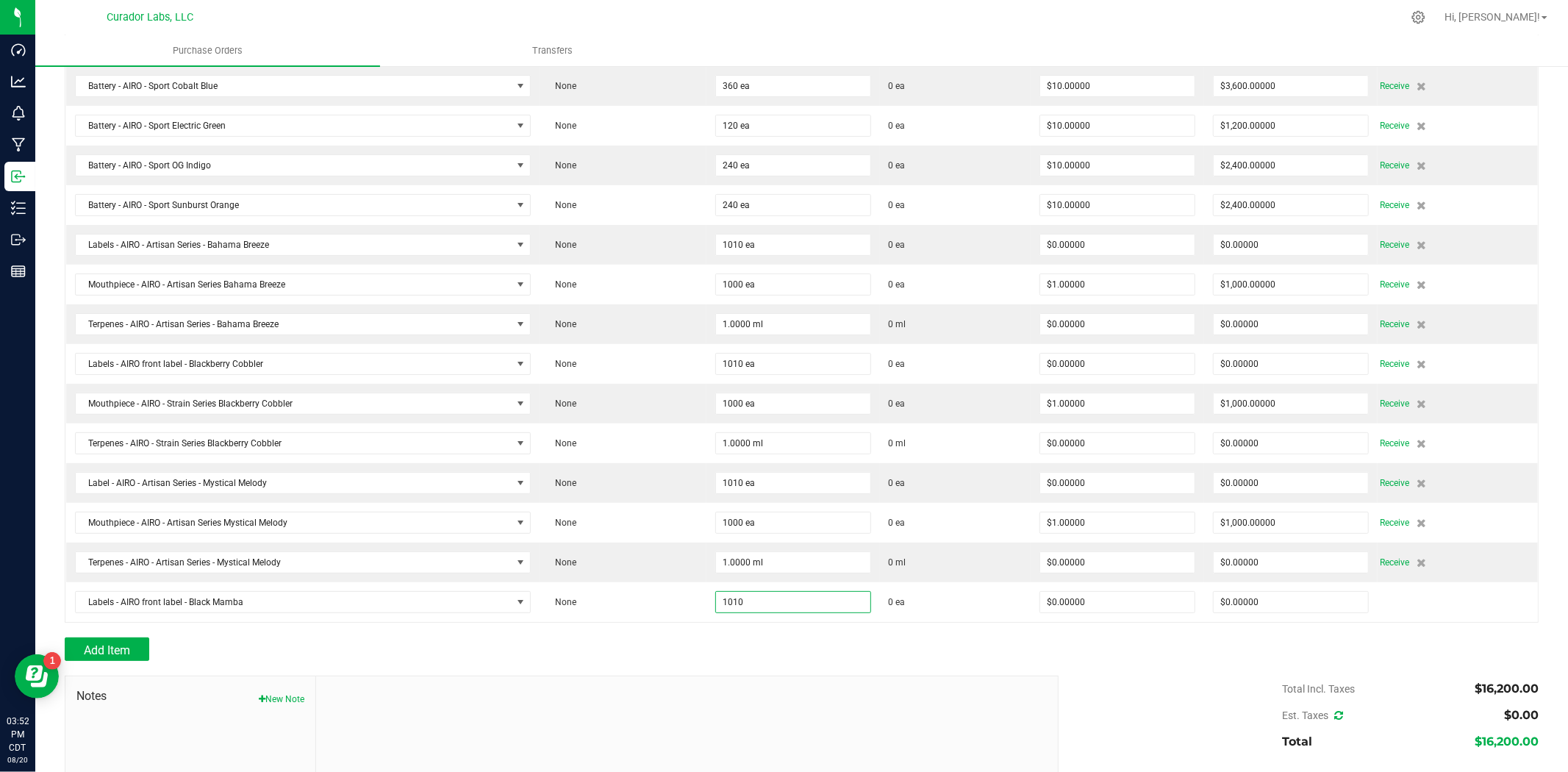
type input "1010 ea"
click at [765, 661] on div "Add Item" at bounding box center [555, 649] width 983 height 24
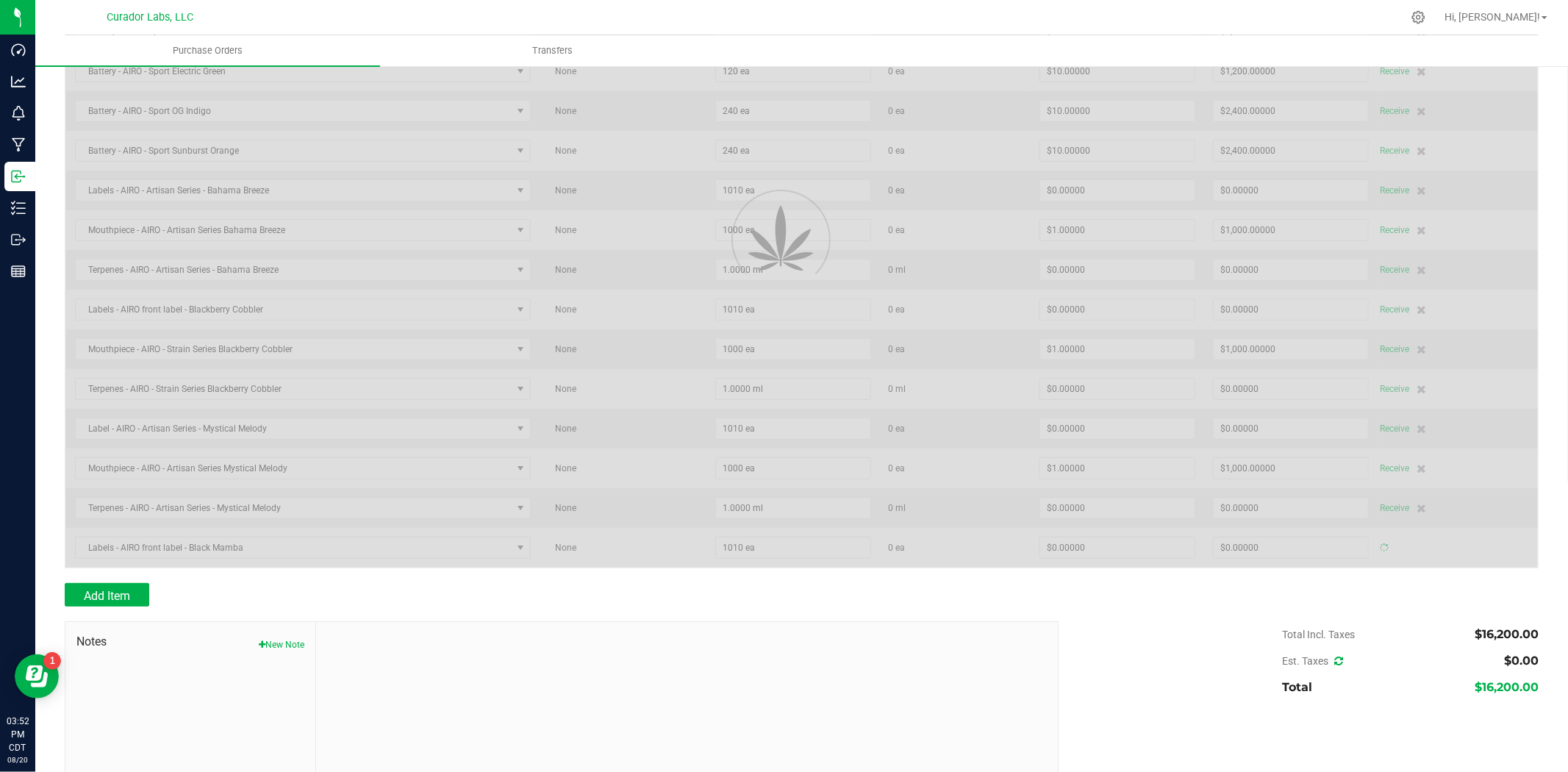
scroll to position [367, 0]
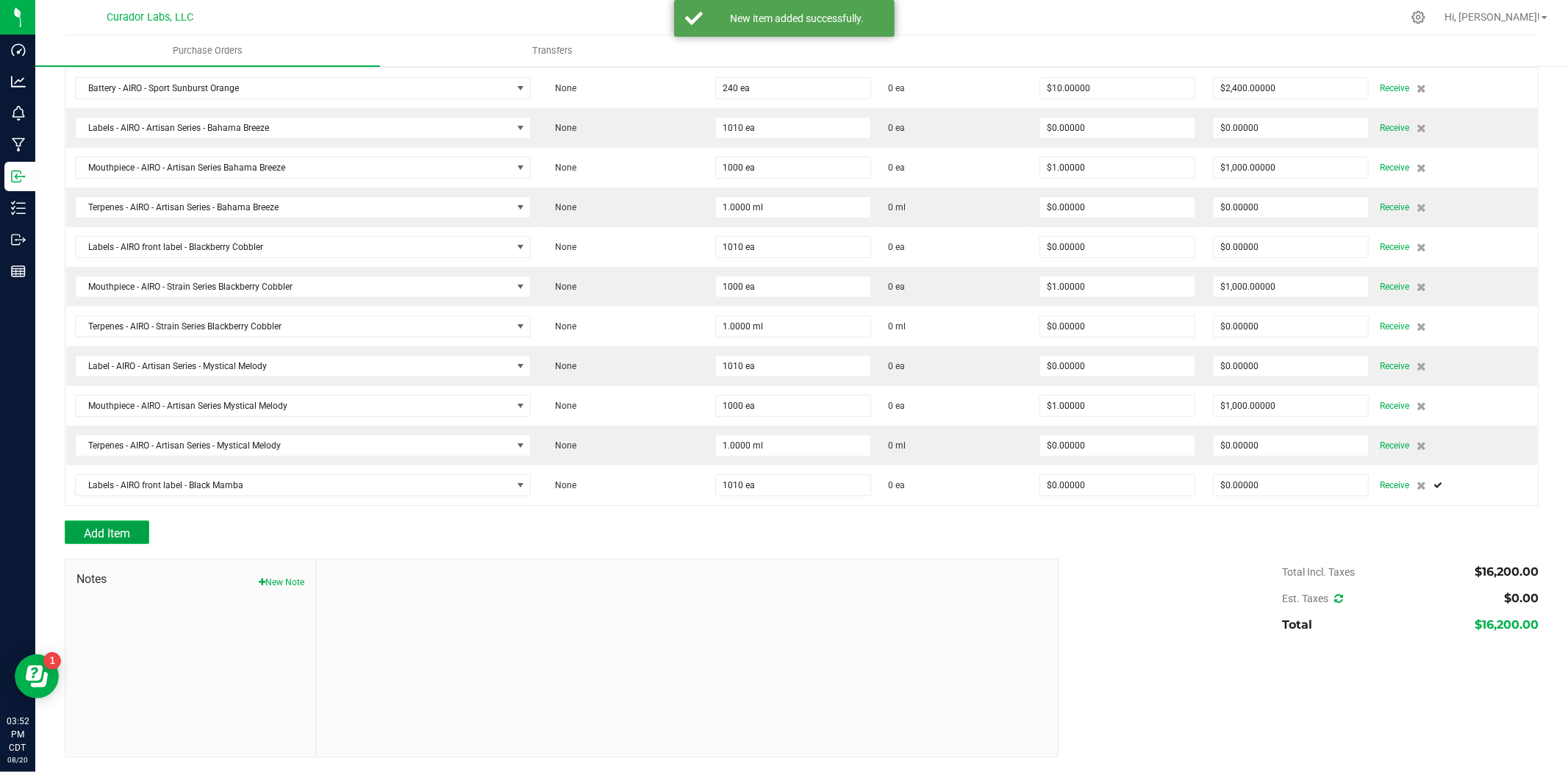
click at [121, 524] on button "Add Item" at bounding box center [107, 532] width 85 height 24
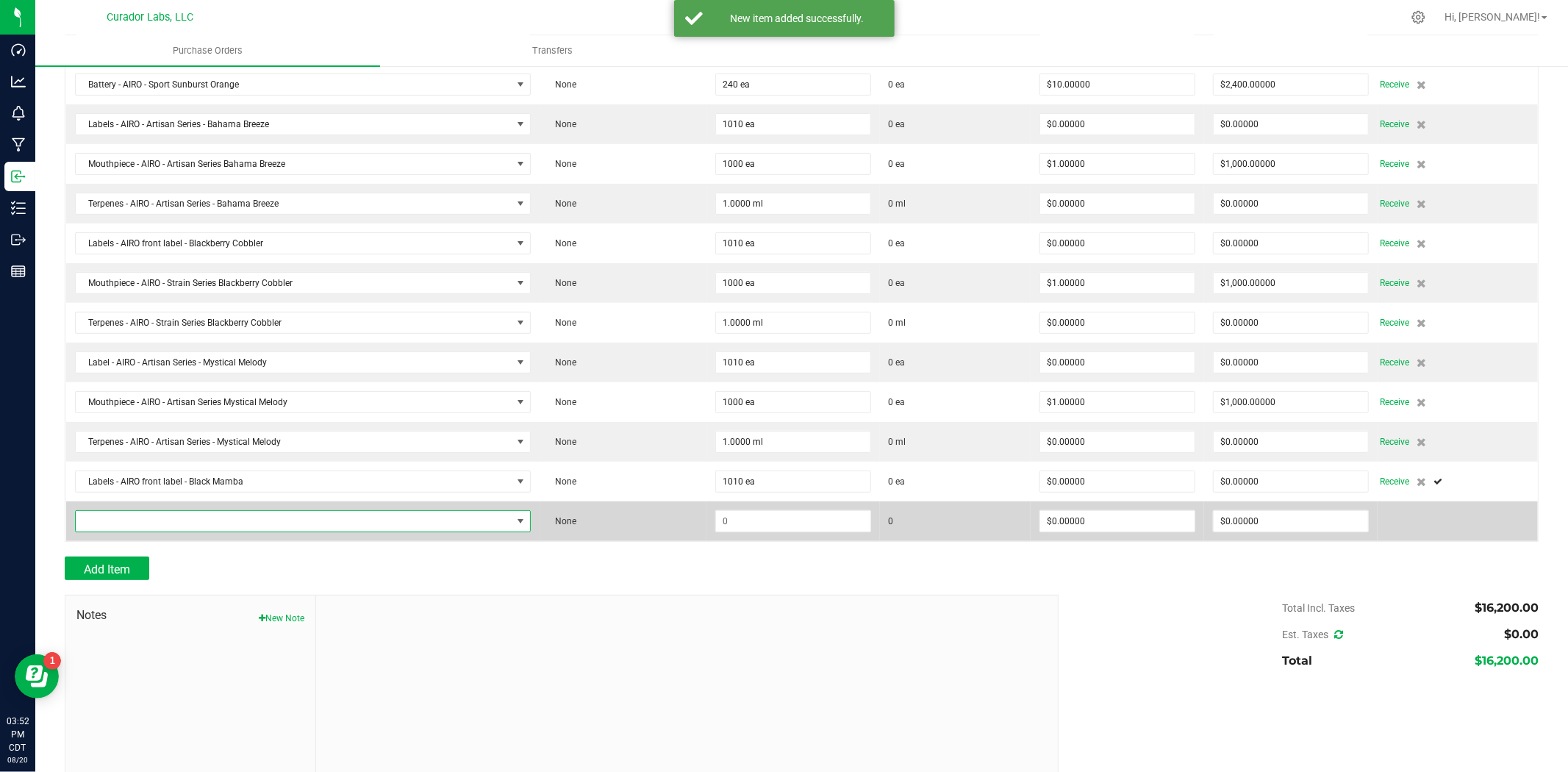
click at [126, 524] on span "NO DATA FOUND" at bounding box center [294, 521] width 436 height 20
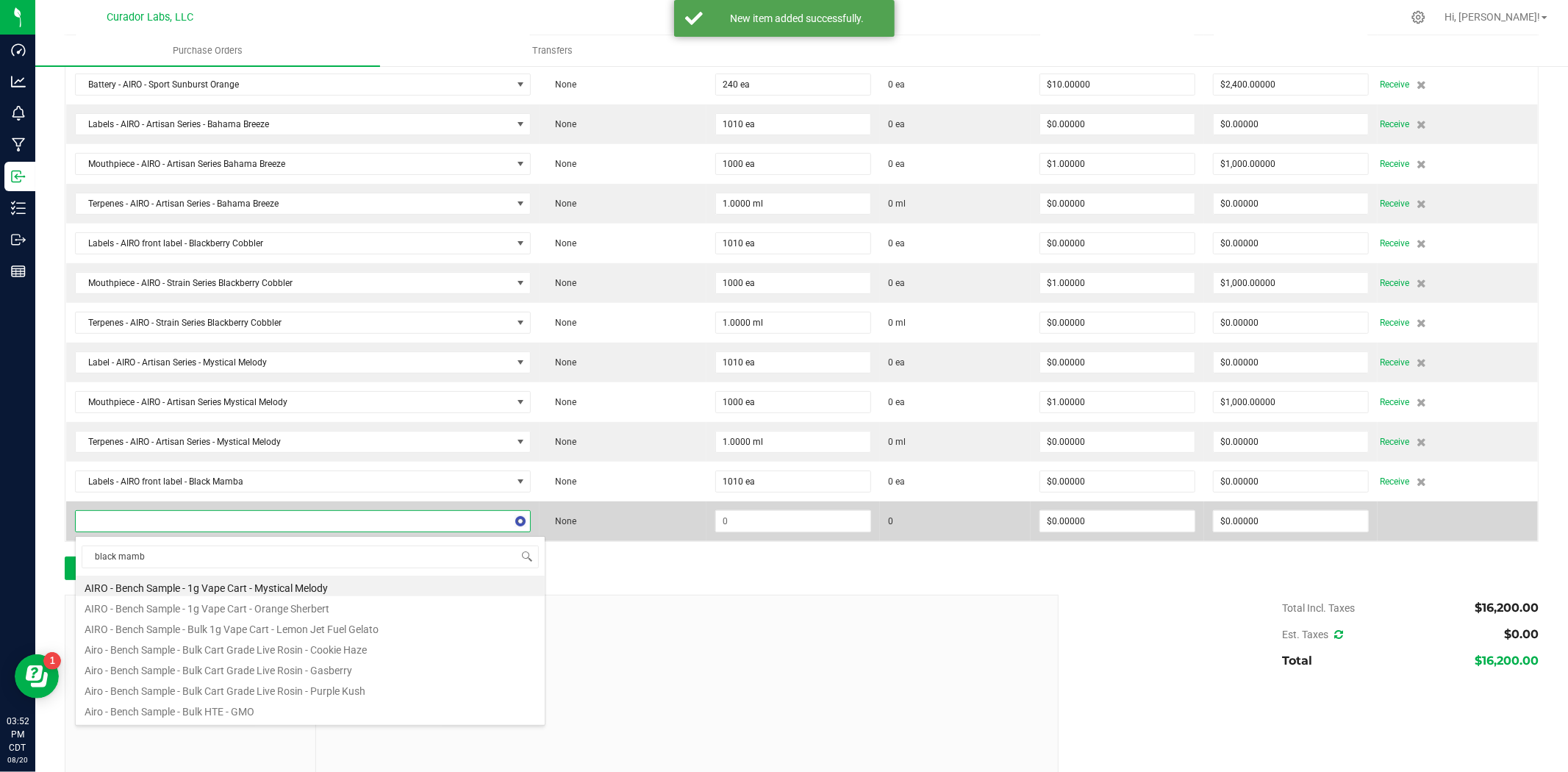
type input "black mamba"
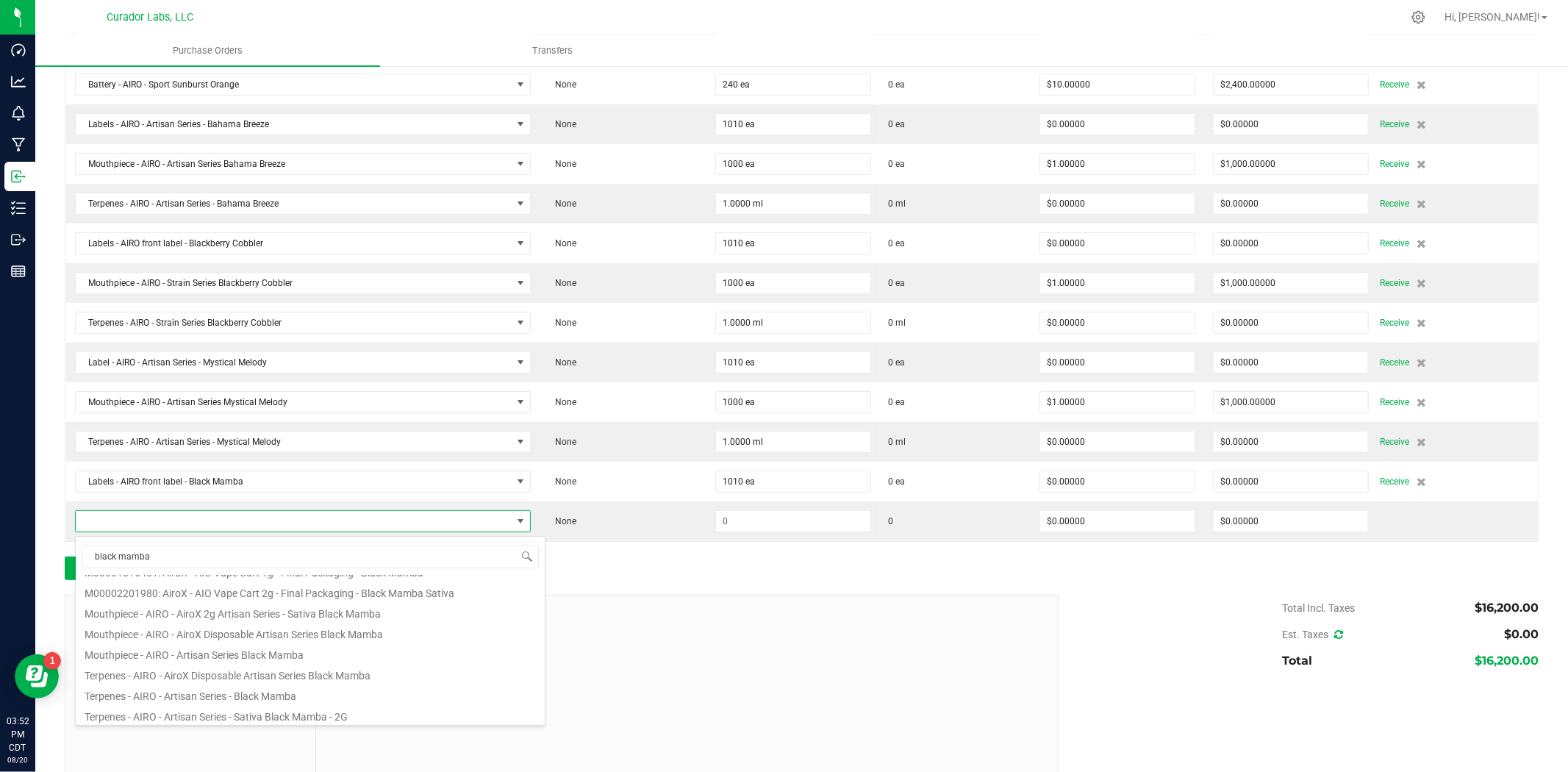
scroll to position [574, 0]
click at [230, 650] on li "Mouthpiece - AIRO - Artisan Series Black Mamba" at bounding box center [310, 650] width 469 height 20
type input "$1.00000"
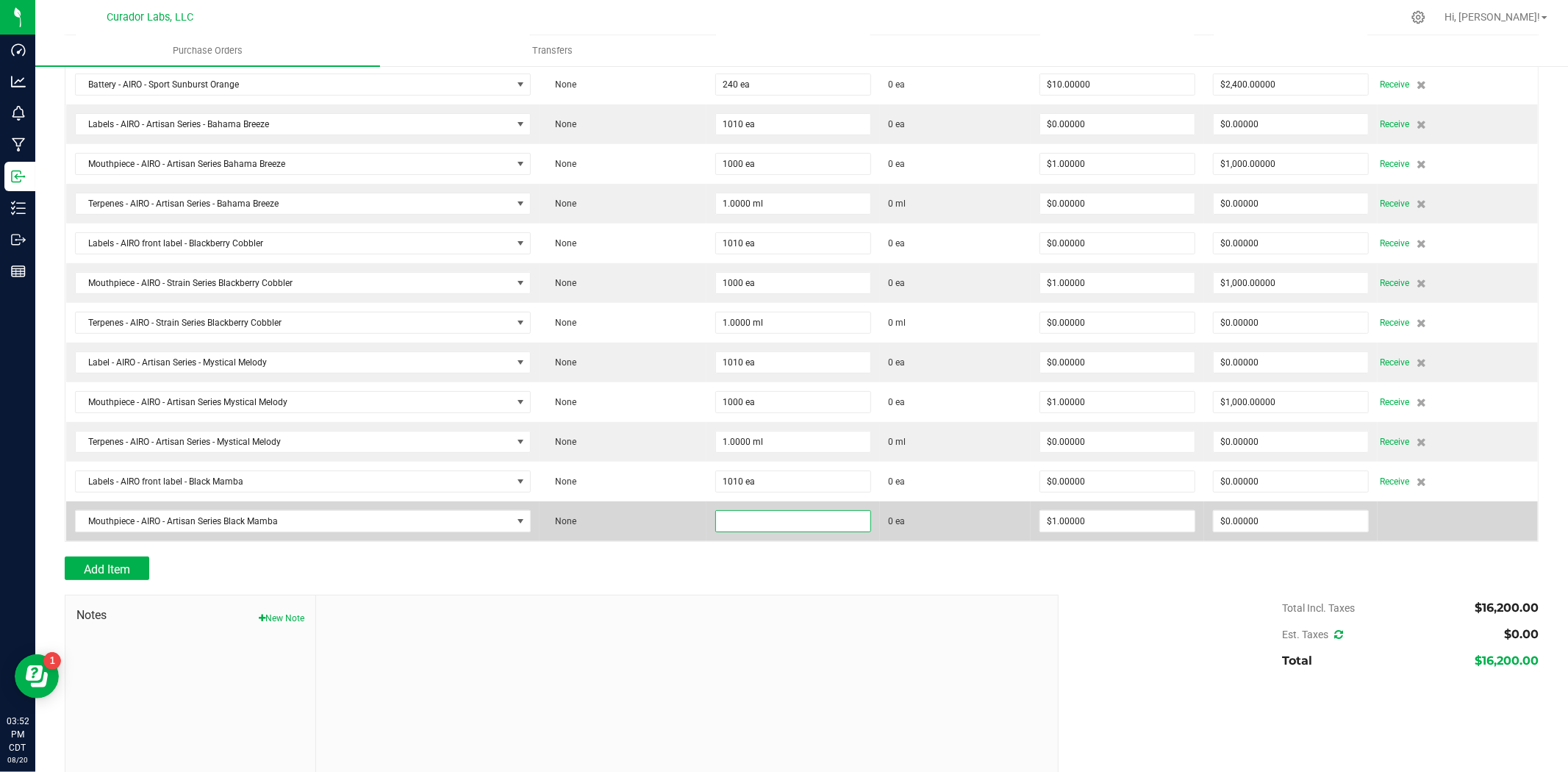
click at [746, 531] on input at bounding box center [793, 521] width 154 height 20
click at [729, 525] on input "1000" at bounding box center [793, 521] width 154 height 20
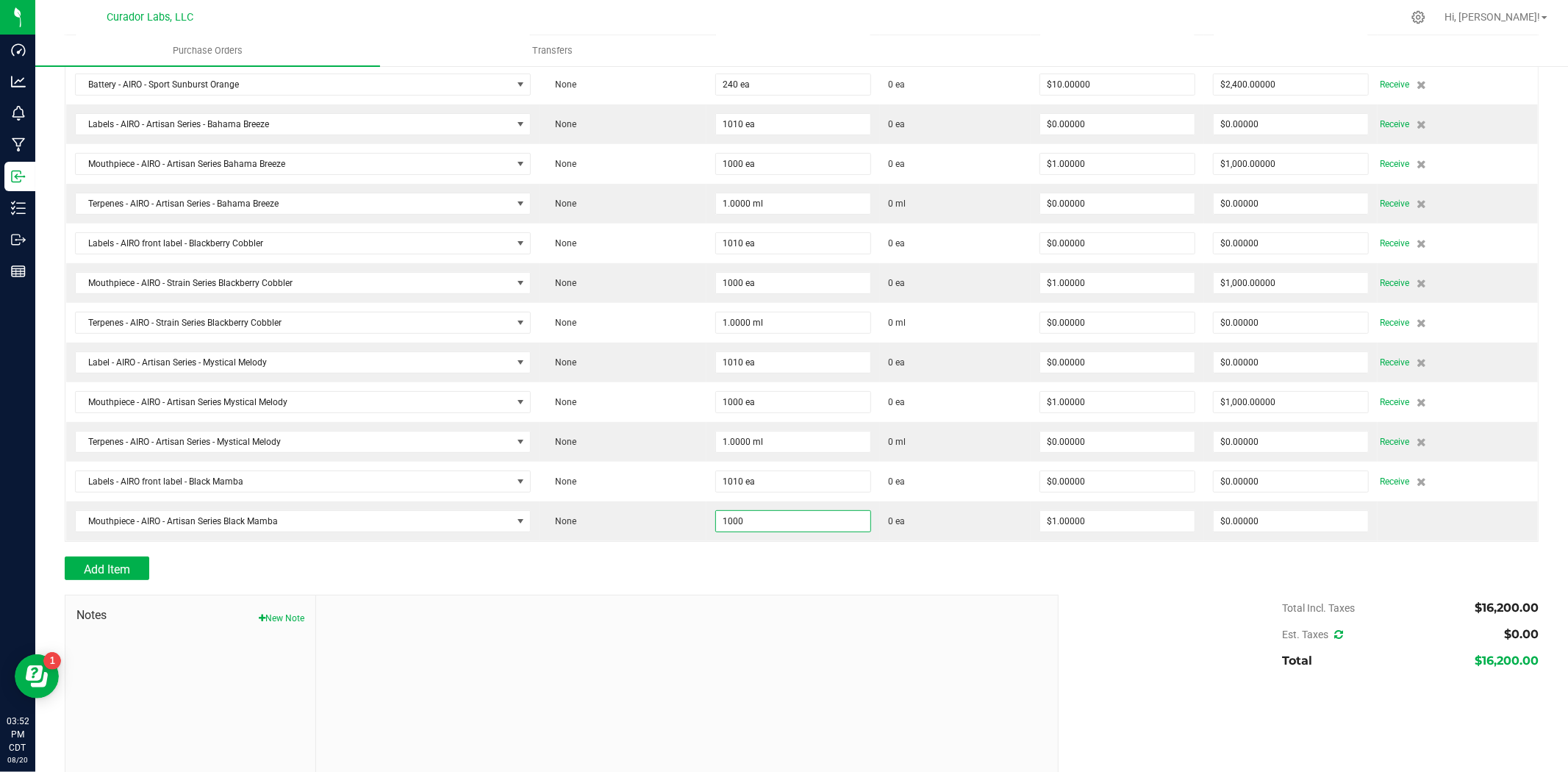
type input "1000 ea"
click at [708, 574] on div "Add Item" at bounding box center [555, 568] width 983 height 24
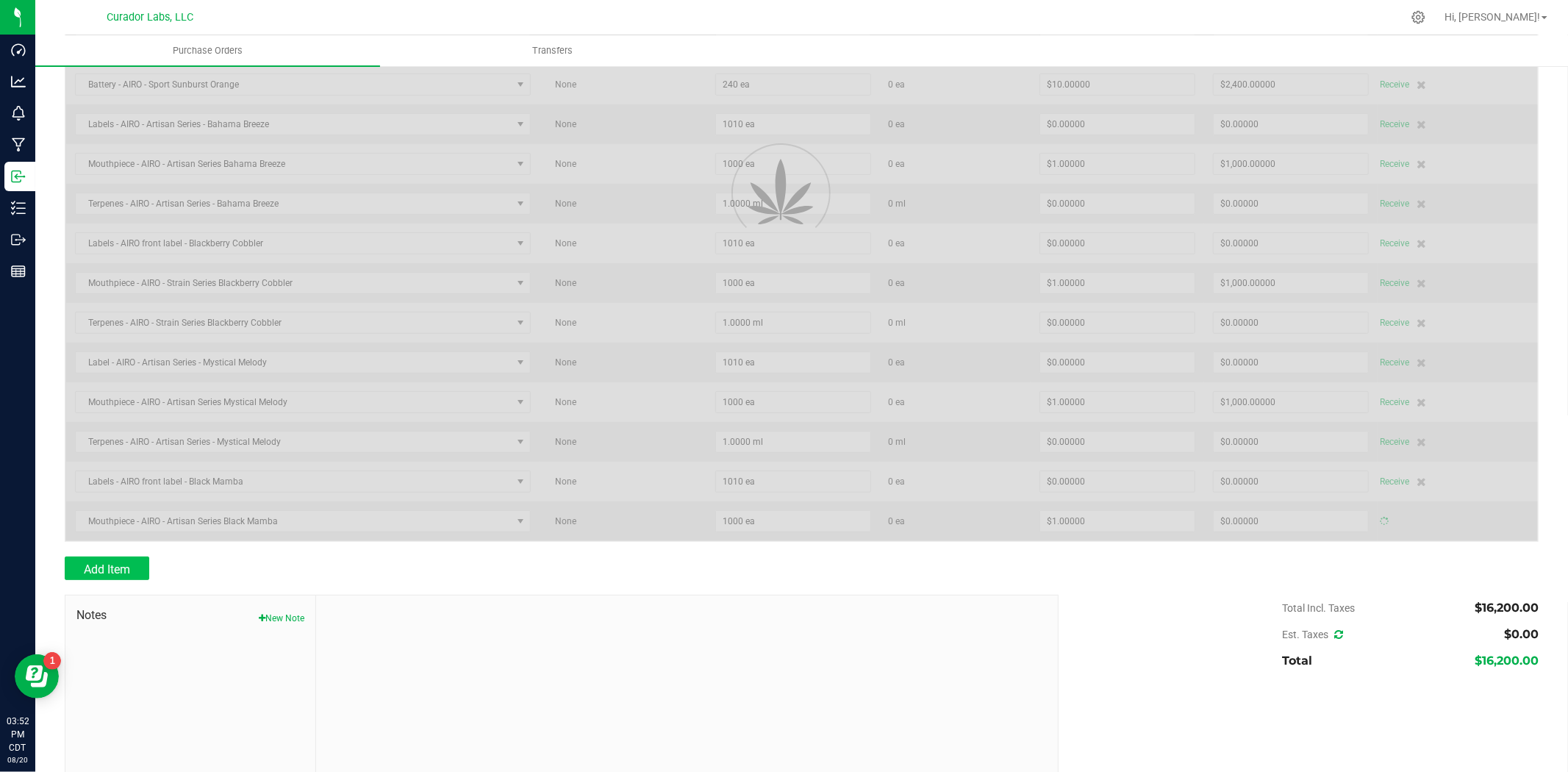
type input "$1,000.00000"
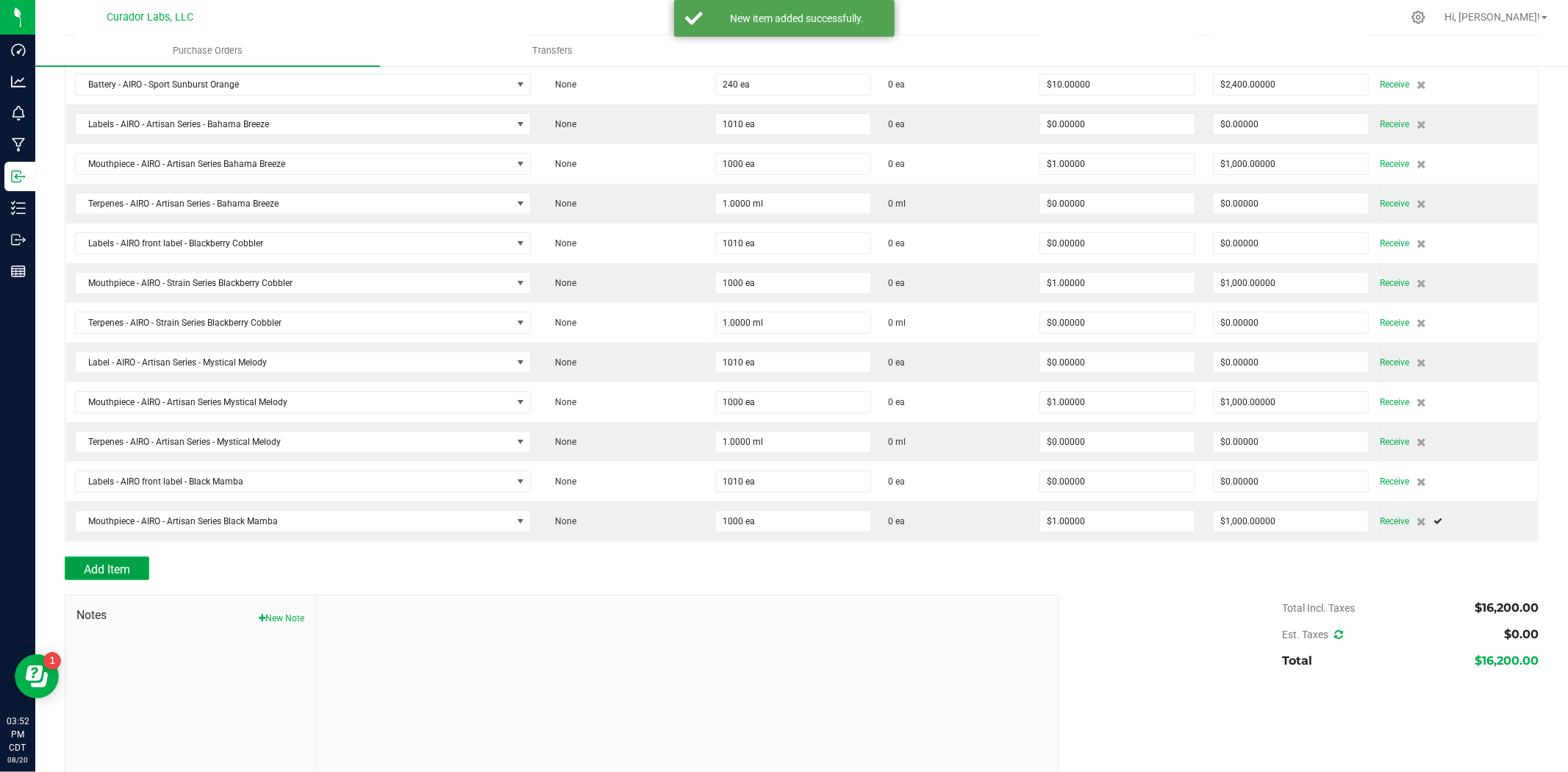
click at [69, 567] on button "Add Item" at bounding box center [107, 568] width 85 height 24
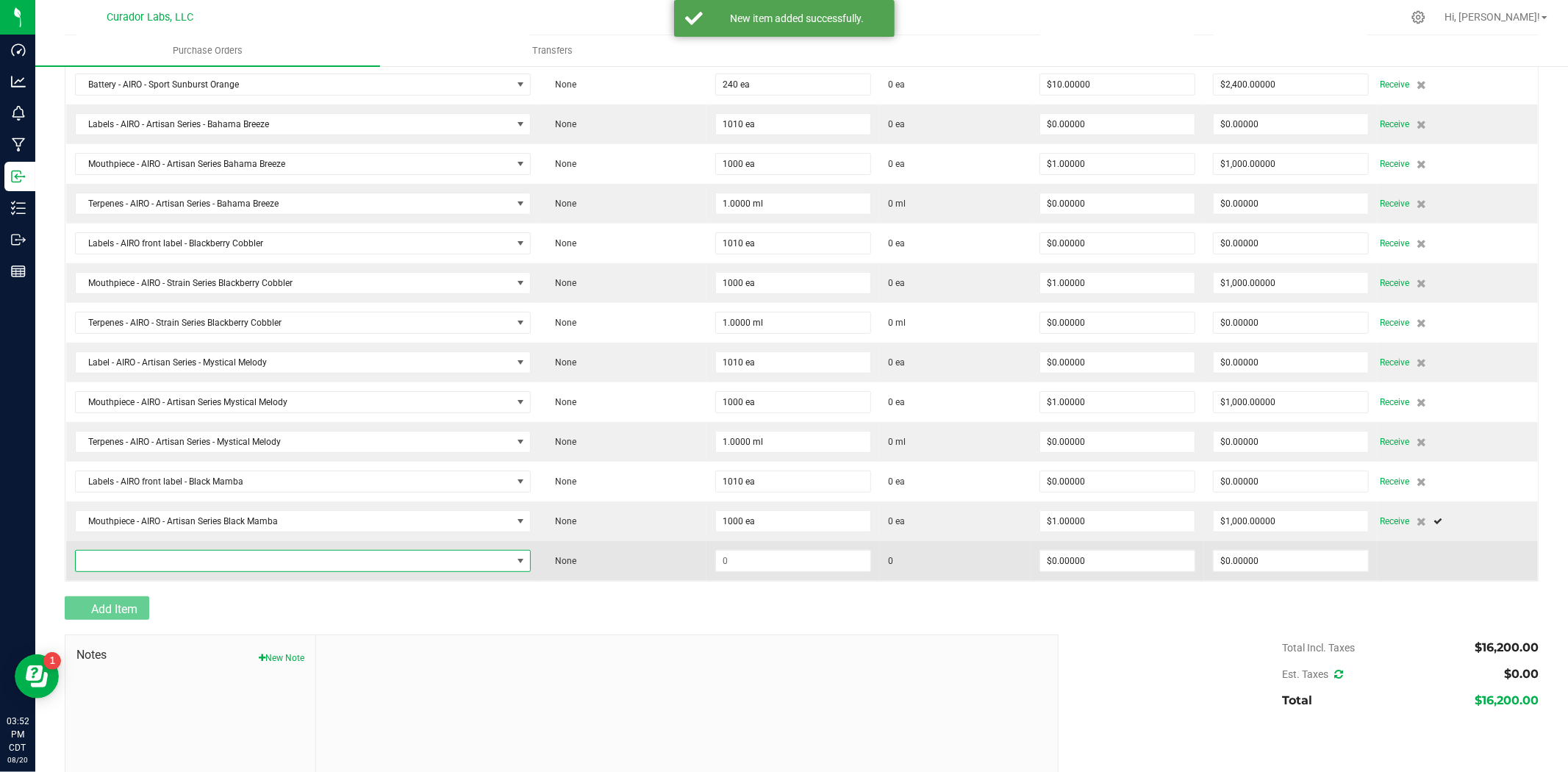
click at [126, 563] on span "NO DATA FOUND" at bounding box center [294, 560] width 436 height 20
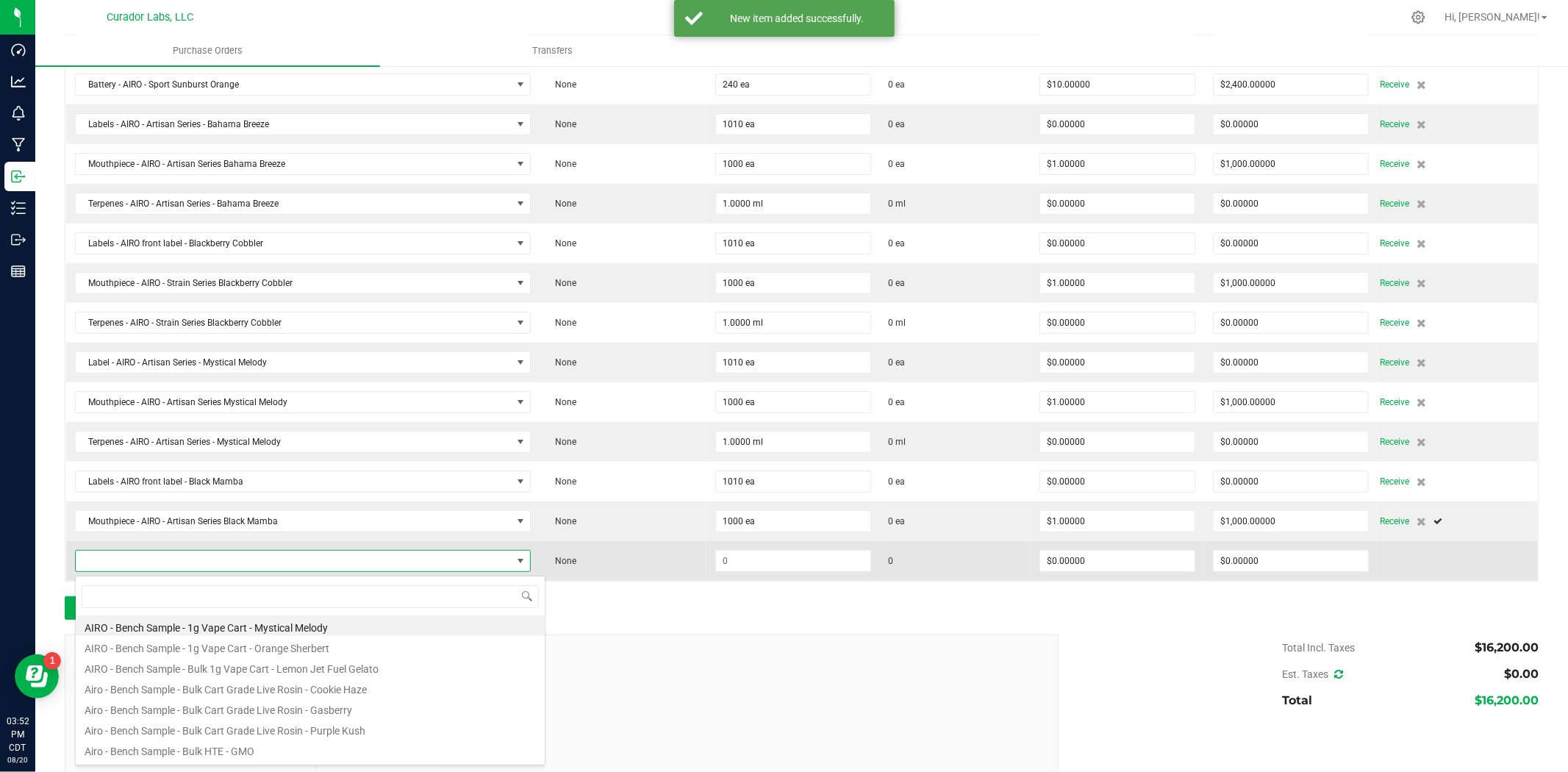
scroll to position [22, 450]
type input "black mamba"
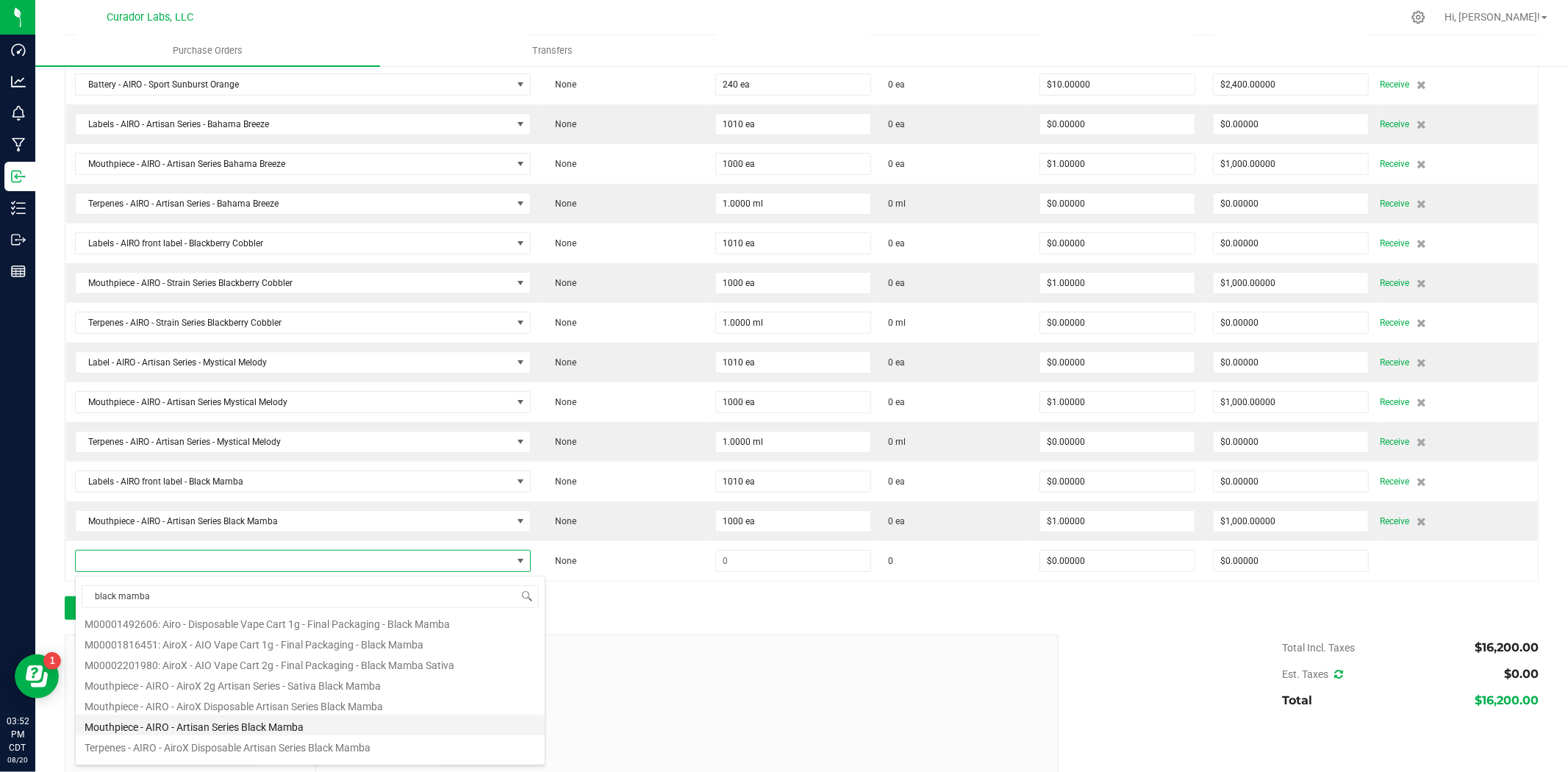
scroll to position [574, 0]
click at [193, 42] on ul "Airo - Bulk Disposable Vape Cart 1g Each - Black Mamba Airo - Bulk Flavored Dis…" at bounding box center [310, 42] width 469 height 0
click at [259, 728] on li "Terpenes - AIRO - Artisan Series - Black Mamba" at bounding box center [310, 731] width 469 height 20
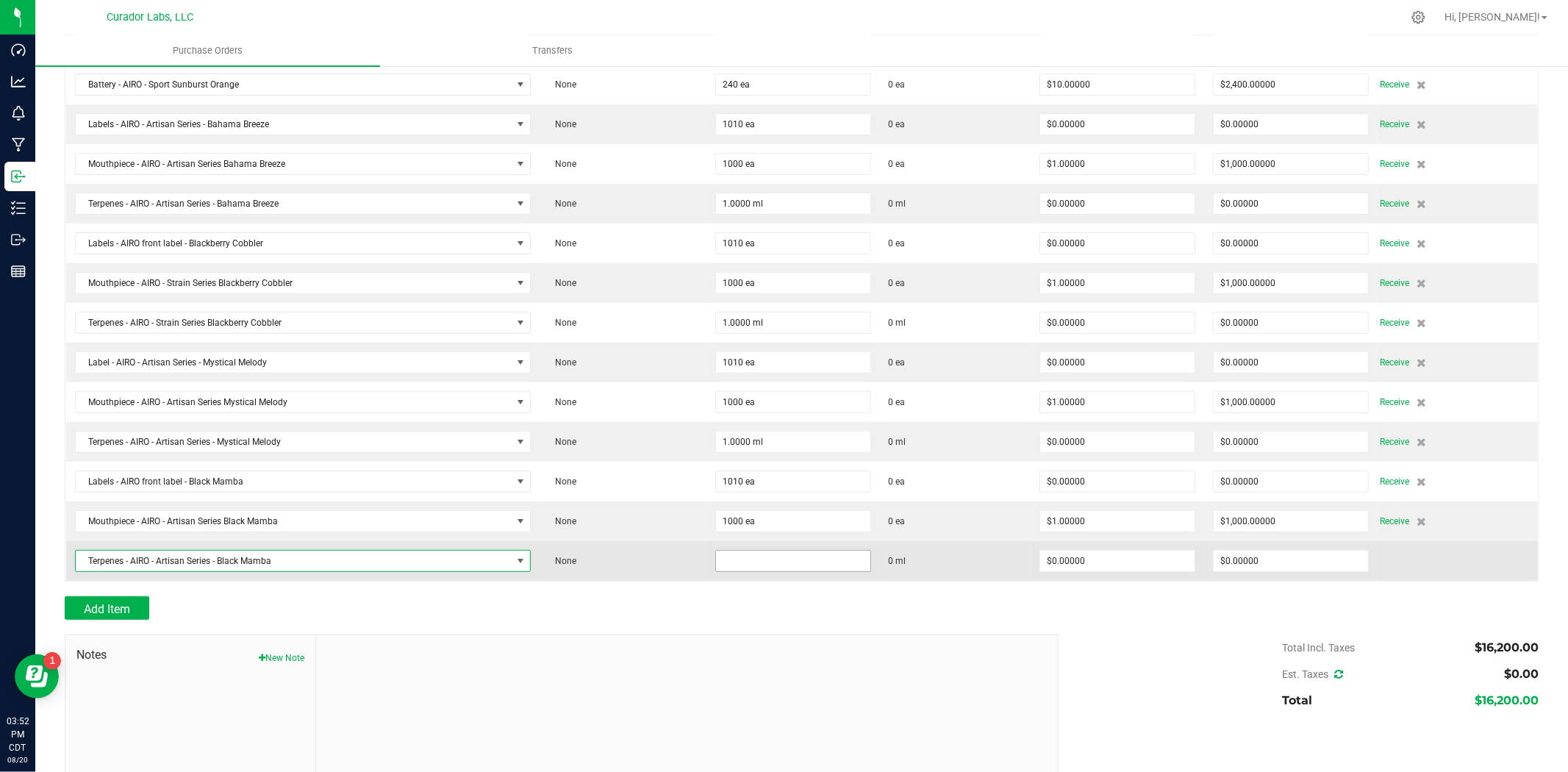
click at [757, 571] on input at bounding box center [793, 560] width 154 height 20
type input "1.0000 ml"
click at [755, 579] on td "1.0000 ml" at bounding box center [793, 560] width 174 height 40
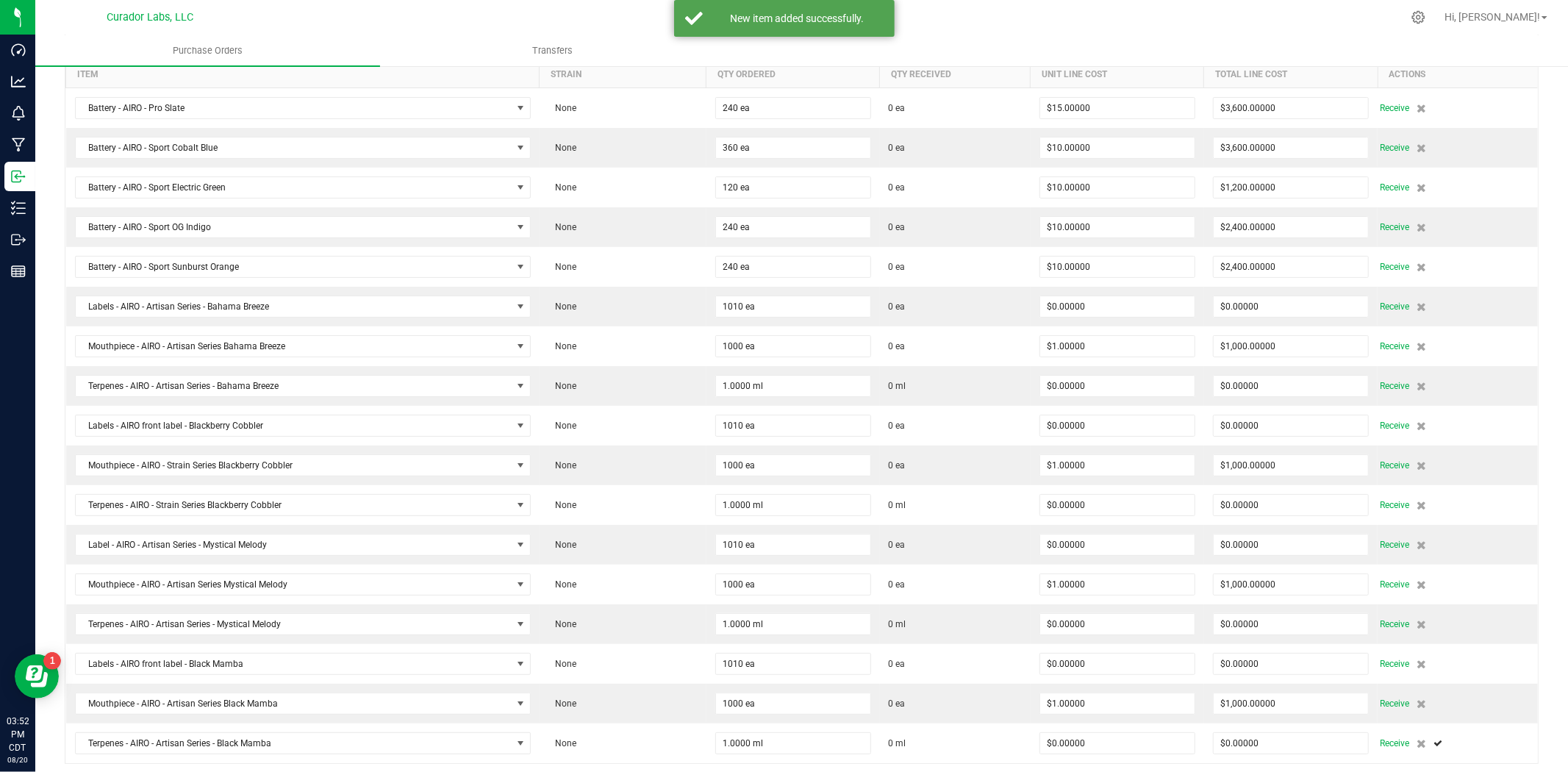
scroll to position [0, 0]
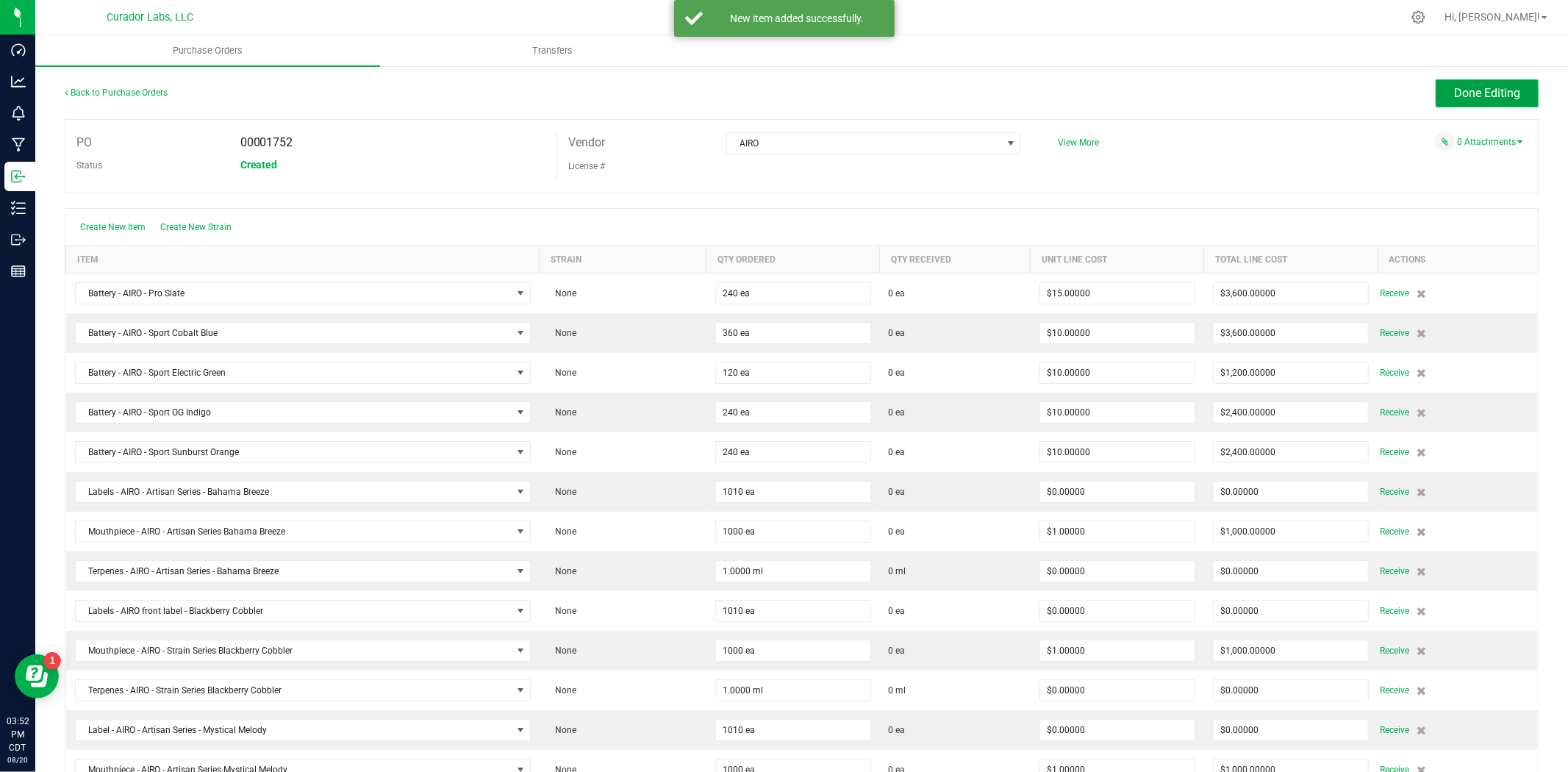
click at [1479, 81] on button "Done Editing" at bounding box center [1487, 93] width 103 height 28
